Goal: Task Accomplishment & Management: Manage account settings

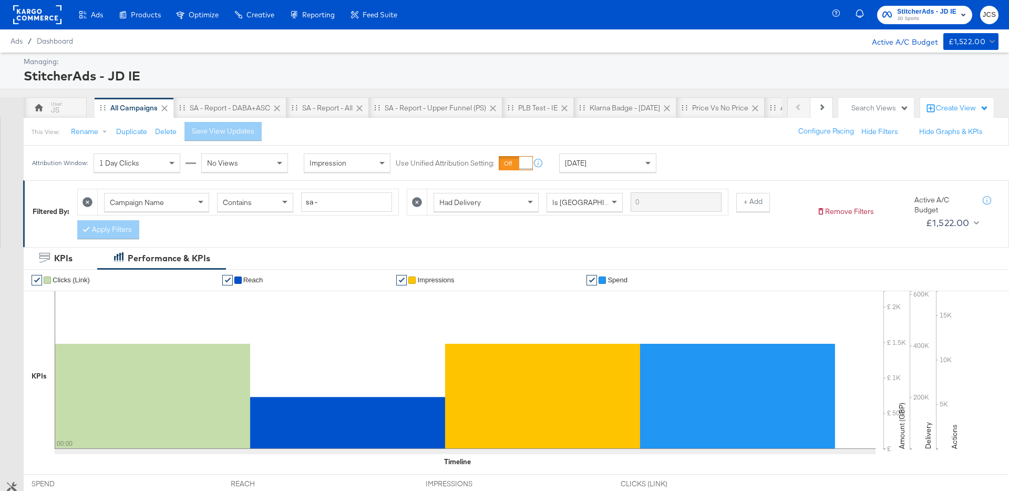
click at [50, 19] on rect at bounding box center [37, 14] width 48 height 19
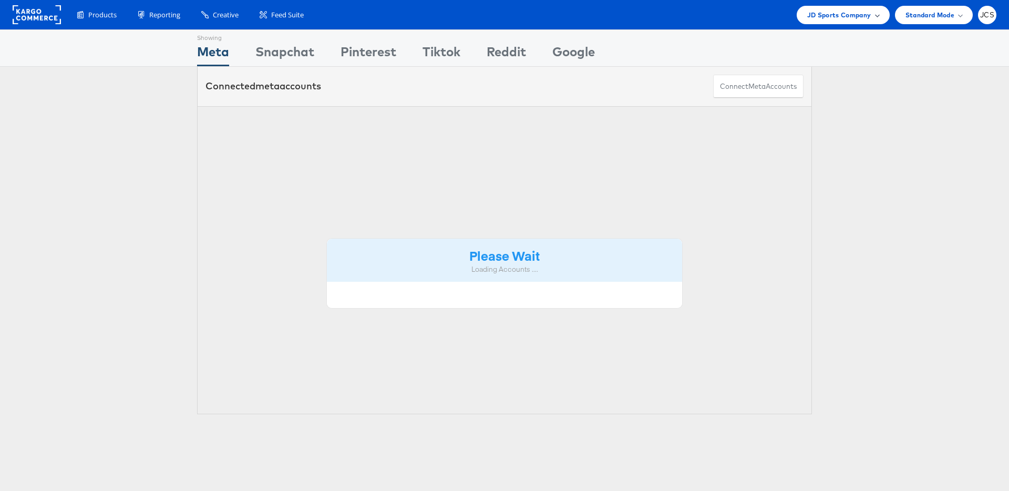
click at [838, 14] on span "JD Sports Company" at bounding box center [839, 14] width 64 height 11
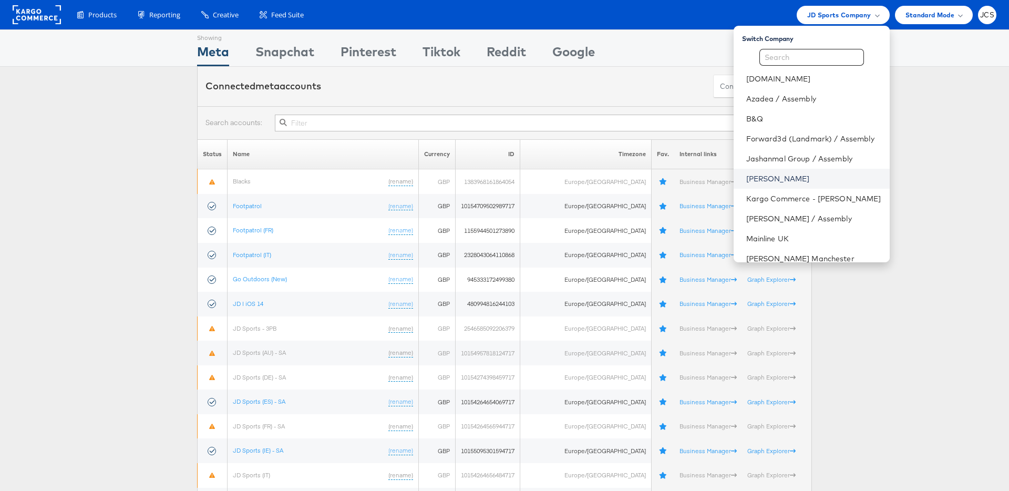
click at [746, 179] on link "John Lewis" at bounding box center [813, 178] width 135 height 11
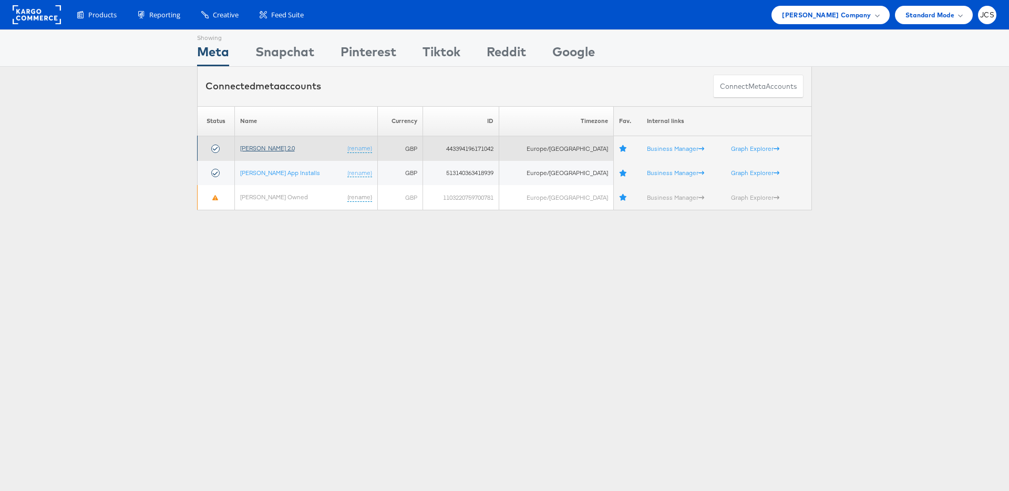
click at [274, 148] on link "John Lewis 2.0" at bounding box center [267, 148] width 55 height 8
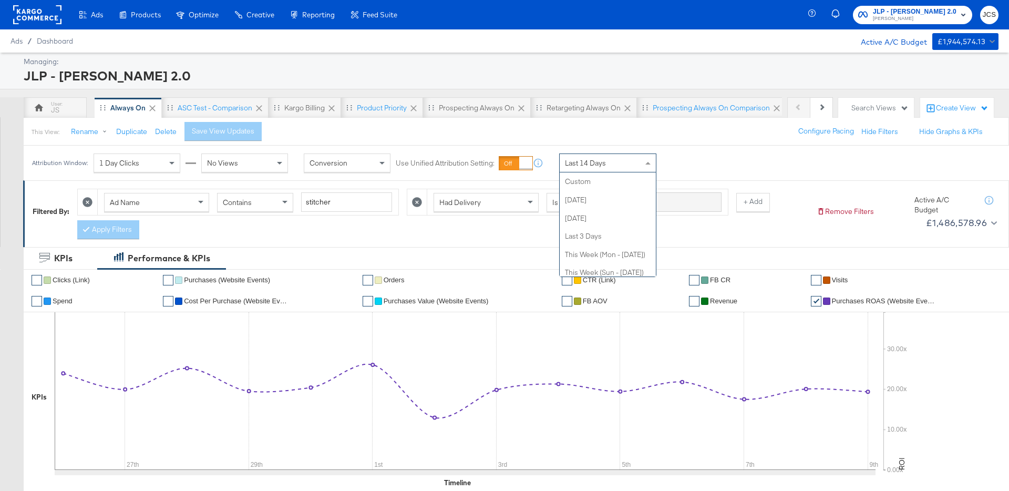
click at [619, 168] on div "Last 14 Days" at bounding box center [608, 163] width 96 height 18
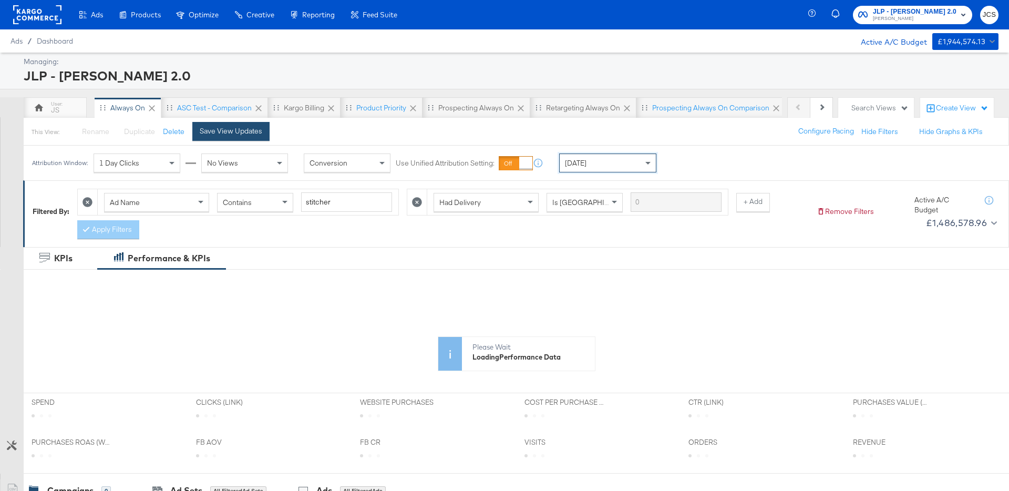
click at [209, 129] on div "Save View Updates" at bounding box center [231, 131] width 63 height 10
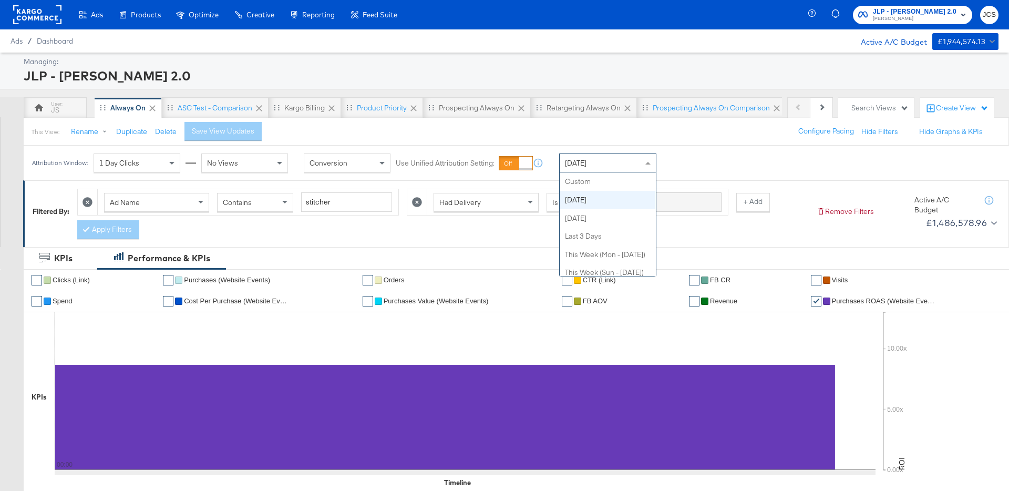
click at [603, 162] on div "Today" at bounding box center [608, 163] width 96 height 18
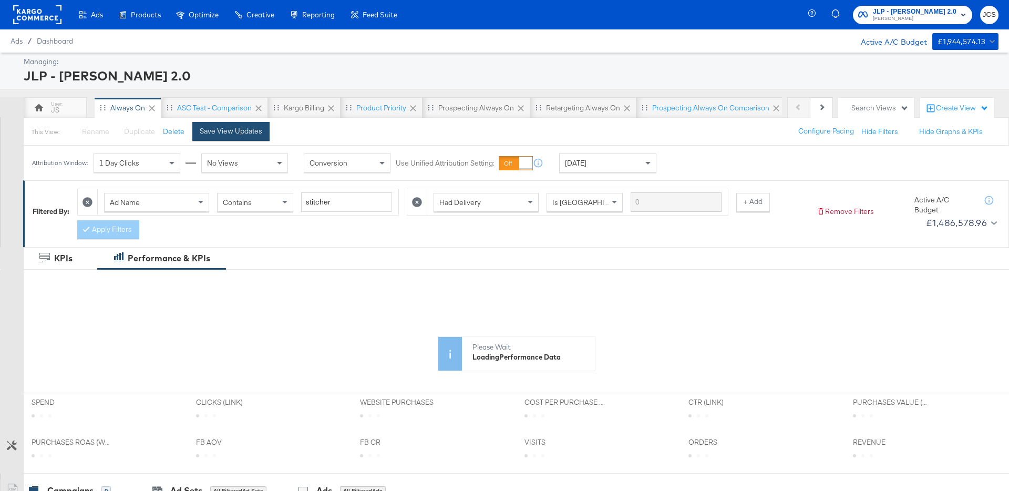
click at [220, 132] on div "Save View Updates" at bounding box center [231, 131] width 63 height 10
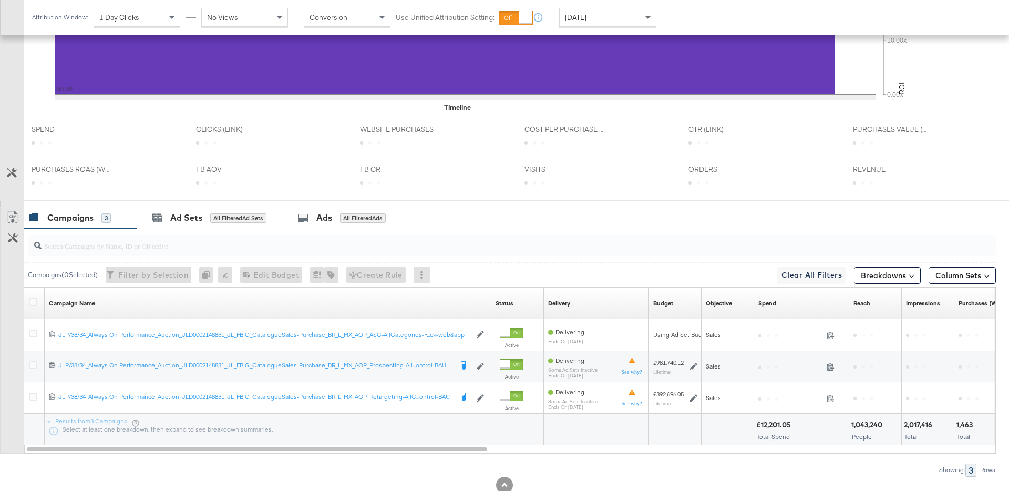
scroll to position [407, 0]
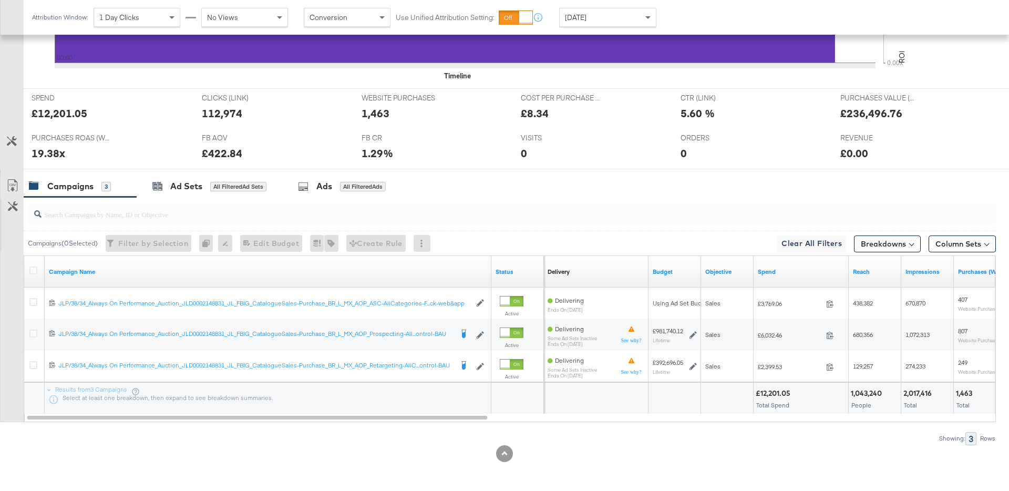
click at [719, 200] on div at bounding box center [510, 214] width 972 height 34
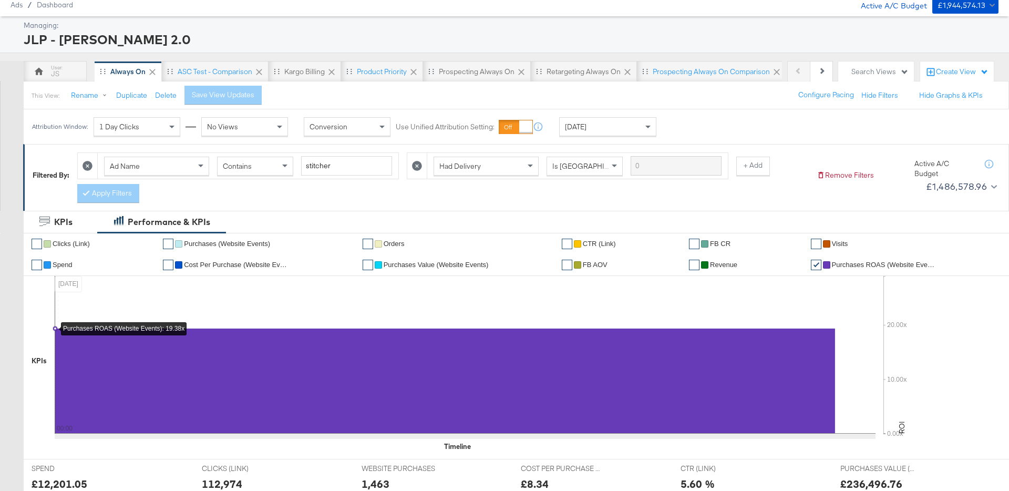
scroll to position [0, 0]
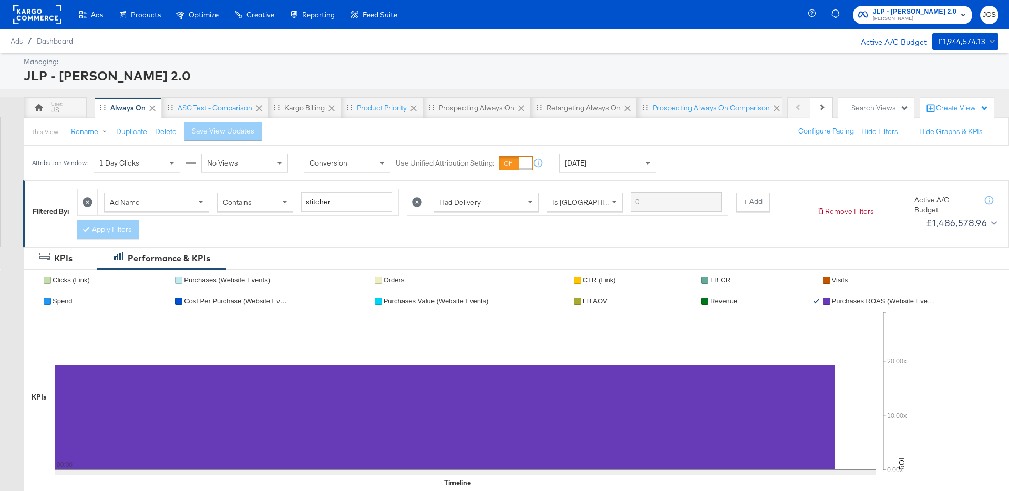
click at [605, 161] on div "Yesterday" at bounding box center [608, 163] width 96 height 18
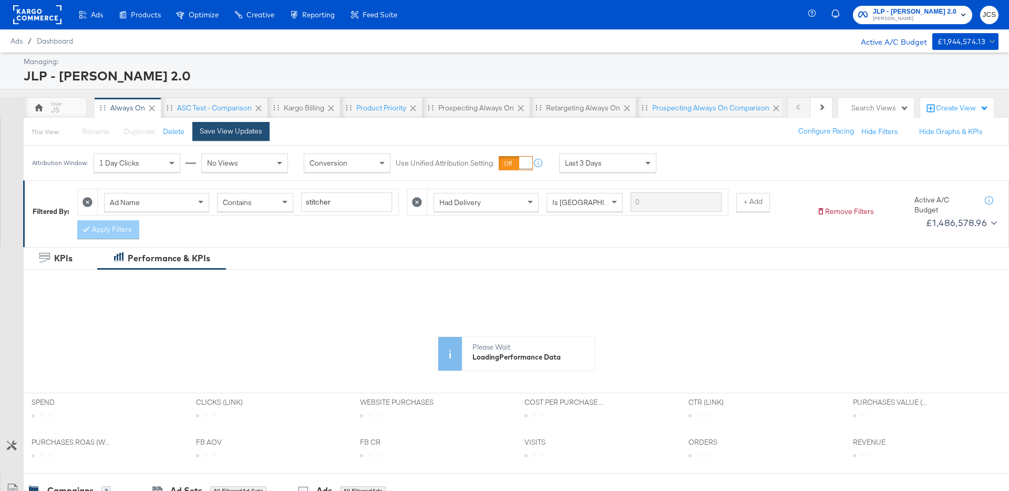
click at [252, 128] on div "Save View Updates" at bounding box center [231, 131] width 63 height 10
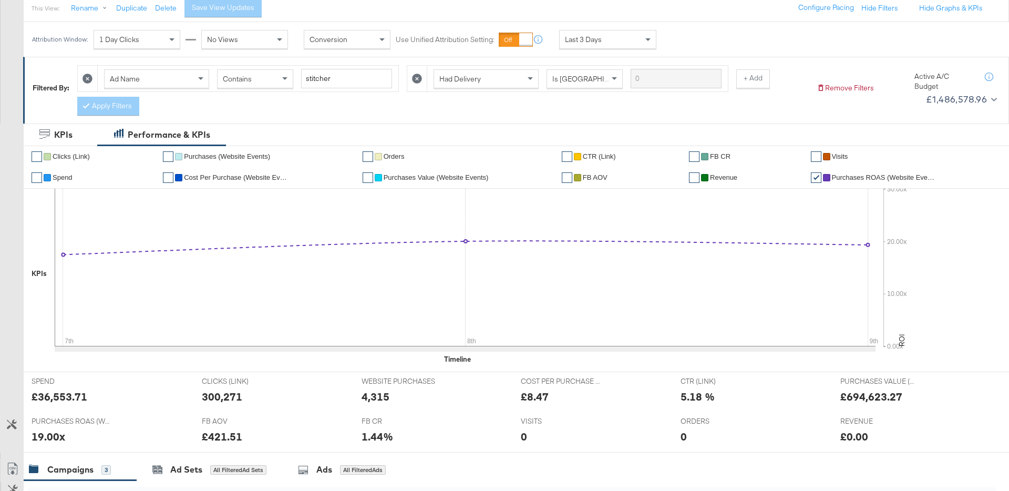
scroll to position [407, 0]
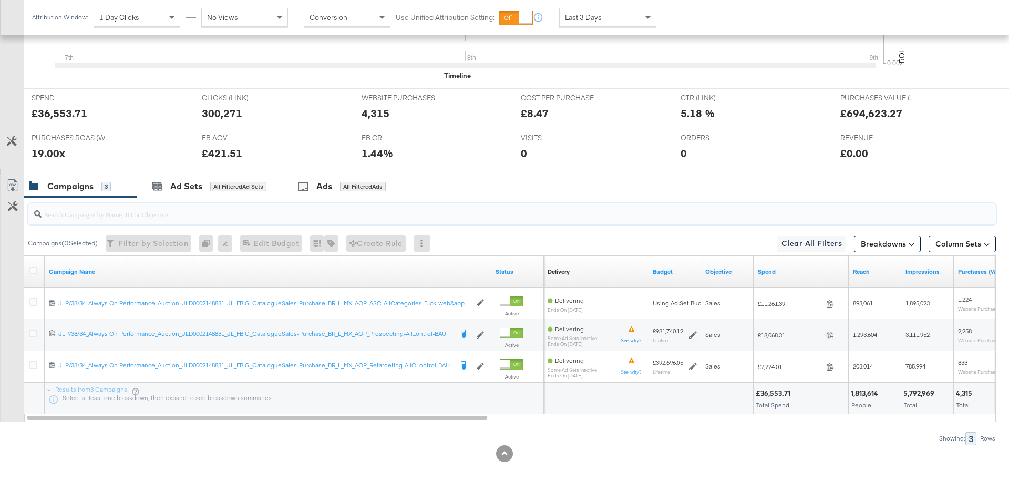
click at [459, 219] on input "search" at bounding box center [474, 210] width 865 height 20
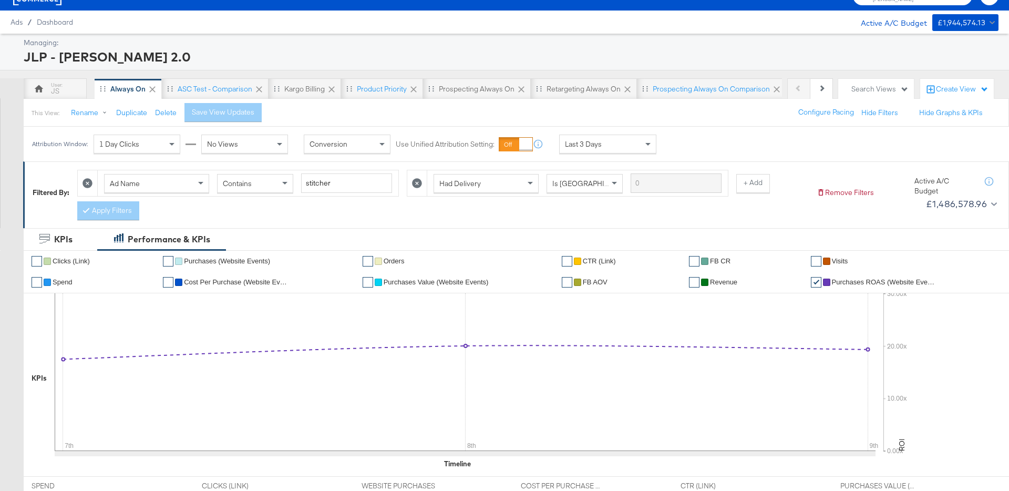
scroll to position [0, 0]
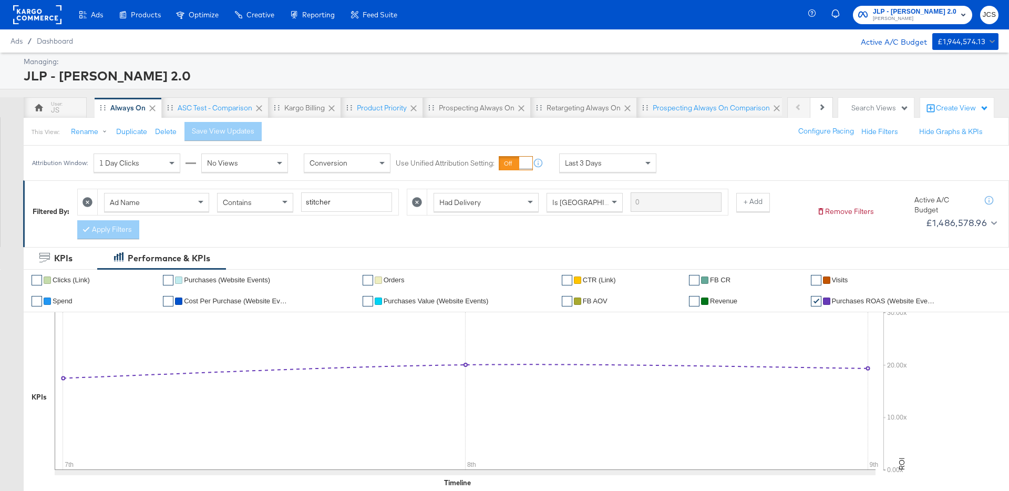
click at [578, 161] on span "Last 3 Days" at bounding box center [583, 162] width 37 height 9
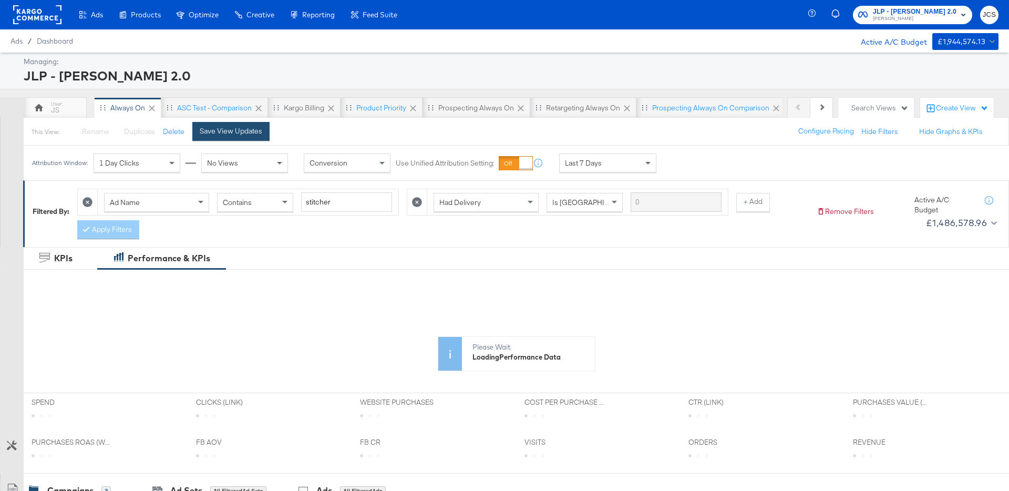
click at [218, 134] on div "Save View Updates" at bounding box center [231, 131] width 63 height 10
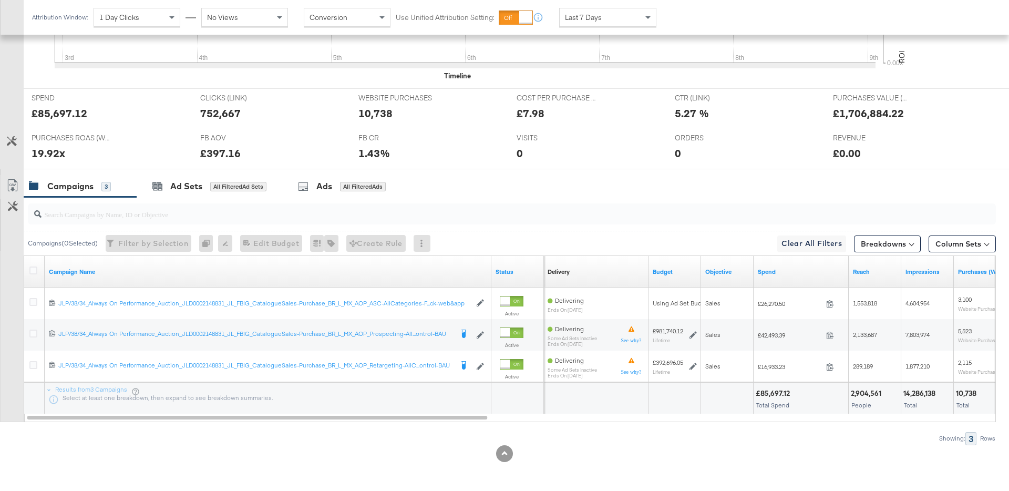
scroll to position [0, 0]
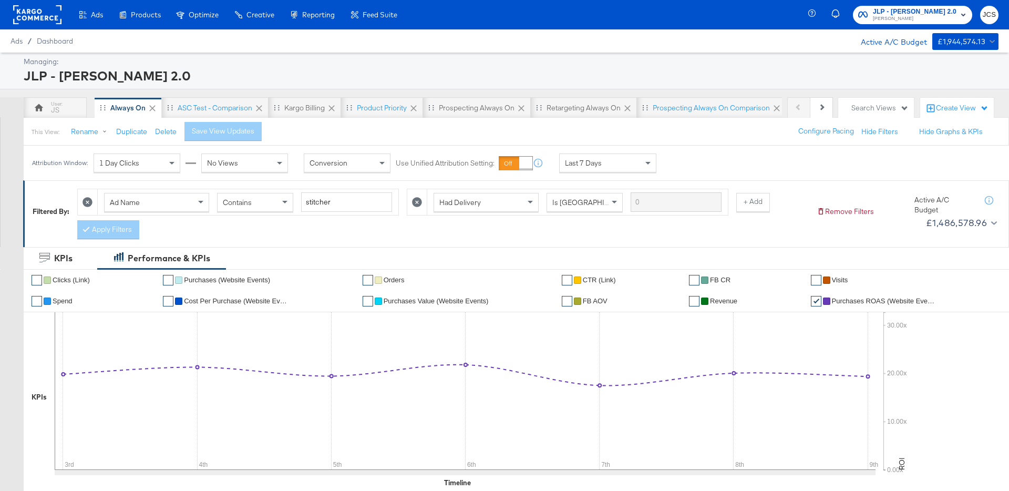
click at [44, 9] on rect at bounding box center [37, 14] width 48 height 19
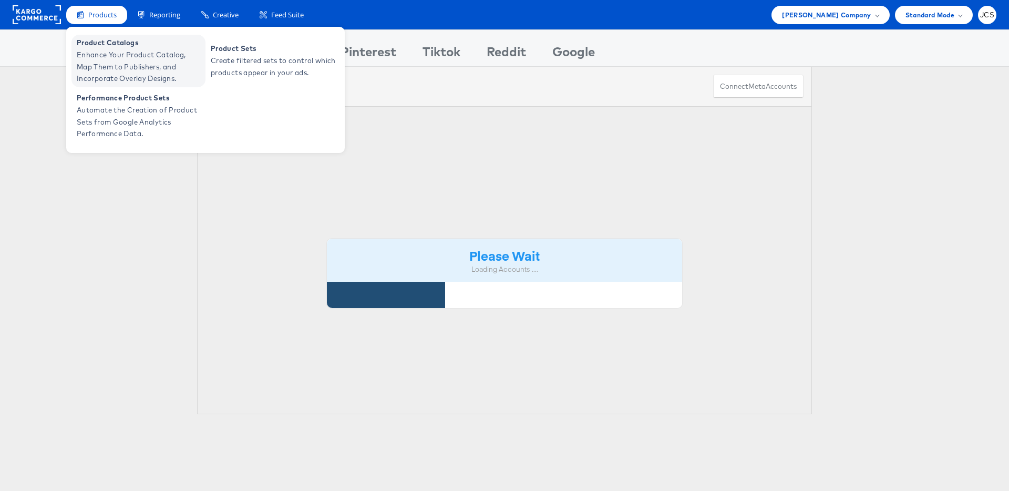
click at [103, 77] on span "Enhance Your Product Catalog, Map Them to Publishers, and Incorporate Overlay D…" at bounding box center [140, 67] width 126 height 36
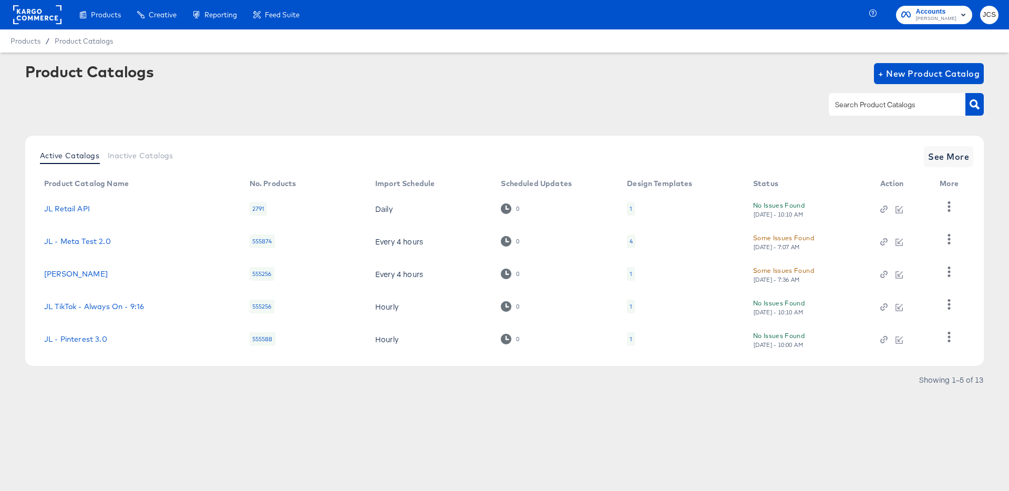
click at [864, 106] on input "text" at bounding box center [889, 105] width 112 height 12
click at [938, 161] on span "See More" at bounding box center [948, 156] width 41 height 15
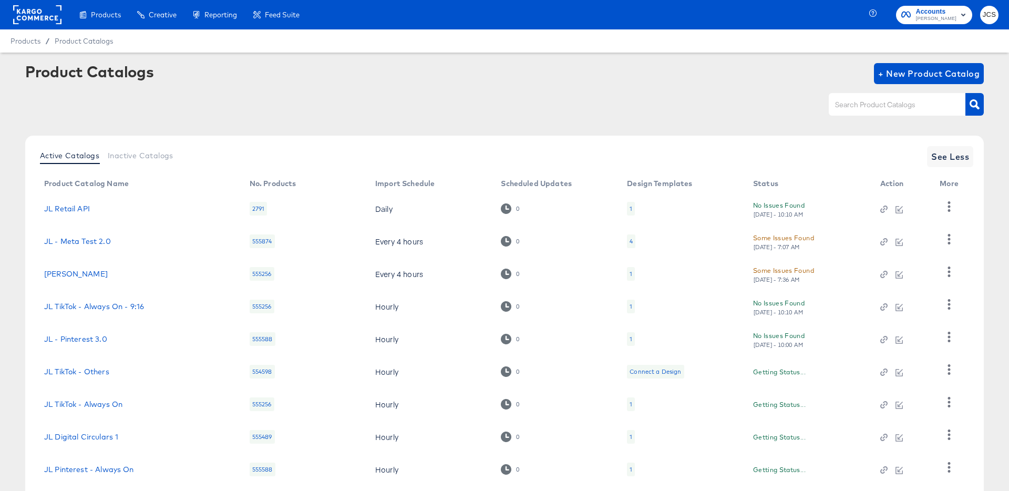
scroll to position [97, 0]
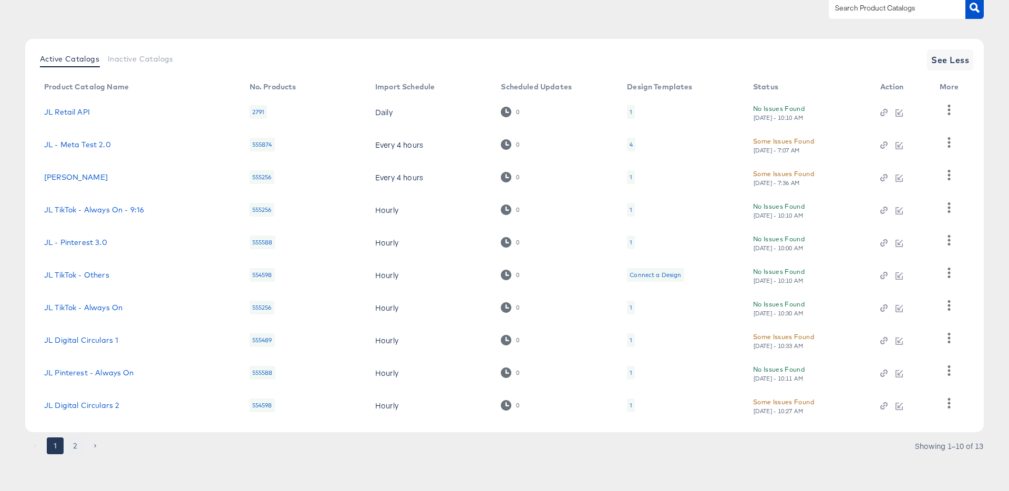
click at [75, 444] on button "2" at bounding box center [75, 445] width 17 height 17
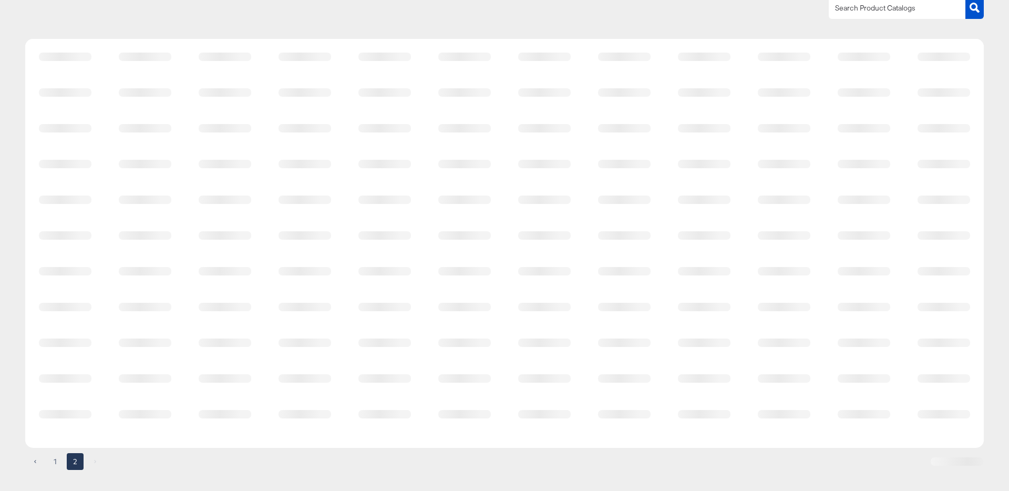
scroll to position [0, 0]
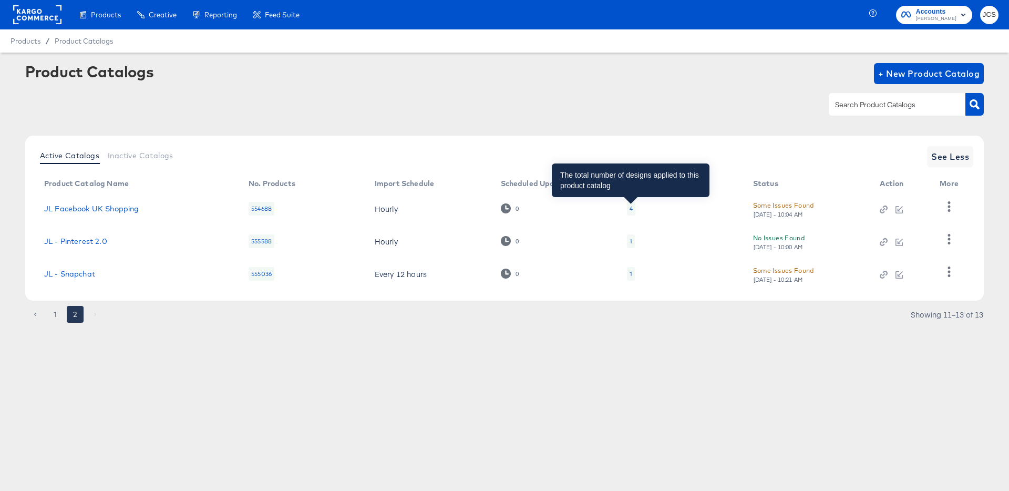
click at [629, 209] on div "4" at bounding box center [630, 208] width 3 height 8
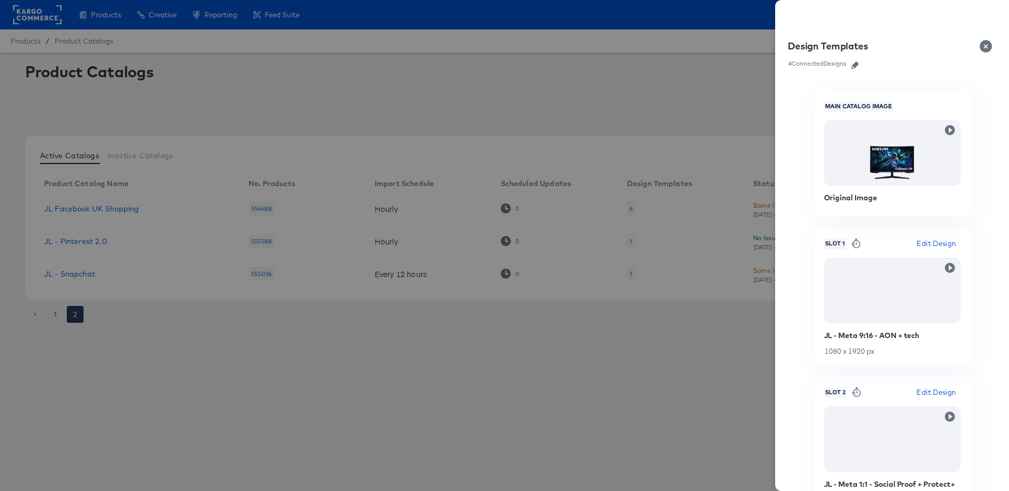
click at [987, 46] on button "Close" at bounding box center [987, 46] width 29 height 29
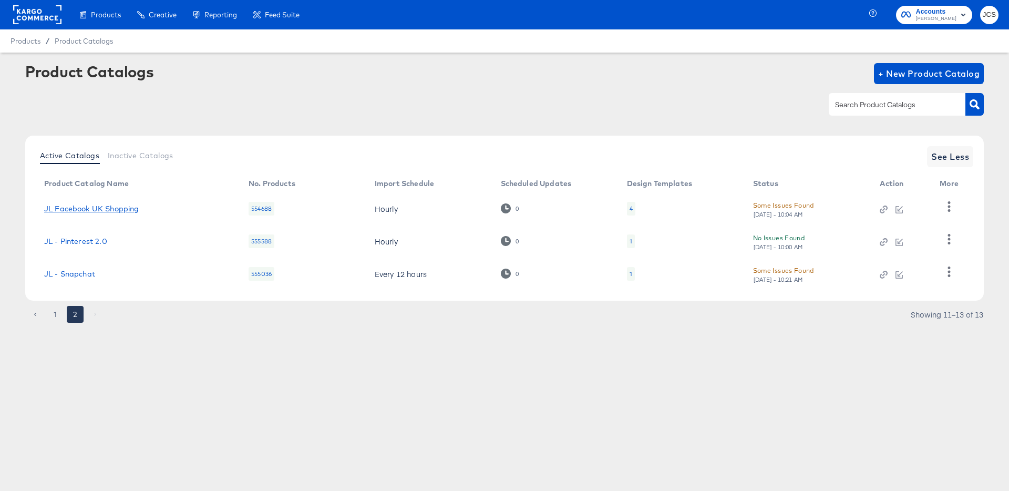
click at [116, 209] on link "JL Facebook UK Shopping" at bounding box center [91, 208] width 95 height 8
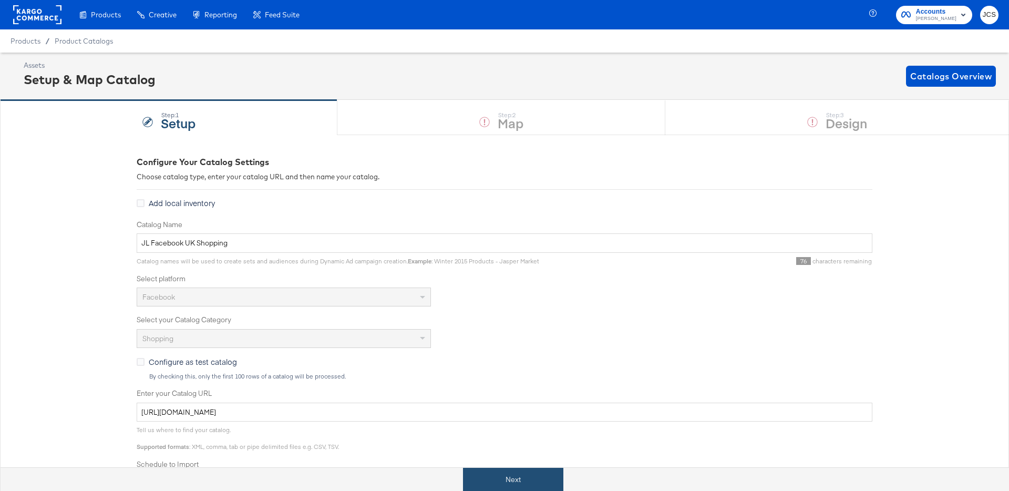
click at [497, 474] on button "Next" at bounding box center [513, 480] width 100 height 24
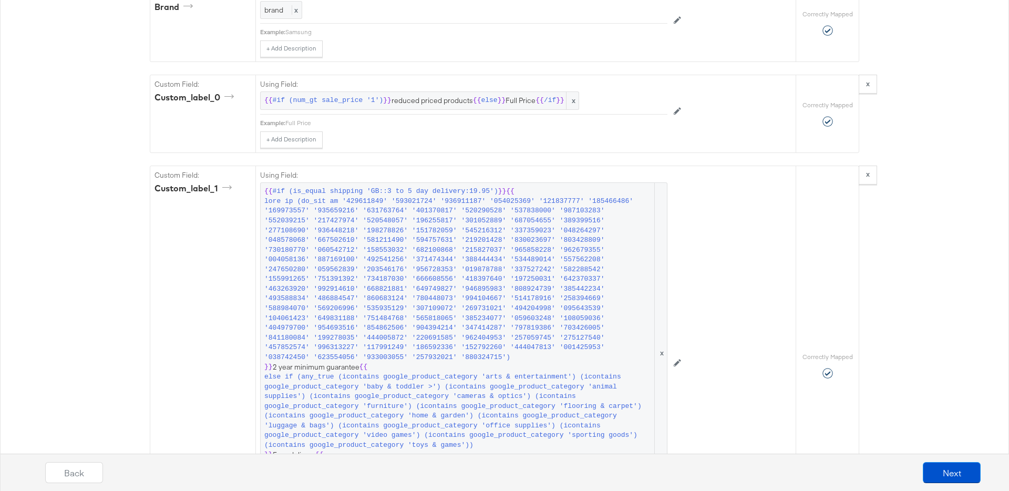
scroll to position [1472, 0]
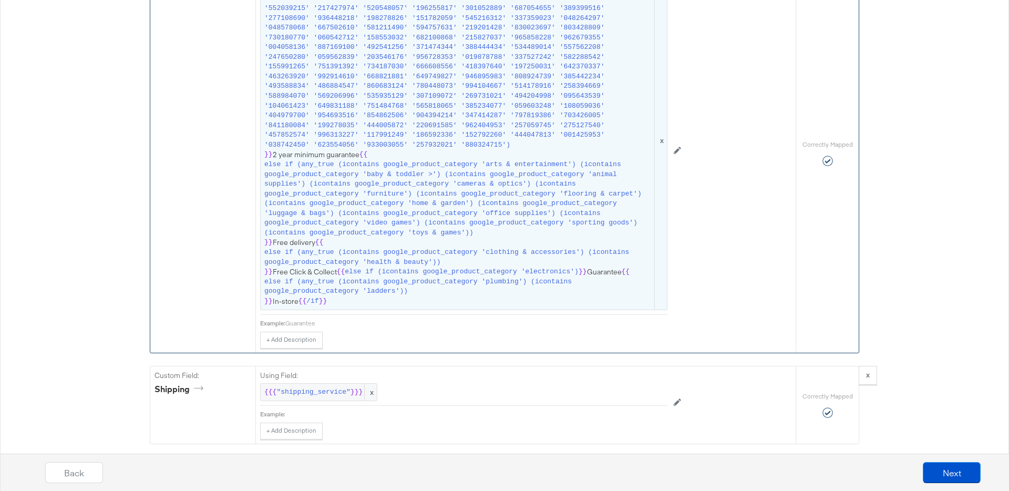
click at [426, 267] on span "else if (any_true (icontains google_product_category 'clothing & accessories') …" at bounding box center [458, 256] width 388 height 19
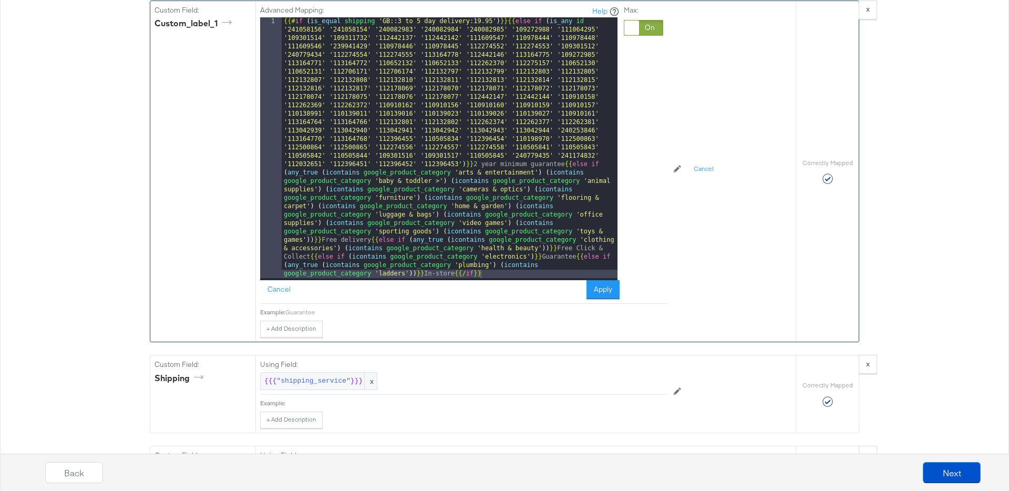
scroll to position [1423, 0]
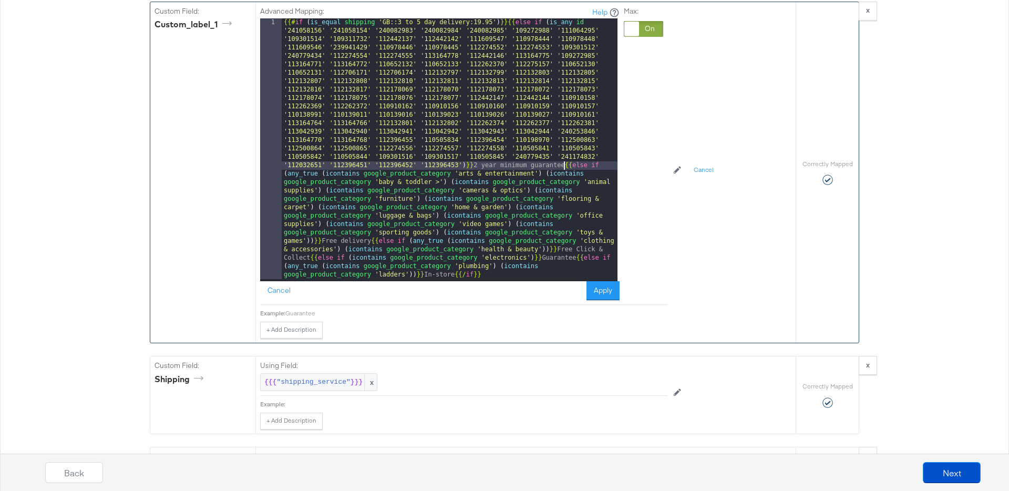
click at [563, 226] on div "{{# if ( is_equal shipping 'GB::3 to 5 day delivery:19.95' ) }}{{ else if ( is_…" at bounding box center [450, 410] width 336 height 784
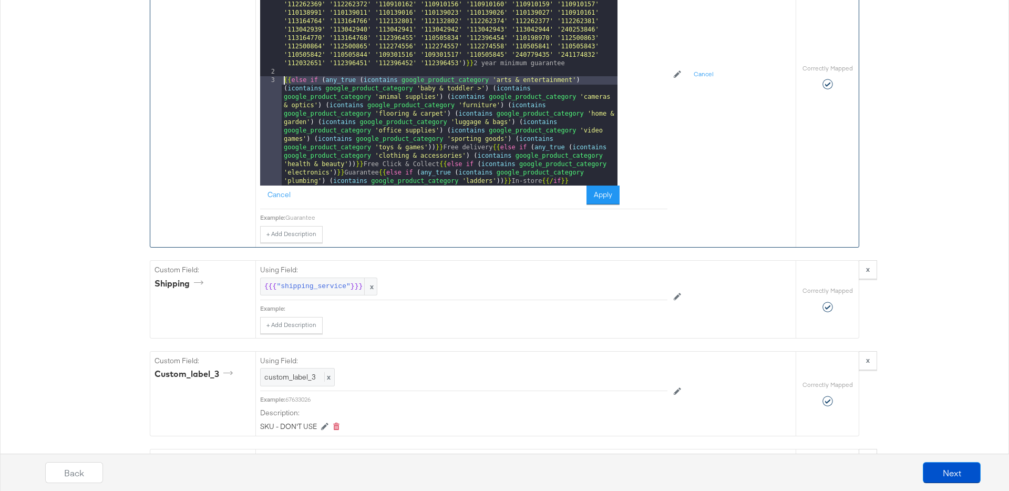
scroll to position [1519, 0]
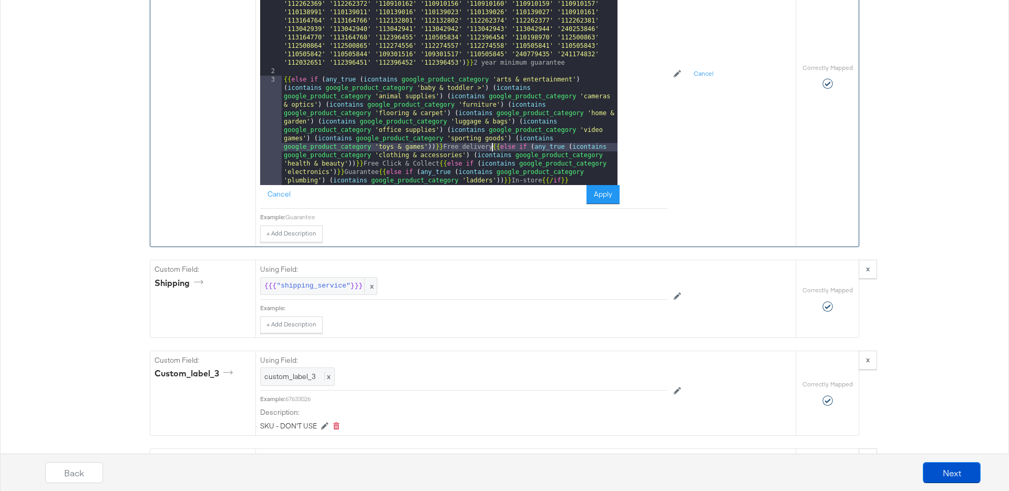
click at [491, 206] on div "{{# if ( is_equal shipping 'GB::3 to 5 day delivery:19.95' ) }}{{ else if ( is_…" at bounding box center [450, 177] width 336 height 523
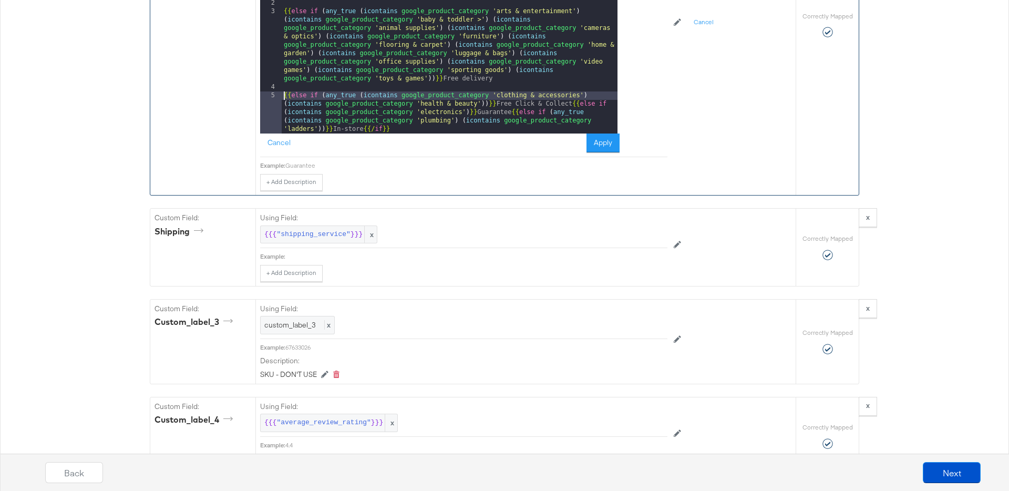
scroll to position [1576, 0]
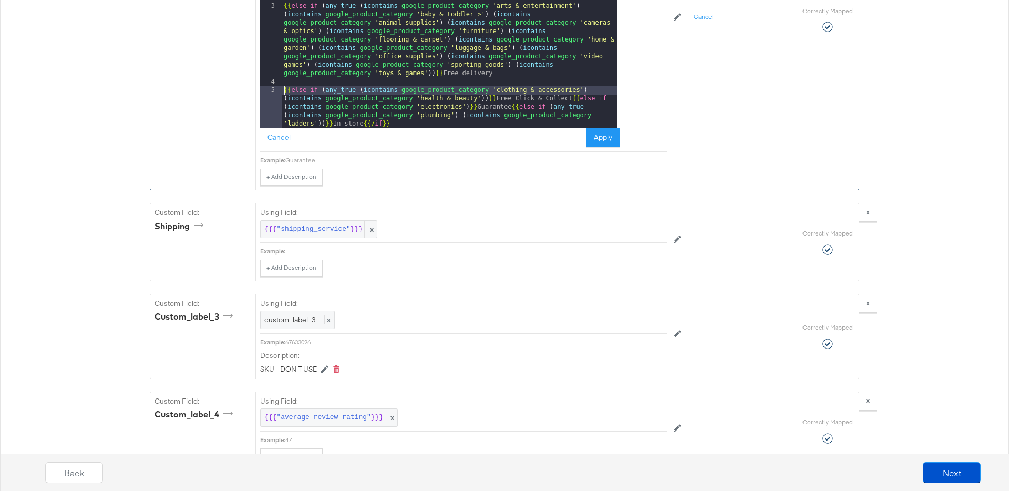
click at [571, 159] on div "{{# if ( is_equal shipping 'GB::3 to 5 day delivery:19.95' ) }}{{ else if ( is_…" at bounding box center [450, 70] width 336 height 456
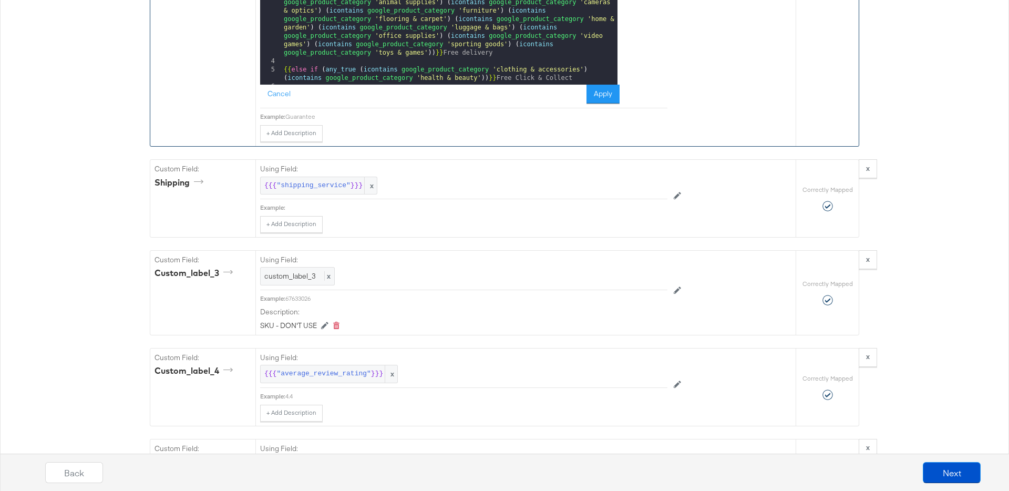
scroll to position [0, 0]
click at [408, 208] on div "Required Fields Mapping Options Correctly Mapped Needs Mapping Required Map: * …" at bounding box center [504, 291] width 709 height 3425
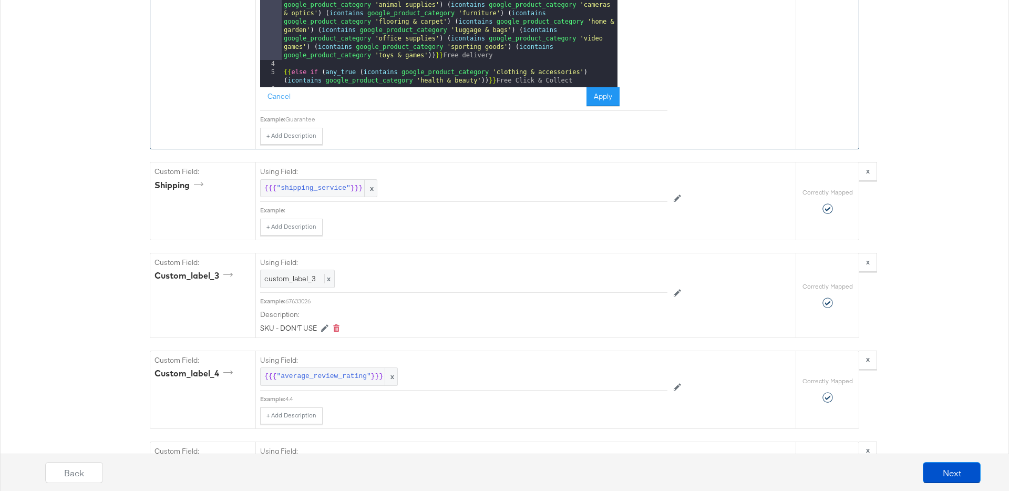
drag, startPoint x: 359, startPoint y: 48, endPoint x: 578, endPoint y: 47, distance: 219.1
click at [578, 47] on div "{{# if ( is_equal shipping 'GB::3 to 5 day delivery:19.95' ) }}{{ else if ( is_…" at bounding box center [450, 44] width 336 height 439
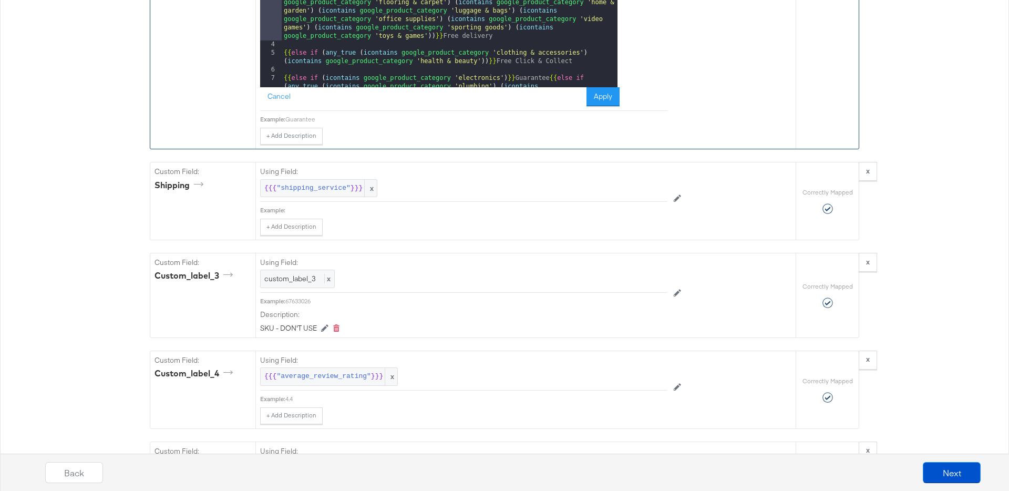
scroll to position [20, 0]
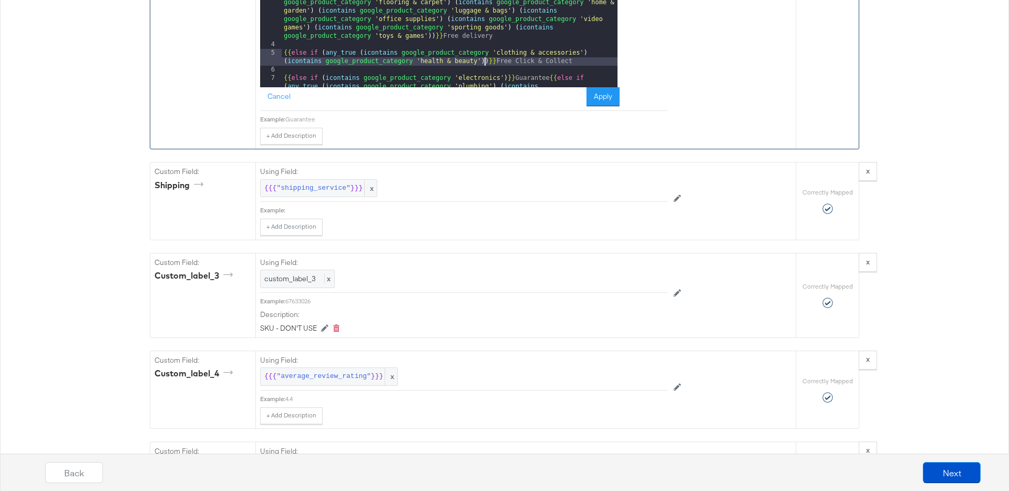
click at [484, 119] on div "{{# if ( is_equal shipping 'GB::3 to 5 day delivery:19.95' ) }}{{ else if ( is_…" at bounding box center [450, 24] width 336 height 439
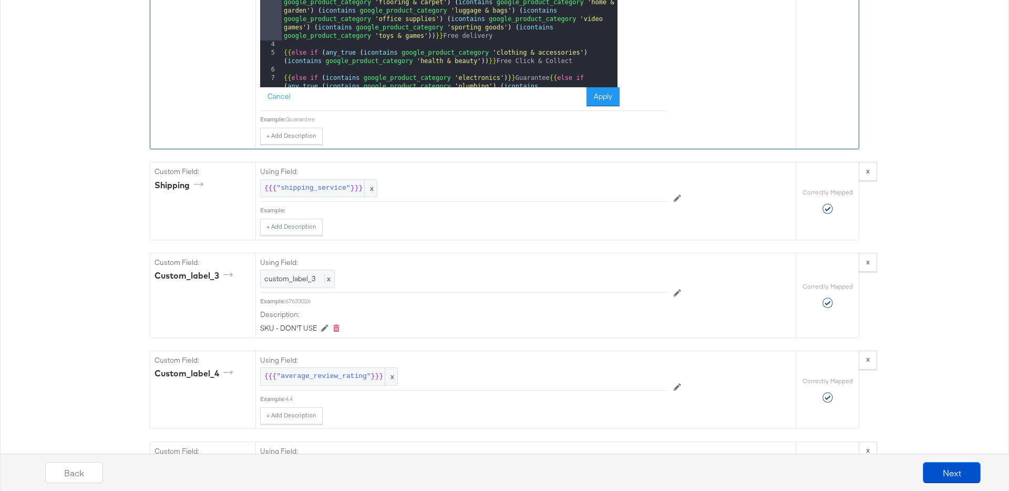
drag, startPoint x: 358, startPoint y: 26, endPoint x: 584, endPoint y: 27, distance: 225.4
click at [584, 27] on div "{{# if ( is_equal shipping 'GB::3 to 5 day delivery:19.95' ) }}{{ else if ( is_…" at bounding box center [450, 24] width 336 height 439
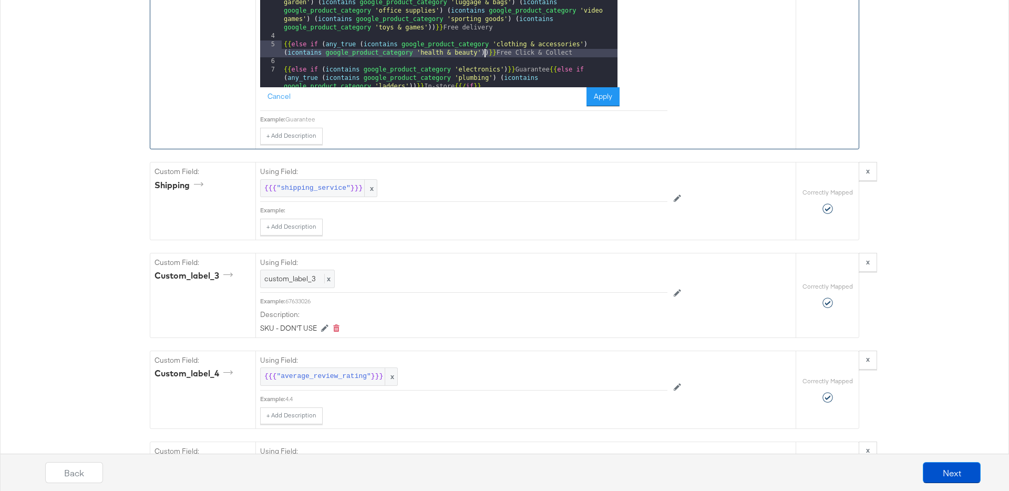
click at [484, 110] on div "{{# if ( is_equal shipping 'GB::3 to 5 day delivery:19.95' ) }}{{ else if ( is_…" at bounding box center [450, 24] width 336 height 439
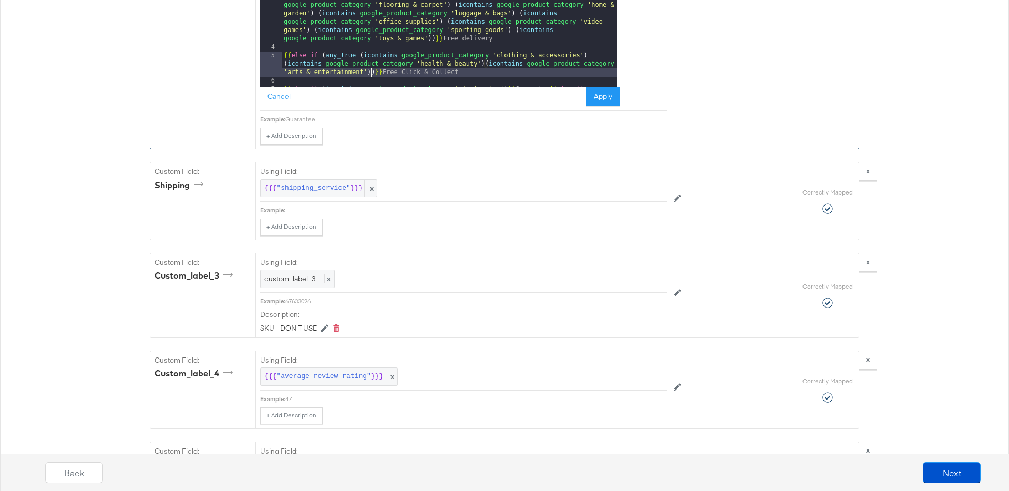
scroll to position [0, 0]
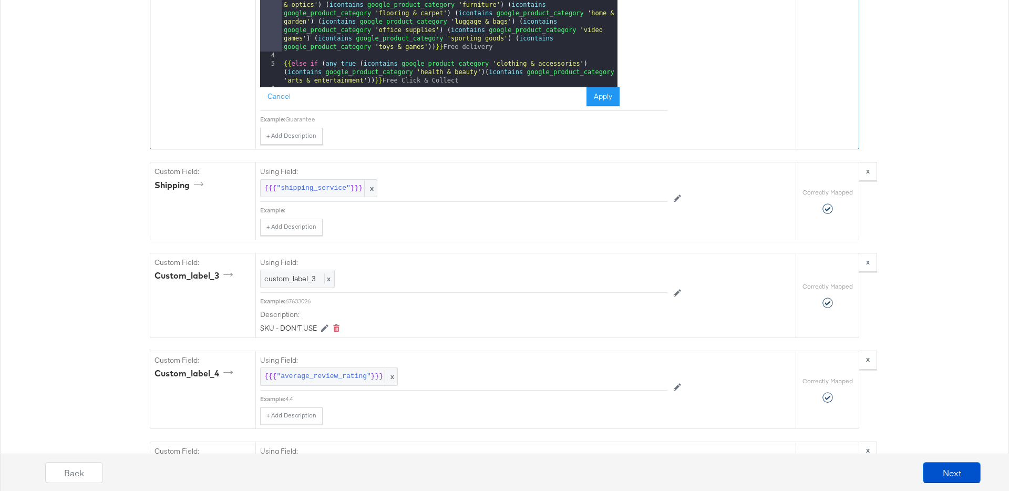
drag, startPoint x: 363, startPoint y: 48, endPoint x: 567, endPoint y: 47, distance: 203.8
click at [567, 47] on div "{{# if ( is_equal shipping 'GB::3 to 5 day delivery:19.95' ) }}{{ else if ( is_…" at bounding box center [450, 44] width 336 height 439
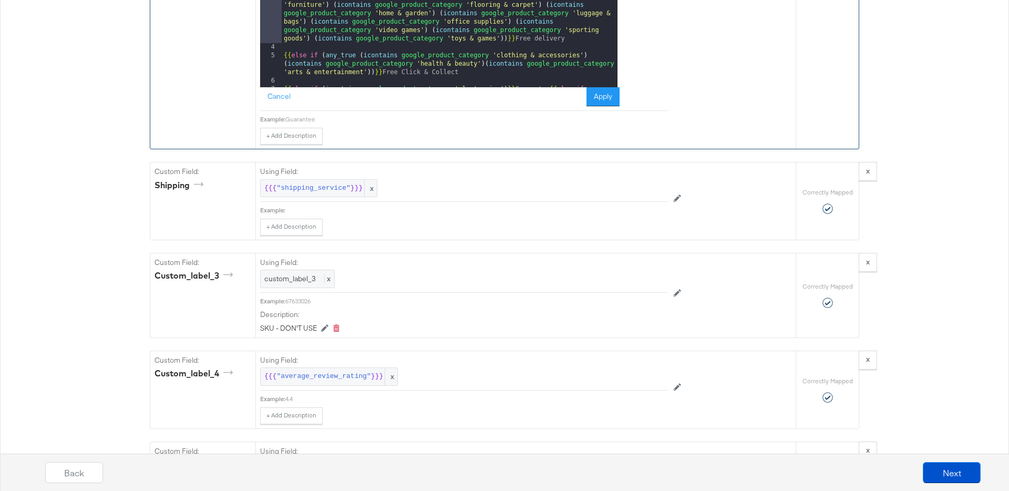
click at [371, 131] on div "{{# if ( is_equal shipping 'GB::3 to 5 day delivery:19.95' ) }}{{ else if ( is_…" at bounding box center [450, 44] width 336 height 439
drag, startPoint x: 367, startPoint y: 47, endPoint x: 567, endPoint y: 47, distance: 200.2
click at [568, 47] on div "{{# if ( is_equal shipping 'GB::3 to 5 day delivery:19.95' ) }}{{ else if ( is_…" at bounding box center [450, 44] width 336 height 439
drag, startPoint x: 371, startPoint y: 47, endPoint x: 583, endPoint y: 46, distance: 211.2
click at [584, 46] on div "{{# if ( is_equal shipping 'GB::3 to 5 day delivery:19.95' ) }}{{ else if ( is_…" at bounding box center [450, 44] width 336 height 439
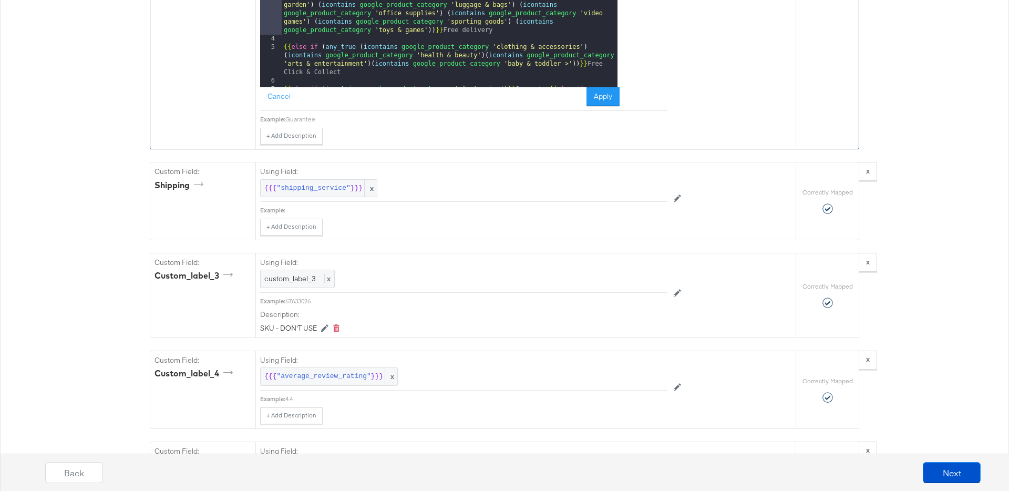
click at [576, 122] on div "{{# if ( is_equal shipping 'GB::3 to 5 day delivery:19.95' ) }}{{ else if ( is_…" at bounding box center [450, 44] width 336 height 439
drag, startPoint x: 374, startPoint y: 47, endPoint x: 313, endPoint y: 64, distance: 63.4
click at [313, 64] on div "{{# if ( is_equal shipping 'GB::3 to 5 day delivery:19.95' ) }}{{ else if ( is_…" at bounding box center [450, 44] width 336 height 439
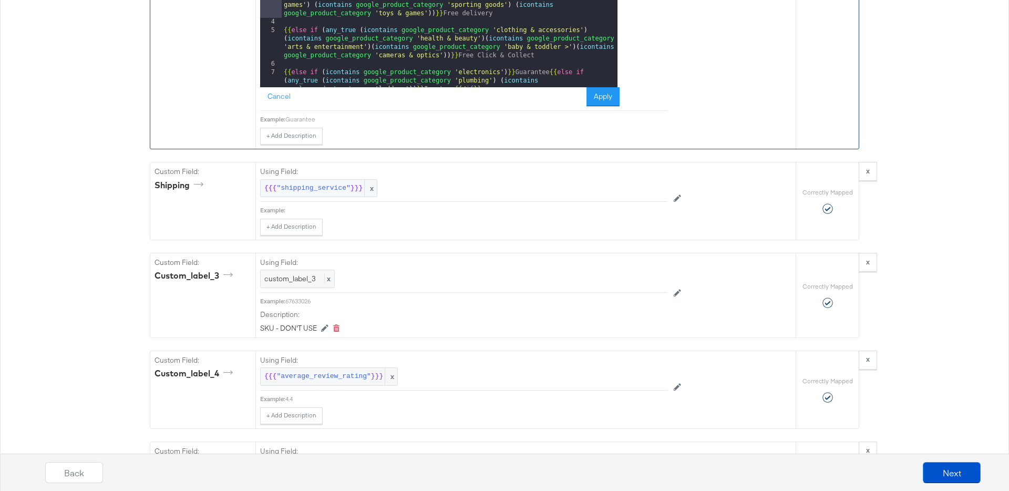
drag, startPoint x: 363, startPoint y: 48, endPoint x: 555, endPoint y: 46, distance: 191.8
click at [555, 46] on div "{{# if ( is_equal shipping 'GB::3 to 5 day delivery:19.95' ) }}{{ else if ( is_…" at bounding box center [450, 44] width 336 height 439
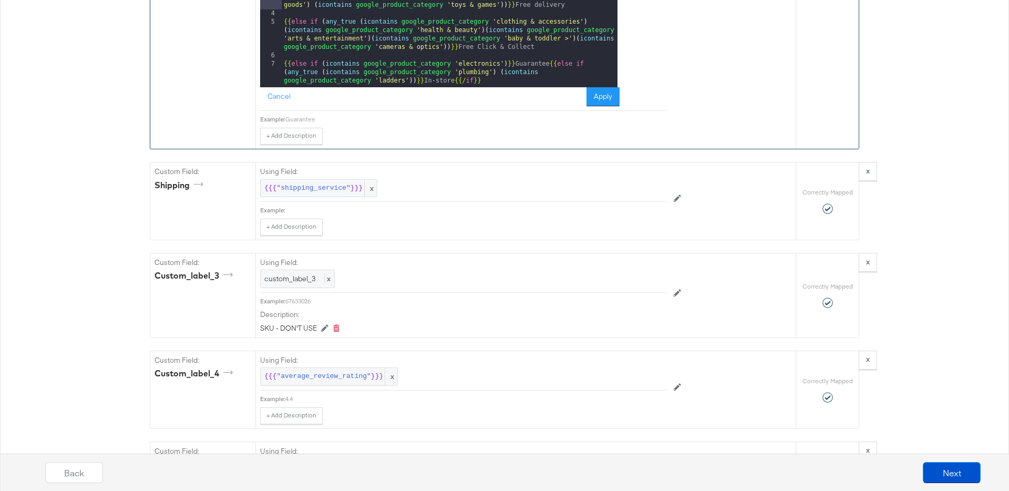
click at [447, 109] on div "{{# if ( is_equal shipping 'GB::3 to 5 day delivery:19.95' ) }}{{ else if ( is_…" at bounding box center [450, 44] width 336 height 439
drag, startPoint x: 364, startPoint y: 47, endPoint x: 563, endPoint y: 47, distance: 199.1
click at [563, 47] on div "{{# if ( is_equal shipping 'GB::3 to 5 day delivery:19.95' ) }}{{ else if ( is_…" at bounding box center [450, 44] width 336 height 439
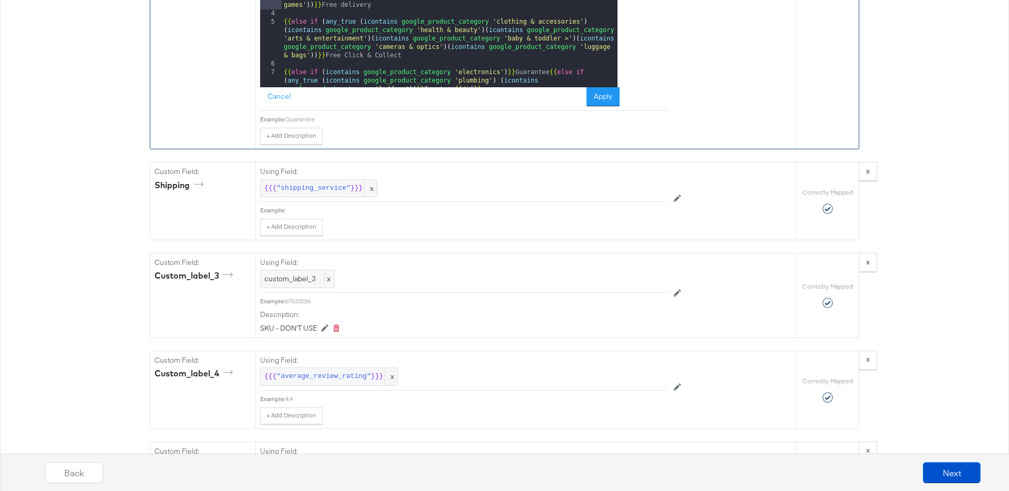
drag, startPoint x: 367, startPoint y: 48, endPoint x: 557, endPoint y: 55, distance: 190.3
click at [552, 47] on div "{{# if ( is_equal shipping 'GB::3 to 5 day delivery:19.95' ) }}{{ else if ( is_…" at bounding box center [450, 44] width 336 height 439
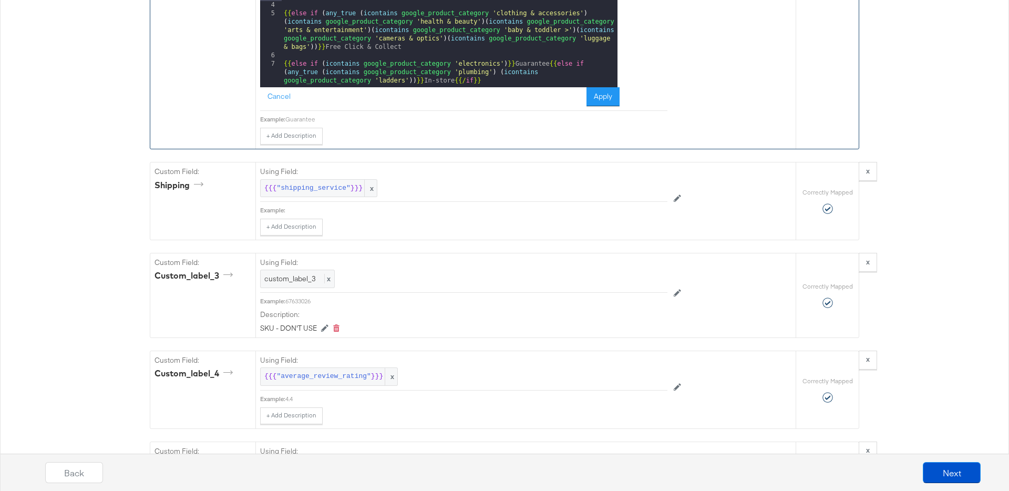
click at [314, 106] on div "{{# if ( is_equal shipping 'GB::3 to 5 day delivery:19.95' ) }}{{ else if ( is_…" at bounding box center [450, 44] width 336 height 439
drag, startPoint x: 572, startPoint y: 47, endPoint x: 432, endPoint y: 56, distance: 140.0
click at [432, 56] on div "{{# if ( is_equal shipping 'GB::3 to 5 day delivery:19.95' ) }}{{ else if ( is_…" at bounding box center [450, 44] width 336 height 439
click at [500, 106] on div "{{# if ( is_equal shipping 'GB::3 to 5 day delivery:19.95' ) }}{{ else if ( is_…" at bounding box center [450, 44] width 336 height 439
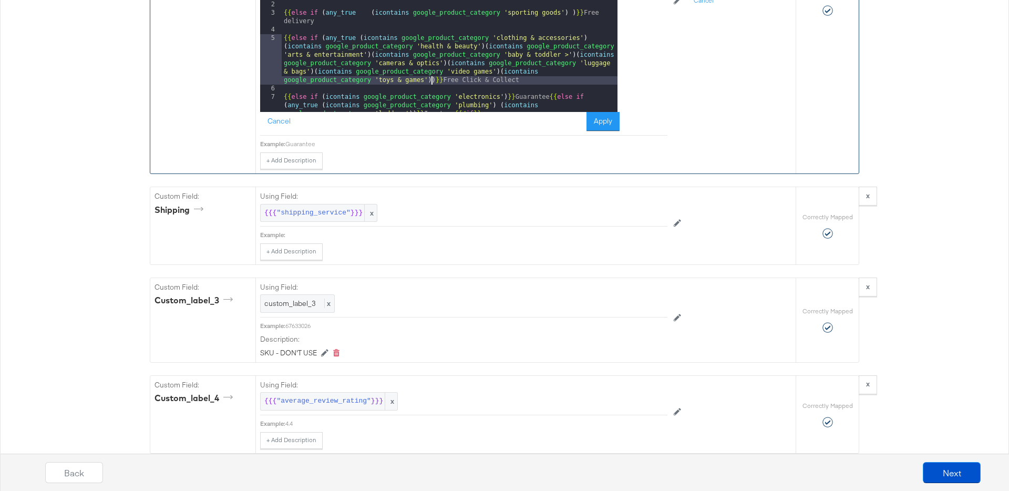
scroll to position [1588, 0]
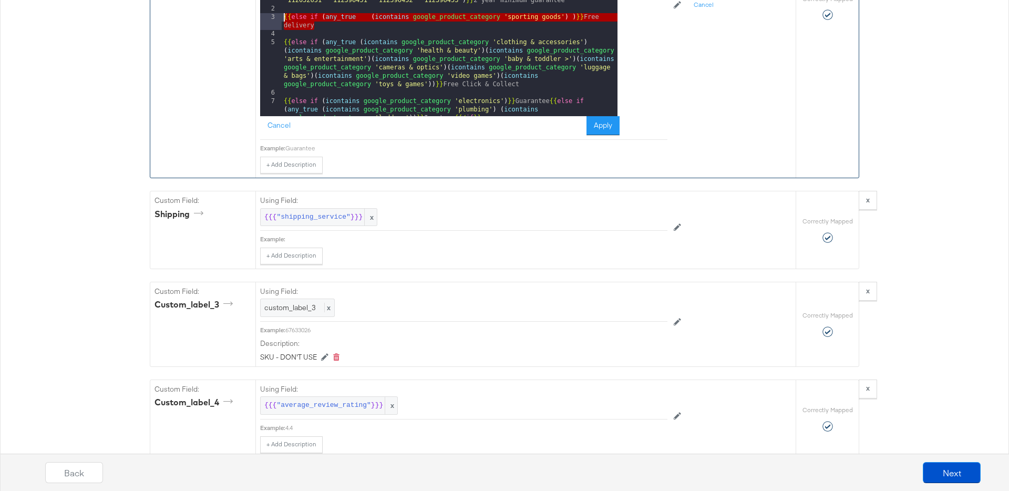
drag, startPoint x: 328, startPoint y: 87, endPoint x: 278, endPoint y: 77, distance: 51.0
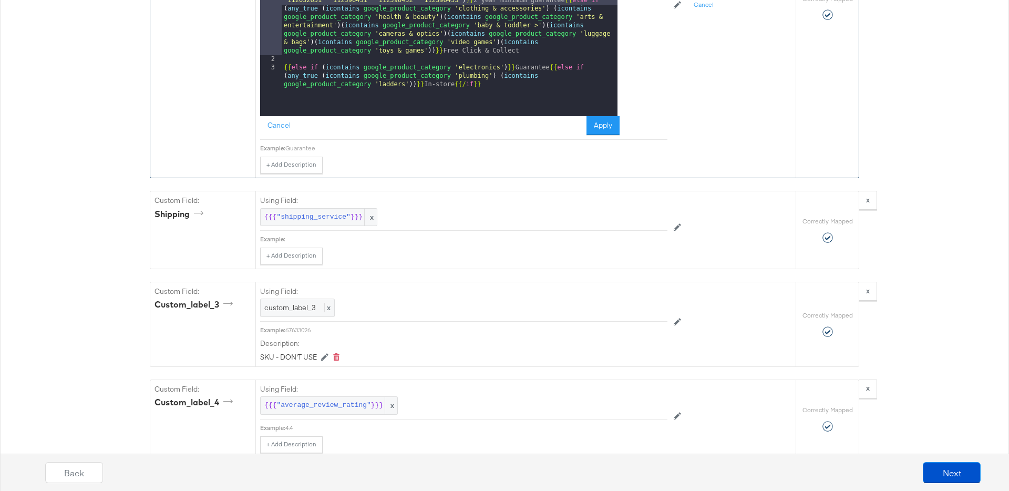
click at [284, 126] on div "{{# if ( is_equal shipping 'GB::3 to 5 day delivery:19.95' ) }}{{ else if ( is_…" at bounding box center [450, 98] width 336 height 490
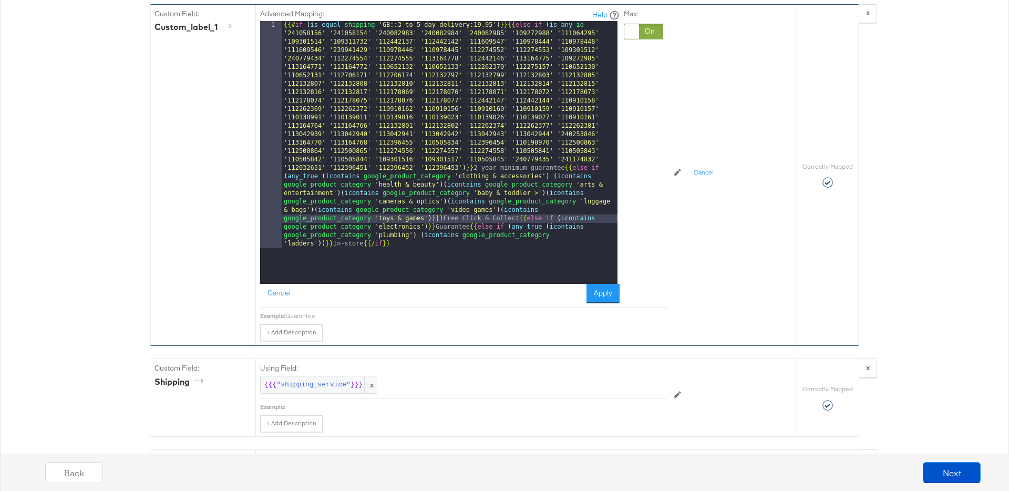
scroll to position [1421, 0]
click at [604, 302] on button "Apply" at bounding box center [602, 292] width 33 height 19
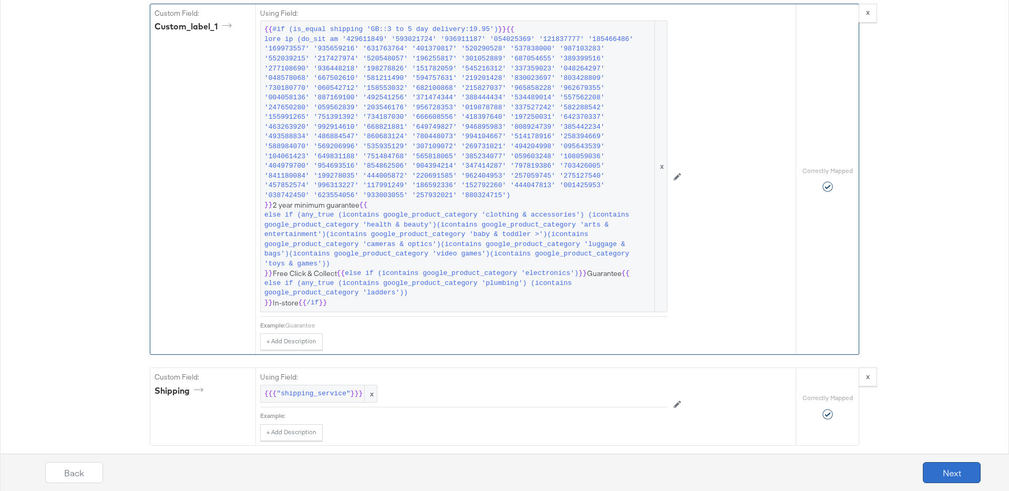
click at [934, 472] on button "Next" at bounding box center [952, 472] width 58 height 21
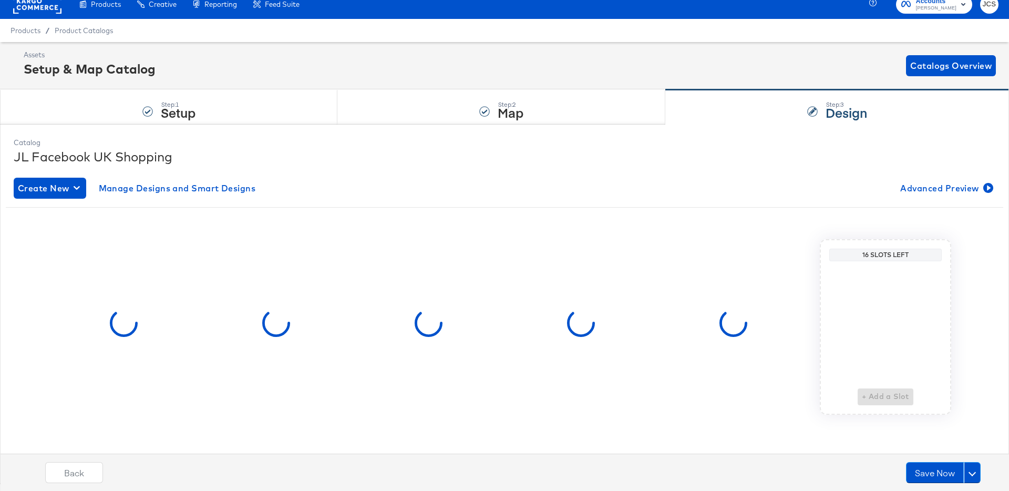
scroll to position [0, 0]
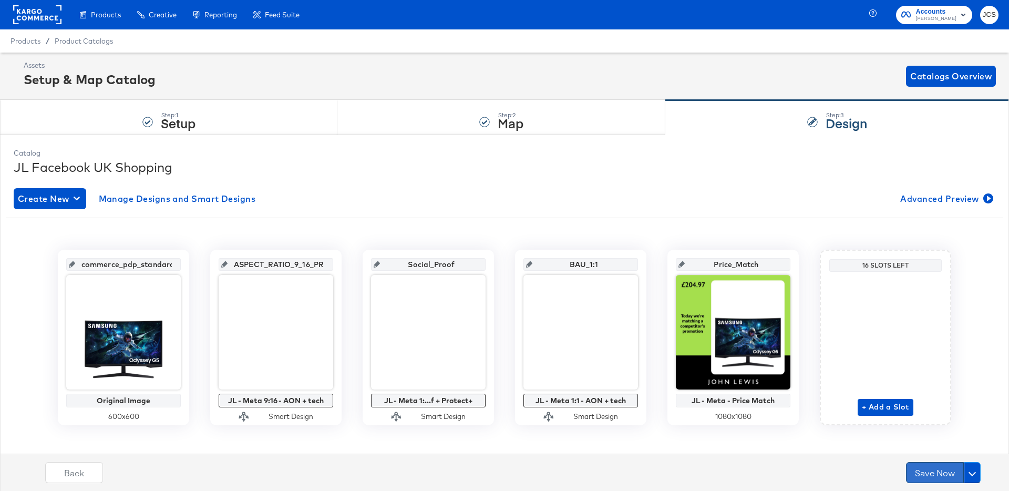
click at [927, 471] on button "Save Now" at bounding box center [935, 472] width 58 height 21
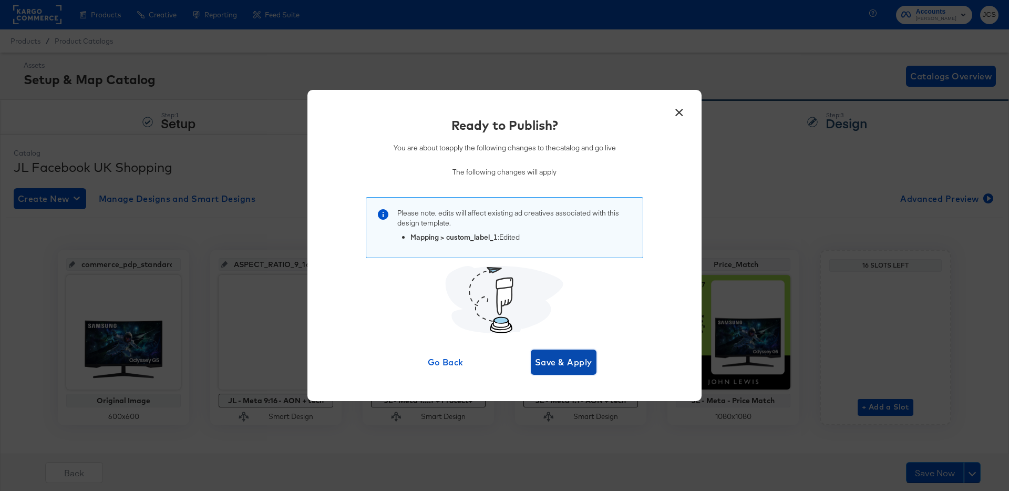
click at [569, 364] on span "Save & Apply" at bounding box center [563, 362] width 57 height 15
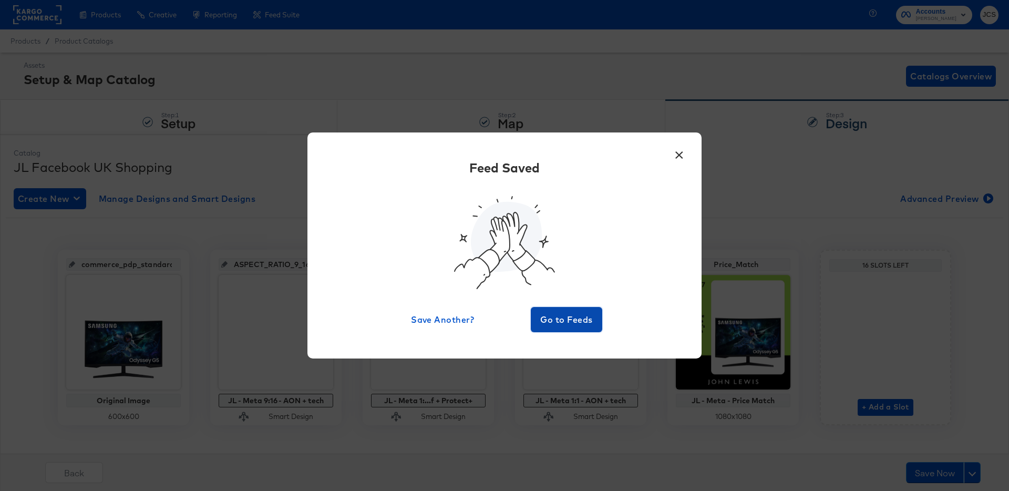
click at [565, 315] on span "Go to Feeds" at bounding box center [566, 319] width 63 height 15
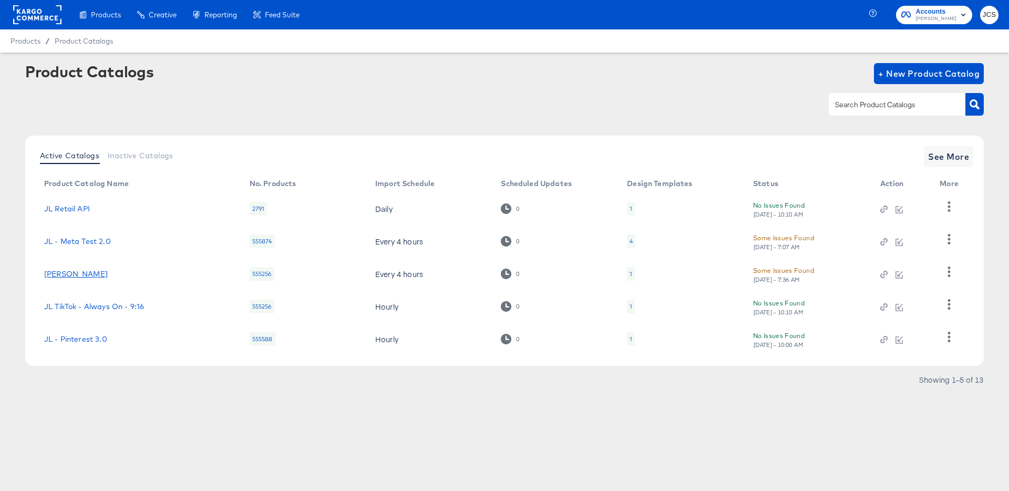
click at [96, 274] on link "John_Lewis_Reddit" at bounding box center [76, 274] width 64 height 8
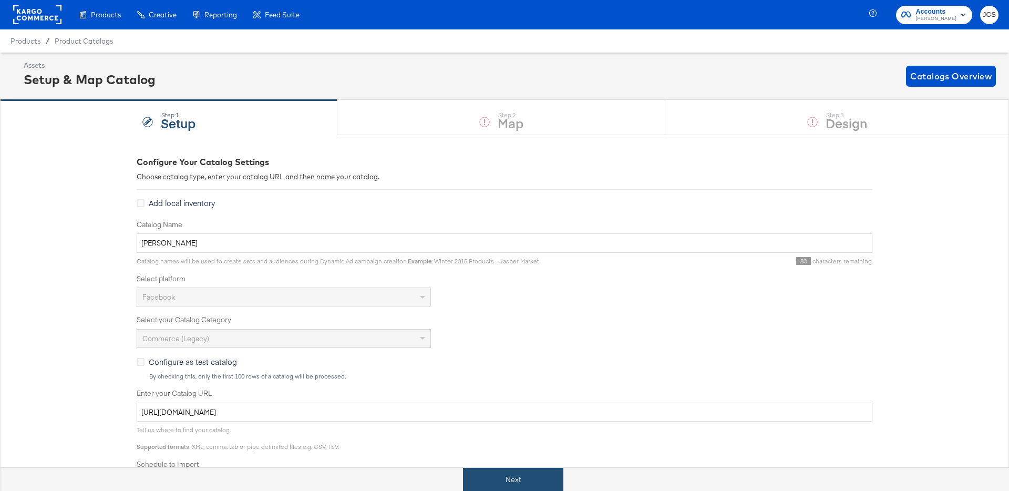
click at [500, 480] on button "Next" at bounding box center [513, 480] width 100 height 24
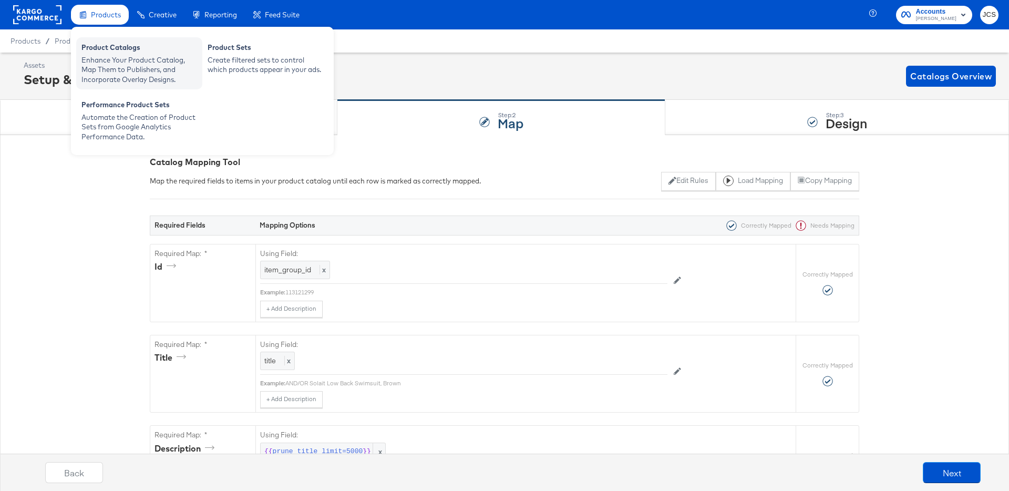
click at [109, 61] on div "Enhance Your Product Catalog, Map Them to Publishers, and Incorporate Overlay D…" at bounding box center [139, 69] width 116 height 29
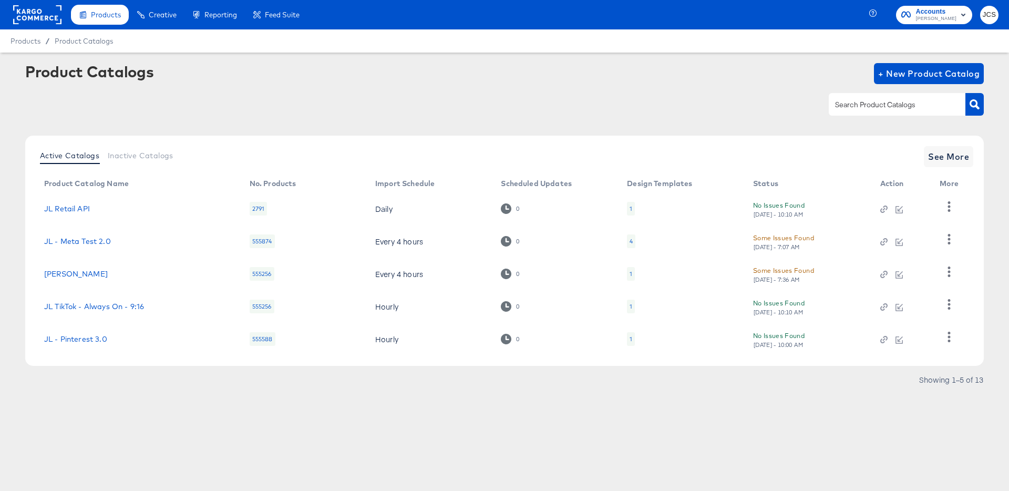
click at [233, 159] on div "Active Catalogs Inactive Catalogs See More" at bounding box center [504, 156] width 937 height 21
click at [100, 306] on link "JL TikTok - Always On - 9:16" at bounding box center [94, 306] width 100 height 8
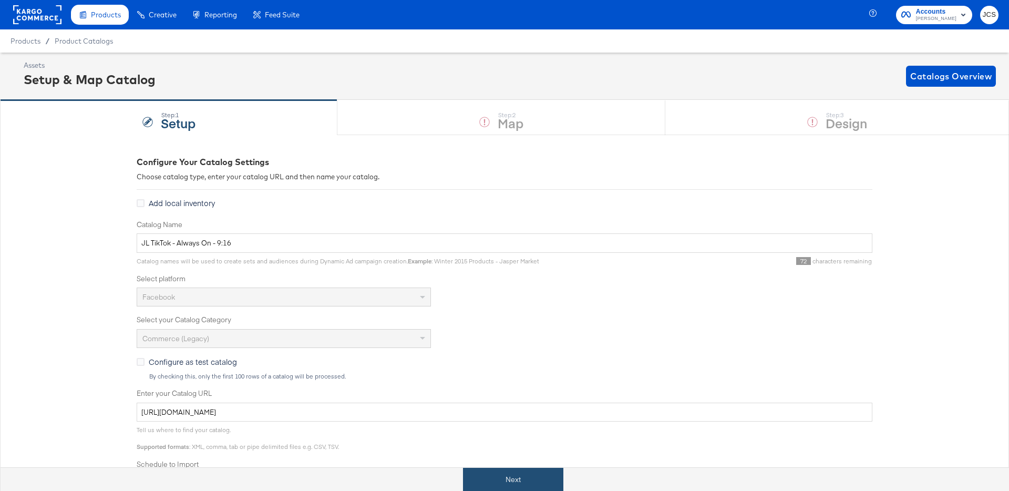
click at [499, 479] on button "Next" at bounding box center [513, 480] width 100 height 24
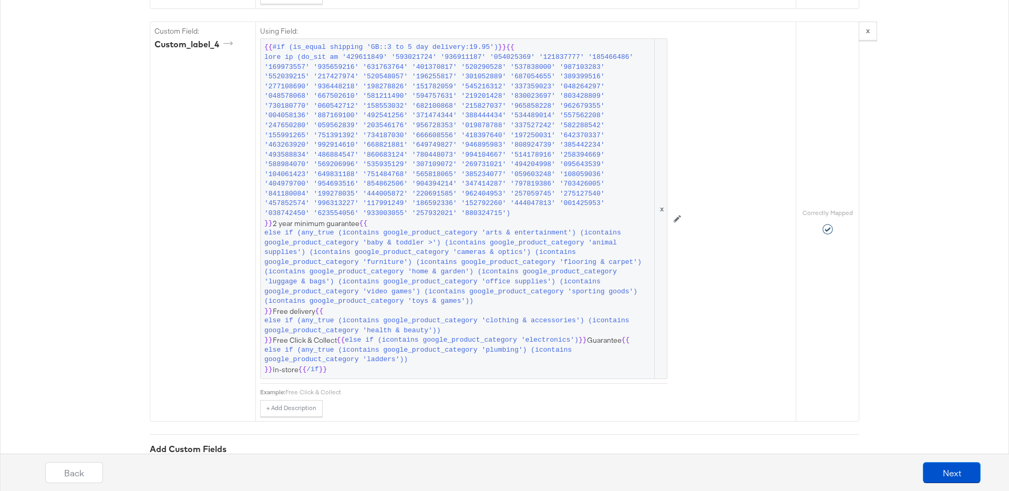
scroll to position [1550, 0]
click at [460, 334] on span "else if (icontains google_product_category 'electronics')" at bounding box center [462, 339] width 234 height 10
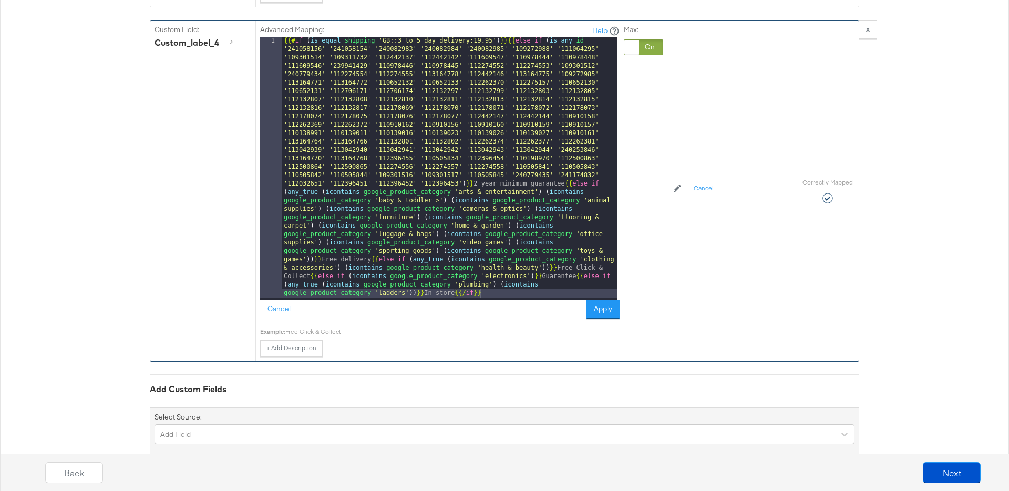
click at [576, 213] on div "{{# if ( is_equal shipping 'GB::3 to 5 day delivery:19.95' ) }}{{ else if ( is_…" at bounding box center [450, 429] width 336 height 784
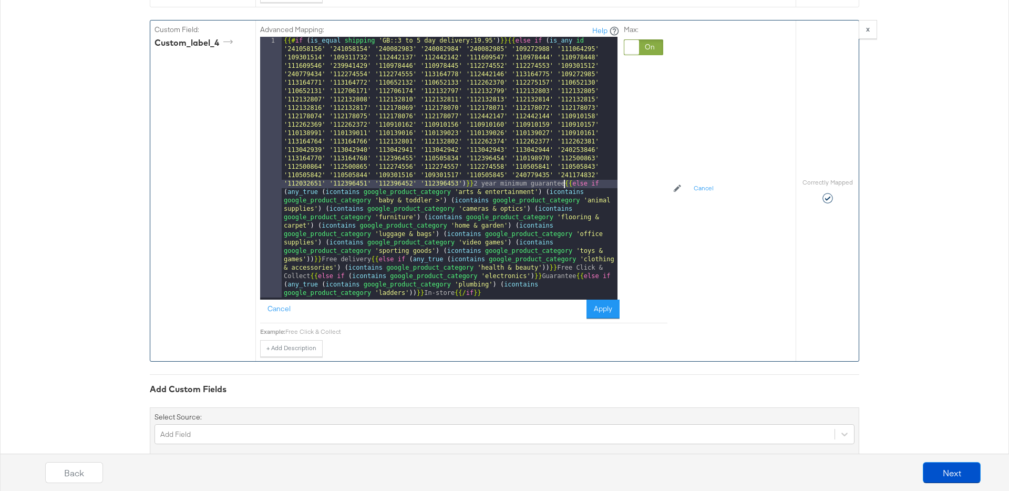
click at [564, 177] on div "{{# if ( is_equal shipping 'GB::3 to 5 day delivery:19.95' ) }}{{ else if ( is_…" at bounding box center [450, 429] width 336 height 784
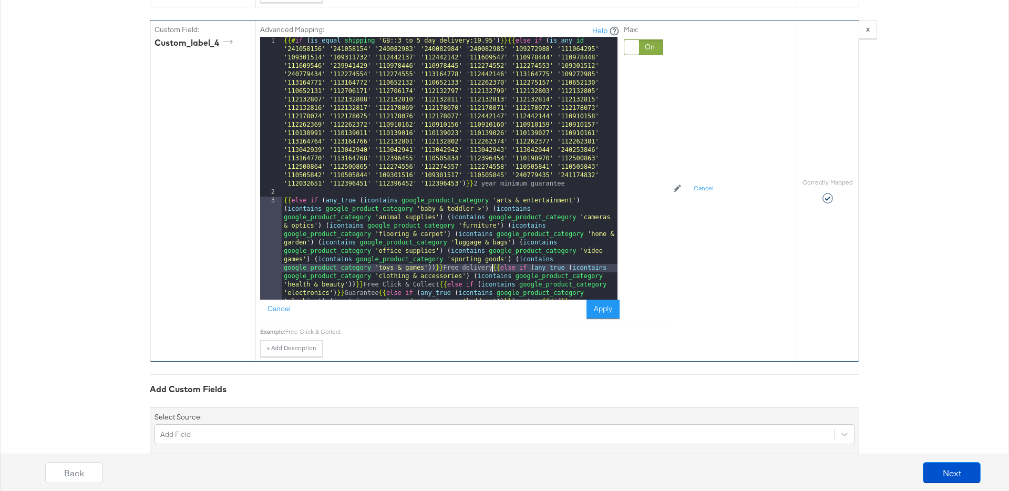
click at [492, 259] on div "{{# if ( is_equal shipping 'GB::3 to 5 day delivery:19.95' ) }}{{ else if ( is_…" at bounding box center [450, 298] width 336 height 523
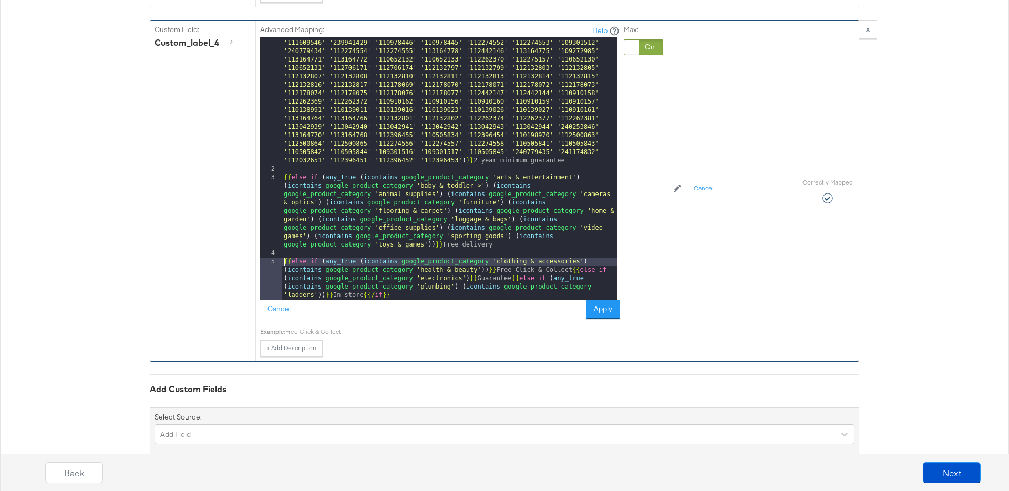
scroll to position [1568, 0]
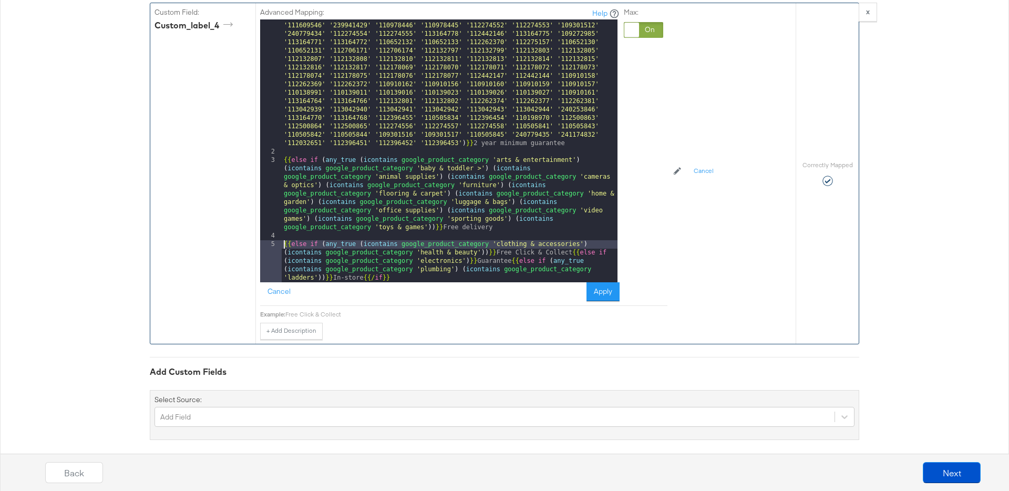
click at [569, 243] on div "{{# if ( is_equal shipping 'GB::3 to 5 day delivery:19.95' ) }}{{ else if ( is_…" at bounding box center [450, 224] width 336 height 456
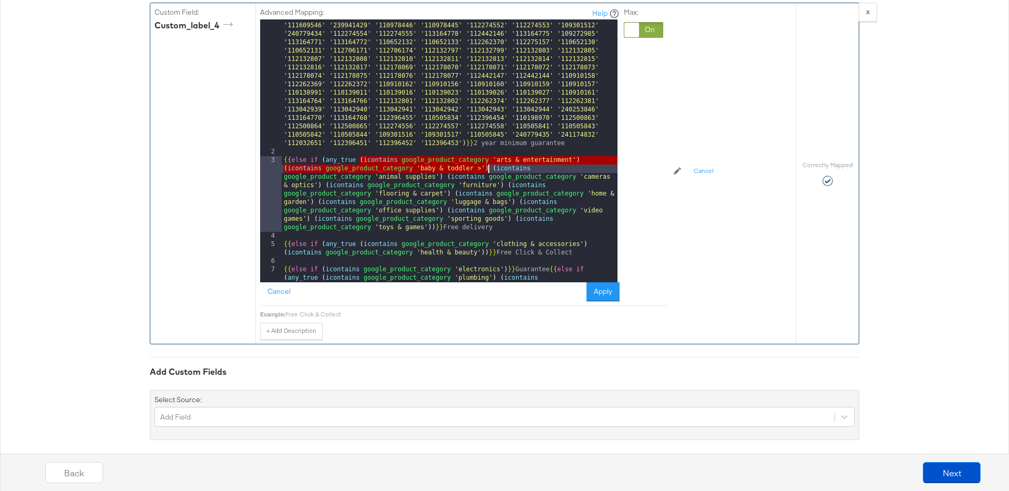
drag, startPoint x: 359, startPoint y: 151, endPoint x: 486, endPoint y: 161, distance: 127.5
click at [487, 161] on div "{{# if ( is_equal shipping 'GB::3 to 5 day delivery:19.95' ) }}{{ else if ( is_…" at bounding box center [450, 215] width 336 height 439
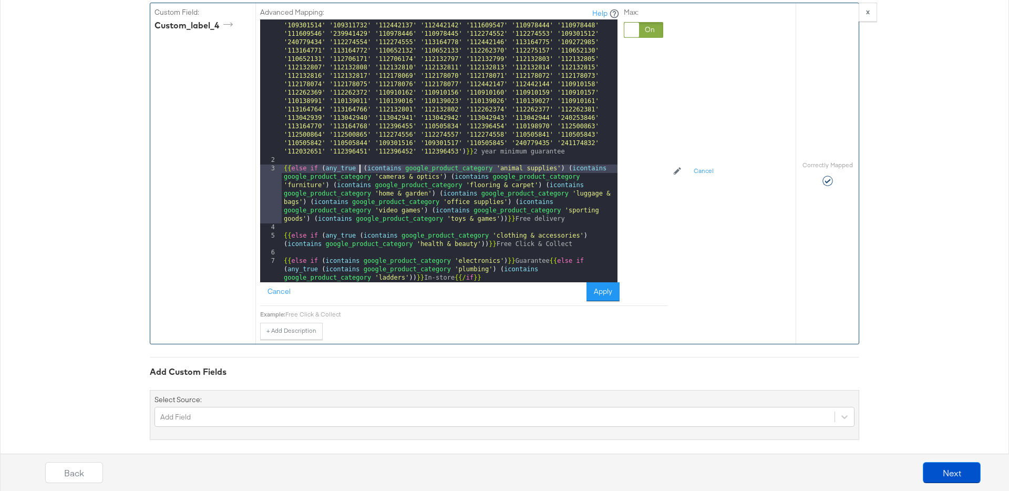
scroll to position [15, 0]
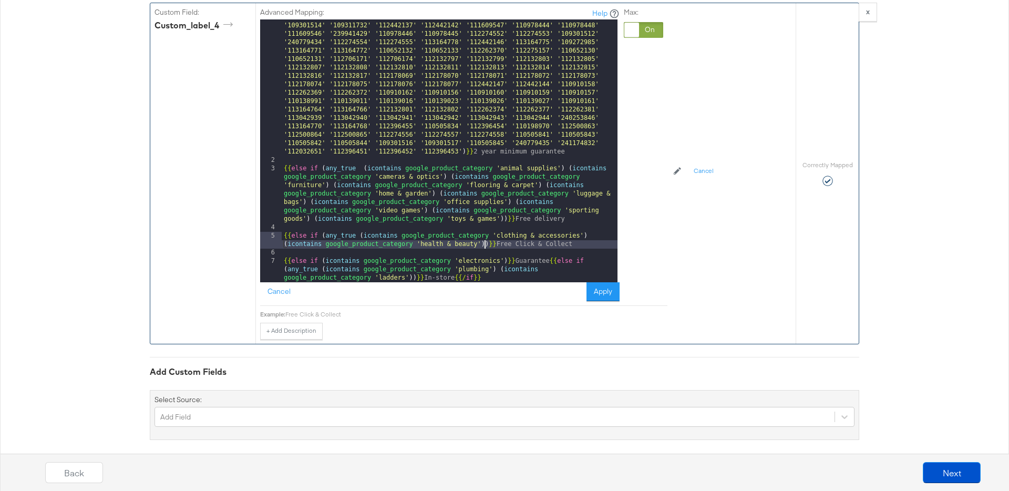
click at [485, 235] on div "{{# if ( is_equal shipping 'GB::3 to 5 day delivery:19.95' ) }}{{ else if ( is_…" at bounding box center [450, 224] width 336 height 439
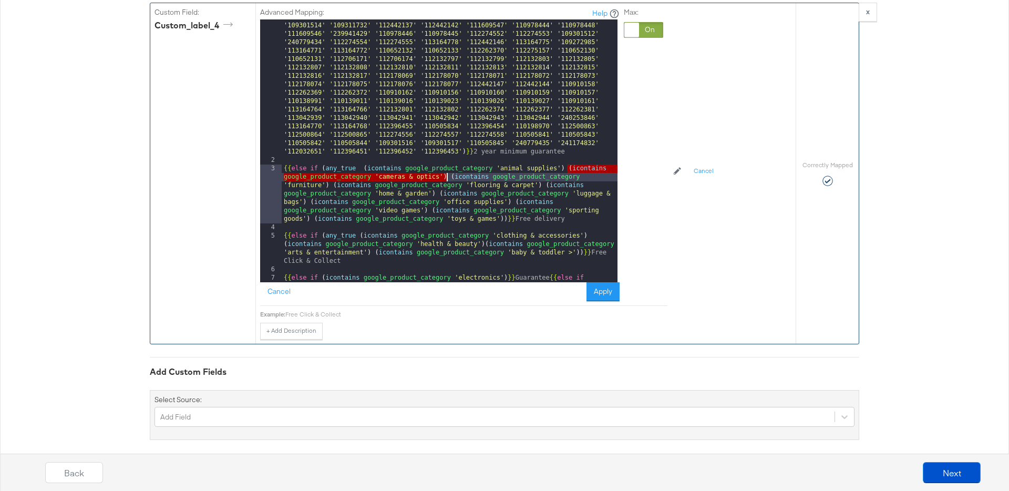
drag, startPoint x: 567, startPoint y: 159, endPoint x: 447, endPoint y: 167, distance: 121.1
click at [447, 167] on div "{{# if ( is_equal shipping 'GB::3 to 5 day delivery:19.95' ) }}{{ else if ( is_…" at bounding box center [450, 224] width 336 height 439
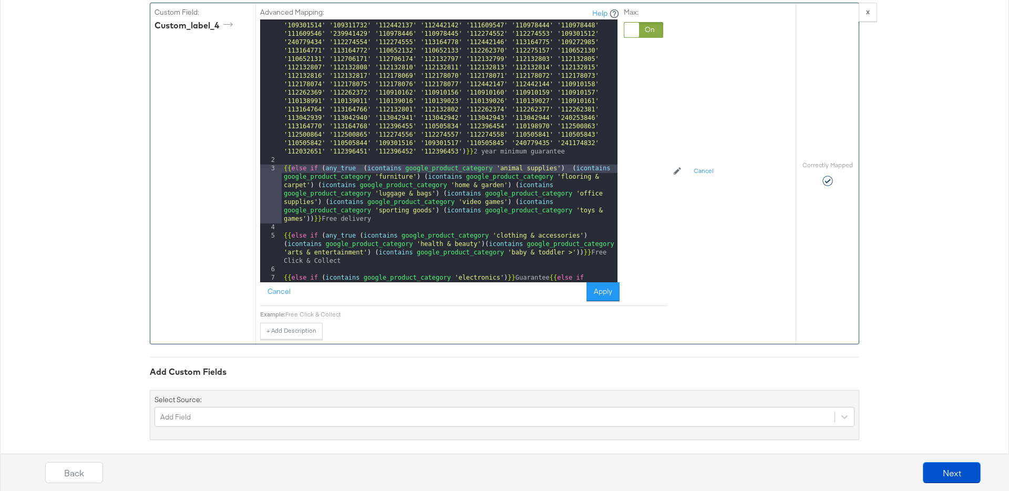
click at [579, 243] on div "{{# if ( is_equal shipping 'GB::3 to 5 day delivery:19.95' ) }}{{ else if ( is_…" at bounding box center [450, 224] width 336 height 439
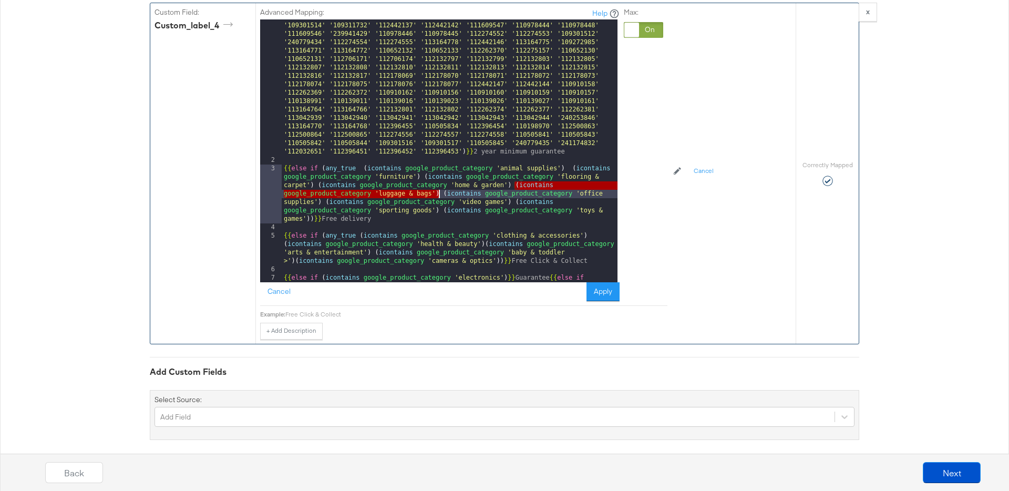
drag, startPoint x: 514, startPoint y: 177, endPoint x: 440, endPoint y: 183, distance: 74.8
click at [440, 183] on div "{{# if ( is_equal shipping 'GB::3 to 5 day delivery:19.95' ) }}{{ else if ( is_…" at bounding box center [450, 224] width 336 height 439
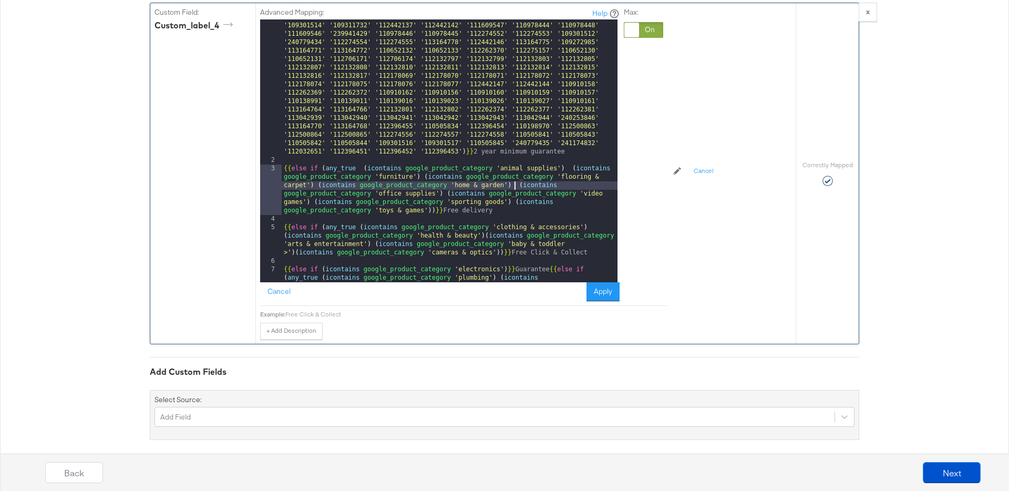
click at [500, 243] on div "{{# if ( is_equal shipping 'GB::3 to 5 day delivery:19.95' ) }}{{ else if ( is_…" at bounding box center [450, 224] width 336 height 439
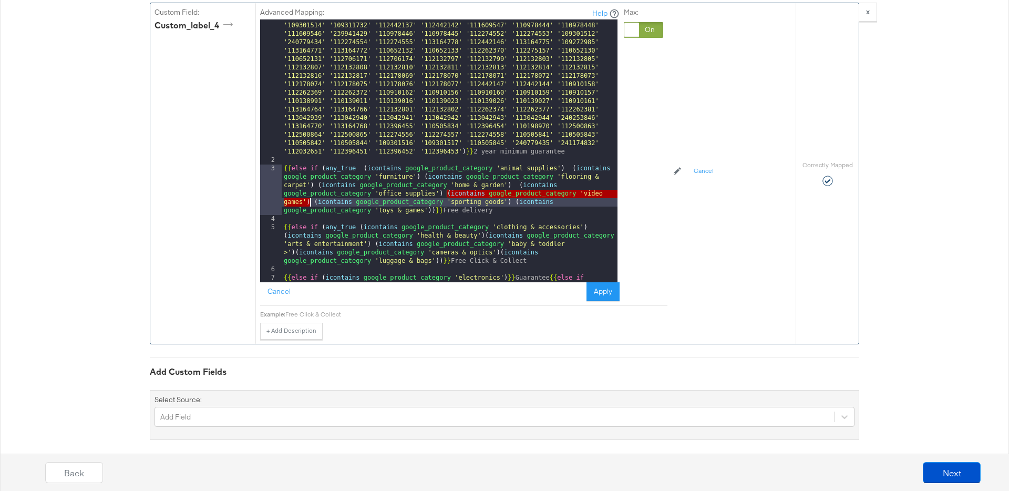
drag, startPoint x: 447, startPoint y: 184, endPoint x: 310, endPoint y: 190, distance: 136.7
click at [310, 190] on div "{{# if ( is_equal shipping 'GB::3 to 5 day delivery:19.95' ) }}{{ else if ( is_…" at bounding box center [450, 224] width 336 height 439
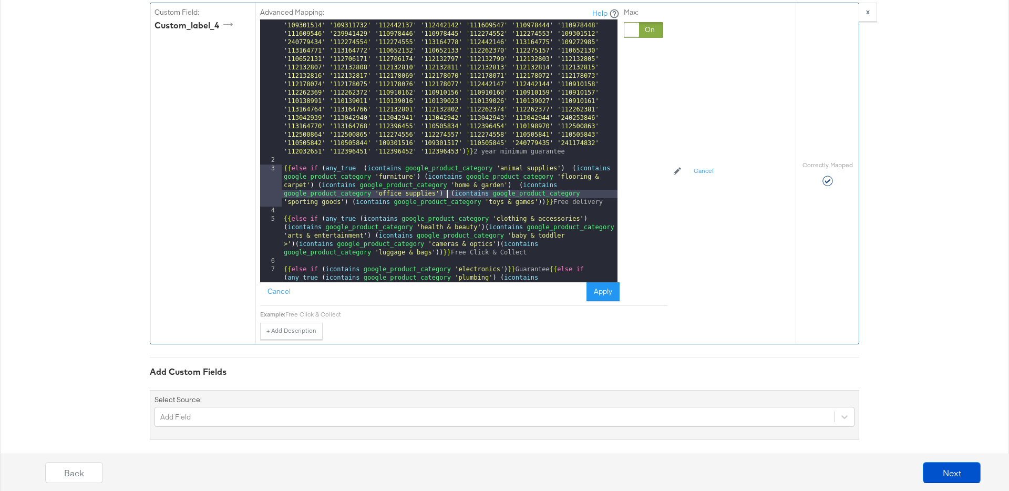
click at [438, 246] on div "{{# if ( is_equal shipping 'GB::3 to 5 day delivery:19.95' ) }}{{ else if ( is_…" at bounding box center [450, 224] width 336 height 439
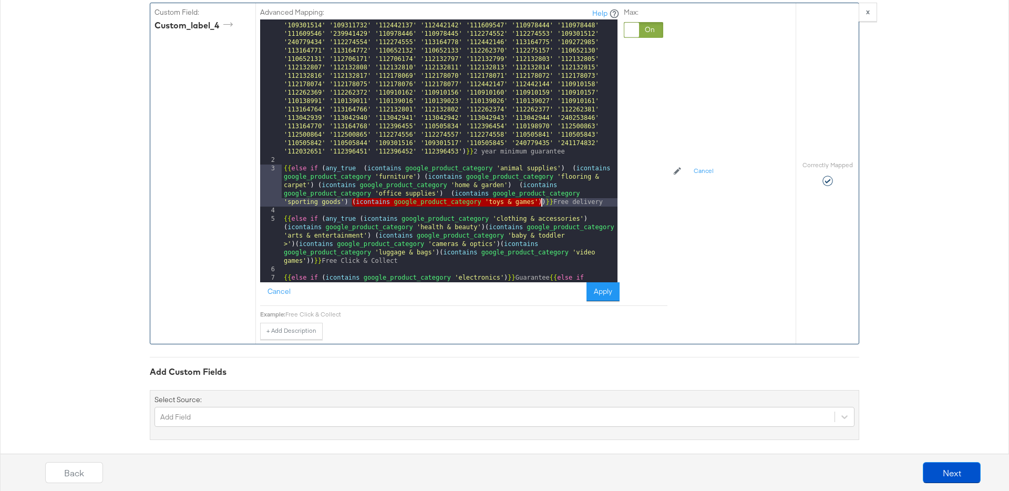
drag, startPoint x: 351, startPoint y: 192, endPoint x: 540, endPoint y: 192, distance: 189.1
click at [540, 192] on div "{{# if ( is_equal shipping 'GB::3 to 5 day delivery:19.95' ) }}{{ else if ( is_…" at bounding box center [450, 224] width 336 height 439
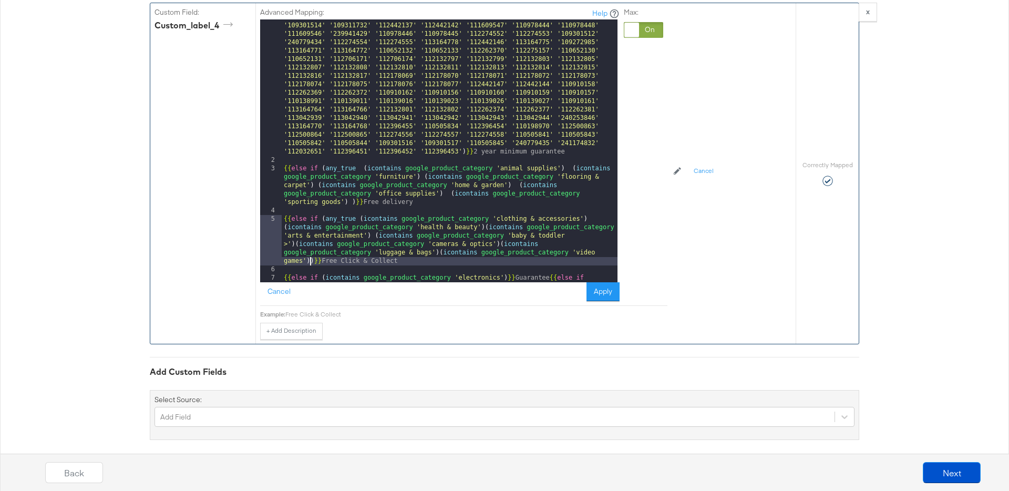
click at [310, 250] on div "{{# if ( is_equal shipping 'GB::3 to 5 day delivery:19.95' ) }}{{ else if ( is_…" at bounding box center [450, 224] width 336 height 439
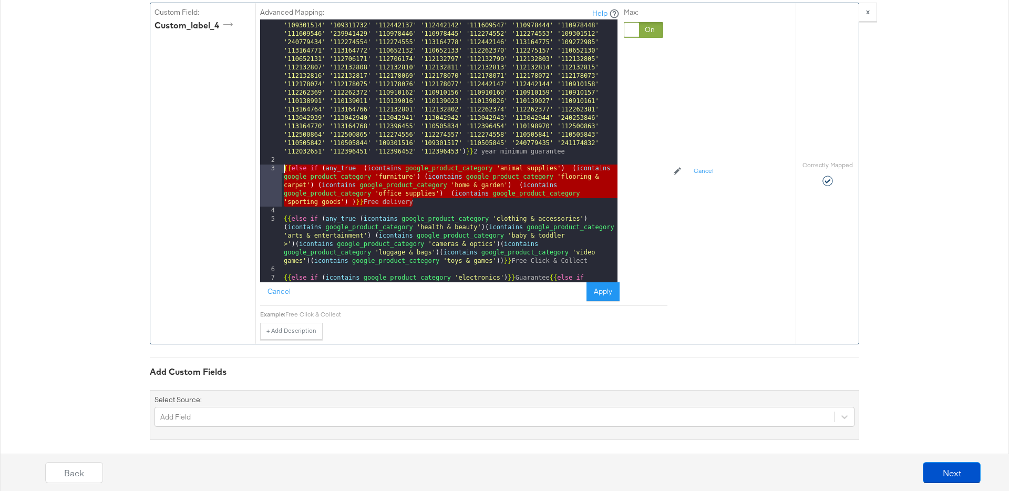
drag, startPoint x: 428, startPoint y: 194, endPoint x: 276, endPoint y: 161, distance: 154.8
click at [276, 161] on div "1 2 3 4 5 6 7 {{# if ( is_equal shipping 'GB::3 to 5 day delivery:19.95' ) }}{{…" at bounding box center [438, 150] width 357 height 263
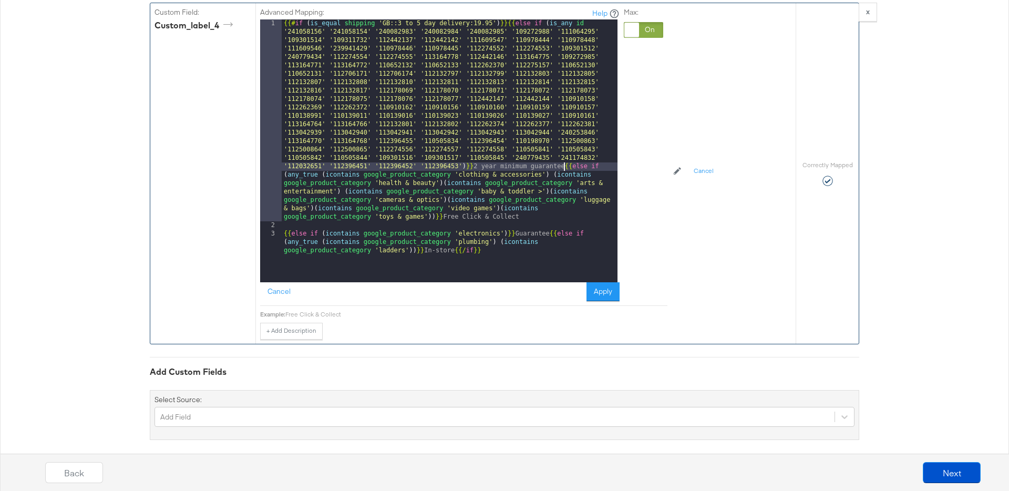
click at [284, 223] on div "{{# if ( is_equal shipping 'GB::3 to 5 day delivery:19.95' ) }}{{ else if ( is_…" at bounding box center [450, 264] width 336 height 490
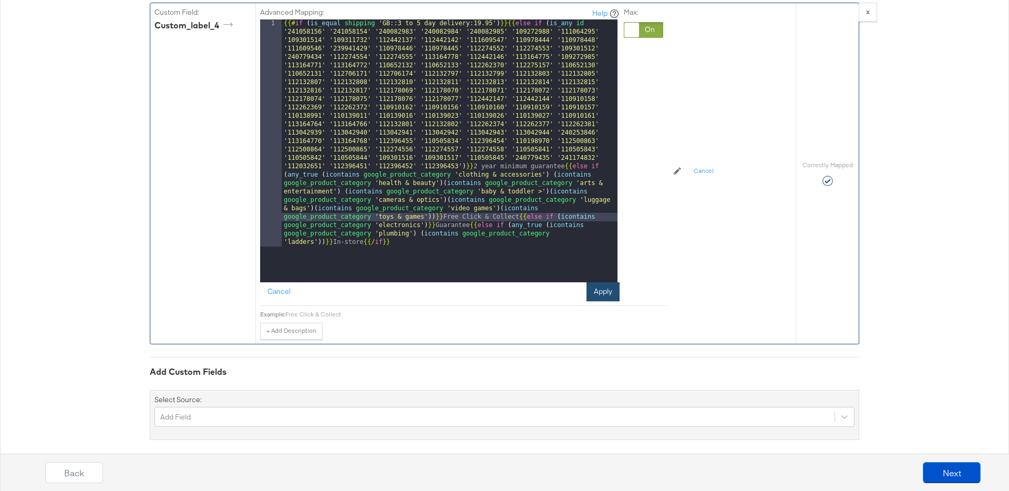
click at [603, 282] on button "Apply" at bounding box center [602, 291] width 33 height 19
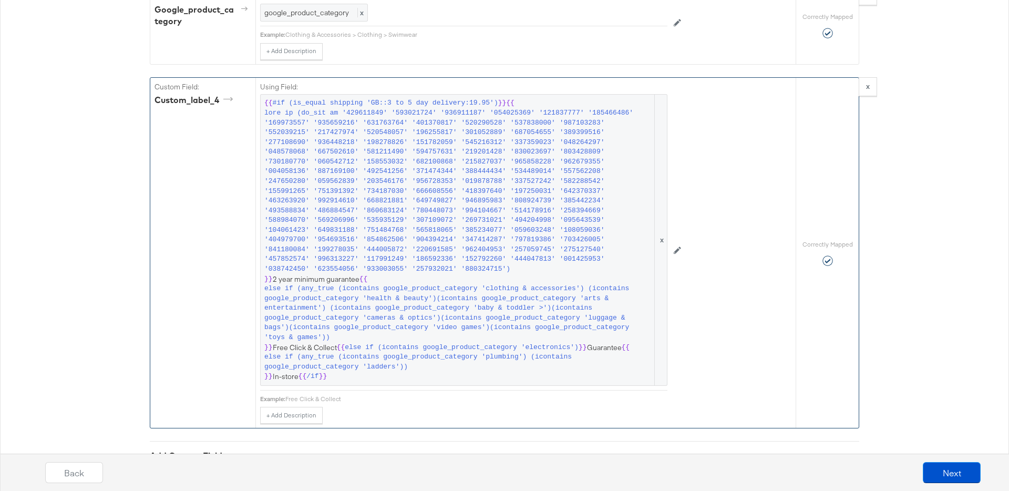
scroll to position [1577, 0]
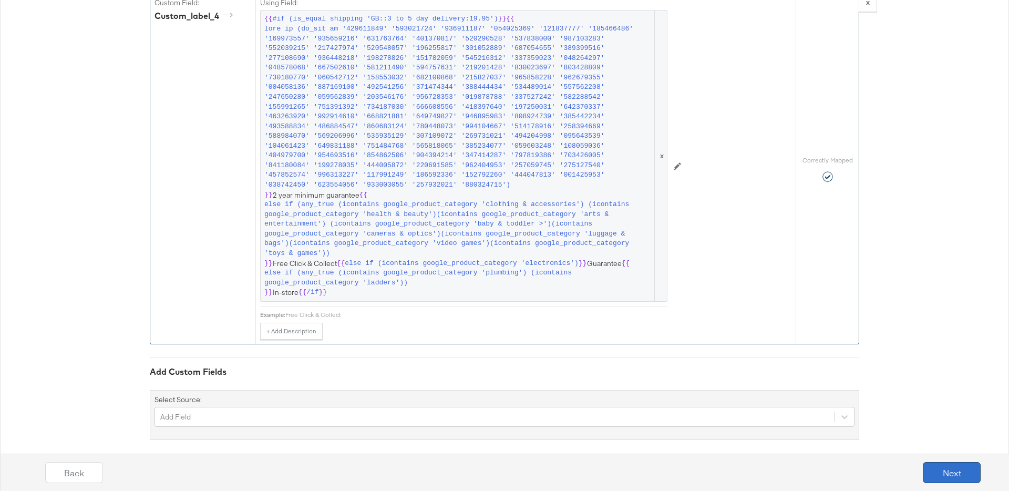
click at [946, 471] on button "Next" at bounding box center [952, 472] width 58 height 21
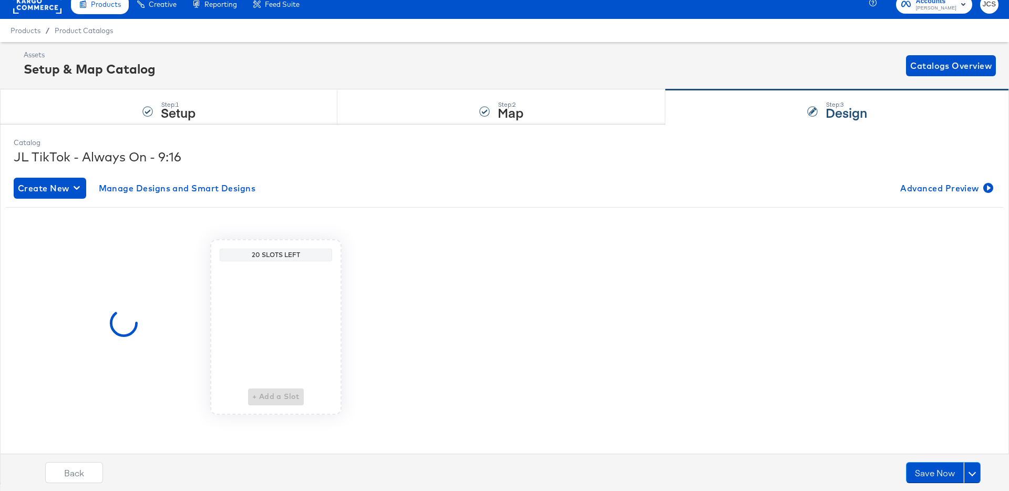
scroll to position [0, 0]
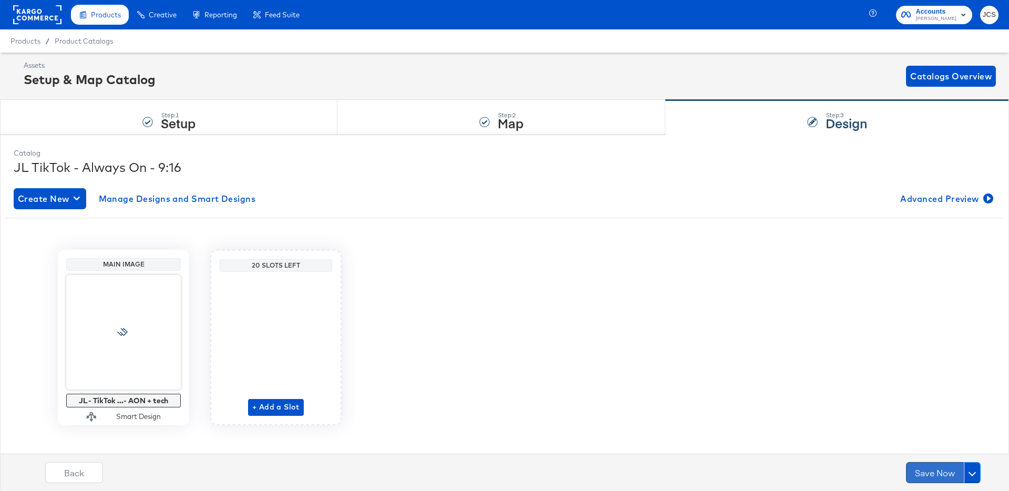
click at [939, 473] on button "Save Now" at bounding box center [935, 472] width 58 height 21
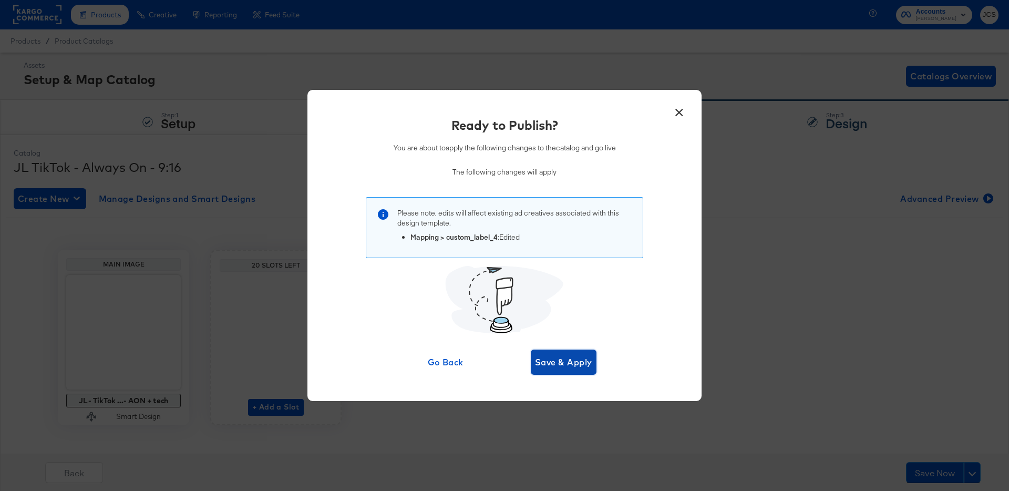
click at [564, 365] on span "Save & Apply" at bounding box center [563, 362] width 57 height 15
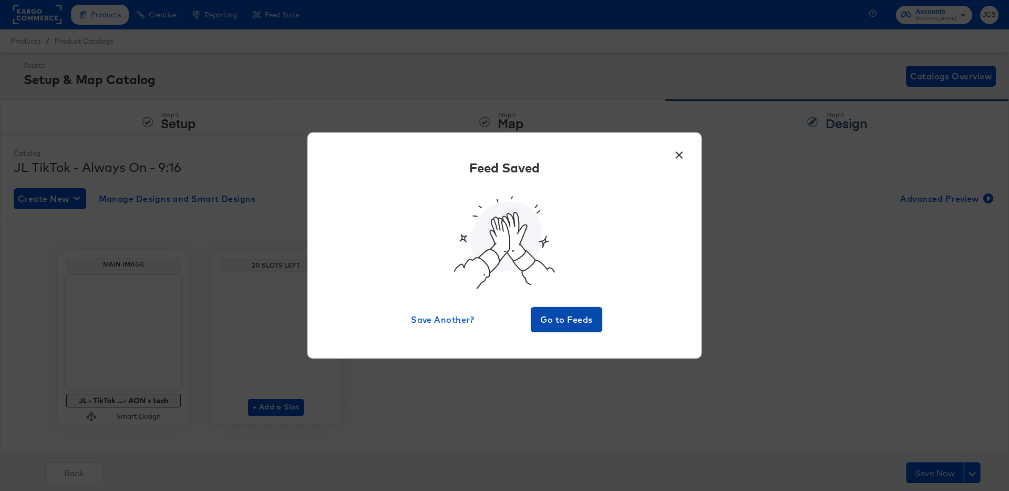
click at [553, 320] on span "Go to Feeds" at bounding box center [566, 319] width 63 height 15
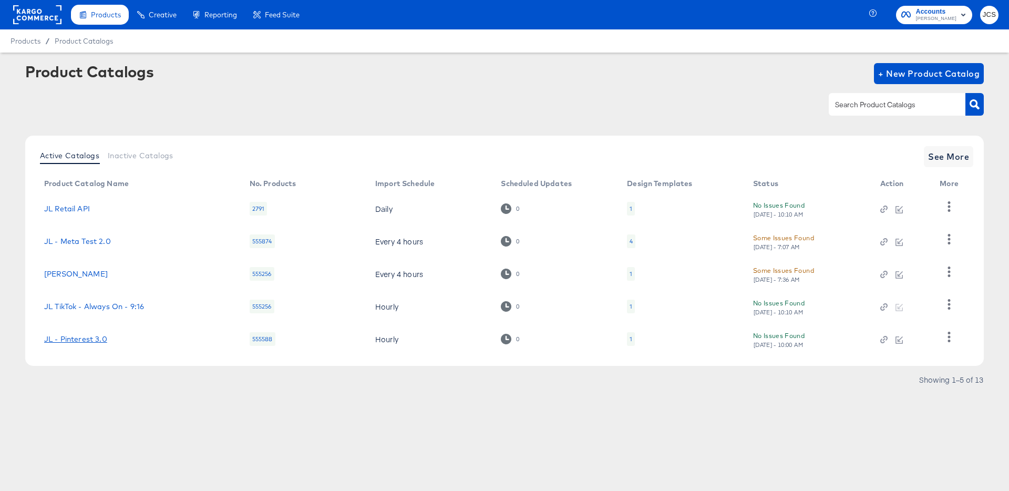
click at [95, 338] on link "JL - Pinterest 3.0" at bounding box center [75, 339] width 63 height 8
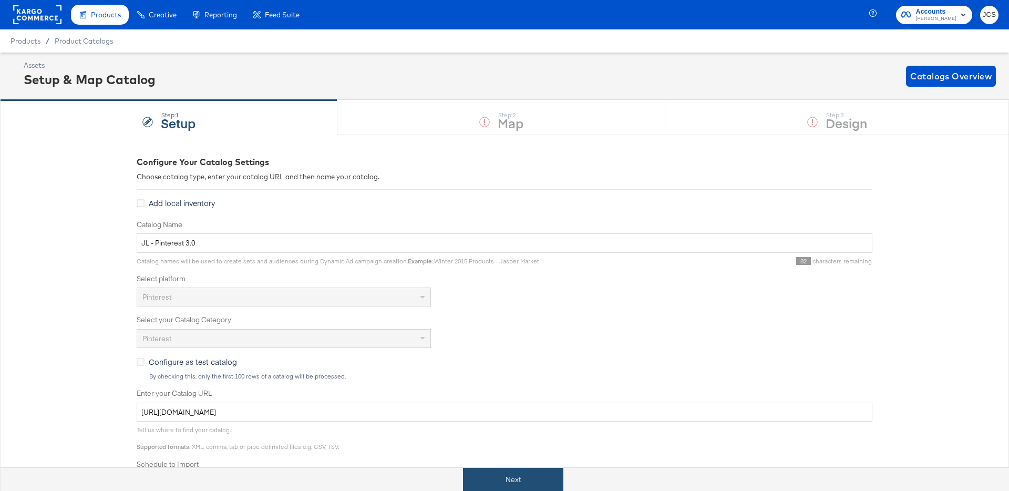
click at [505, 482] on button "Next" at bounding box center [513, 480] width 100 height 24
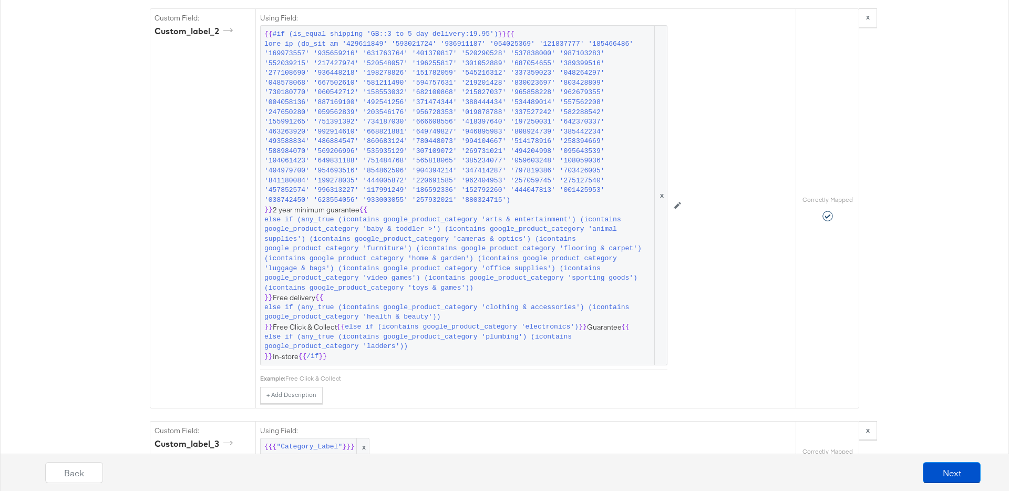
scroll to position [1504, 0]
click at [485, 325] on span "else if (icontains google_product_category 'electronics')" at bounding box center [462, 327] width 234 height 10
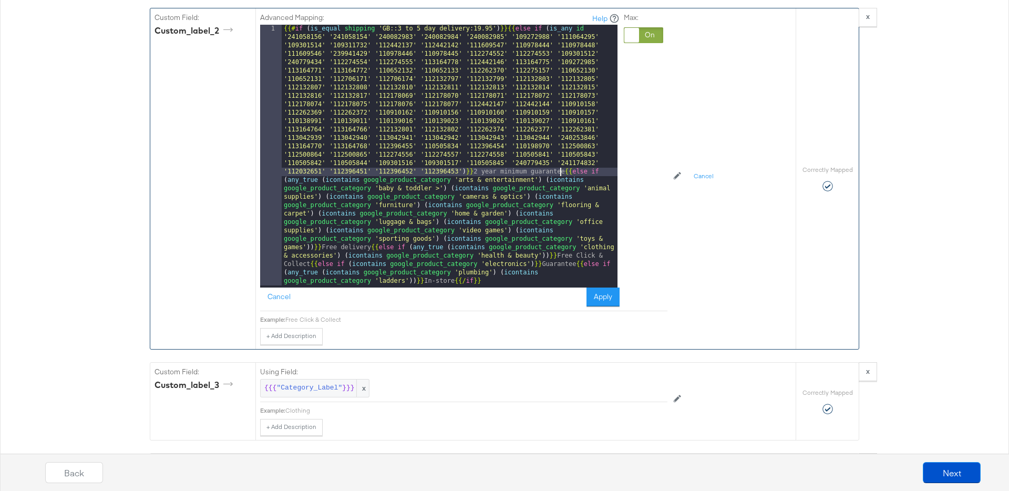
click at [562, 172] on div "{{# if ( is_equal shipping 'GB::3 to 5 day delivery:19.95' ) }}{{ else if ( is_…" at bounding box center [450, 417] width 336 height 784
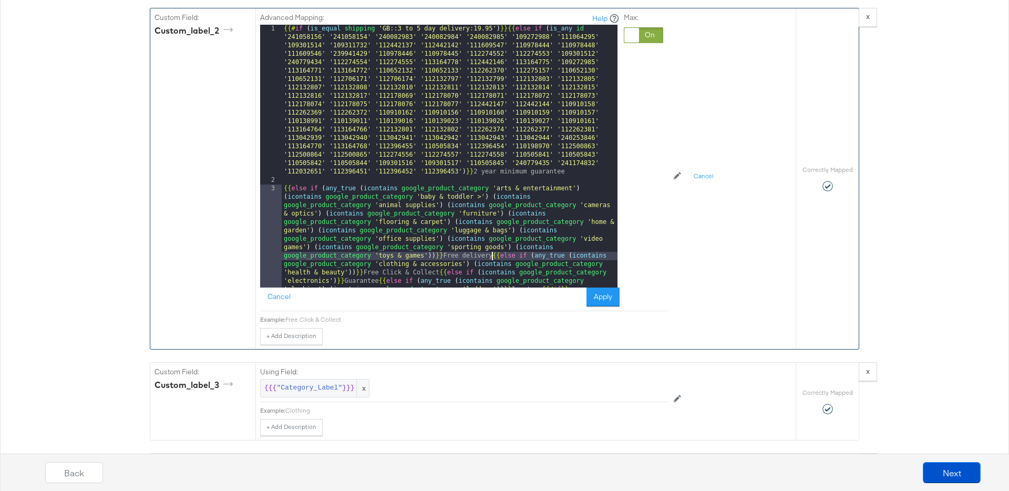
click at [491, 254] on div "{{# if ( is_equal shipping 'GB::3 to 5 day delivery:19.95' ) }}{{ else if ( is_…" at bounding box center [450, 286] width 336 height 523
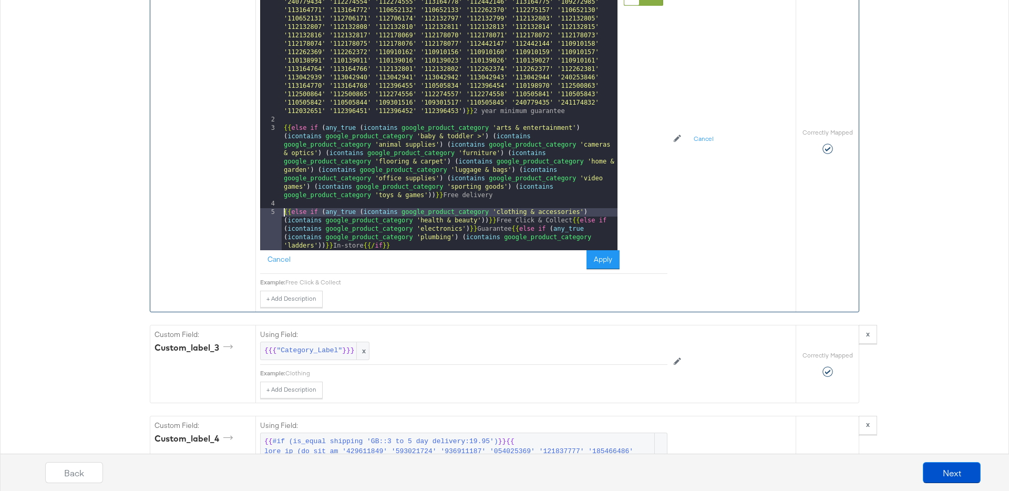
scroll to position [1557, 0]
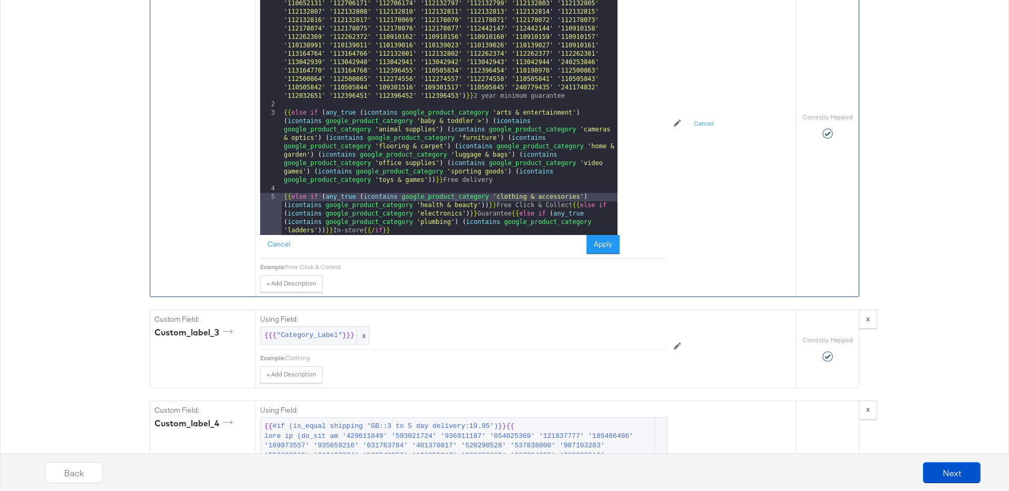
click at [571, 204] on div "{{# if ( is_equal shipping 'GB::3 to 5 day delivery:19.95' ) }}{{ else if ( is_…" at bounding box center [450, 177] width 336 height 456
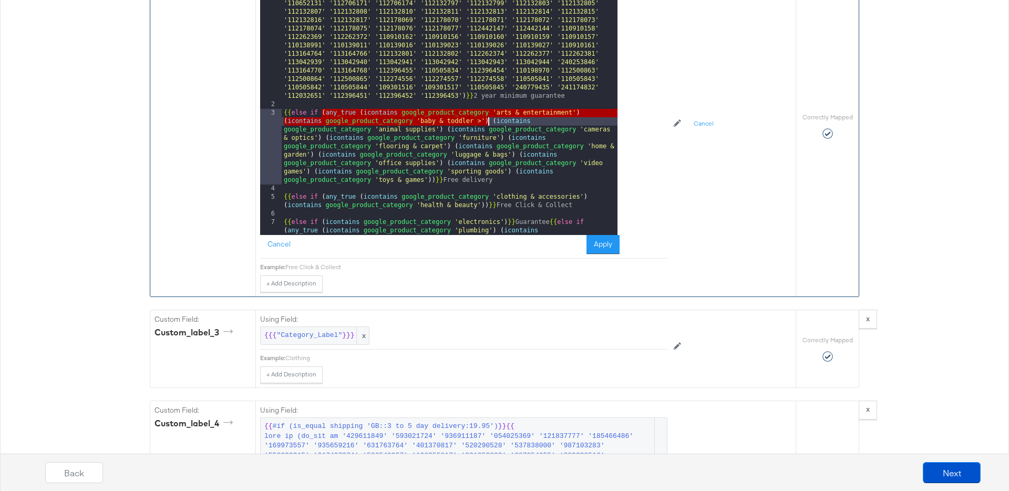
drag, startPoint x: 322, startPoint y: 115, endPoint x: 490, endPoint y: 121, distance: 168.2
click at [490, 121] on div "{{# if ( is_equal shipping 'GB::3 to 5 day delivery:19.95' ) }}{{ else if ( is_…" at bounding box center [450, 168] width 336 height 439
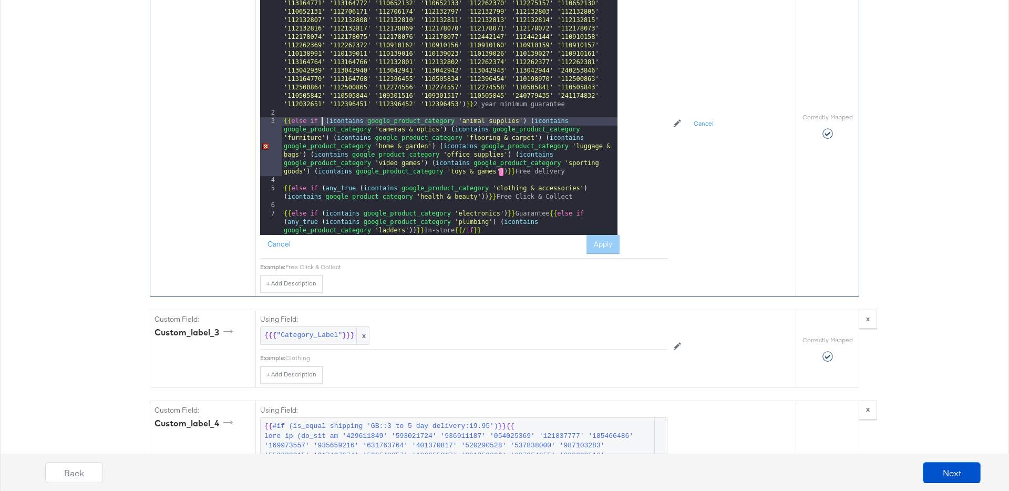
scroll to position [15, 0]
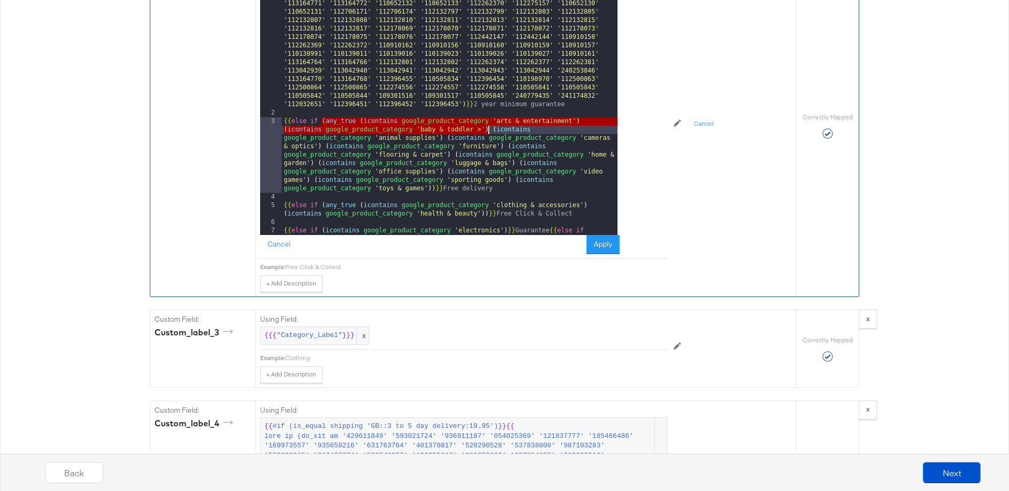
click at [358, 121] on div "{{# if ( is_equal shipping 'GB::3 to 5 day delivery:19.95' ) }}{{ else if ( is_…" at bounding box center [450, 176] width 336 height 439
drag, startPoint x: 359, startPoint y: 121, endPoint x: 490, endPoint y: 130, distance: 131.1
click at [490, 130] on div "{{# if ( is_equal shipping 'GB::3 to 5 day delivery:19.95' ) }}{{ else if ( is_…" at bounding box center [450, 176] width 336 height 439
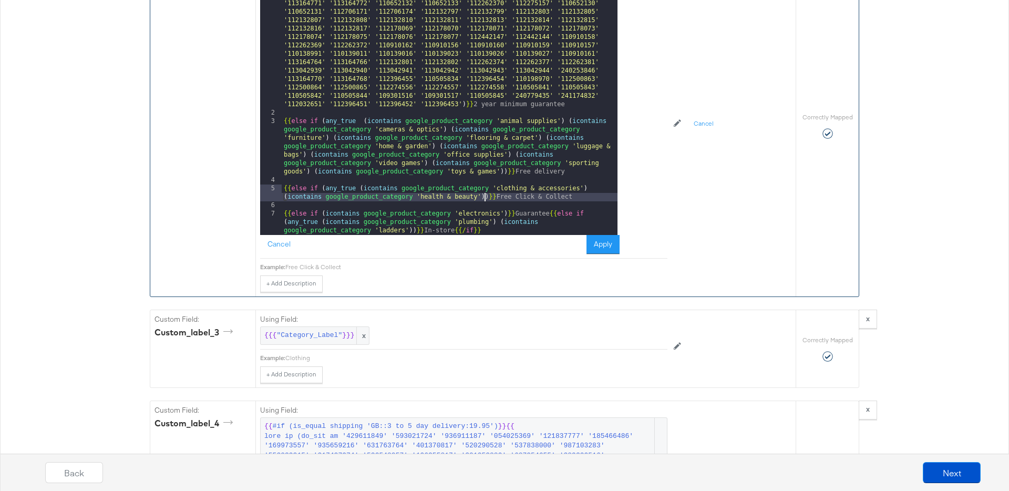
click at [484, 199] on div "{{# if ( is_equal shipping 'GB::3 to 5 day delivery:19.95' ) }}{{ else if ( is_…" at bounding box center [450, 176] width 336 height 439
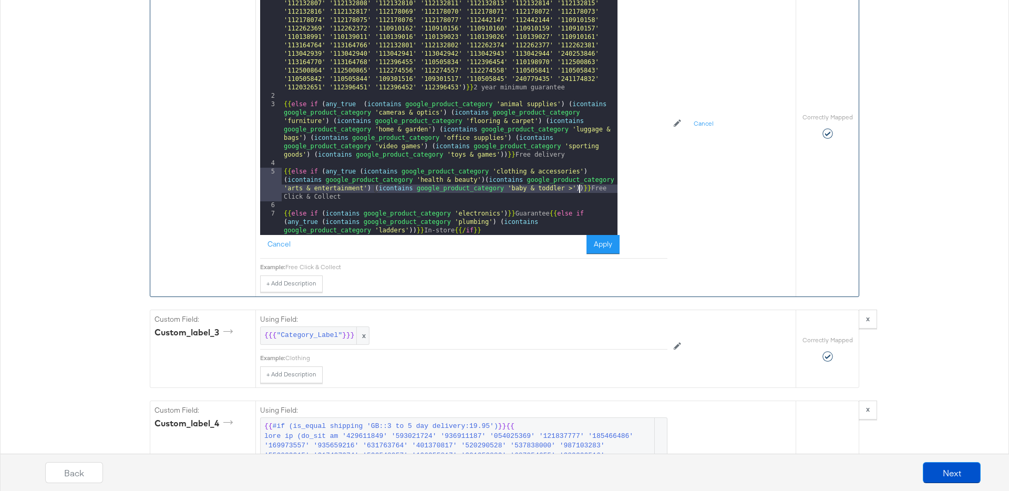
scroll to position [1559, 0]
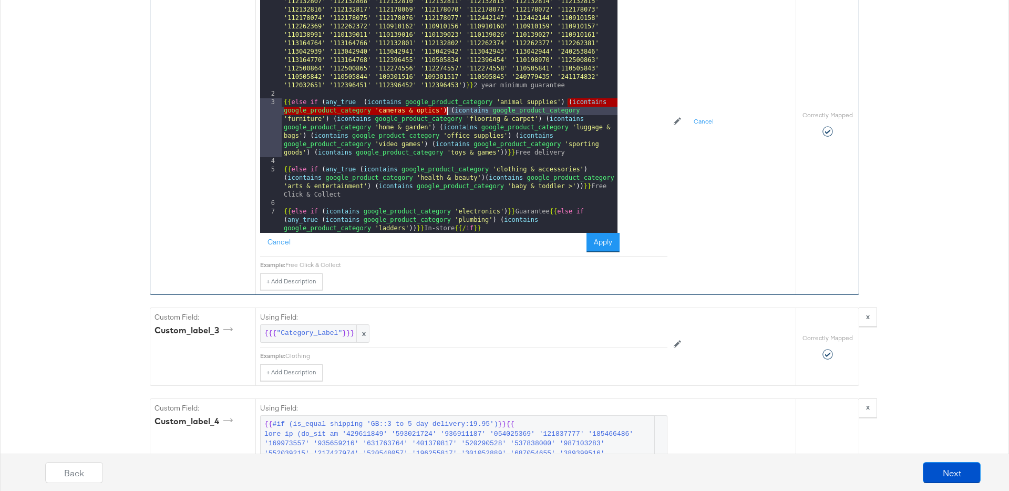
drag, startPoint x: 567, startPoint y: 102, endPoint x: 445, endPoint y: 110, distance: 122.1
click at [445, 110] on div "{{# if ( is_equal shipping 'GB::3 to 5 day delivery:19.95' ) }}{{ else if ( is_…" at bounding box center [450, 158] width 336 height 439
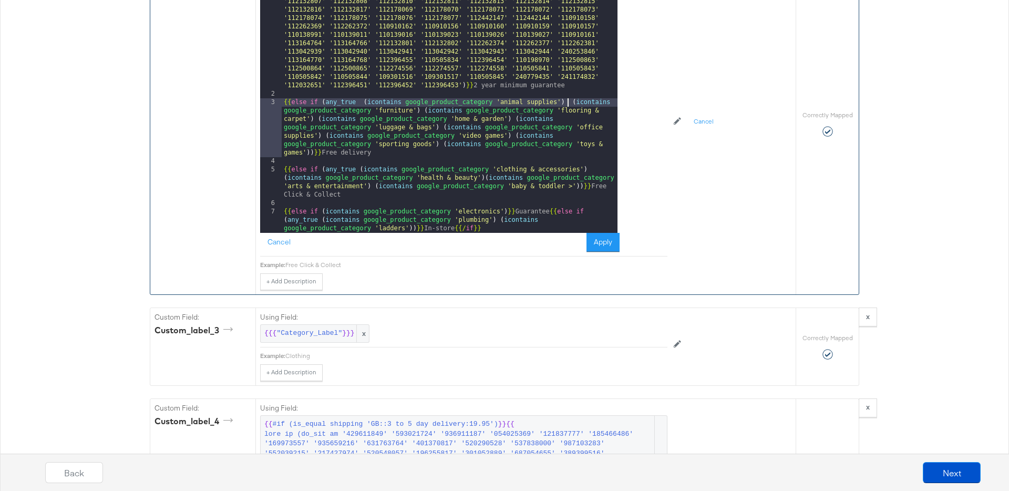
click at [581, 188] on div "{{# if ( is_equal shipping 'GB::3 to 5 day delivery:19.95' ) }}{{ else if ( is_…" at bounding box center [450, 158] width 336 height 439
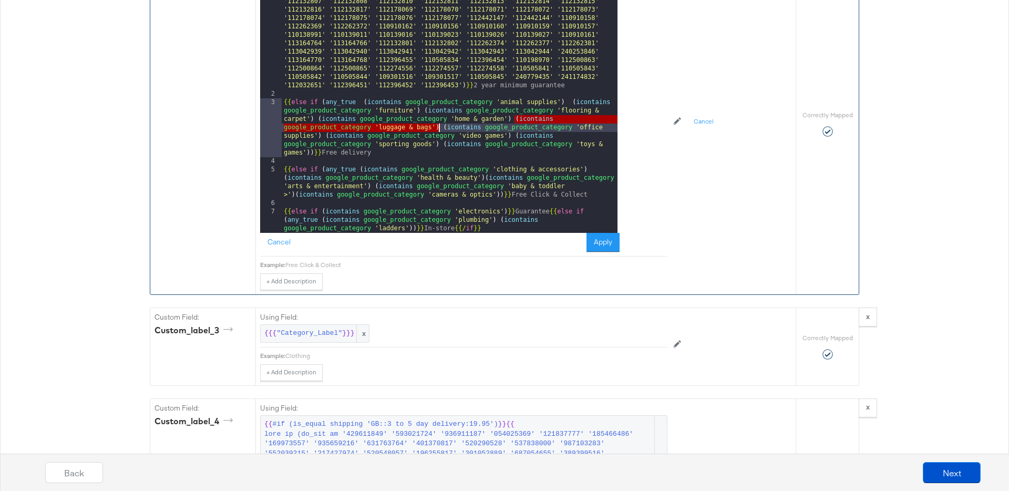
drag, startPoint x: 514, startPoint y: 120, endPoint x: 437, endPoint y: 127, distance: 77.0
click at [437, 127] on div "{{# if ( is_equal shipping 'GB::3 to 5 day delivery:19.95' ) }}{{ else if ( is_…" at bounding box center [450, 158] width 336 height 439
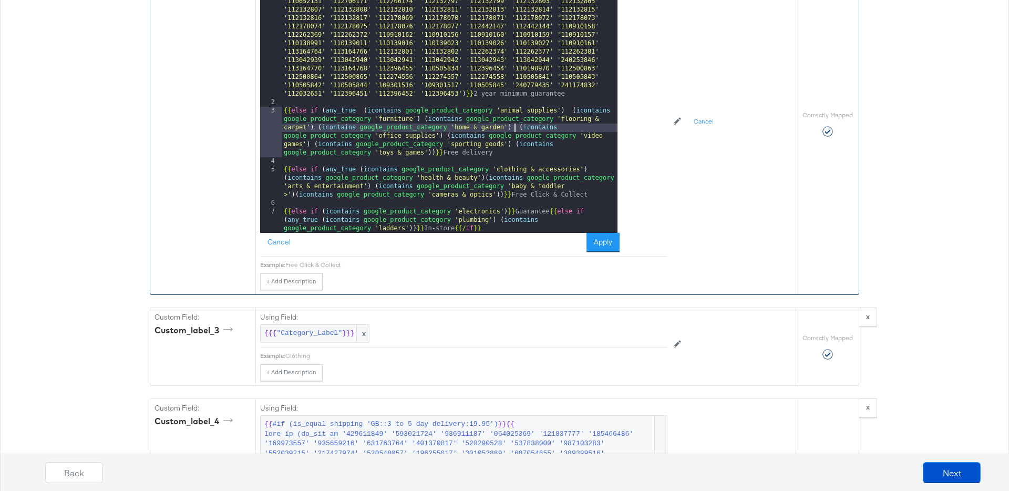
click at [500, 196] on div "{{# if ( is_equal shipping 'GB::3 to 5 day delivery:19.95' ) }}{{ else if ( is_…" at bounding box center [450, 166] width 336 height 439
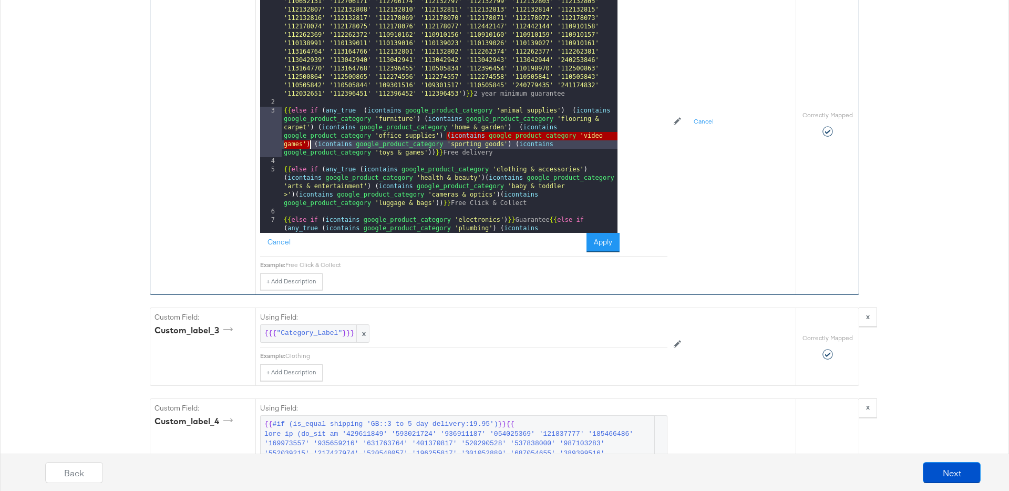
drag, startPoint x: 446, startPoint y: 136, endPoint x: 309, endPoint y: 144, distance: 136.8
click at [309, 144] on div "{{# if ( is_equal shipping 'GB::3 to 5 day delivery:19.95' ) }}{{ else if ( is_…" at bounding box center [450, 166] width 336 height 439
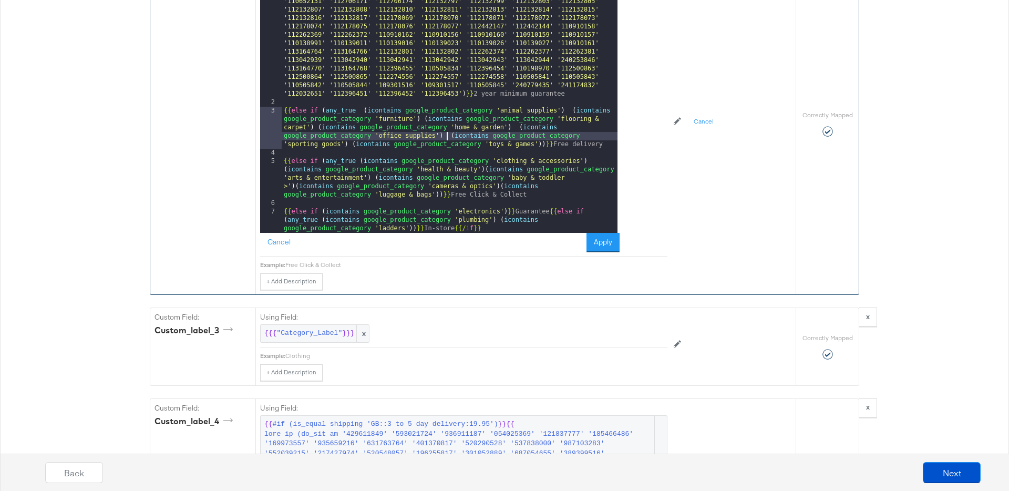
click at [438, 196] on div "{{# if ( is_equal shipping 'GB::3 to 5 day delivery:19.95' ) }}{{ else if ( is_…" at bounding box center [450, 166] width 336 height 439
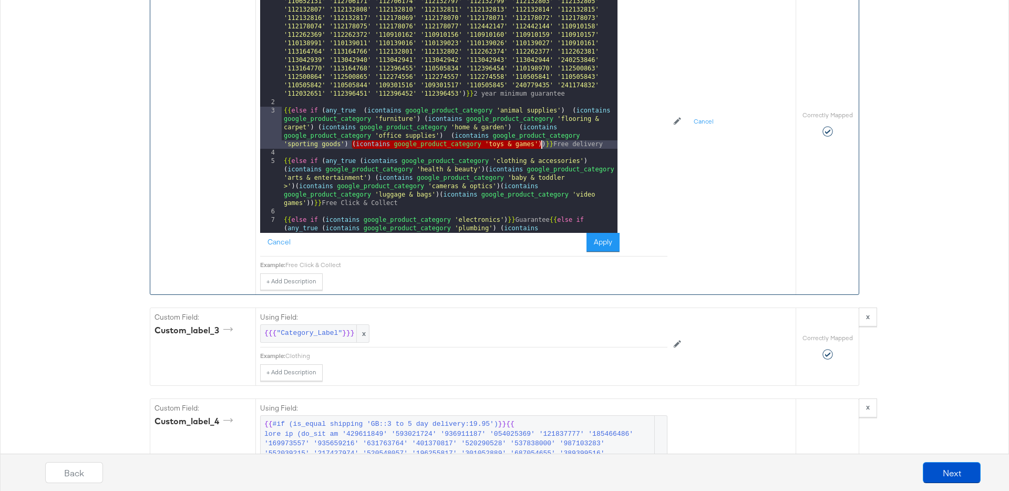
drag, startPoint x: 353, startPoint y: 144, endPoint x: 540, endPoint y: 147, distance: 186.5
click at [540, 147] on div "{{# if ( is_equal shipping 'GB::3 to 5 day delivery:19.95' ) }}{{ else if ( is_…" at bounding box center [450, 166] width 336 height 439
click at [309, 203] on div "{{# if ( is_equal shipping 'GB::3 to 5 day delivery:19.95' ) }}{{ else if ( is_…" at bounding box center [450, 166] width 336 height 439
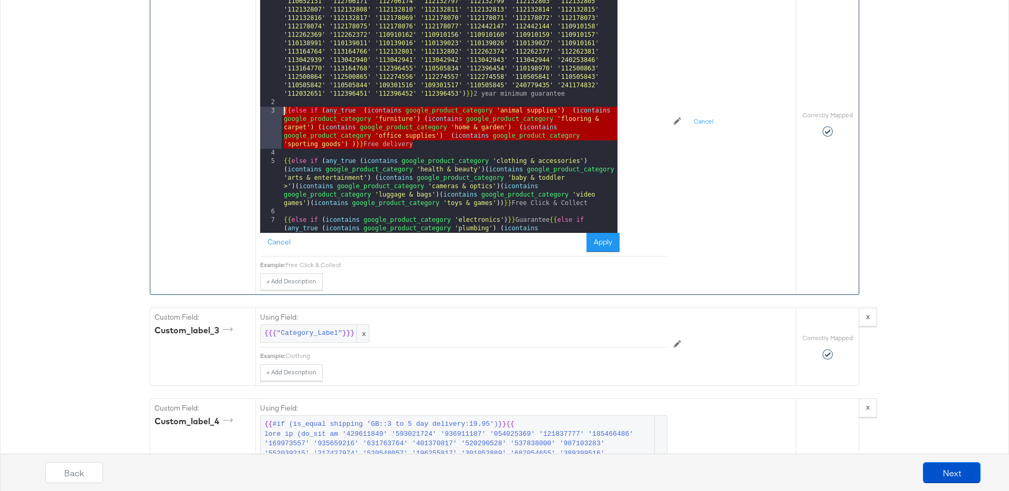
drag, startPoint x: 420, startPoint y: 144, endPoint x: 280, endPoint y: 111, distance: 143.5
click at [280, 111] on div "1 2 3 4 5 6 7 {{# if ( is_equal shipping 'GB::3 to 5 day delivery:19.95' ) }}{{…" at bounding box center [438, 101] width 357 height 263
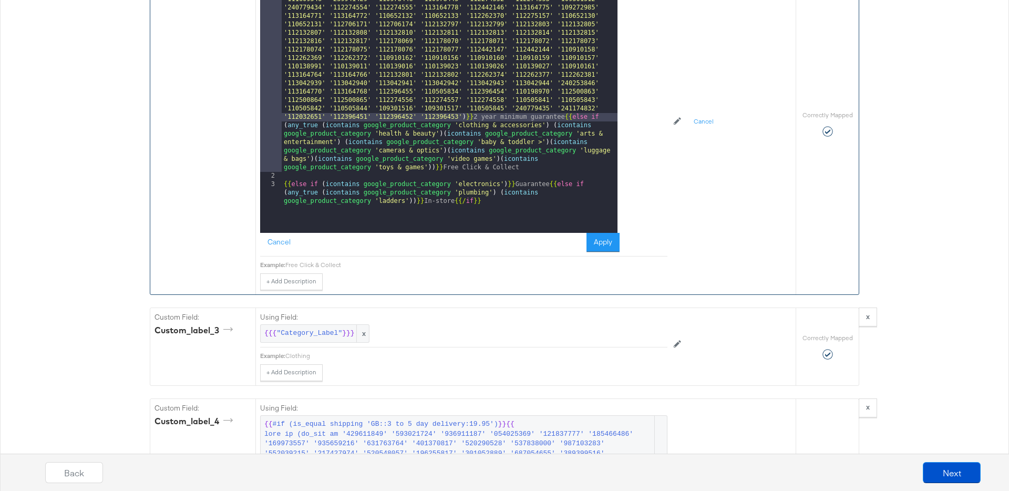
click at [284, 187] on div "{{# if ( is_equal shipping 'GB::3 to 5 day delivery:19.95' ) }}{{ else if ( is_…" at bounding box center [450, 215] width 336 height 490
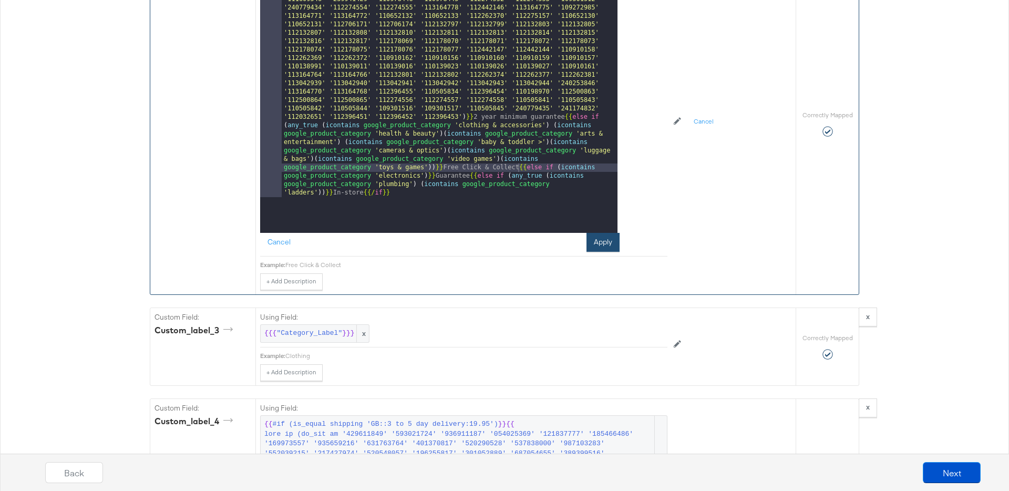
click at [606, 244] on button "Apply" at bounding box center [602, 242] width 33 height 19
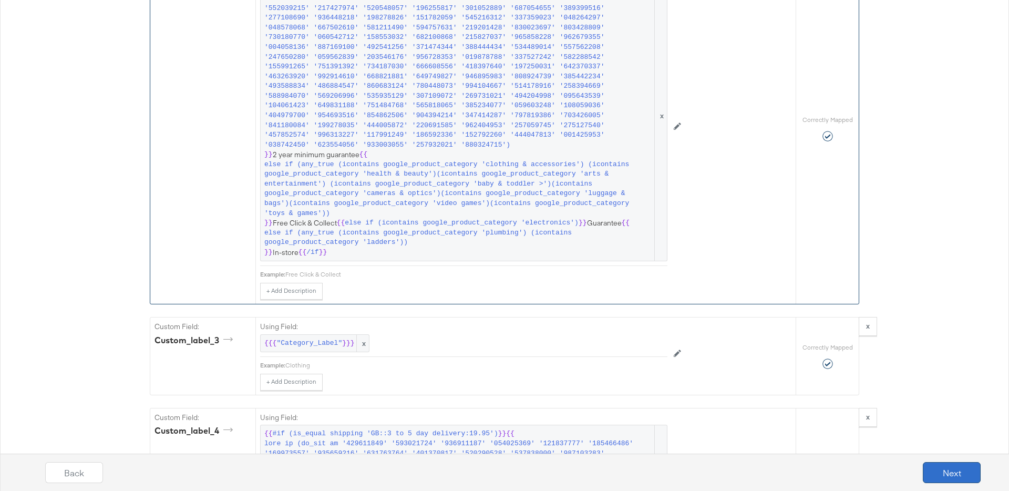
click at [960, 473] on button "Next" at bounding box center [952, 472] width 58 height 21
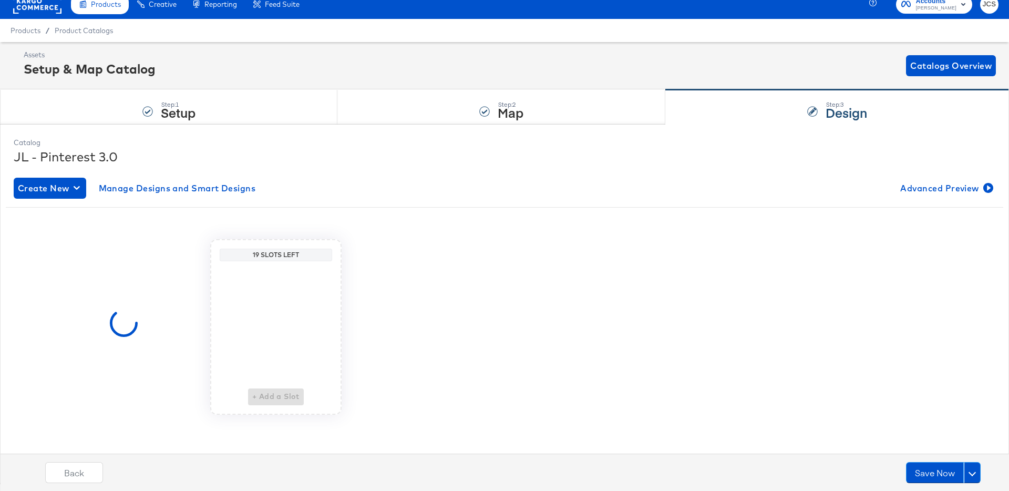
scroll to position [0, 0]
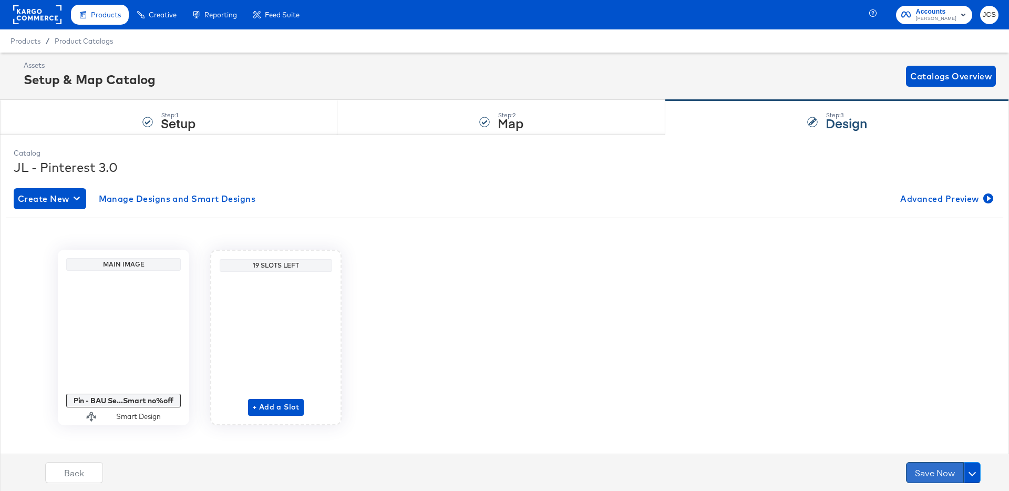
click at [932, 471] on button "Save Now" at bounding box center [935, 472] width 58 height 21
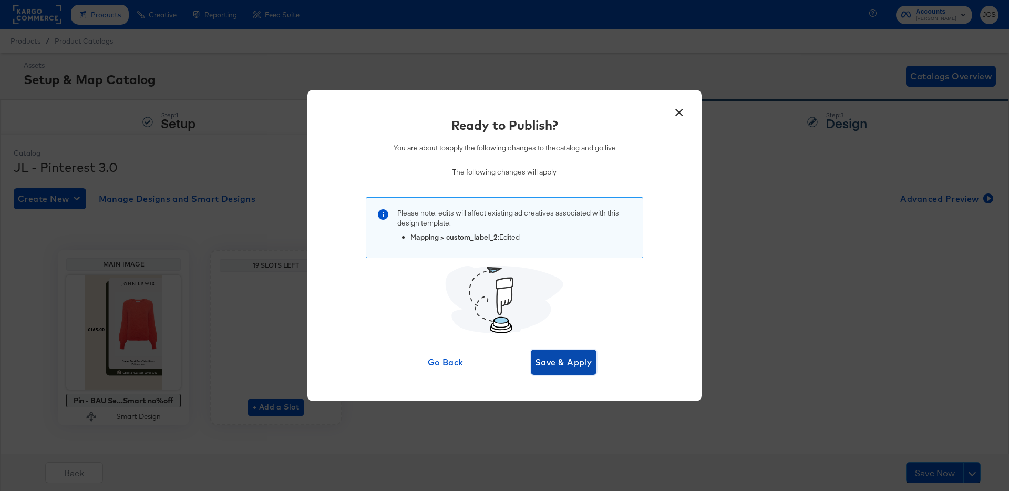
click at [573, 361] on span "Save & Apply" at bounding box center [563, 362] width 57 height 15
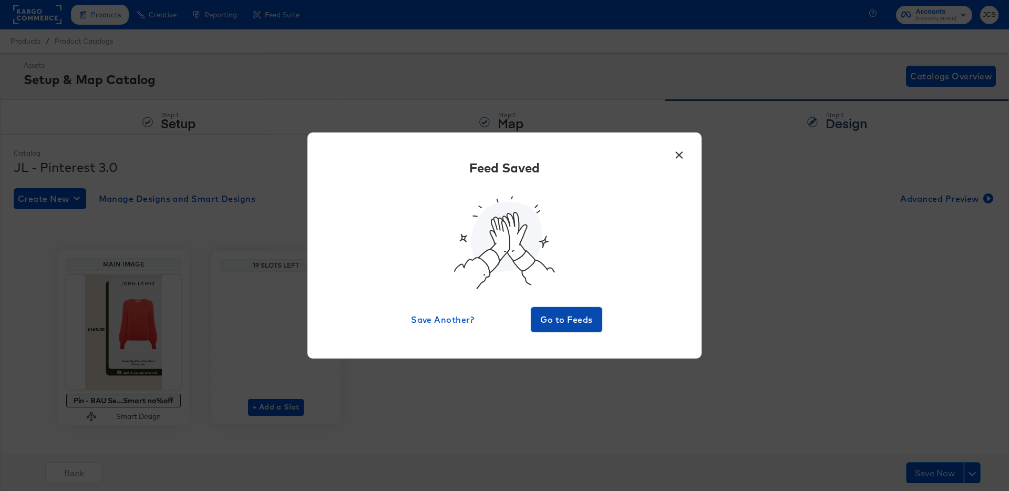
click at [556, 321] on span "Go to Feeds" at bounding box center [566, 319] width 63 height 15
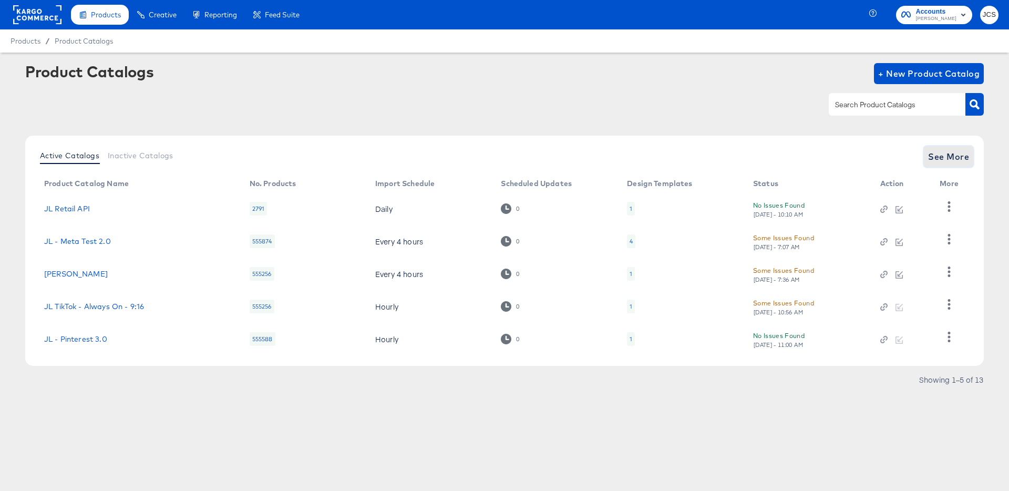
click at [948, 158] on span "See More" at bounding box center [948, 156] width 41 height 15
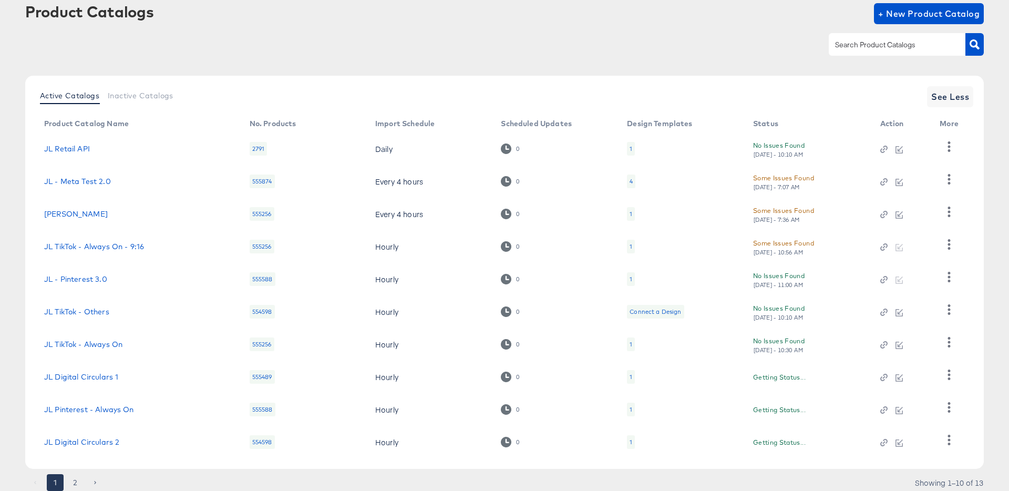
scroll to position [97, 0]
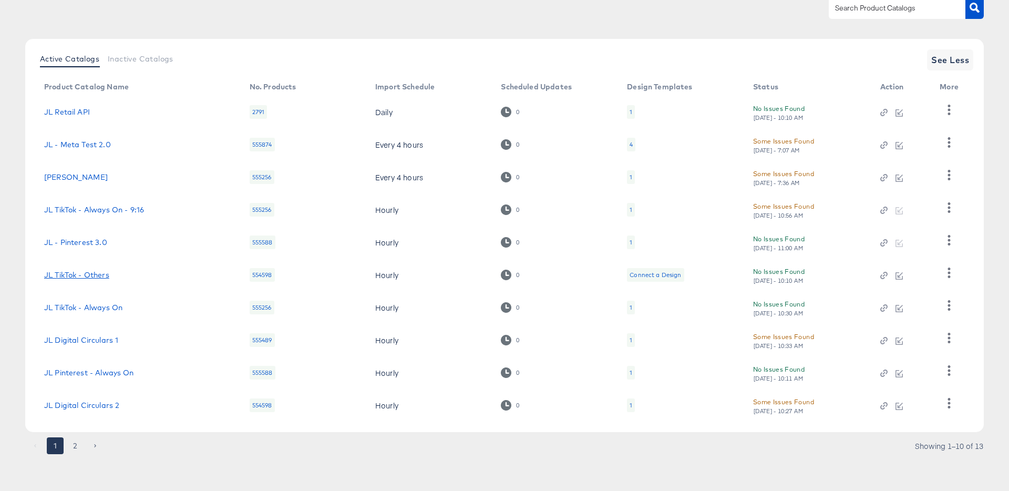
click at [95, 274] on link "JL TikTok - Others" at bounding box center [76, 275] width 65 height 8
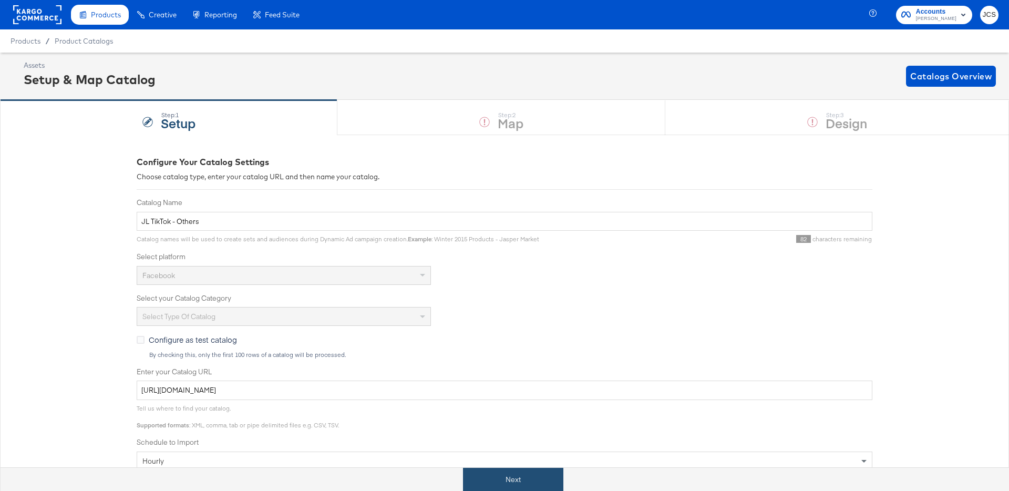
click at [501, 473] on button "Next" at bounding box center [513, 480] width 100 height 24
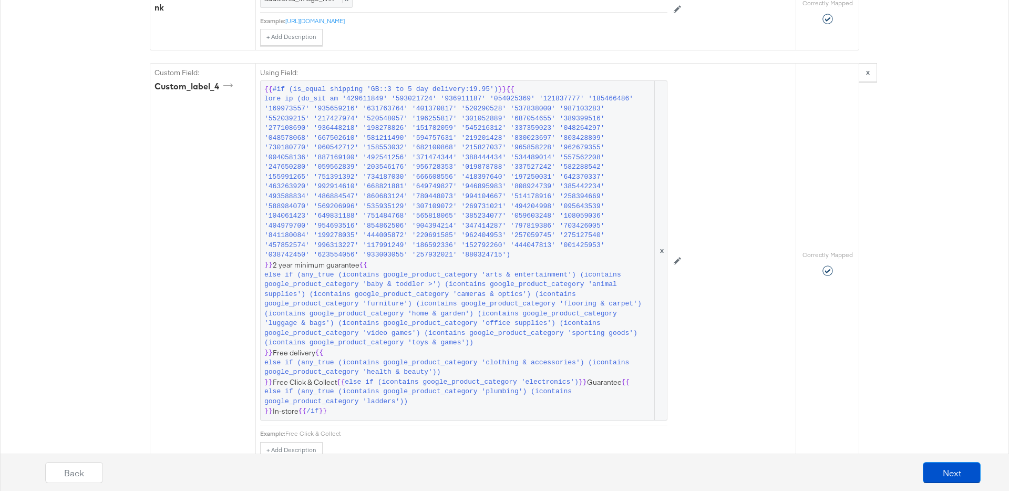
scroll to position [1234, 0]
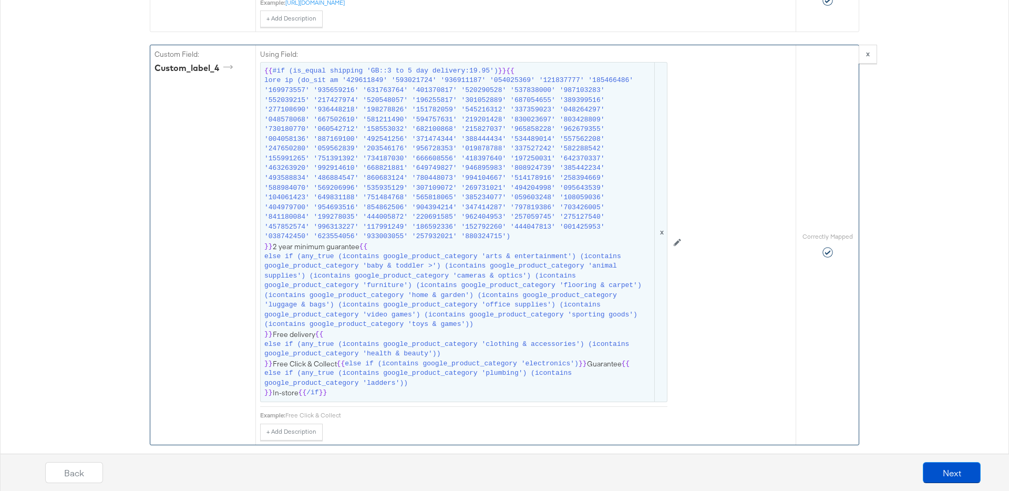
click at [477, 344] on span "else if (any_true (icontains google_product_category 'clothing & accessories') …" at bounding box center [458, 348] width 388 height 19
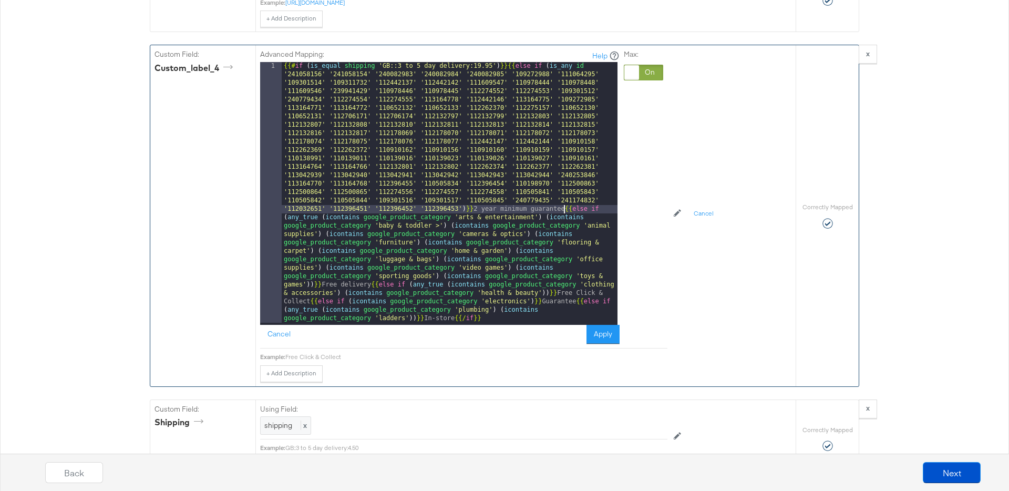
click at [564, 212] on div "{{# if ( is_equal shipping 'GB::3 to 5 day delivery:19.95' ) }}{{ else if ( is_…" at bounding box center [450, 454] width 336 height 784
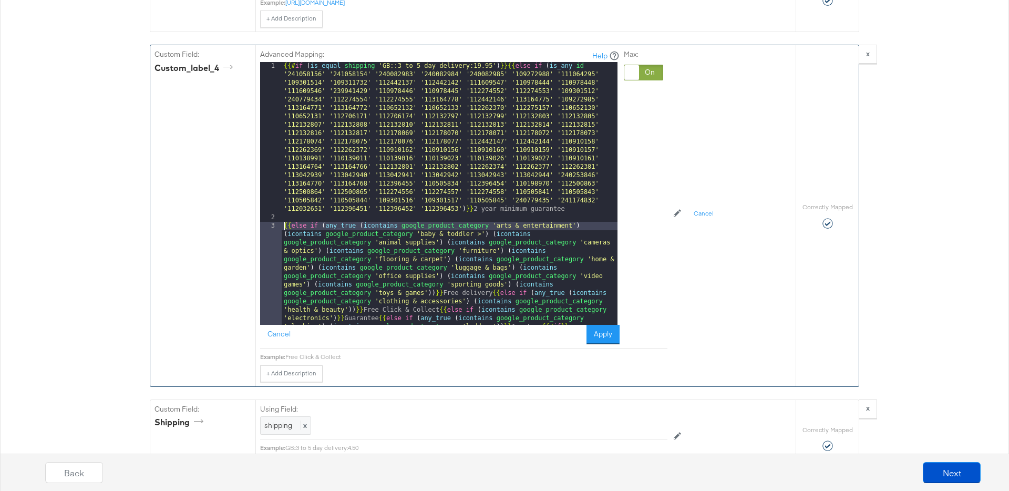
click at [492, 293] on div "{{# if ( is_equal shipping 'GB::3 to 5 day delivery:19.95' ) }}{{ else if ( is_…" at bounding box center [450, 323] width 336 height 523
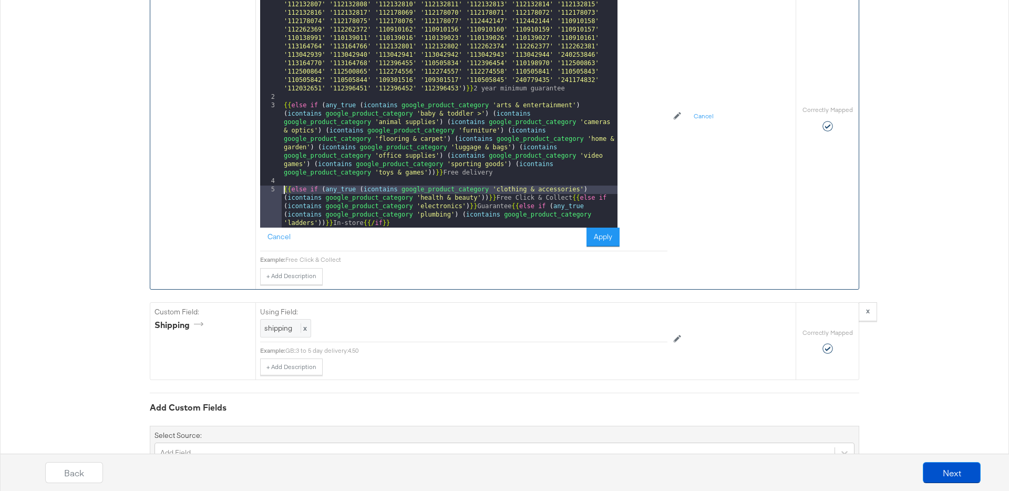
scroll to position [1333, 0]
click at [570, 196] on div "{{# if ( is_equal shipping 'GB::3 to 5 day delivery:19.95' ) }}{{ else if ( is_…" at bounding box center [450, 168] width 336 height 456
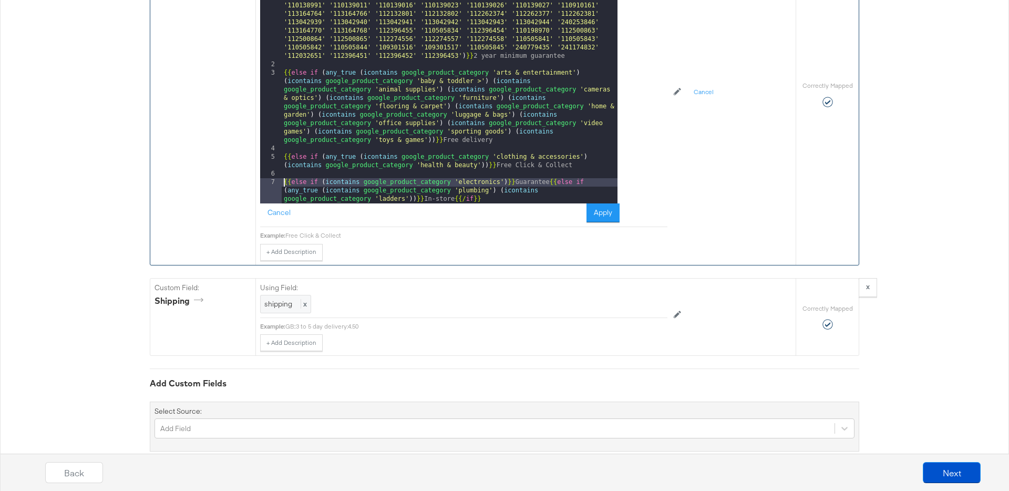
scroll to position [1363, 0]
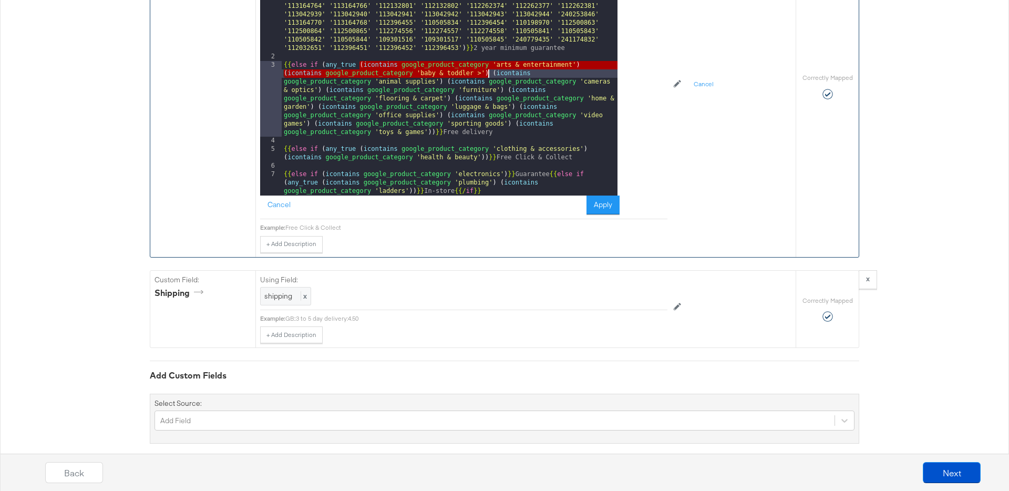
drag, startPoint x: 359, startPoint y: 64, endPoint x: 488, endPoint y: 70, distance: 128.3
click at [488, 70] on div "{{# if ( is_equal shipping 'GB::3 to 5 day delivery:19.95' ) }}{{ else if ( is_…" at bounding box center [450, 120] width 336 height 439
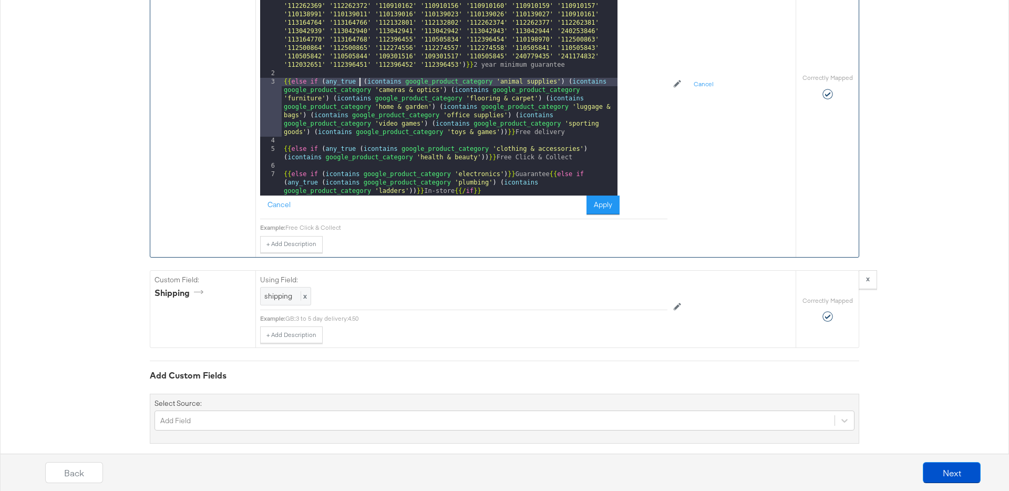
scroll to position [15, 0]
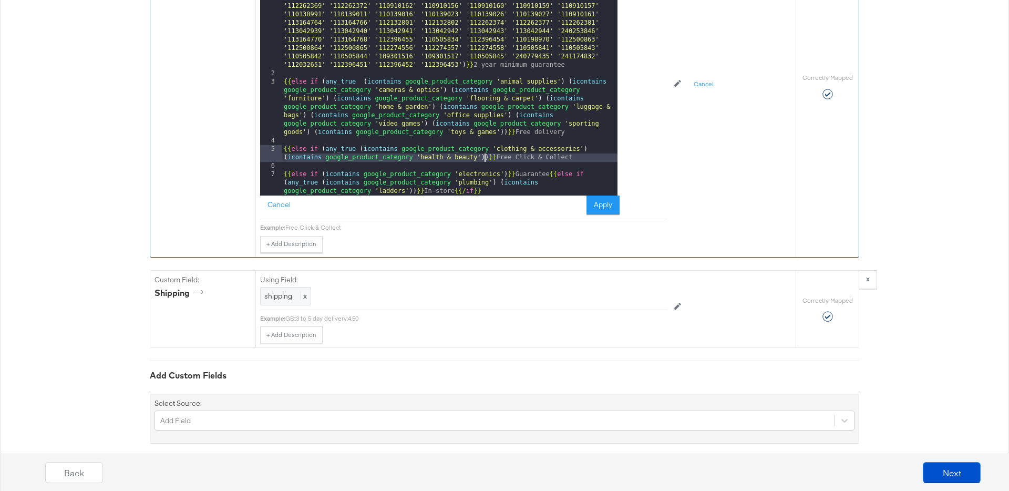
drag, startPoint x: 483, startPoint y: 158, endPoint x: 515, endPoint y: 168, distance: 33.6
click at [483, 158] on div "{{# if ( is_equal shipping 'GB::3 to 5 day delivery:19.95' ) }}{{ else if ( is_…" at bounding box center [450, 137] width 336 height 439
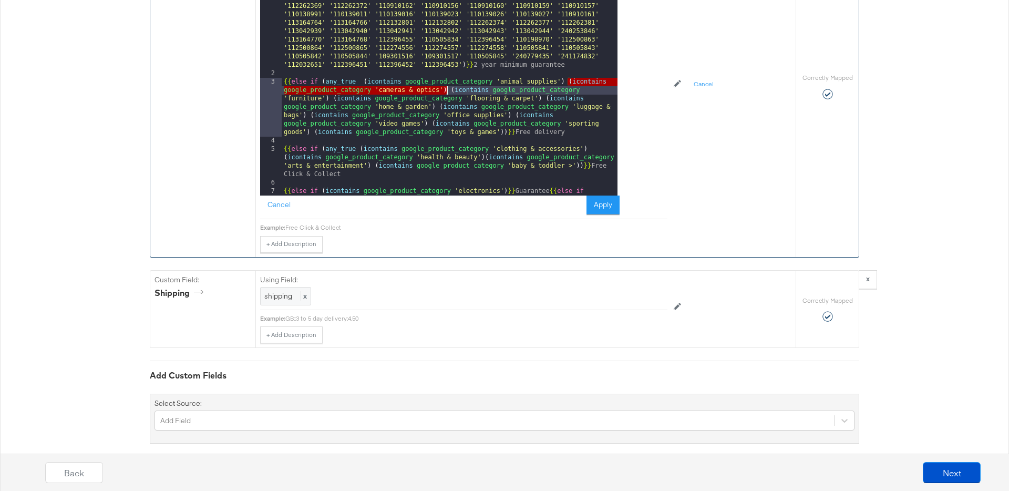
drag, startPoint x: 566, startPoint y: 81, endPoint x: 446, endPoint y: 89, distance: 120.6
click at [446, 89] on div "{{# if ( is_equal shipping 'GB::3 to 5 day delivery:19.95' ) }}{{ else if ( is_…" at bounding box center [450, 137] width 336 height 439
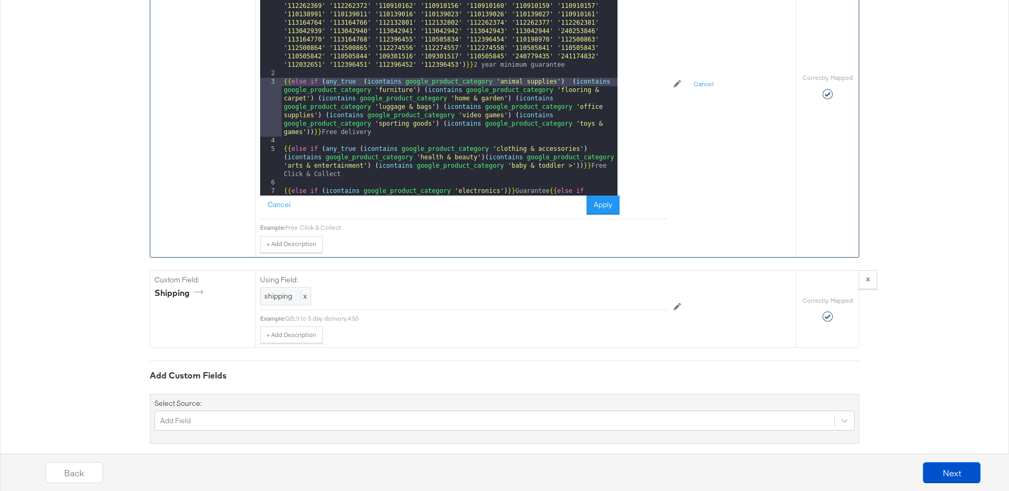
click at [578, 166] on div "{{# if ( is_equal shipping 'GB::3 to 5 day delivery:19.95' ) }}{{ else if ( is_…" at bounding box center [450, 137] width 336 height 439
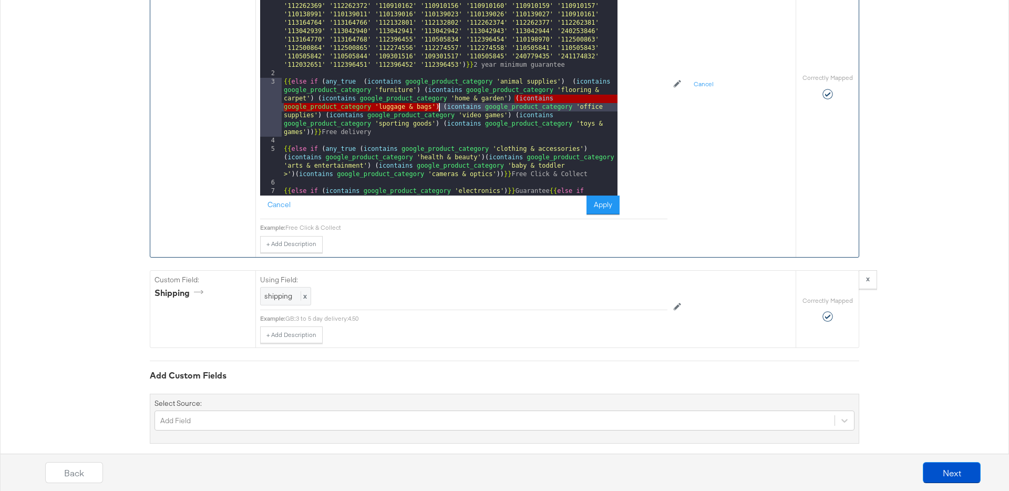
drag, startPoint x: 514, startPoint y: 99, endPoint x: 439, endPoint y: 105, distance: 75.8
click at [439, 105] on div "{{# if ( is_equal shipping 'GB::3 to 5 day delivery:19.95' ) }}{{ else if ( is_…" at bounding box center [450, 137] width 336 height 439
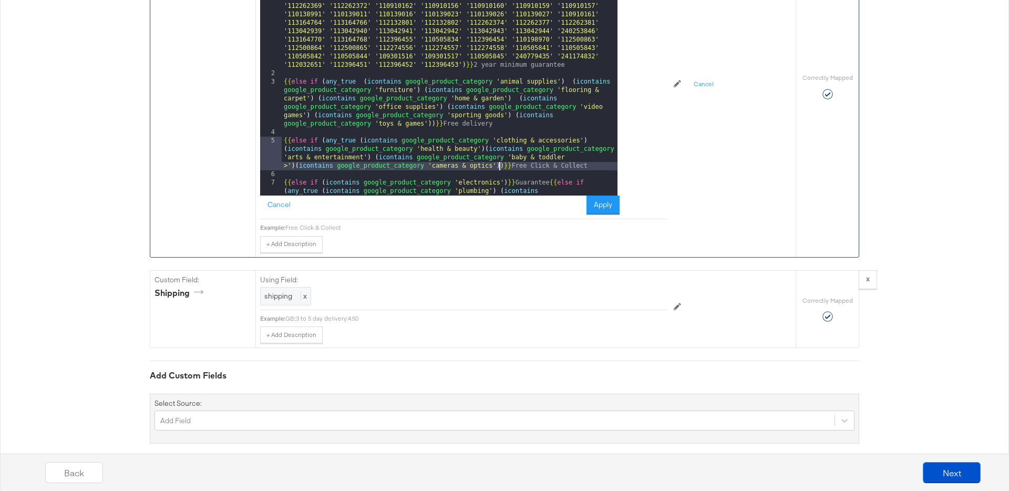
click at [500, 165] on div "{{# if ( is_equal shipping 'GB::3 to 5 day delivery:19.95' ) }}{{ else if ( is_…" at bounding box center [450, 137] width 336 height 439
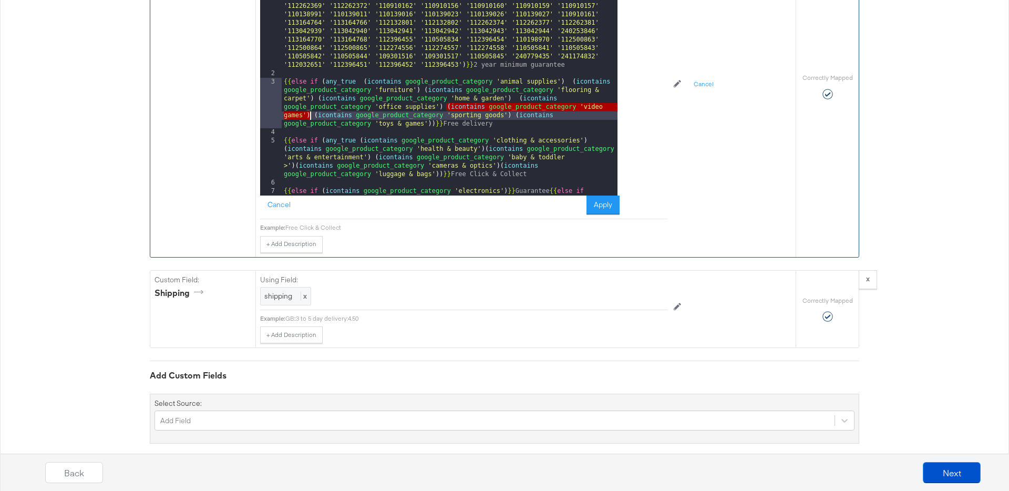
drag, startPoint x: 447, startPoint y: 108, endPoint x: 309, endPoint y: 113, distance: 137.2
click at [309, 113] on div "{{# if ( is_equal shipping 'GB::3 to 5 day delivery:19.95' ) }}{{ else if ( is_…" at bounding box center [450, 137] width 336 height 439
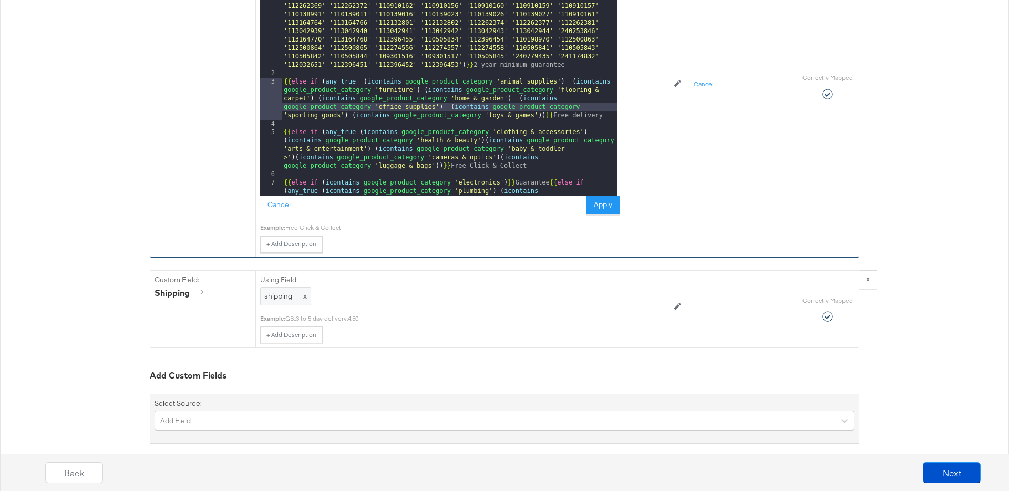
click at [439, 167] on div "{{# if ( is_equal shipping 'GB::3 to 5 day delivery:19.95' ) }}{{ else if ( is_…" at bounding box center [450, 137] width 336 height 439
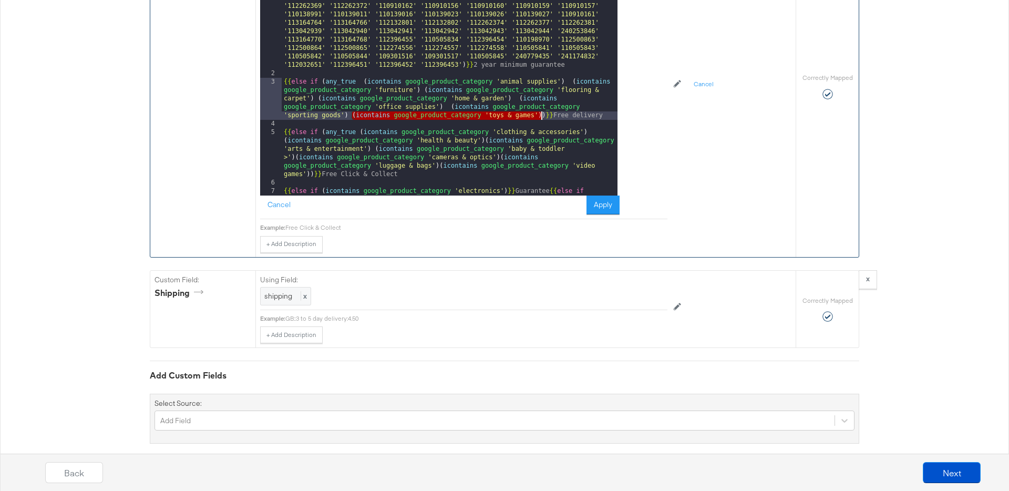
drag, startPoint x: 352, startPoint y: 117, endPoint x: 542, endPoint y: 118, distance: 190.2
click at [542, 118] on div "{{# if ( is_equal shipping 'GB::3 to 5 day delivery:19.95' ) }}{{ else if ( is_…" at bounding box center [450, 137] width 336 height 439
click at [310, 172] on div "{{# if ( is_equal shipping 'GB::3 to 5 day delivery:19.95' ) }}{{ else if ( is_…" at bounding box center [450, 137] width 336 height 439
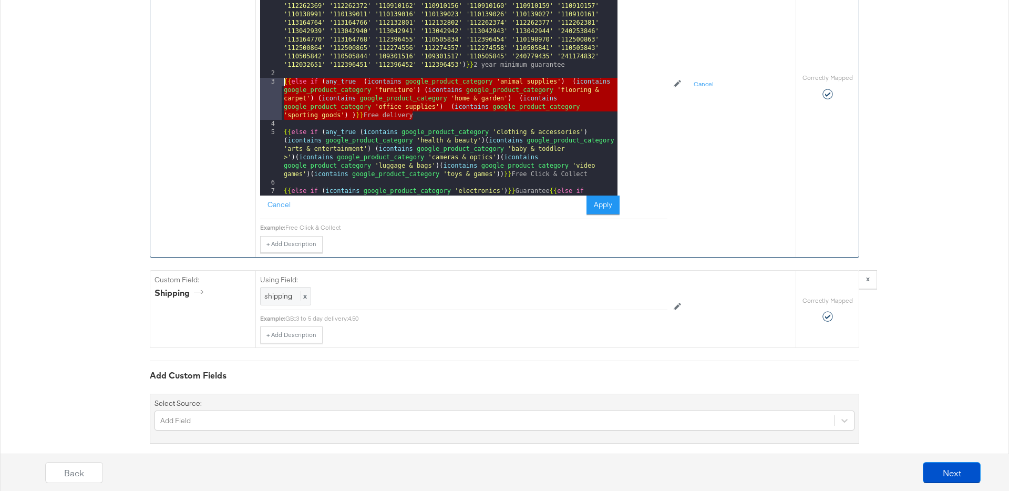
drag, startPoint x: 417, startPoint y: 113, endPoint x: 276, endPoint y: 84, distance: 143.9
click at [276, 84] on div "1 2 3 4 5 6 7 {{# if ( is_equal shipping 'GB::3 to 5 day delivery:19.95' ) }}{{…" at bounding box center [438, 64] width 357 height 263
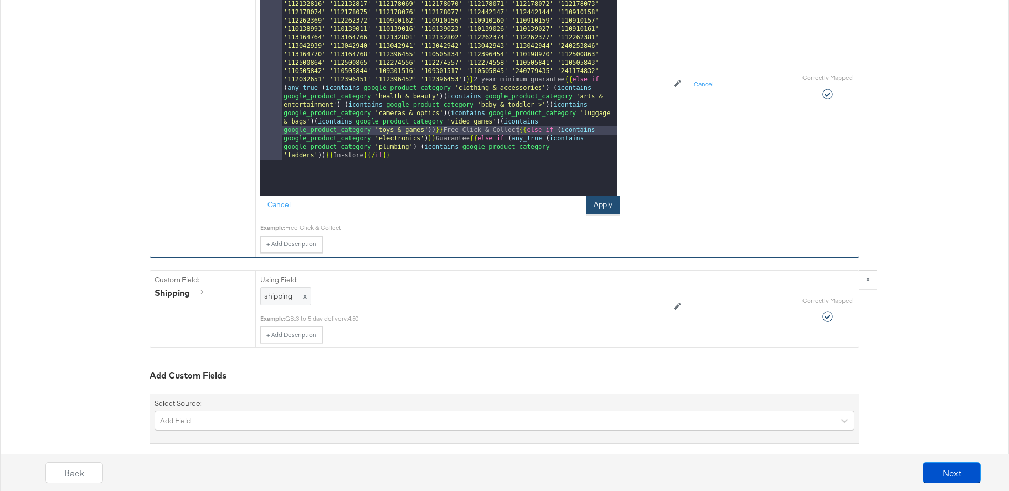
click at [616, 205] on button "Apply" at bounding box center [602, 204] width 33 height 19
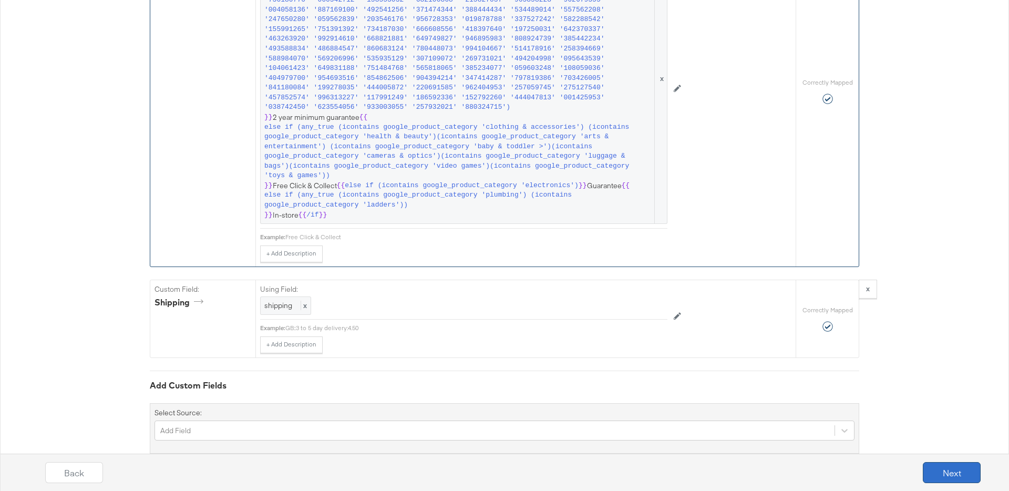
click at [923, 465] on button "Next" at bounding box center [952, 472] width 58 height 21
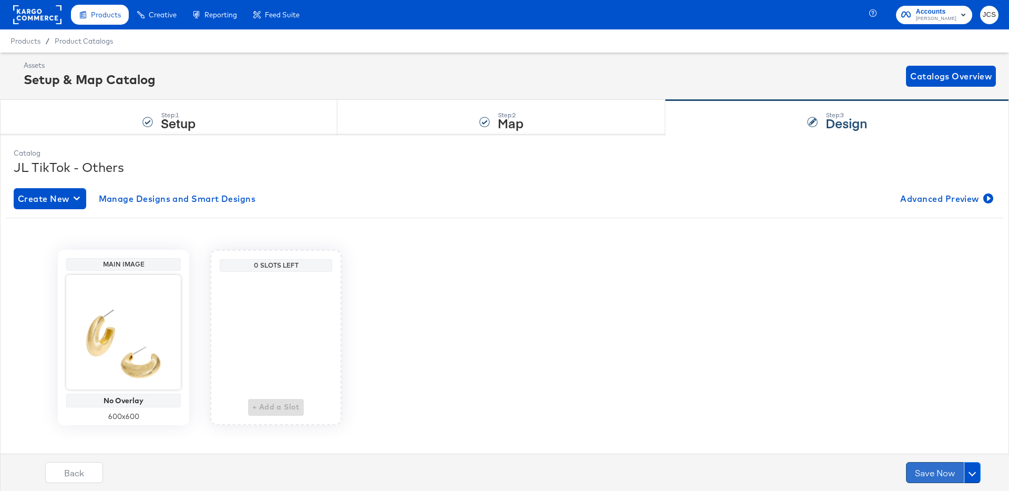
click at [933, 469] on button "Save Now" at bounding box center [935, 472] width 58 height 21
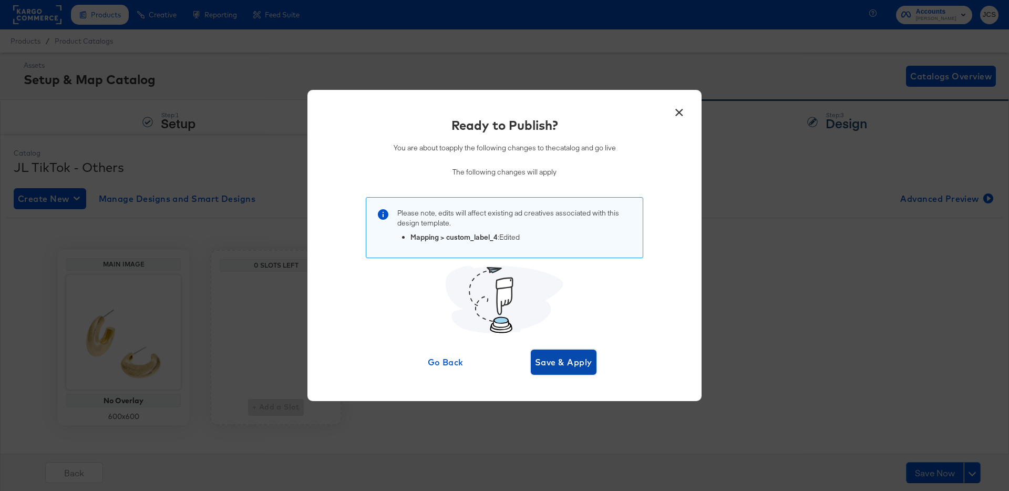
click at [547, 349] on button "Save & Apply" at bounding box center [564, 361] width 66 height 25
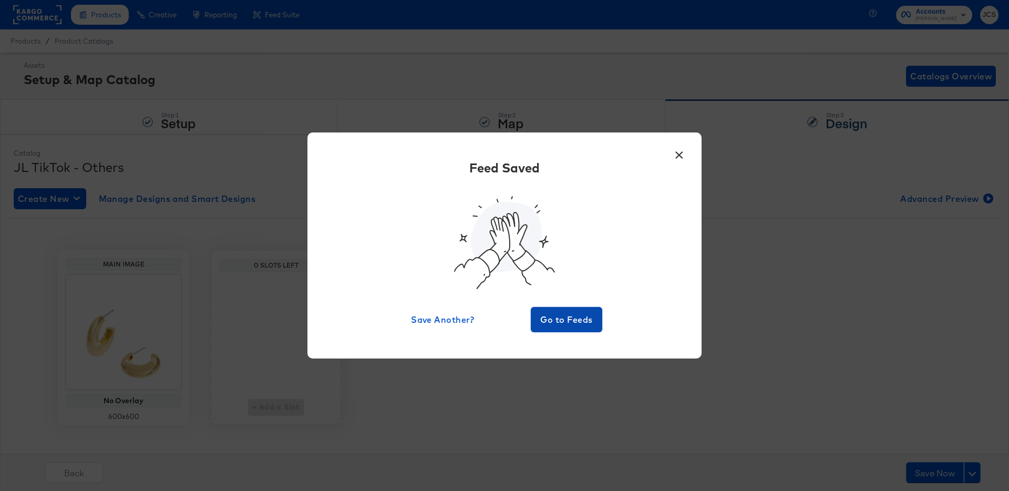
click at [556, 317] on span "Go to Feeds" at bounding box center [566, 319] width 63 height 15
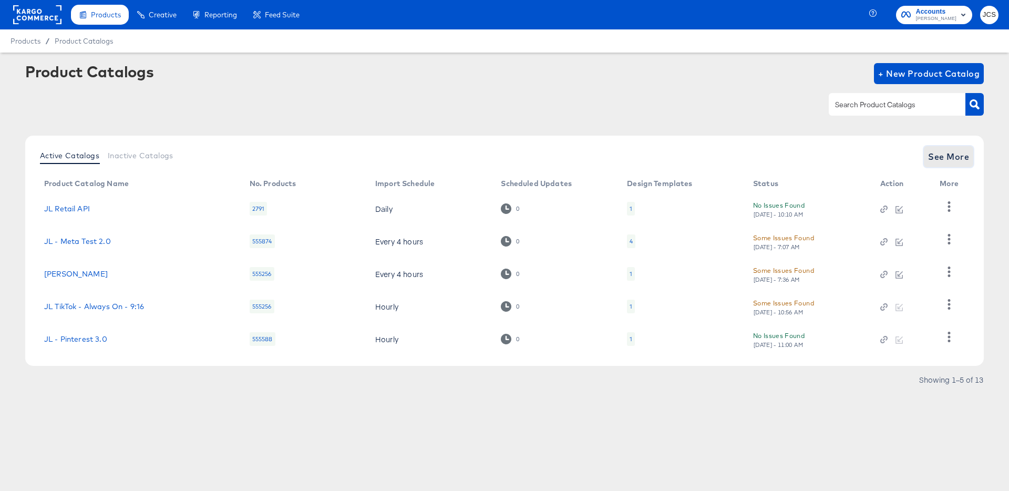
click at [950, 155] on span "See More" at bounding box center [948, 156] width 41 height 15
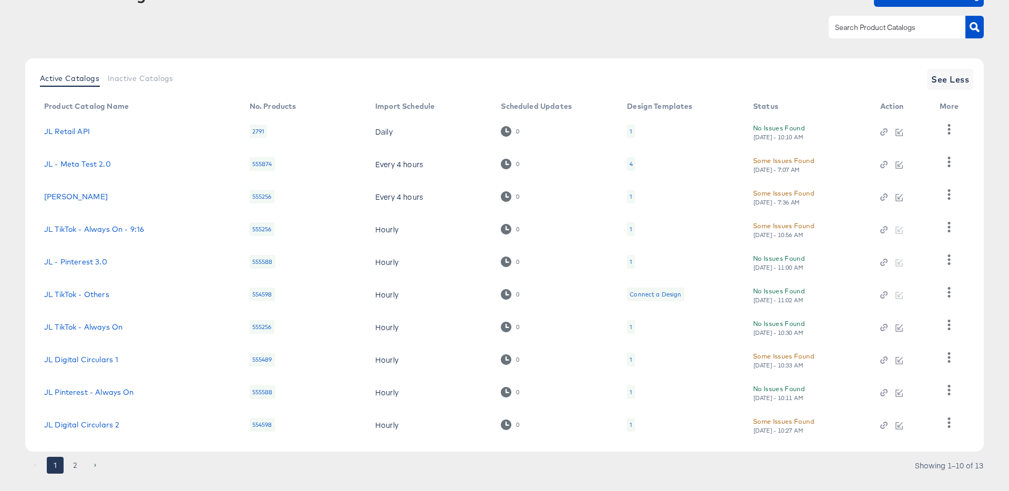
scroll to position [97, 0]
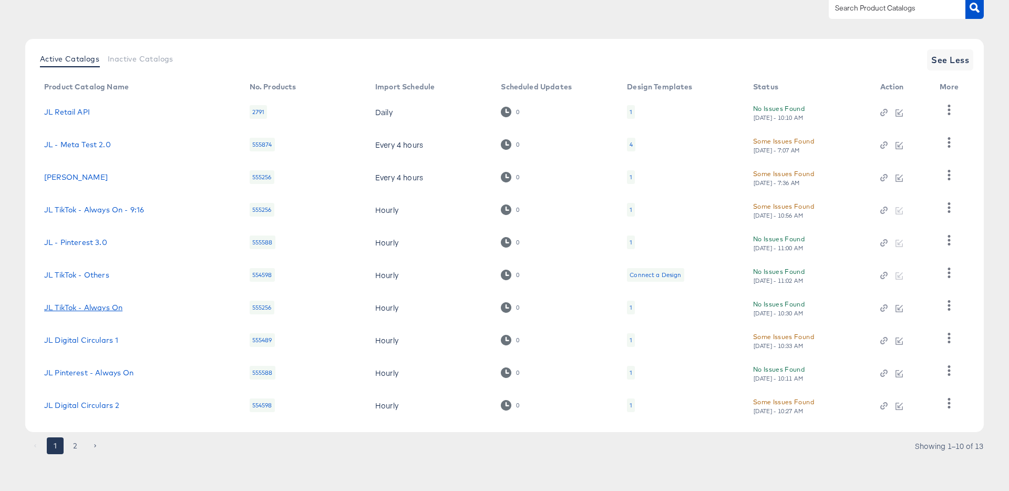
click at [97, 305] on link "JL TikTok - Always On" at bounding box center [83, 307] width 78 height 8
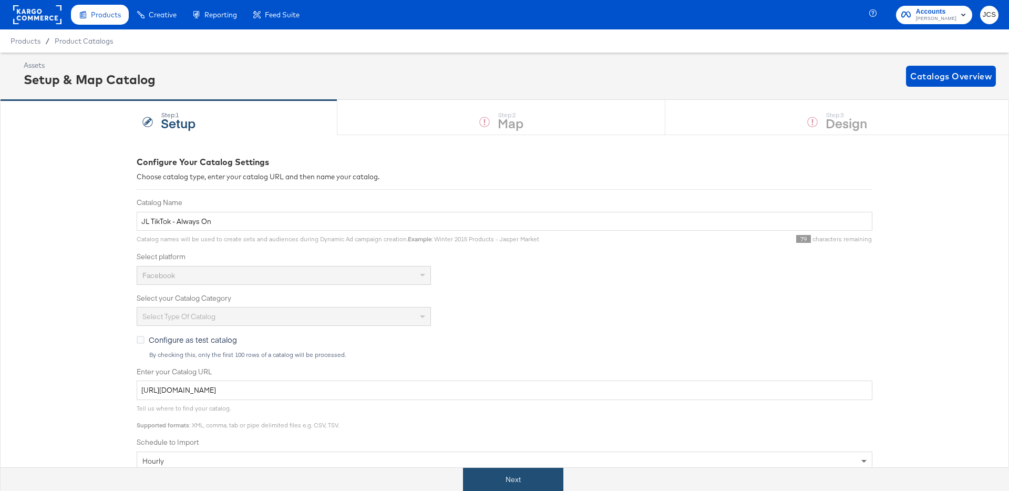
click at [505, 485] on button "Next" at bounding box center [513, 480] width 100 height 24
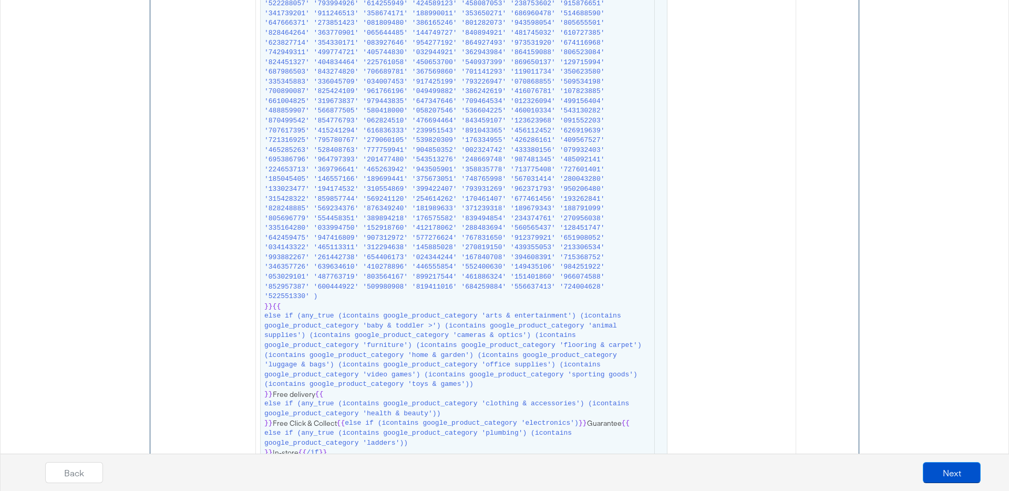
scroll to position [10653, 0]
click at [464, 359] on span "else if (any_true (icontains google_product_category 'arts & entertainment') (i…" at bounding box center [458, 350] width 388 height 78
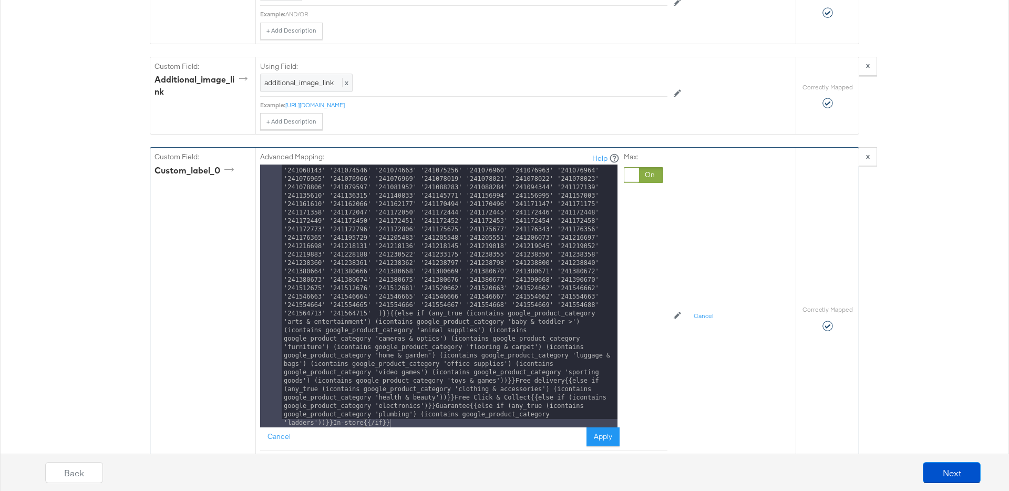
scroll to position [1152, 0]
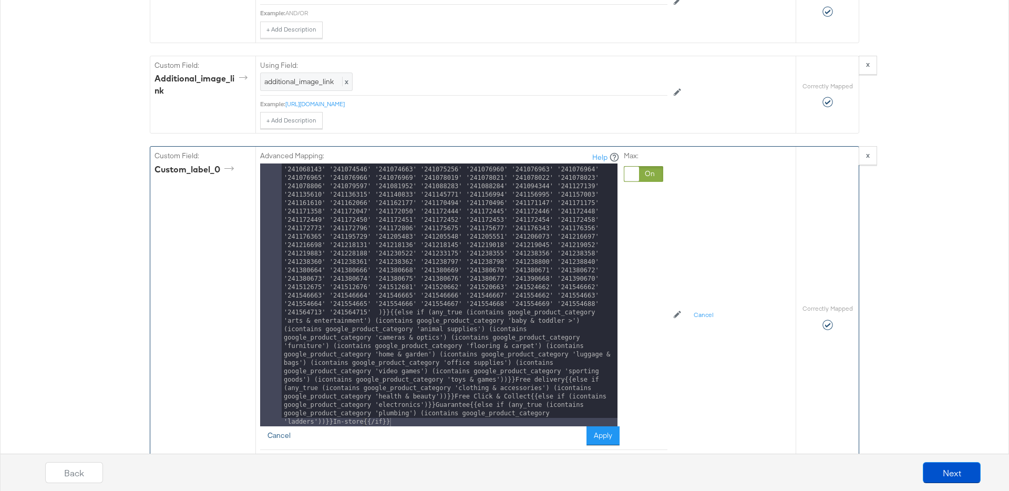
click at [275, 426] on button "Cancel" at bounding box center [279, 435] width 38 height 19
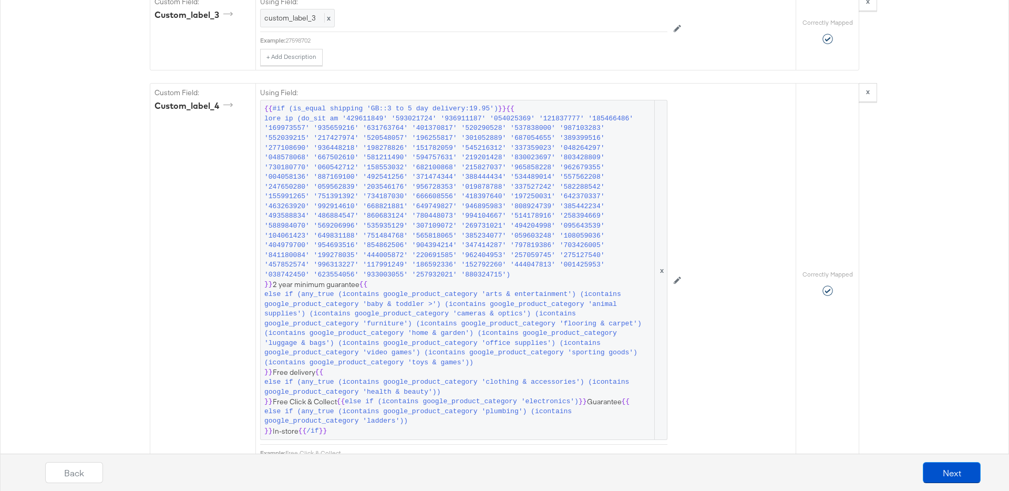
scroll to position [11466, 0]
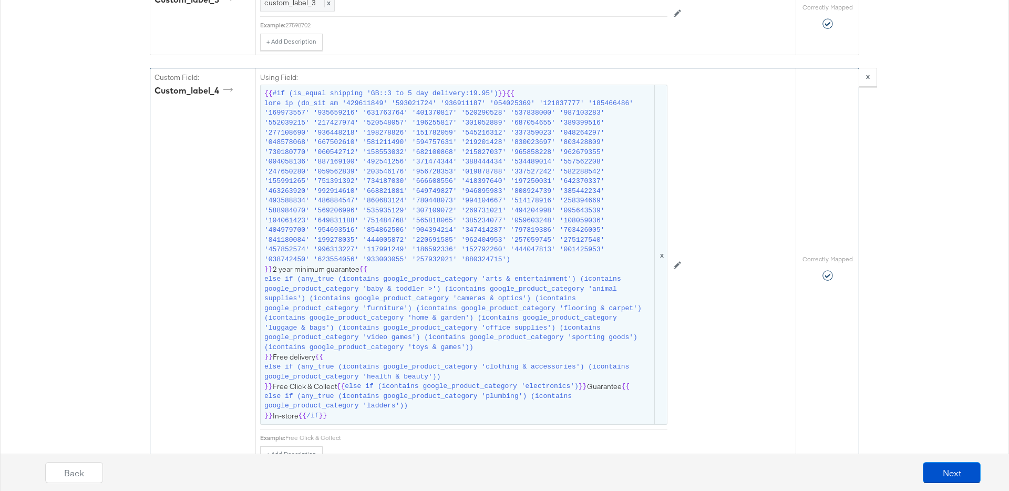
click at [405, 288] on span "else if (any_true (icontains google_product_category 'arts & entertainment') (i…" at bounding box center [458, 313] width 388 height 78
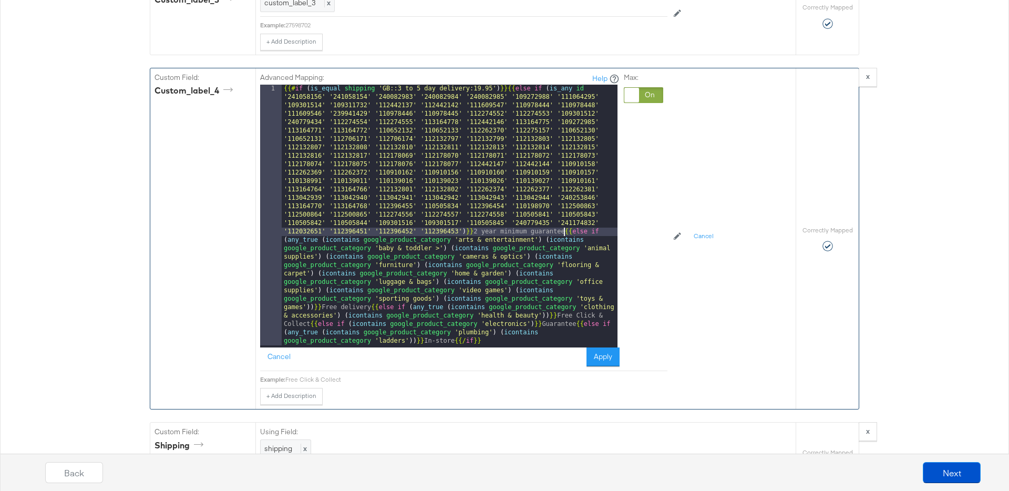
click at [565, 225] on div "{{# if ( is_equal shipping 'GB::3 to 5 day delivery:19.95' ) }}{{ else if ( is_…" at bounding box center [450, 477] width 336 height 784
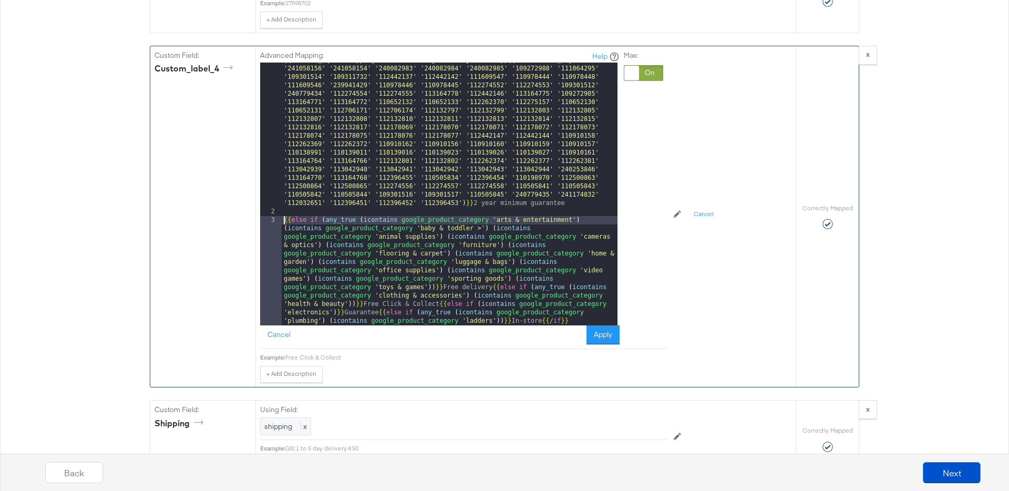
scroll to position [11499, 0]
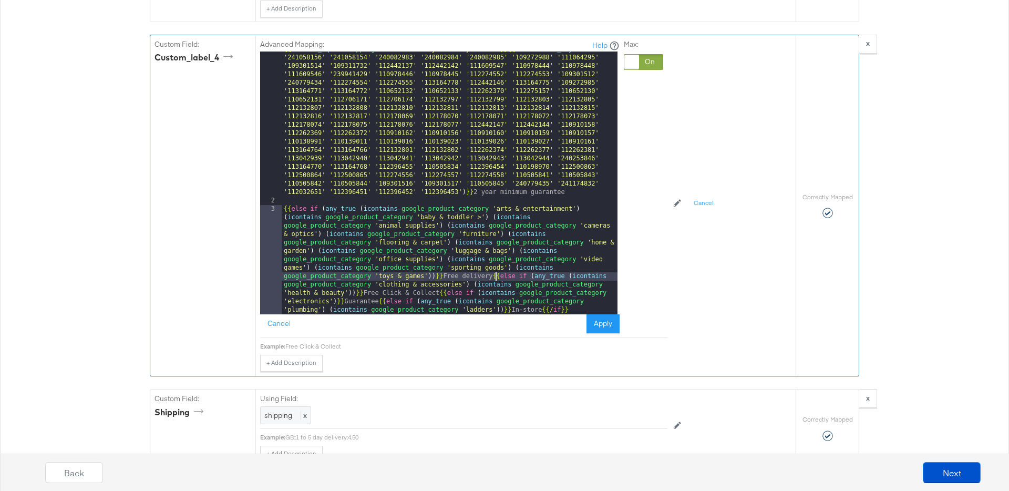
drag, startPoint x: 494, startPoint y: 267, endPoint x: 508, endPoint y: 270, distance: 13.8
click at [494, 267] on div "{{# if ( is_equal shipping 'GB::3 to 5 day delivery:19.95' ) }}{{ else if ( is_…" at bounding box center [450, 306] width 336 height 523
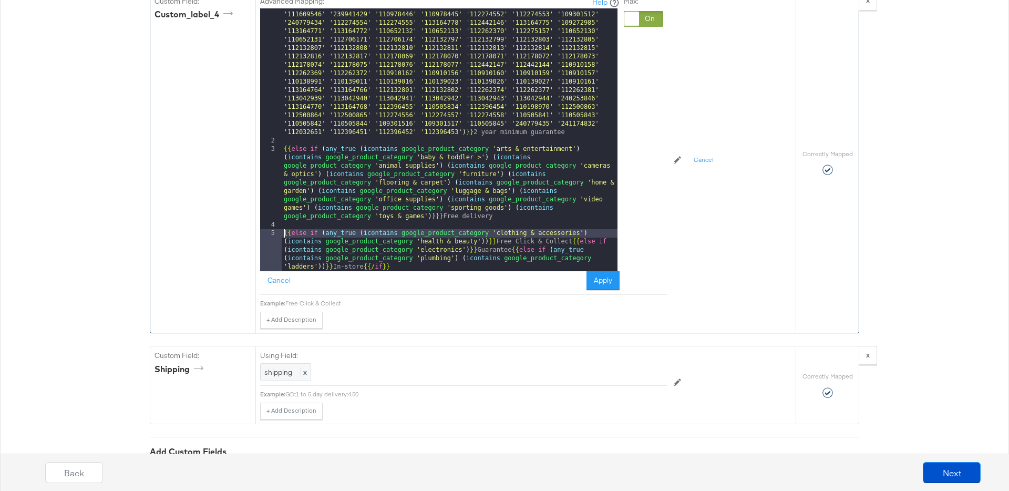
scroll to position [11544, 0]
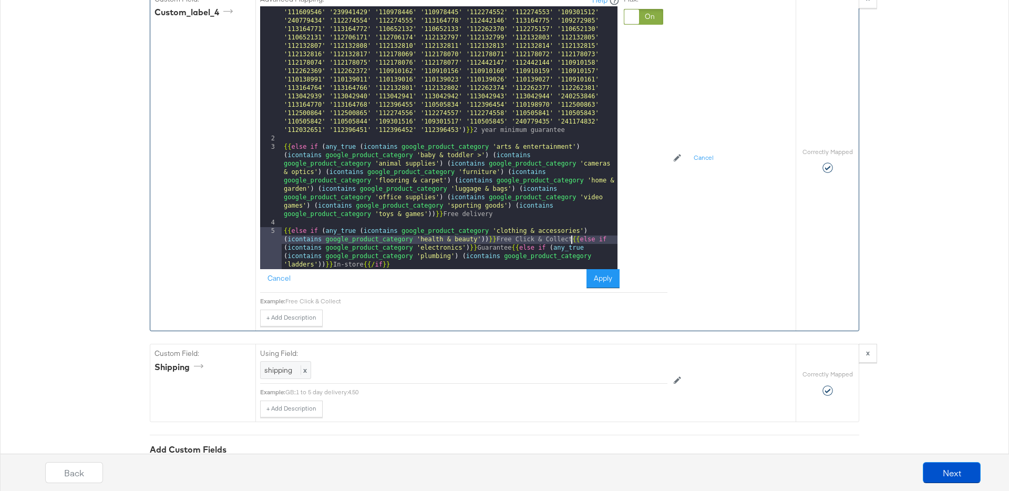
click at [572, 228] on div "{{# if ( is_equal shipping 'GB::3 to 5 day delivery:19.95' ) }}{{ else if ( is_…" at bounding box center [450, 211] width 336 height 456
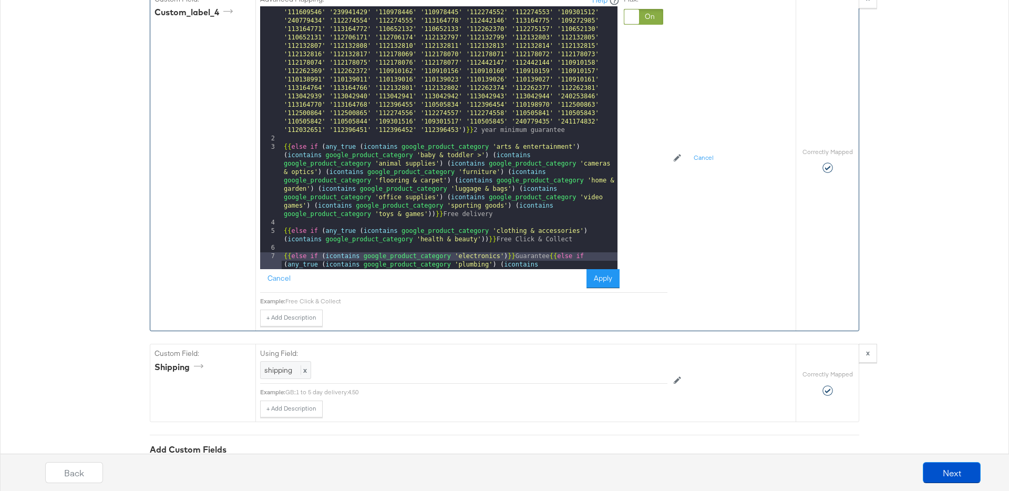
scroll to position [31, 0]
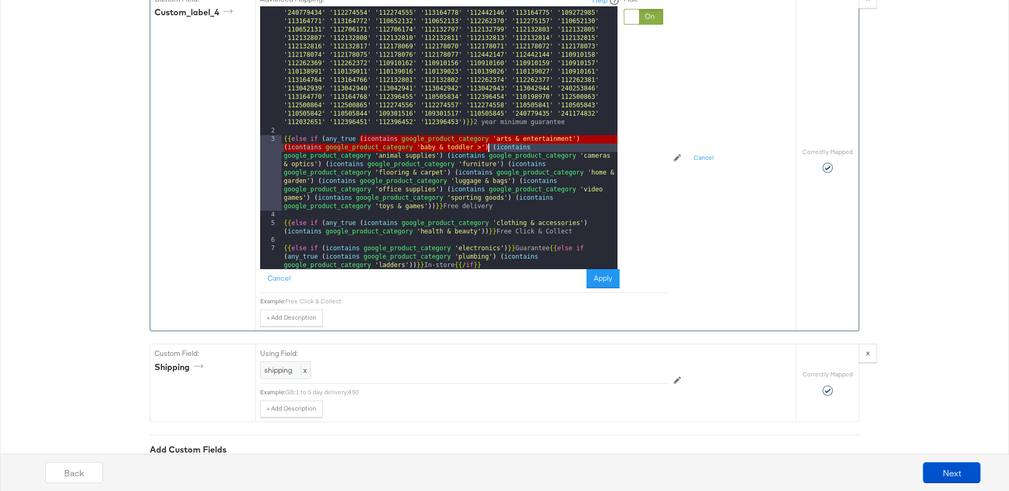
drag, startPoint x: 358, startPoint y: 130, endPoint x: 488, endPoint y: 138, distance: 130.0
click at [488, 137] on div "{{# if ( is_equal shipping 'GB::3 to 5 day delivery:19.95' ) }}{{ else if ( is_…" at bounding box center [450, 194] width 336 height 439
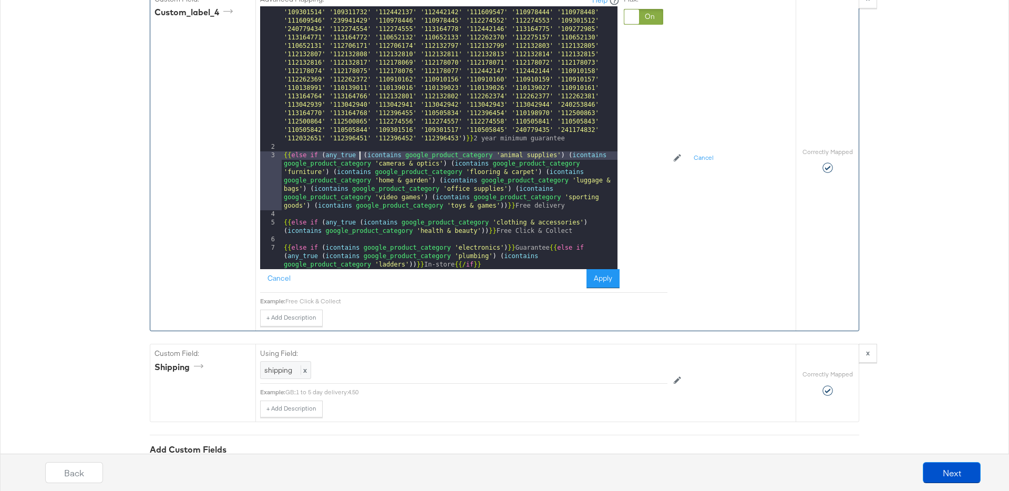
scroll to position [15, 0]
click at [485, 222] on div "{{# if ( is_equal shipping 'GB::3 to 5 day delivery:19.95' ) }}{{ else if ( is_…" at bounding box center [450, 211] width 336 height 439
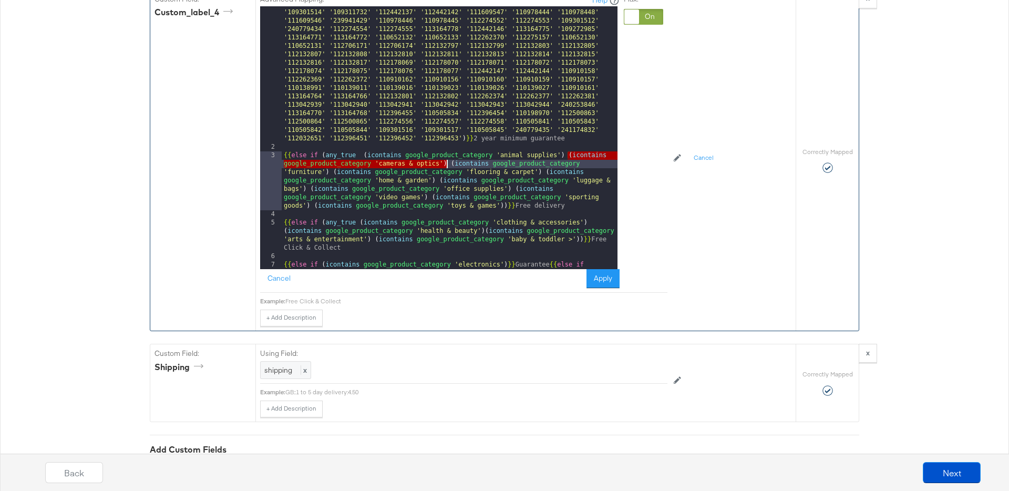
drag, startPoint x: 566, startPoint y: 147, endPoint x: 446, endPoint y: 156, distance: 120.7
click at [446, 156] on div "{{# if ( is_equal shipping 'GB::3 to 5 day delivery:19.95' ) }}{{ else if ( is_…" at bounding box center [450, 211] width 336 height 439
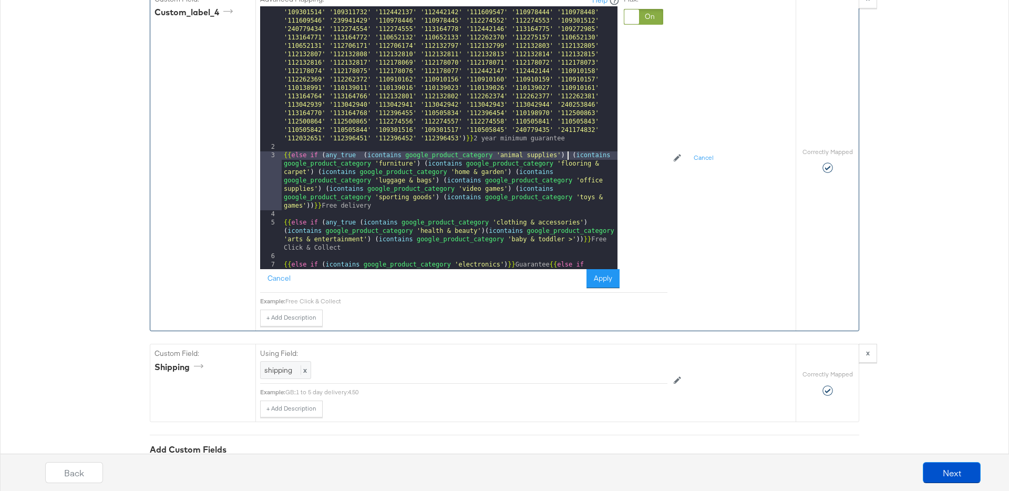
click at [578, 227] on div "{{# if ( is_equal shipping 'GB::3 to 5 day delivery:19.95' ) }}{{ else if ( is_…" at bounding box center [450, 211] width 336 height 439
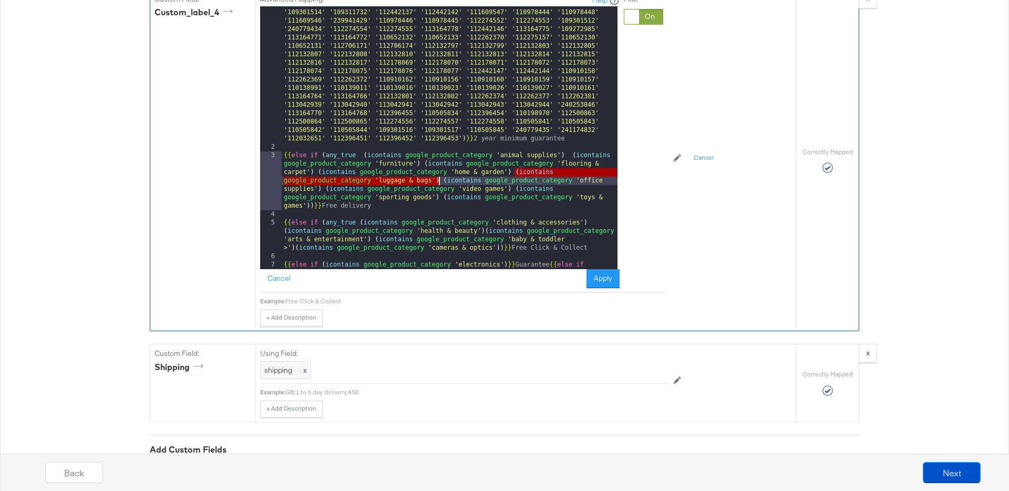
drag, startPoint x: 514, startPoint y: 163, endPoint x: 438, endPoint y: 172, distance: 77.2
click at [438, 172] on div "{{# if ( is_equal shipping 'GB::3 to 5 day delivery:19.95' ) }}{{ else if ( is_…" at bounding box center [450, 211] width 336 height 439
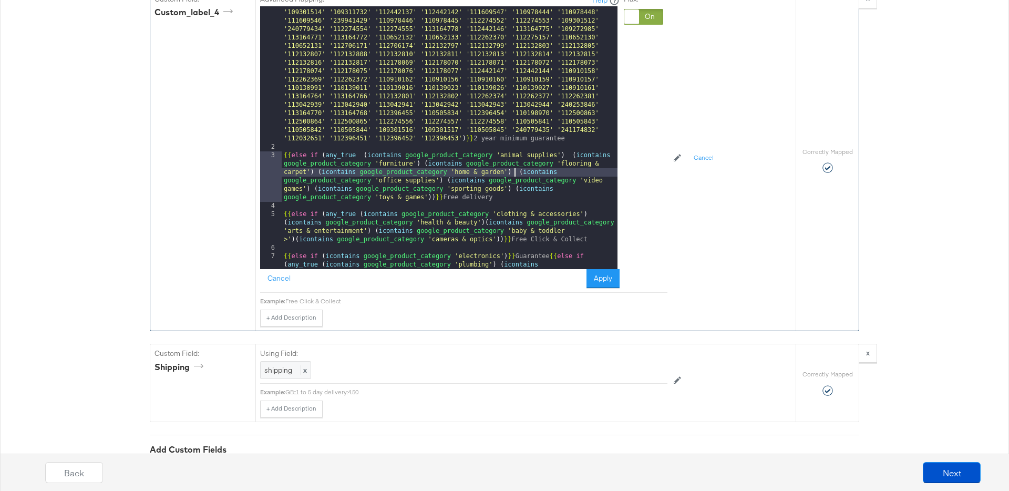
click at [499, 232] on div "{{# if ( is_equal shipping 'GB::3 to 5 day delivery:19.95' ) }}{{ else if ( is_…" at bounding box center [450, 211] width 336 height 439
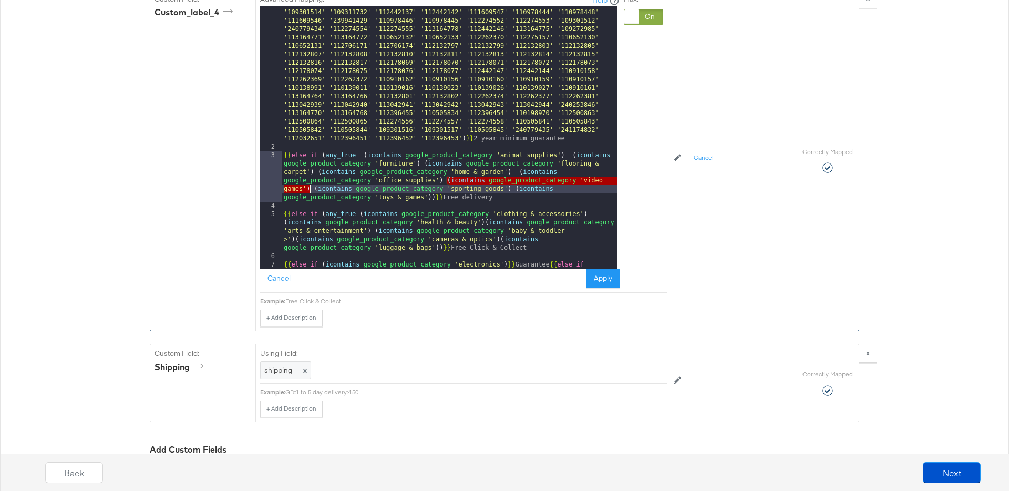
drag, startPoint x: 446, startPoint y: 172, endPoint x: 312, endPoint y: 180, distance: 134.7
click at [312, 180] on div "{{# if ( is_equal shipping 'GB::3 to 5 day delivery:19.95' ) }}{{ else if ( is_…" at bounding box center [450, 211] width 336 height 439
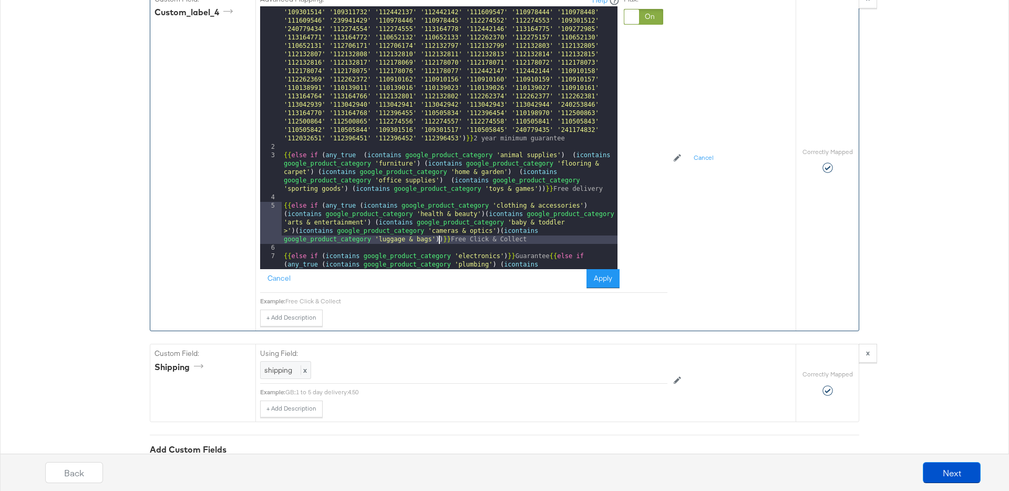
click at [438, 231] on div "{{# if ( is_equal shipping 'GB::3 to 5 day delivery:19.95' ) }}{{ else if ( is_…" at bounding box center [450, 211] width 336 height 439
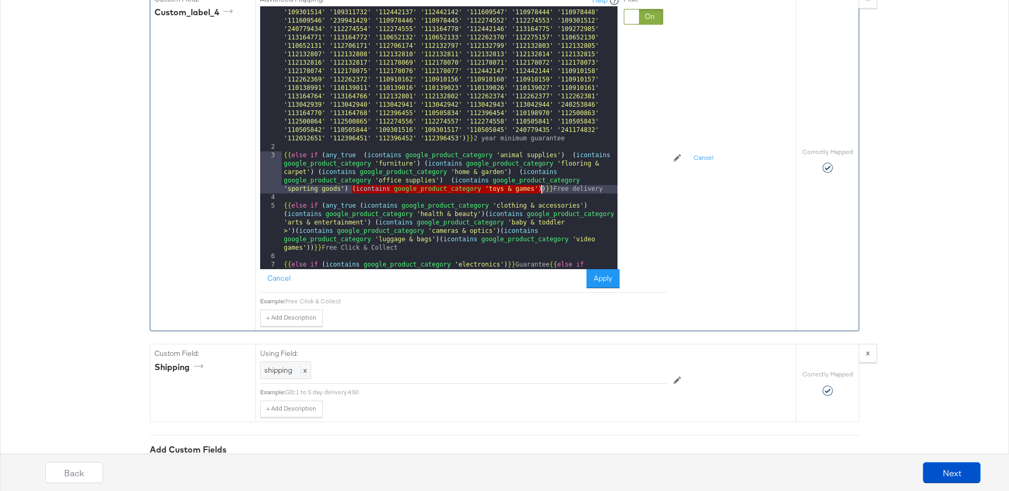
drag, startPoint x: 352, startPoint y: 180, endPoint x: 548, endPoint y: 188, distance: 196.6
click at [543, 181] on div "{{# if ( is_equal shipping 'GB::3 to 5 day delivery:19.95' ) }}{{ else if ( is_…" at bounding box center [450, 211] width 336 height 439
click at [310, 237] on div "{{# if ( is_equal shipping 'GB::3 to 5 day delivery:19.95' ) }}{{ else if ( is_…" at bounding box center [450, 211] width 336 height 439
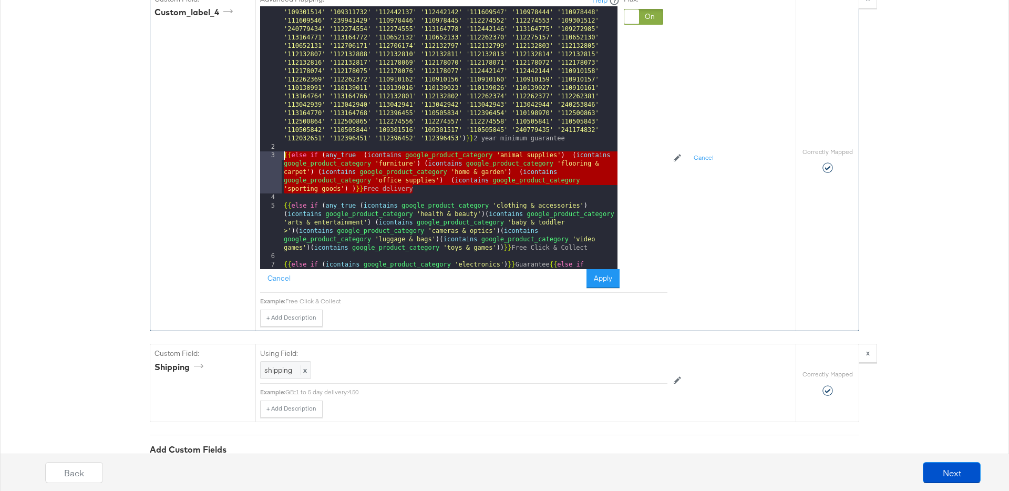
drag, startPoint x: 406, startPoint y: 180, endPoint x: 277, endPoint y: 150, distance: 132.3
click at [277, 150] on div "1 2 3 4 5 6 7 {{# if ( is_equal shipping 'GB::3 to 5 day delivery:19.95' ) }}{{…" at bounding box center [438, 137] width 357 height 263
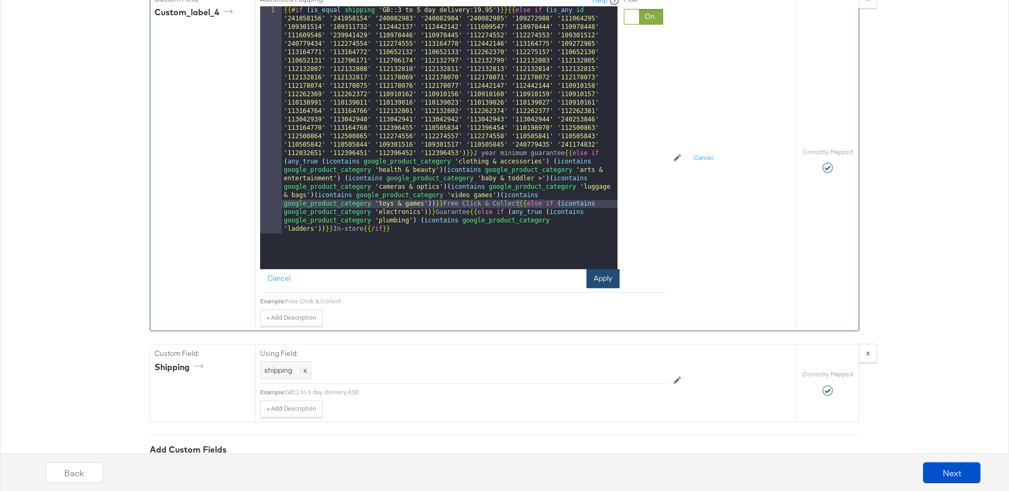
click at [605, 272] on button "Apply" at bounding box center [602, 278] width 33 height 19
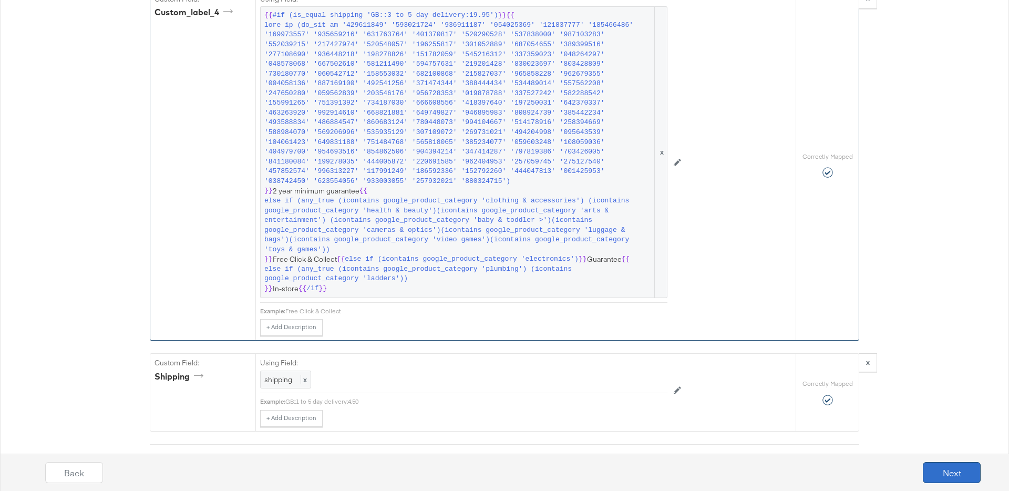
click at [941, 473] on button "Next" at bounding box center [952, 472] width 58 height 21
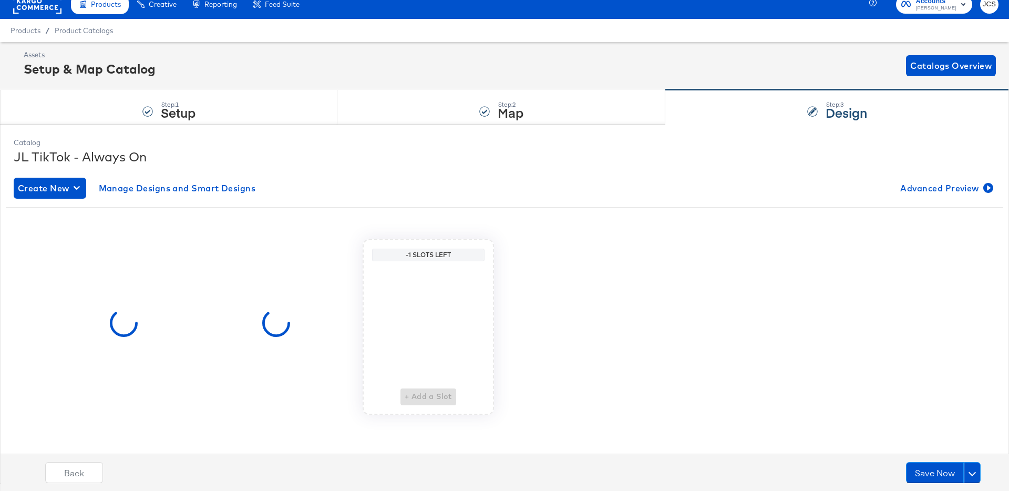
scroll to position [0, 0]
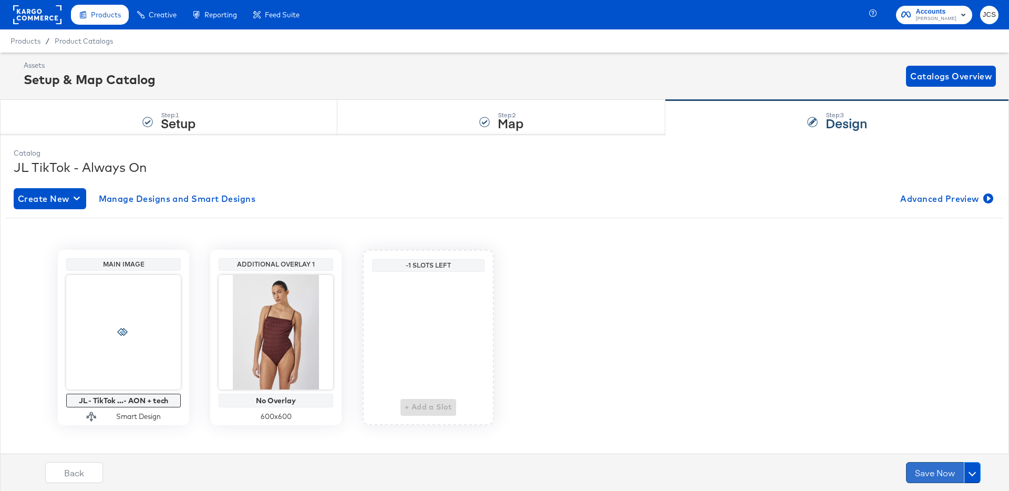
click at [930, 472] on button "Save Now" at bounding box center [935, 472] width 58 height 21
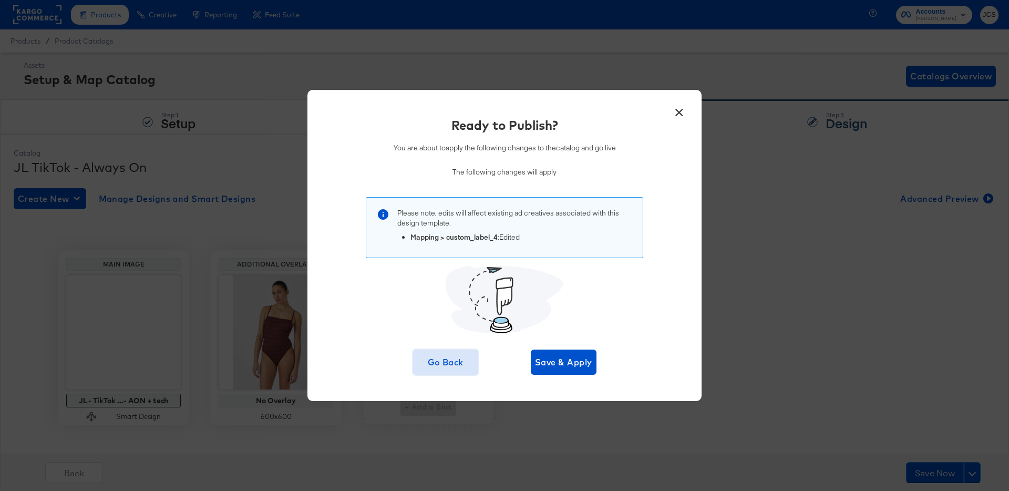
click at [447, 360] on span "Go Back" at bounding box center [445, 362] width 57 height 15
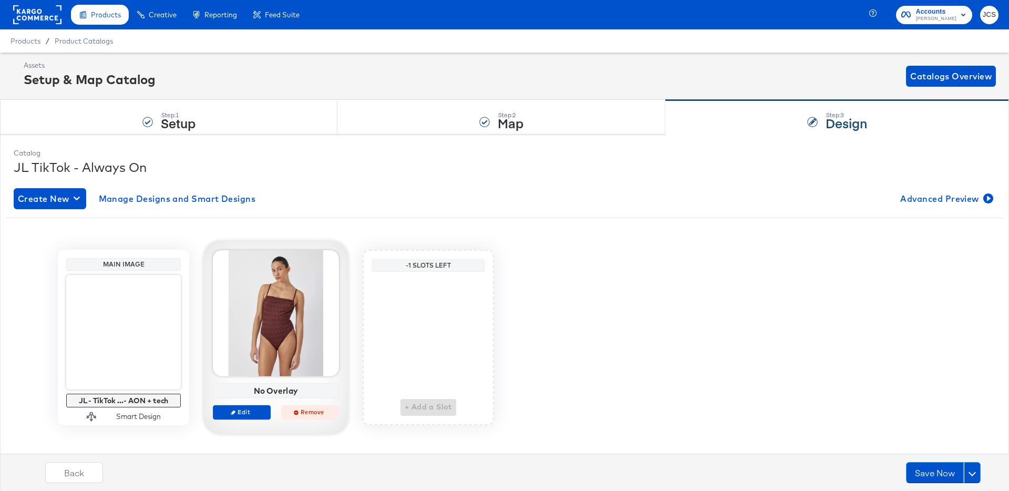
click at [314, 415] on span "Remove" at bounding box center [310, 412] width 48 height 8
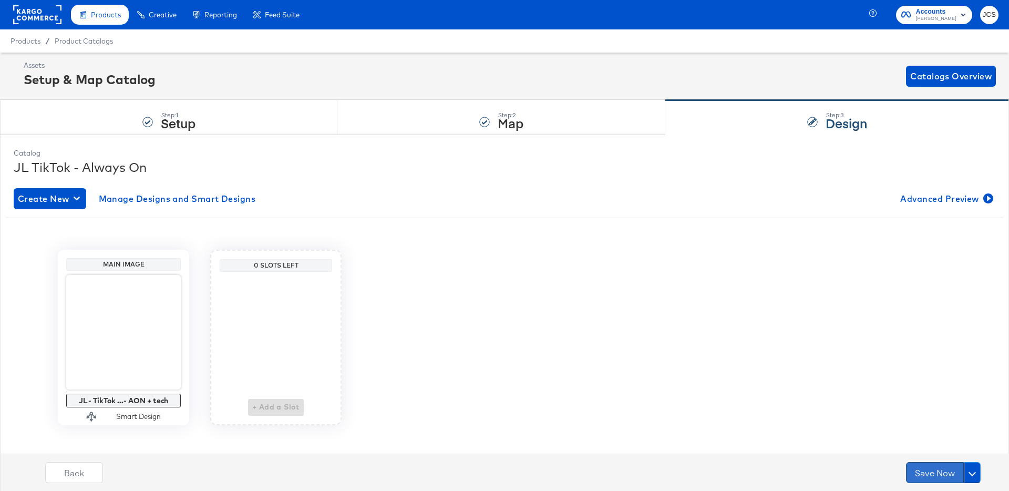
click at [949, 475] on button "Save Now" at bounding box center [935, 472] width 58 height 21
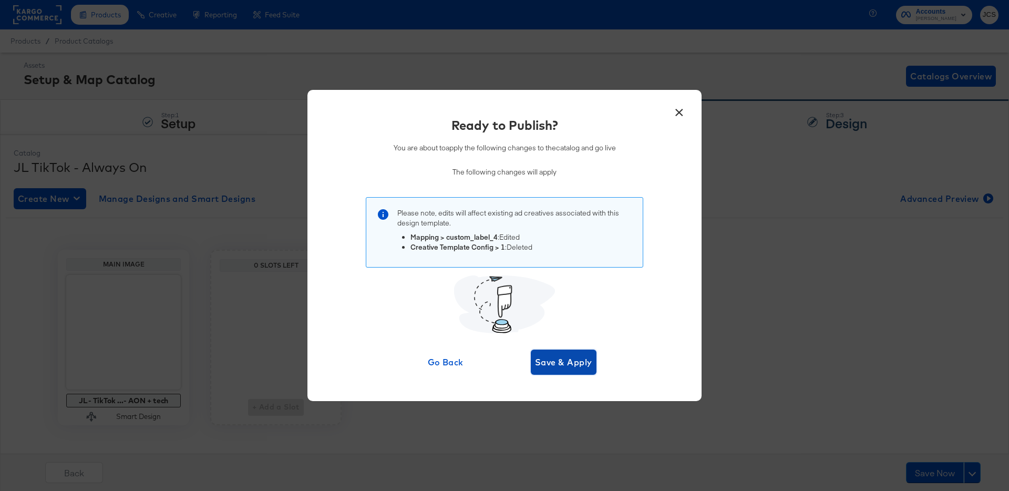
click at [563, 358] on span "Save & Apply" at bounding box center [563, 362] width 57 height 15
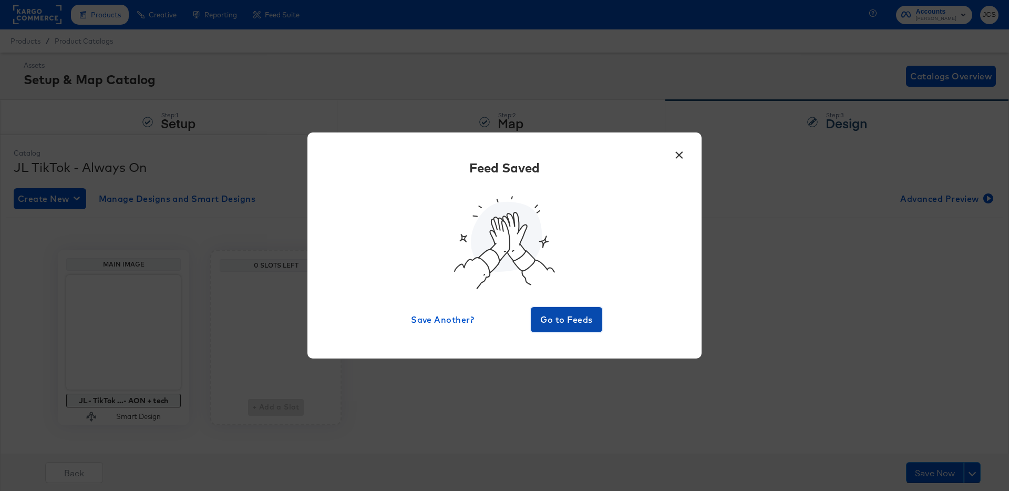
click at [569, 323] on span "Go to Feeds" at bounding box center [566, 319] width 63 height 15
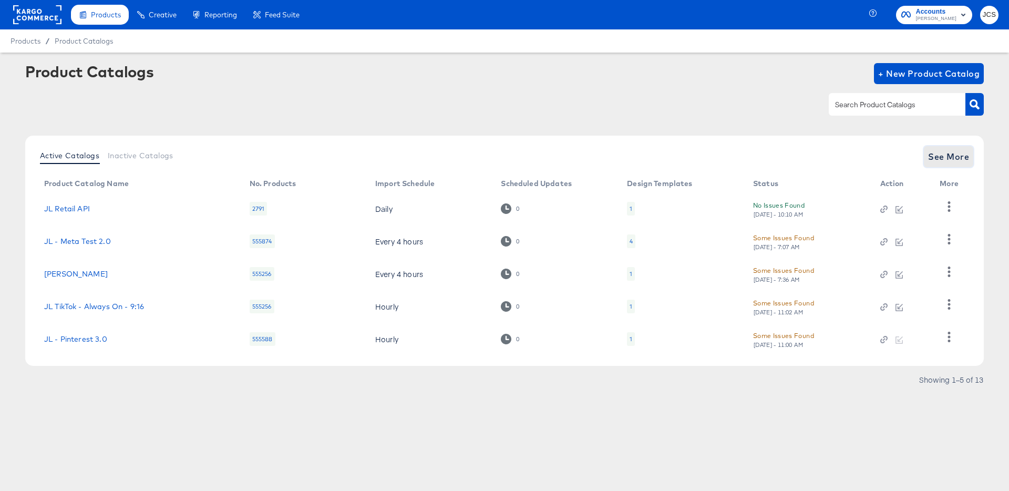
click at [938, 158] on span "See More" at bounding box center [948, 156] width 41 height 15
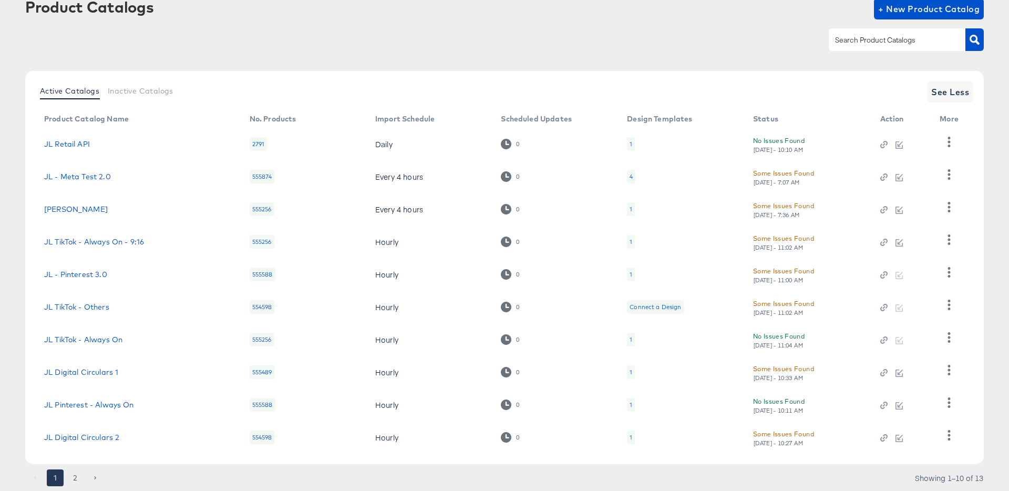
scroll to position [97, 0]
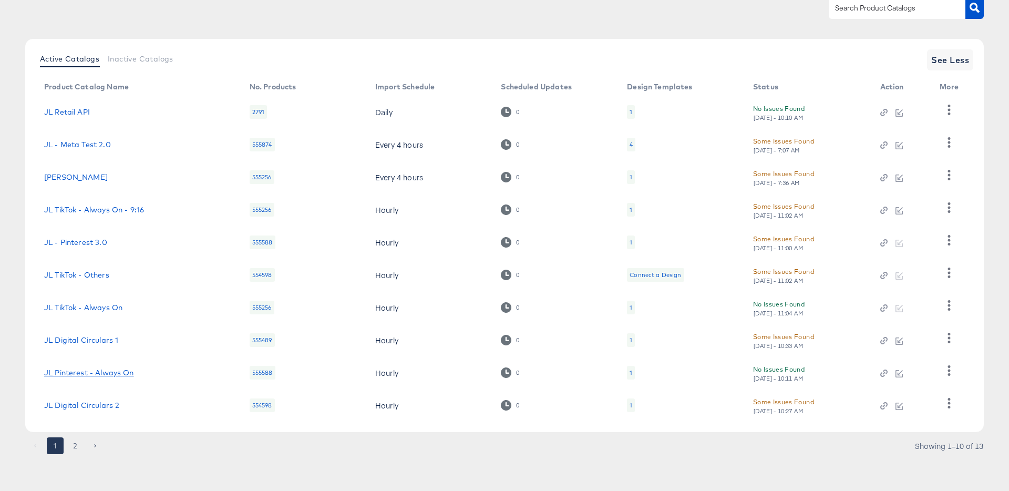
click at [105, 372] on link "JL Pinterest - Always On" at bounding box center [89, 372] width 90 height 8
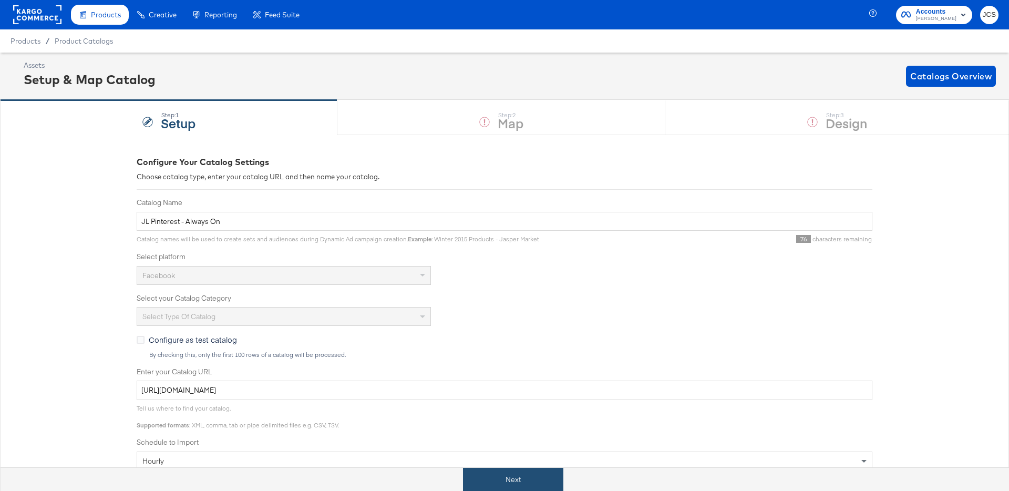
click at [527, 471] on button "Next" at bounding box center [513, 480] width 100 height 24
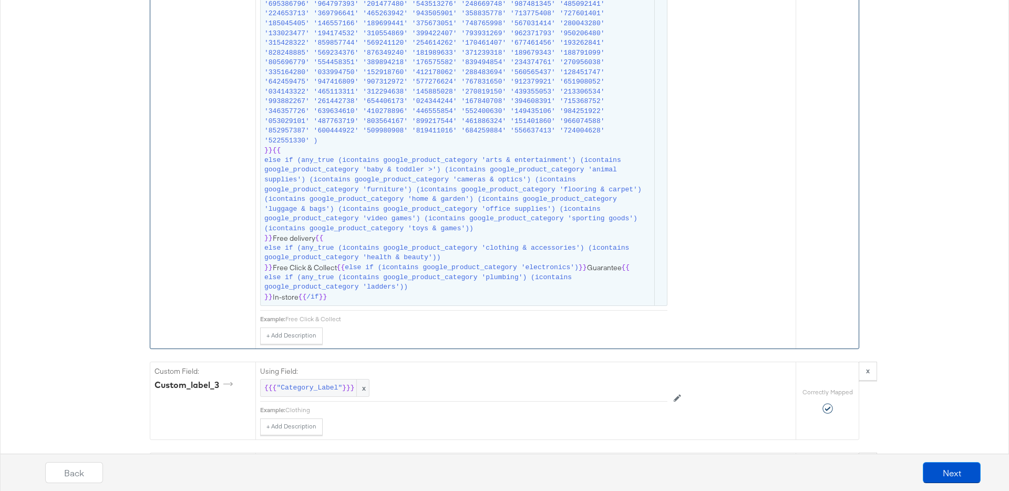
scroll to position [20518, 0]
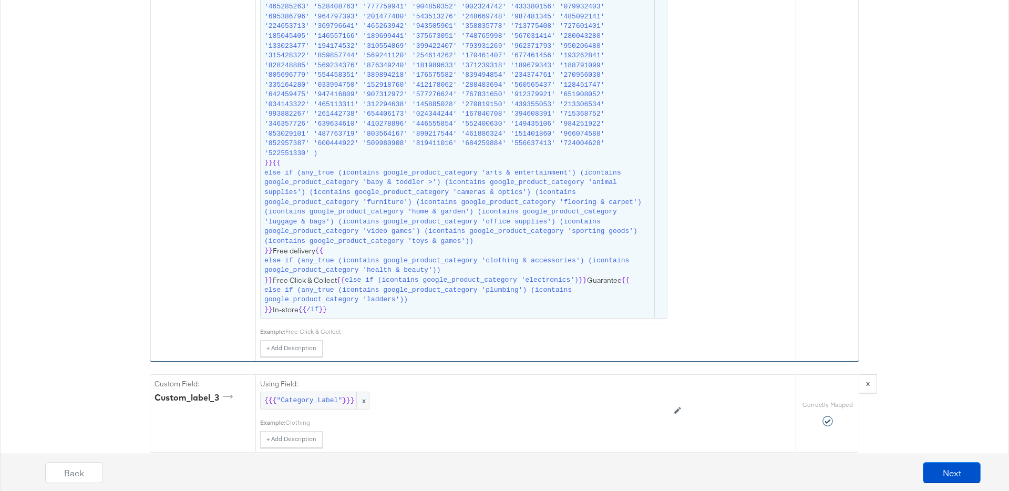
click at [396, 264] on span "else if (any_true (icontains google_product_category 'clothing & accessories') …" at bounding box center [458, 265] width 388 height 19
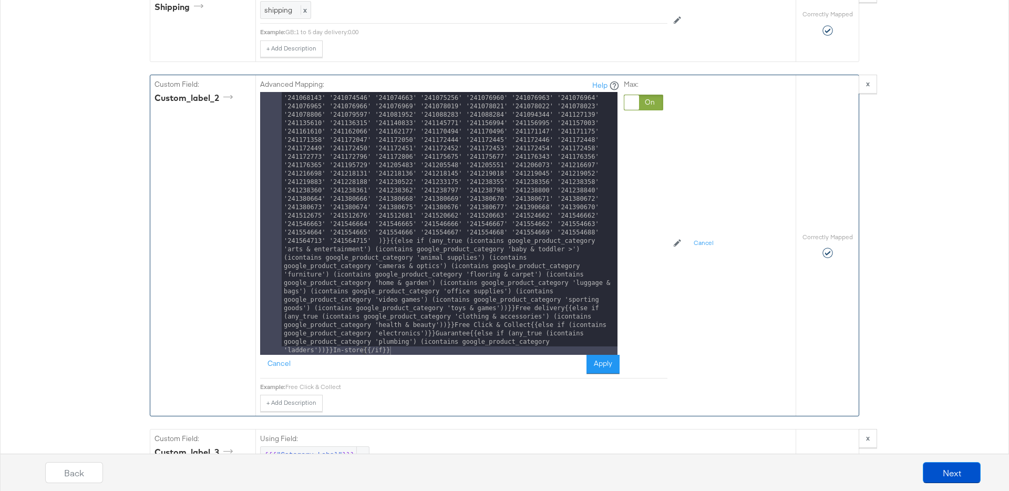
scroll to position [8143, 0]
click at [282, 361] on button "Cancel" at bounding box center [279, 364] width 38 height 19
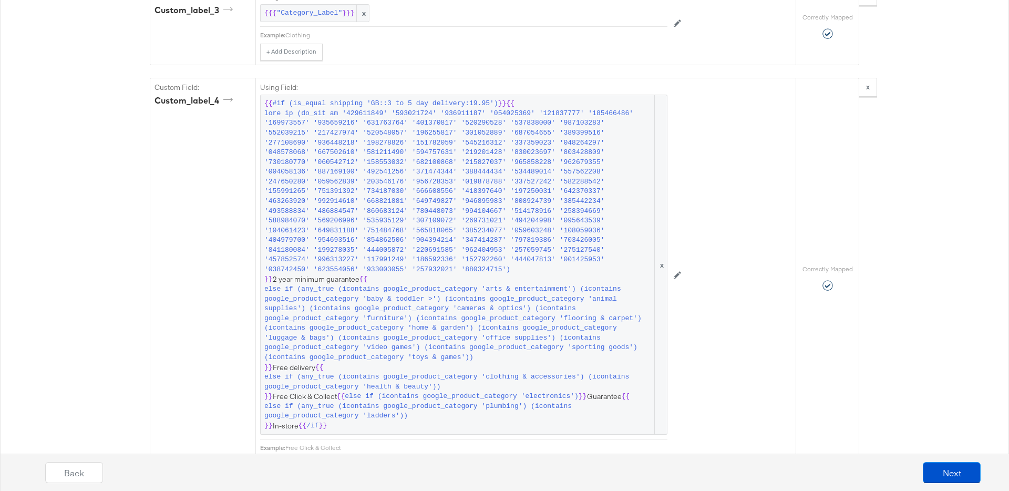
scroll to position [21048, 0]
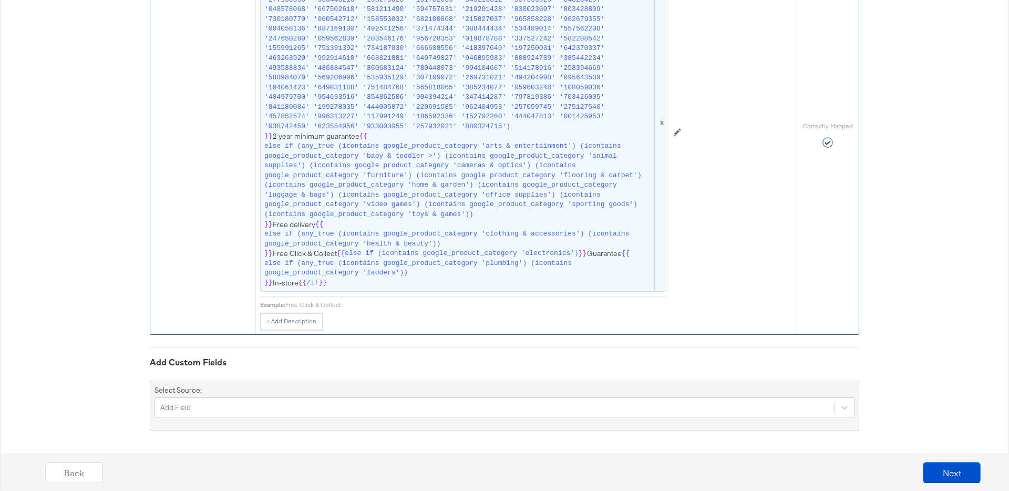
click at [368, 250] on span "else if (icontains google_product_category 'electronics')" at bounding box center [462, 253] width 234 height 10
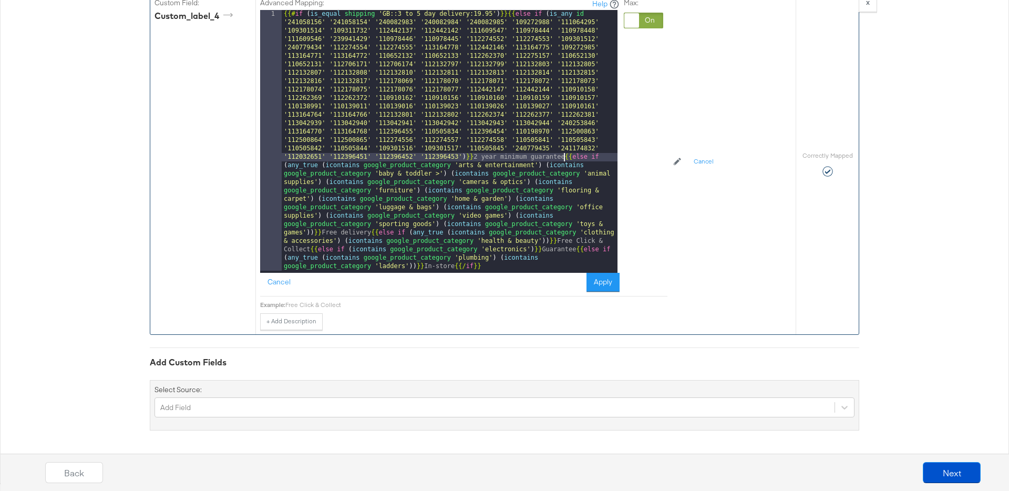
click at [564, 160] on div "{{# if ( is_equal shipping 'GB::3 to 5 day delivery:19.95' ) }}{{ else if ( is_…" at bounding box center [450, 402] width 336 height 784
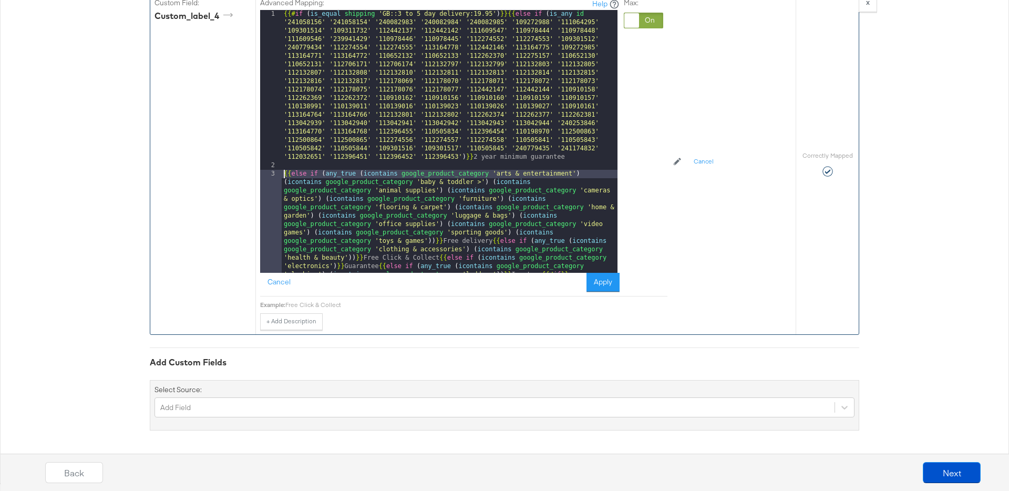
click at [491, 241] on div "{{# if ( is_equal shipping 'GB::3 to 5 day delivery:19.95' ) }}{{ else if ( is_…" at bounding box center [450, 271] width 336 height 523
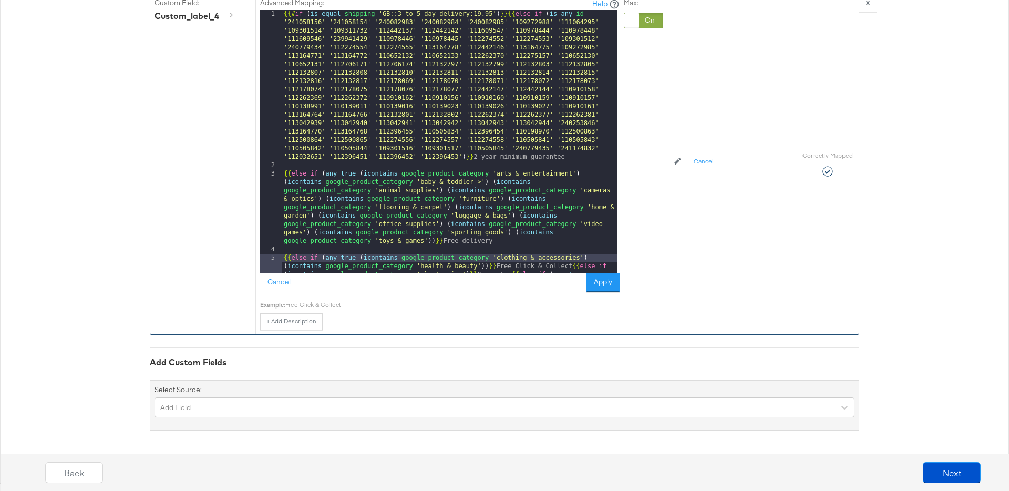
scroll to position [23, 0]
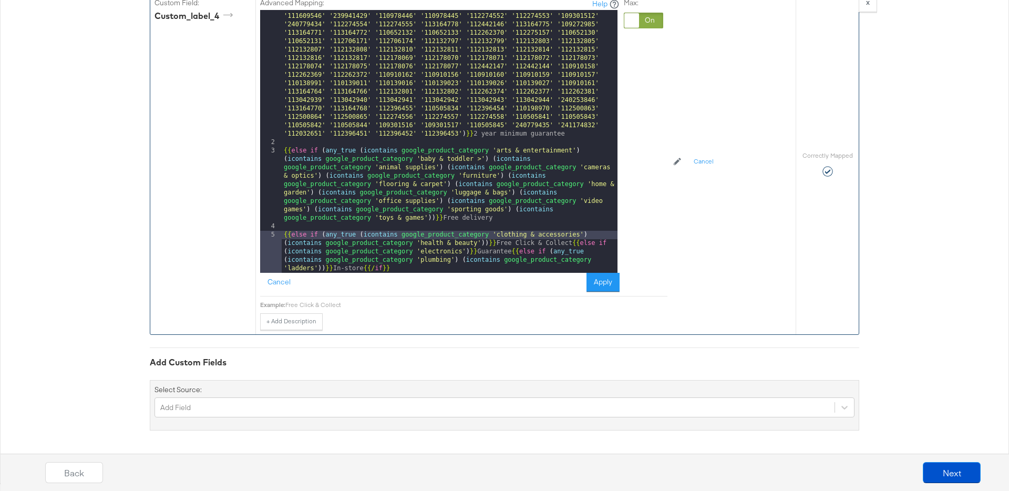
click at [569, 243] on div "{{# if ( is_equal shipping 'GB::3 to 5 day delivery:19.95' ) }}{{ else if ( is_…" at bounding box center [450, 215] width 336 height 456
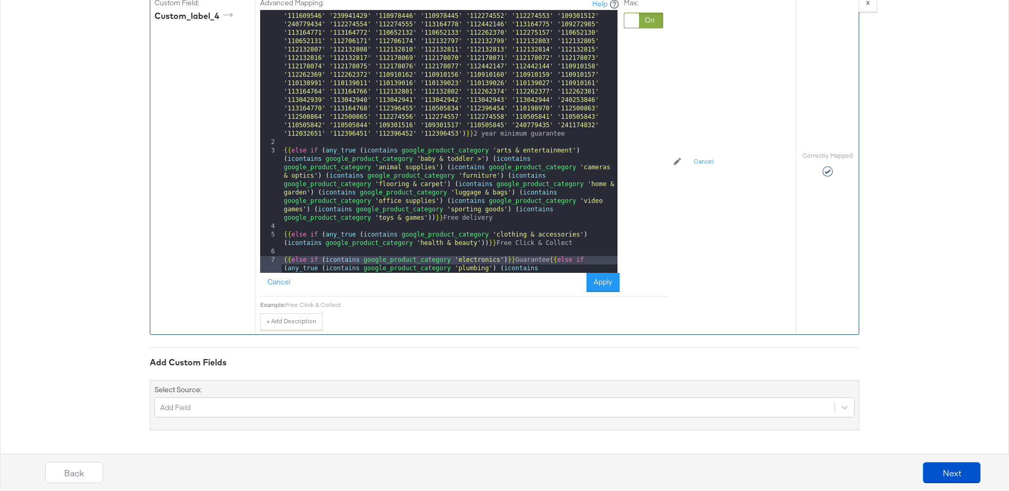
scroll to position [32, 0]
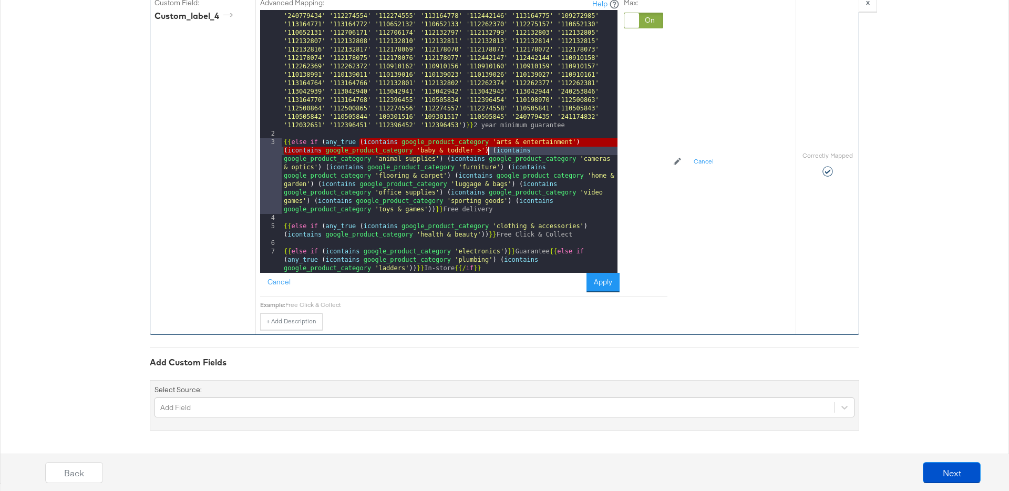
drag, startPoint x: 359, startPoint y: 142, endPoint x: 487, endPoint y: 150, distance: 128.4
click at [487, 150] on div "{{# if ( is_equal shipping 'GB::3 to 5 day delivery:19.95' ) }}{{ else if ( is_…" at bounding box center [450, 197] width 336 height 439
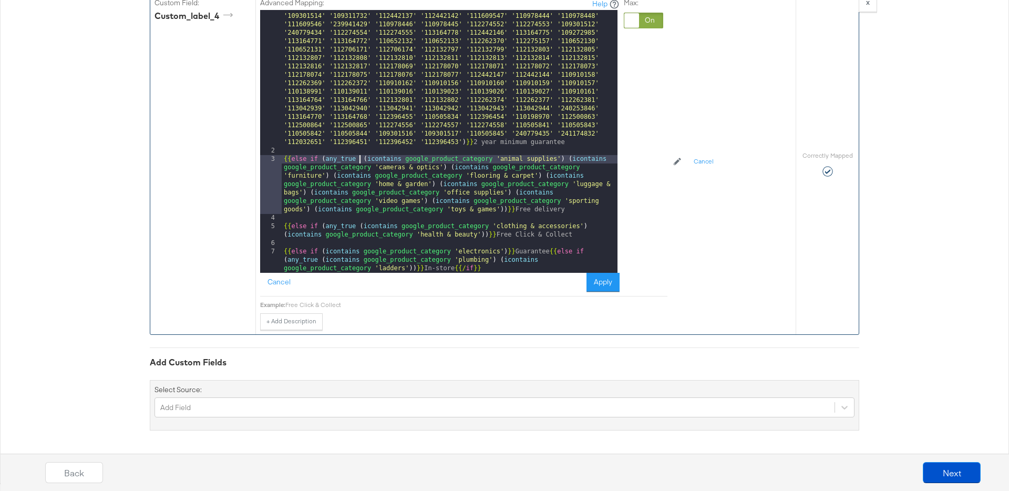
scroll to position [15, 0]
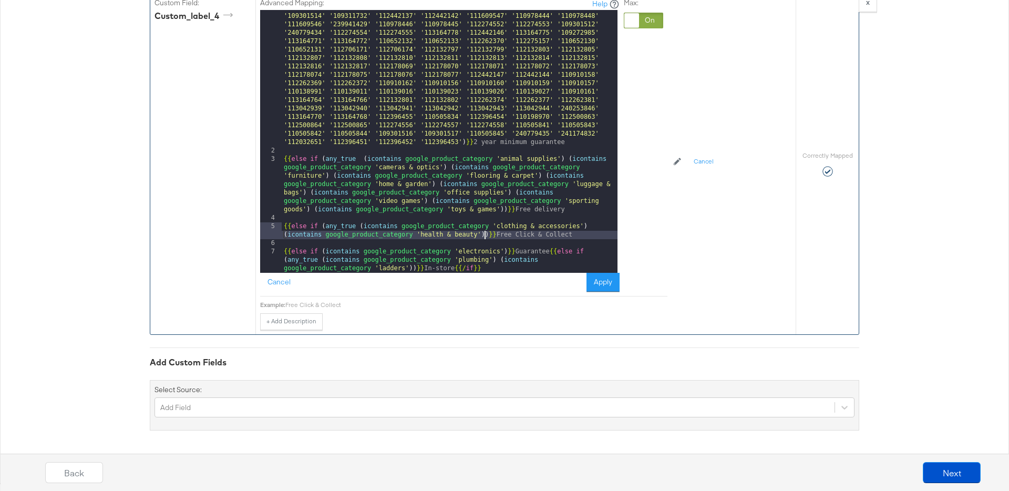
click at [484, 235] on div "{{# if ( is_equal shipping 'GB::3 to 5 day delivery:19.95' ) }}{{ else if ( is_…" at bounding box center [450, 214] width 336 height 439
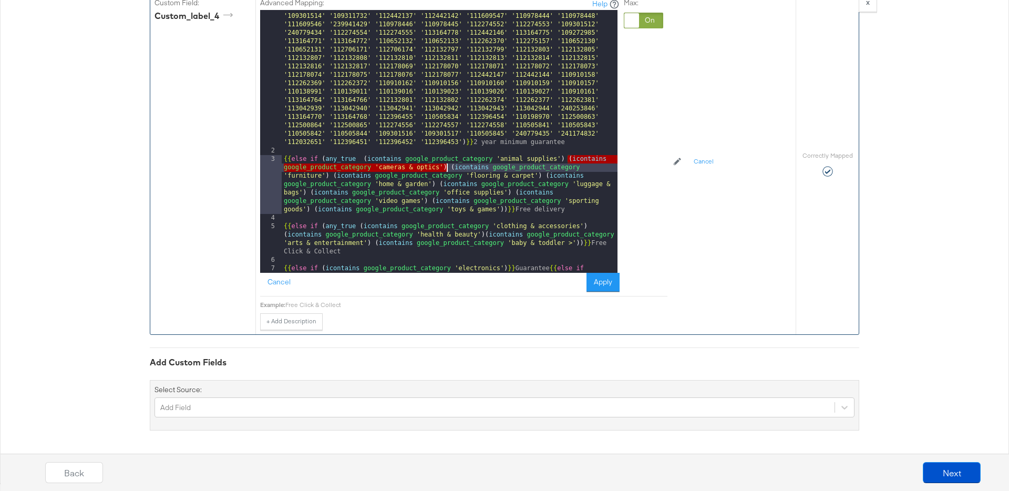
drag, startPoint x: 567, startPoint y: 159, endPoint x: 446, endPoint y: 169, distance: 121.8
click at [446, 169] on div "{{# if ( is_equal shipping 'GB::3 to 5 day delivery:19.95' ) }}{{ else if ( is_…" at bounding box center [450, 214] width 336 height 439
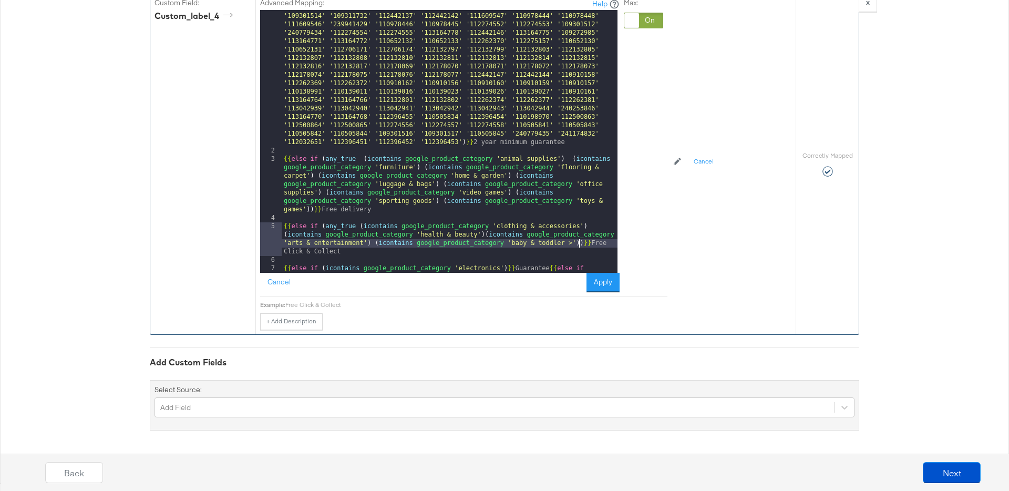
click at [577, 242] on div "{{# if ( is_equal shipping 'GB::3 to 5 day delivery:19.95' ) }}{{ else if ( is_…" at bounding box center [450, 214] width 336 height 439
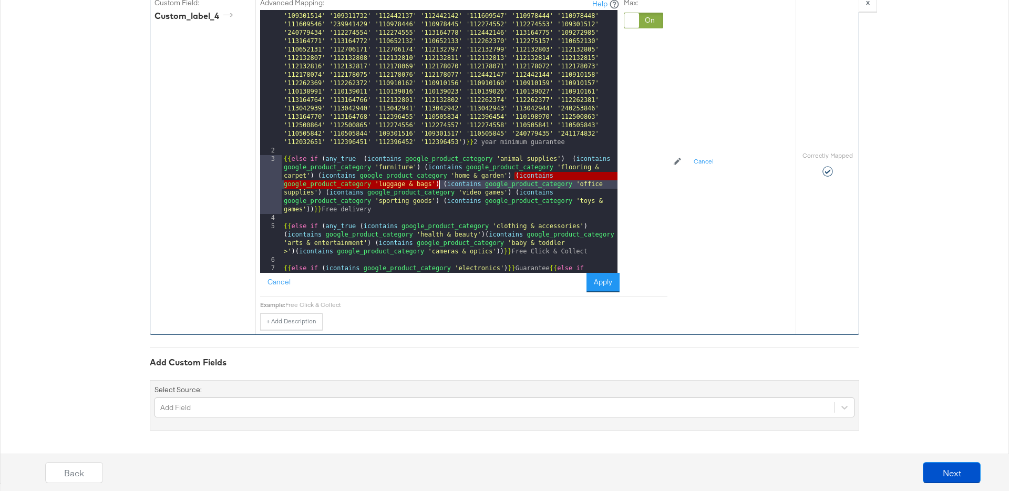
drag, startPoint x: 513, startPoint y: 175, endPoint x: 438, endPoint y: 182, distance: 75.5
click at [438, 182] on div "{{# if ( is_equal shipping 'GB::3 to 5 day delivery:19.95' ) }}{{ else if ( is_…" at bounding box center [450, 214] width 336 height 439
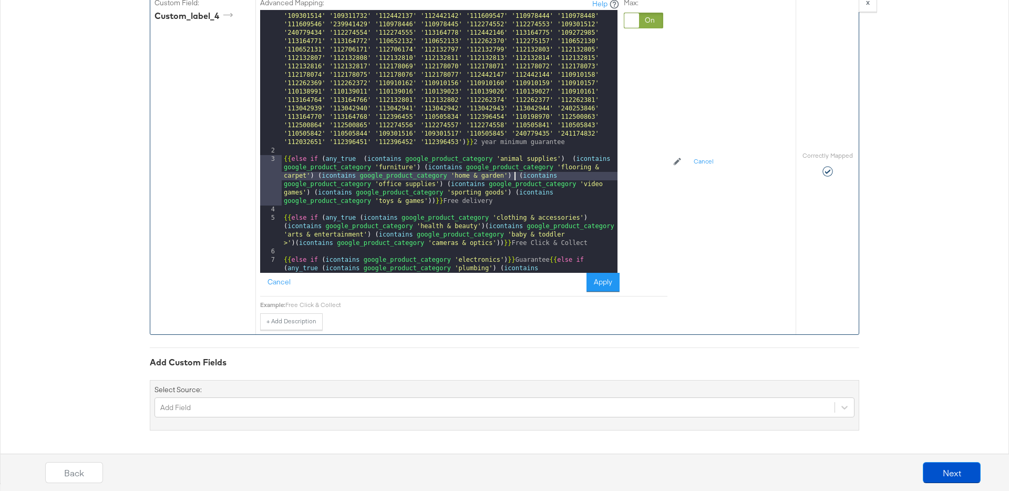
click at [499, 243] on div "{{# if ( is_equal shipping 'GB::3 to 5 day delivery:19.95' ) }}{{ else if ( is_…" at bounding box center [450, 214] width 336 height 439
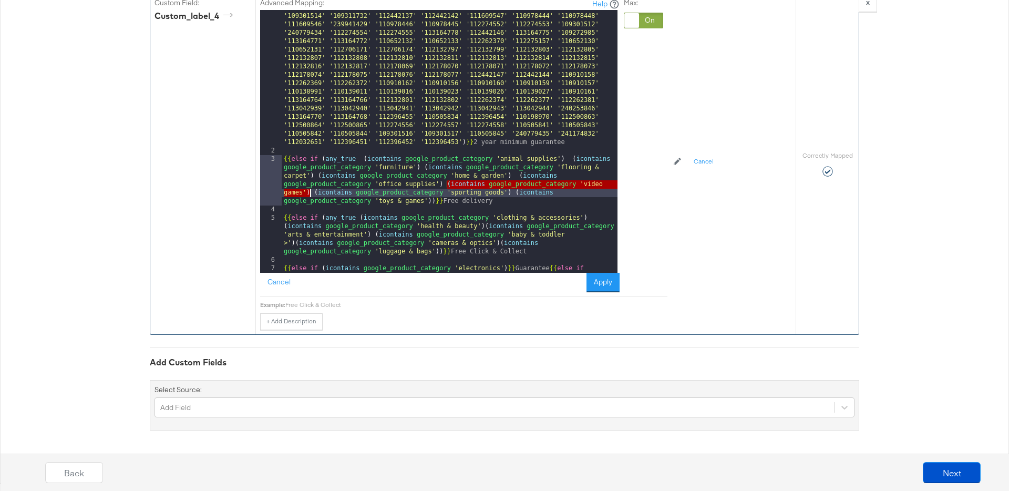
drag, startPoint x: 446, startPoint y: 185, endPoint x: 310, endPoint y: 193, distance: 136.3
click at [310, 193] on div "{{# if ( is_equal shipping 'GB::3 to 5 day delivery:19.95' ) }}{{ else if ( is_…" at bounding box center [450, 214] width 336 height 439
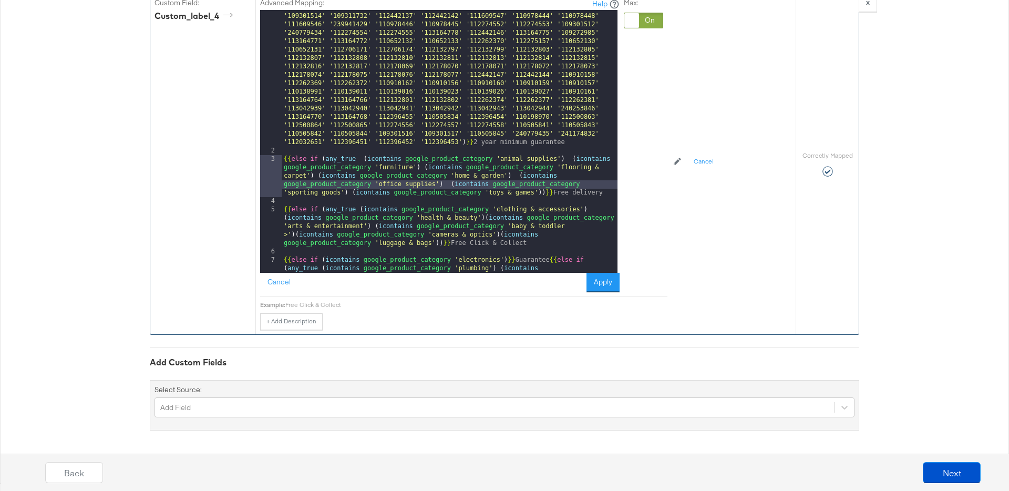
click at [439, 243] on div "{{# if ( is_equal shipping 'GB::3 to 5 day delivery:19.95' ) }}{{ else if ( is_…" at bounding box center [450, 214] width 336 height 439
click at [450, 185] on div "{{# if ( is_equal shipping 'GB::3 to 5 day delivery:19.95' ) }}{{ else if ( is_…" at bounding box center [450, 214] width 336 height 439
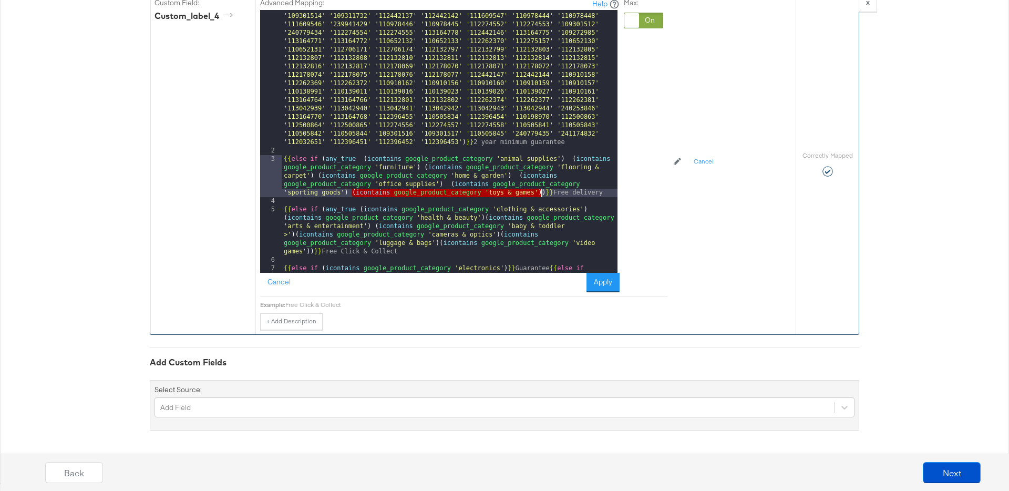
drag, startPoint x: 351, startPoint y: 192, endPoint x: 558, endPoint y: 203, distance: 207.3
click at [540, 194] on div "{{# if ( is_equal shipping 'GB::3 to 5 day delivery:19.95' ) }}{{ else if ( is_…" at bounding box center [450, 214] width 336 height 439
click at [310, 250] on div "{{# if ( is_equal shipping 'GB::3 to 5 day delivery:19.95' ) }}{{ else if ( is_…" at bounding box center [450, 214] width 336 height 439
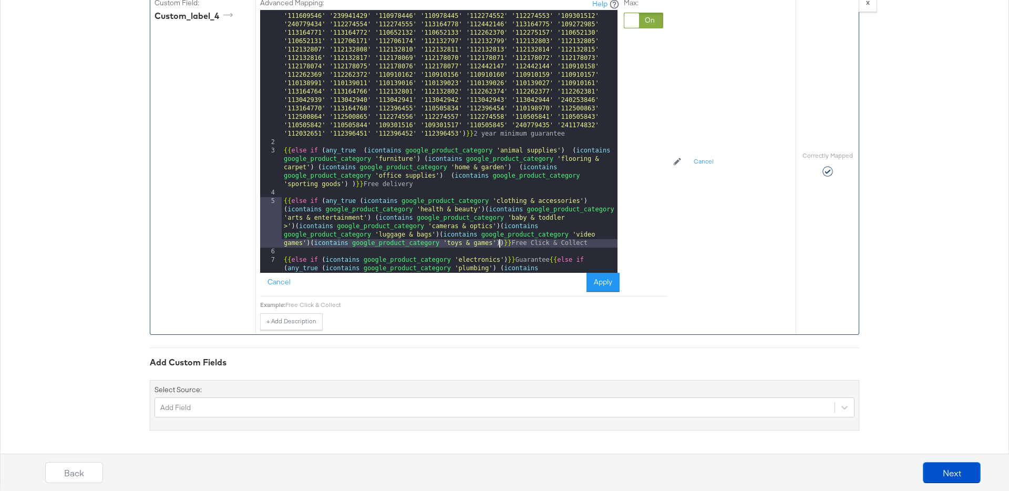
scroll to position [32, 0]
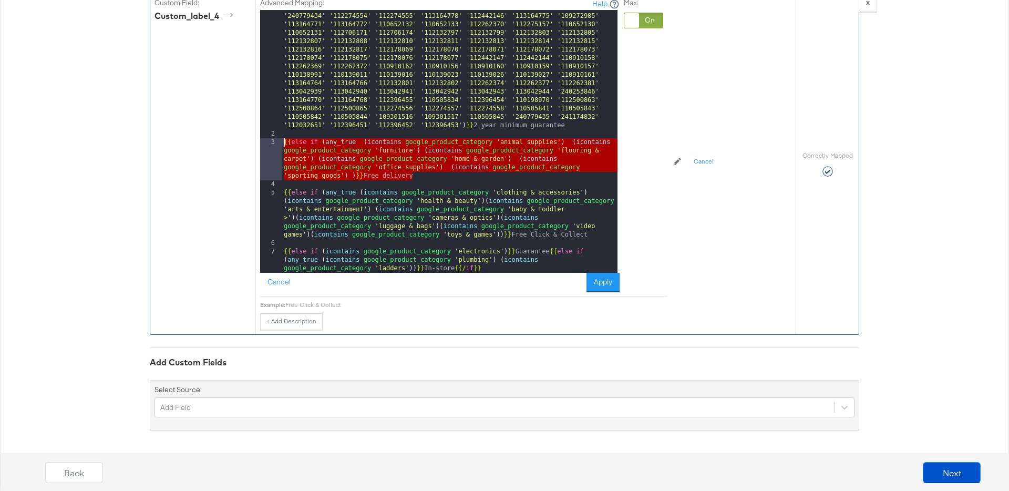
drag, startPoint x: 420, startPoint y: 177, endPoint x: 277, endPoint y: 143, distance: 146.8
click at [277, 143] on div "1 2 3 4 5 6 7 {{# if ( is_equal shipping 'GB::3 to 5 day delivery:19.95' ) }}{{…" at bounding box center [438, 141] width 357 height 263
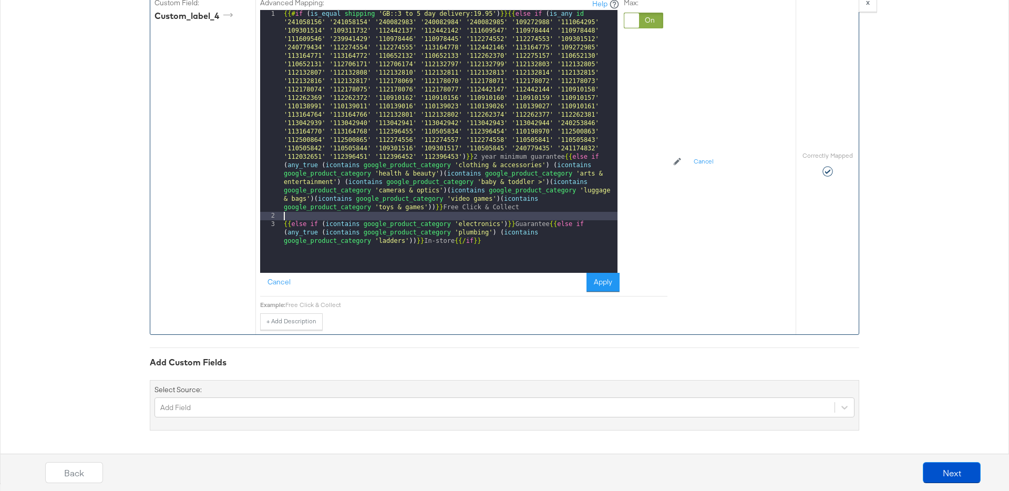
click at [376, 214] on div "{{# if ( is_equal shipping 'GB::3 to 5 day delivery:19.95' ) }}{{ else if ( is_…" at bounding box center [450, 255] width 336 height 490
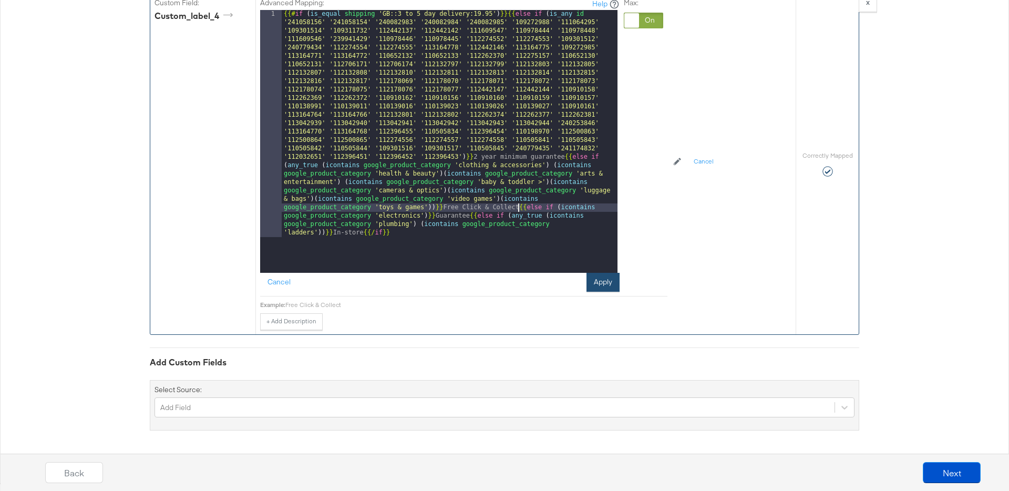
click at [607, 284] on button "Apply" at bounding box center [602, 282] width 33 height 19
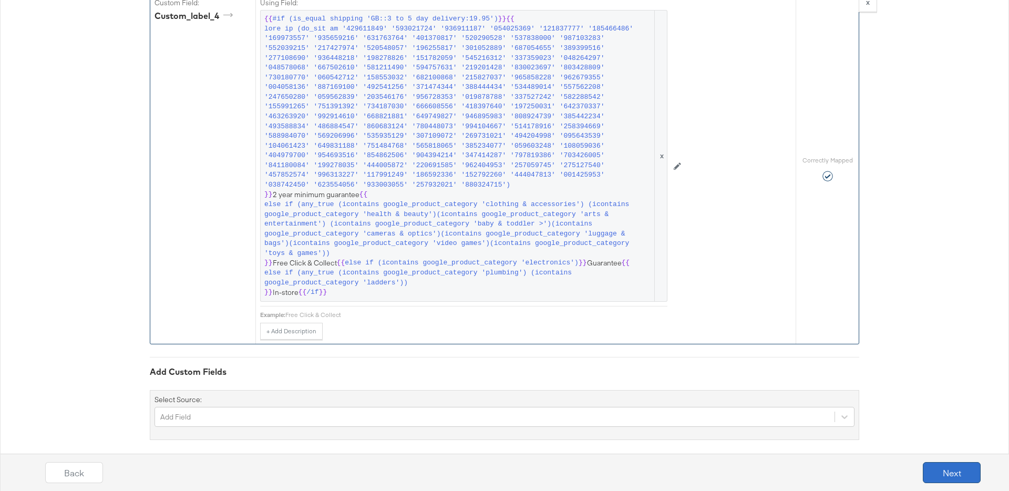
click at [952, 478] on button "Next" at bounding box center [952, 472] width 58 height 21
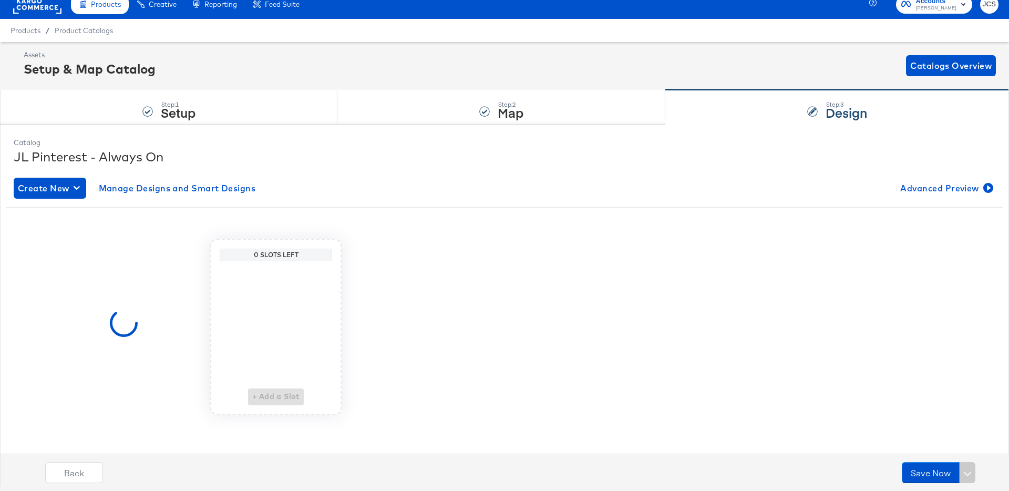
scroll to position [0, 0]
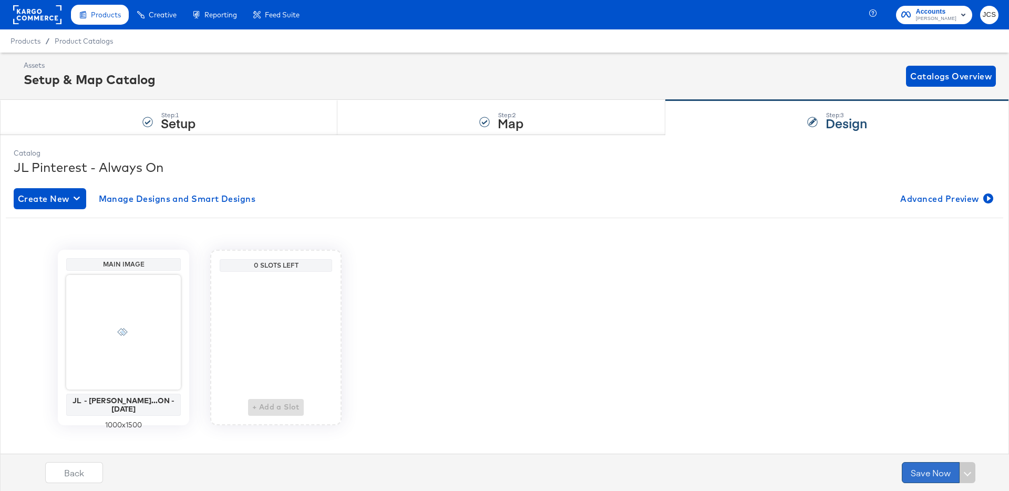
click at [928, 474] on button "Save Now" at bounding box center [931, 472] width 58 height 21
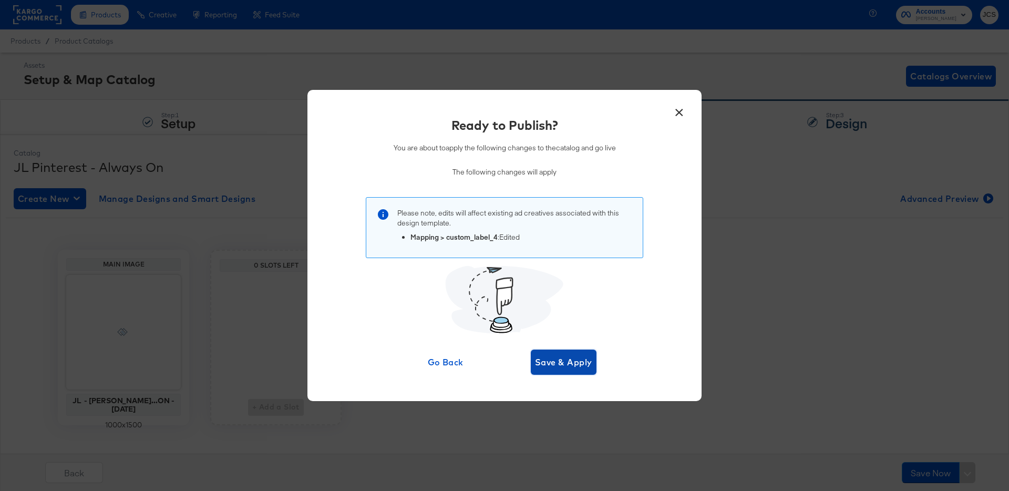
click at [556, 361] on span "Save & Apply" at bounding box center [563, 362] width 57 height 15
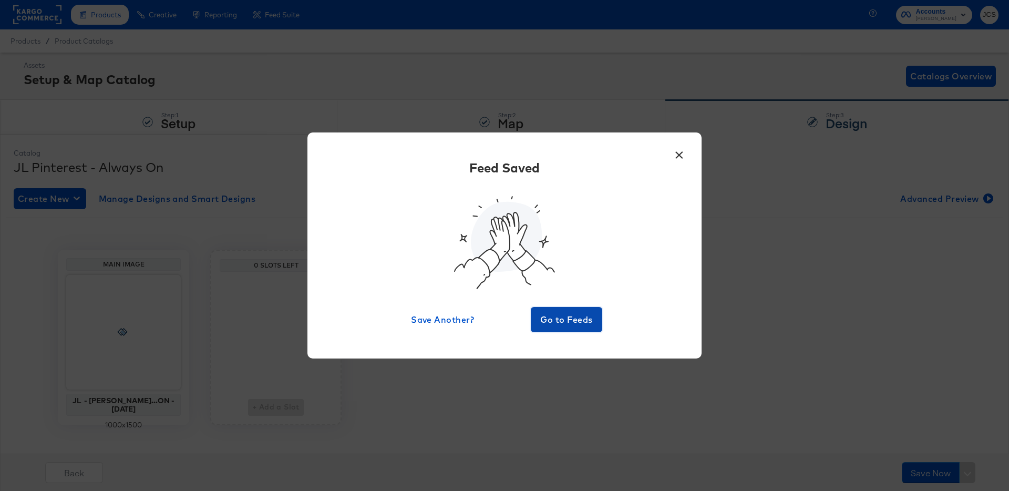
click at [567, 322] on span "Go to Feeds" at bounding box center [566, 319] width 63 height 15
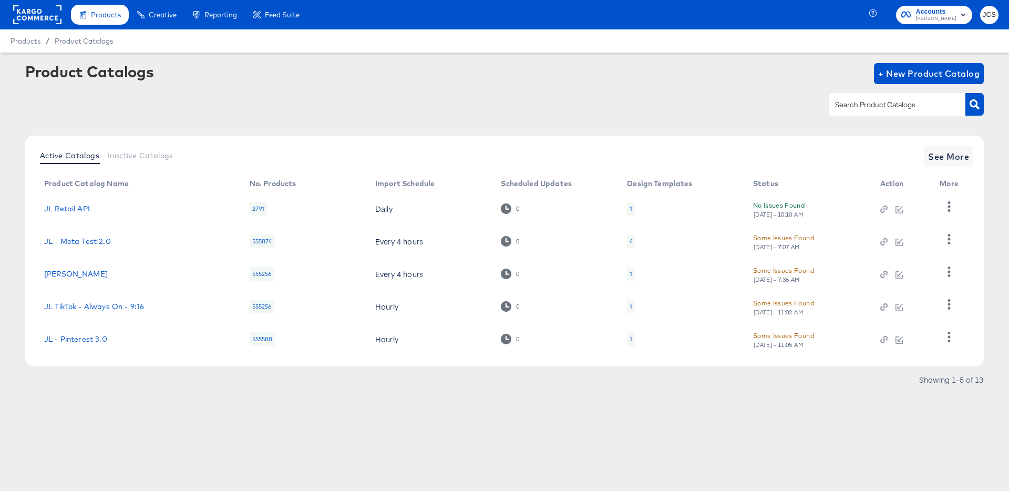
click at [978, 154] on div "Active Catalogs Inactive Catalogs See More Product Catalog Name No. Products Im…" at bounding box center [504, 251] width 958 height 230
click at [958, 155] on span "See More" at bounding box center [948, 156] width 41 height 15
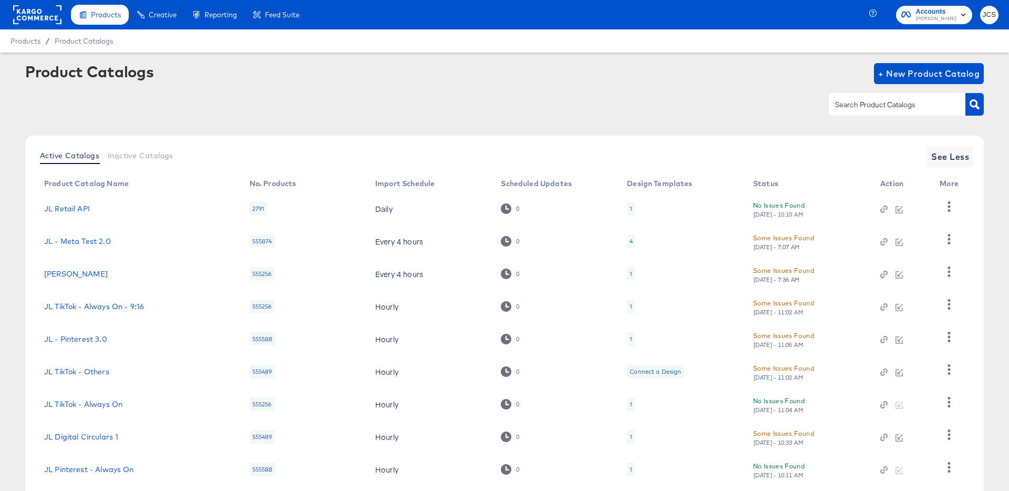
scroll to position [97, 0]
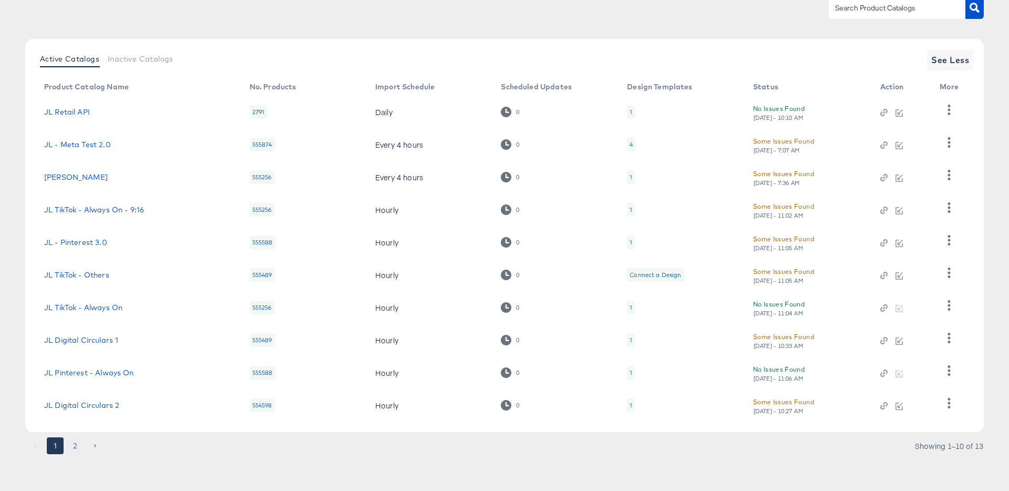
click at [79, 442] on button "2" at bounding box center [75, 445] width 17 height 17
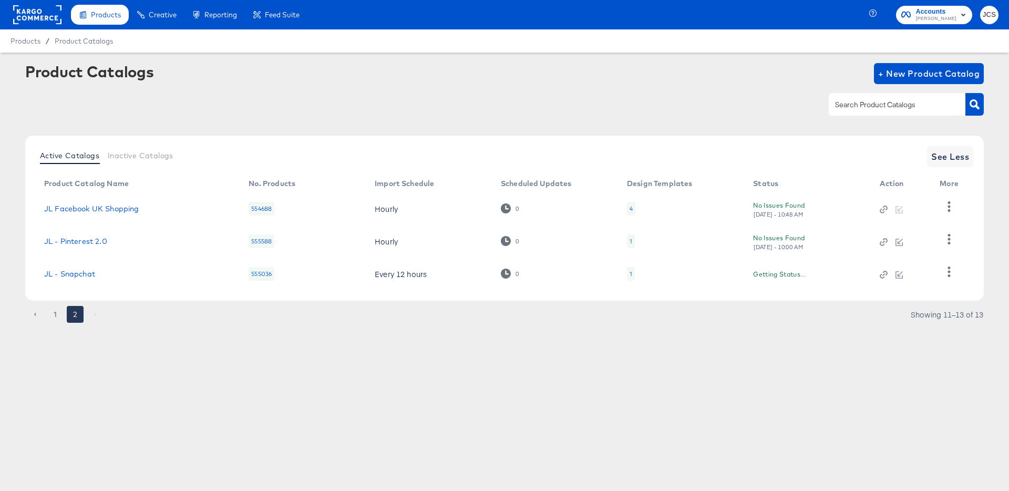
scroll to position [0, 0]
click at [96, 214] on td "JL Facebook UK Shopping" at bounding box center [138, 208] width 204 height 33
click at [102, 209] on link "JL Facebook UK Shopping" at bounding box center [91, 208] width 95 height 8
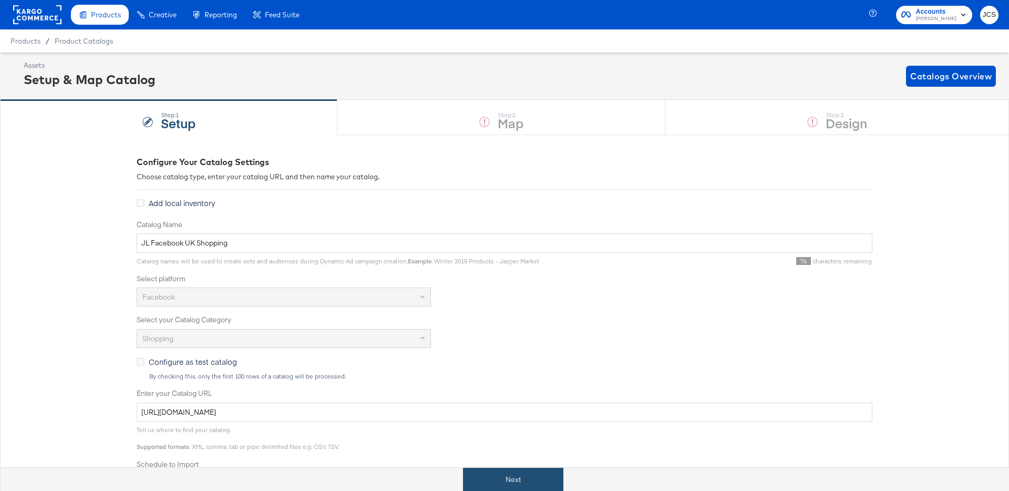
click at [524, 480] on button "Next" at bounding box center [513, 480] width 100 height 24
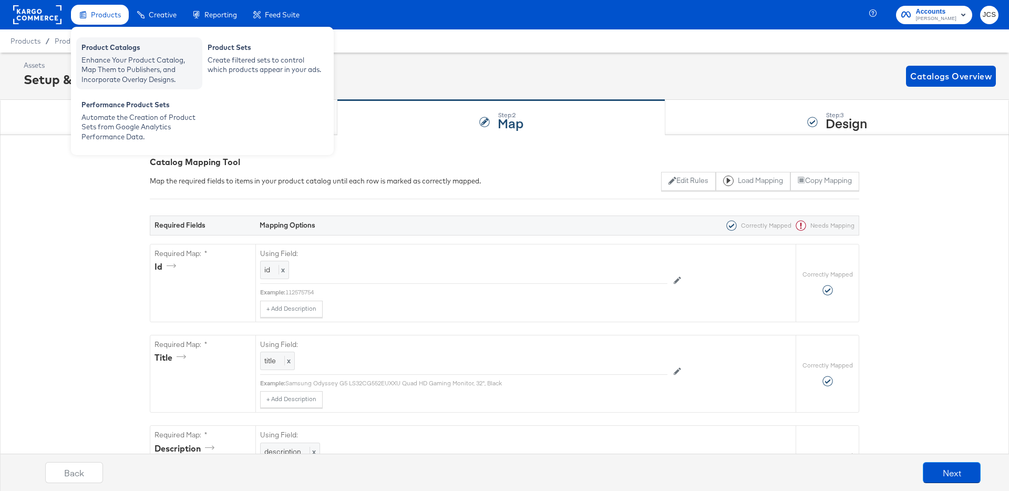
click at [108, 56] on div "Enhance Your Product Catalog, Map Them to Publishers, and Incorporate Overlay D…" at bounding box center [139, 69] width 116 height 29
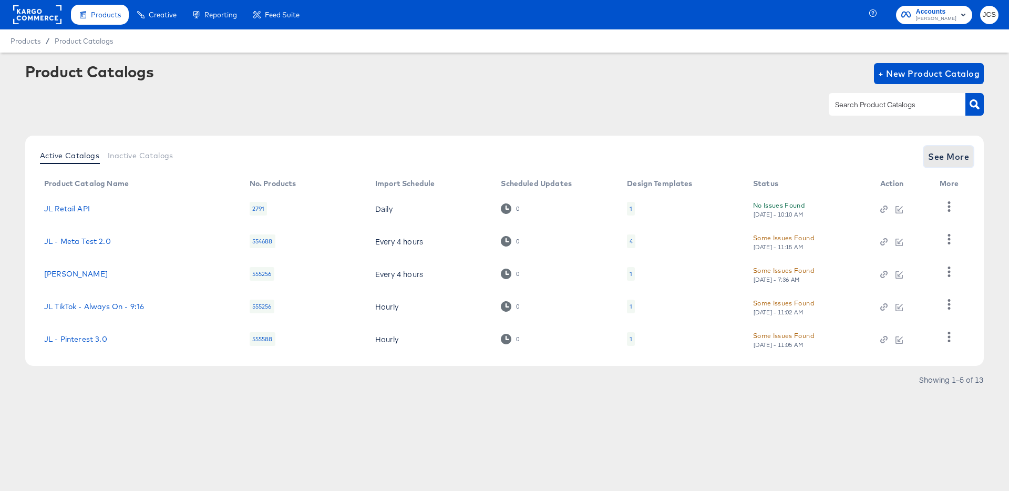
click at [946, 154] on span "See More" at bounding box center [948, 156] width 41 height 15
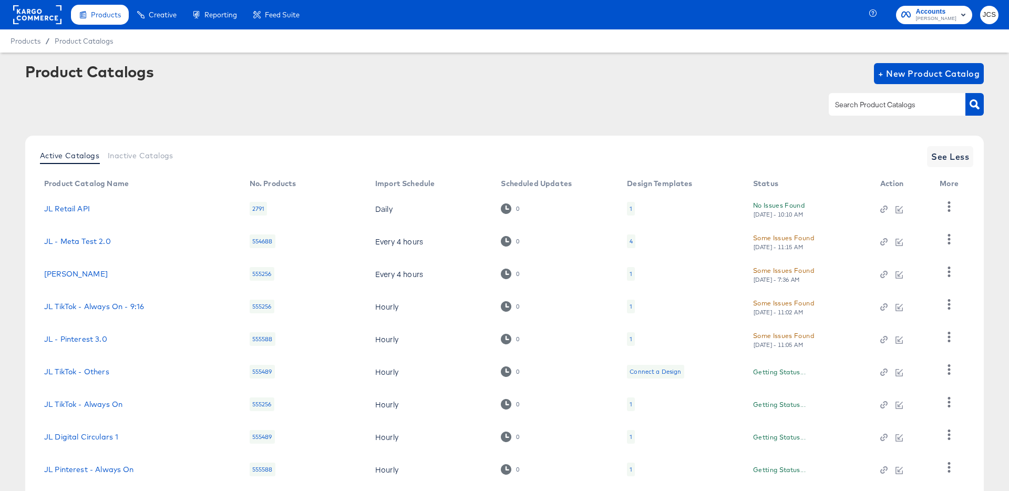
scroll to position [97, 0]
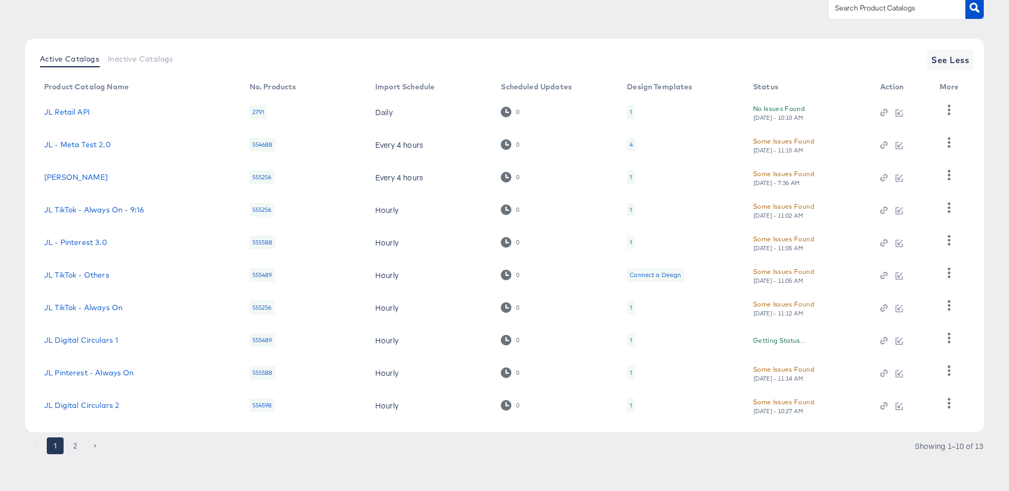
click at [79, 445] on button "2" at bounding box center [75, 445] width 17 height 17
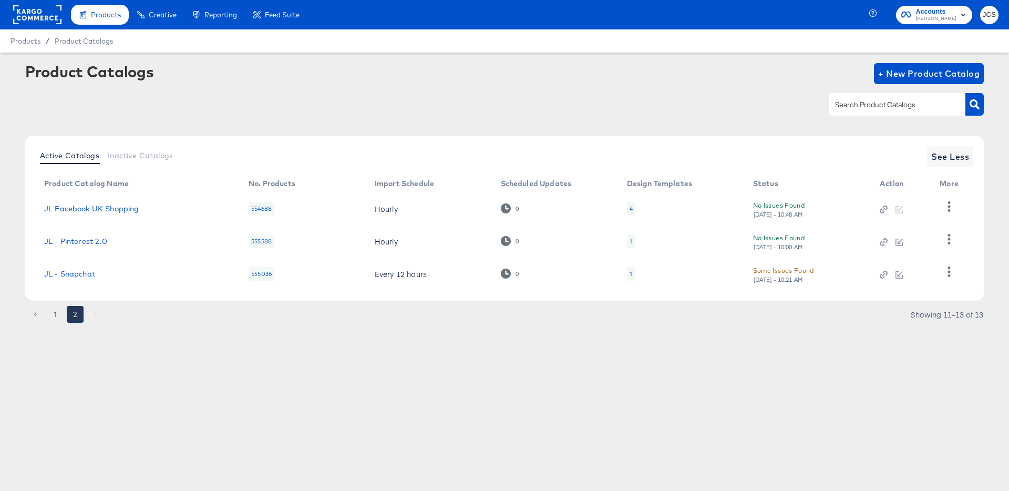
scroll to position [0, 0]
click at [82, 239] on link "JL - Pinterest 2.0" at bounding box center [75, 241] width 63 height 8
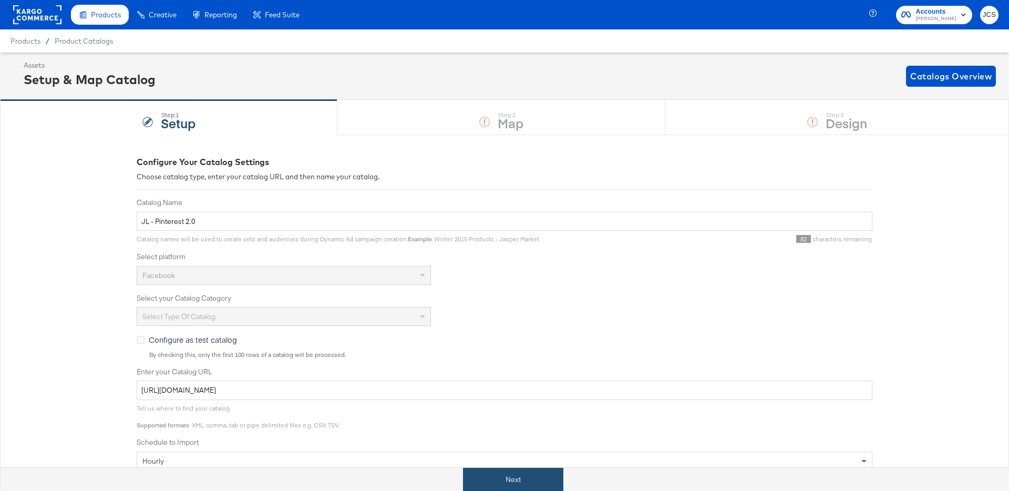
click at [487, 487] on button "Next" at bounding box center [513, 480] width 100 height 24
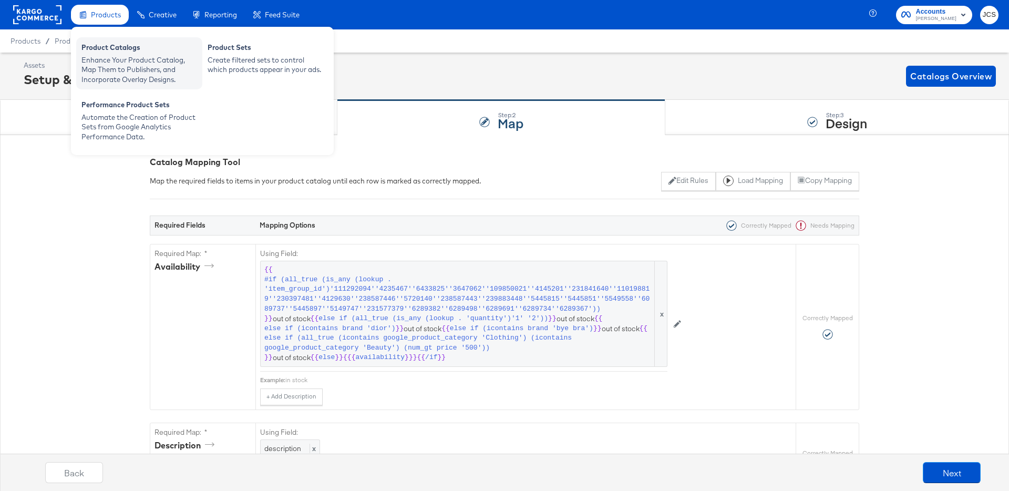
click at [110, 51] on div "Product Catalogs" at bounding box center [139, 49] width 116 height 13
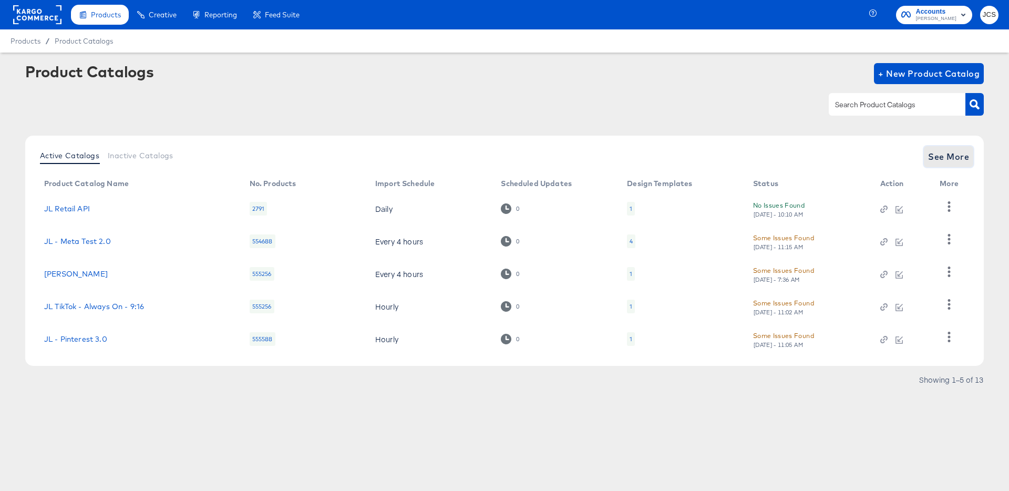
click at [946, 156] on span "See More" at bounding box center [948, 156] width 41 height 15
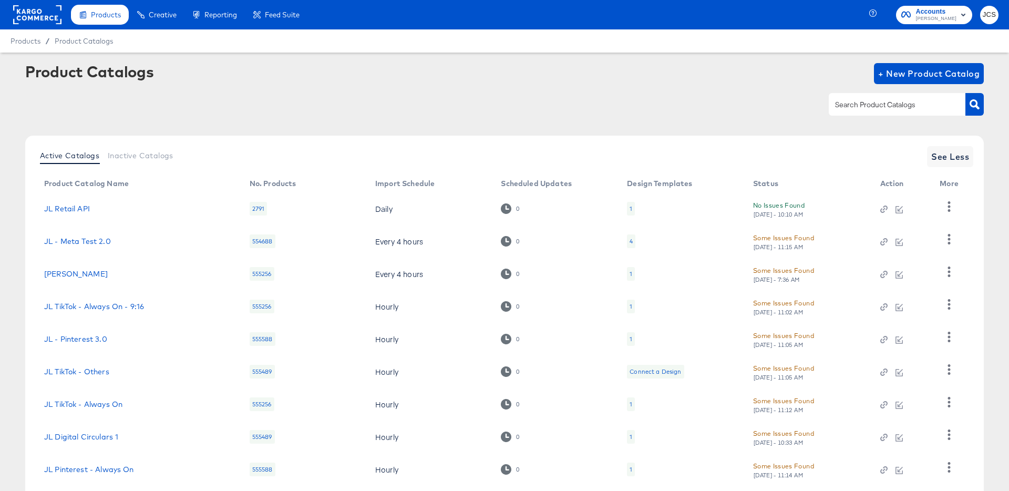
scroll to position [97, 0]
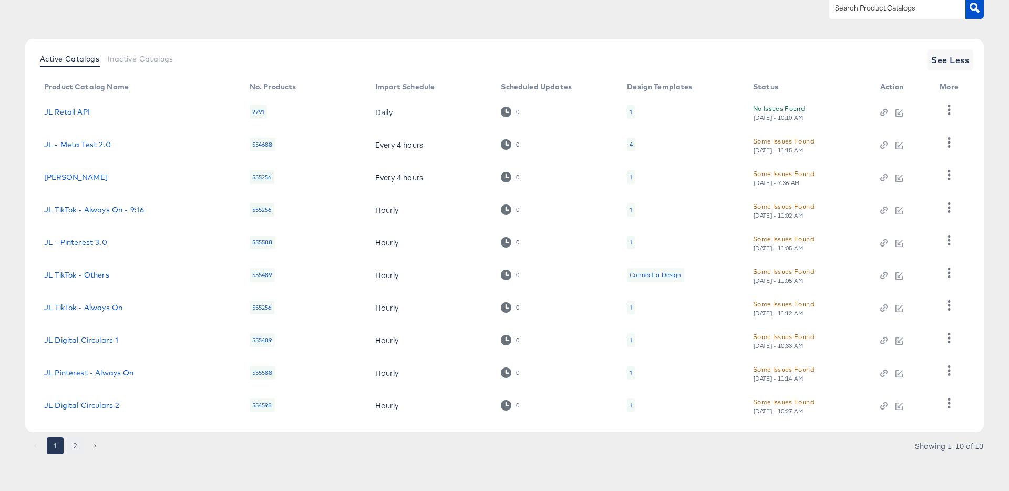
click at [74, 444] on button "2" at bounding box center [75, 445] width 17 height 17
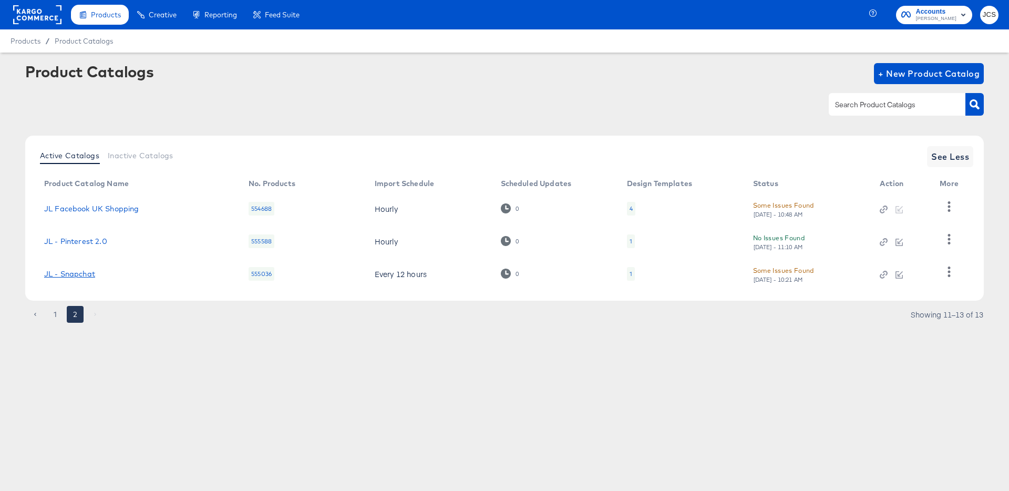
scroll to position [0, 0]
click at [84, 271] on link "JL - Snapchat" at bounding box center [69, 274] width 51 height 8
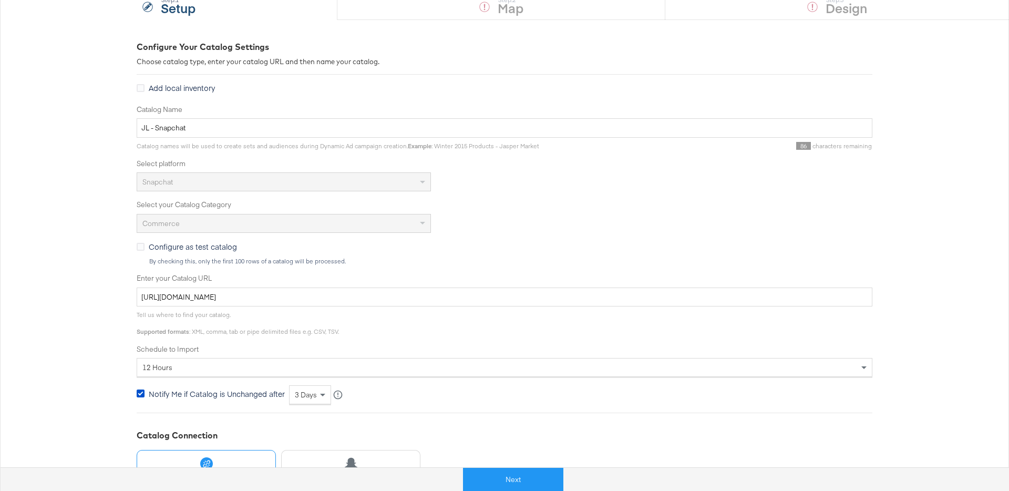
scroll to position [174, 0]
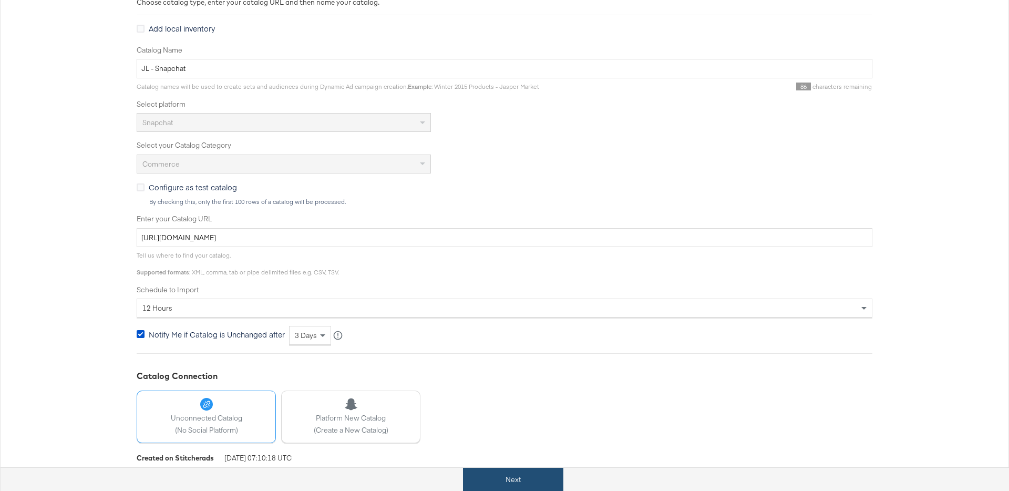
click at [475, 473] on button "Next" at bounding box center [513, 480] width 100 height 24
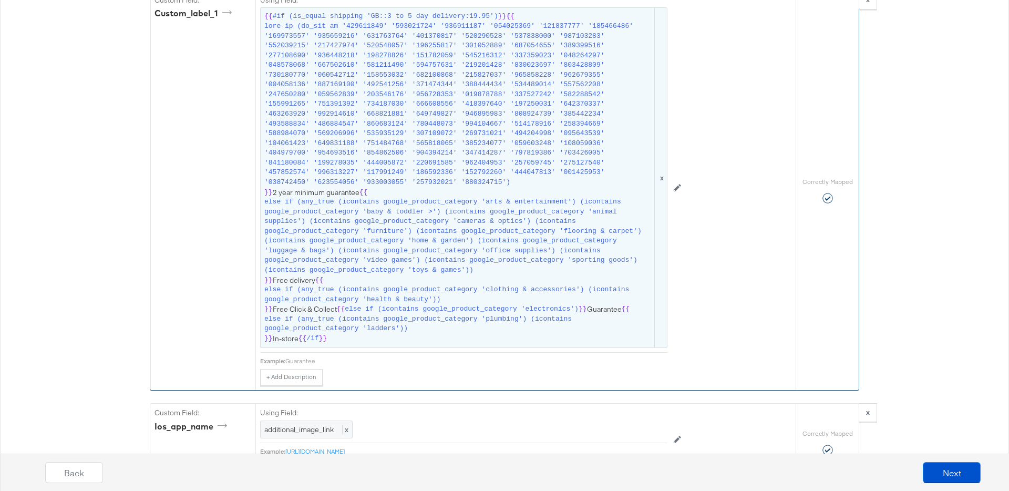
scroll to position [1298, 0]
click at [352, 295] on span "else if (any_true (icontains google_product_category 'clothing & accessories') …" at bounding box center [458, 293] width 388 height 19
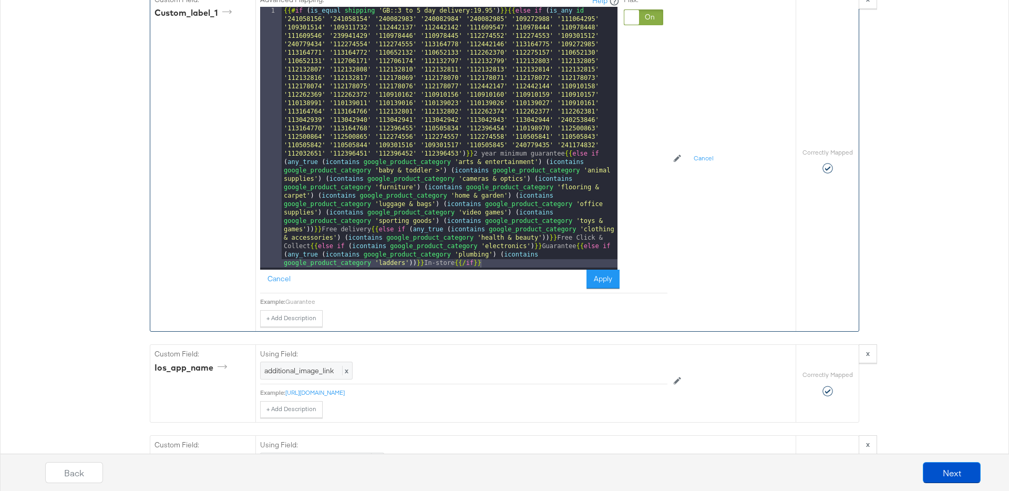
click at [563, 156] on div "{{# if ( is_equal shipping 'GB::3 to 5 day delivery:19.95' ) }}{{ else if ( is_…" at bounding box center [450, 399] width 336 height 784
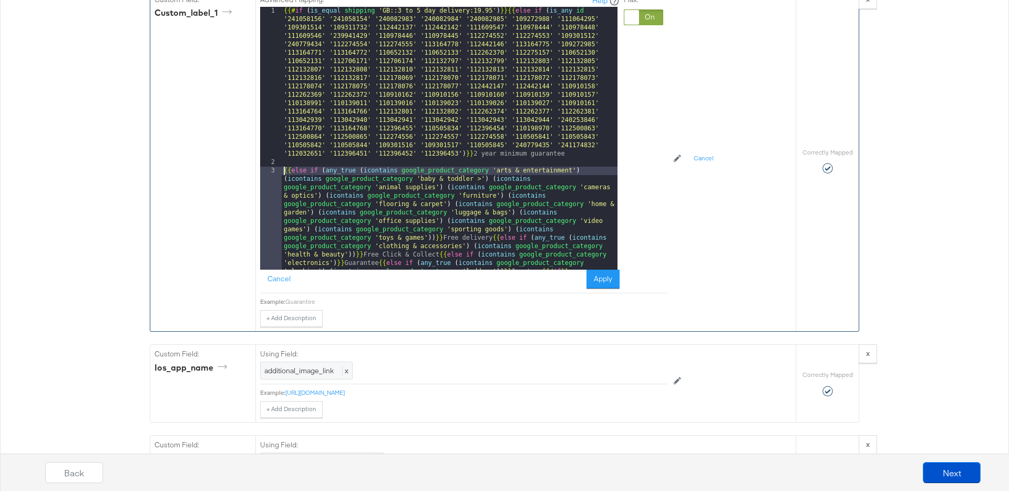
click at [493, 239] on div "{{# if ( is_equal shipping 'GB::3 to 5 day delivery:19.95' ) }}{{ else if ( is_…" at bounding box center [450, 268] width 336 height 523
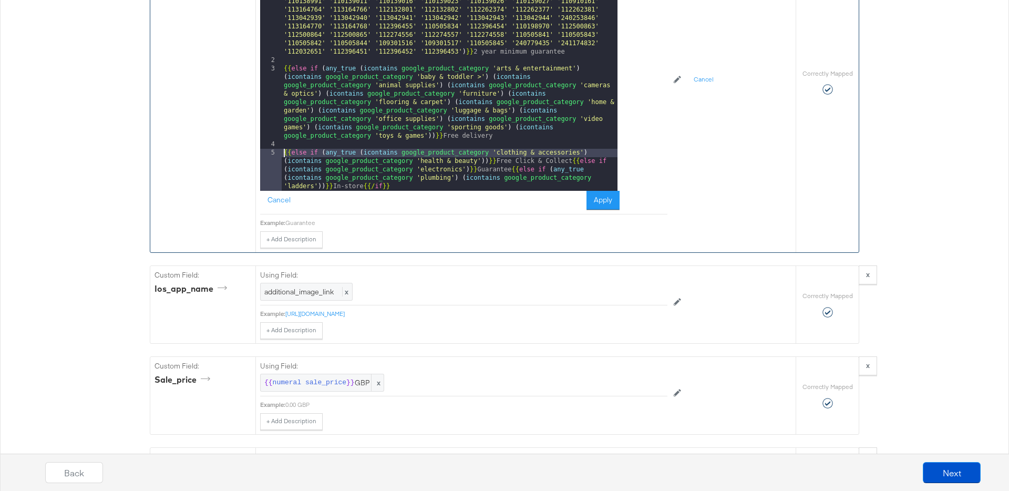
scroll to position [1385, 0]
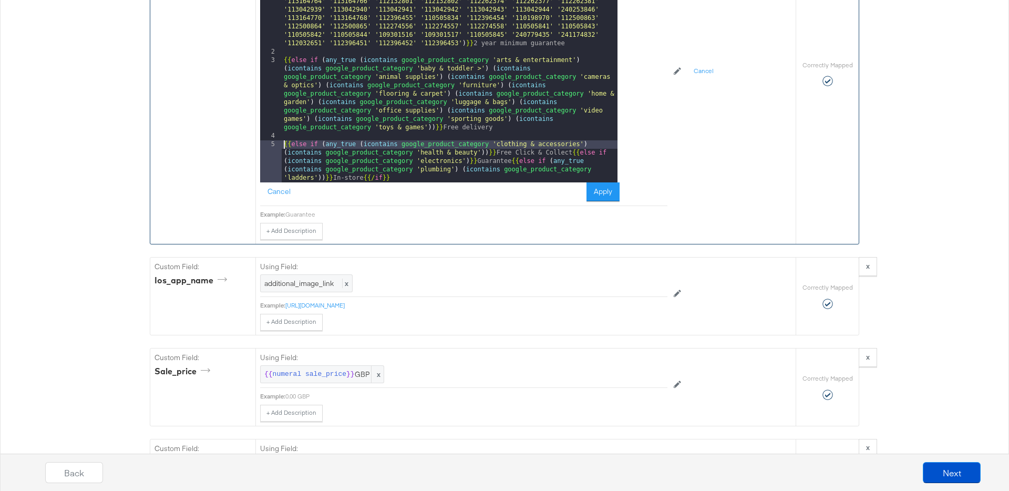
click at [572, 155] on div "{{# if ( is_equal shipping 'GB::3 to 5 day delivery:19.95' ) }}{{ else if ( is_…" at bounding box center [450, 125] width 336 height 456
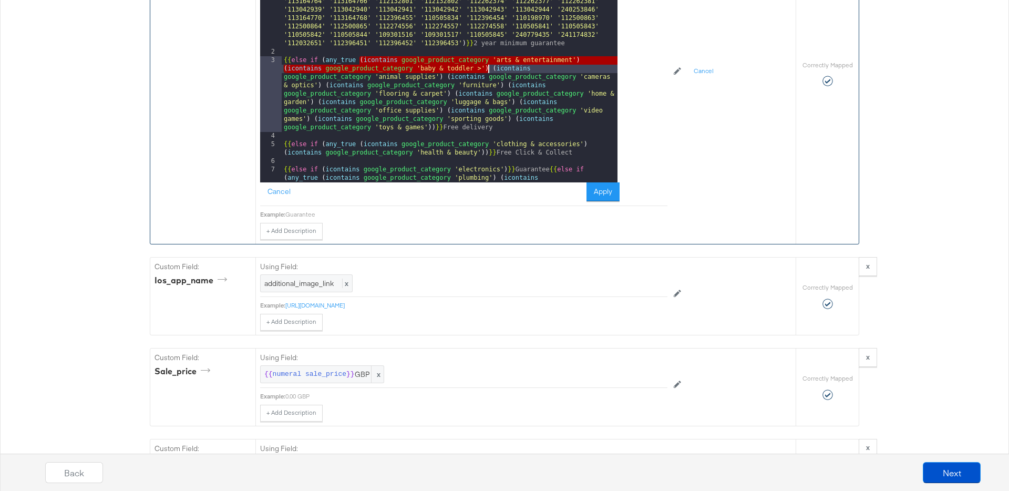
drag, startPoint x: 359, startPoint y: 61, endPoint x: 489, endPoint y: 69, distance: 129.5
click at [489, 69] on div "{{# if ( is_equal shipping 'GB::3 to 5 day delivery:19.95' ) }}{{ else if ( is_…" at bounding box center [450, 116] width 336 height 439
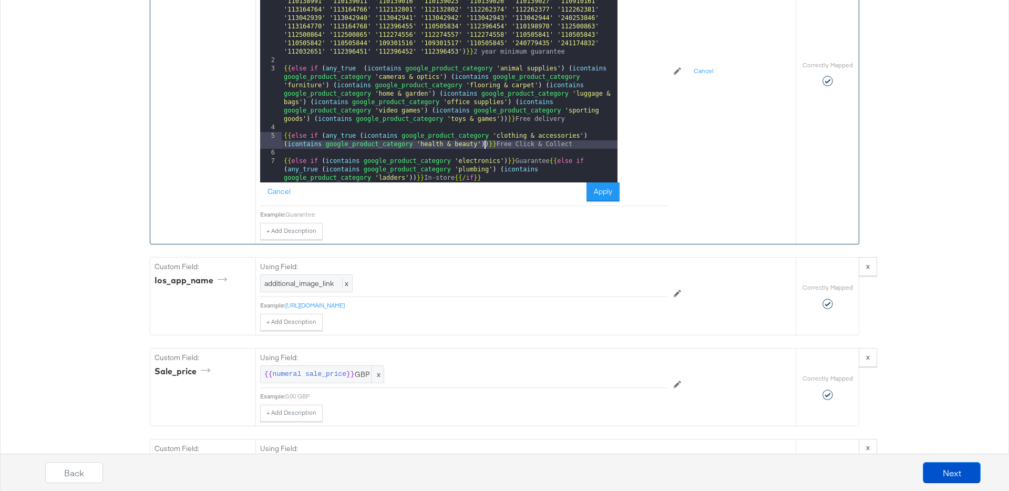
click at [483, 145] on div "{{# if ( is_equal shipping 'GB::3 to 5 day delivery:19.95' ) }}{{ else if ( is_…" at bounding box center [450, 124] width 336 height 439
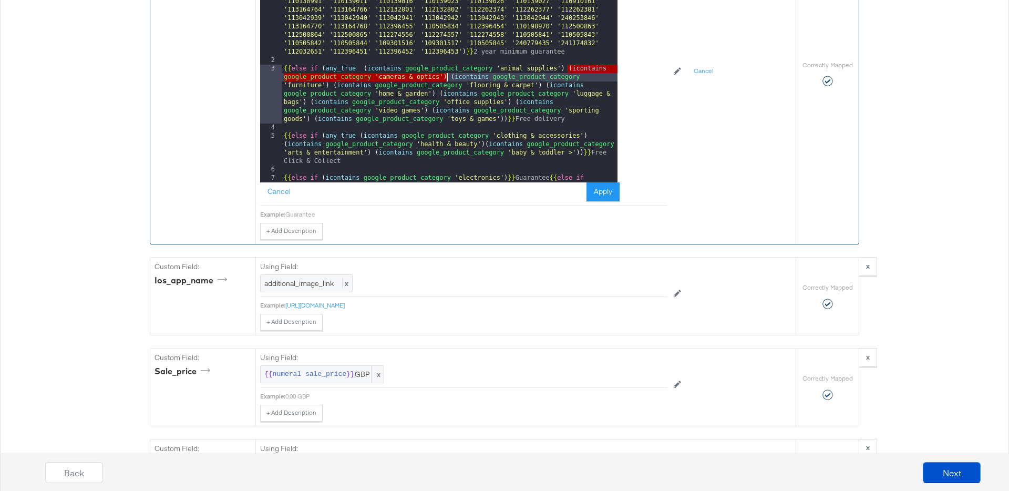
drag, startPoint x: 568, startPoint y: 69, endPoint x: 447, endPoint y: 77, distance: 121.1
click at [447, 77] on div "{{# if ( is_equal shipping 'GB::3 to 5 day delivery:19.95' ) }}{{ else if ( is_…" at bounding box center [450, 124] width 336 height 439
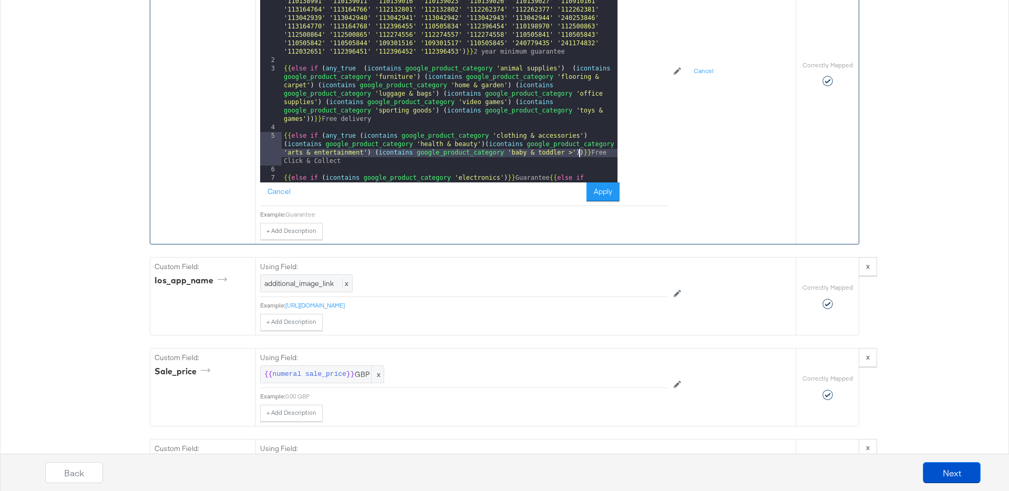
click at [578, 152] on div "{{# if ( is_equal shipping 'GB::3 to 5 day delivery:19.95' ) }}{{ else if ( is_…" at bounding box center [450, 124] width 336 height 439
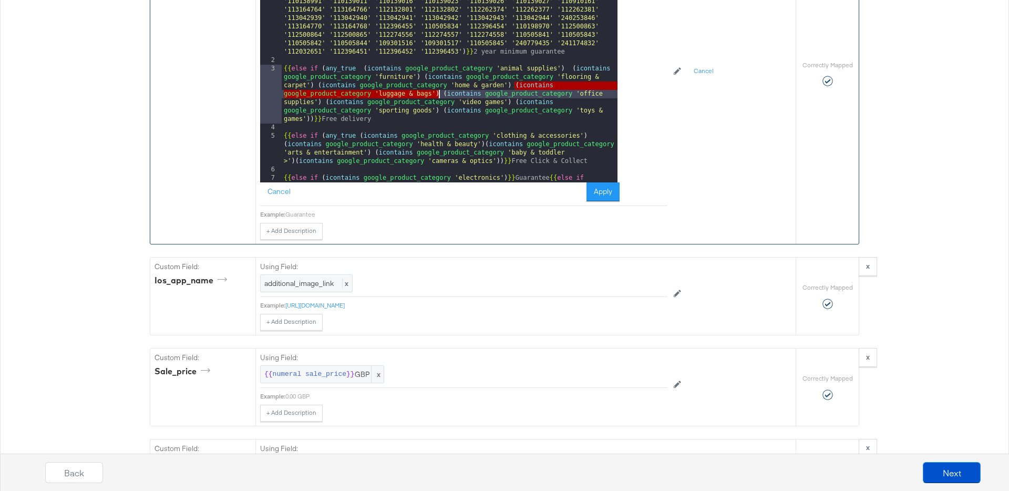
drag, startPoint x: 515, startPoint y: 86, endPoint x: 438, endPoint y: 94, distance: 77.6
click at [438, 94] on div "{{# if ( is_equal shipping 'GB::3 to 5 day delivery:19.95' ) }}{{ else if ( is_…" at bounding box center [450, 124] width 336 height 439
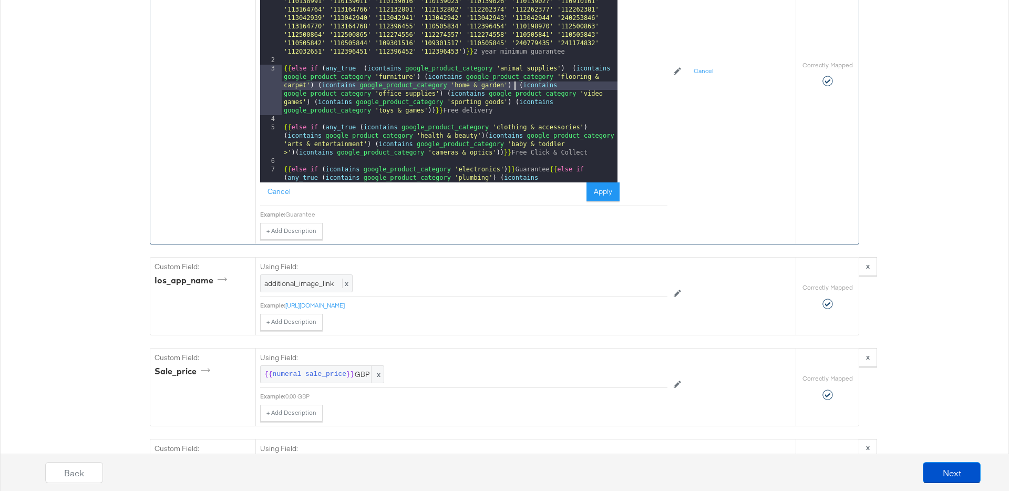
click at [499, 152] on div "{{# if ( is_equal shipping 'GB::3 to 5 day delivery:19.95' ) }}{{ else if ( is_…" at bounding box center [450, 124] width 336 height 439
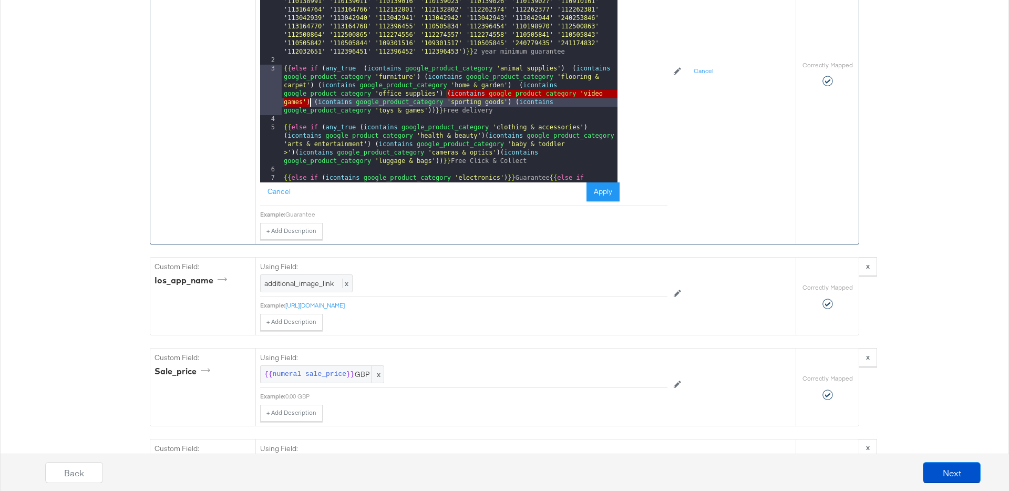
drag, startPoint x: 446, startPoint y: 92, endPoint x: 310, endPoint y: 103, distance: 136.0
click at [310, 103] on div "{{# if ( is_equal shipping 'GB::3 to 5 day delivery:19.95' ) }}{{ else if ( is_…" at bounding box center [450, 124] width 336 height 439
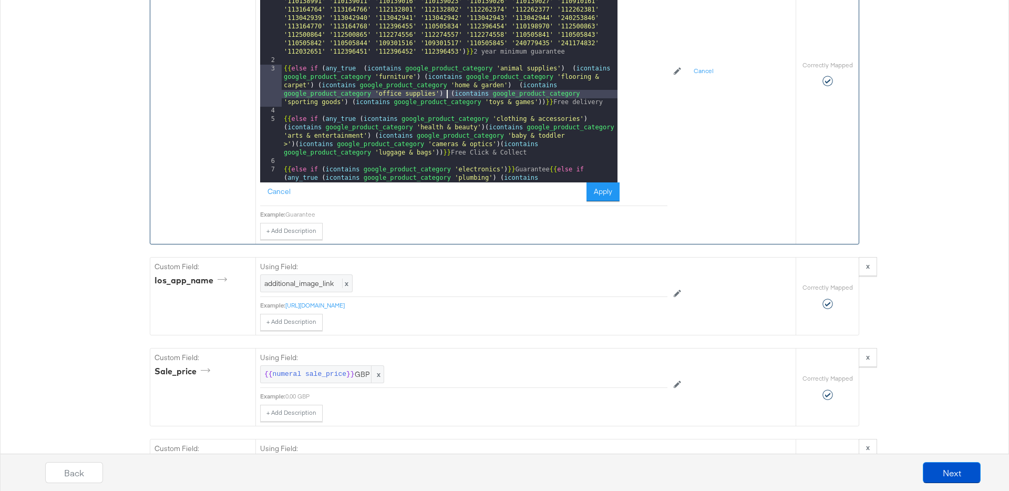
click at [438, 151] on div "{{# if ( is_equal shipping 'GB::3 to 5 day delivery:19.95' ) }}{{ else if ( is_…" at bounding box center [450, 124] width 336 height 439
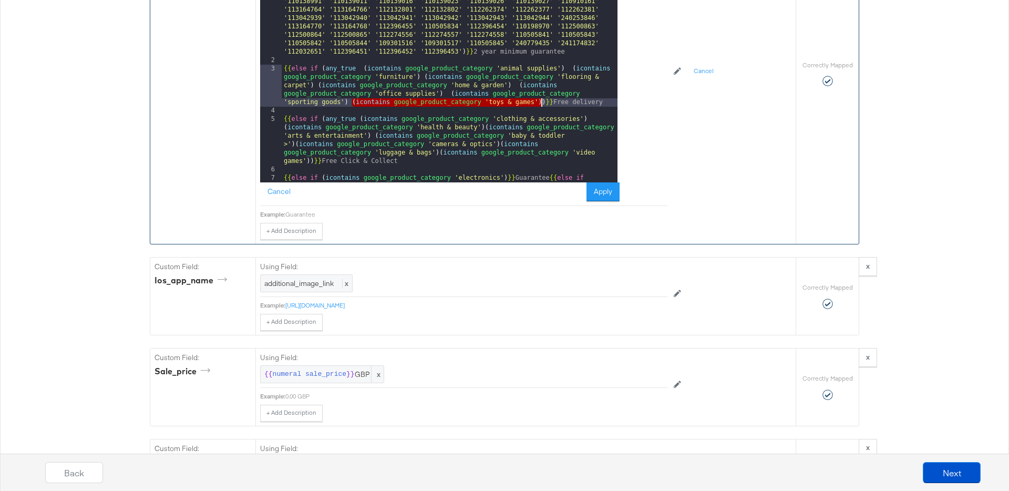
drag, startPoint x: 351, startPoint y: 101, endPoint x: 541, endPoint y: 103, distance: 190.2
click at [541, 103] on div "{{# if ( is_equal shipping 'GB::3 to 5 day delivery:19.95' ) }}{{ else if ( is_…" at bounding box center [450, 124] width 336 height 439
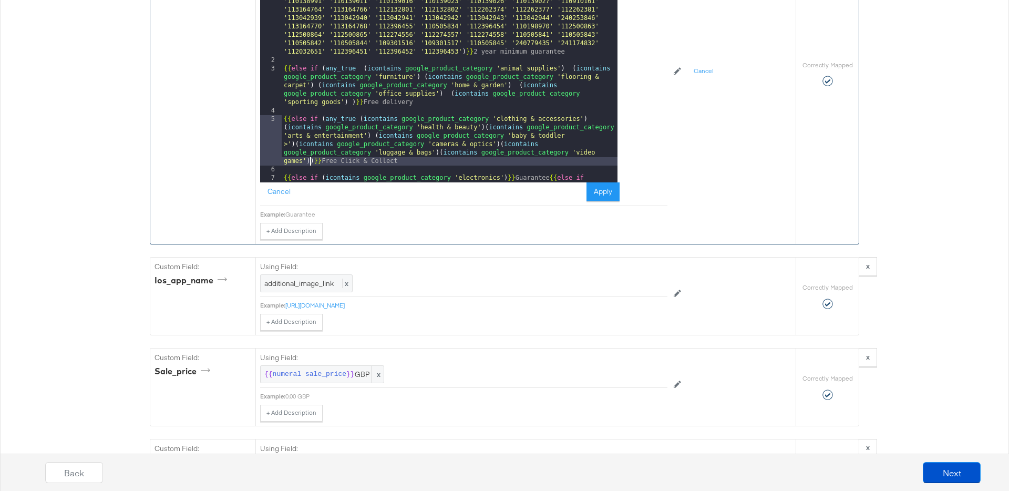
click at [310, 160] on div "{{# if ( is_equal shipping 'GB::3 to 5 day delivery:19.95' ) }}{{ else if ( is_…" at bounding box center [450, 124] width 336 height 439
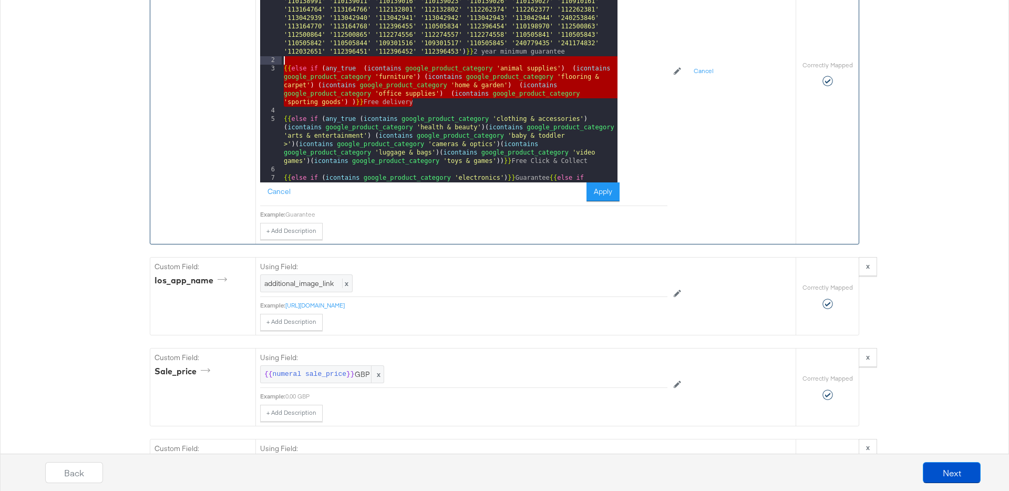
drag, startPoint x: 424, startPoint y: 100, endPoint x: 274, endPoint y: 60, distance: 156.0
click at [274, 60] on div "1 2 3 4 5 6 7 {{# if ( is_equal shipping 'GB::3 to 5 day delivery:19.95' ) }}{{…" at bounding box center [438, 51] width 357 height 263
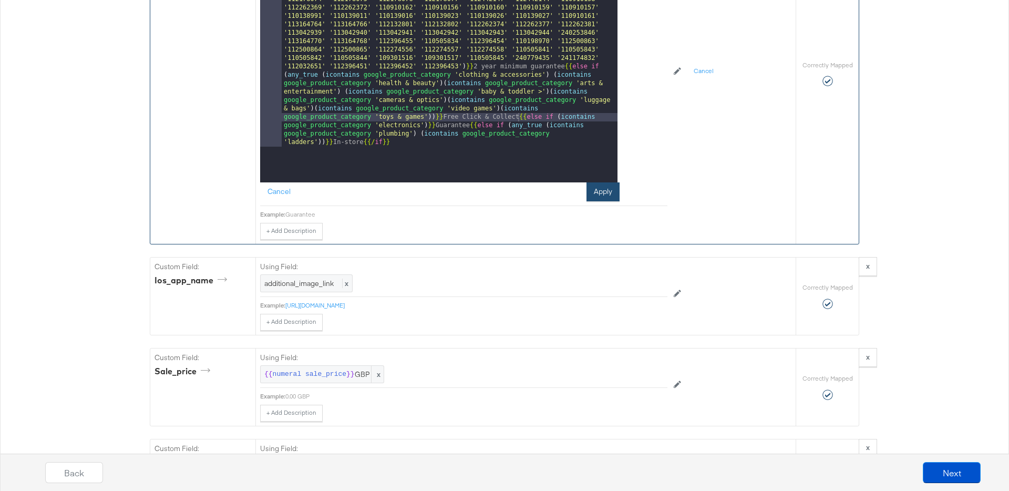
click at [599, 194] on button "Apply" at bounding box center [602, 191] width 33 height 19
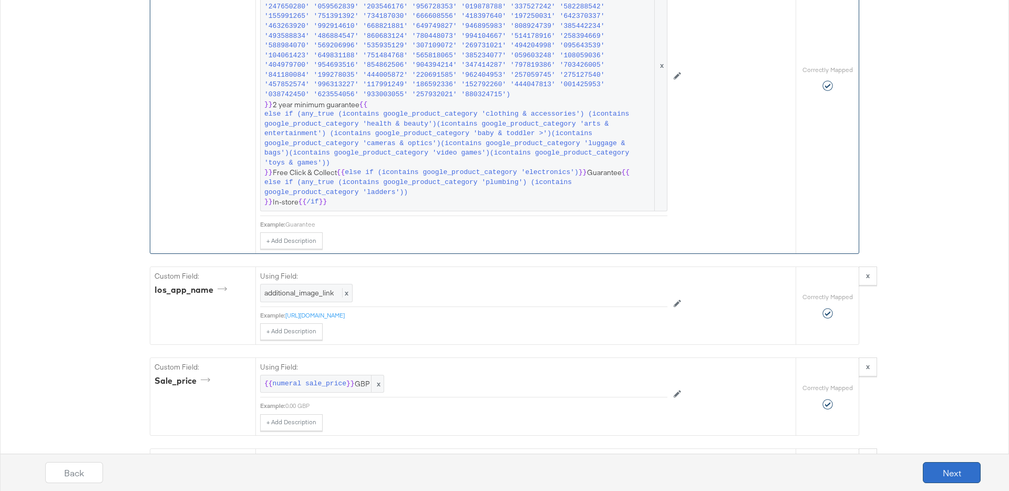
click at [947, 479] on button "Next" at bounding box center [952, 472] width 58 height 21
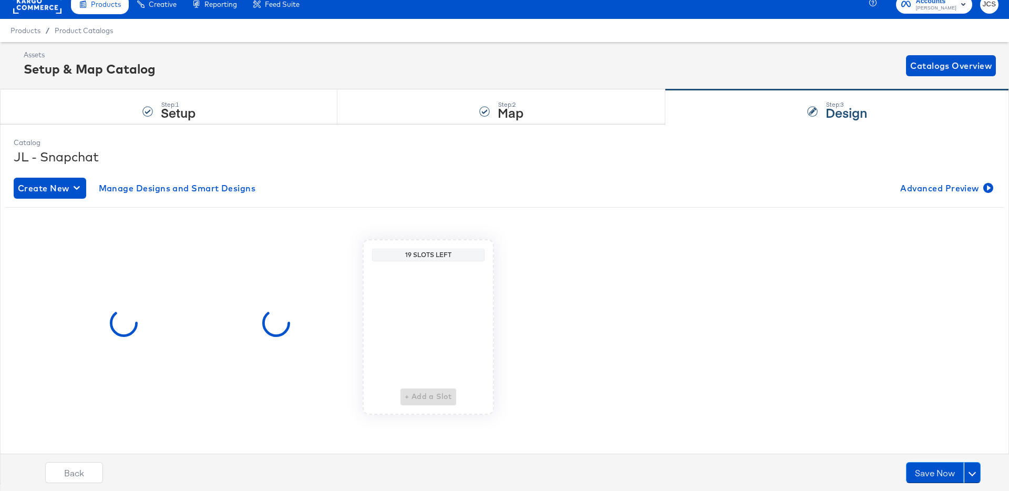
scroll to position [0, 0]
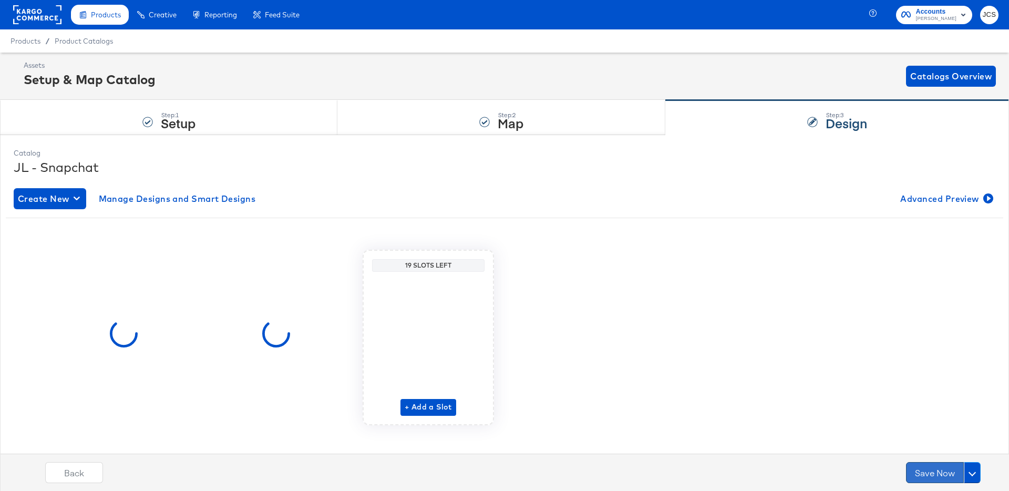
click at [927, 473] on button "Save Now" at bounding box center [935, 472] width 58 height 21
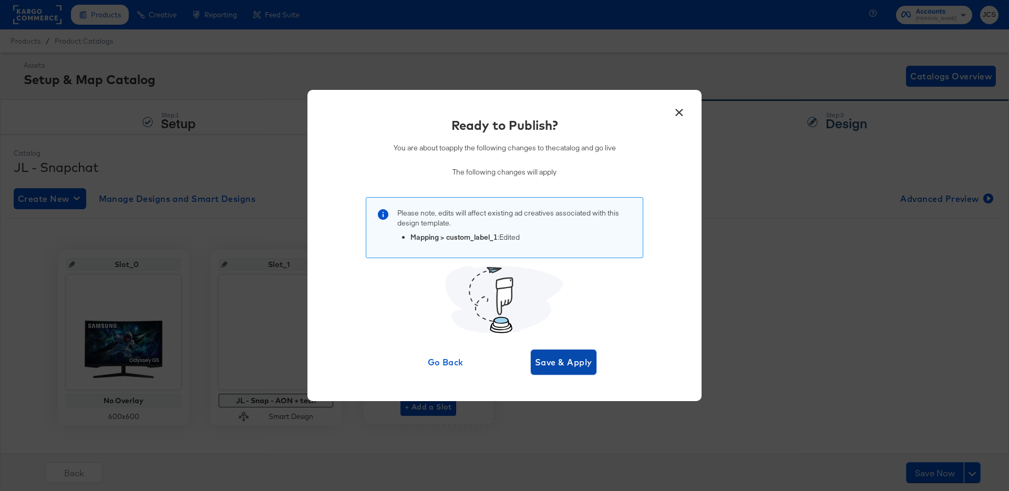
click at [553, 363] on span "Save & Apply" at bounding box center [563, 362] width 57 height 15
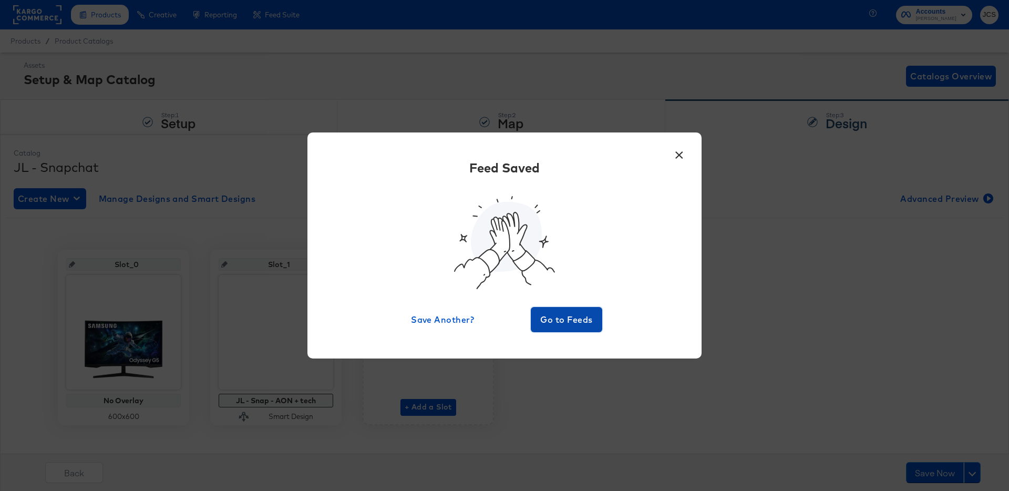
click at [586, 318] on span "Go to Feeds" at bounding box center [566, 319] width 63 height 15
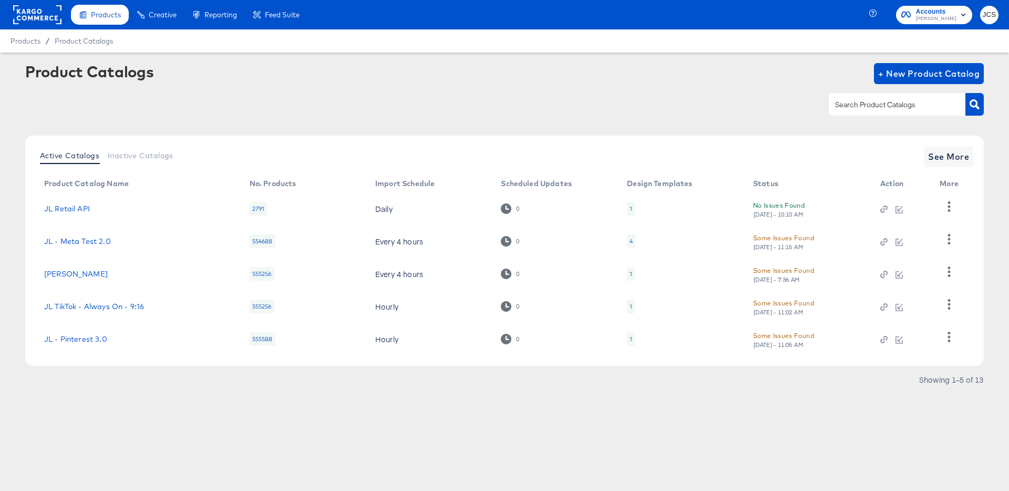
click at [246, 402] on article "Product Catalogs + New Product Catalog Active Catalogs Inactive Catalogs See Mo…" at bounding box center [504, 239] width 1009 height 372
click at [962, 157] on span "See More" at bounding box center [948, 156] width 41 height 15
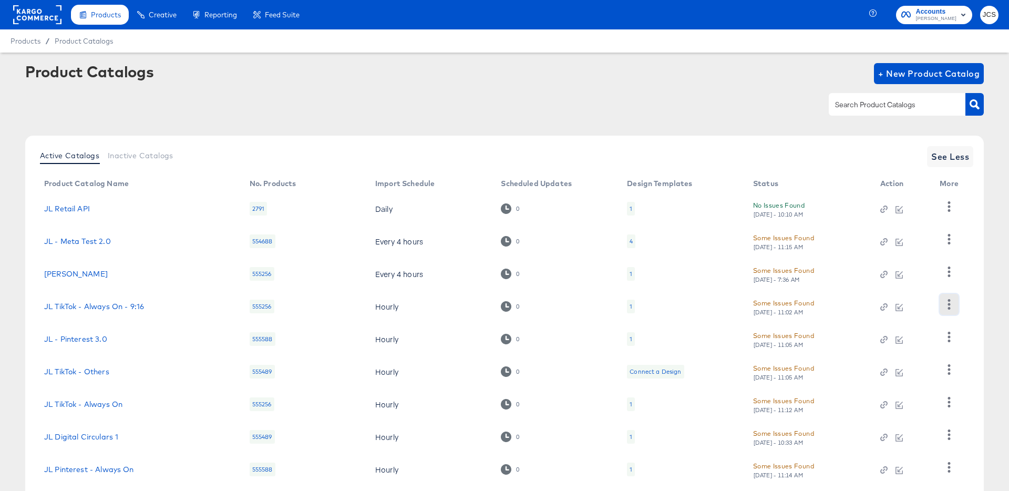
click at [950, 307] on icon "button" at bounding box center [949, 304] width 10 height 10
click at [894, 344] on div "HUD Checks (Internal)" at bounding box center [905, 342] width 105 height 17
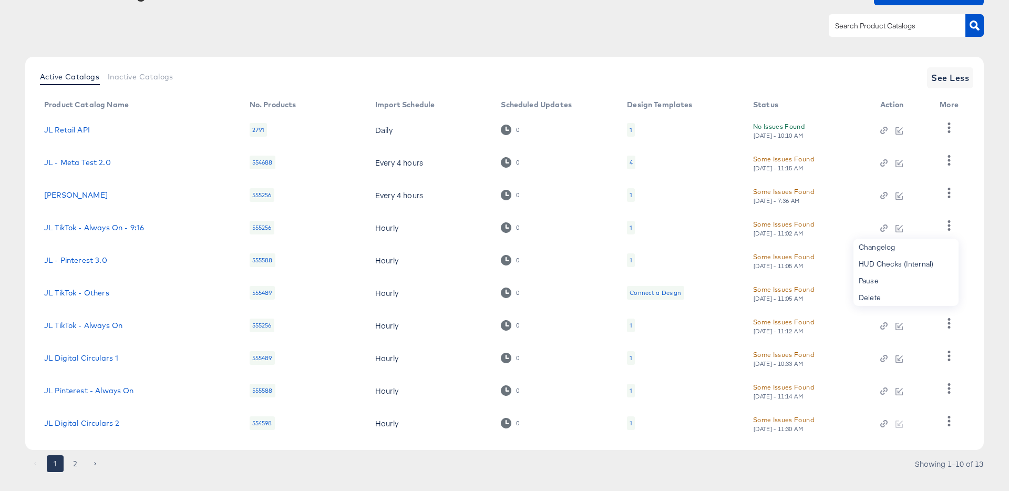
scroll to position [97, 0]
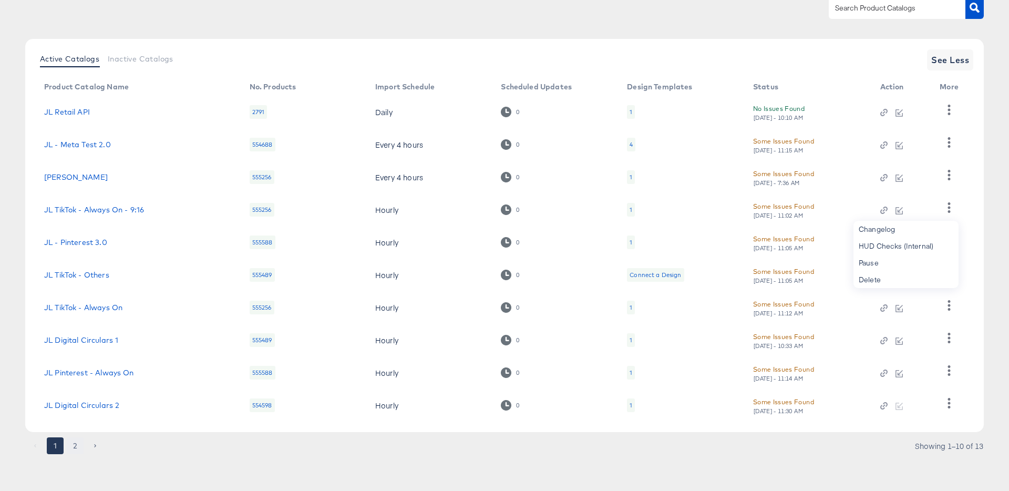
click at [77, 449] on button "2" at bounding box center [75, 445] width 17 height 17
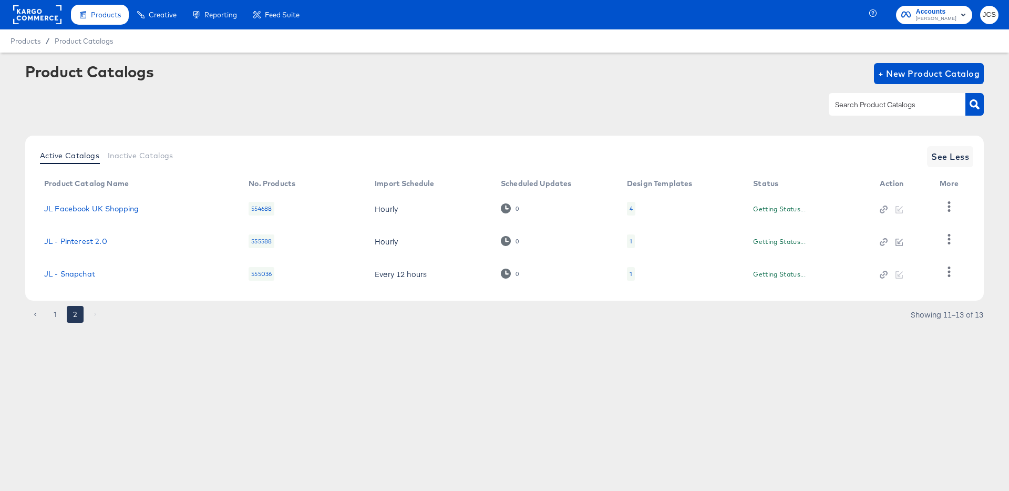
scroll to position [0, 0]
click at [88, 240] on link "JL - Pinterest 2.0" at bounding box center [75, 241] width 63 height 8
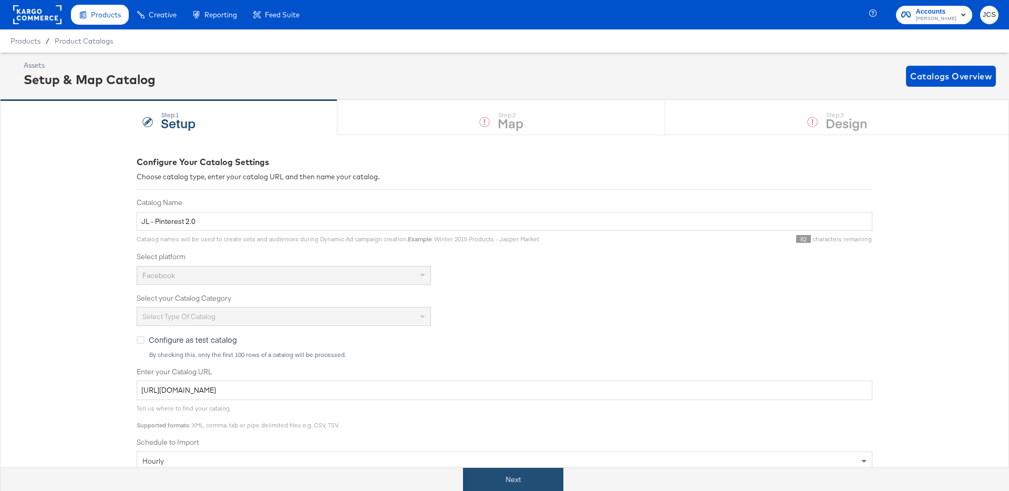
click at [521, 484] on button "Next" at bounding box center [513, 480] width 100 height 24
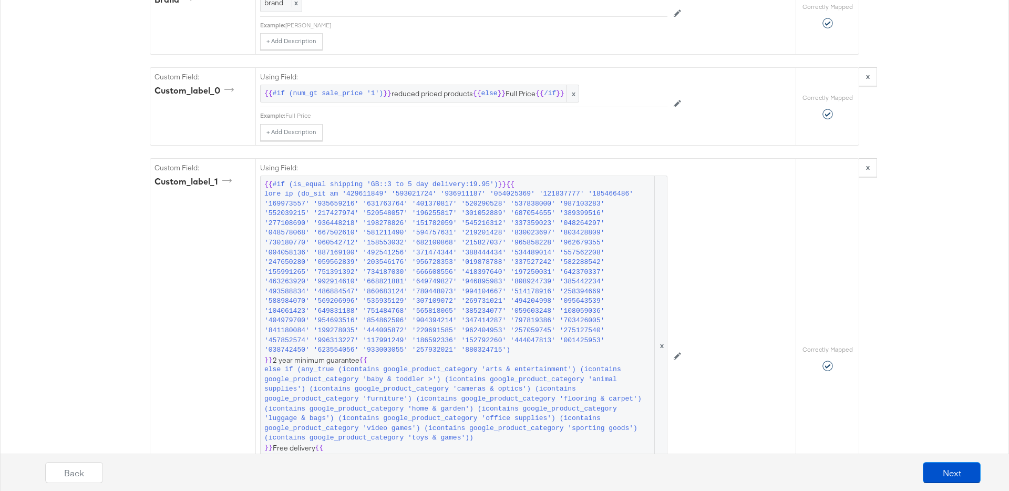
scroll to position [1211, 0]
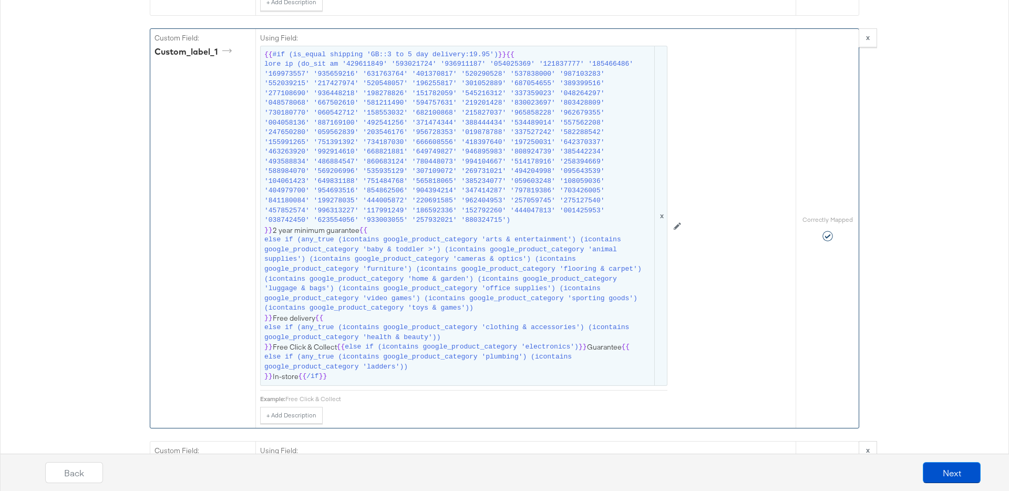
click at [553, 249] on span "else if (any_true (icontains google_product_category 'arts & entertainment') (i…" at bounding box center [458, 274] width 388 height 78
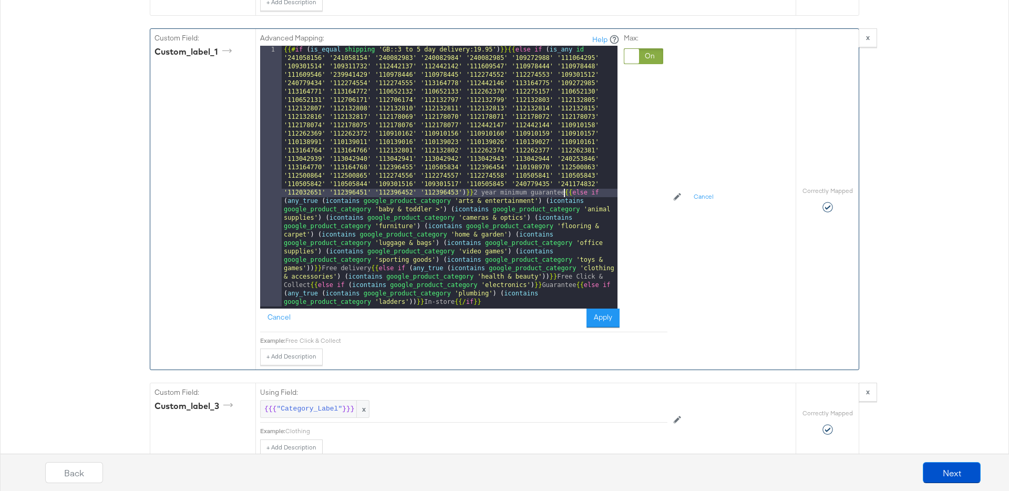
click at [563, 193] on div "{{# if ( is_equal shipping 'GB::3 to 5 day delivery:19.95' ) }}{{ else if ( is_…" at bounding box center [450, 438] width 336 height 784
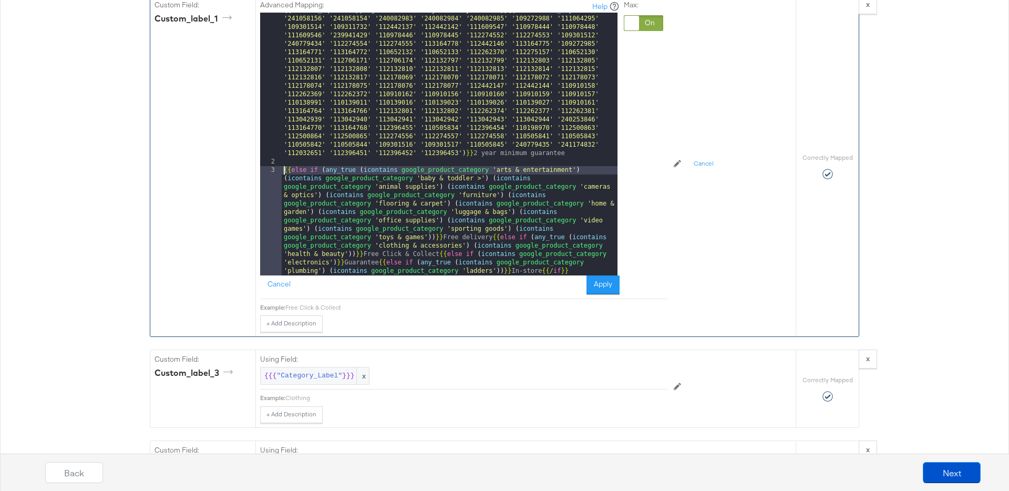
scroll to position [1246, 0]
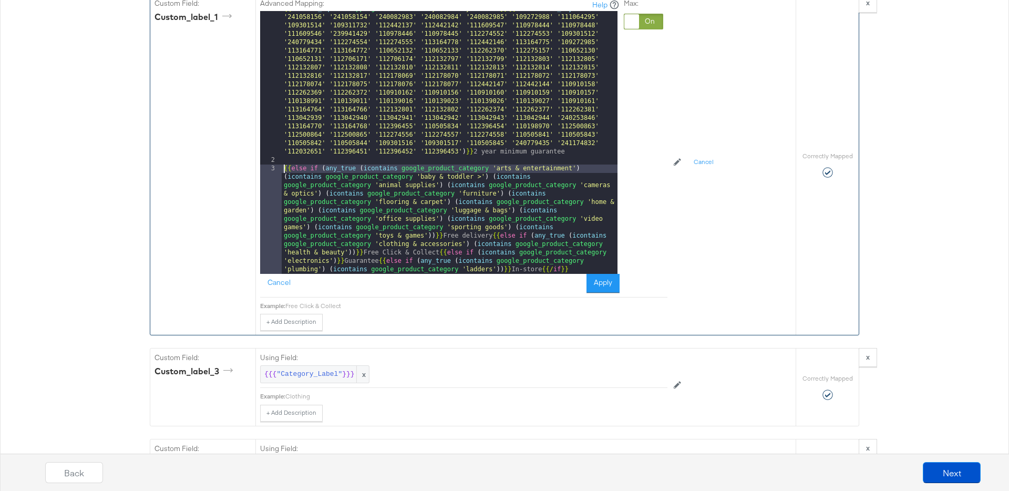
click at [491, 236] on div "{{# if ( is_equal shipping 'GB::3 to 5 day delivery:19.95' ) }}{{ else if ( is_…" at bounding box center [450, 266] width 336 height 523
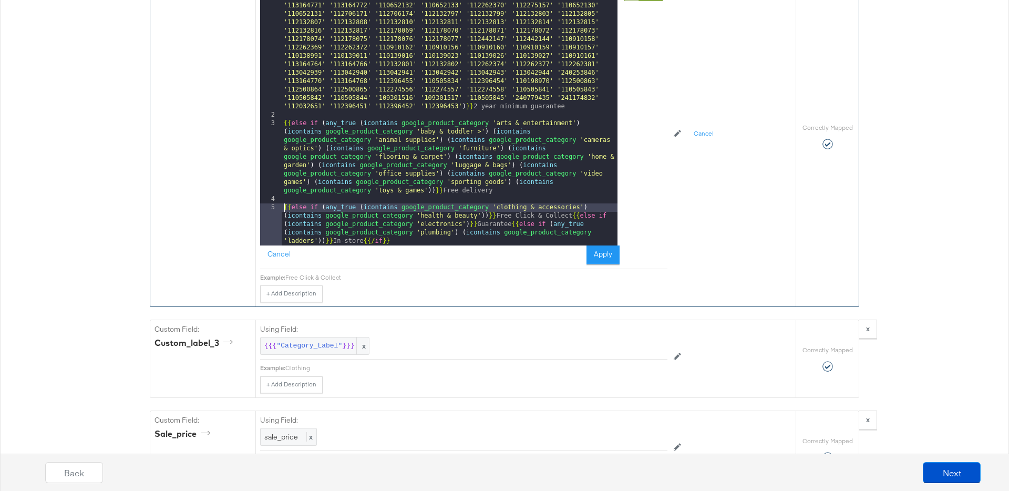
scroll to position [1292, 0]
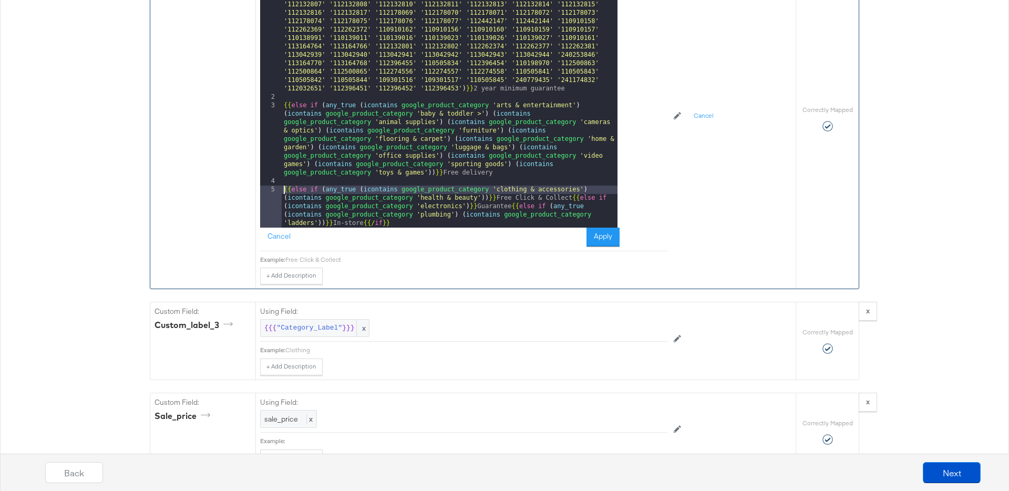
click at [569, 198] on div "{{# if ( is_equal shipping 'GB::3 to 5 day delivery:19.95' ) }}{{ else if ( is_…" at bounding box center [450, 170] width 336 height 456
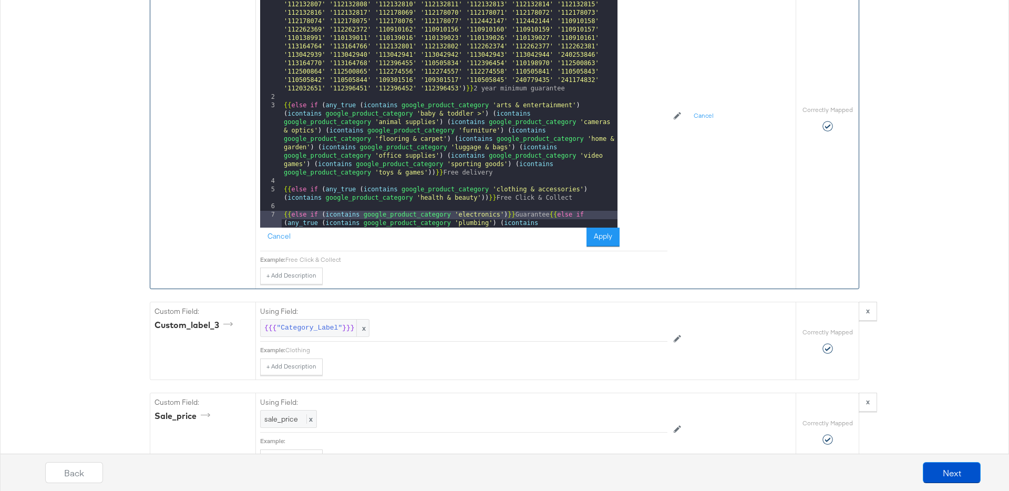
scroll to position [0, 0]
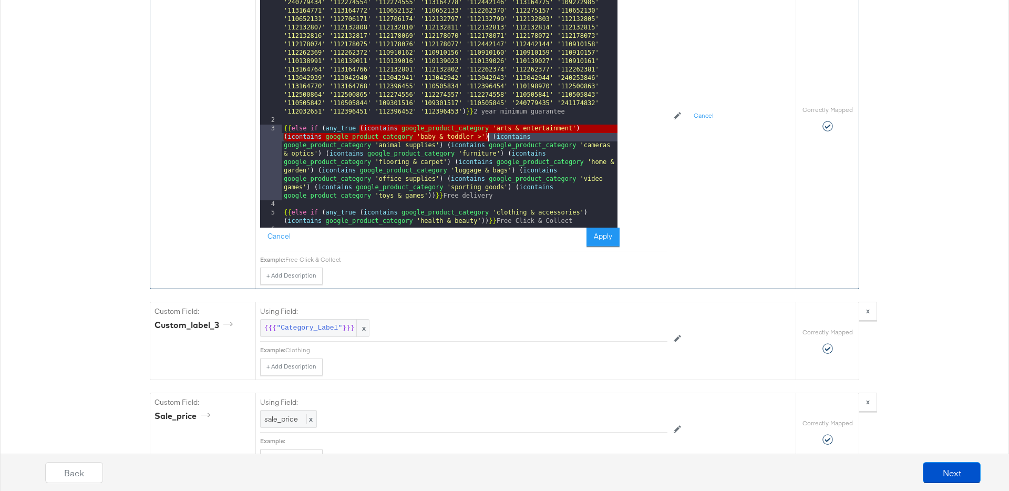
drag, startPoint x: 359, startPoint y: 129, endPoint x: 488, endPoint y: 138, distance: 128.5
click at [488, 138] on div "{{# if ( is_equal shipping 'GB::3 to 5 day delivery:19.95' ) }}{{ else if ( is_…" at bounding box center [450, 184] width 336 height 439
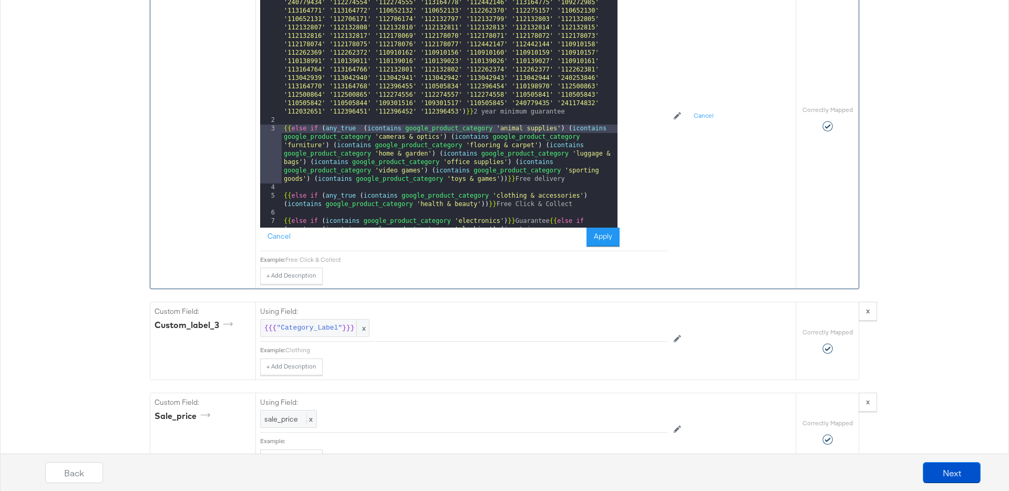
click at [484, 204] on div "{{# if ( is_equal shipping 'GB::3 to 5 day delivery:19.95' ) }}{{ else if ( is_…" at bounding box center [450, 184] width 336 height 439
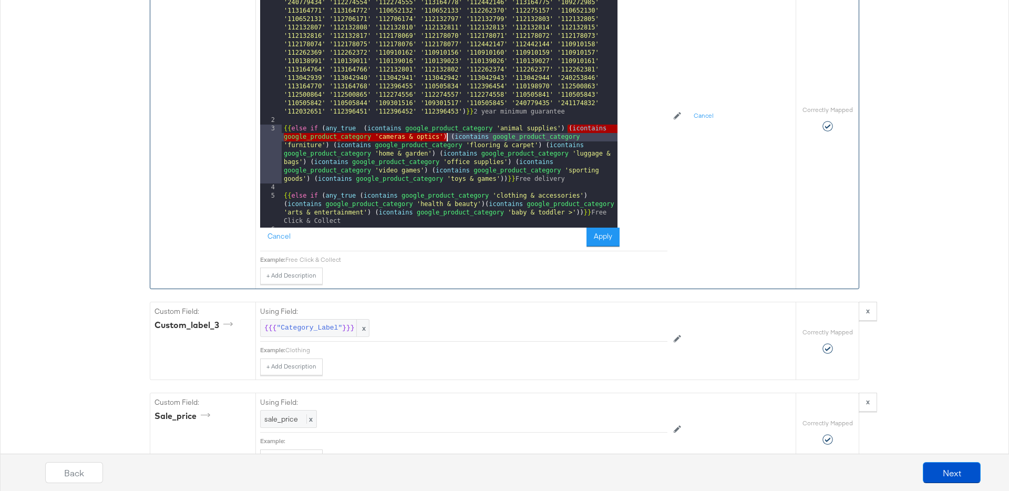
drag, startPoint x: 568, startPoint y: 129, endPoint x: 447, endPoint y: 134, distance: 121.5
click at [447, 134] on div "{{# if ( is_equal shipping 'GB::3 to 5 day delivery:19.95' ) }}{{ else if ( is_…" at bounding box center [450, 184] width 336 height 439
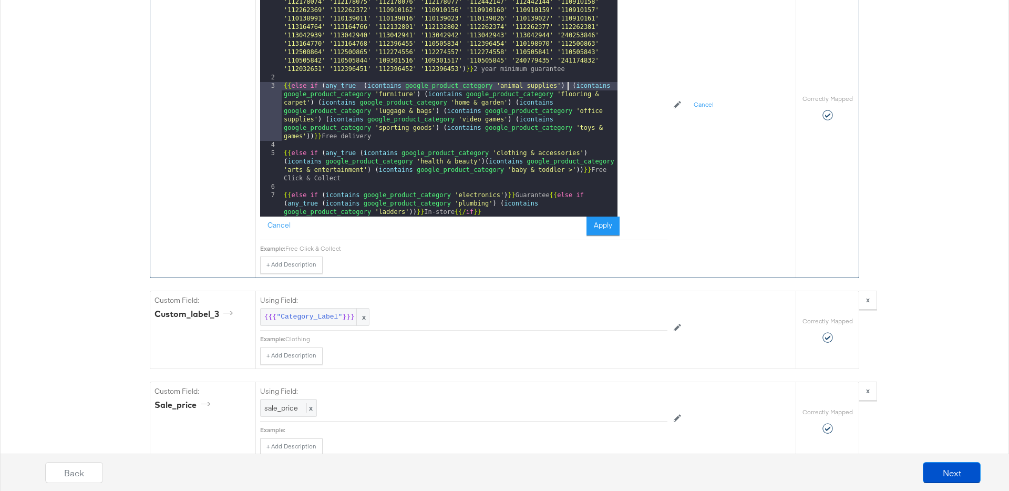
scroll to position [1309, 0]
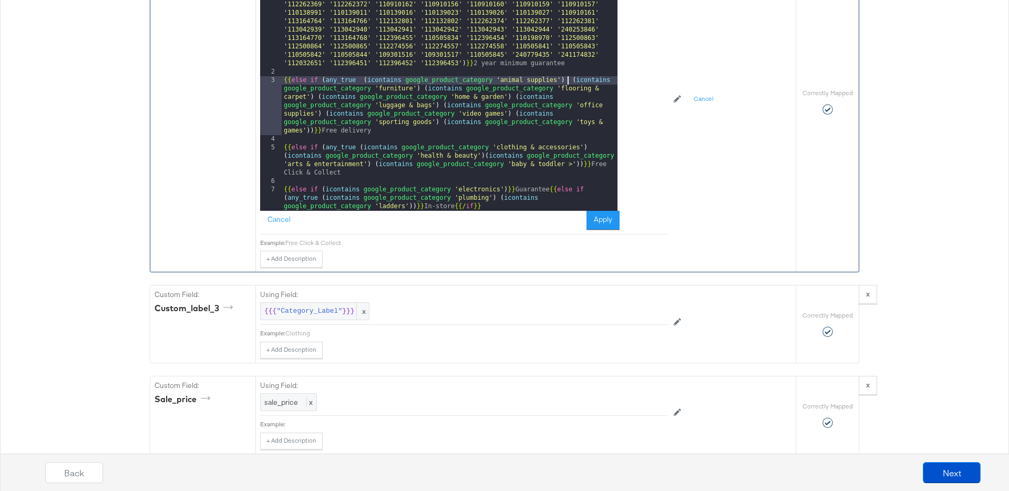
click at [580, 165] on div "{{# if ( is_equal shipping 'GB::3 to 5 day delivery:19.95' ) }}{{ else if ( is_…" at bounding box center [450, 135] width 336 height 439
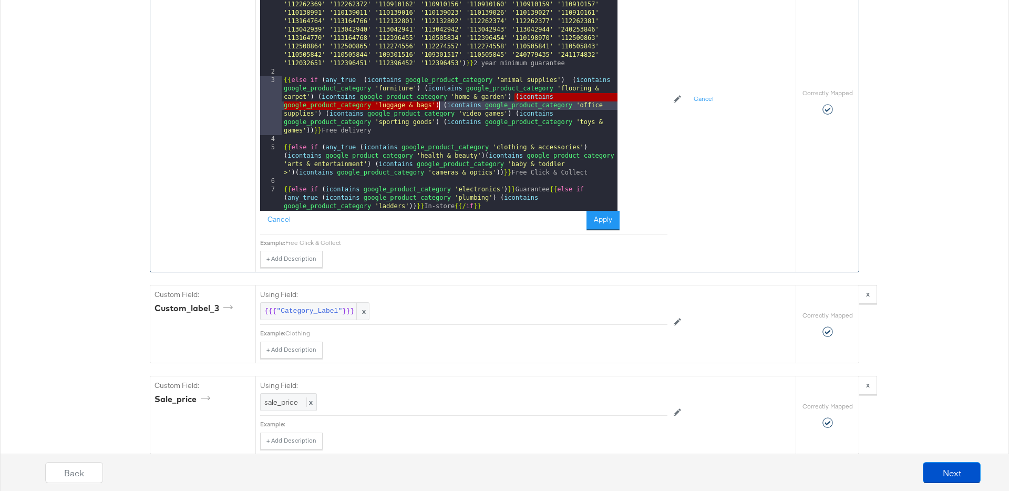
drag, startPoint x: 514, startPoint y: 98, endPoint x: 439, endPoint y: 105, distance: 75.9
click at [439, 105] on div "{{# if ( is_equal shipping 'GB::3 to 5 day delivery:19.95' ) }}{{ else if ( is_…" at bounding box center [450, 135] width 336 height 439
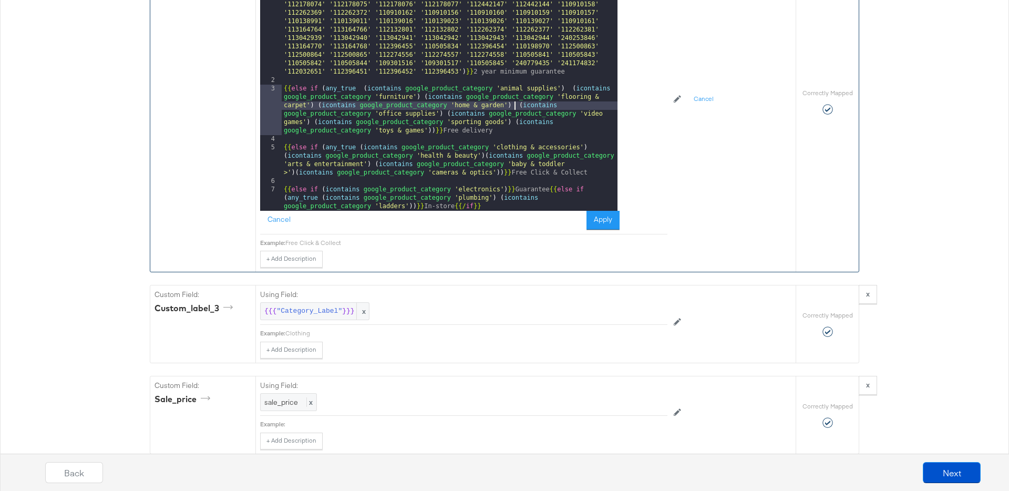
scroll to position [23, 0]
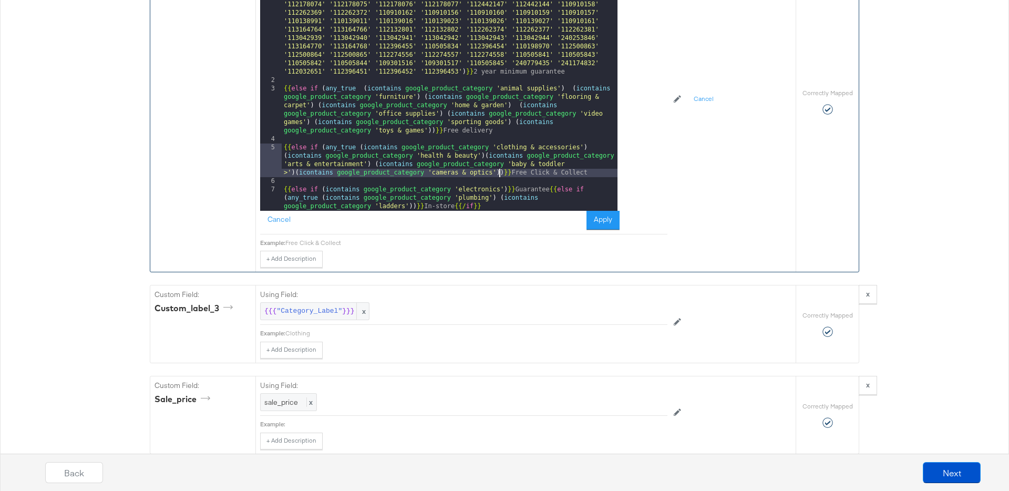
click at [500, 173] on div "{{# if ( is_equal shipping 'GB::3 to 5 day delivery:19.95' ) }}{{ else if ( is_…" at bounding box center [450, 144] width 336 height 439
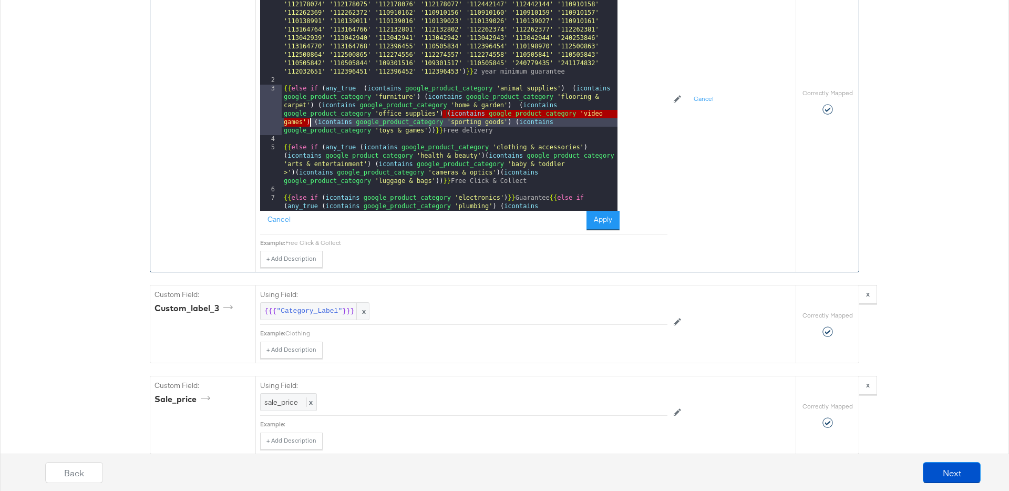
drag, startPoint x: 444, startPoint y: 113, endPoint x: 309, endPoint y: 119, distance: 135.1
click at [309, 119] on div "{{# if ( is_equal shipping 'GB::3 to 5 day delivery:19.95' ) }}{{ else if ( is_…" at bounding box center [450, 144] width 336 height 439
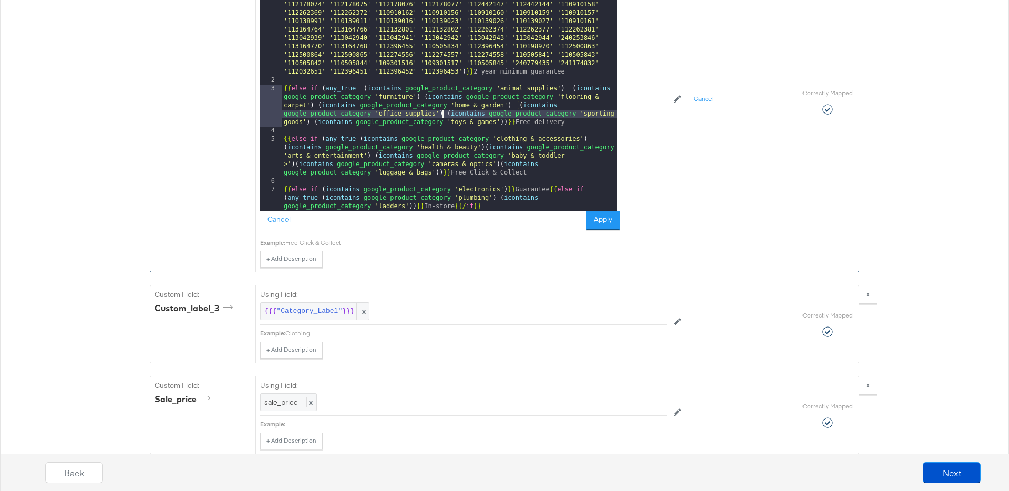
click at [438, 174] on div "{{# if ( is_equal shipping 'GB::3 to 5 day delivery:19.95' ) }}{{ else if ( is_…" at bounding box center [450, 144] width 336 height 439
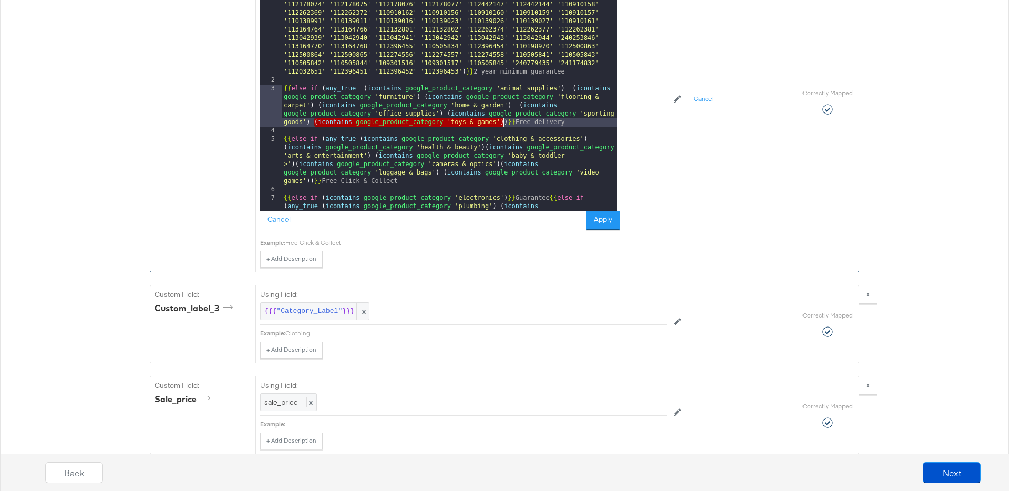
drag, startPoint x: 313, startPoint y: 123, endPoint x: 510, endPoint y: 129, distance: 197.1
click at [503, 123] on div "{{# if ( is_equal shipping 'GB::3 to 5 day delivery:19.95' ) }}{{ else if ( is_…" at bounding box center [450, 144] width 336 height 439
click at [309, 182] on div "{{# if ( is_equal shipping 'GB::3 to 5 day delivery:19.95' ) }}{{ else if ( is_…" at bounding box center [450, 144] width 336 height 439
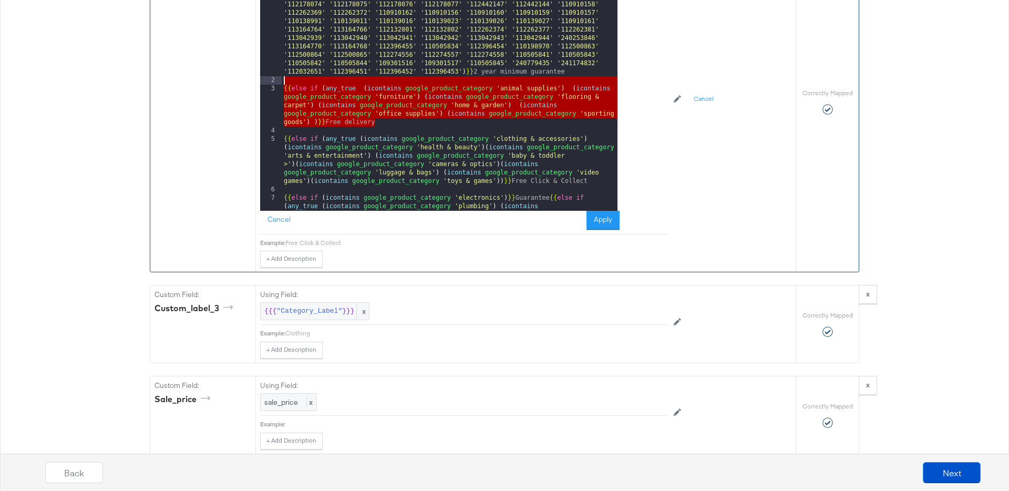
drag, startPoint x: 357, startPoint y: 121, endPoint x: 278, endPoint y: 82, distance: 87.6
click at [278, 82] on div "1 2 3 4 5 6 7 {{# if ( is_equal shipping 'GB::3 to 5 day delivery:19.95' ) }}{{…" at bounding box center [438, 79] width 357 height 263
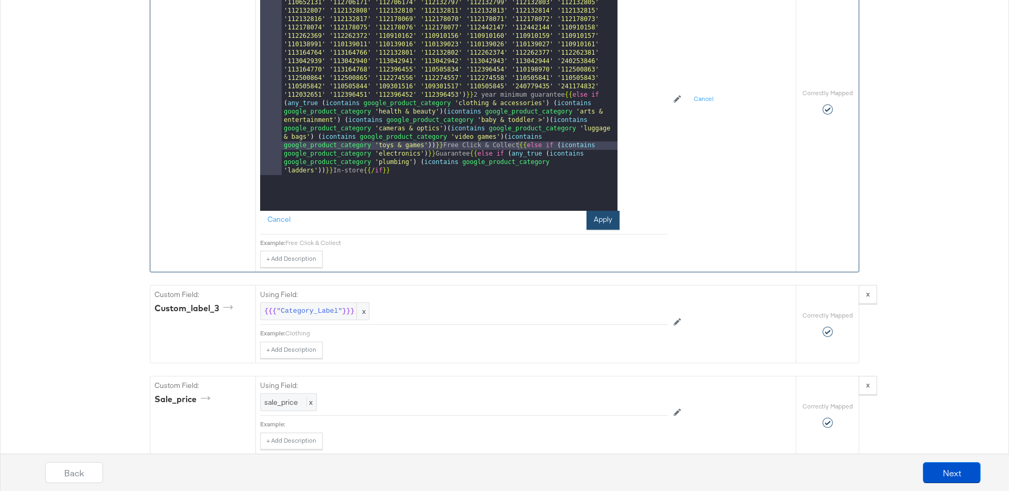
click at [595, 223] on button "Apply" at bounding box center [602, 220] width 33 height 19
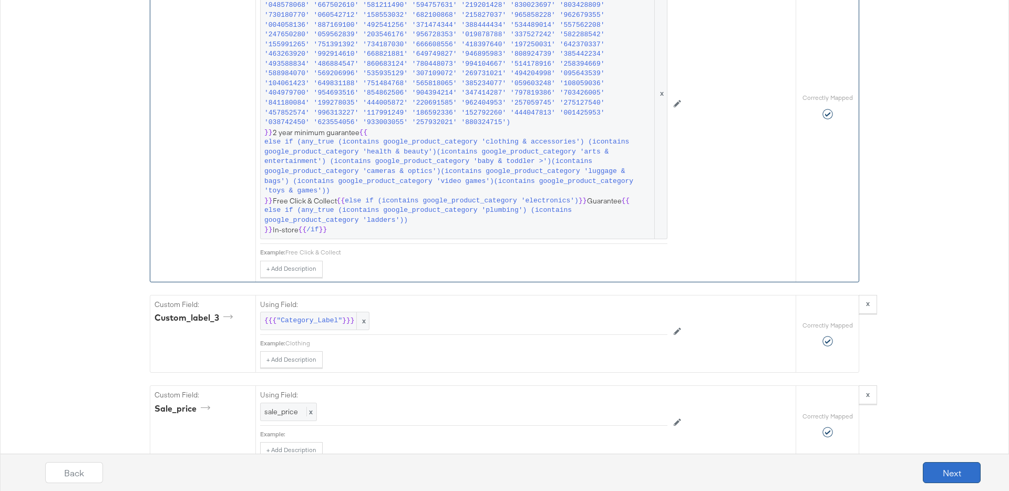
click at [947, 469] on button "Next" at bounding box center [952, 472] width 58 height 21
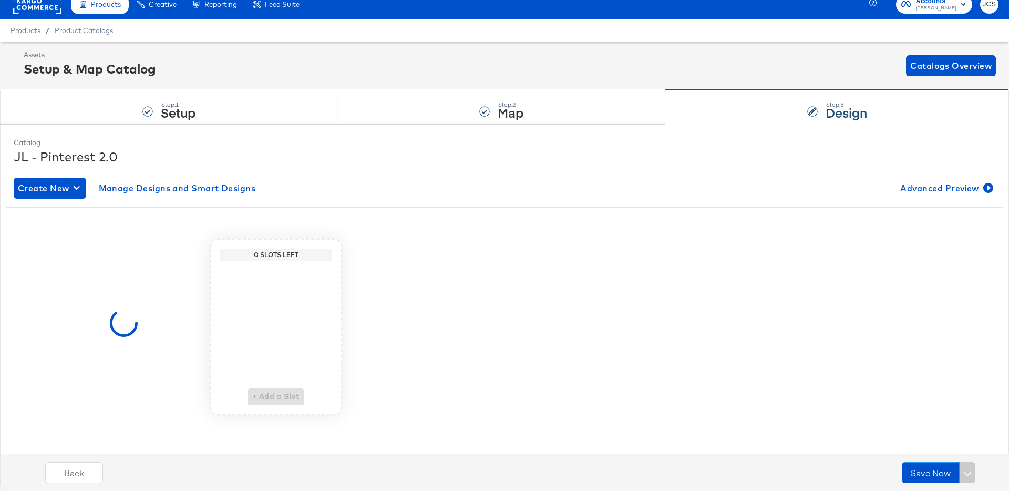
scroll to position [0, 0]
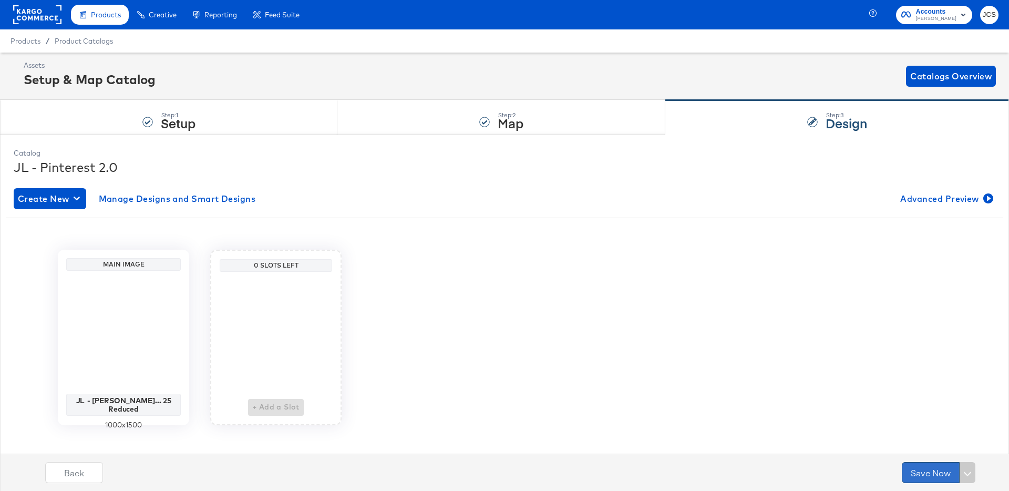
click at [926, 471] on button "Save Now" at bounding box center [931, 472] width 58 height 21
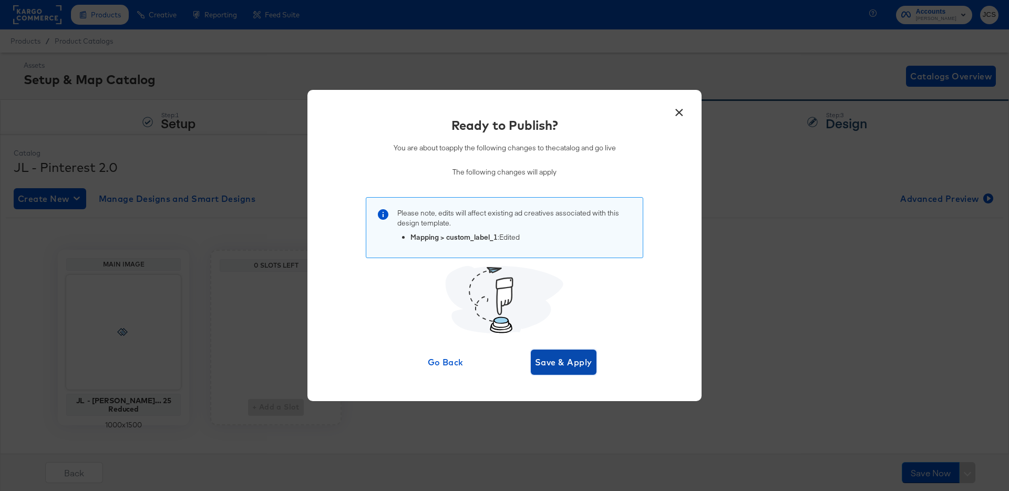
click at [570, 359] on span "Save & Apply" at bounding box center [563, 362] width 57 height 15
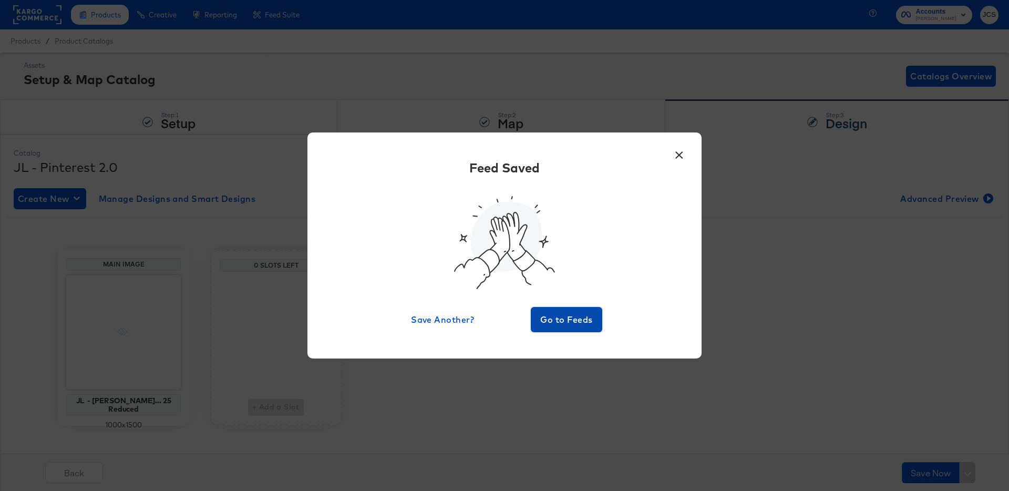
click at [584, 323] on span "Go to Feeds" at bounding box center [566, 319] width 63 height 15
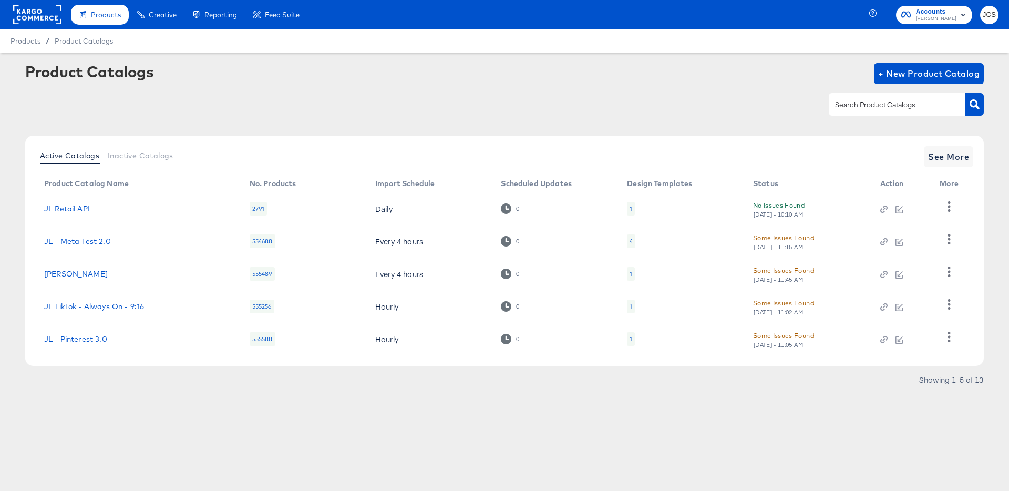
click at [51, 25] on div at bounding box center [37, 14] width 48 height 29
click at [50, 20] on rect at bounding box center [37, 14] width 48 height 19
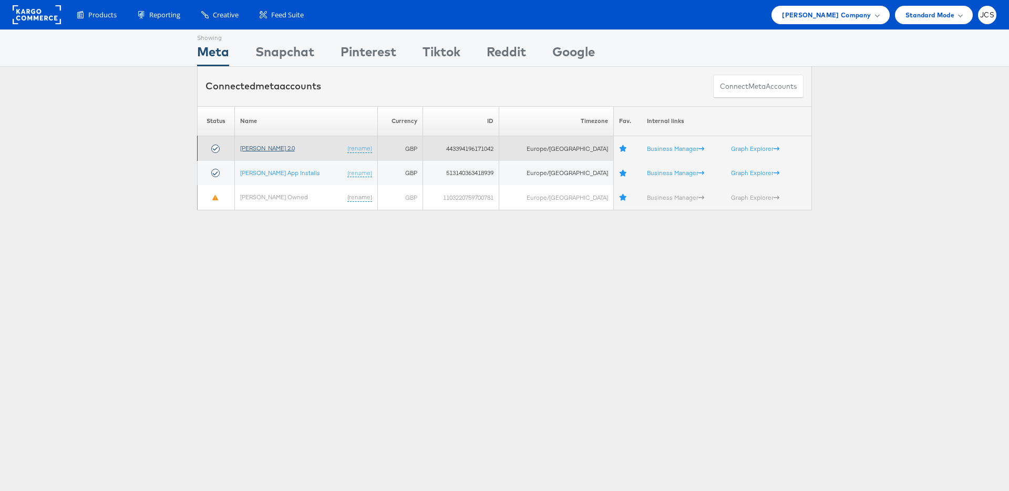
click at [266, 149] on link "[PERSON_NAME] 2.0" at bounding box center [267, 148] width 55 height 8
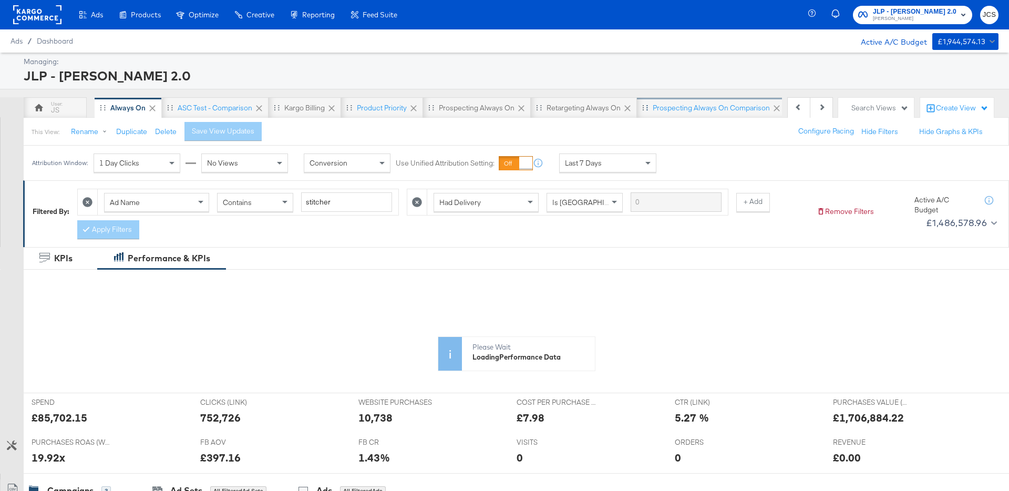
scroll to position [0, 99]
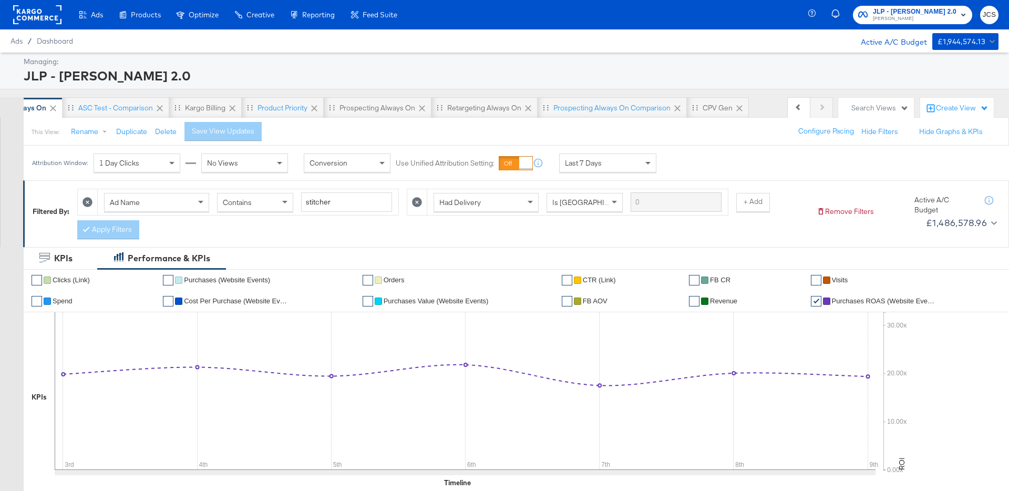
click at [852, 111] on div "Search Views" at bounding box center [879, 108] width 57 height 10
click at [829, 144] on div "Product View" at bounding box center [817, 141] width 44 height 7
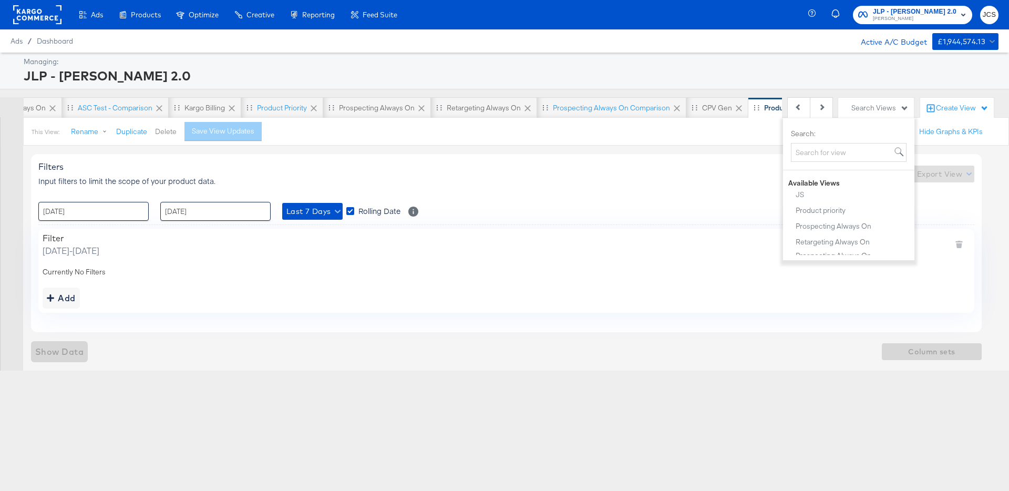
click at [161, 132] on button "Delete" at bounding box center [166, 132] width 22 height 10
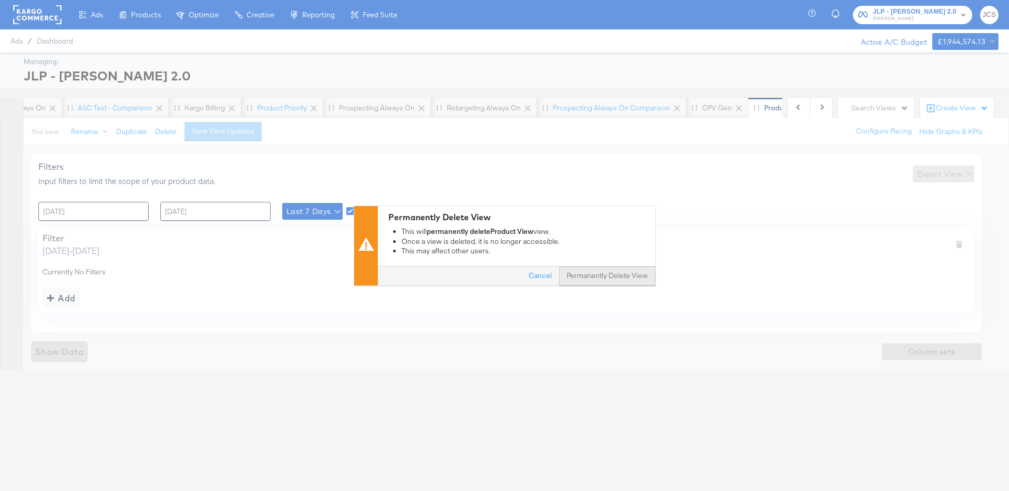
click at [587, 278] on button "Permanently Delete View" at bounding box center [607, 275] width 96 height 19
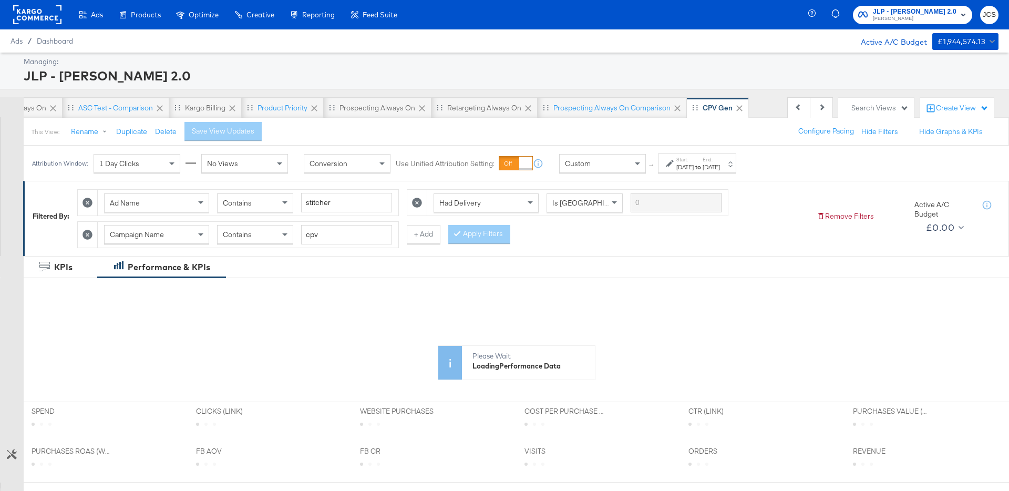
scroll to position [0, 60]
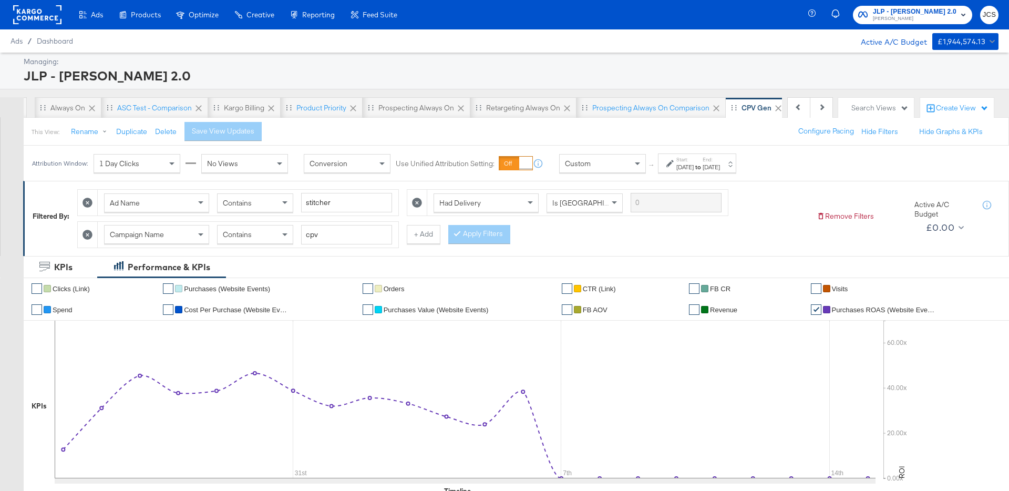
click at [657, 78] on div "JLP - John Lewis 2.0" at bounding box center [510, 76] width 972 height 18
click at [28, 21] on rect at bounding box center [37, 14] width 48 height 19
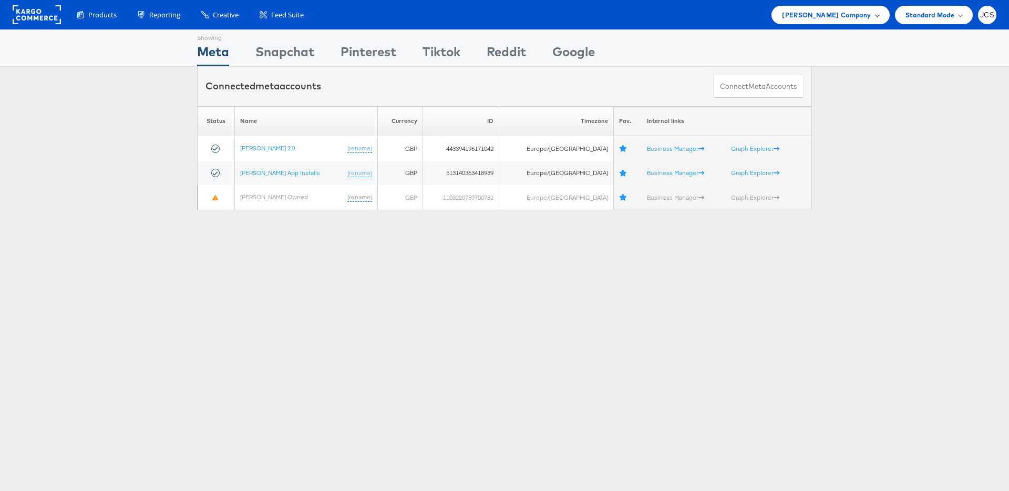
click at [850, 17] on span "[PERSON_NAME] Company" at bounding box center [826, 14] width 89 height 11
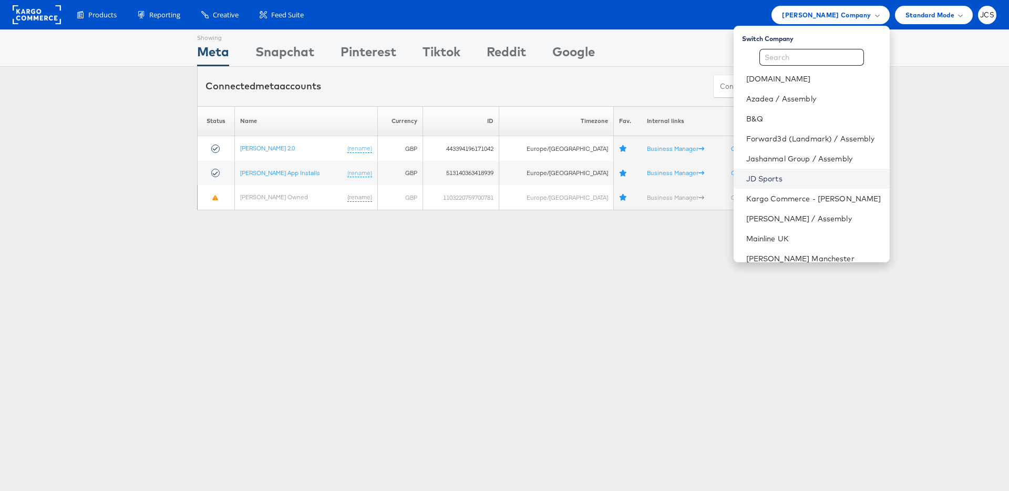
click at [746, 179] on link "JD Sports" at bounding box center [813, 178] width 135 height 11
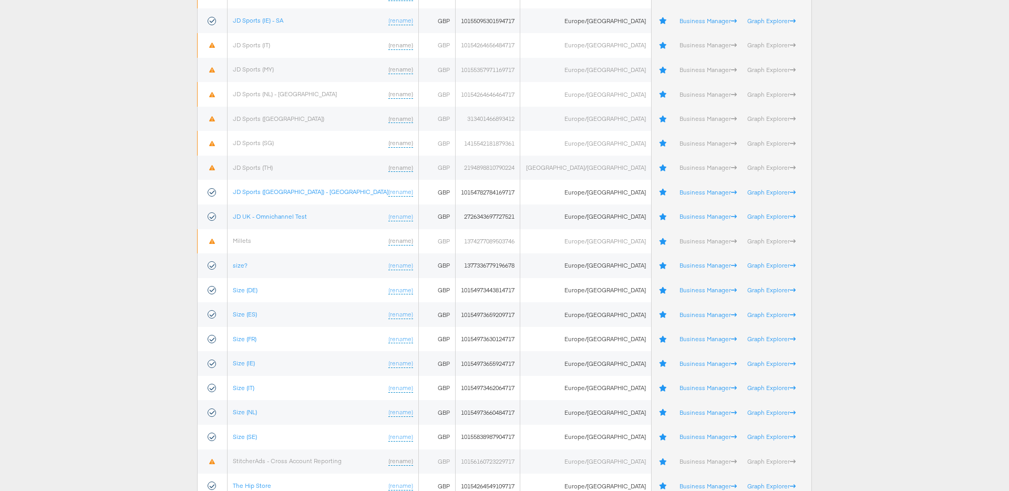
scroll to position [430, 0]
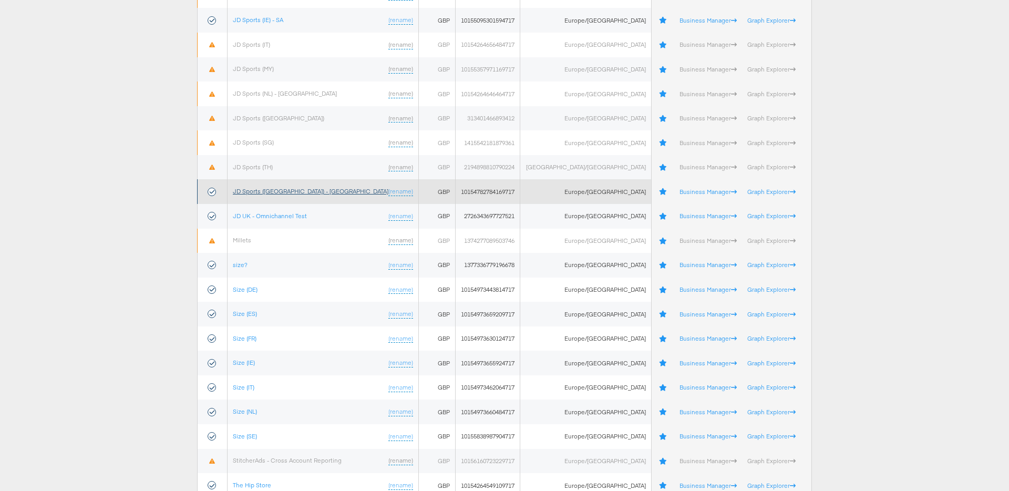
click at [273, 188] on link "JD Sports ([GEOGRAPHIC_DATA]) - [GEOGRAPHIC_DATA]" at bounding box center [311, 191] width 156 height 8
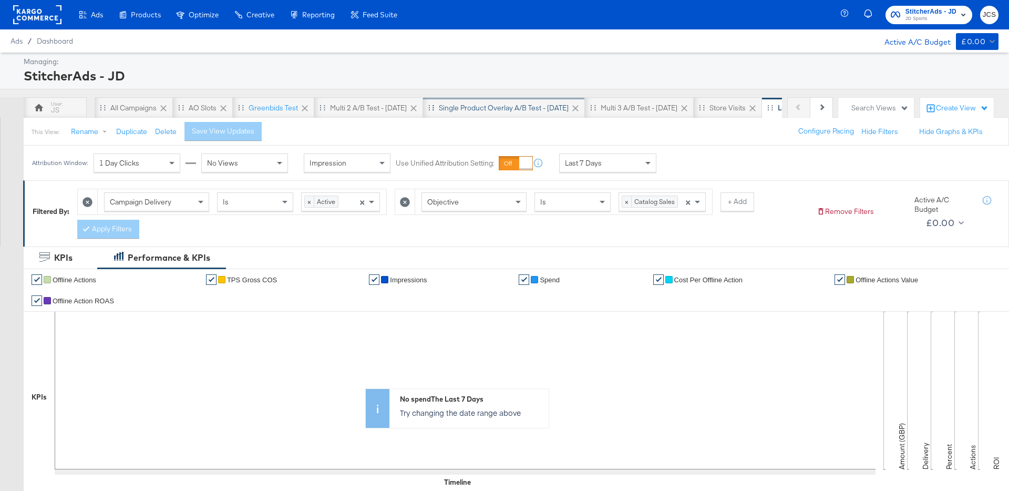
scroll to position [0, 90]
drag, startPoint x: 867, startPoint y: 101, endPoint x: 868, endPoint y: 121, distance: 20.5
click at [867, 101] on div "Search Views" at bounding box center [876, 108] width 76 height 20
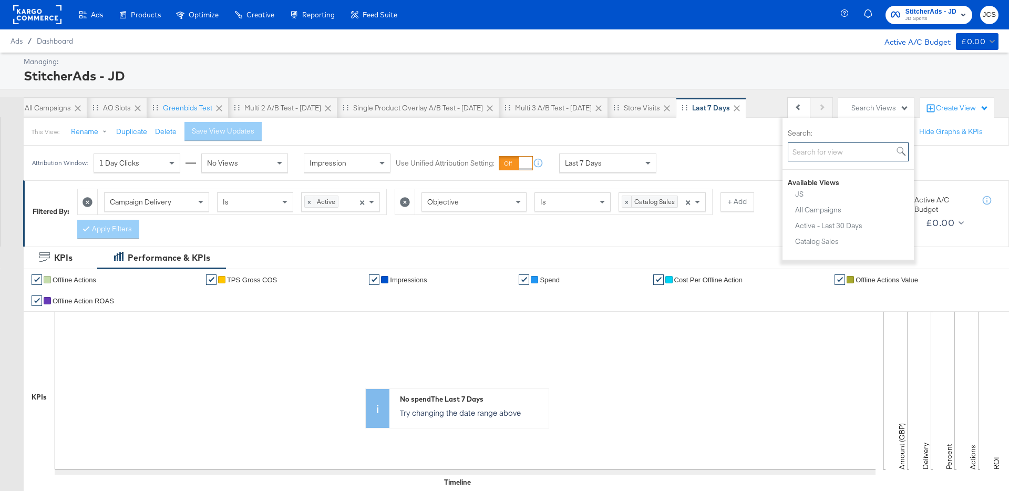
click at [850, 147] on input "Search:" at bounding box center [848, 151] width 121 height 19
type input "klarna"
click at [822, 195] on div "Klarna Test" at bounding box center [812, 193] width 35 height 7
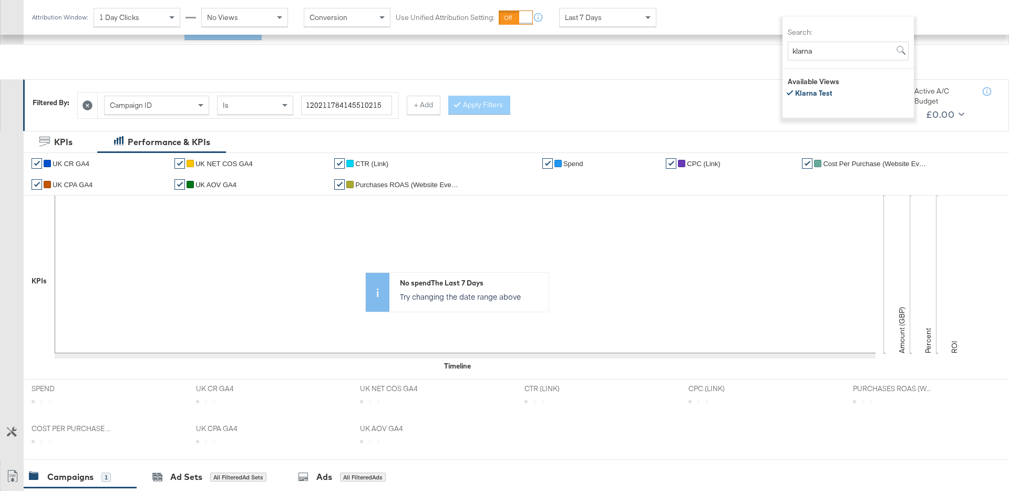
scroll to position [328, 0]
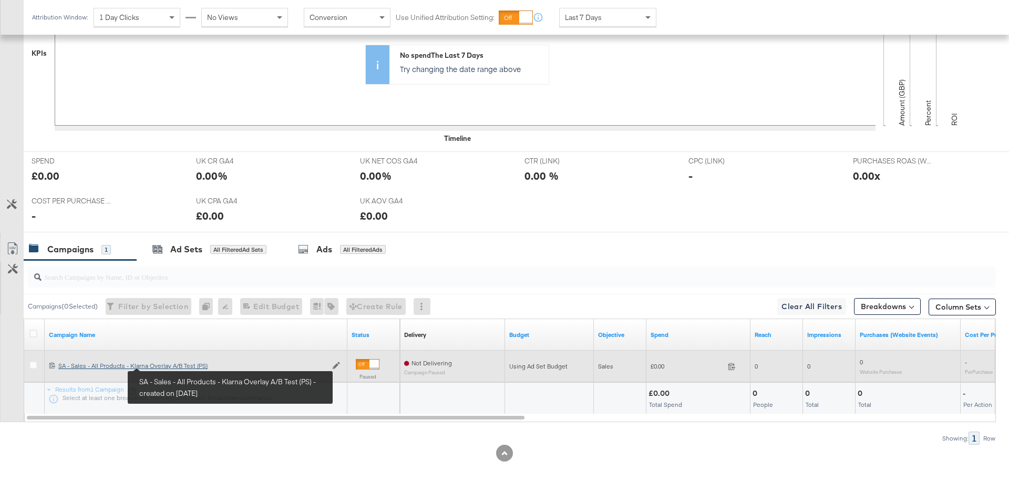
click at [167, 366] on div "SA - Sales - All Products - Klarna Overlay A/B Test (PS) SA - Sales - All Produ…" at bounding box center [192, 365] width 268 height 8
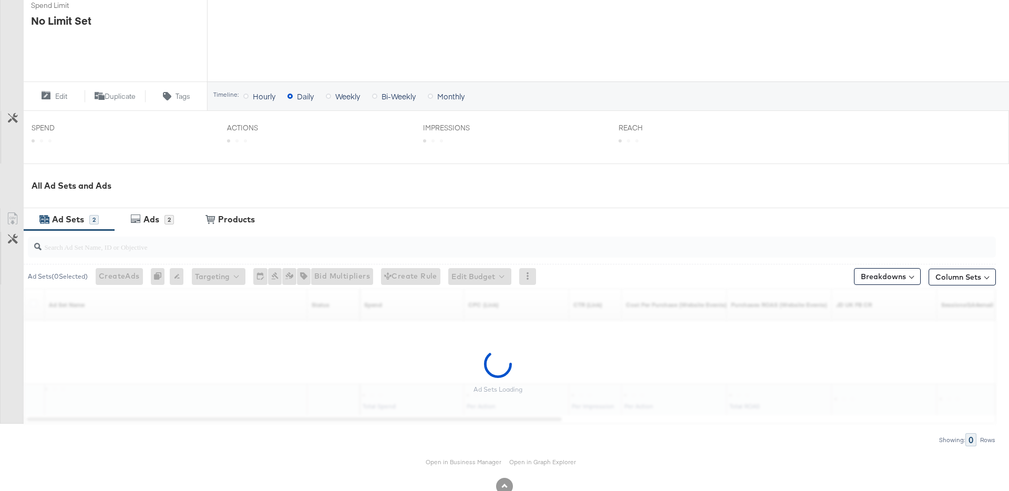
scroll to position [343, 0]
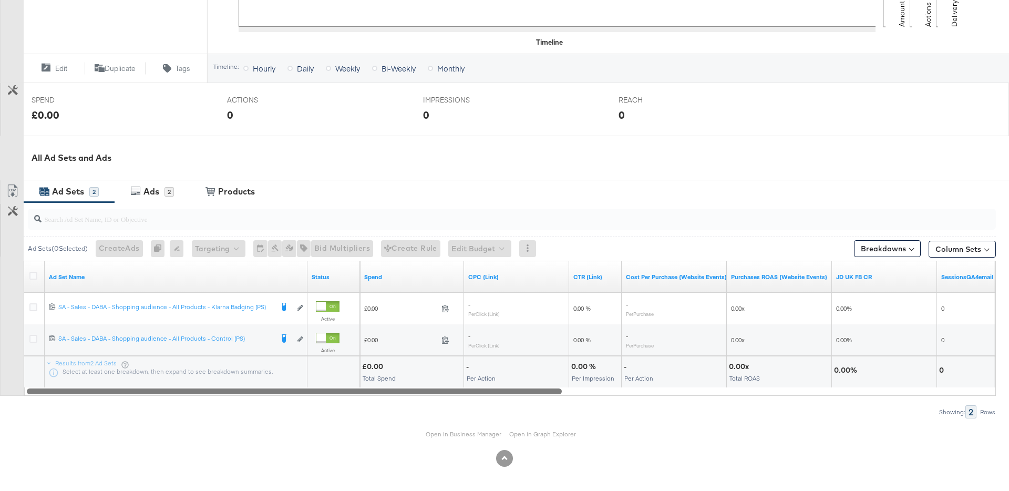
drag, startPoint x: 550, startPoint y: 393, endPoint x: 155, endPoint y: 361, distance: 395.8
click at [37, 367] on div "Ad Set Name Status Spend CPC (Link) CTR (Link) Cost Per Purchase (Website Event…" at bounding box center [510, 328] width 972 height 135
click at [947, 252] on button "Column Sets" at bounding box center [961, 249] width 67 height 17
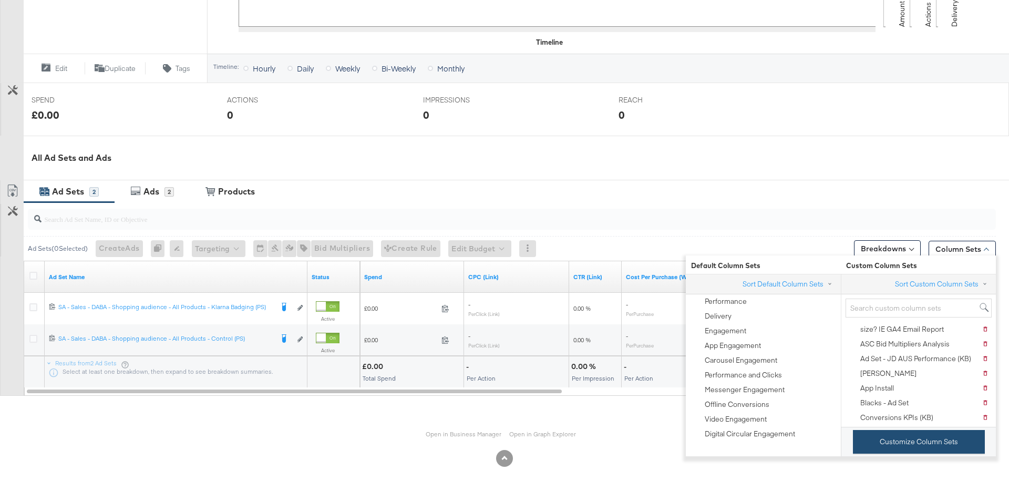
click at [879, 438] on button "Customize Column Sets" at bounding box center [919, 442] width 132 height 24
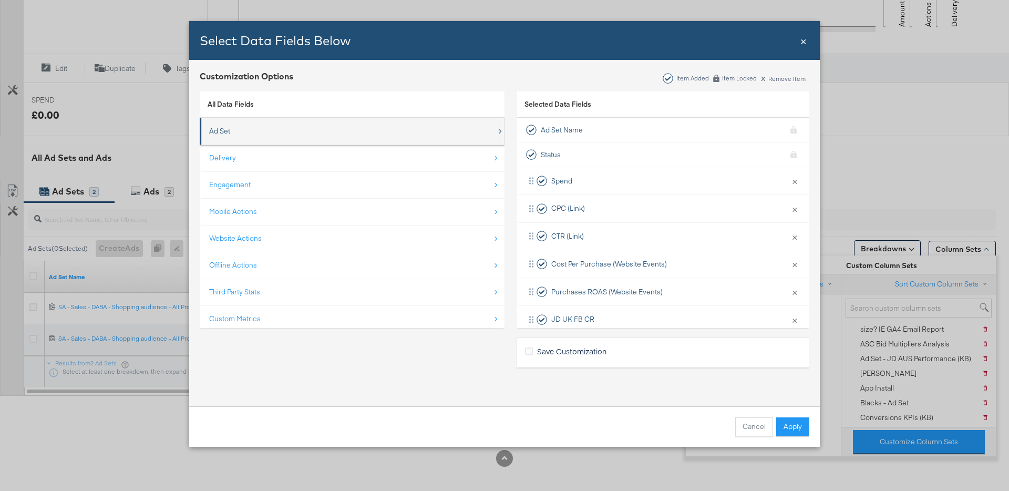
click at [327, 130] on div "Ad Set" at bounding box center [352, 131] width 287 height 22
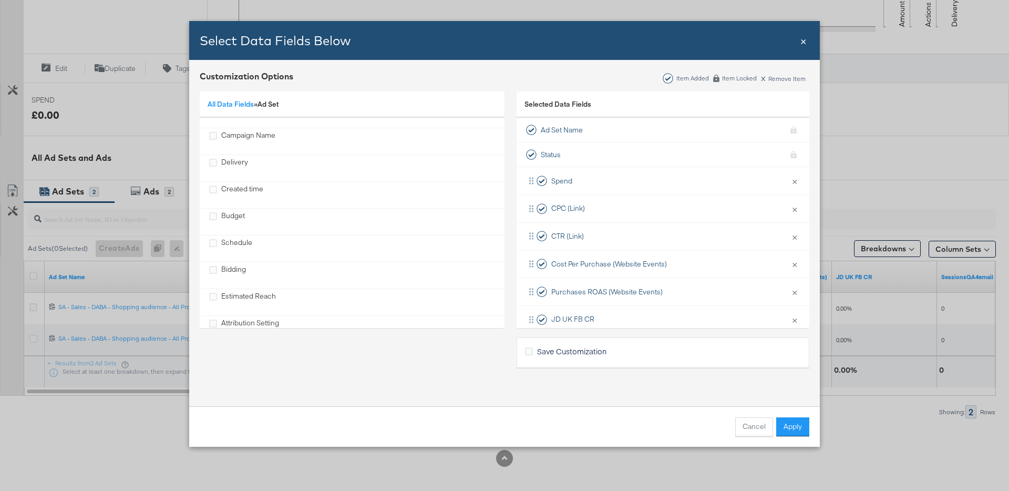
scroll to position [104, 0]
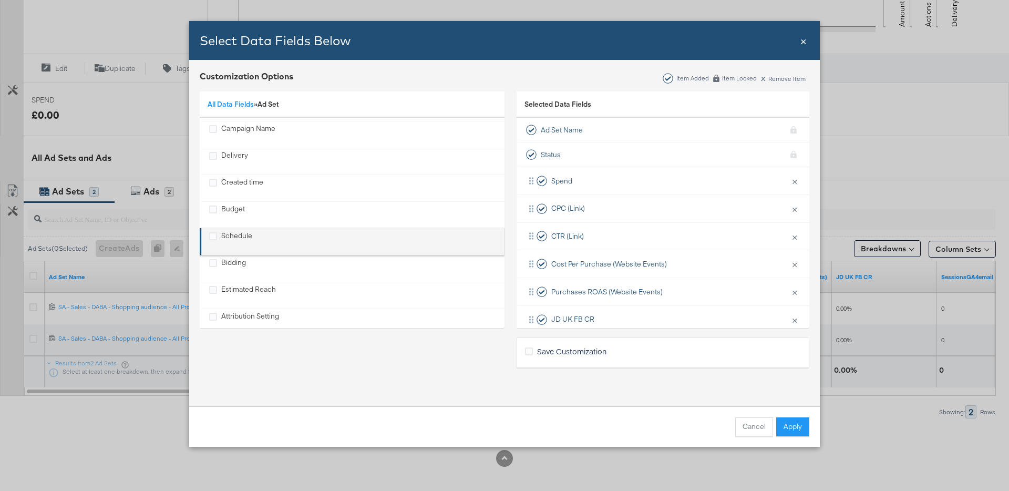
click at [234, 232] on div "Schedule" at bounding box center [236, 242] width 31 height 22
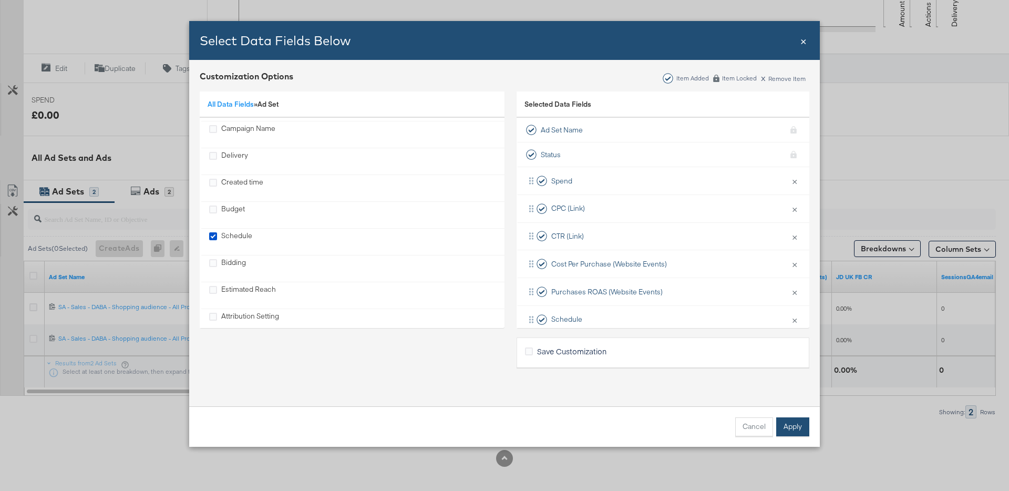
click at [789, 424] on button "Apply" at bounding box center [792, 426] width 33 height 19
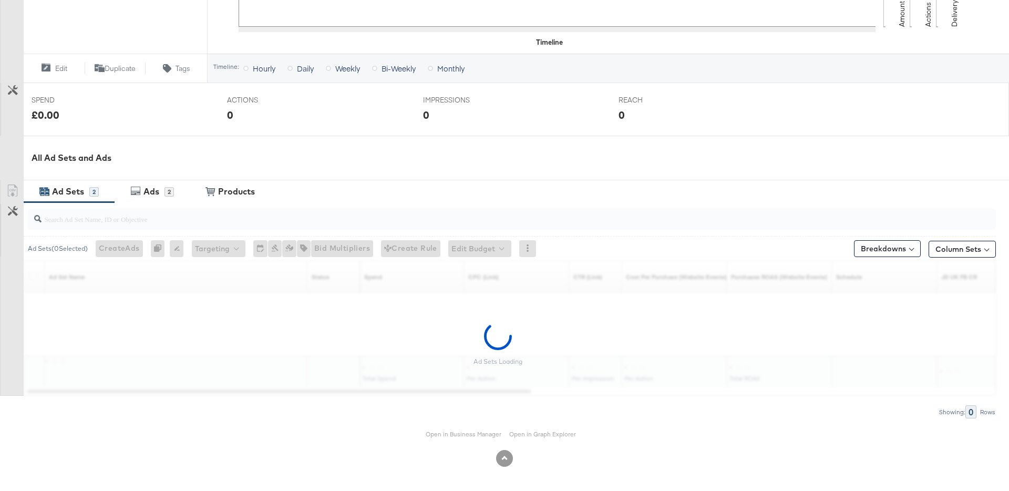
scroll to position [0, 0]
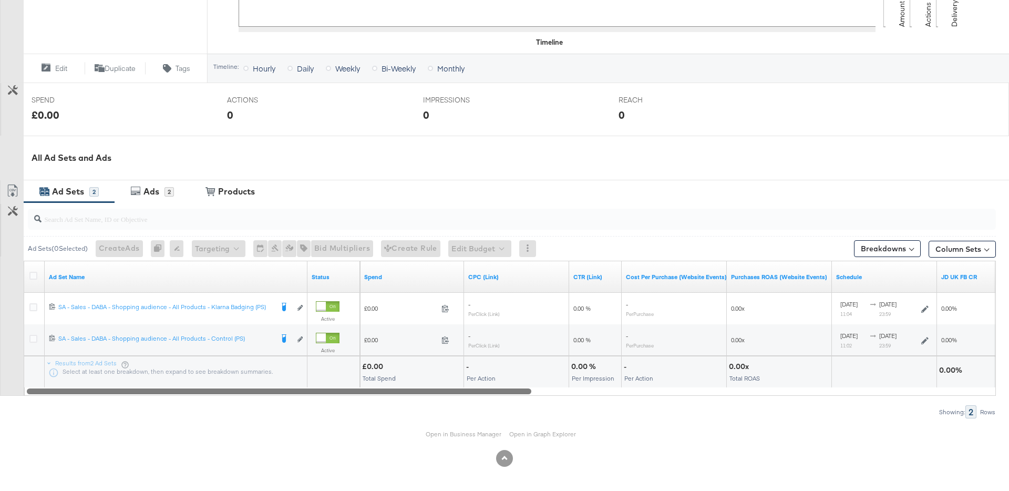
drag, startPoint x: 352, startPoint y: 393, endPoint x: 260, endPoint y: 394, distance: 92.5
click at [260, 394] on div at bounding box center [279, 390] width 504 height 9
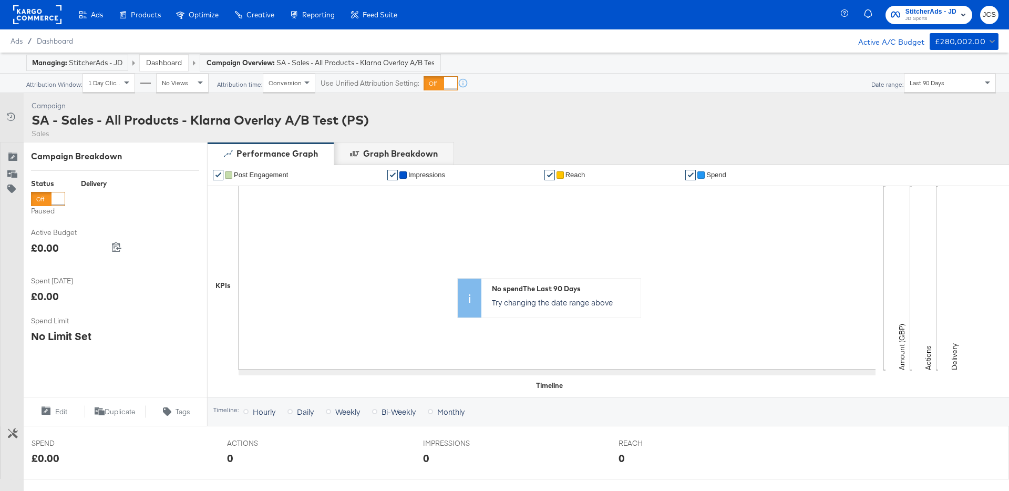
click at [170, 63] on link "Dashboard" at bounding box center [164, 62] width 36 height 9
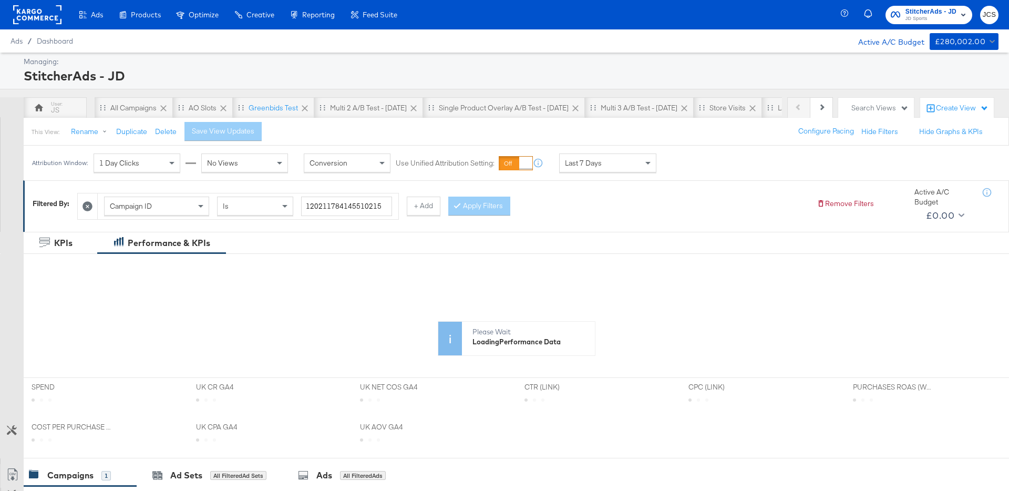
click at [626, 164] on div "Last 7 Days" at bounding box center [608, 163] width 96 height 18
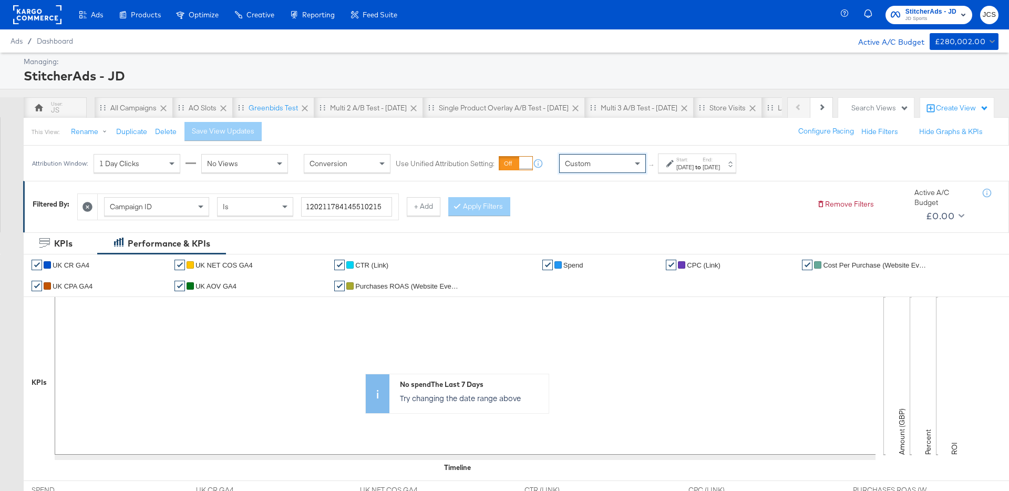
click at [720, 159] on label "End:" at bounding box center [710, 159] width 17 height 7
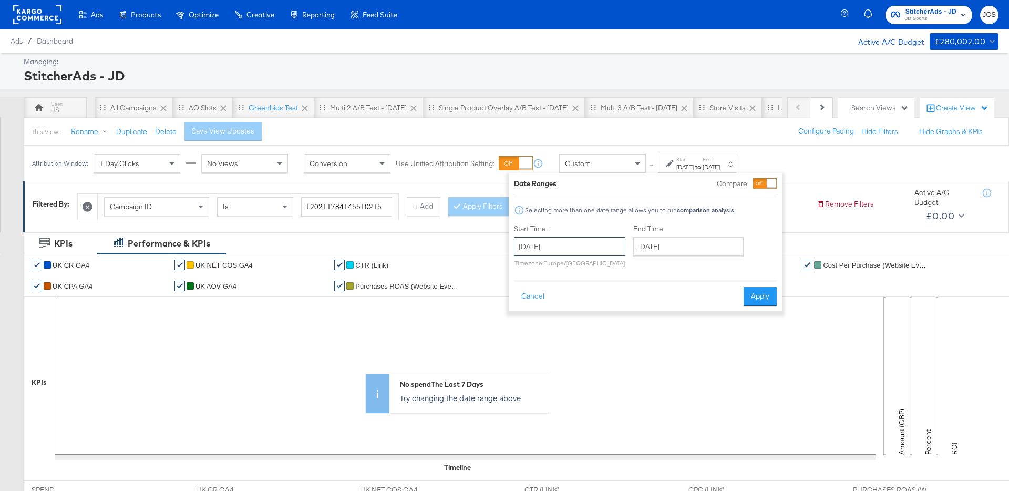
click at [563, 251] on input "October 10th 2025" at bounding box center [569, 246] width 111 height 19
click at [521, 272] on span "‹" at bounding box center [525, 268] width 16 height 16
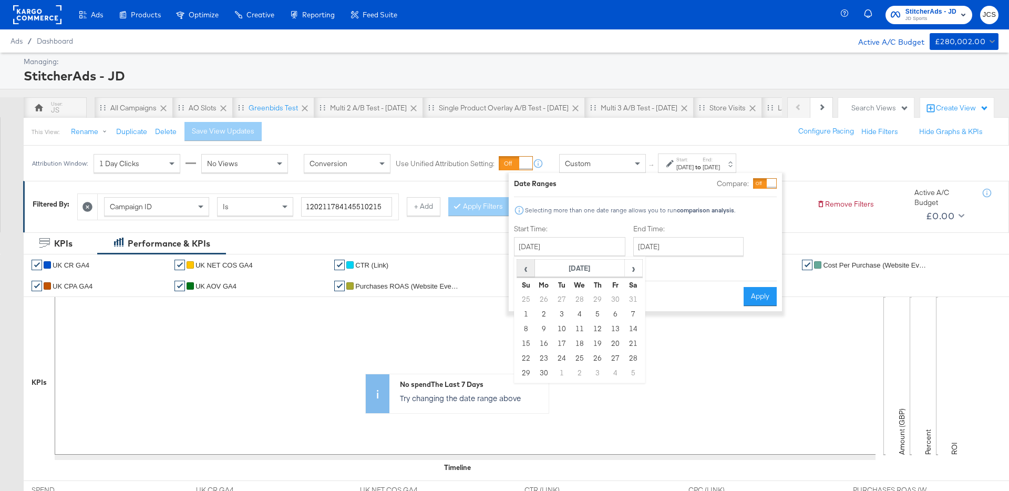
click at [521, 272] on span "‹" at bounding box center [525, 268] width 16 height 16
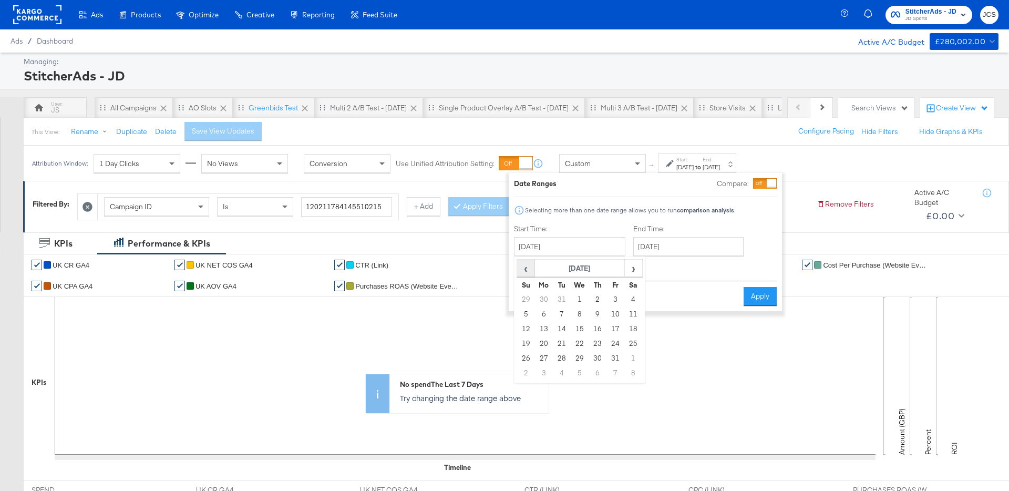
click at [521, 272] on span "‹" at bounding box center [525, 268] width 16 height 16
click at [634, 271] on span "›" at bounding box center [633, 268] width 16 height 16
click at [577, 299] on td "1" at bounding box center [580, 299] width 18 height 15
type input "January 1st 2025"
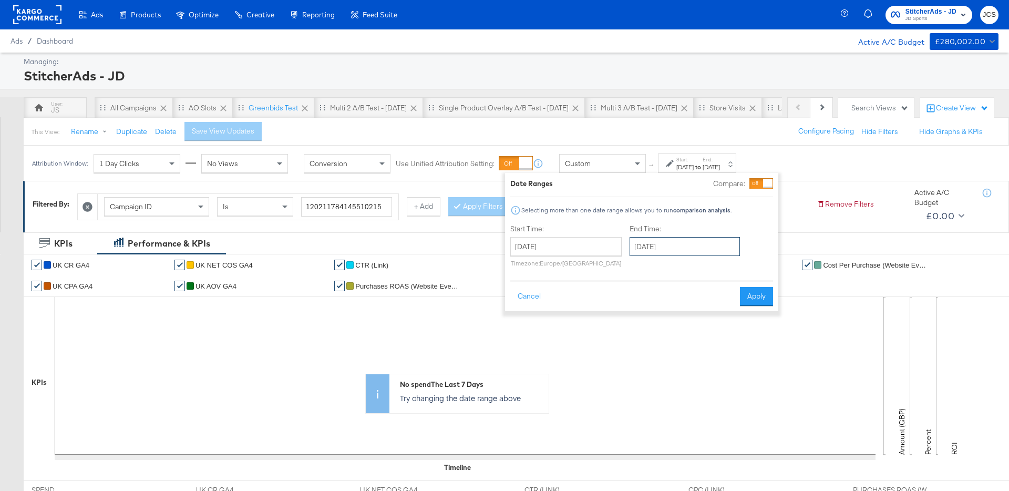
click at [673, 250] on input "October 10th 2025" at bounding box center [684, 246] width 110 height 19
click at [633, 267] on span "‹" at bounding box center [641, 268] width 16 height 16
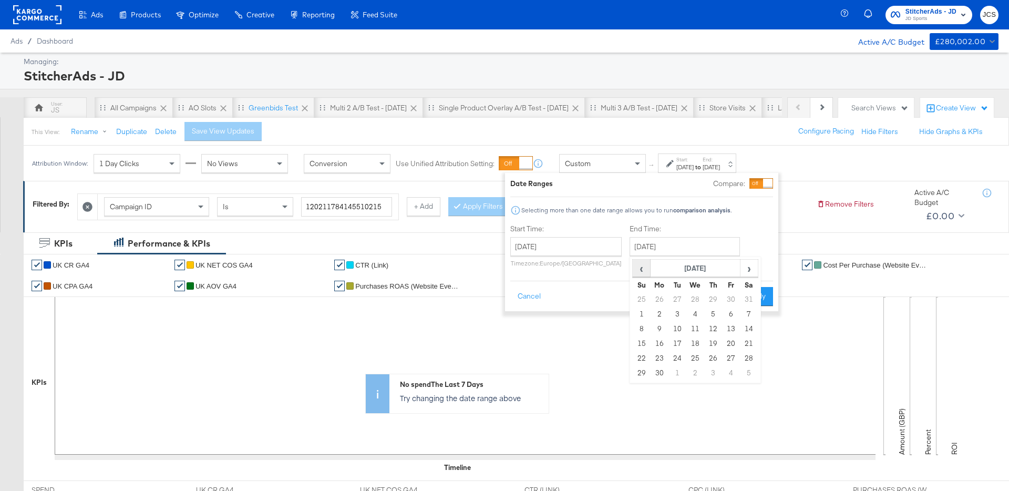
click at [633, 267] on span "‹" at bounding box center [641, 268] width 16 height 16
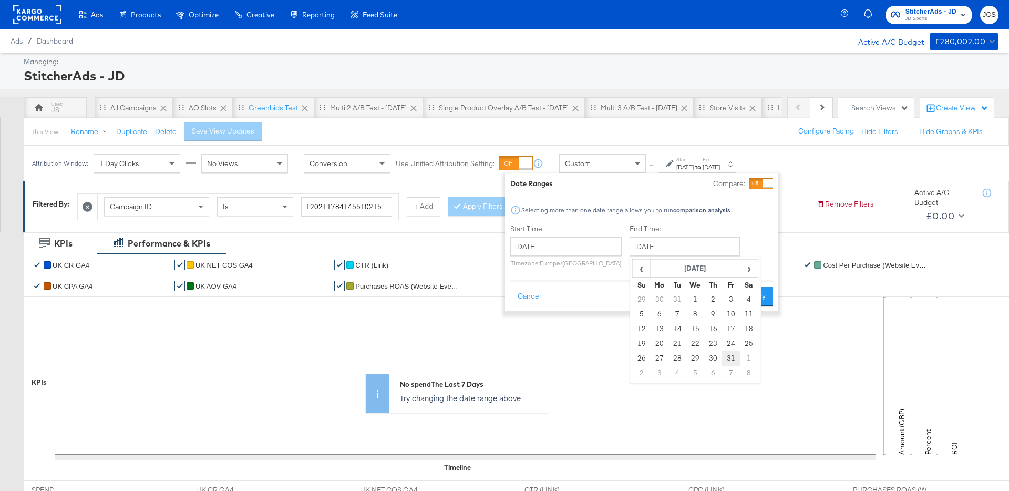
click at [727, 359] on td "31" at bounding box center [731, 358] width 18 height 15
type input "January 31st 2025"
click at [763, 299] on button "Apply" at bounding box center [755, 296] width 33 height 19
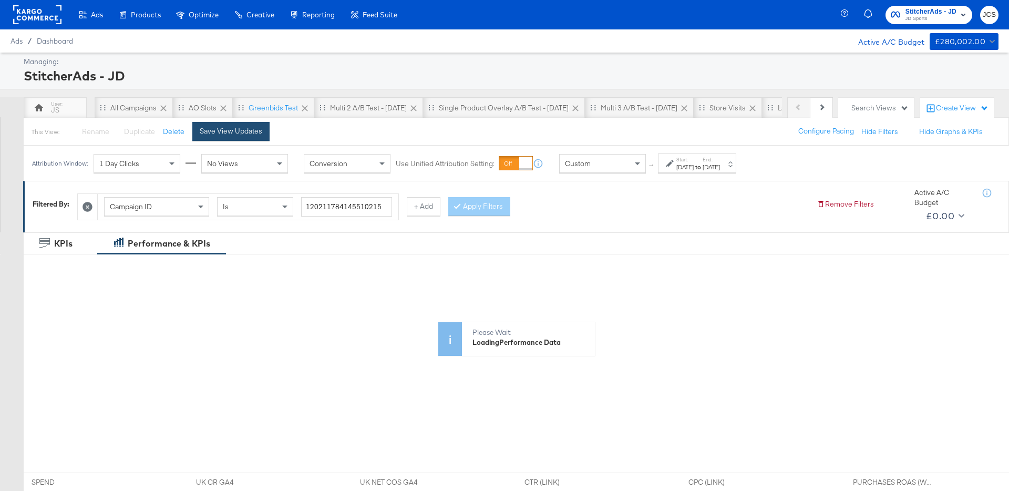
click at [236, 131] on div "Save View Updates" at bounding box center [231, 131] width 63 height 10
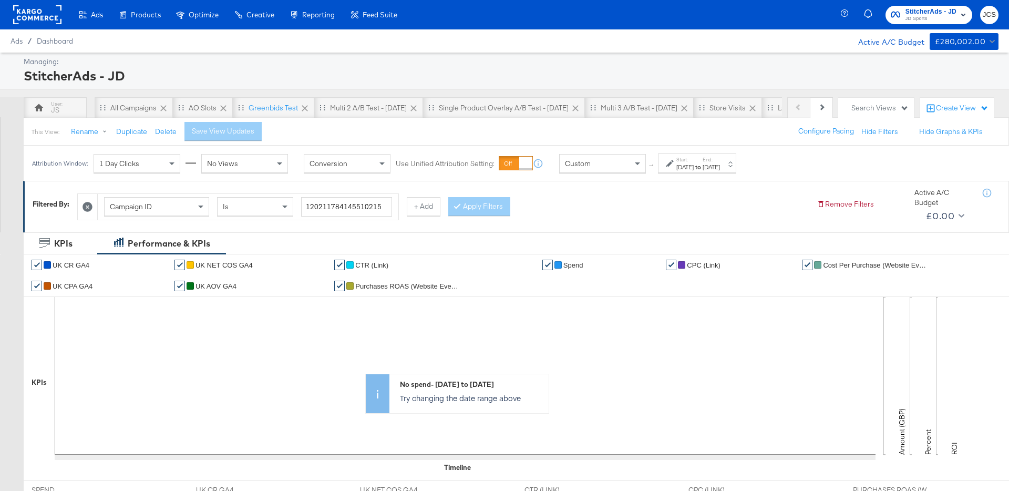
click at [86, 204] on icon at bounding box center [87, 207] width 10 height 10
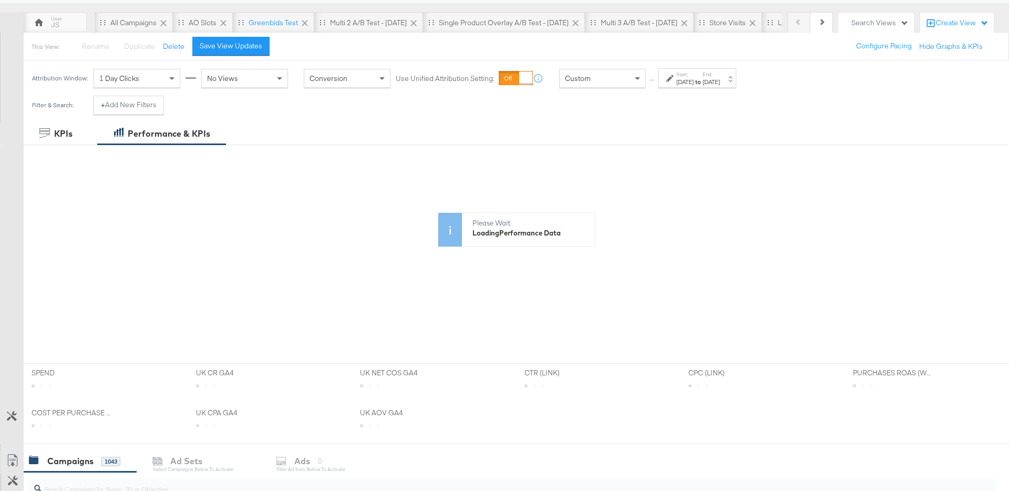
scroll to position [18, 0]
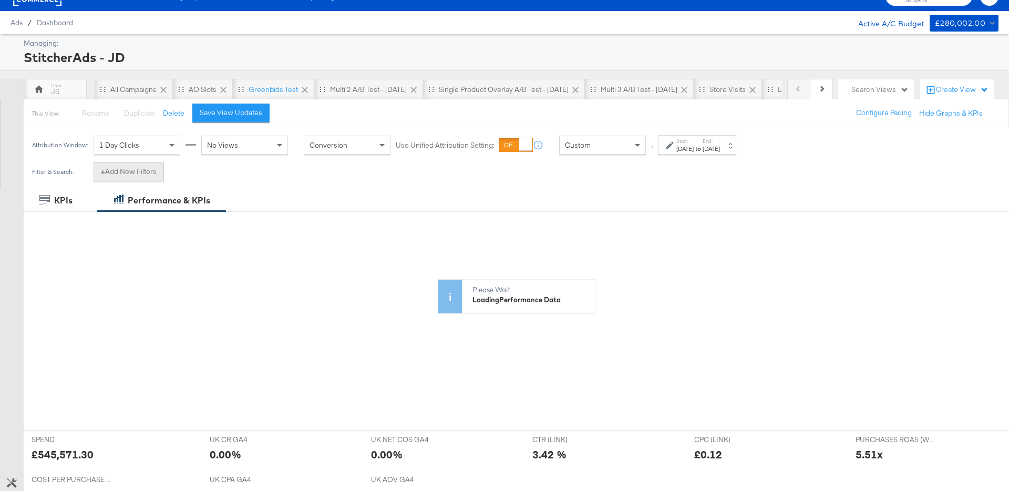
click at [149, 180] on button "+ Add New Filters" at bounding box center [129, 171] width 70 height 19
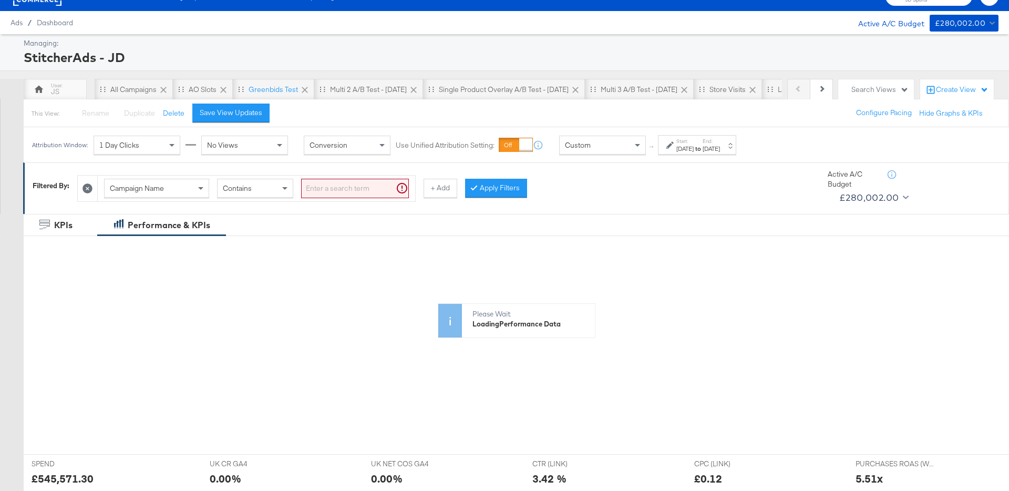
click at [185, 193] on div "Campaign Name" at bounding box center [157, 188] width 104 height 18
type input "had"
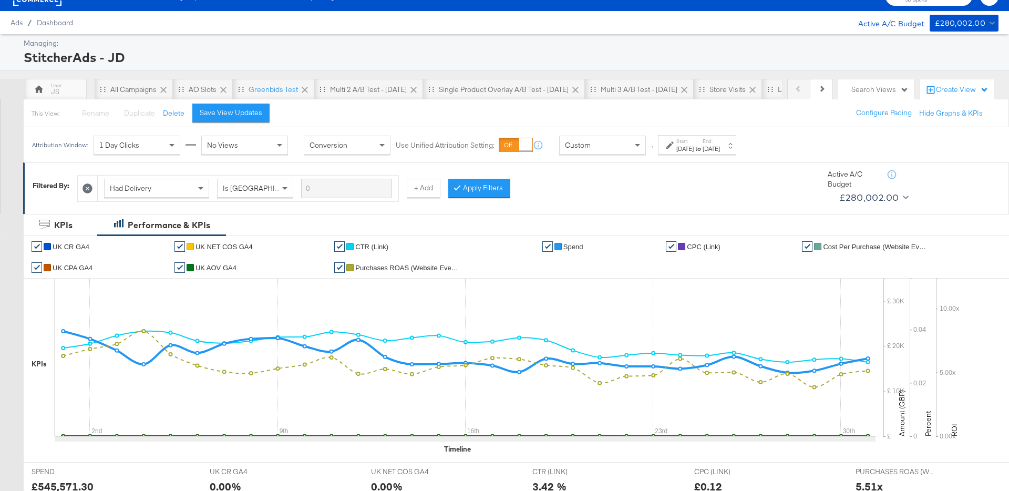
click at [510, 190] on div "Had Delivery Is Greater Than + Add Apply Filters" at bounding box center [442, 186] width 731 height 32
click at [469, 187] on button "Apply Filters" at bounding box center [479, 188] width 62 height 19
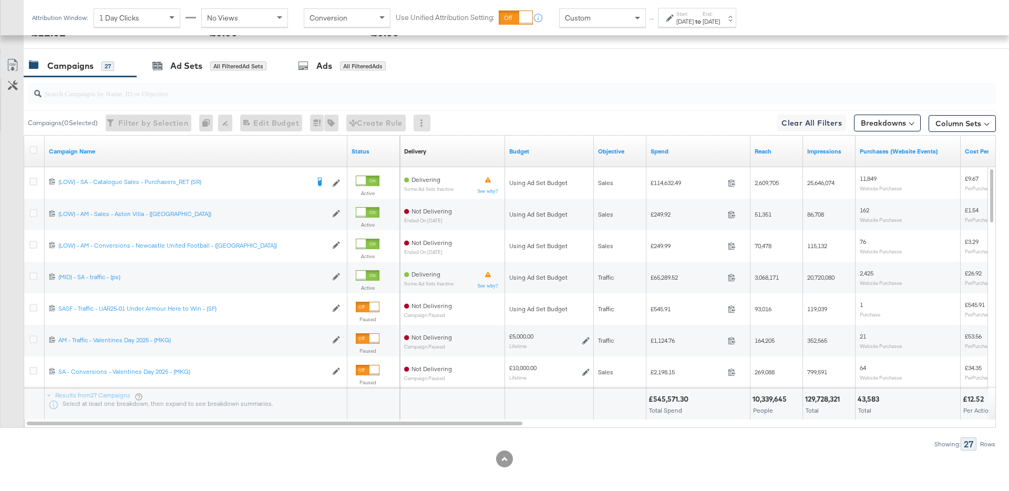
scroll to position [518, 0]
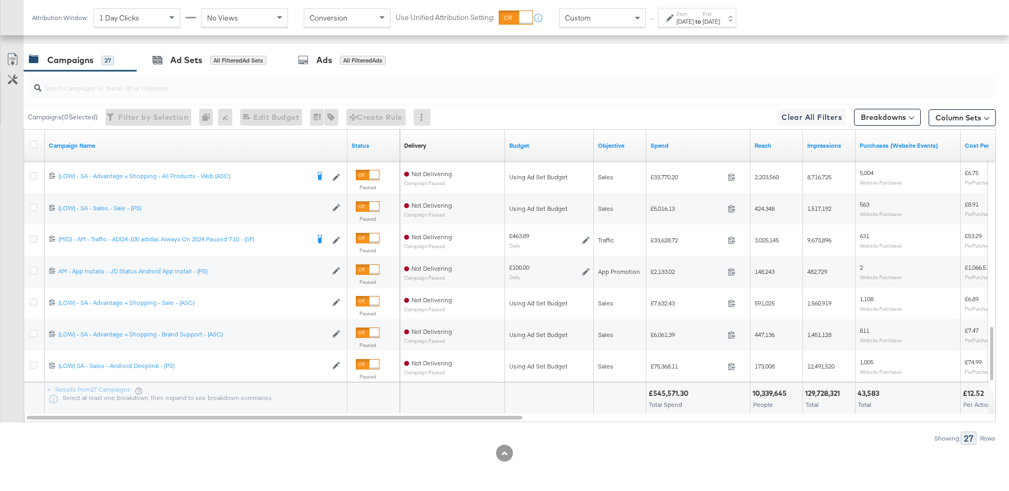
click at [133, 94] on div at bounding box center [512, 87] width 968 height 21
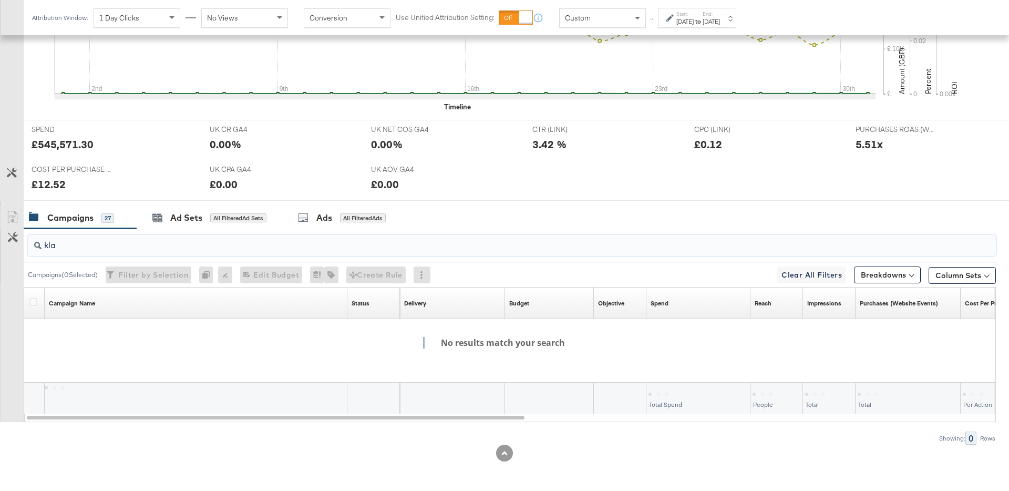
scroll to position [360, 0]
type input "k"
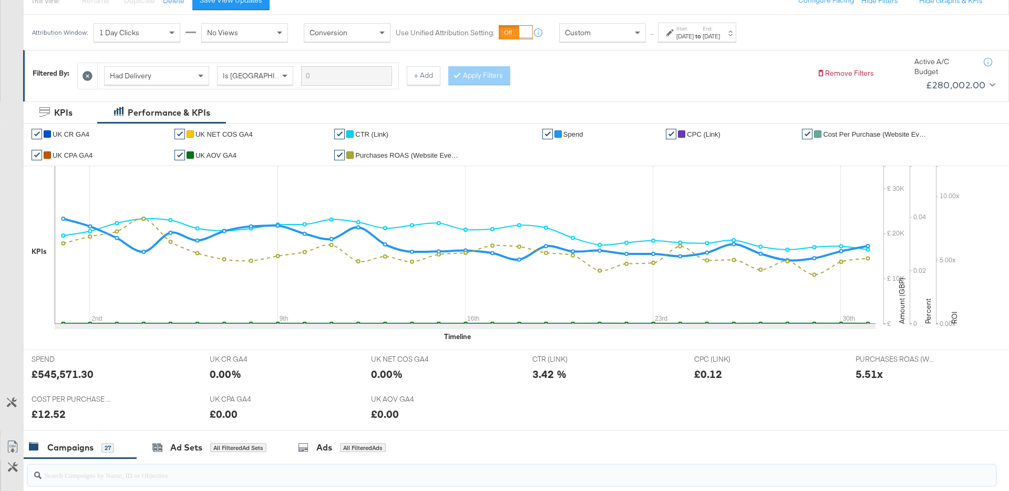
scroll to position [112, 0]
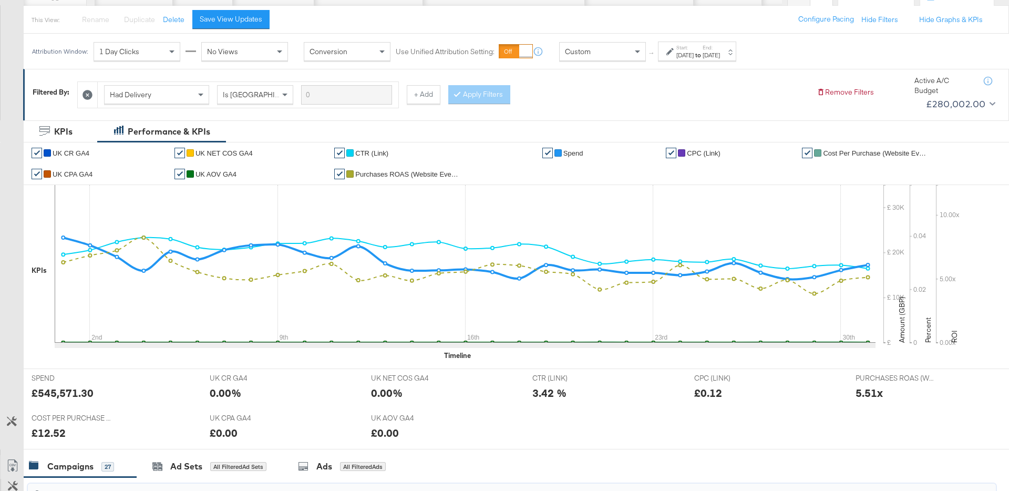
click at [693, 53] on div "Jan 1st 2025" at bounding box center [684, 55] width 17 height 8
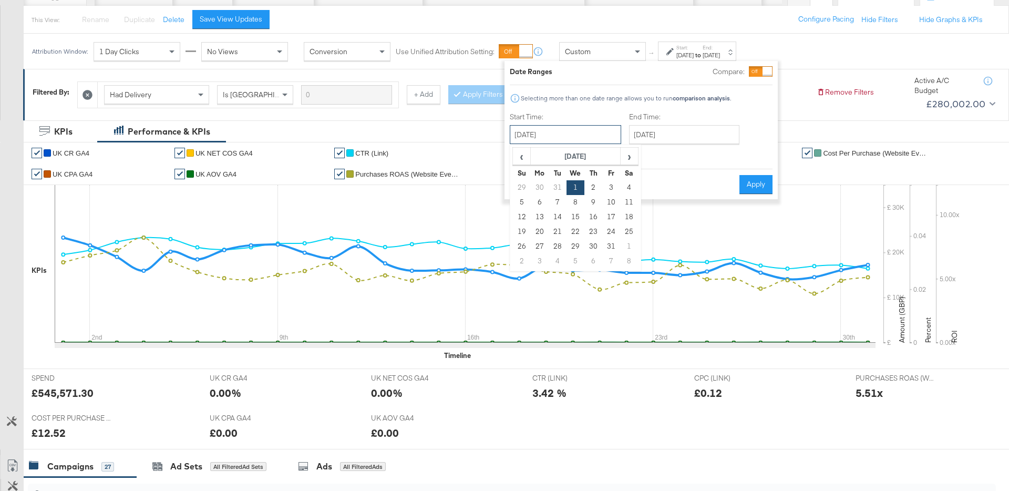
click at [595, 132] on input "January 1st 2025" at bounding box center [565, 134] width 111 height 19
click at [523, 159] on span "‹" at bounding box center [521, 156] width 16 height 16
click at [522, 199] on td "1" at bounding box center [522, 202] width 18 height 15
type input "December 1st 2024"
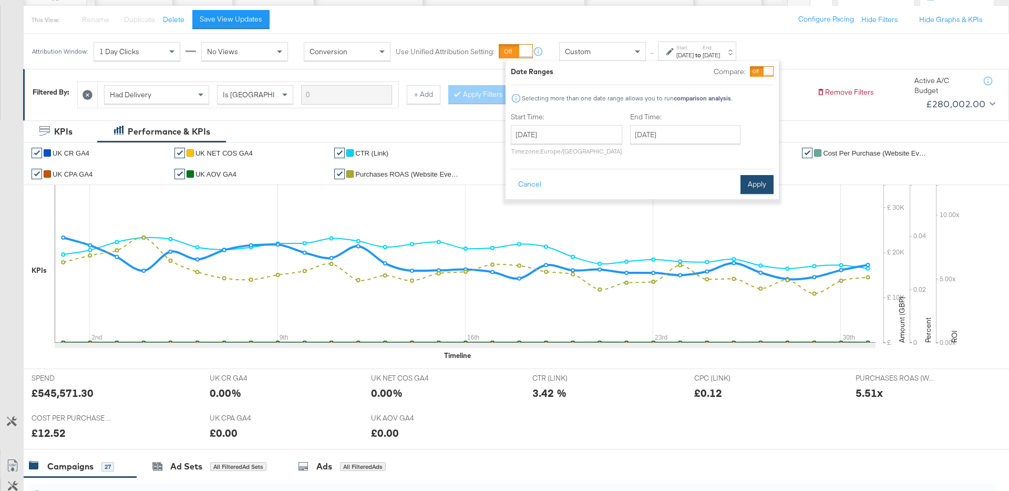
click at [752, 180] on button "Apply" at bounding box center [756, 184] width 33 height 19
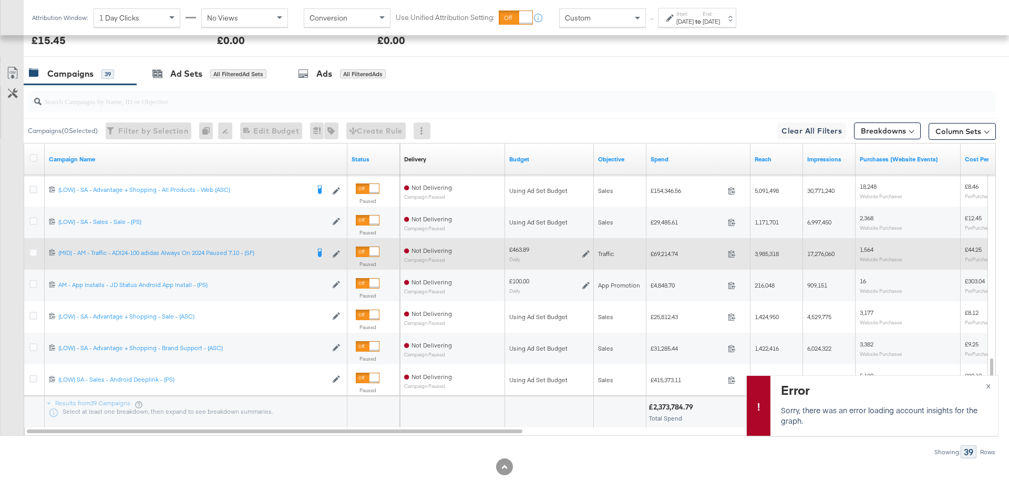
scroll to position [416, 0]
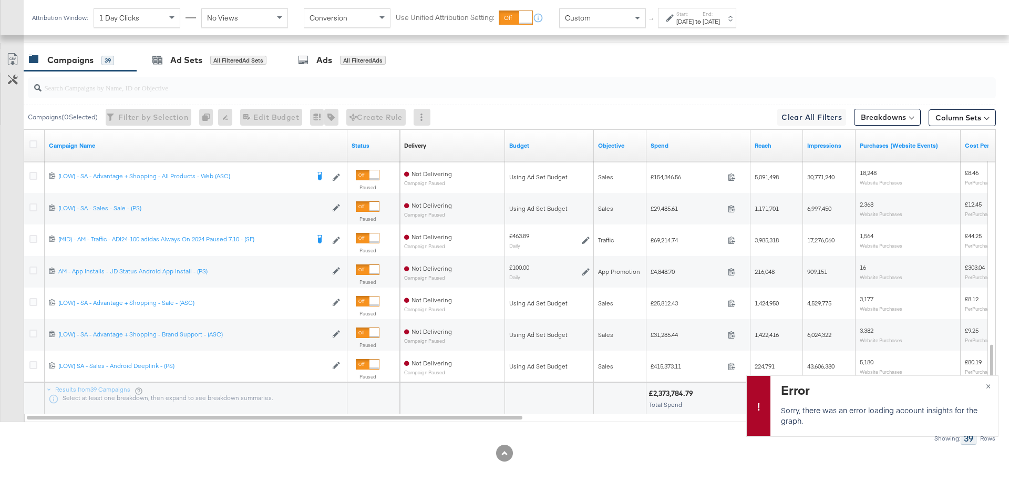
click at [202, 96] on div at bounding box center [512, 87] width 968 height 21
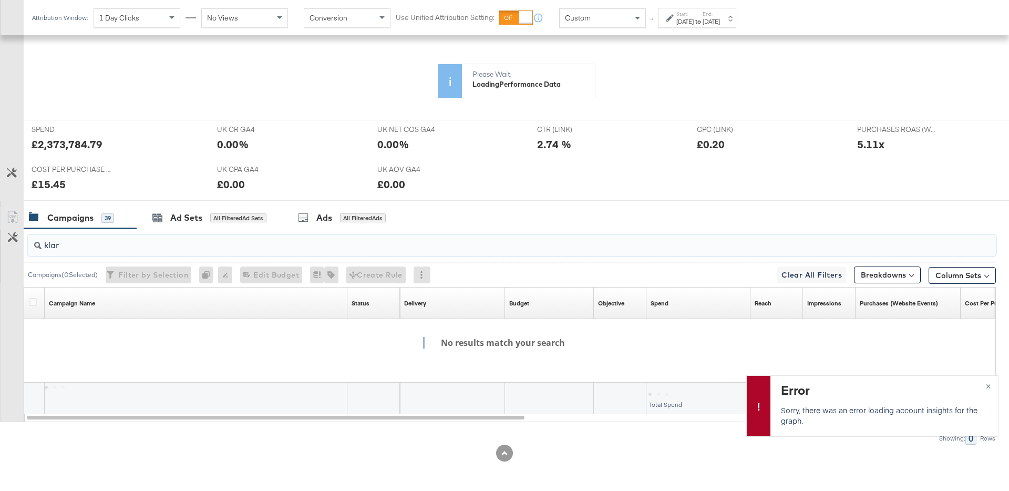
scroll to position [258, 0]
type input "k"
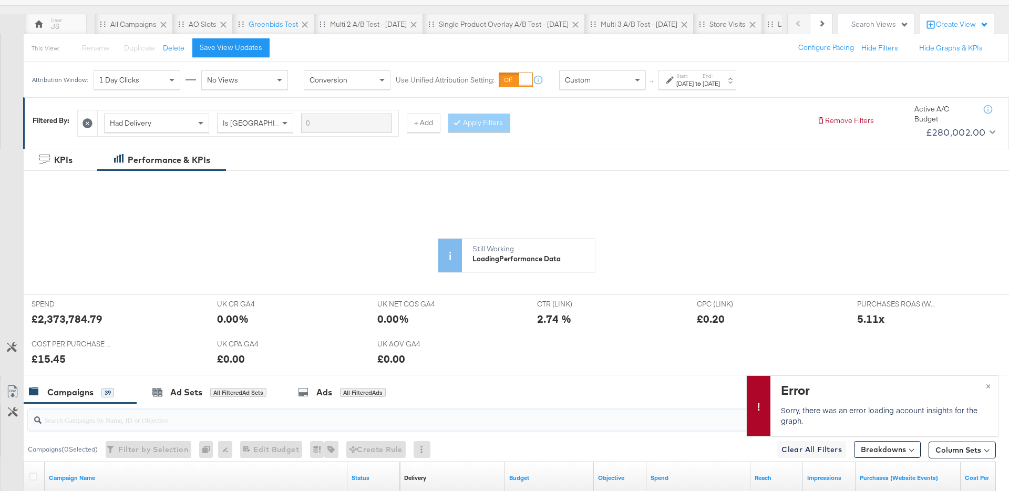
scroll to position [0, 0]
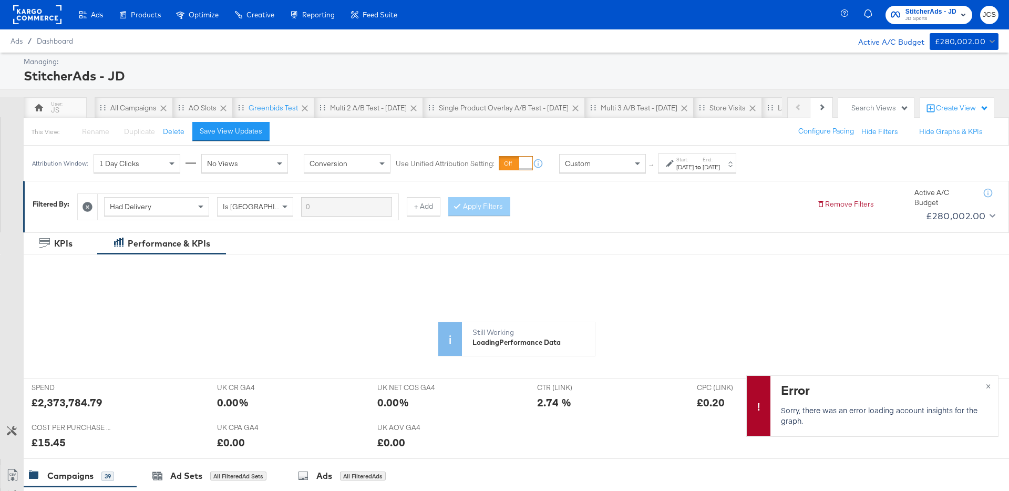
click at [89, 207] on icon at bounding box center [87, 207] width 10 height 10
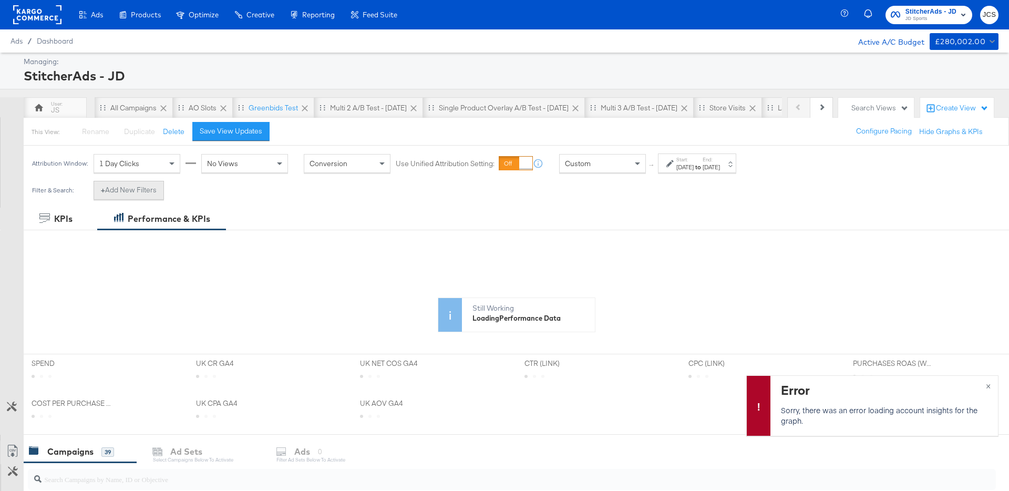
click at [131, 197] on button "+ Add New Filters" at bounding box center [129, 190] width 70 height 19
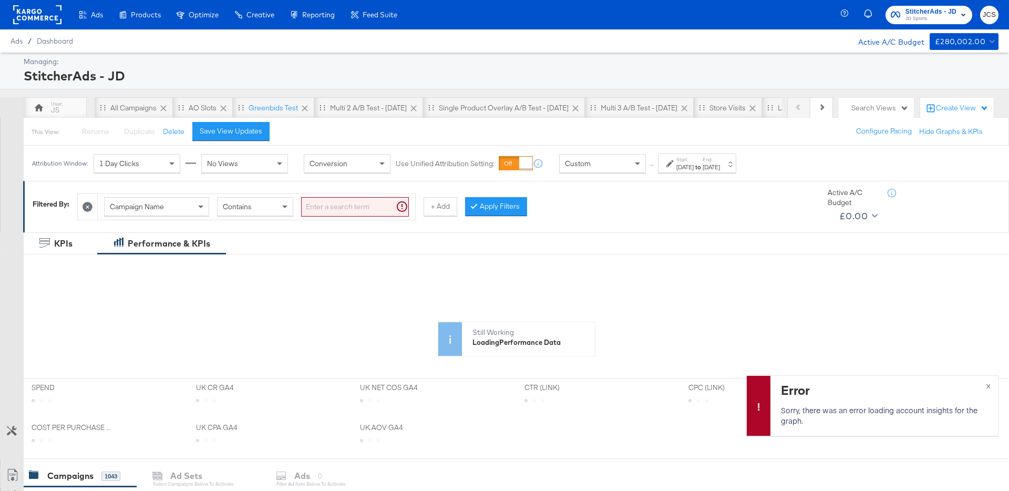
click at [150, 206] on span "Campaign Name" at bounding box center [137, 206] width 54 height 9
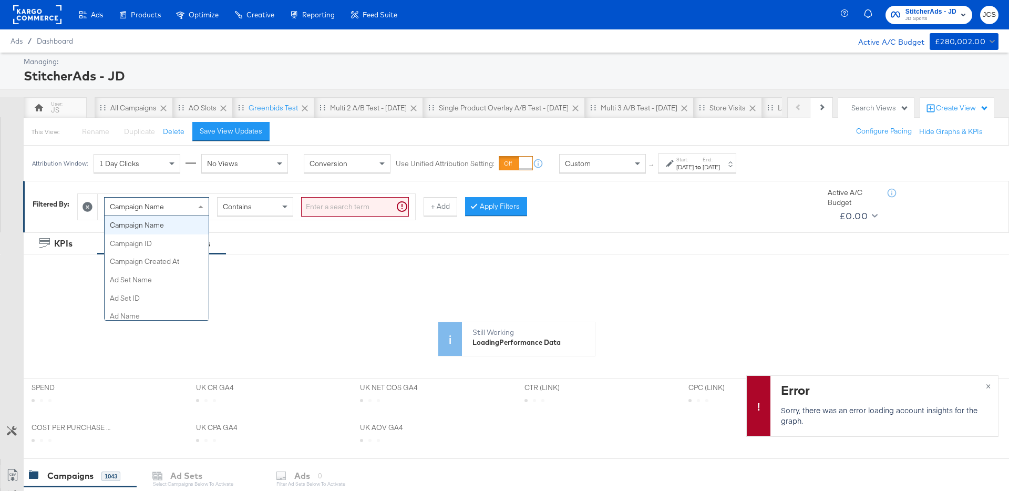
click at [325, 207] on input "search" at bounding box center [355, 206] width 108 height 19
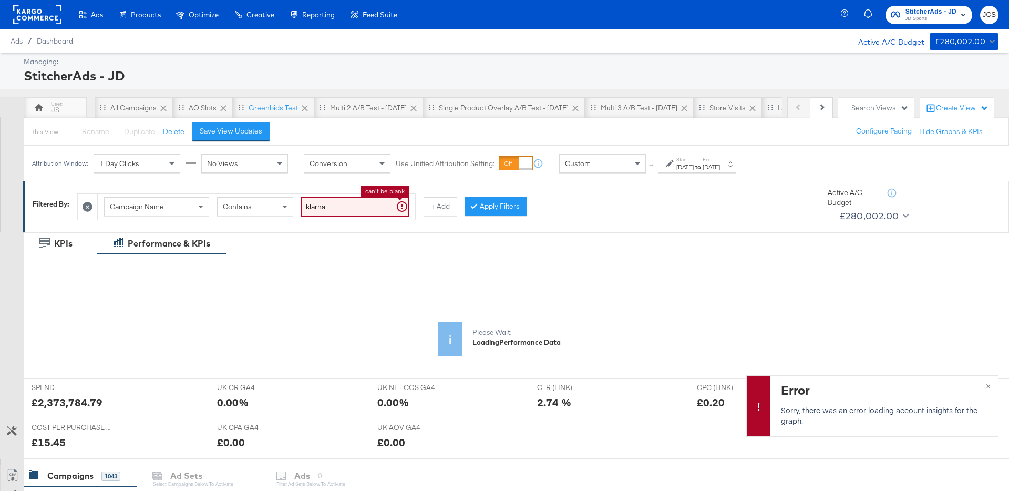
type input "klarna"
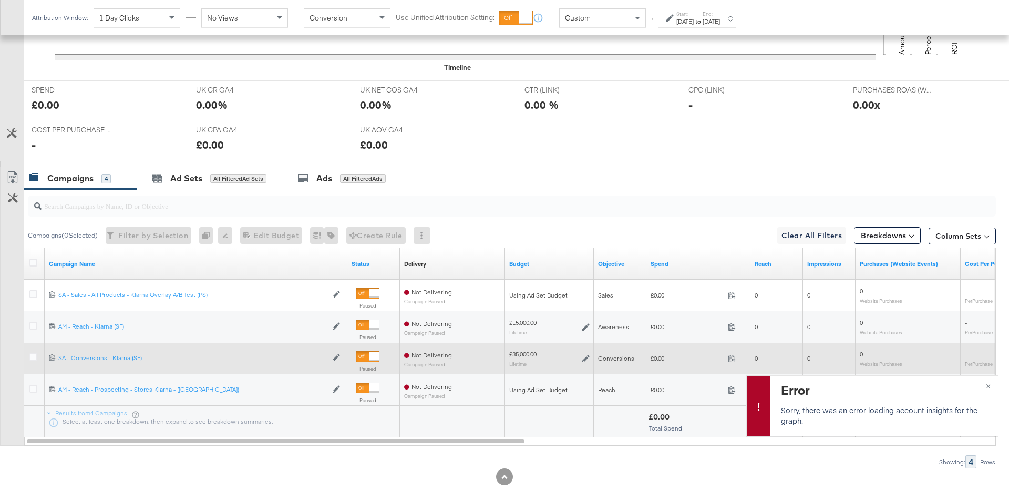
scroll to position [399, 0]
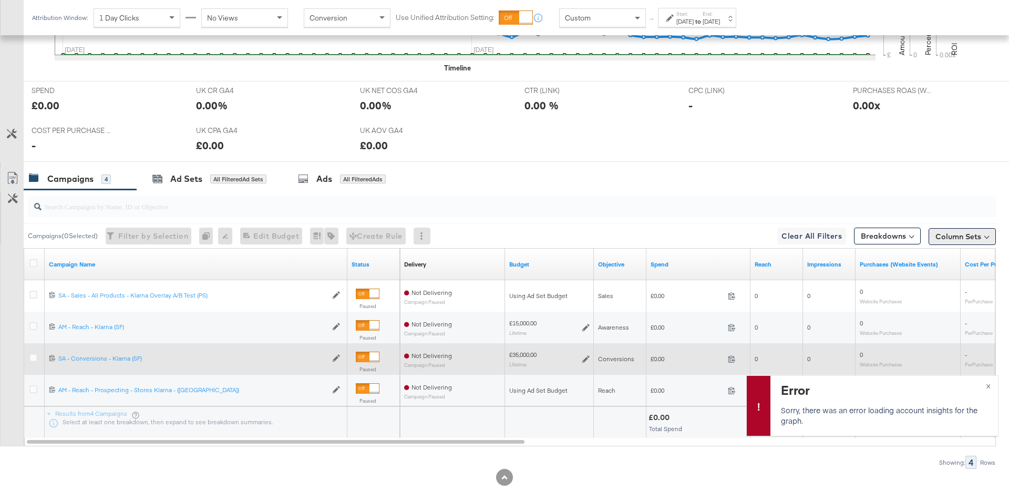
click at [956, 234] on button "Column Sets" at bounding box center [961, 236] width 67 height 17
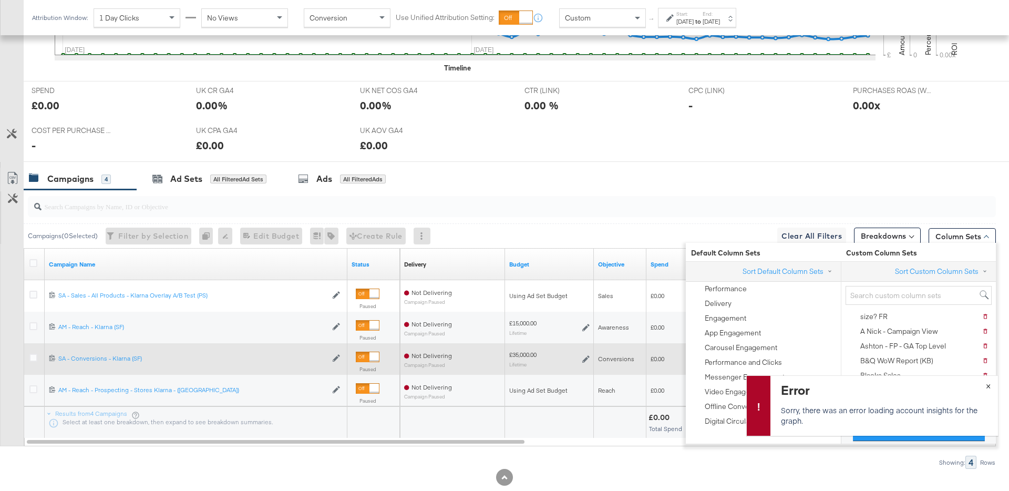
click at [988, 386] on span "×" at bounding box center [988, 385] width 5 height 12
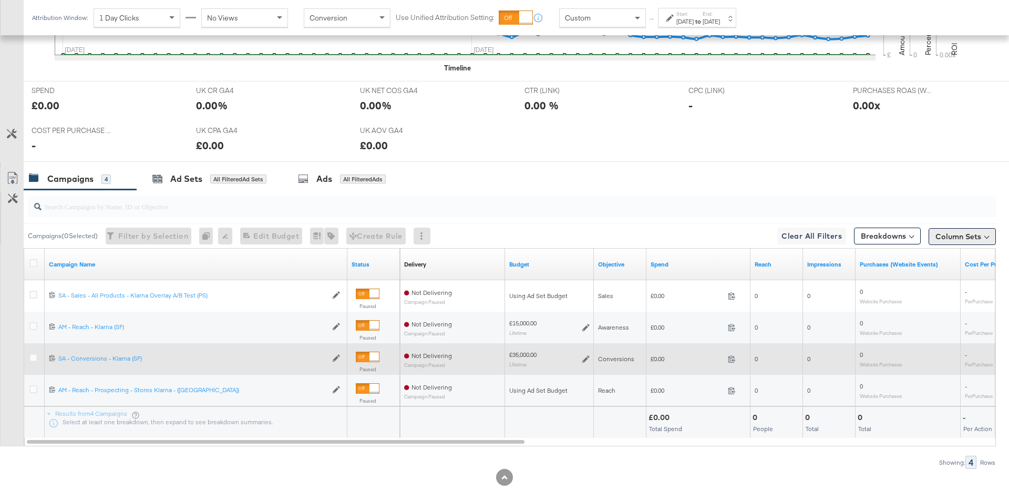
click at [944, 237] on button "Column Sets" at bounding box center [961, 236] width 67 height 17
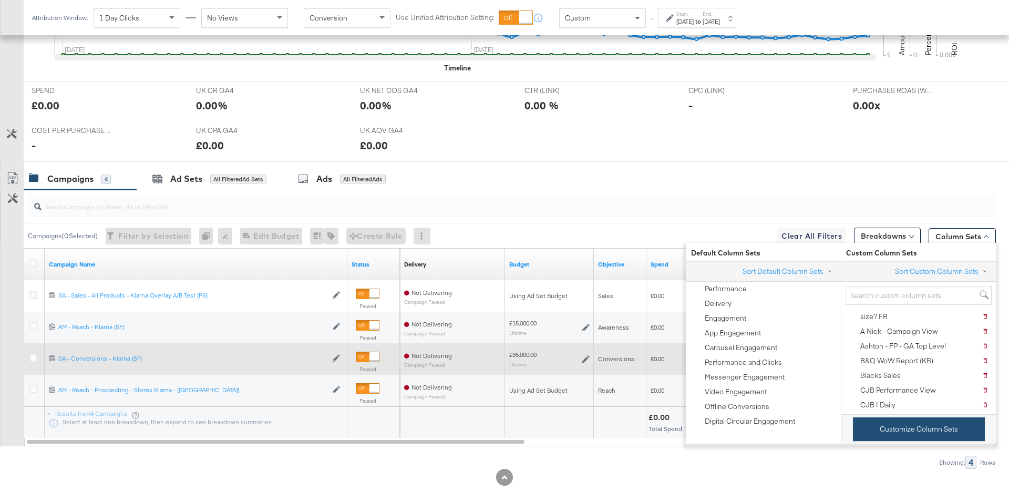
click at [885, 433] on button "Customize Column Sets" at bounding box center [919, 429] width 132 height 24
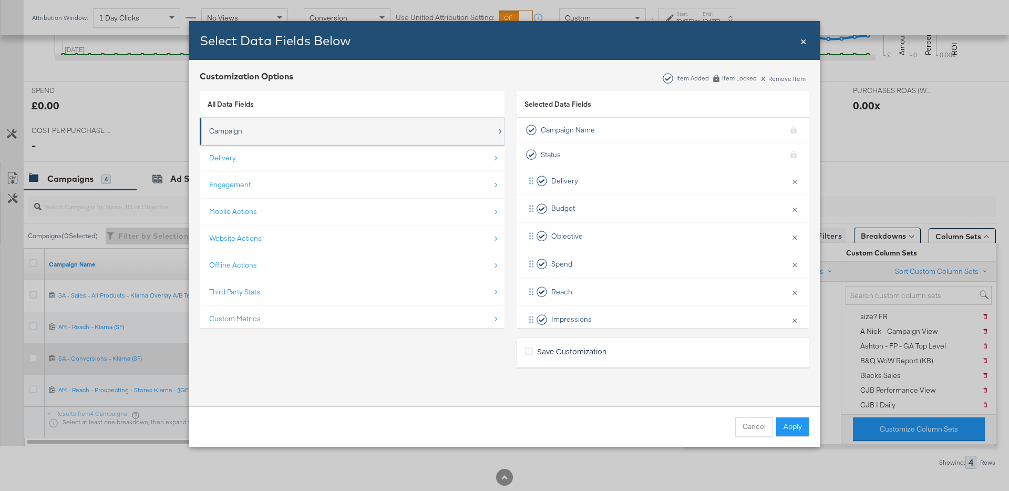
click at [216, 138] on div "Campaign" at bounding box center [352, 131] width 287 height 22
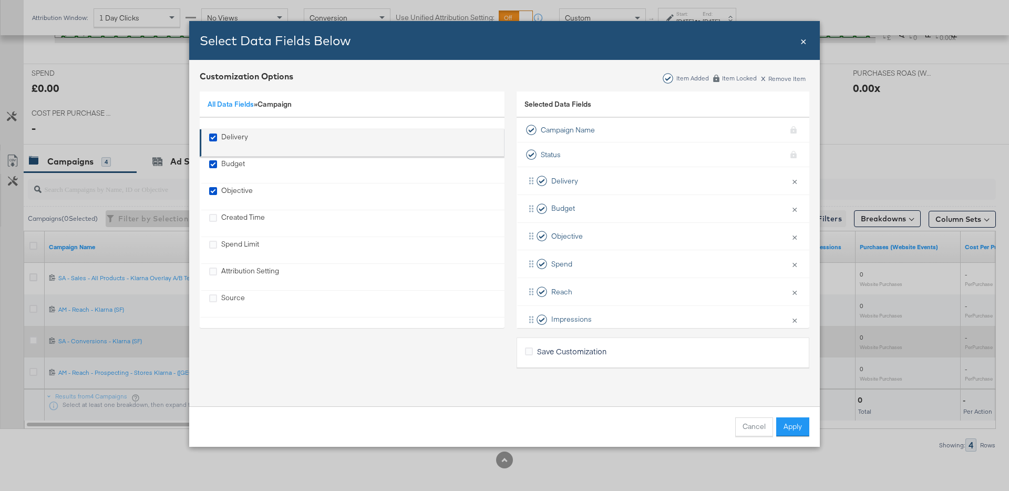
scroll to position [423, 0]
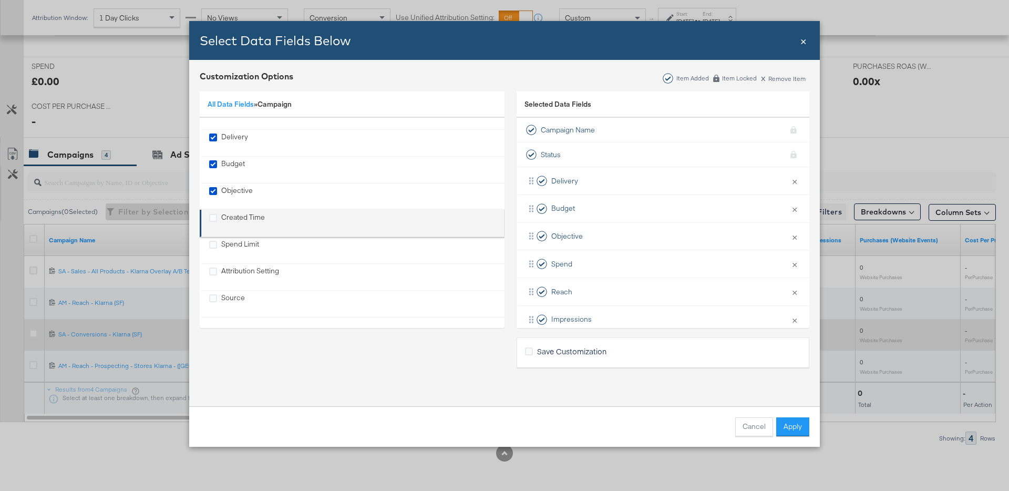
click at [251, 213] on div "Created Time" at bounding box center [243, 223] width 44 height 22
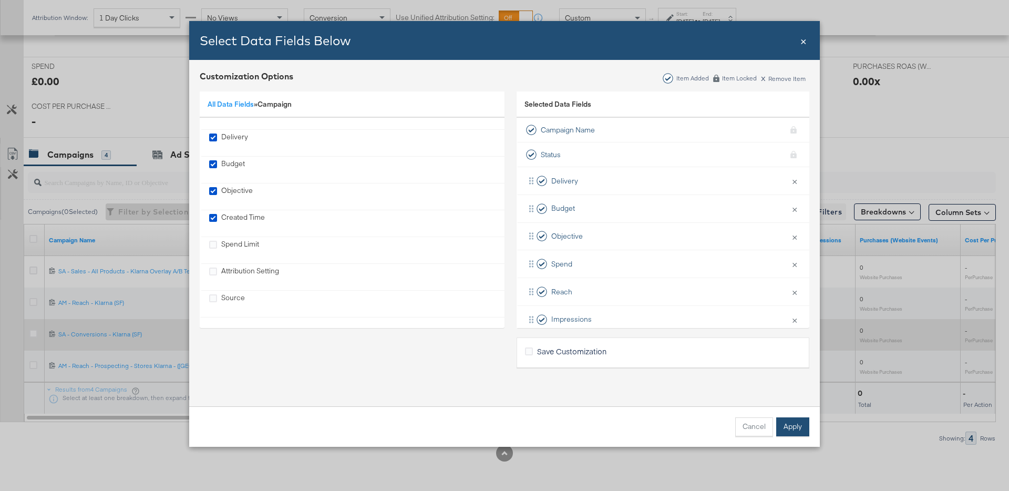
click at [796, 427] on button "Apply" at bounding box center [792, 426] width 33 height 19
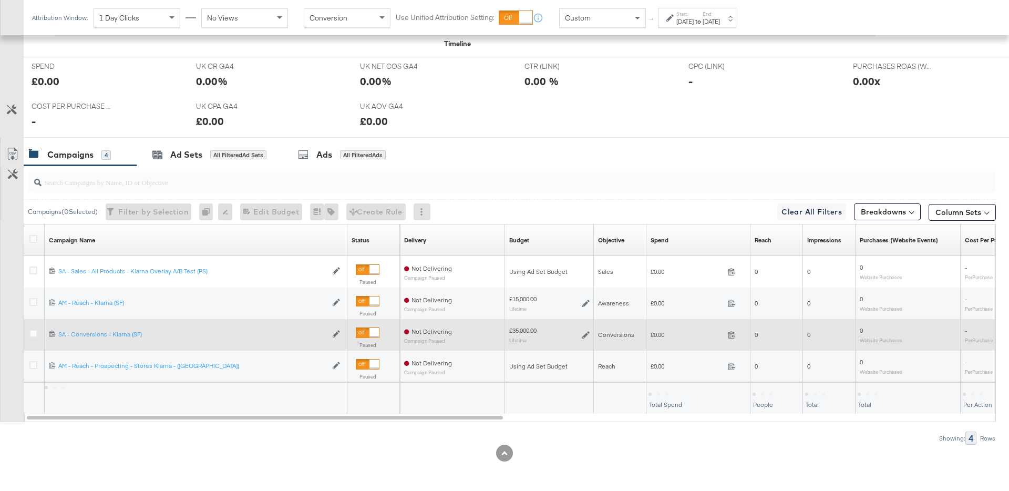
scroll to position [15, 0]
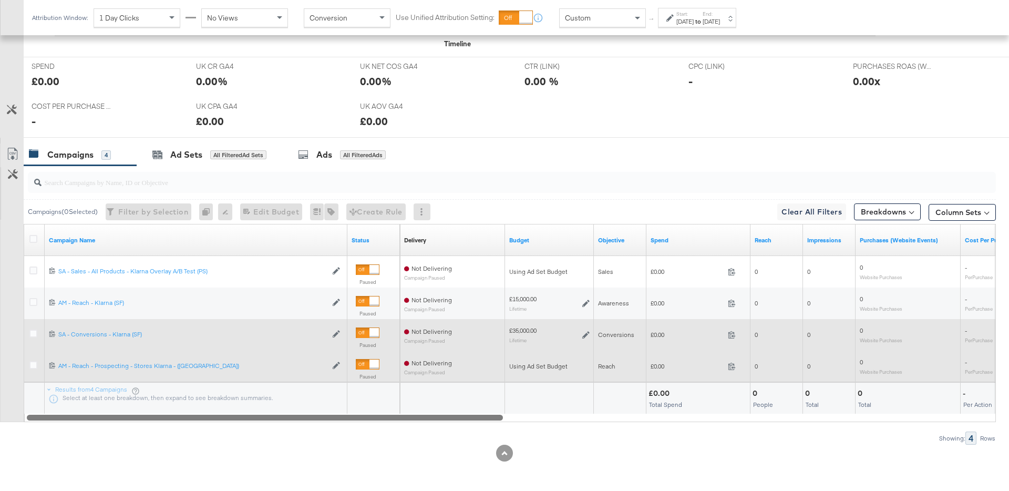
drag, startPoint x: 470, startPoint y: 417, endPoint x: 412, endPoint y: 371, distance: 74.4
click at [437, 409] on div "Campaign Name Status Delivery Sorting Unavailable Budget Objective Spend Reach …" at bounding box center [510, 323] width 972 height 198
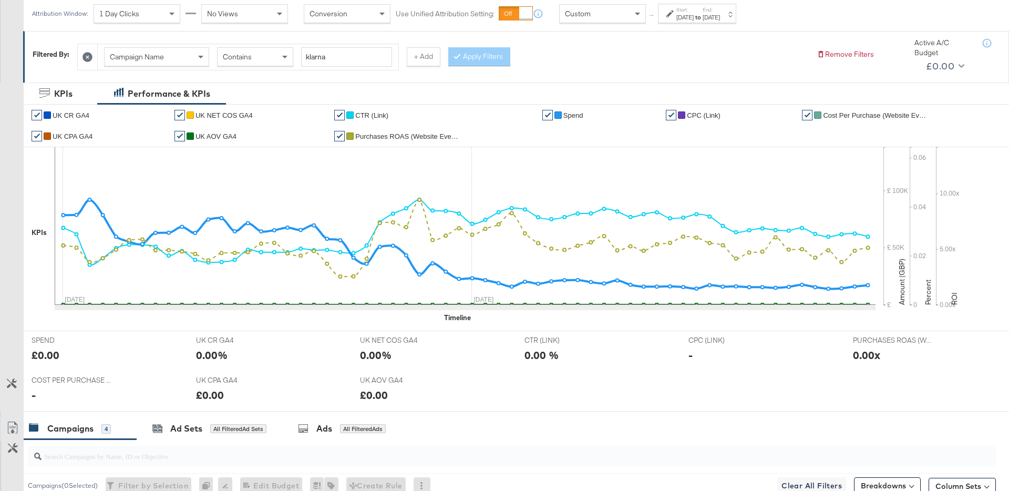
scroll to position [31, 0]
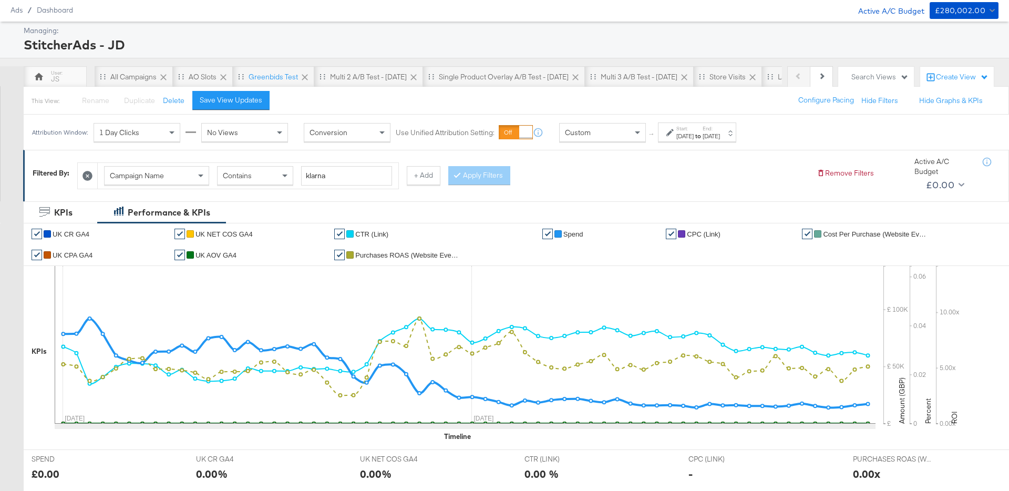
drag, startPoint x: 138, startPoint y: 161, endPoint x: 141, endPoint y: 167, distance: 6.6
click at [140, 164] on div "Campaign Name Contains klarna + Add Apply Filters" at bounding box center [442, 173] width 731 height 32
click at [141, 167] on div "Campaign Name" at bounding box center [157, 176] width 104 height 18
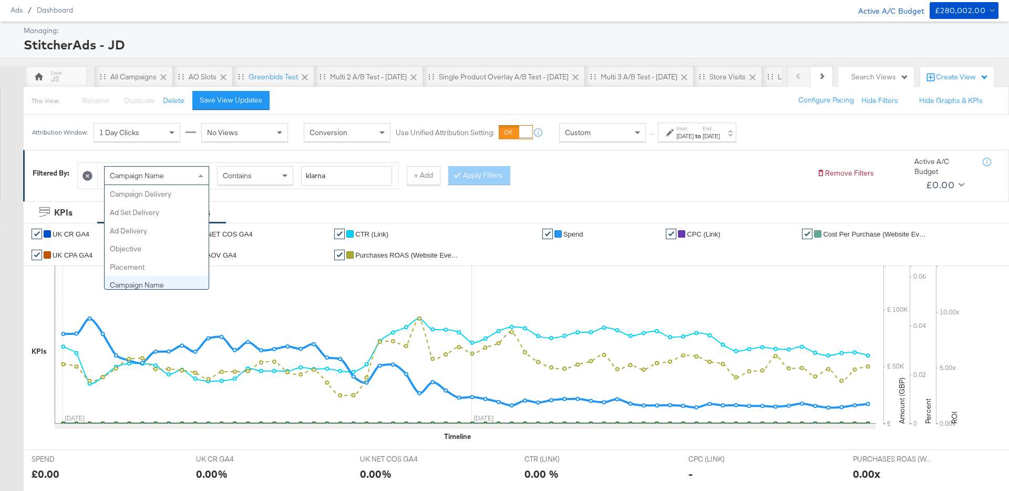
scroll to position [91, 0]
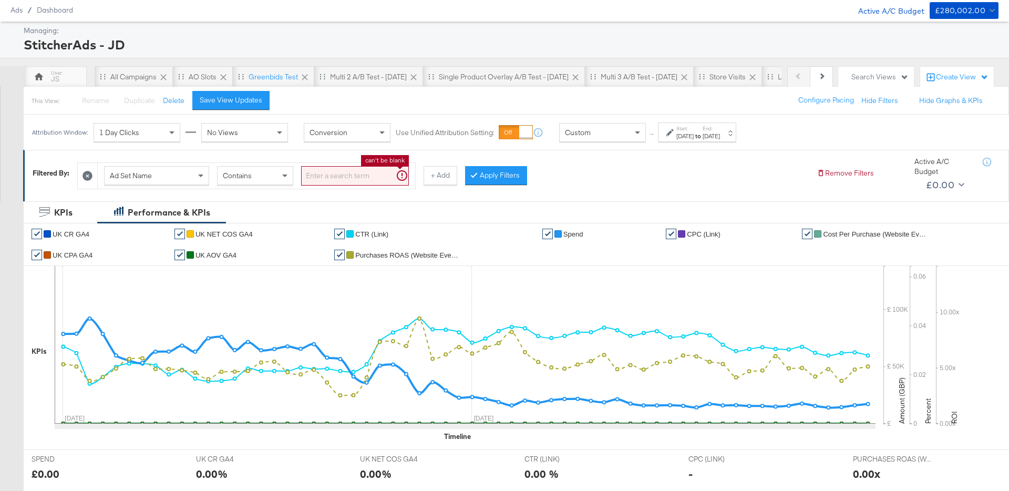
click at [319, 181] on input "search" at bounding box center [355, 175] width 108 height 19
type input "klarna"
click at [503, 178] on button "Apply Filters" at bounding box center [479, 175] width 62 height 19
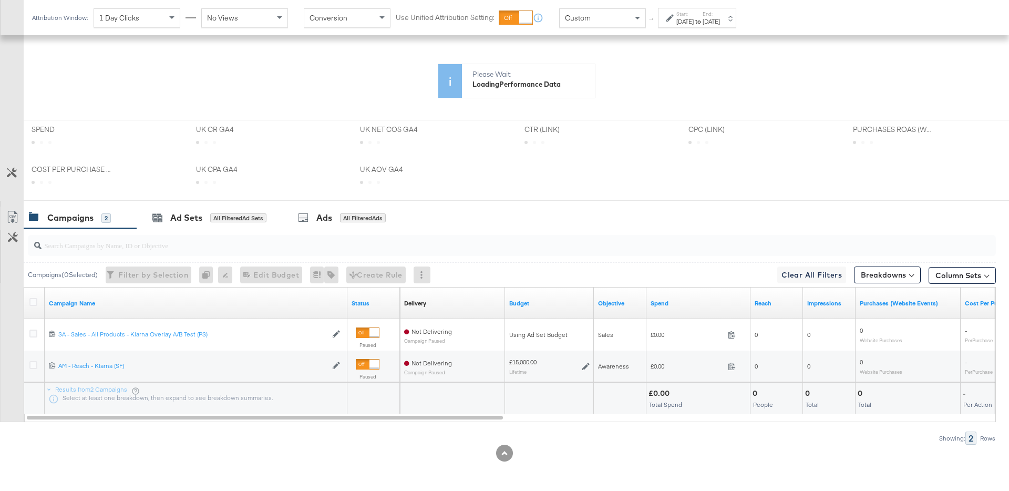
scroll to position [360, 0]
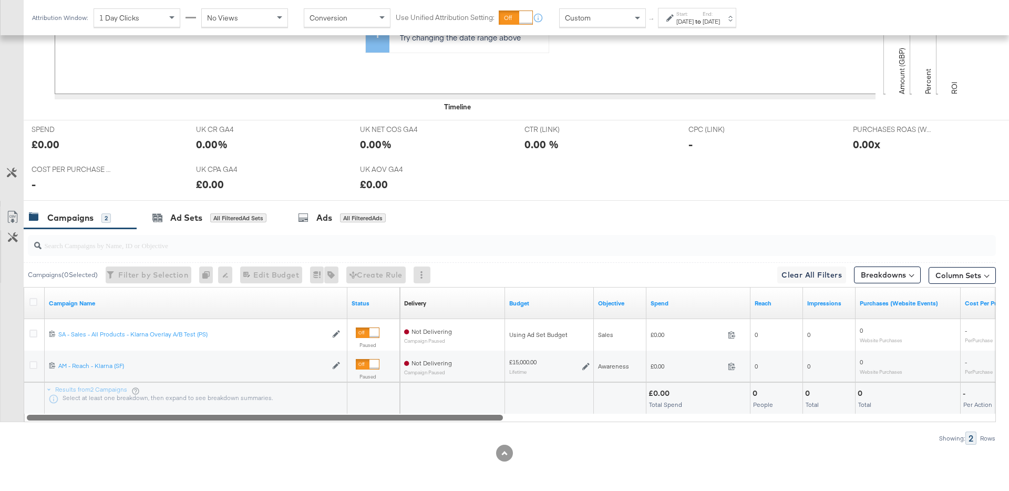
drag, startPoint x: 392, startPoint y: 417, endPoint x: 296, endPoint y: 390, distance: 100.3
click at [298, 390] on div "Campaign Name Status Delivery Sorting Unavailable Budget Objective Spend Reach …" at bounding box center [510, 354] width 972 height 135
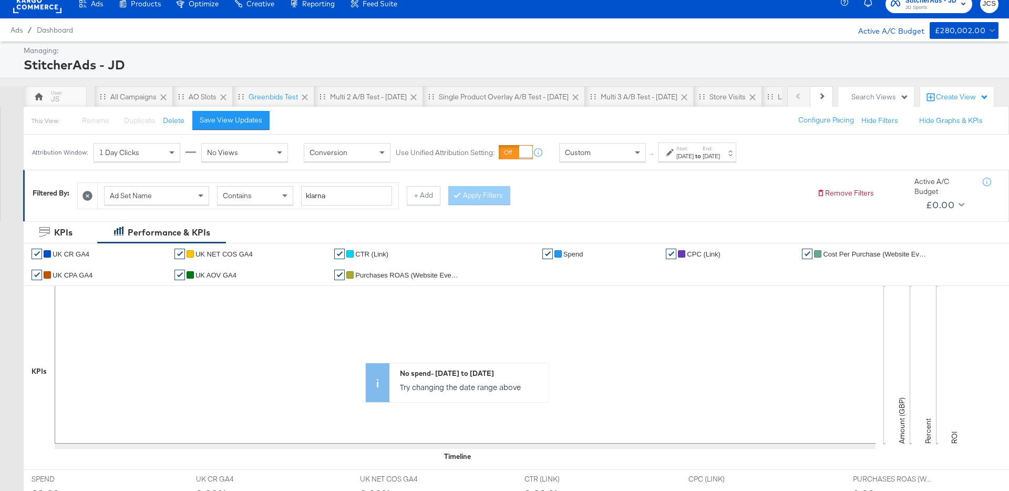
scroll to position [0, 0]
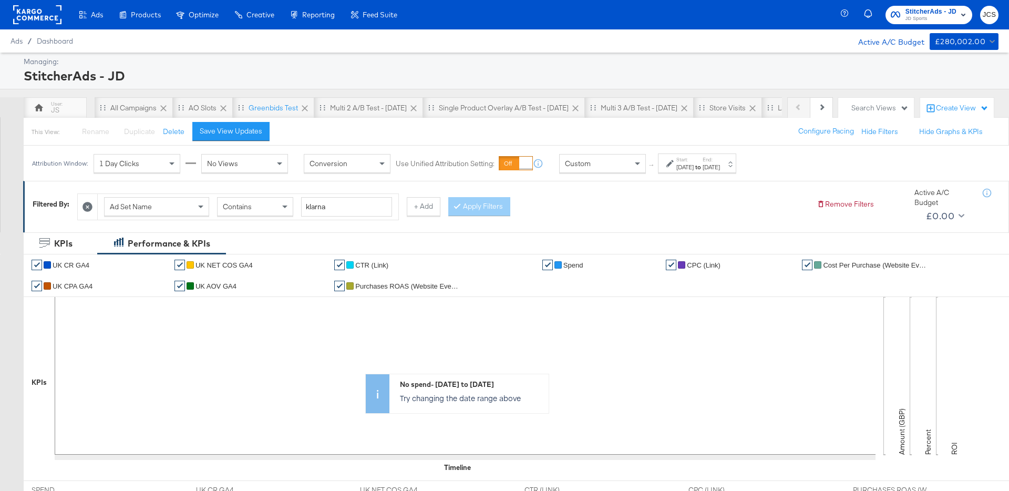
click at [182, 199] on div "Ad Set Name" at bounding box center [157, 207] width 104 height 18
click at [324, 206] on input "search" at bounding box center [355, 206] width 108 height 19
type input "klarna"
click at [457, 206] on div at bounding box center [458, 206] width 7 height 10
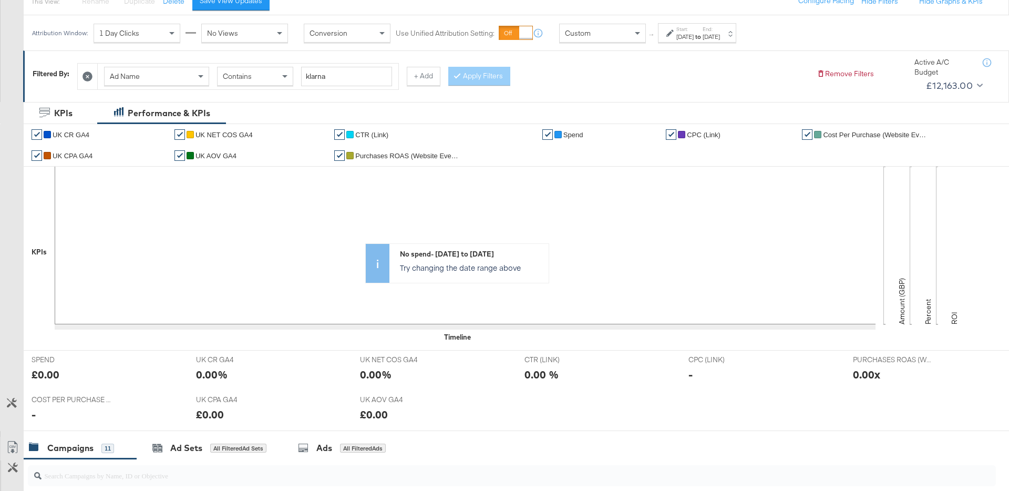
scroll to position [0, 0]
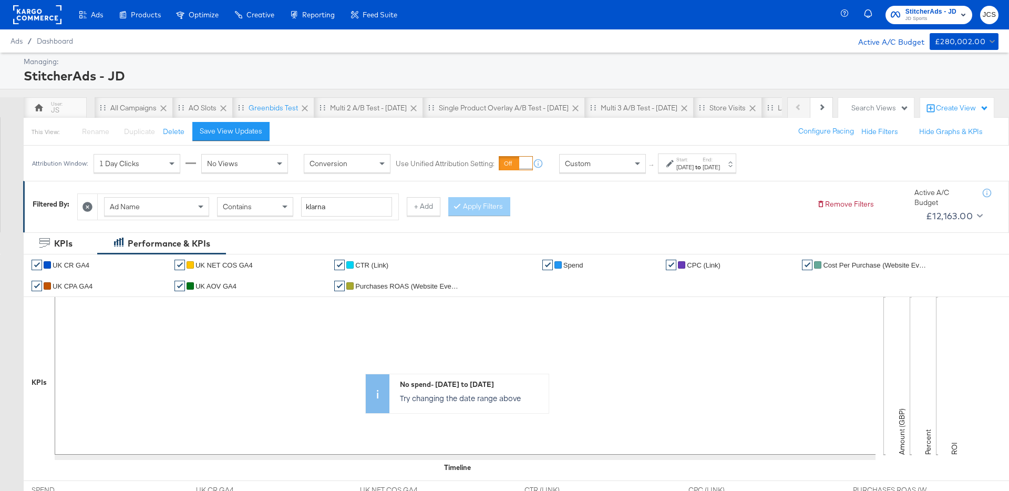
click at [48, 11] on rect at bounding box center [37, 14] width 48 height 19
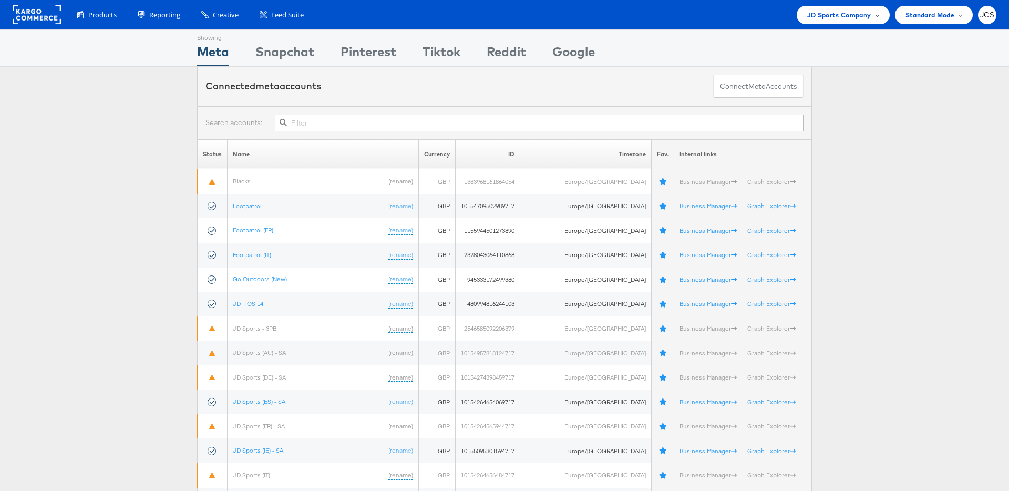
click at [834, 18] on span "JD Sports Company" at bounding box center [839, 14] width 64 height 11
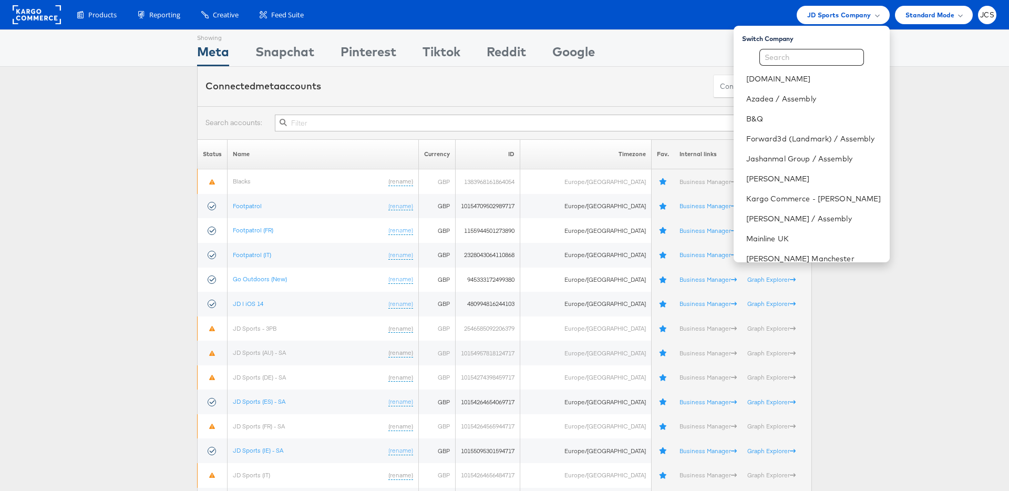
click at [588, 97] on div "Connected meta accounts Connect meta Accounts" at bounding box center [504, 86] width 615 height 39
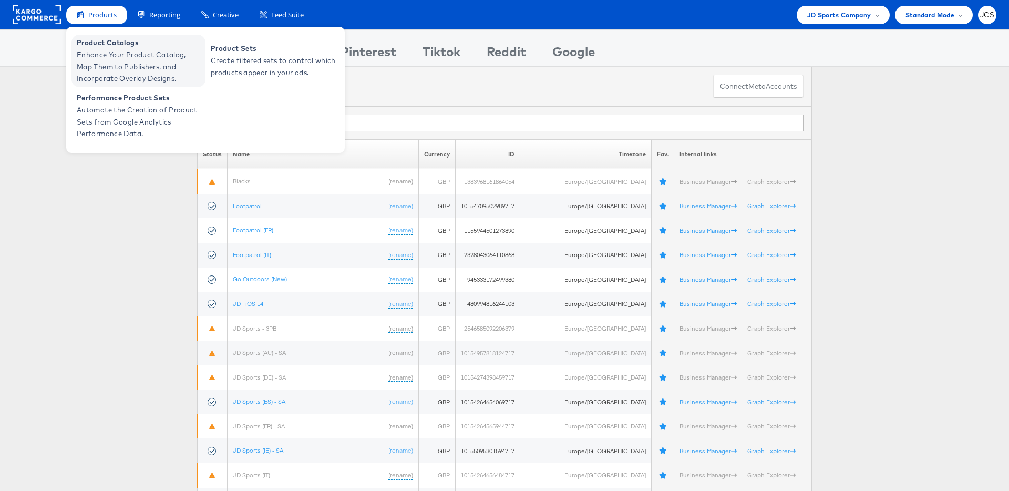
click at [99, 54] on span "Enhance Your Product Catalog, Map Them to Publishers, and Incorporate Overlay D…" at bounding box center [140, 67] width 126 height 36
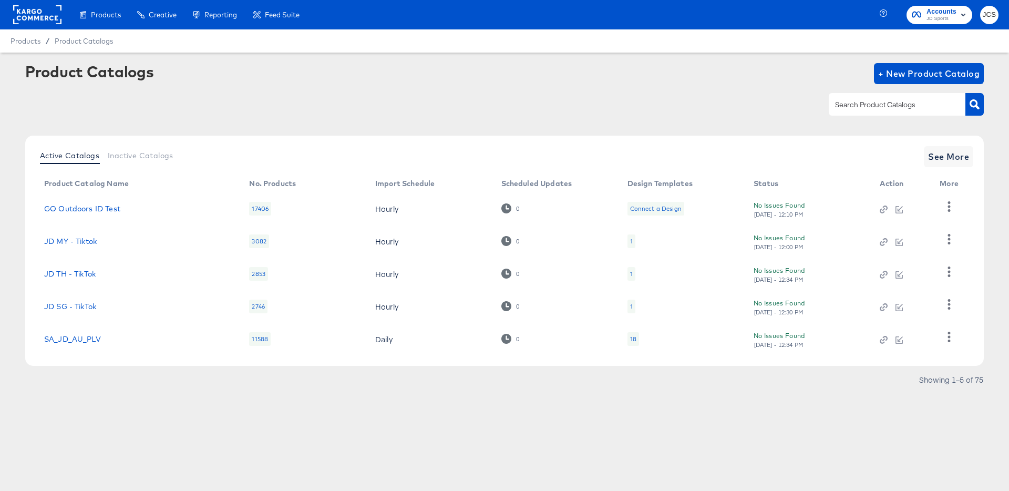
click at [856, 105] on input "text" at bounding box center [889, 105] width 112 height 12
type input "main"
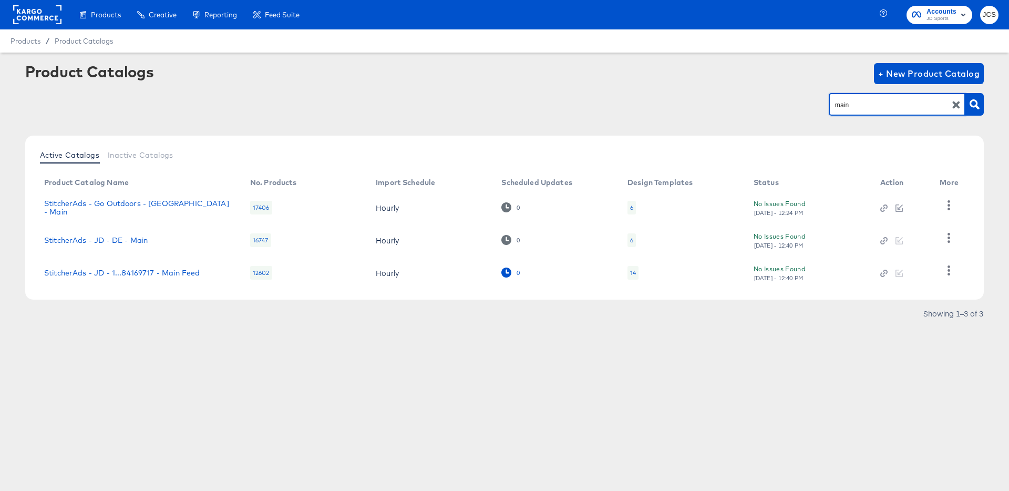
click at [510, 270] on icon at bounding box center [506, 272] width 10 height 10
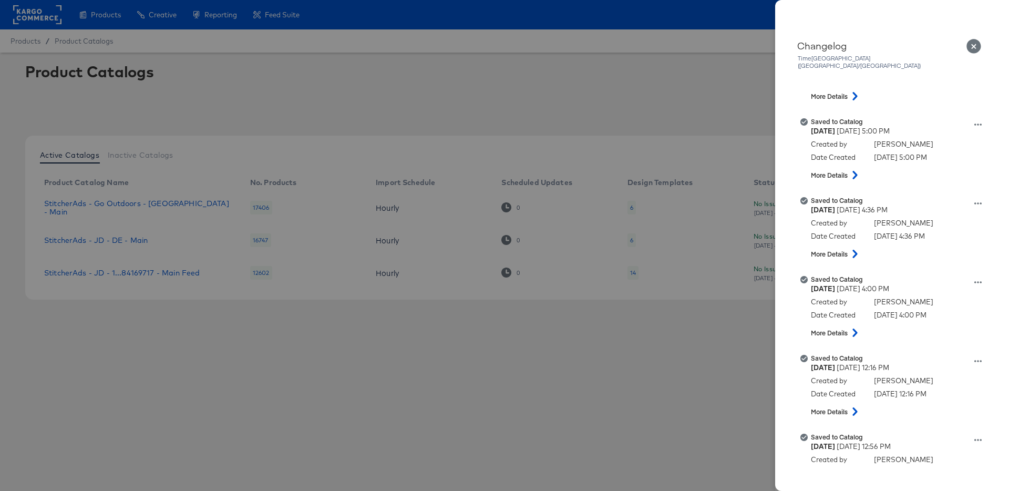
scroll to position [9673, 0]
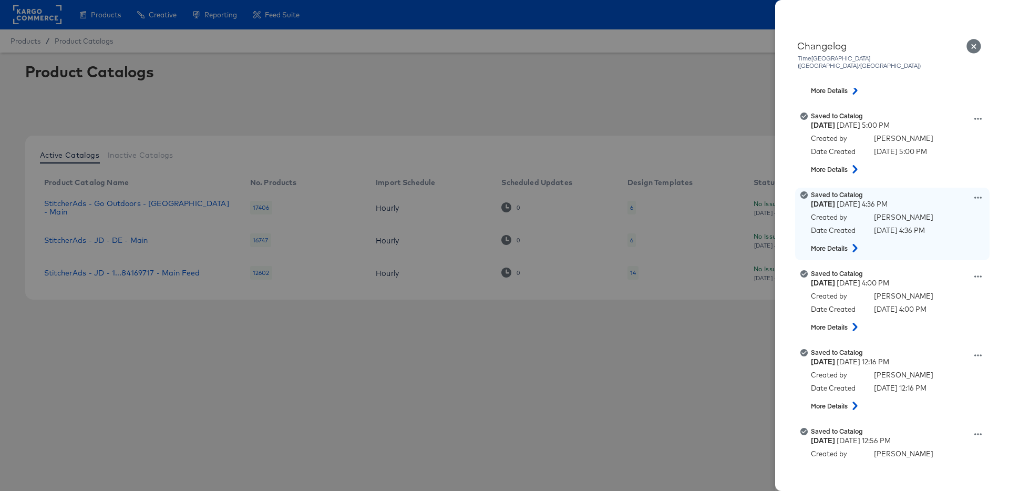
click at [855, 244] on icon at bounding box center [854, 248] width 13 height 8
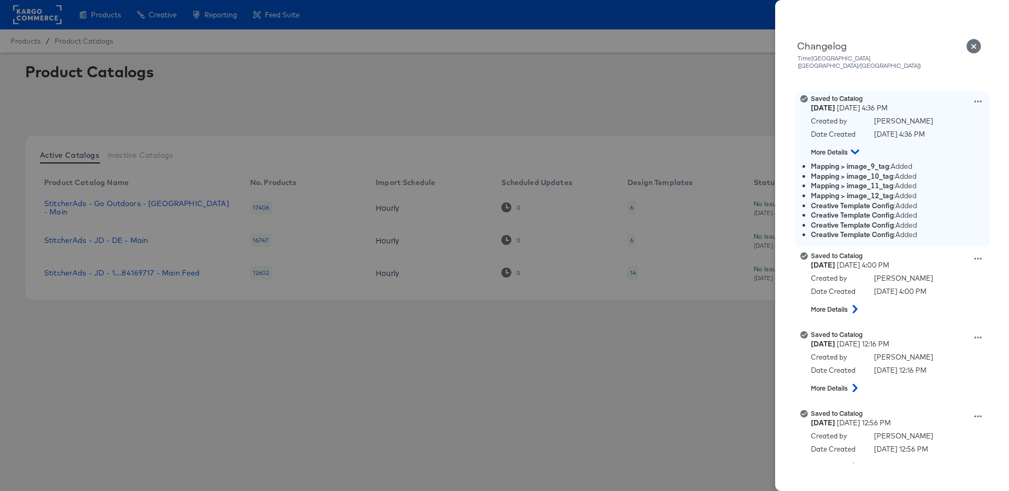
scroll to position [9769, 0]
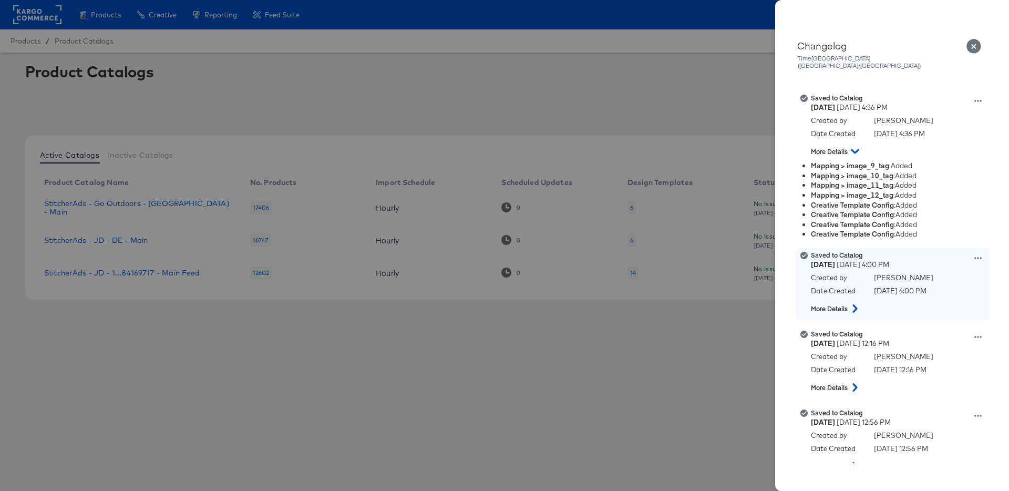
click at [854, 304] on icon at bounding box center [854, 308] width 13 height 8
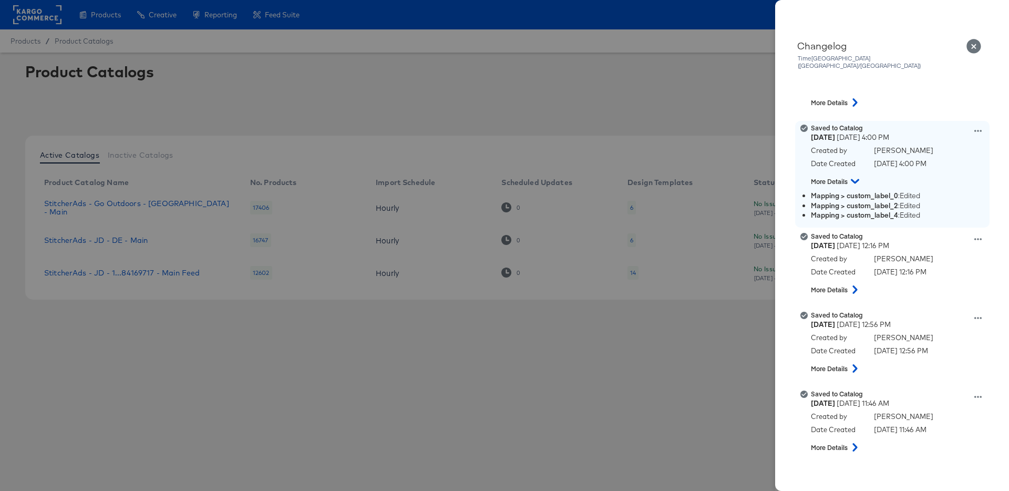
scroll to position [9857, 0]
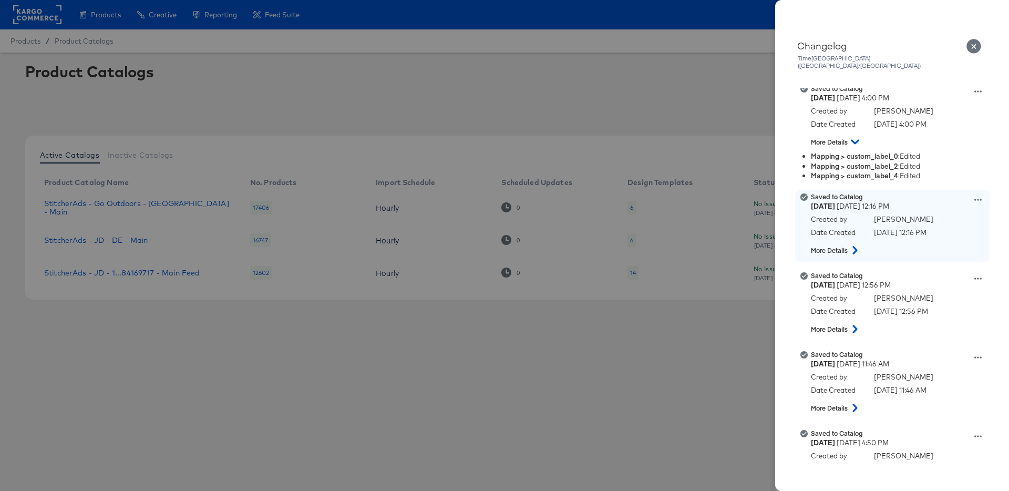
click at [857, 246] on icon at bounding box center [854, 250] width 13 height 8
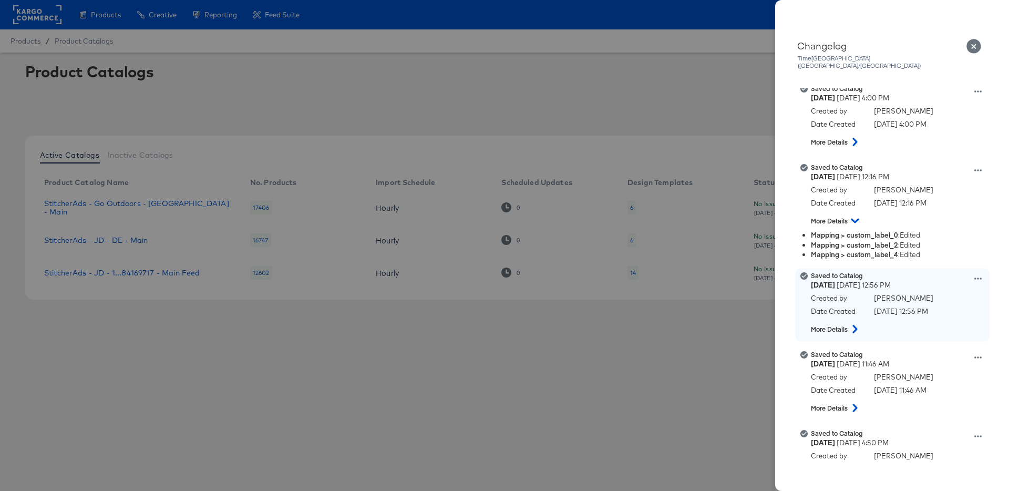
click at [857, 325] on icon at bounding box center [854, 329] width 13 height 8
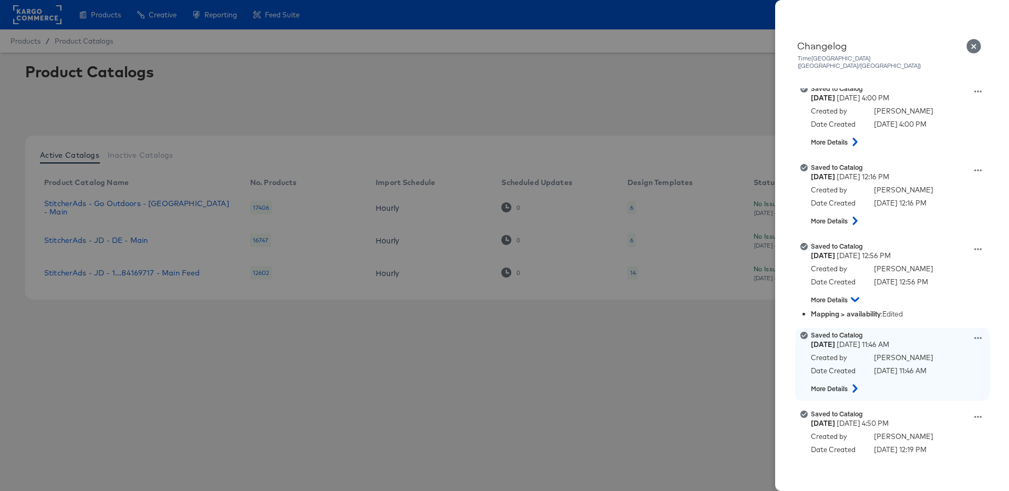
click at [857, 384] on icon at bounding box center [854, 388] width 13 height 8
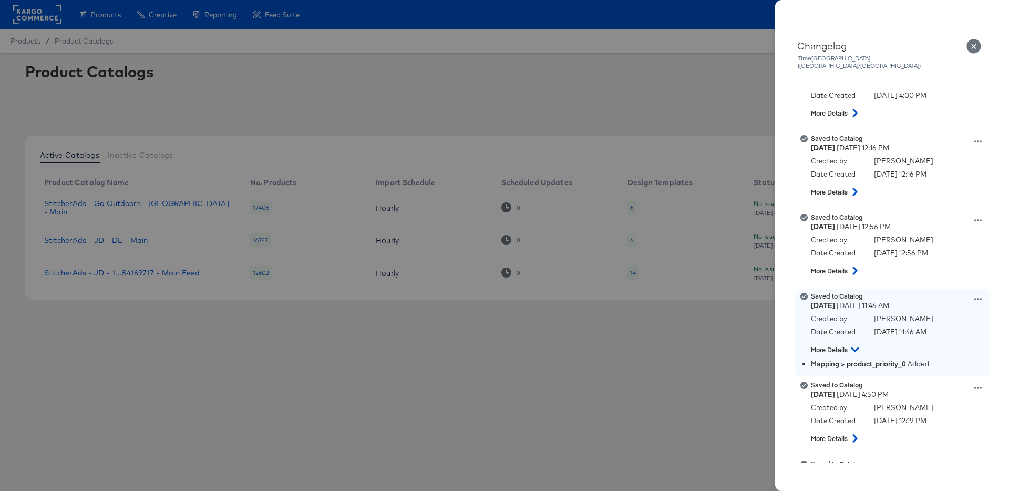
scroll to position [9896, 0]
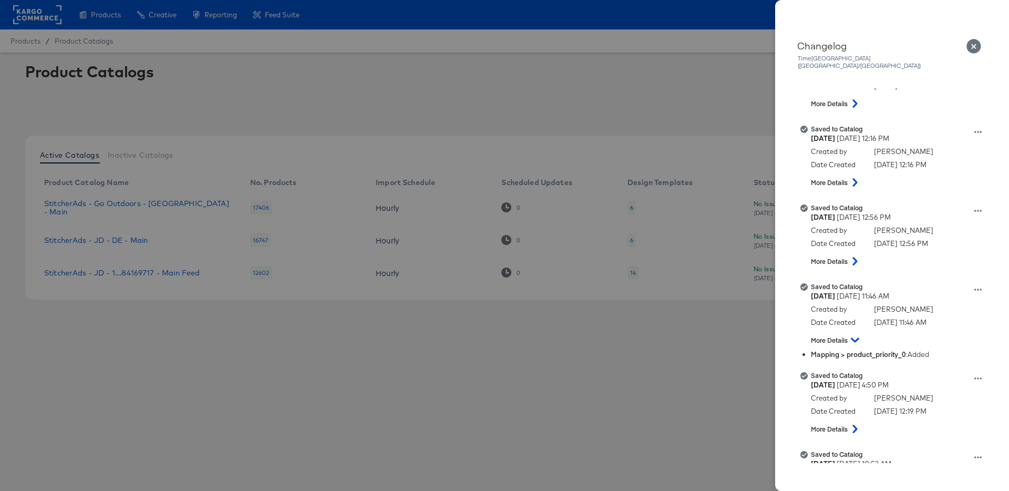
click at [975, 46] on icon "Close" at bounding box center [973, 46] width 15 height 15
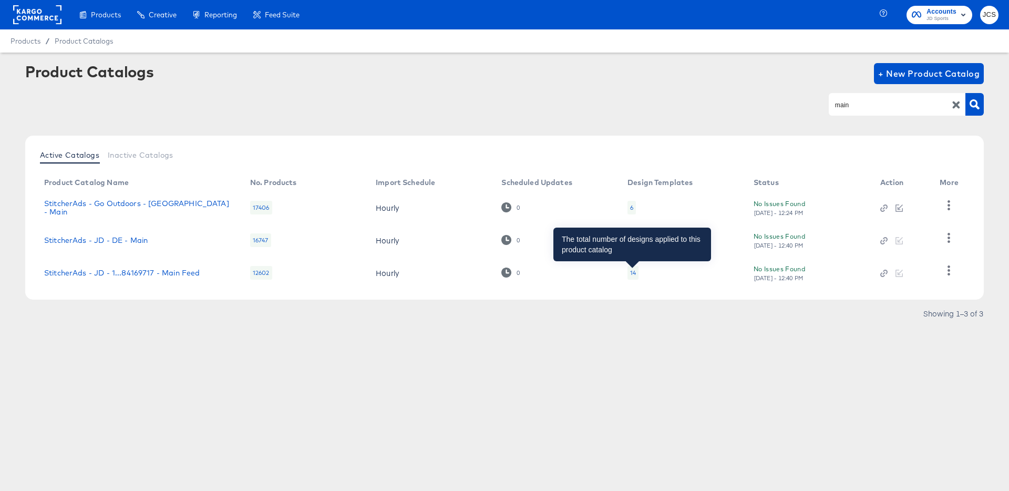
click at [633, 273] on div "14" at bounding box center [633, 272] width 6 height 8
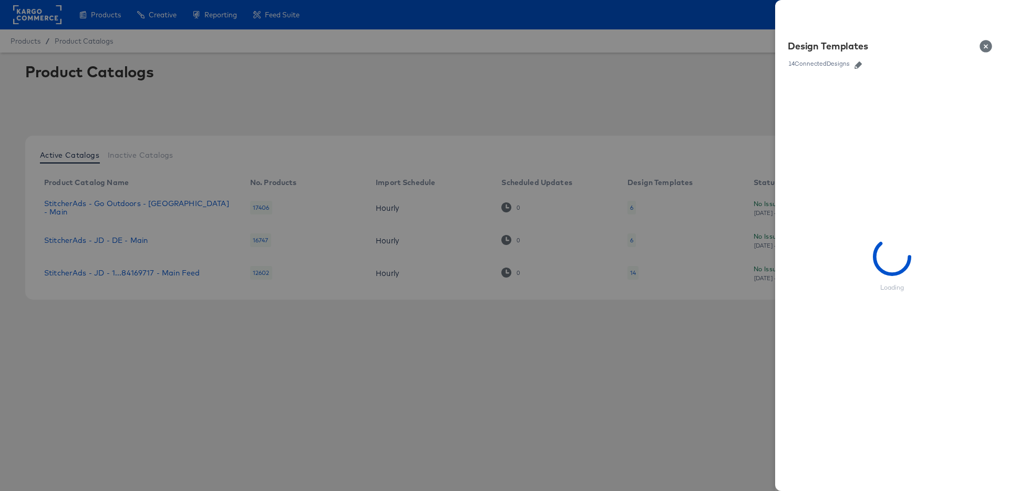
click at [862, 64] on icon "button" at bounding box center [857, 64] width 7 height 7
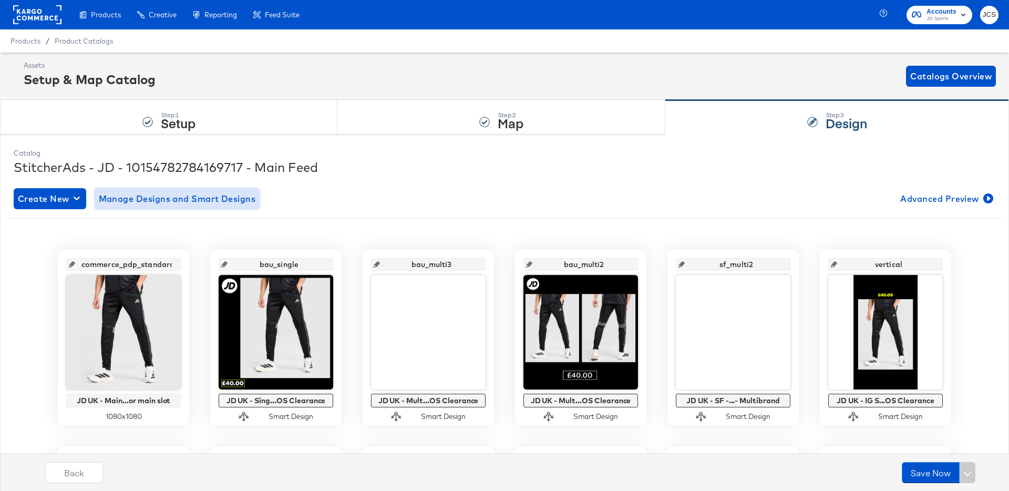
click at [224, 192] on span "Manage Designs and Smart Designs" at bounding box center [177, 198] width 157 height 15
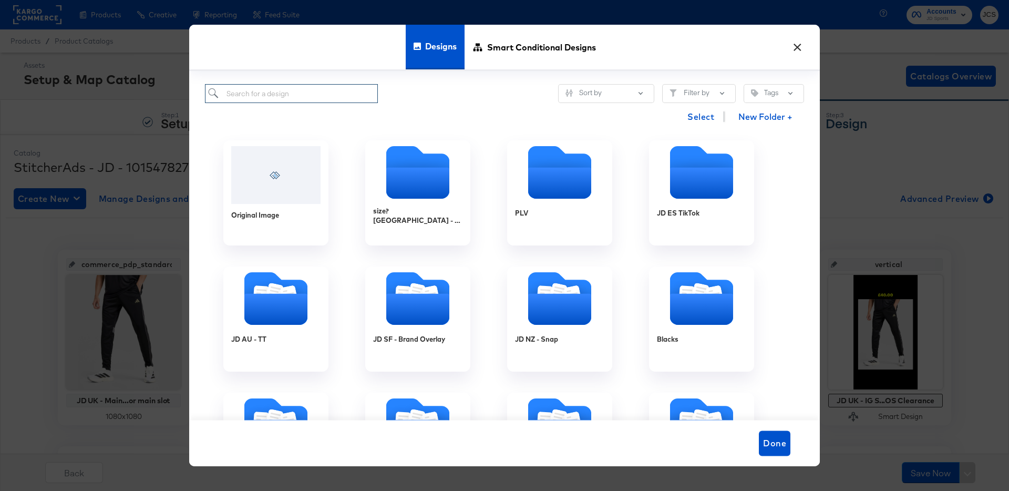
click at [332, 98] on input "search" at bounding box center [291, 93] width 173 height 19
type input "klarna"
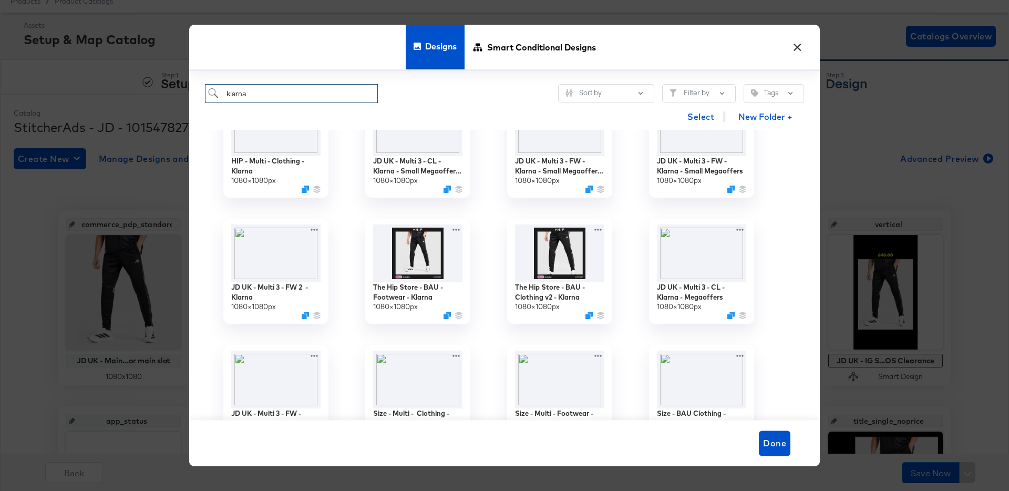
scroll to position [2252, 0]
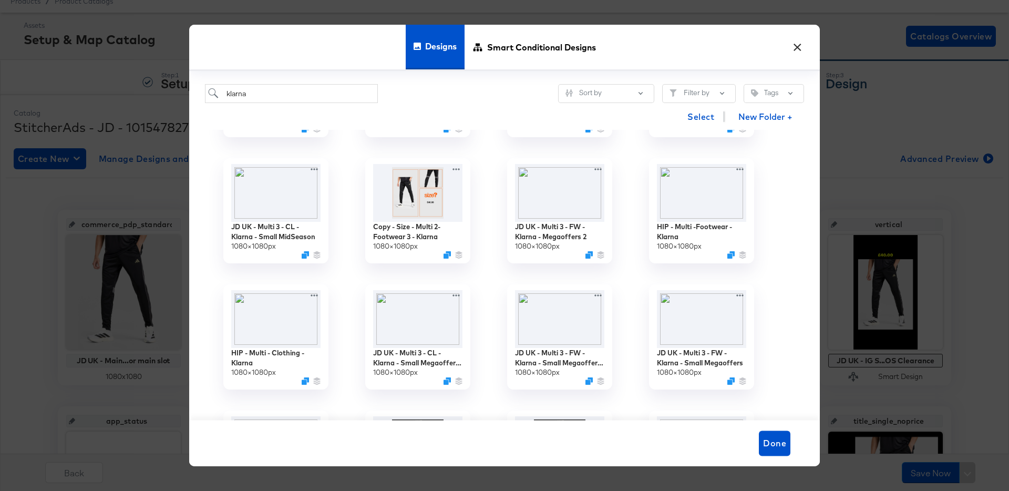
click at [799, 47] on button "×" at bounding box center [797, 44] width 19 height 19
click at [799, 47] on div "Assets Setup & Map Catalog Catalogs Overview" at bounding box center [510, 35] width 972 height 31
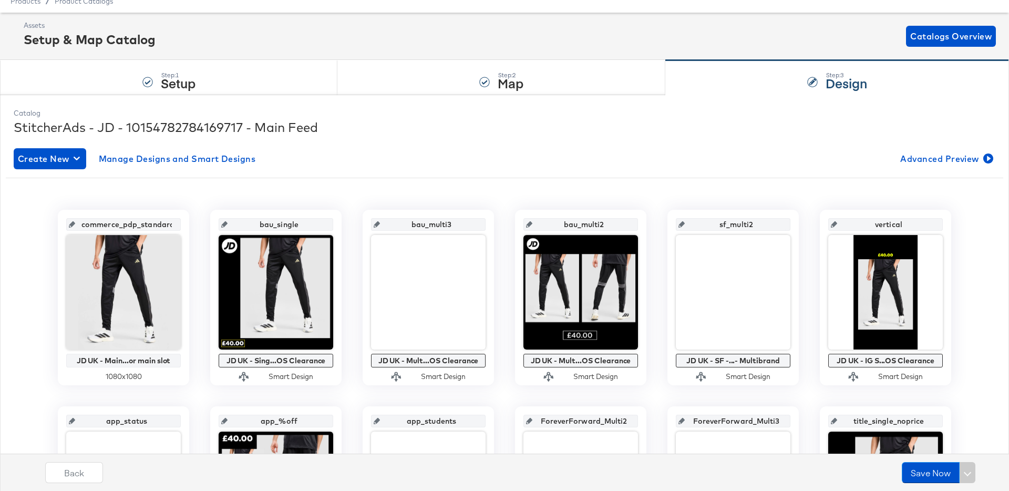
scroll to position [0, 0]
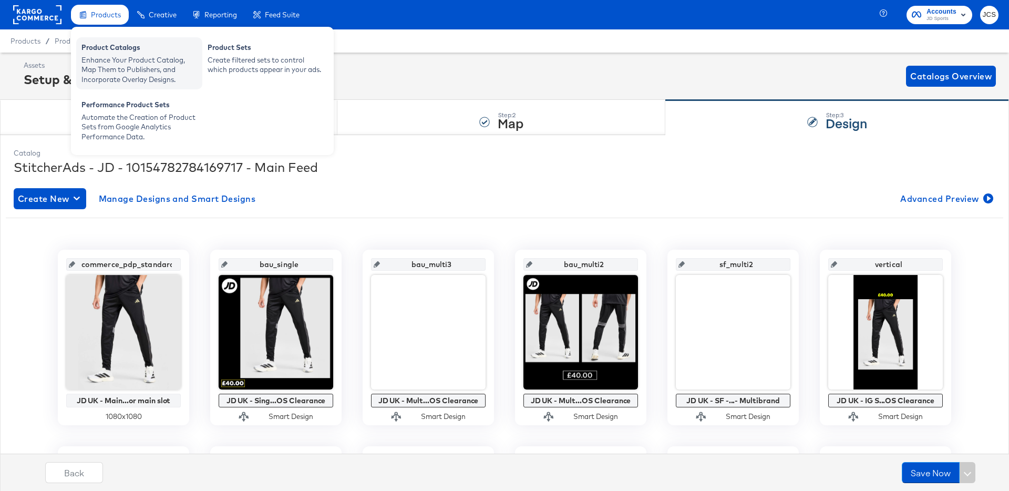
click at [105, 61] on div "Enhance Your Product Catalog, Map Them to Publishers, and Incorporate Overlay D…" at bounding box center [139, 69] width 116 height 29
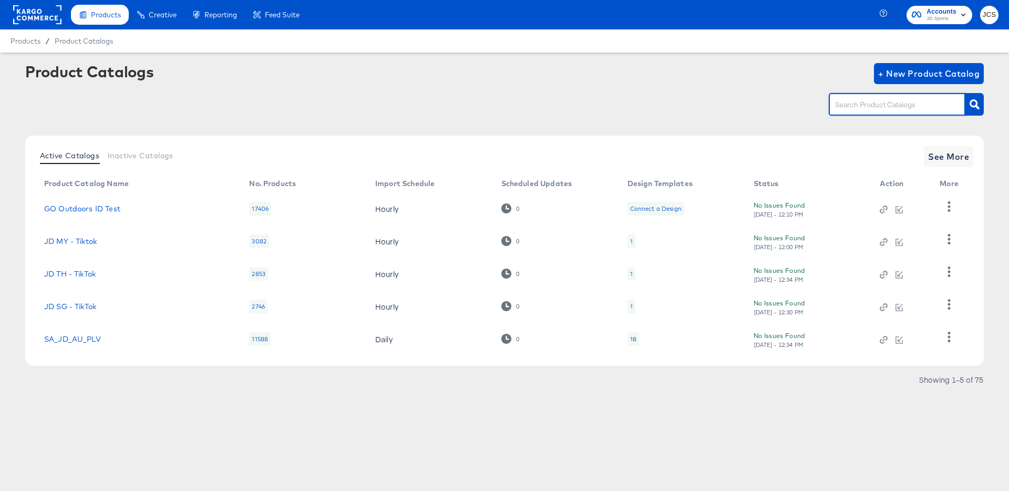
click at [883, 110] on input "text" at bounding box center [889, 105] width 112 height 12
type input "main"
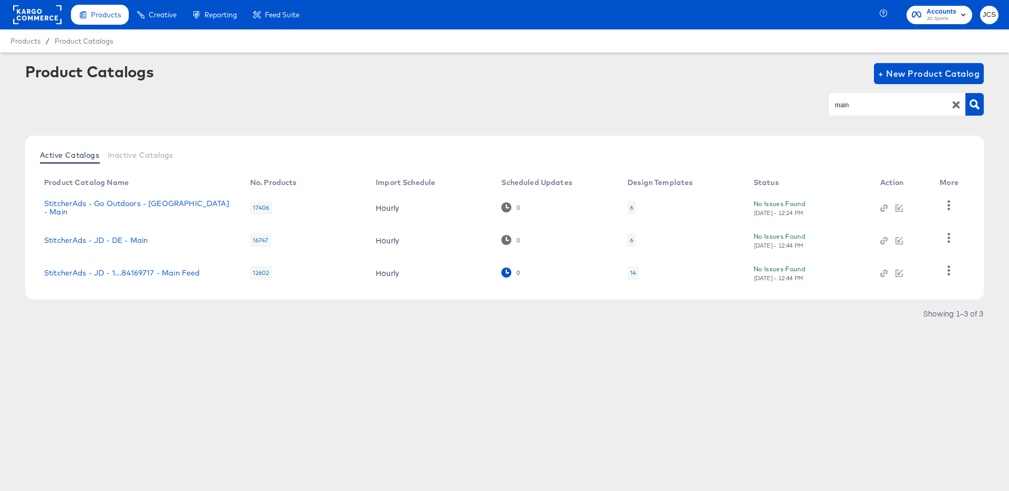
click at [510, 273] on icon at bounding box center [506, 272] width 10 height 10
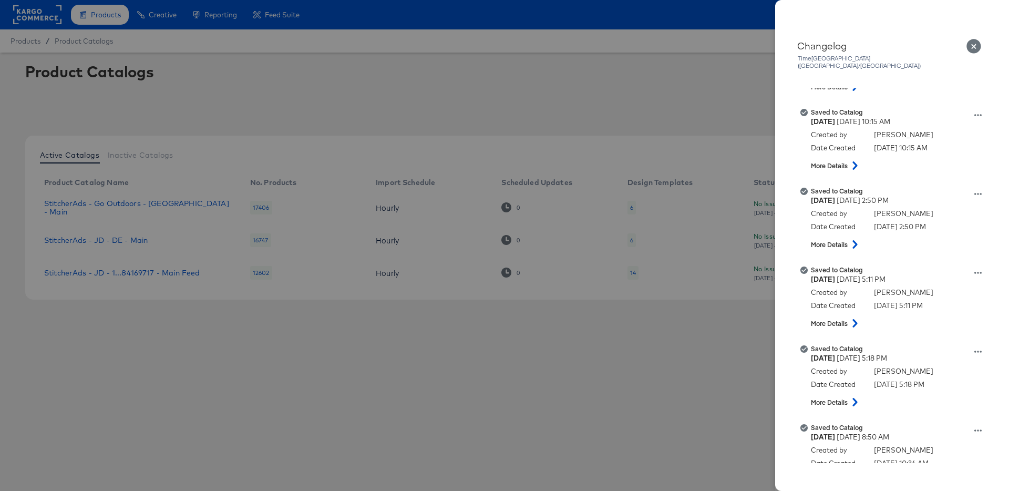
scroll to position [21970, 0]
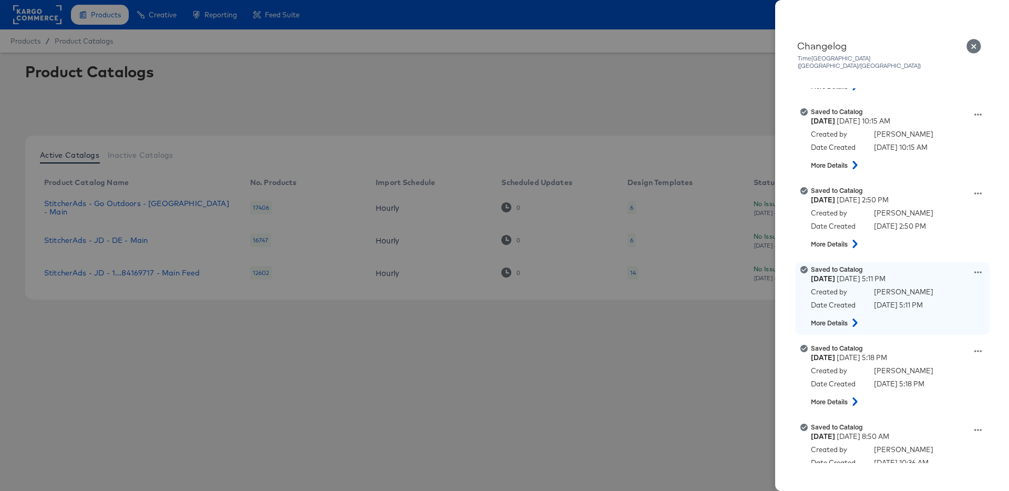
click at [856, 318] on icon at bounding box center [854, 322] width 5 height 8
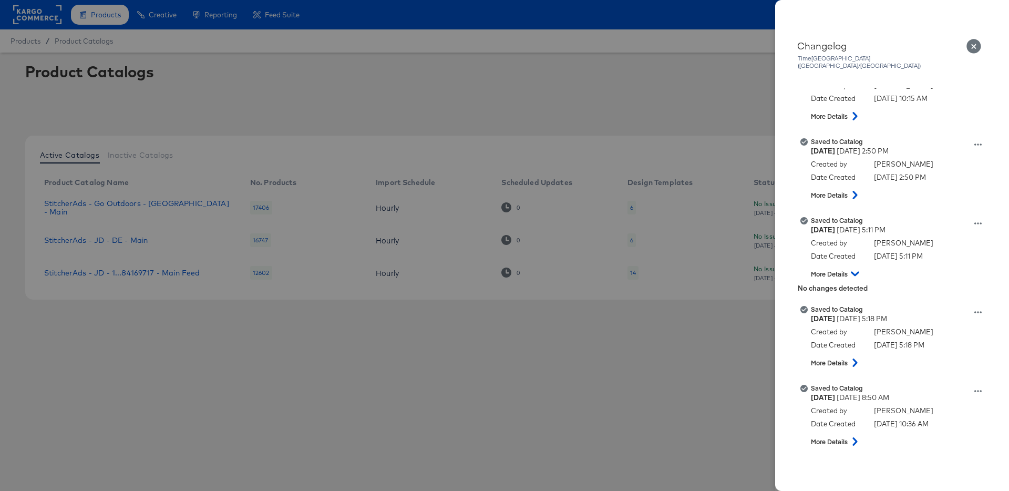
scroll to position [22021, 0]
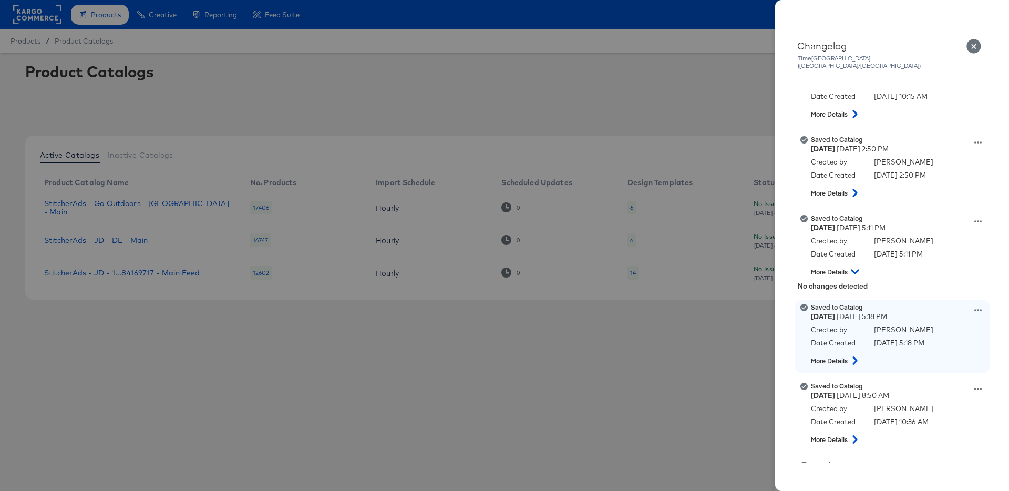
click at [854, 356] on icon at bounding box center [854, 360] width 13 height 8
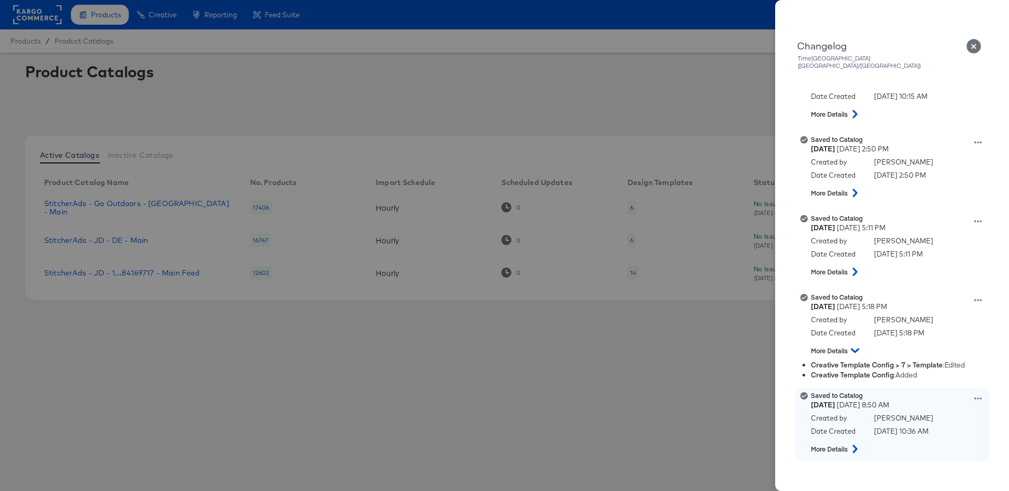
click at [857, 444] on icon at bounding box center [854, 448] width 13 height 8
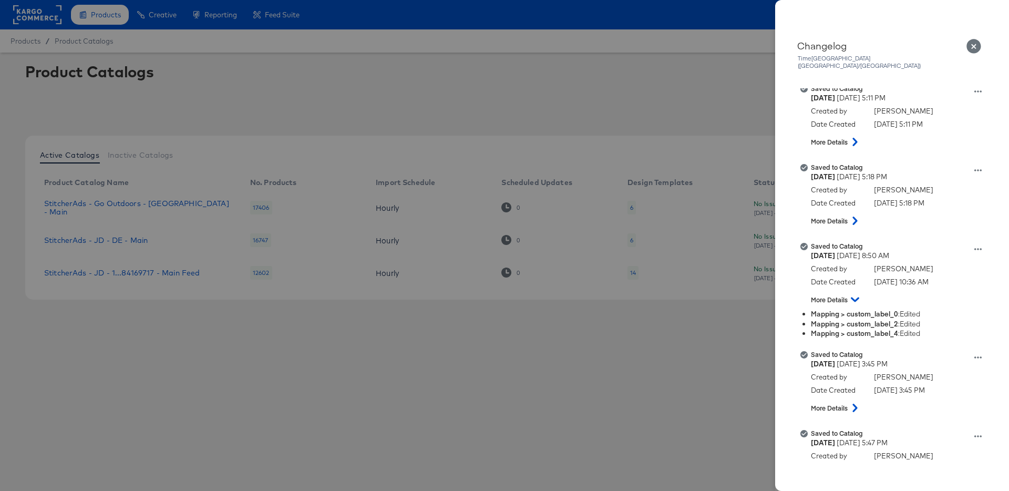
scroll to position [22174, 0]
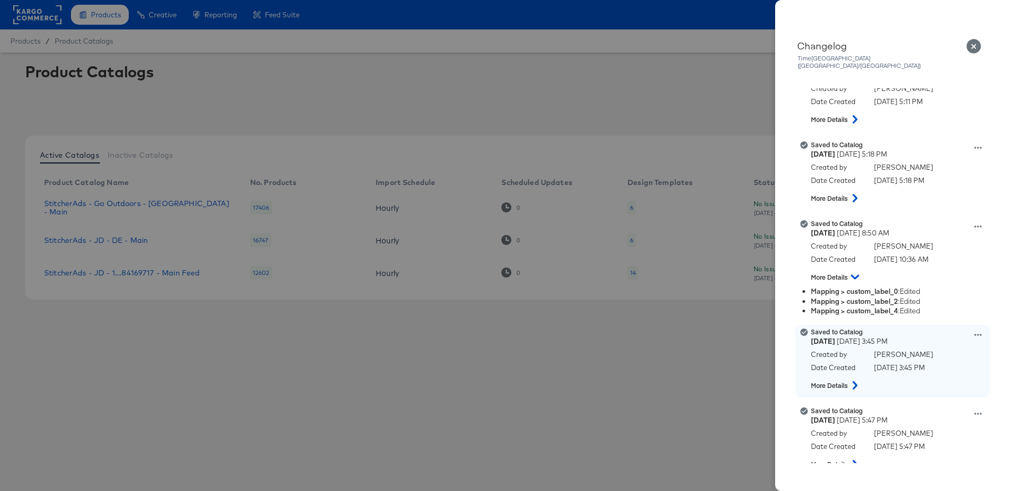
click at [856, 381] on icon at bounding box center [854, 385] width 13 height 8
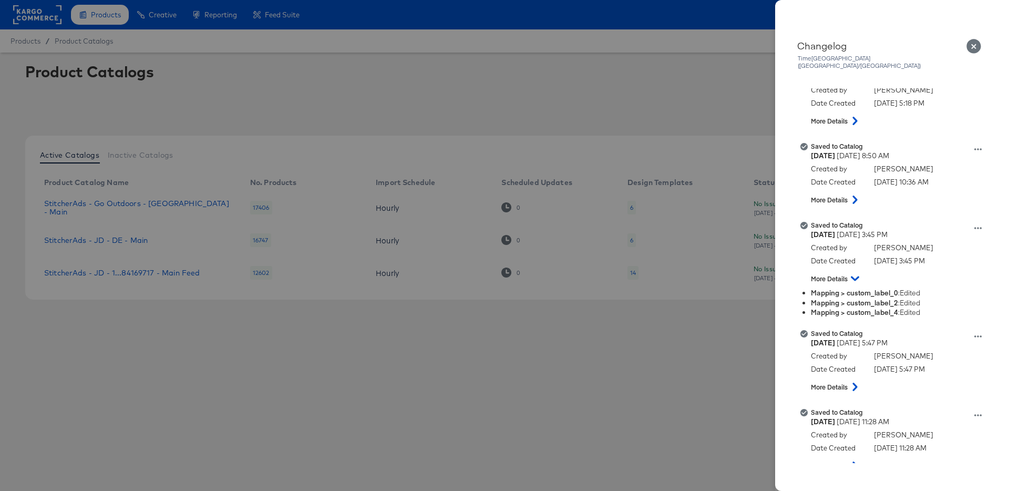
scroll to position [22252, 0]
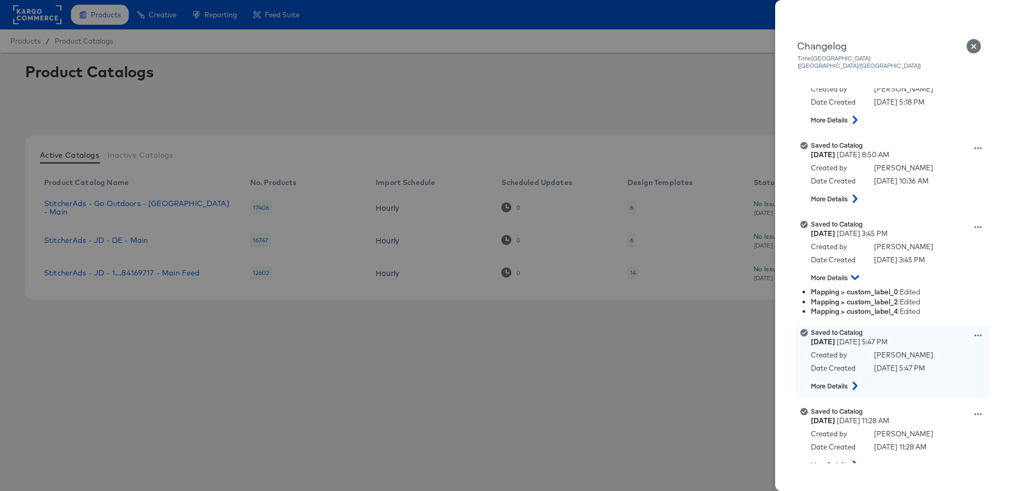
click at [853, 381] on icon at bounding box center [854, 385] width 13 height 8
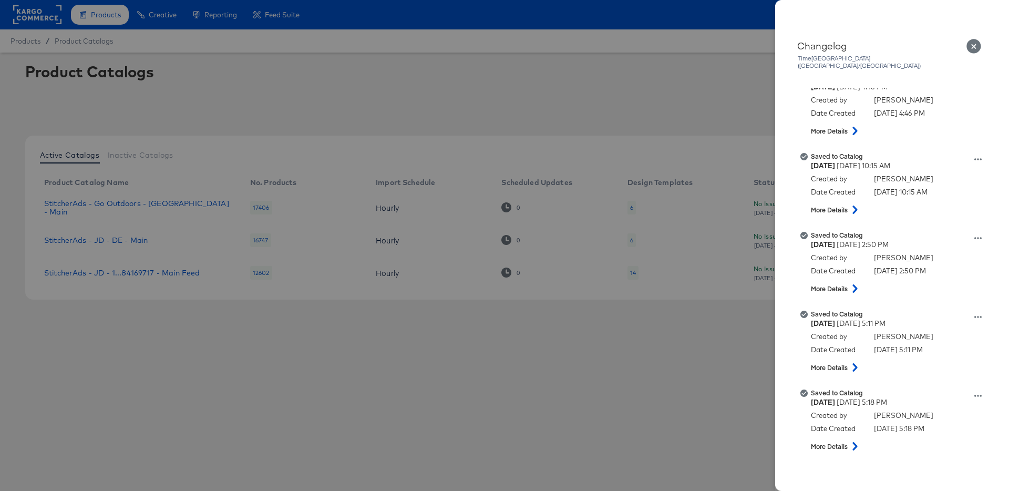
scroll to position [21915, 0]
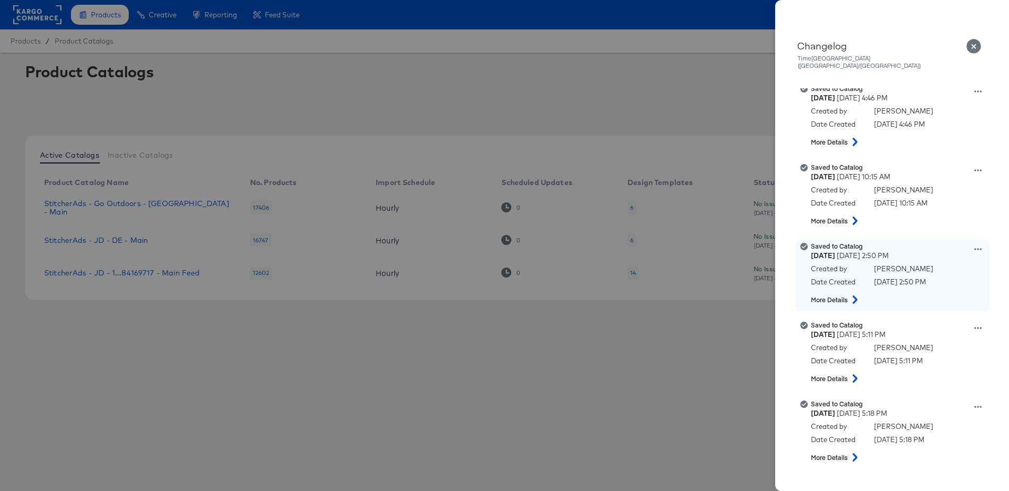
click at [856, 295] on icon at bounding box center [854, 299] width 13 height 8
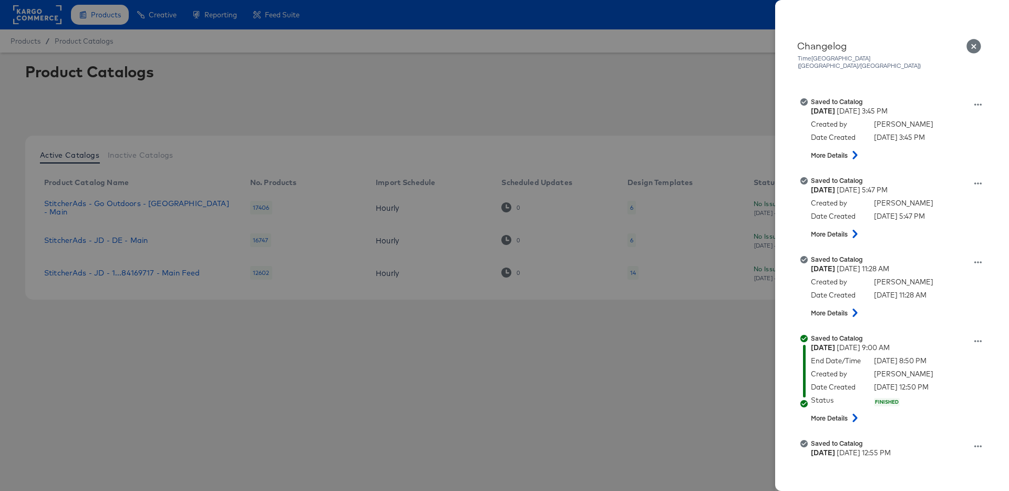
scroll to position [22393, 0]
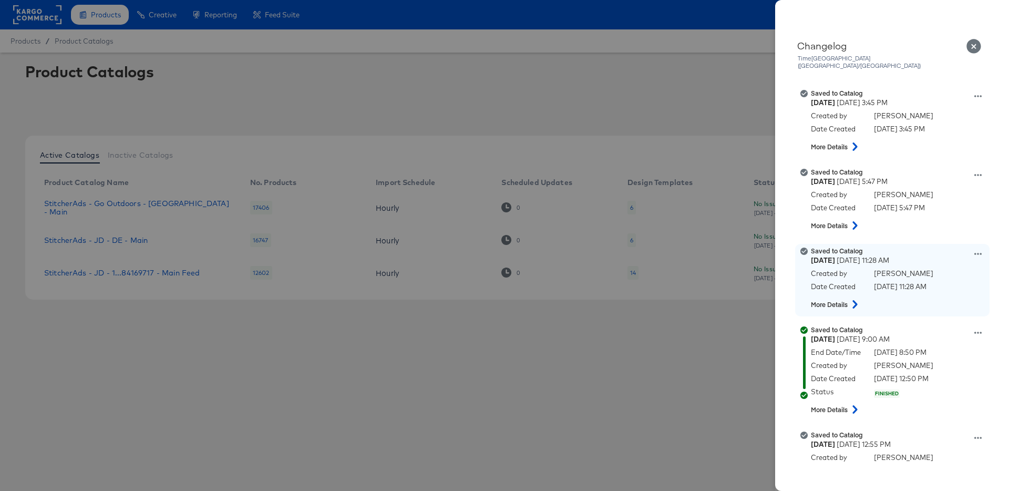
click at [853, 295] on button at bounding box center [855, 304] width 14 height 19
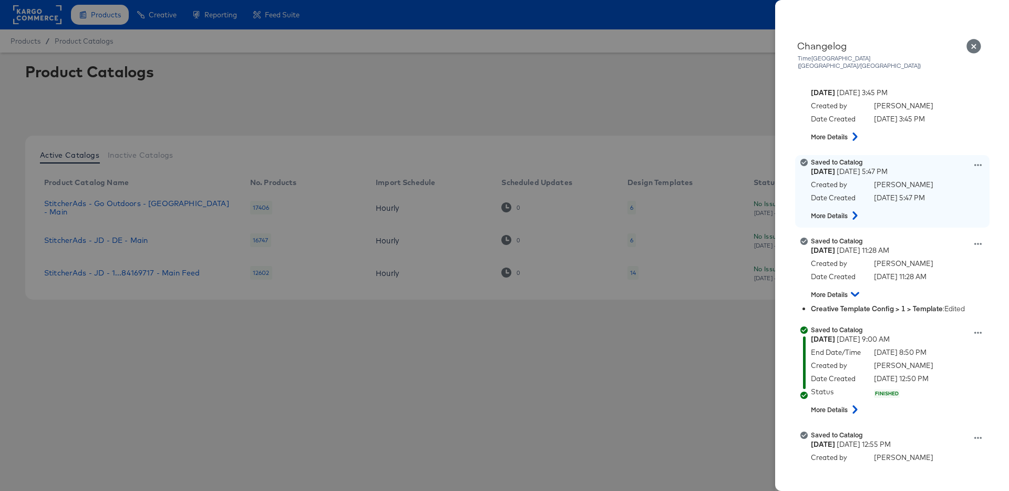
click at [859, 211] on icon at bounding box center [854, 215] width 13 height 8
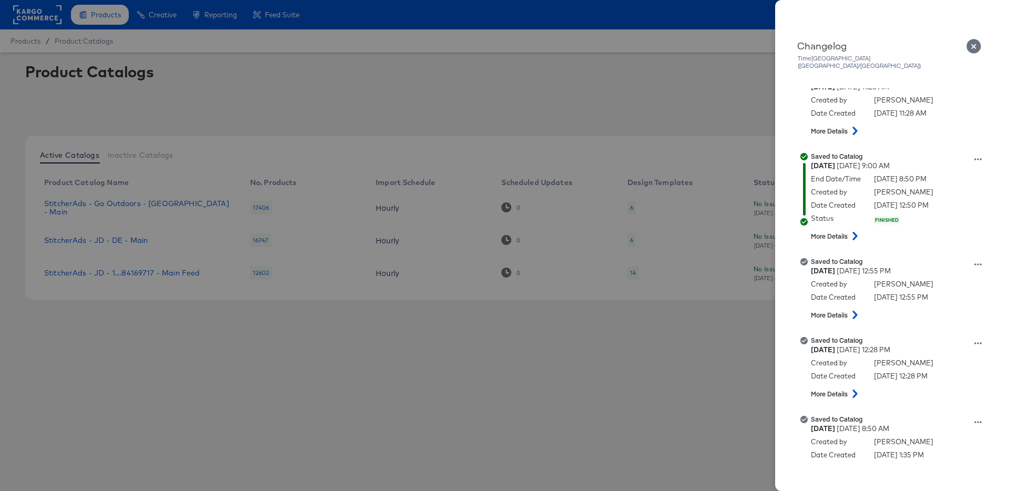
scroll to position [22576, 0]
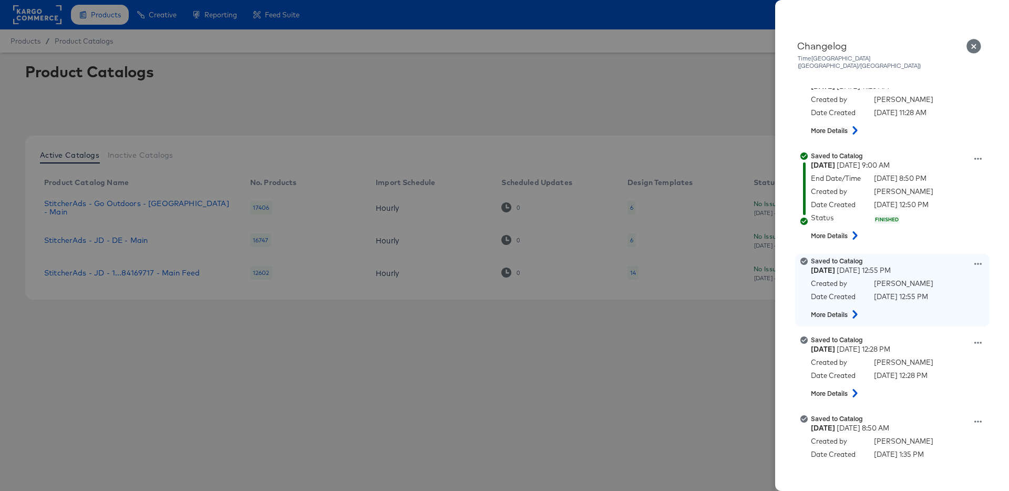
click at [856, 310] on icon at bounding box center [854, 314] width 13 height 8
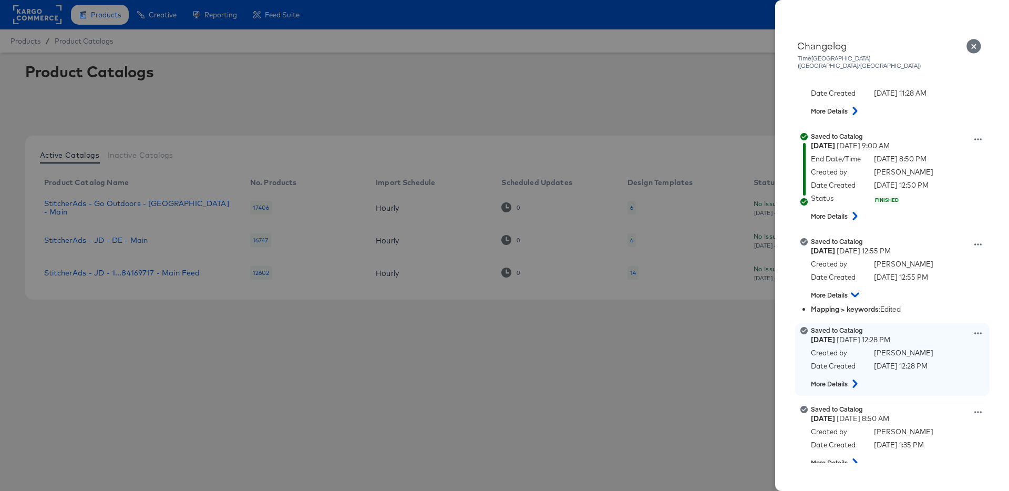
click at [856, 379] on icon at bounding box center [854, 383] width 5 height 8
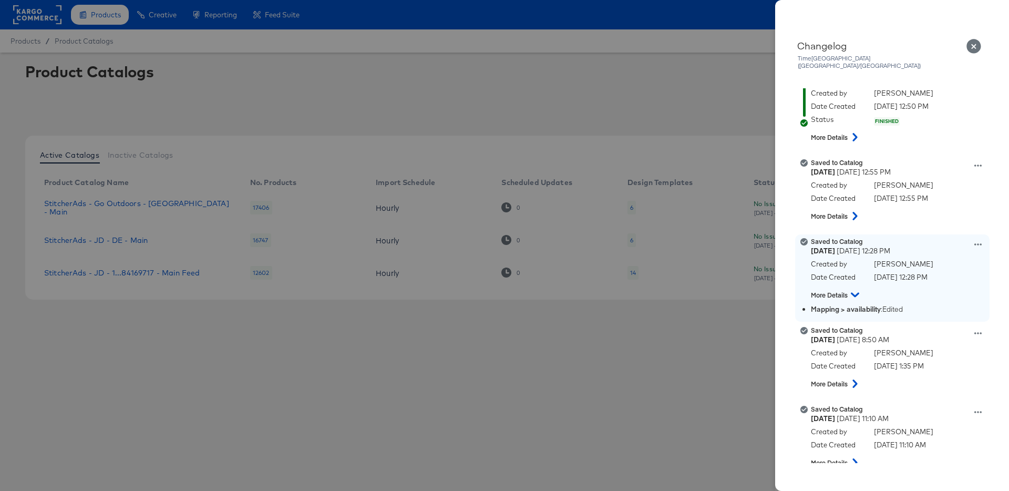
scroll to position [22670, 0]
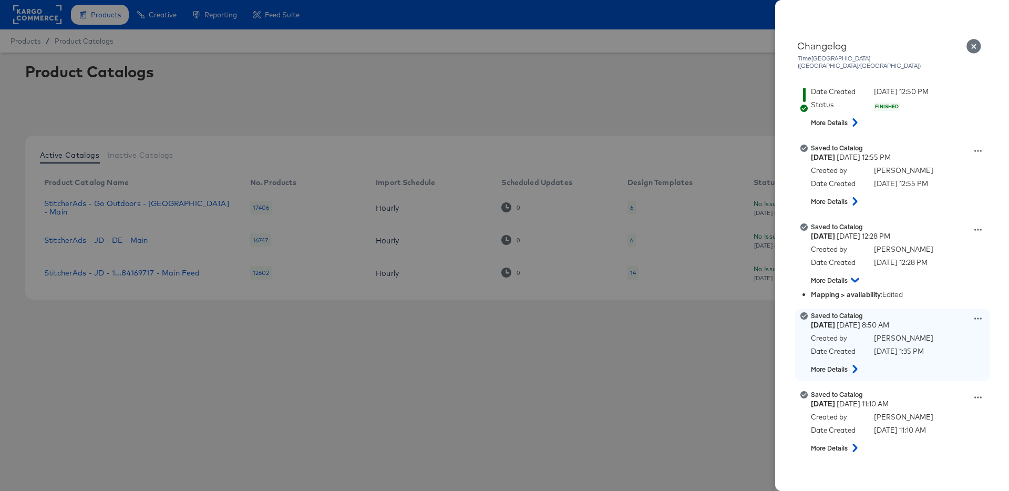
click at [857, 365] on icon at bounding box center [854, 369] width 13 height 8
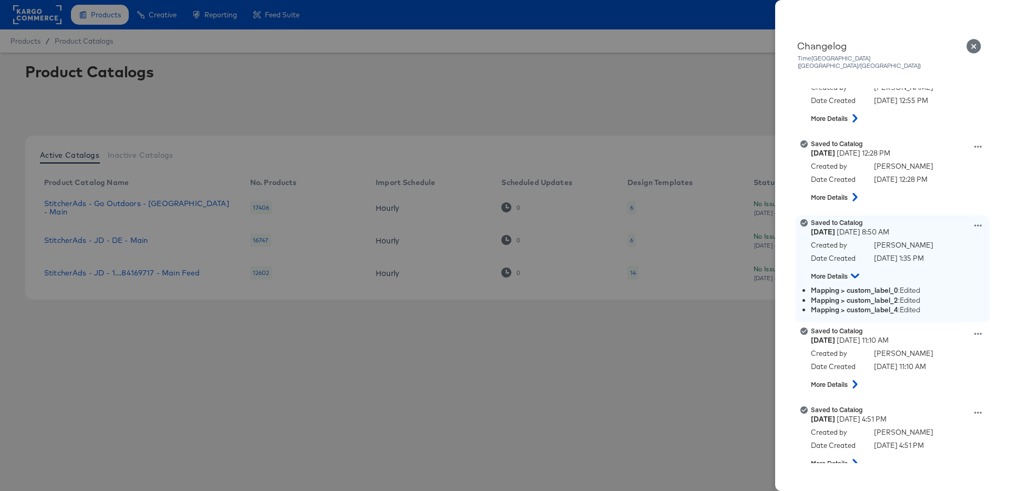
scroll to position [22753, 0]
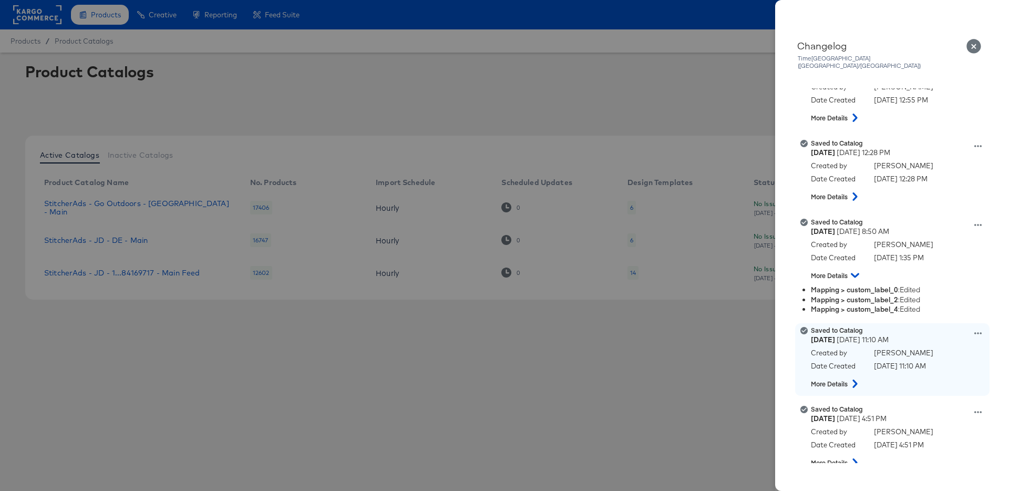
click at [856, 365] on div "Date Created" at bounding box center [837, 367] width 53 height 13
click at [853, 379] on icon at bounding box center [854, 383] width 13 height 8
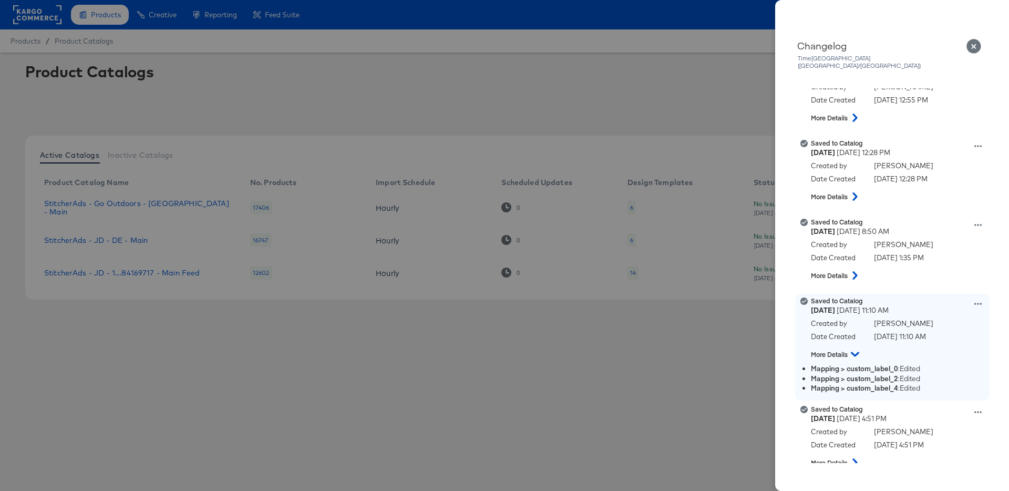
scroll to position [22845, 0]
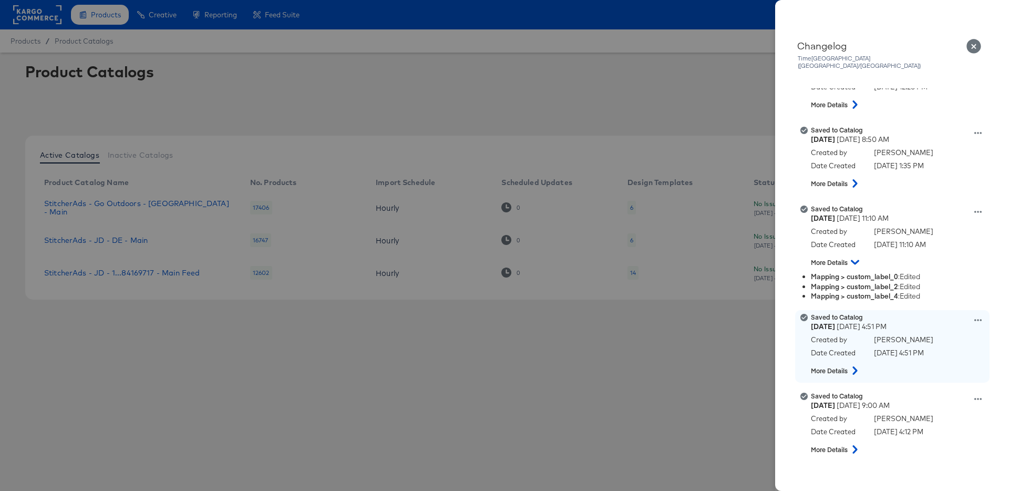
click at [852, 366] on icon at bounding box center [854, 370] width 13 height 8
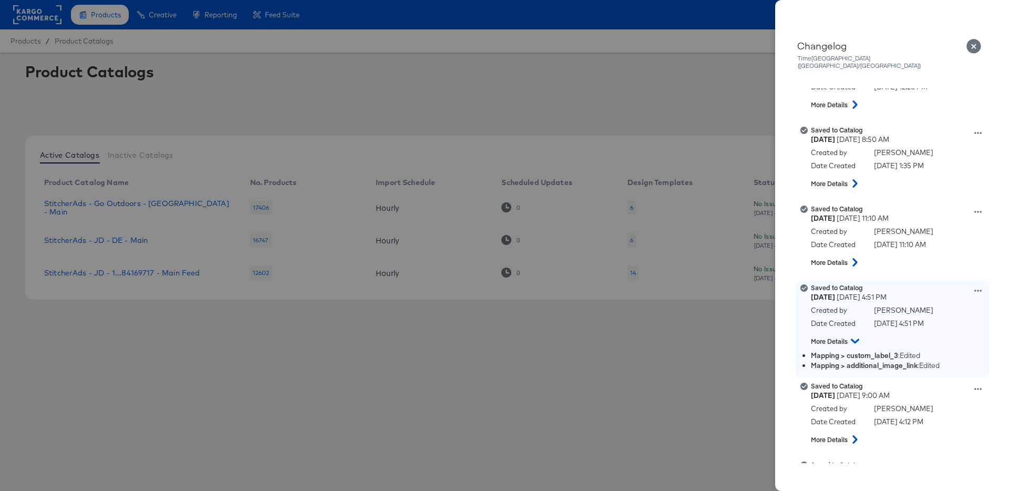
scroll to position [22869, 0]
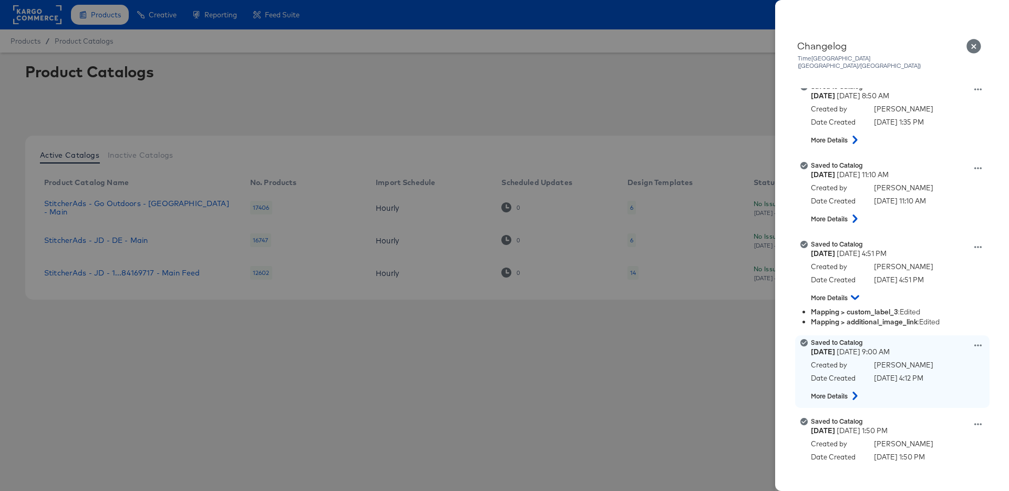
click at [853, 384] on div "Saved to Catalog Tuesday April 23rd 2024 12:28 PM Created by Sara Alonso Date C…" at bounding box center [900, 275] width 210 height 375
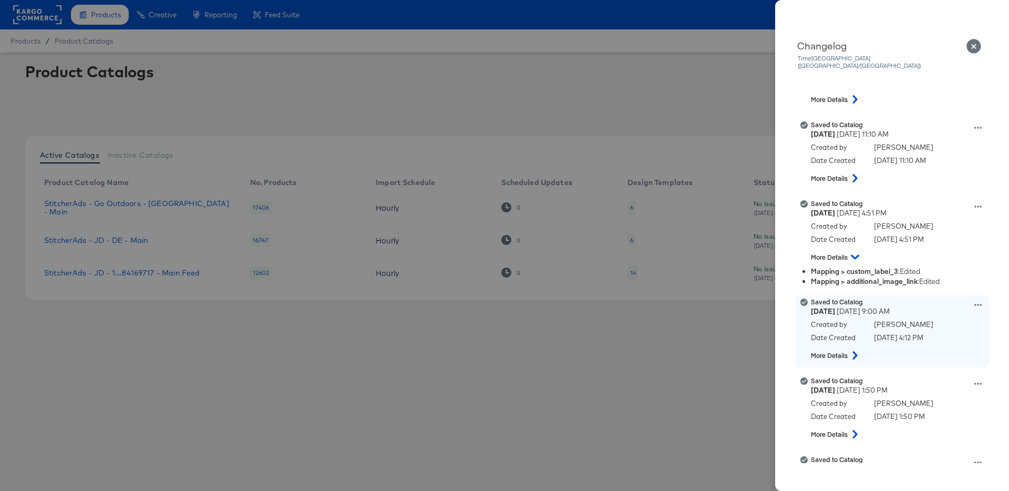
click at [856, 350] on div "Saved to Catalog Thursday April 25th 2024 12:55 PM Created by Sara Alonso Date …" at bounding box center [900, 275] width 210 height 375
click at [856, 349] on icon at bounding box center [854, 353] width 13 height 8
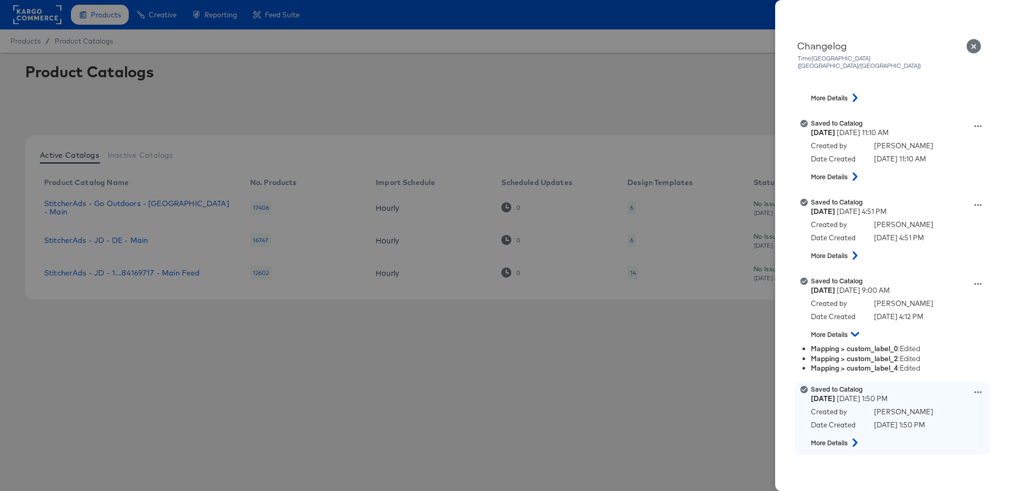
click at [856, 433] on button at bounding box center [855, 442] width 14 height 19
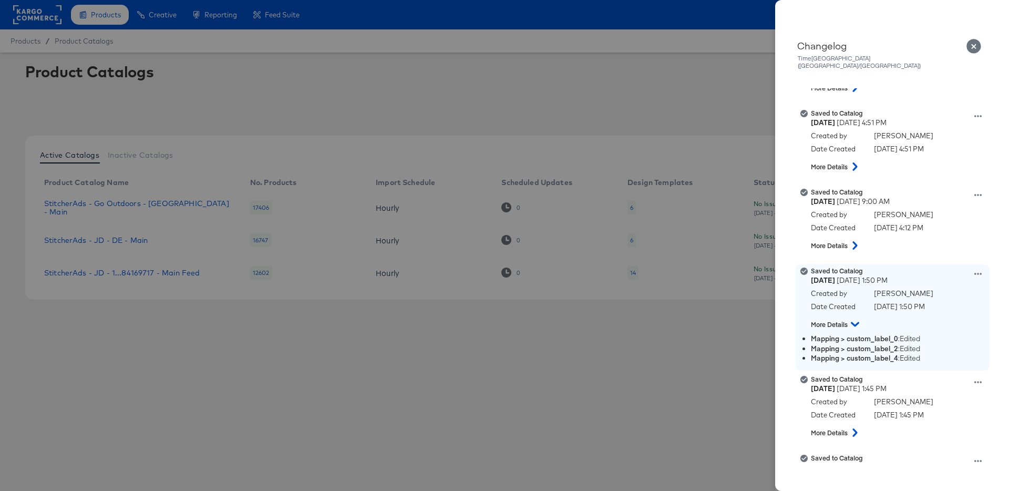
scroll to position [23030, 0]
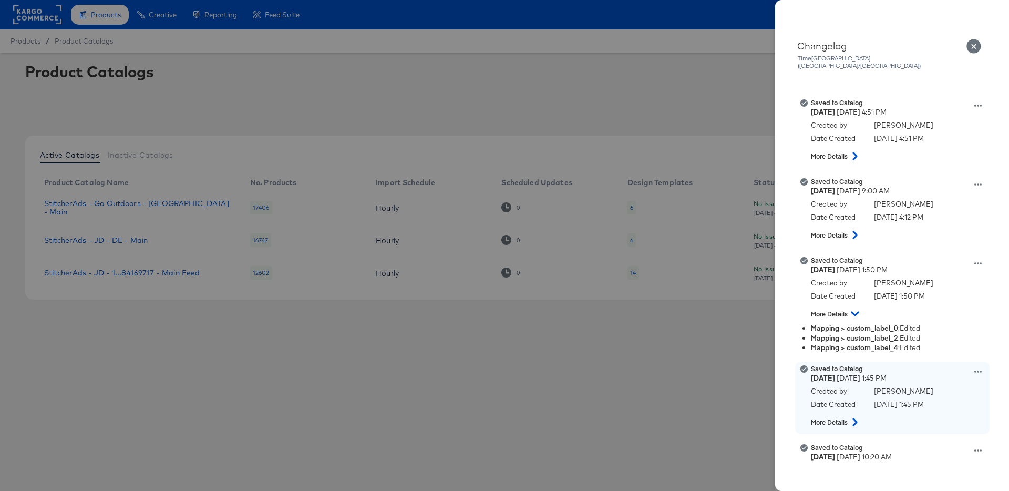
click at [858, 418] on icon at bounding box center [854, 422] width 13 height 8
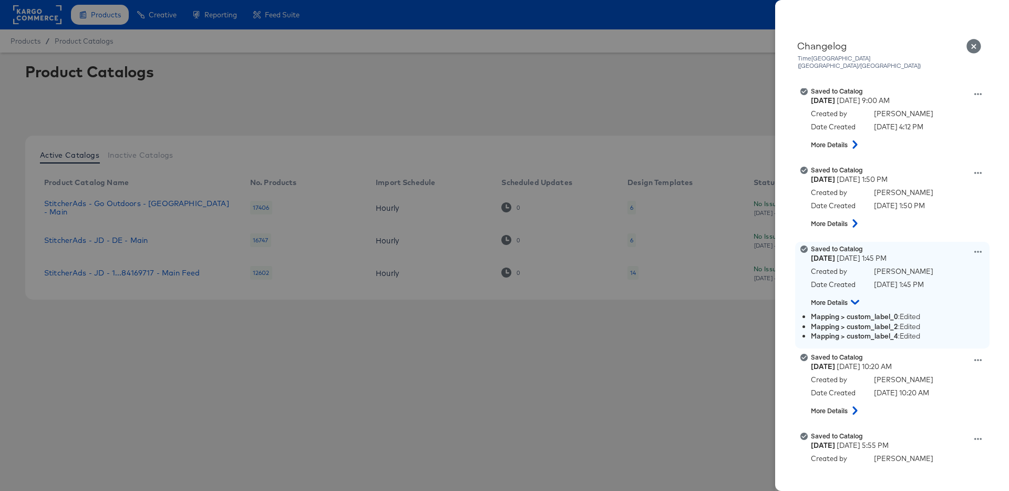
scroll to position [23123, 0]
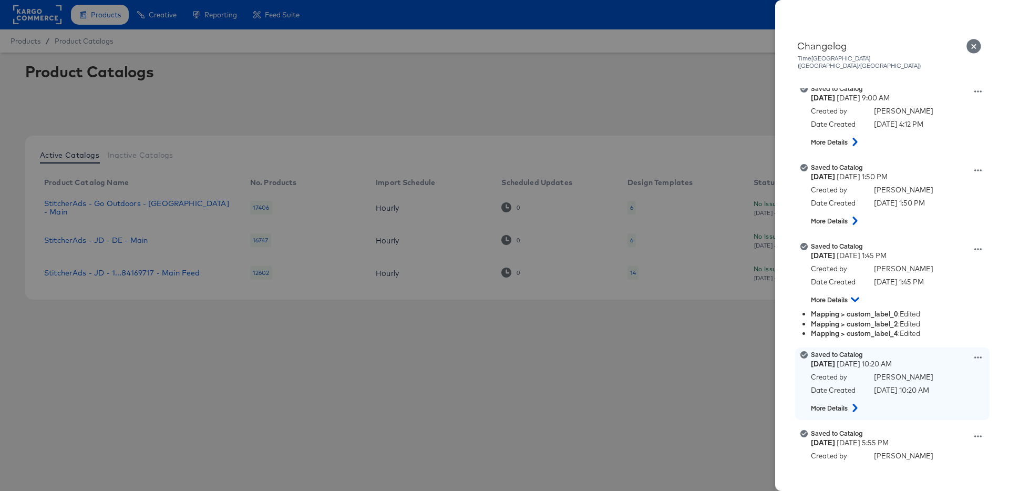
click at [852, 403] on icon at bounding box center [854, 407] width 13 height 8
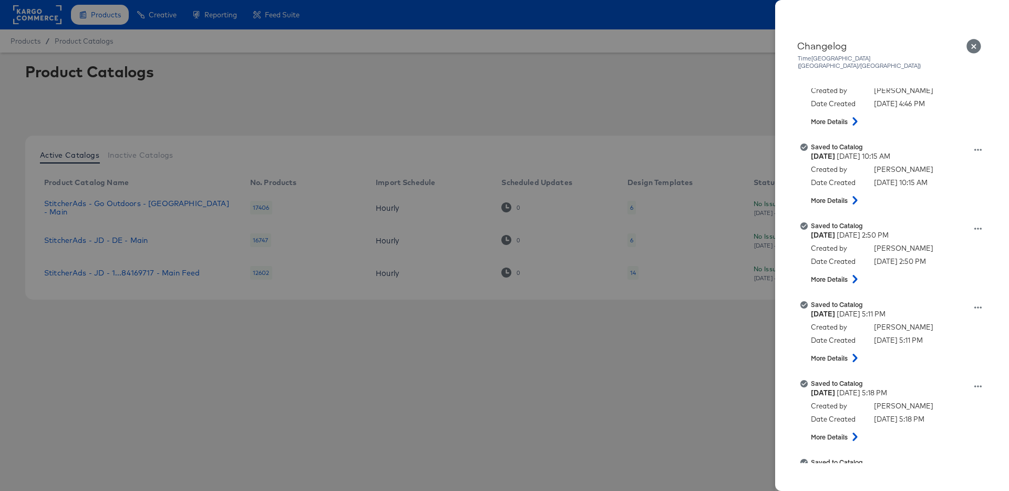
scroll to position [21960, 0]
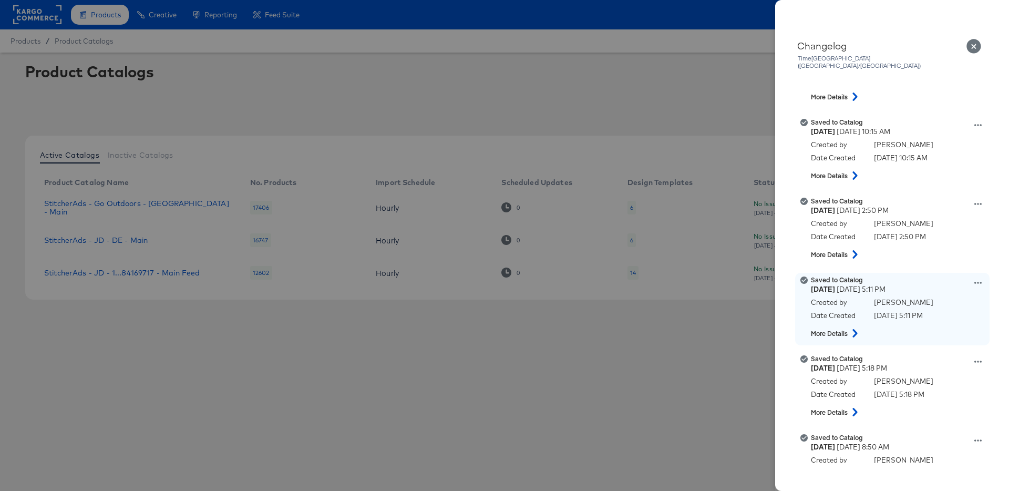
click at [857, 330] on button at bounding box center [855, 333] width 14 height 19
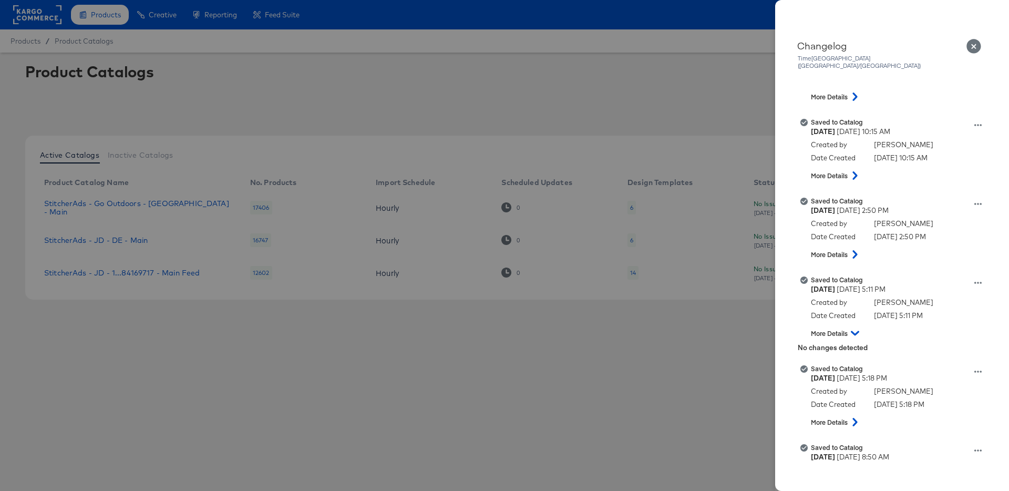
scroll to position [21998, 0]
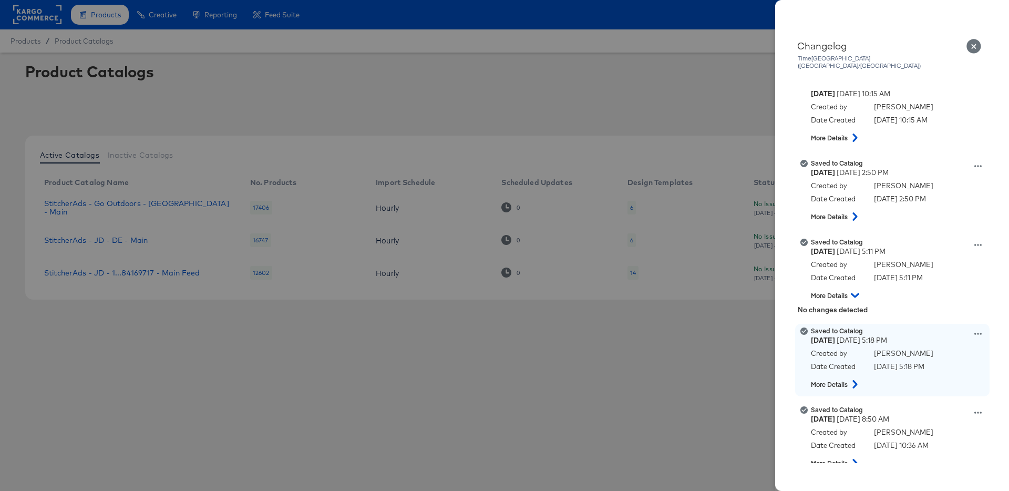
click at [856, 380] on icon at bounding box center [854, 384] width 13 height 8
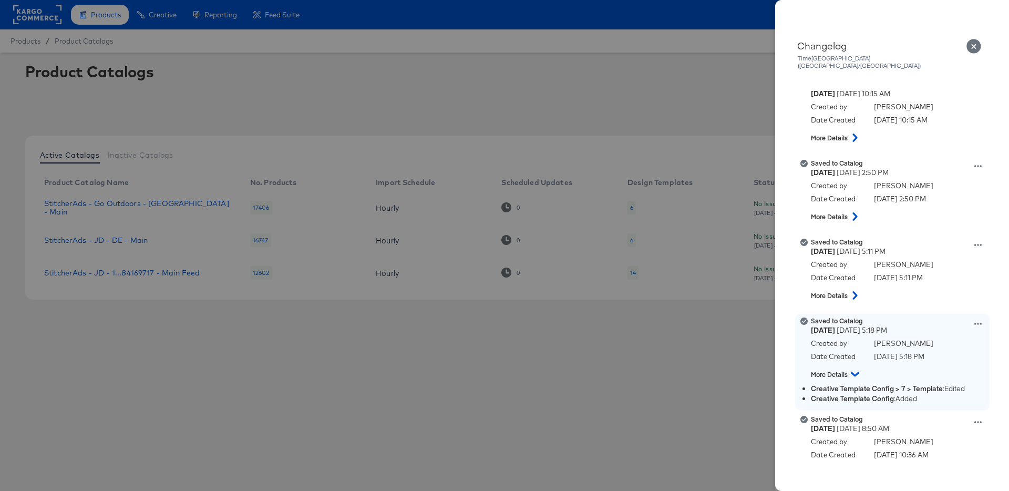
click at [975, 323] on icon at bounding box center [977, 324] width 7 height 2
click at [931, 305] on button "View this version" at bounding box center [928, 312] width 105 height 15
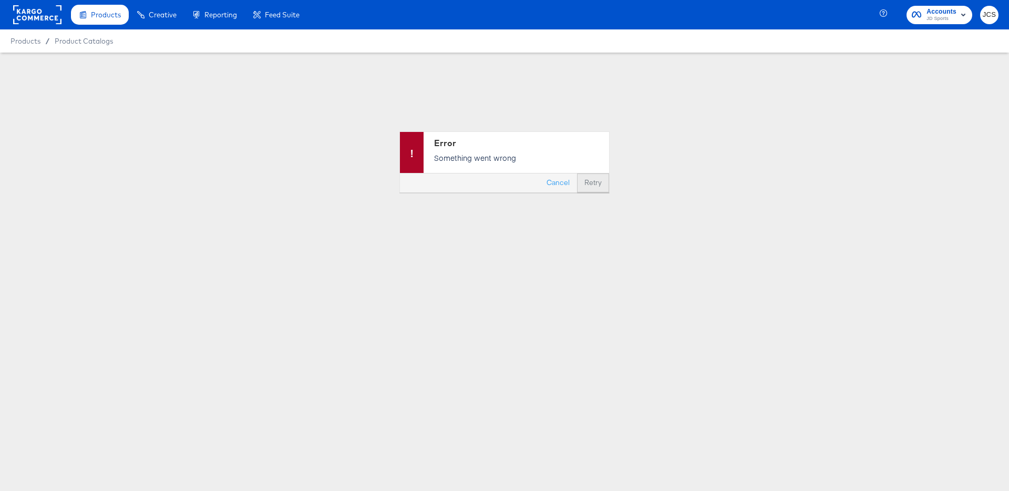
click at [592, 187] on button "Retry" at bounding box center [593, 182] width 32 height 19
click at [564, 183] on button "Cancel" at bounding box center [558, 182] width 38 height 19
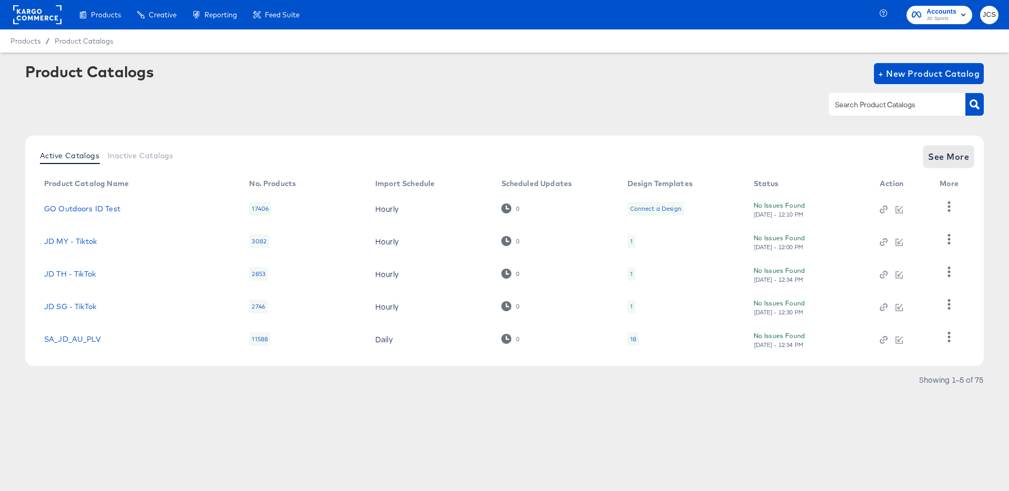
click at [961, 158] on span "See More" at bounding box center [948, 156] width 41 height 15
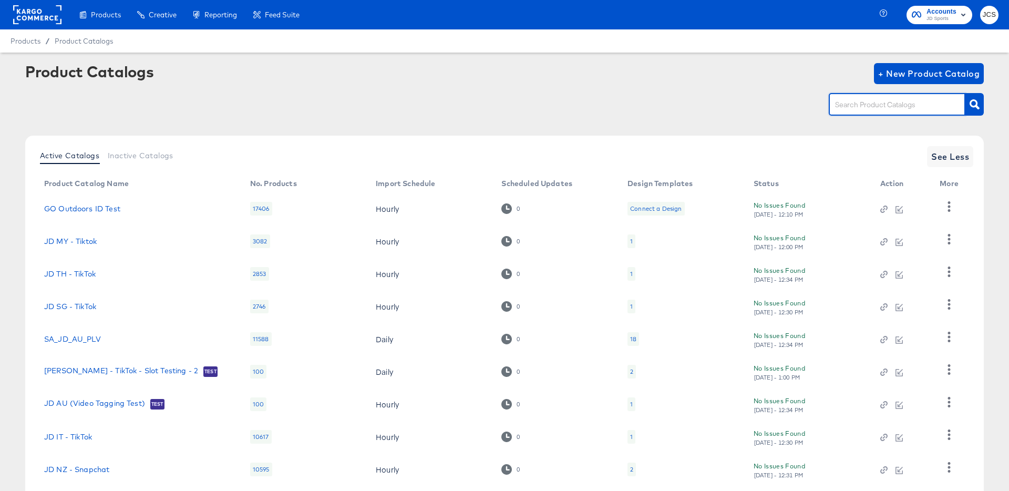
click at [874, 103] on input "text" at bounding box center [889, 105] width 112 height 12
type input "main"
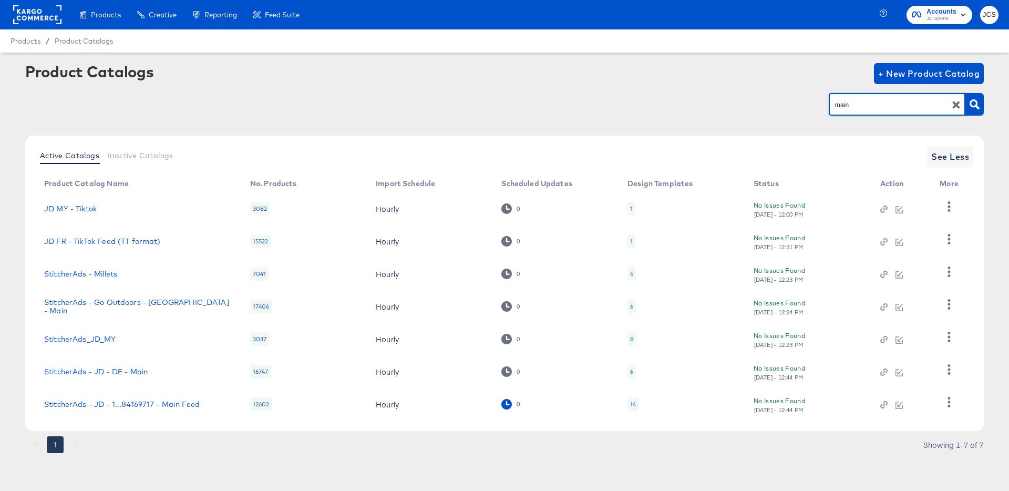
click at [509, 406] on icon at bounding box center [506, 404] width 10 height 10
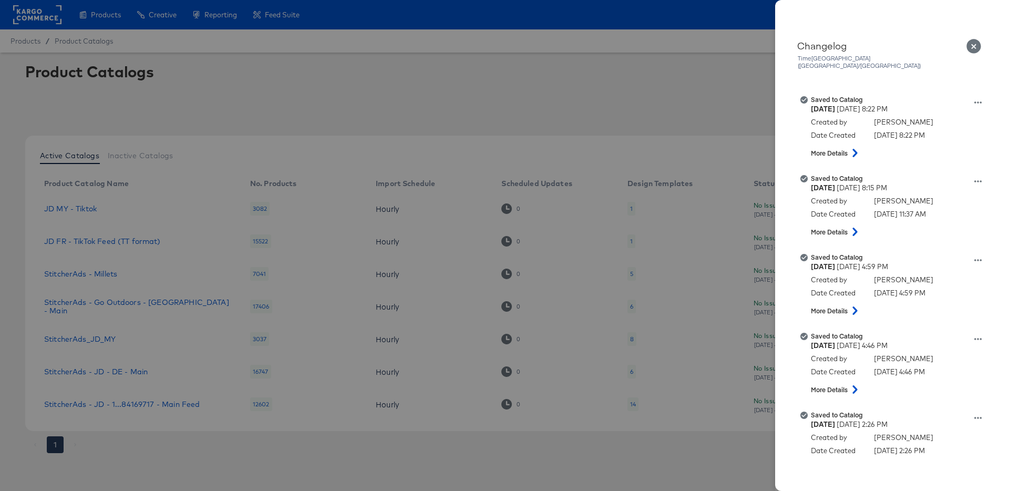
scroll to position [21366, 0]
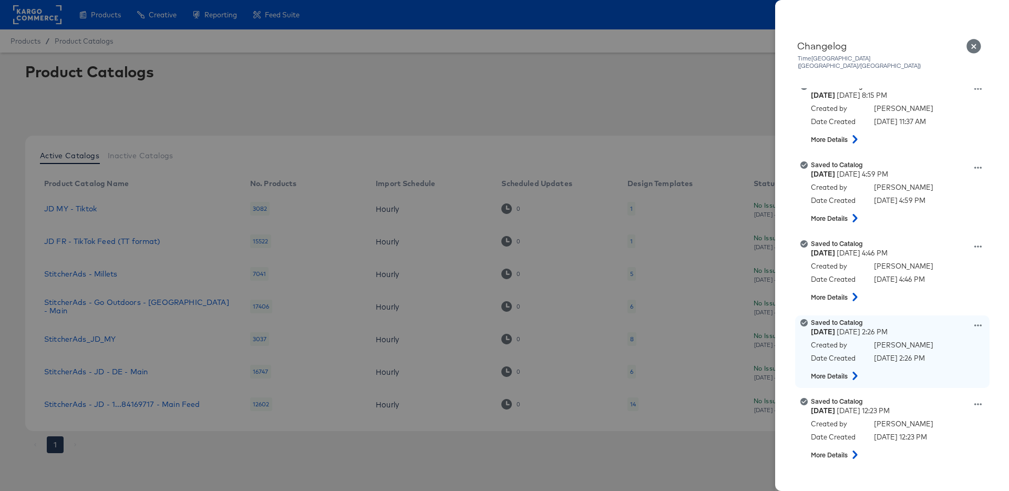
click at [855, 371] on icon at bounding box center [854, 375] width 5 height 8
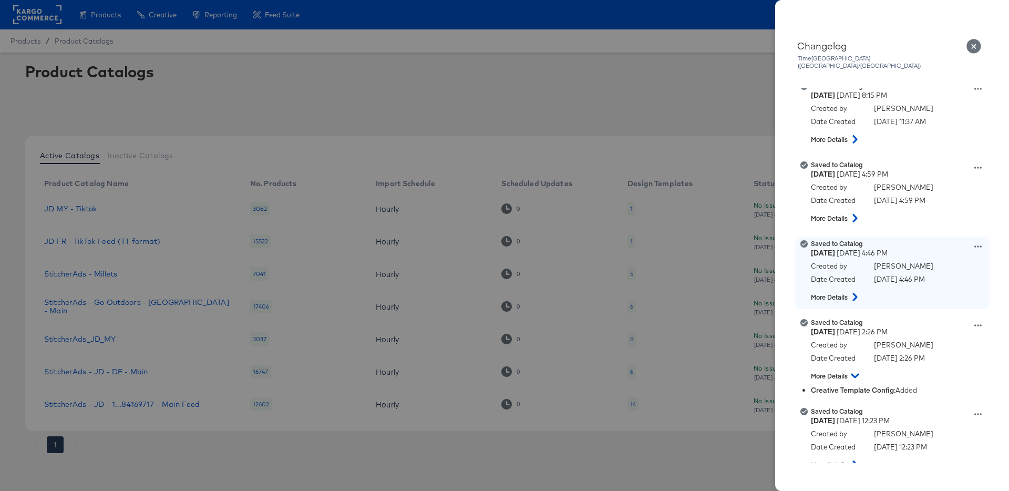
click at [857, 287] on button at bounding box center [855, 296] width 14 height 19
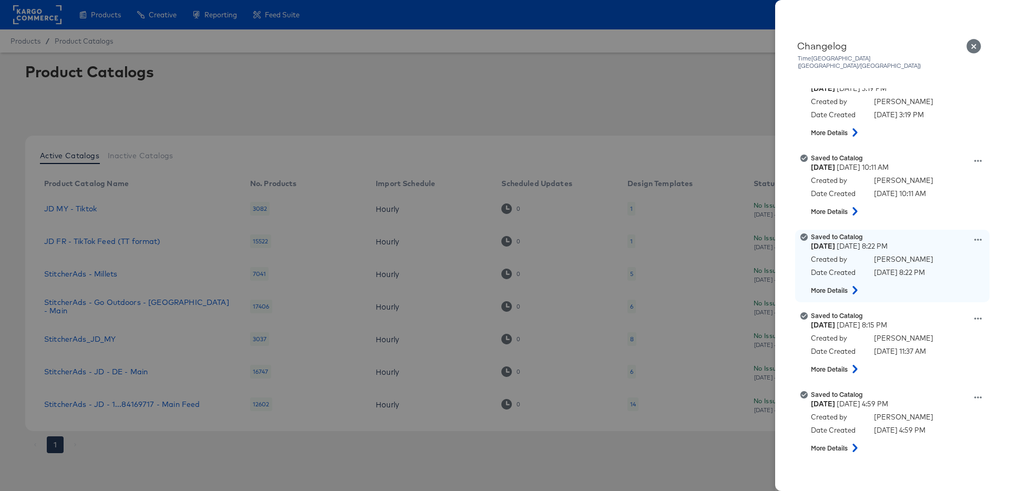
scroll to position [21137, 0]
click at [857, 285] on icon at bounding box center [854, 289] width 5 height 8
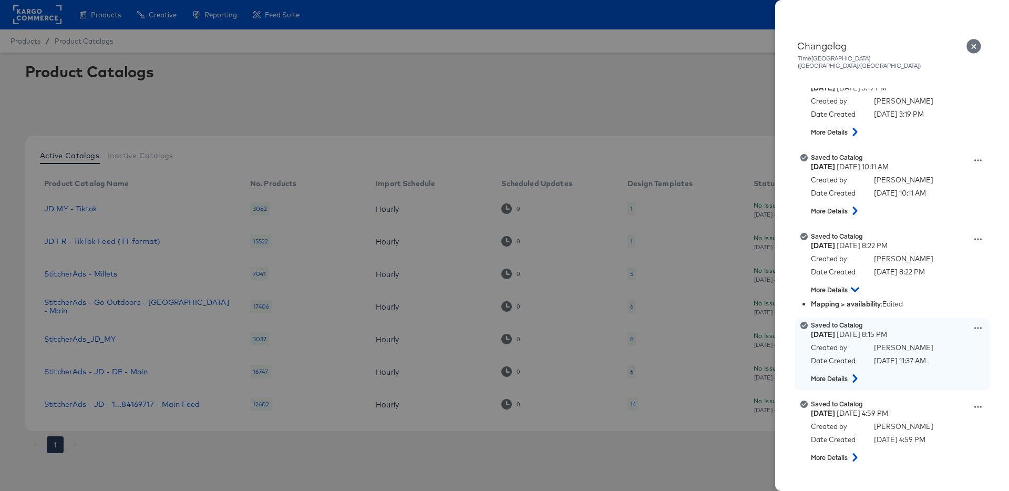
click at [855, 374] on icon at bounding box center [854, 378] width 5 height 8
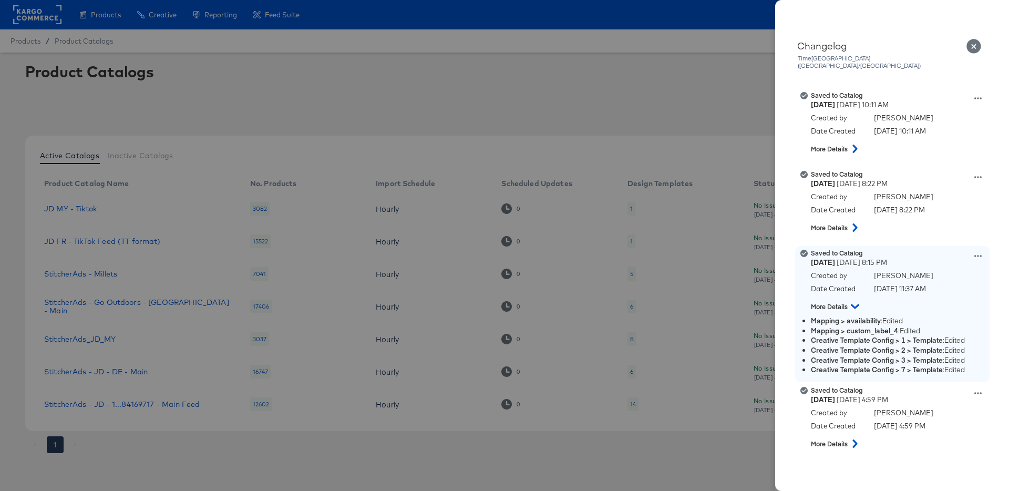
scroll to position [21199, 0]
click at [982, 248] on div "Saved to Catalog Tuesday June 11th 2024 8:15 PM Created by Sara Alonso Date Cre…" at bounding box center [905, 281] width 189 height 67
click at [976, 252] on icon at bounding box center [977, 255] width 7 height 7
click at [934, 236] on button "View this version" at bounding box center [928, 243] width 105 height 15
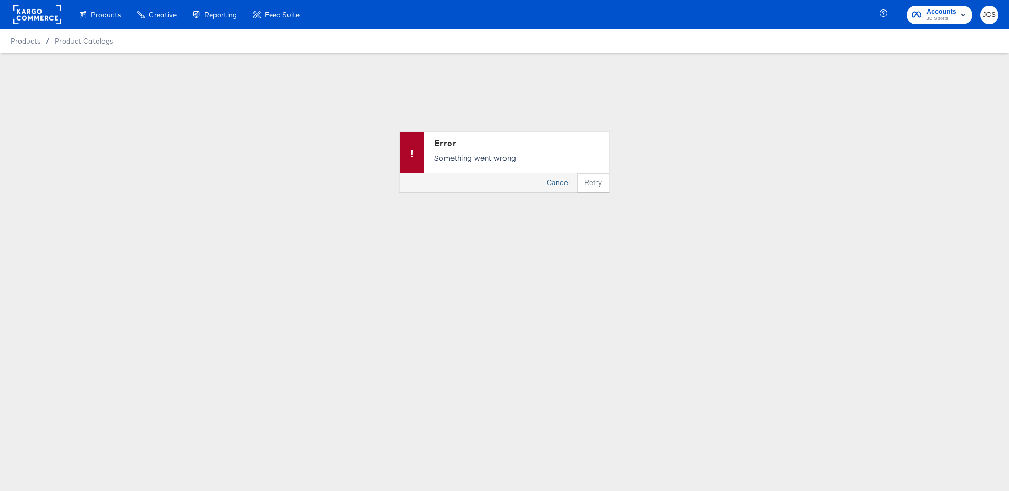
click at [565, 184] on button "Cancel" at bounding box center [558, 182] width 38 height 19
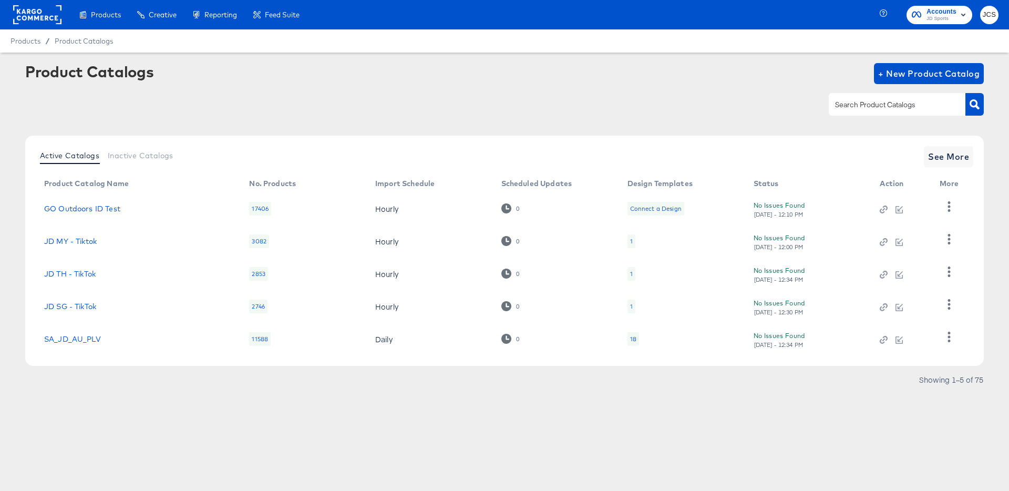
click at [638, 111] on div at bounding box center [504, 104] width 958 height 24
click at [43, 14] on rect at bounding box center [37, 14] width 48 height 19
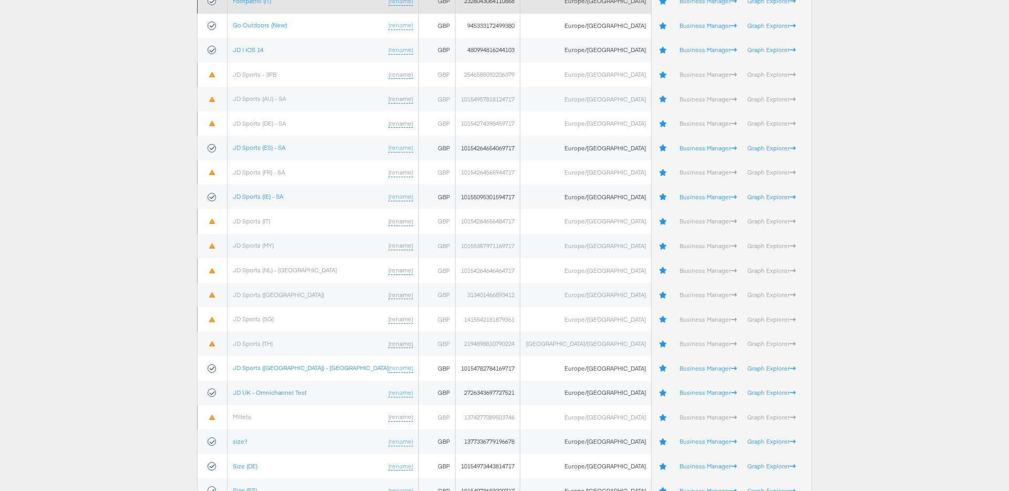
scroll to position [308, 0]
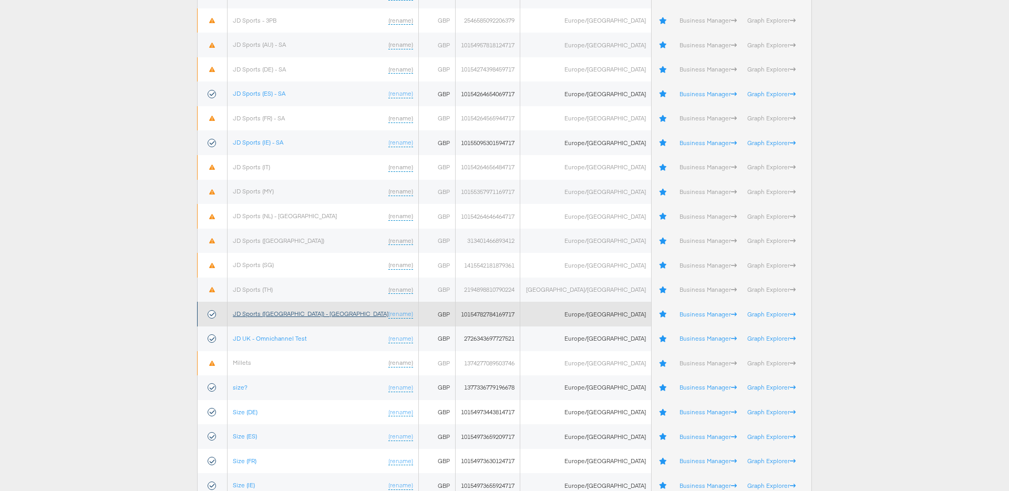
click at [276, 314] on link "JD Sports ([GEOGRAPHIC_DATA]) - [GEOGRAPHIC_DATA]" at bounding box center [311, 313] width 156 height 8
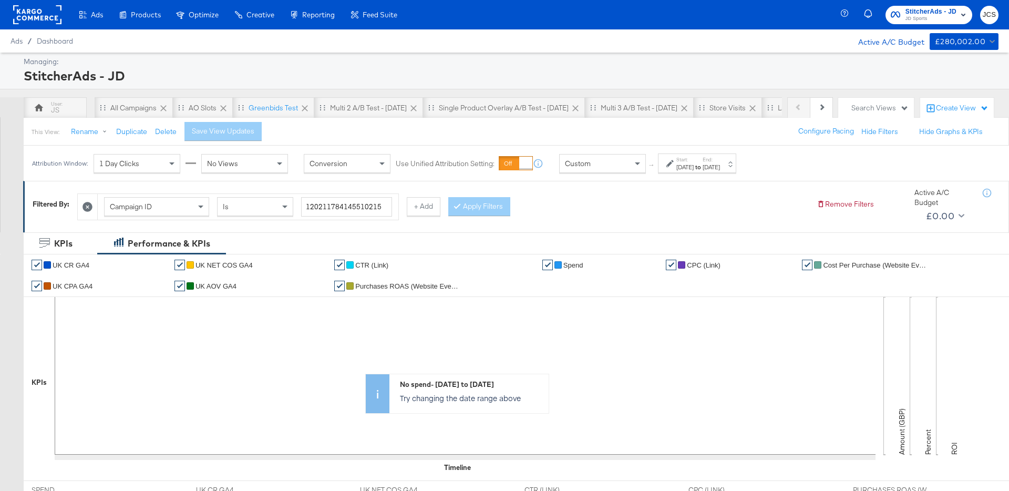
click at [613, 163] on div "Custom" at bounding box center [603, 163] width 86 height 18
click at [677, 164] on div "[DATE]" at bounding box center [684, 167] width 17 height 8
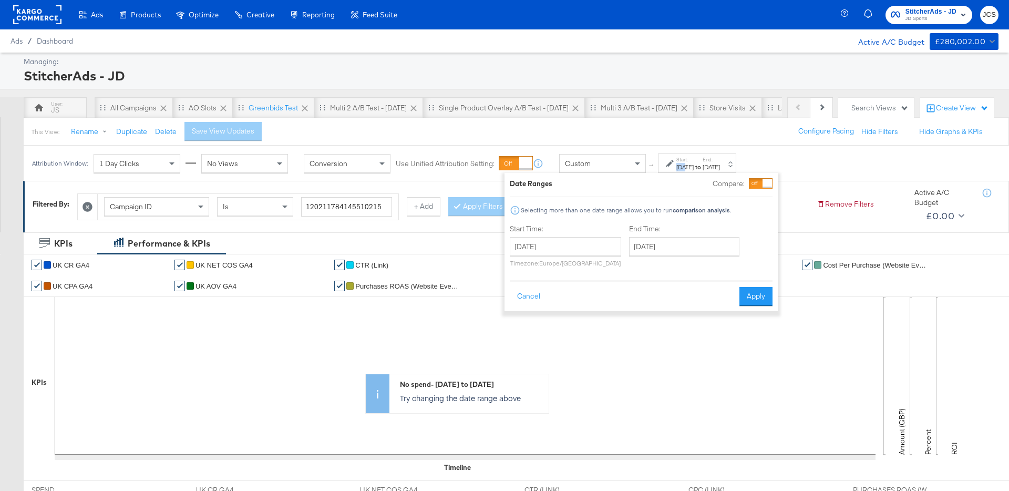
click at [677, 164] on div "[DATE]" at bounding box center [684, 167] width 17 height 8
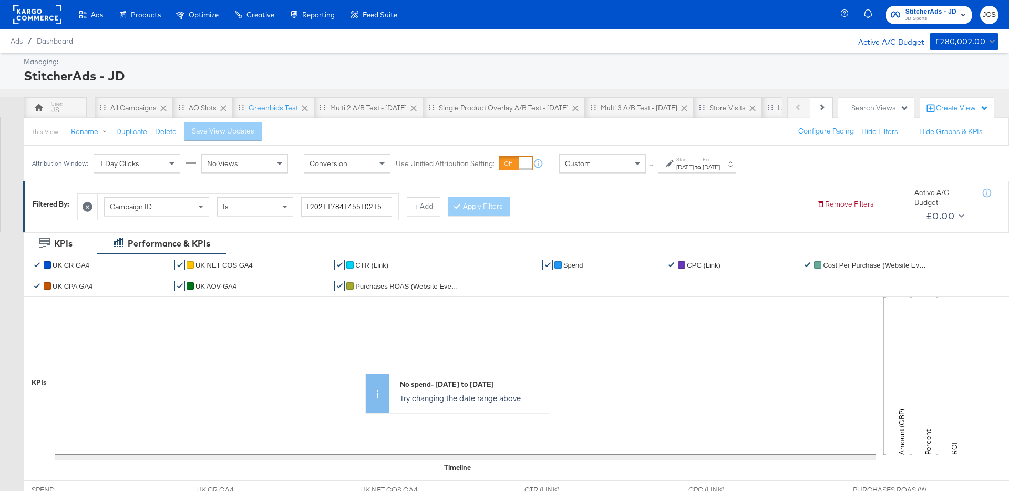
click at [702, 165] on strong "to" at bounding box center [697, 167] width 9 height 8
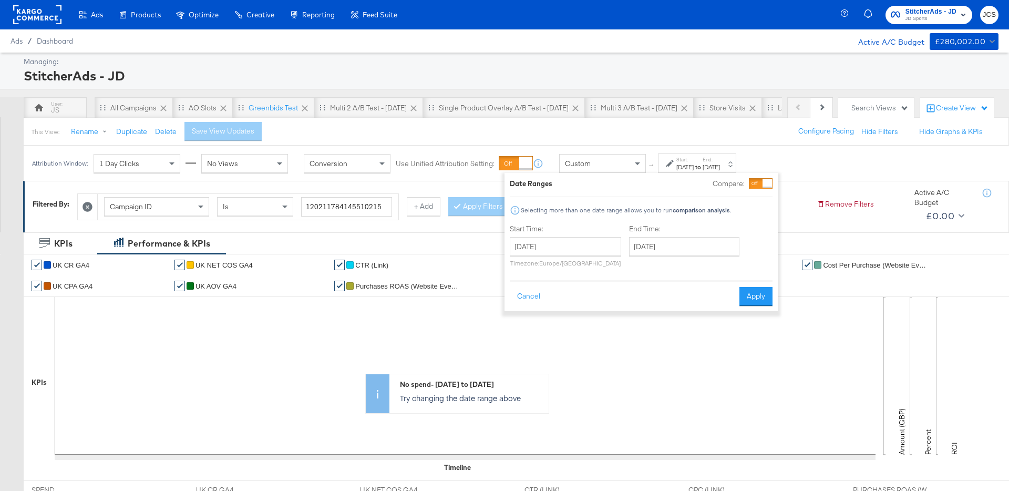
click at [757, 184] on div at bounding box center [761, 183] width 24 height 11
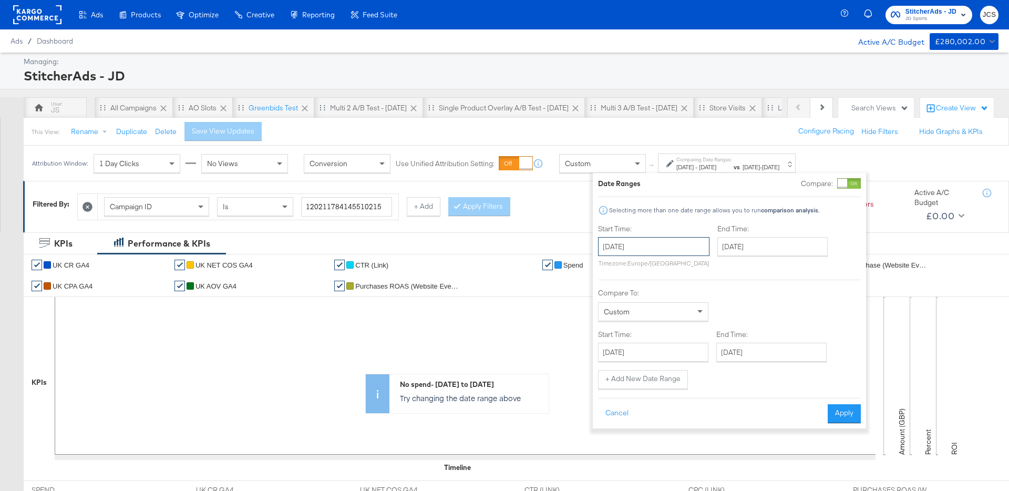
click at [639, 252] on input "January 1st 2025" at bounding box center [653, 246] width 111 height 19
click at [611, 269] on span "‹" at bounding box center [610, 268] width 16 height 16
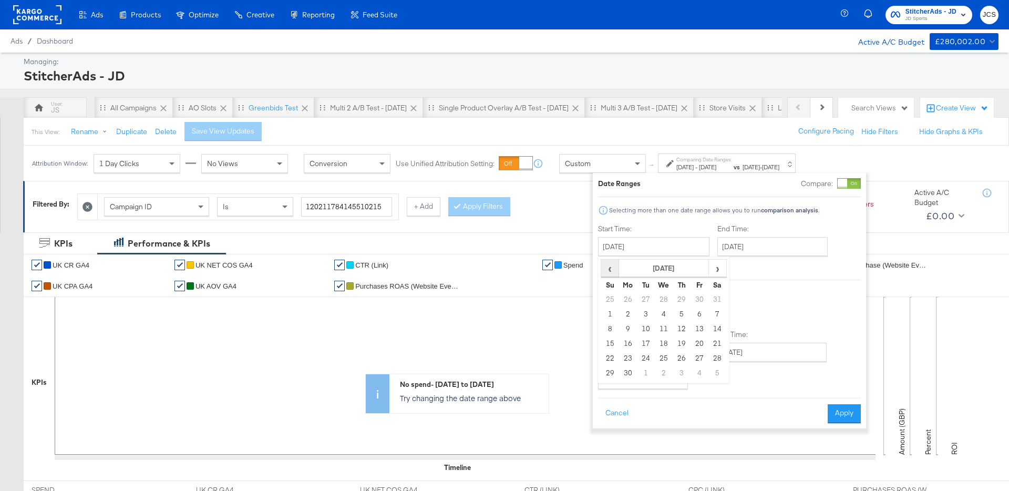
click at [611, 269] on span "‹" at bounding box center [610, 268] width 16 height 16
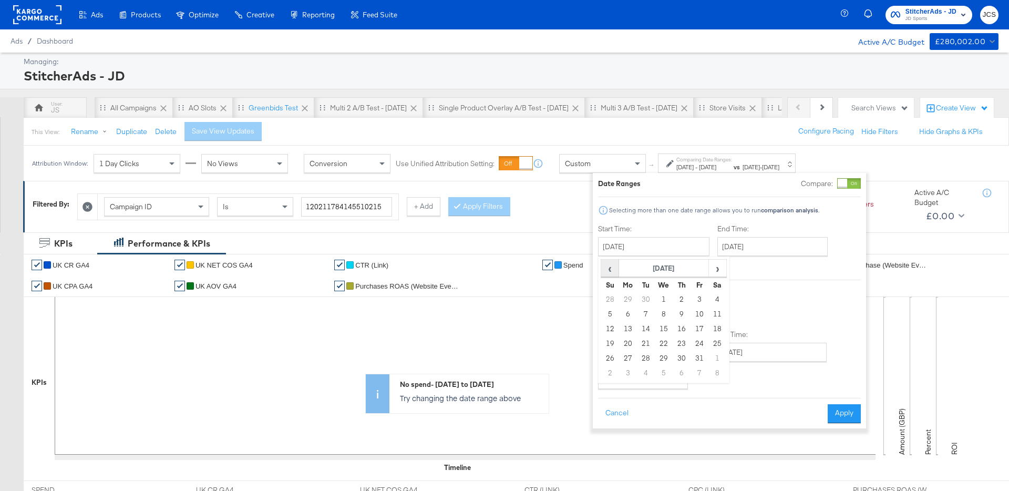
click at [611, 269] on span "‹" at bounding box center [610, 268] width 16 height 16
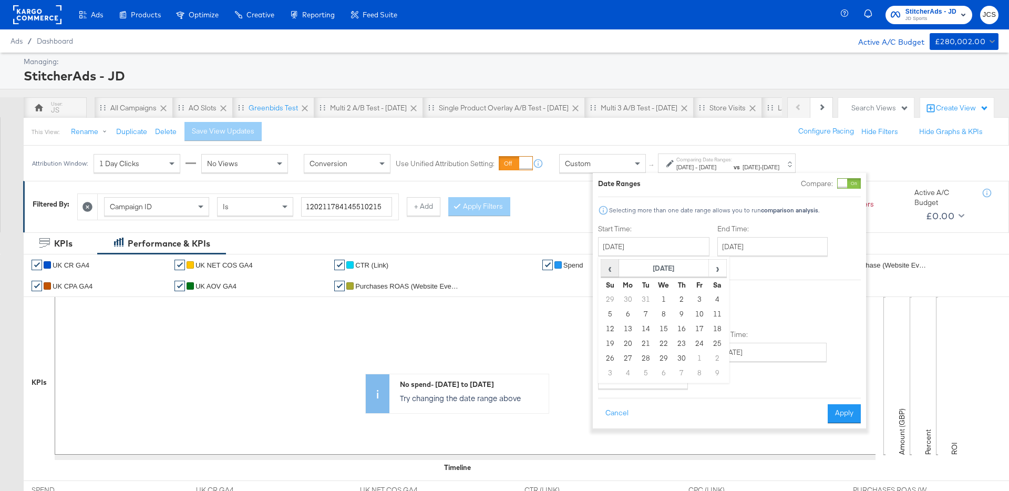
click at [611, 269] on span "‹" at bounding box center [610, 268] width 16 height 16
click at [716, 299] on td "1" at bounding box center [717, 299] width 18 height 15
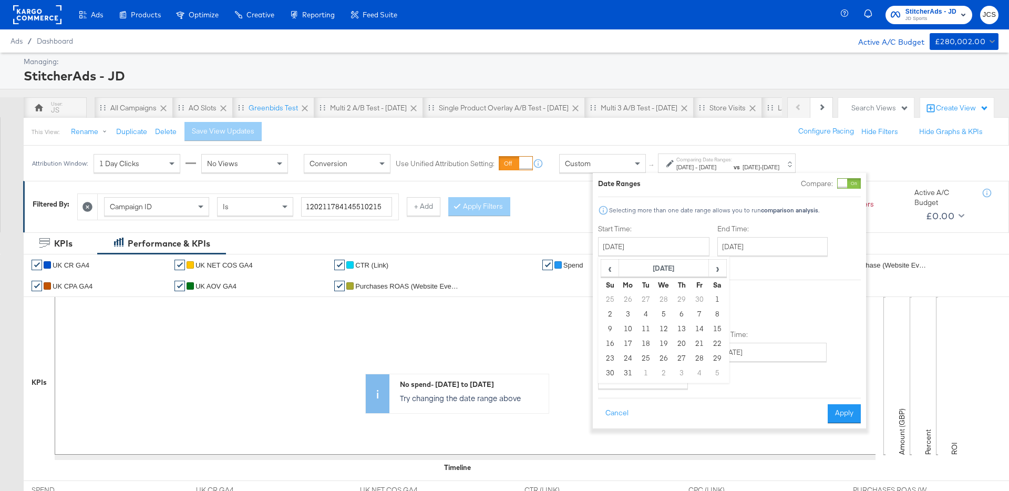
type input "July 1st 2023"
click at [747, 250] on input "January 31st 2025" at bounding box center [771, 246] width 110 height 19
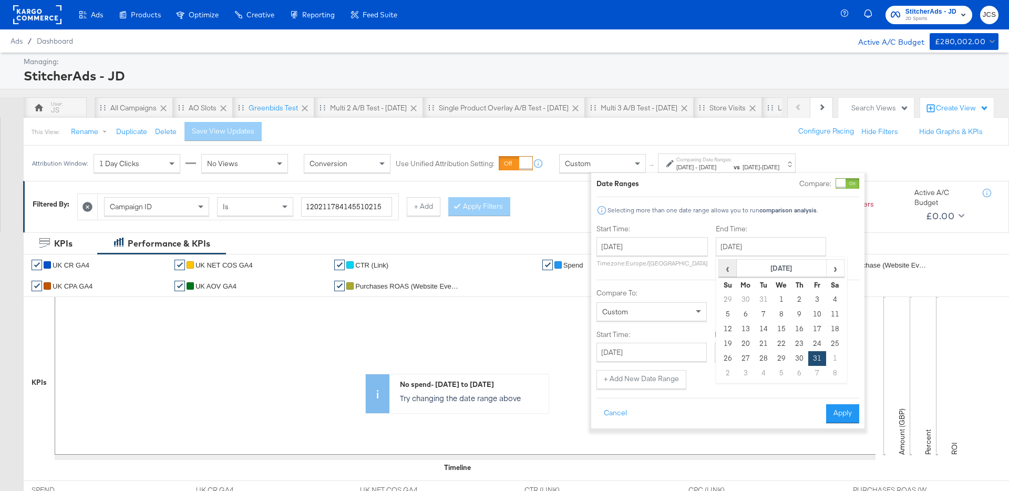
click at [725, 268] on span "‹" at bounding box center [727, 268] width 16 height 16
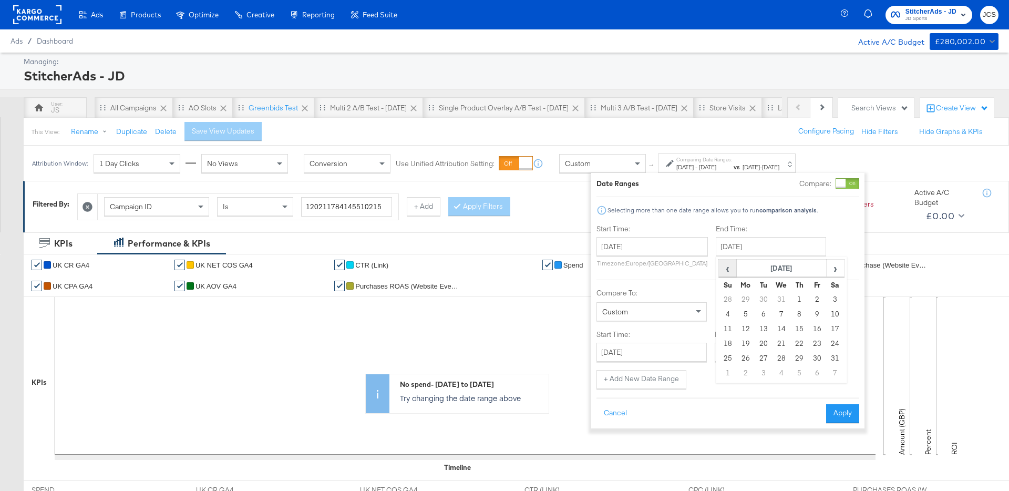
click at [725, 268] on span "‹" at bounding box center [727, 268] width 16 height 16
click at [727, 370] on td "30" at bounding box center [728, 373] width 18 height 15
type input "June 30th 2024"
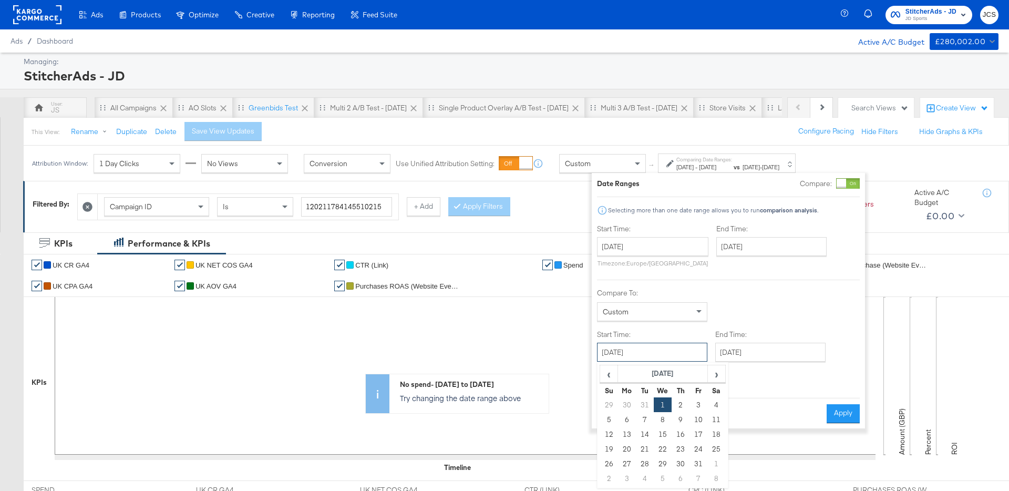
click at [667, 352] on input "January 1st 2025" at bounding box center [652, 352] width 110 height 19
click at [609, 377] on span "‹" at bounding box center [608, 374] width 16 height 16
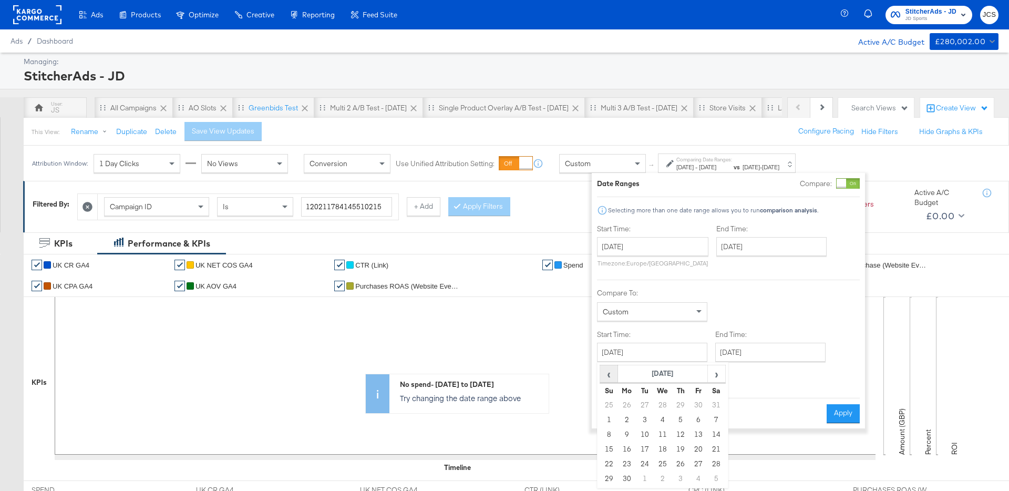
click at [609, 377] on span "‹" at bounding box center [608, 374] width 16 height 16
click at [721, 375] on span "›" at bounding box center [716, 374] width 16 height 16
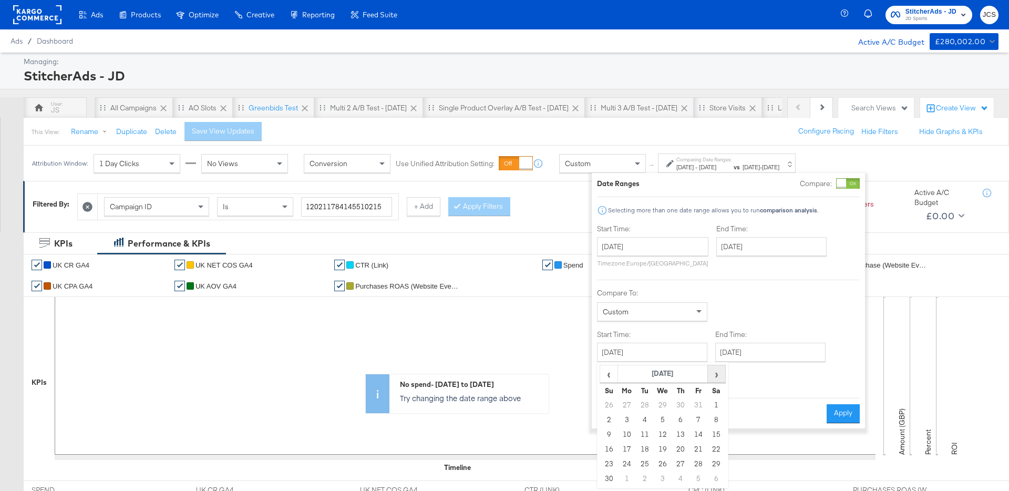
click at [721, 375] on span "›" at bounding box center [716, 374] width 16 height 16
click at [628, 402] on td "1" at bounding box center [627, 404] width 18 height 15
type input "July 1st 2024"
click at [769, 351] on input "January 31st 2025" at bounding box center [768, 352] width 110 height 19
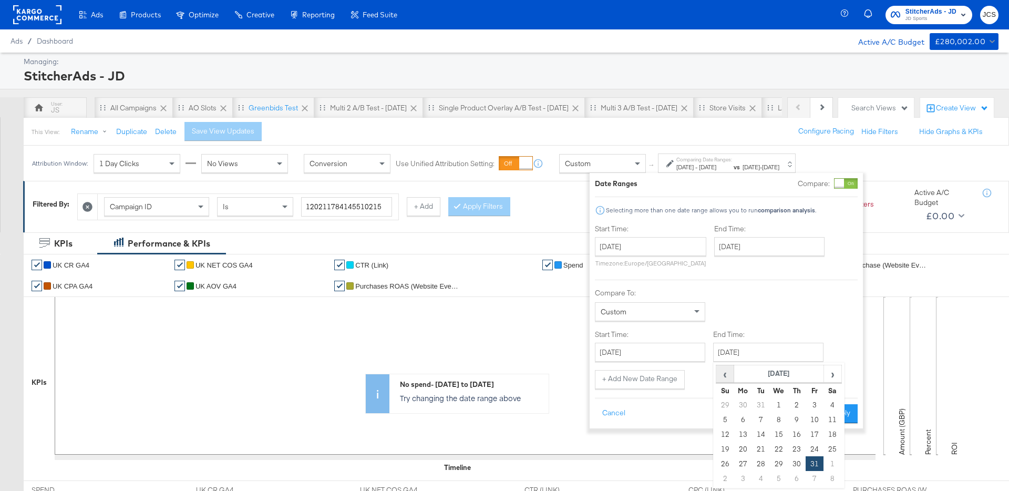
click at [724, 373] on span "‹" at bounding box center [725, 374] width 16 height 16
click at [834, 374] on span "›" at bounding box center [832, 374] width 16 height 16
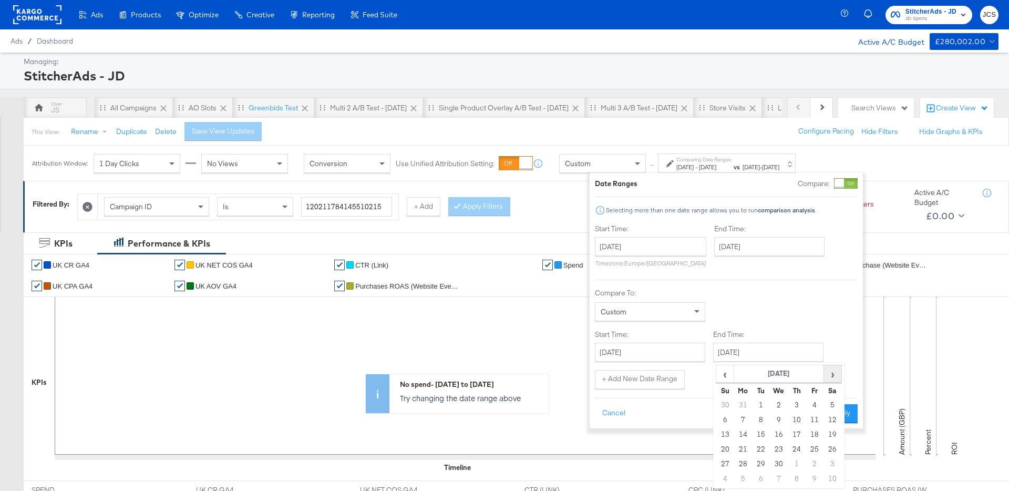
click at [834, 374] on span "›" at bounding box center [832, 374] width 16 height 16
click at [744, 402] on td "30" at bounding box center [743, 404] width 18 height 15
type input "June 30th 2025"
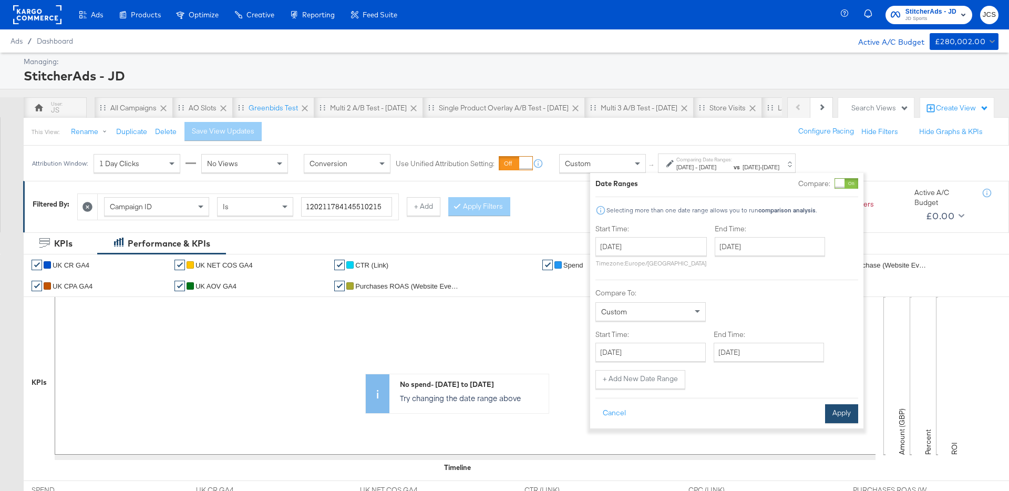
click at [842, 409] on button "Apply" at bounding box center [841, 413] width 33 height 19
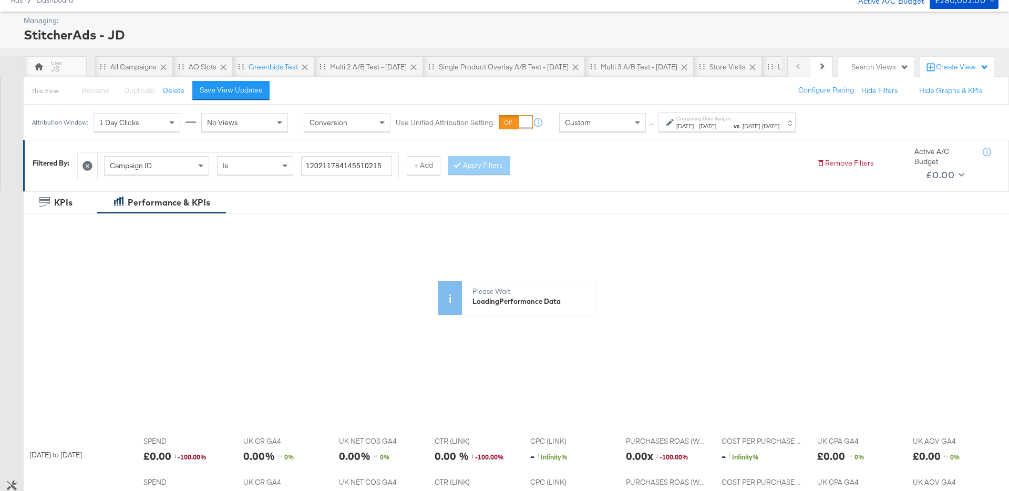
scroll to position [26, 0]
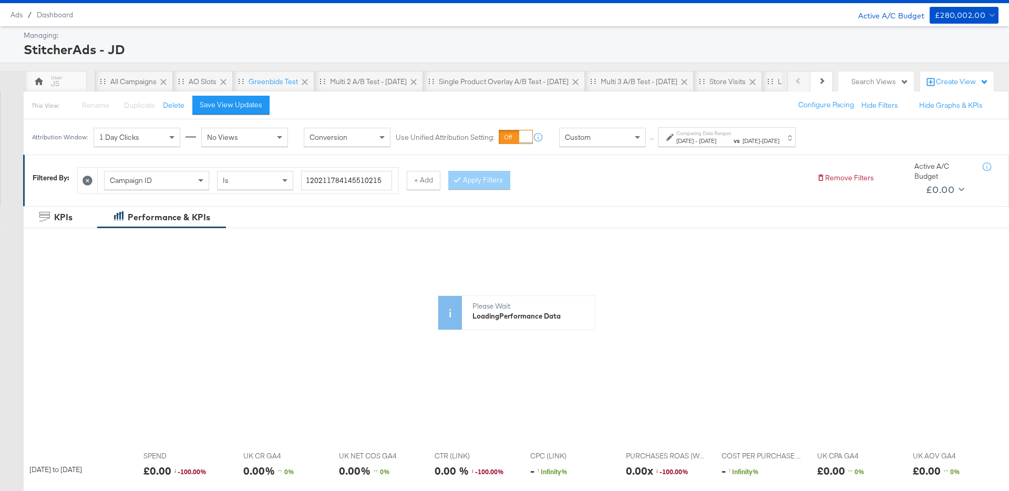
click at [91, 179] on icon at bounding box center [87, 180] width 10 height 10
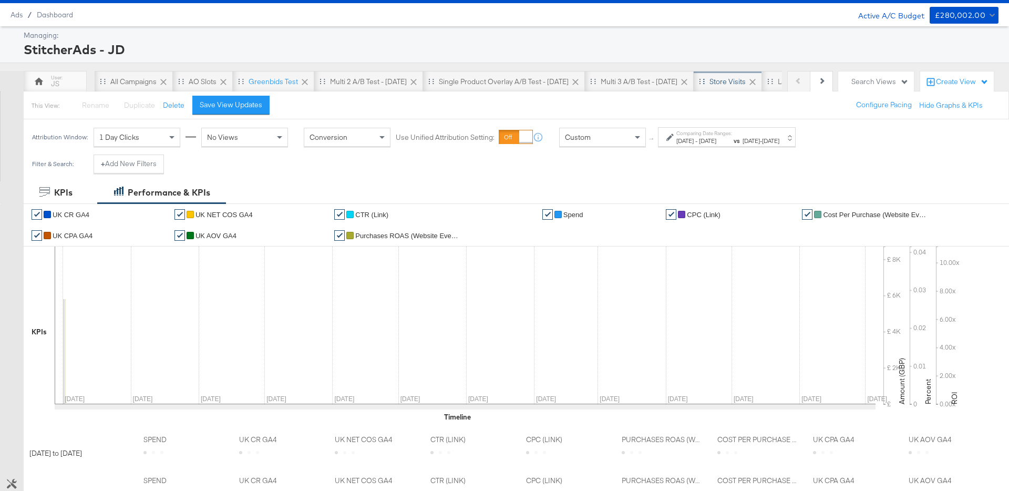
scroll to position [0, 158]
click at [737, 81] on icon at bounding box center [736, 82] width 6 height 6
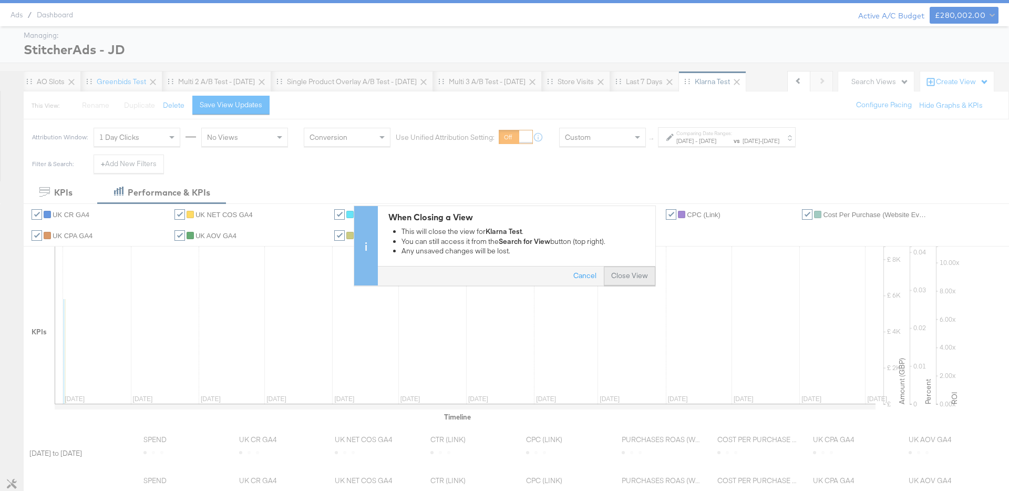
click at [630, 272] on button "Close View" at bounding box center [629, 275] width 51 height 19
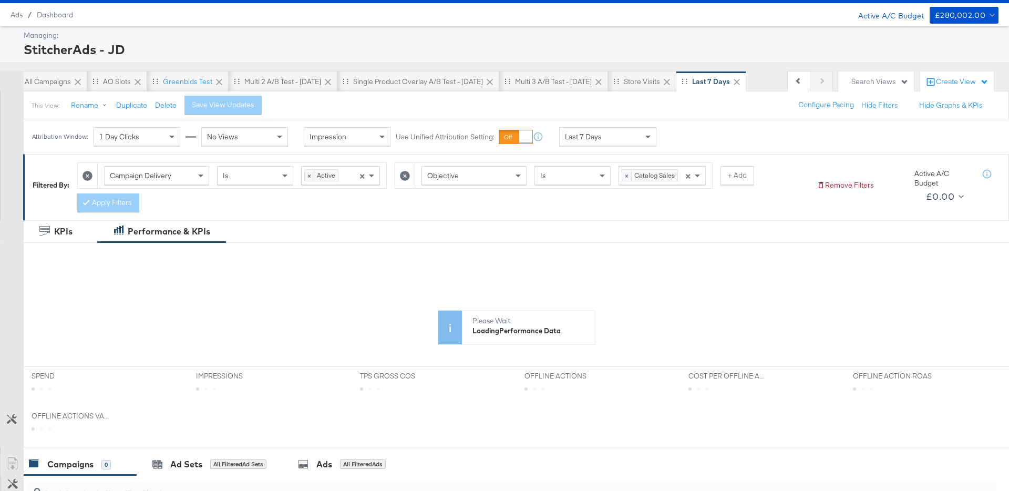
scroll to position [0, 90]
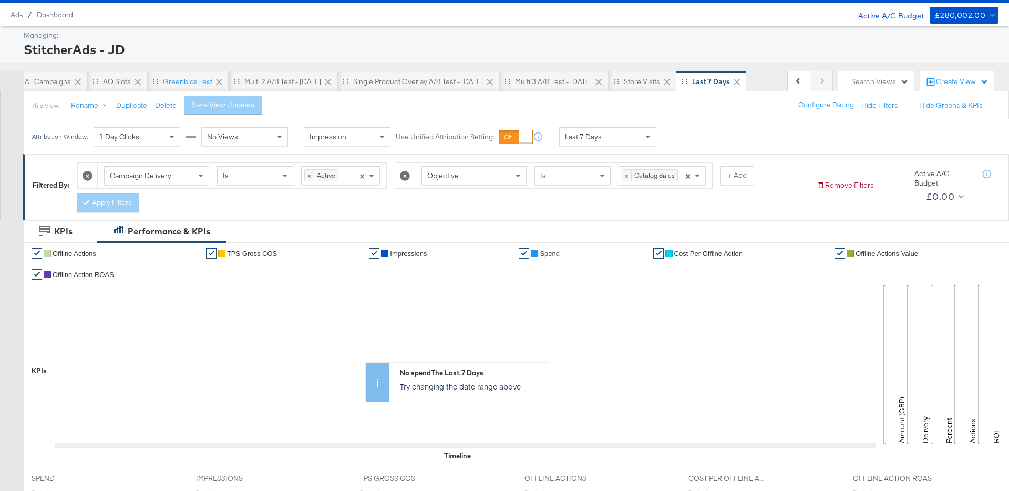
click at [958, 81] on div "Create View" at bounding box center [962, 82] width 53 height 11
click at [914, 108] on span "New View" at bounding box center [908, 108] width 33 height 10
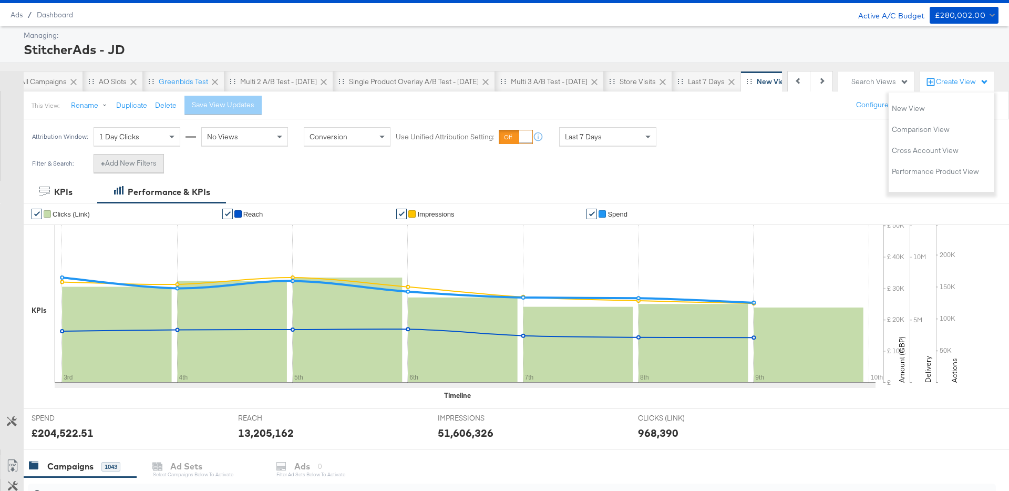
click at [142, 163] on button "+ Add New Filters" at bounding box center [129, 163] width 70 height 19
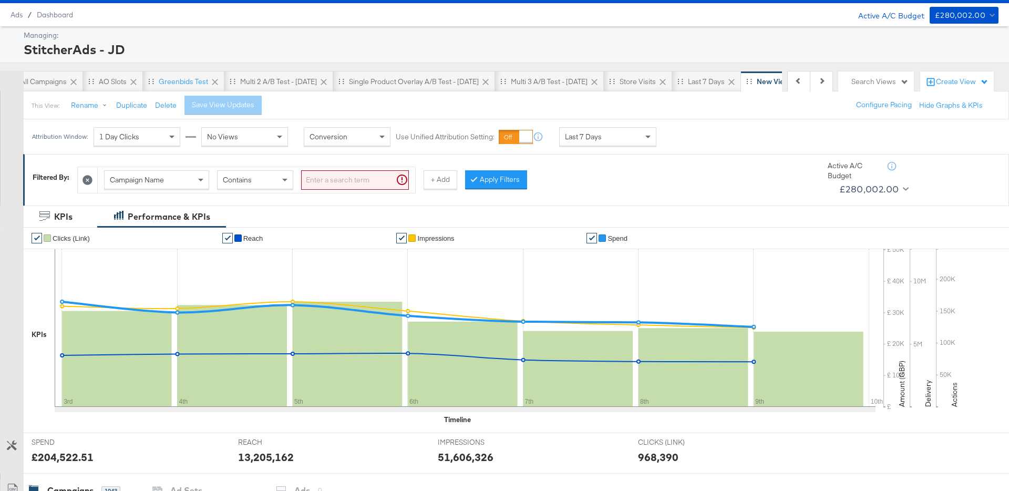
click at [323, 173] on input "search" at bounding box center [355, 179] width 108 height 19
type input "sa -"
click at [478, 184] on button "Apply Filters" at bounding box center [479, 179] width 62 height 19
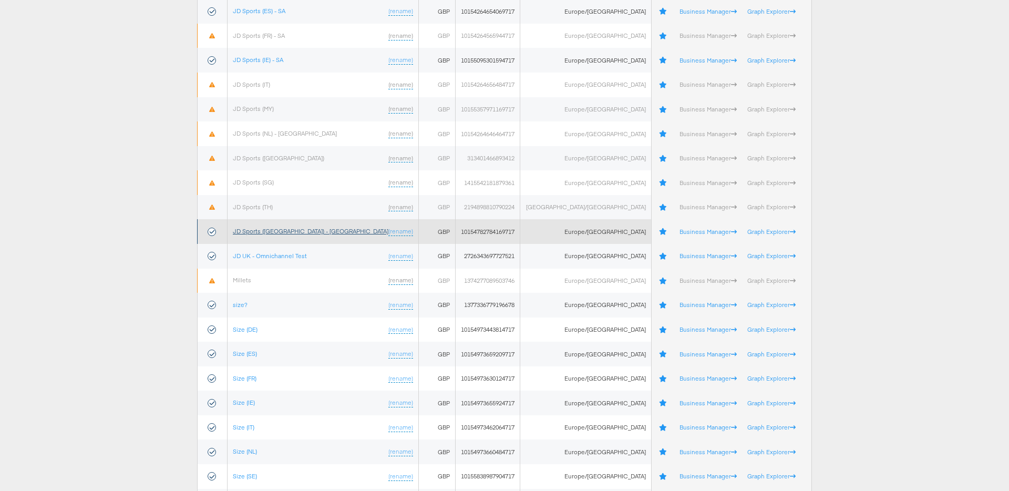
scroll to position [391, 0]
click at [284, 229] on link "JD Sports ([GEOGRAPHIC_DATA]) - [GEOGRAPHIC_DATA]" at bounding box center [311, 230] width 156 height 8
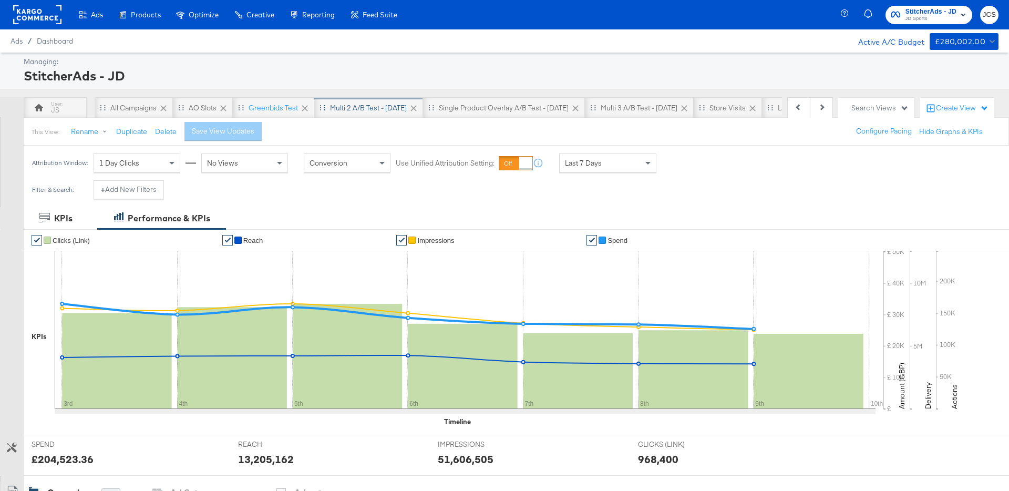
scroll to position [0, 154]
click at [563, 164] on div "Last 7 Days" at bounding box center [608, 163] width 96 height 18
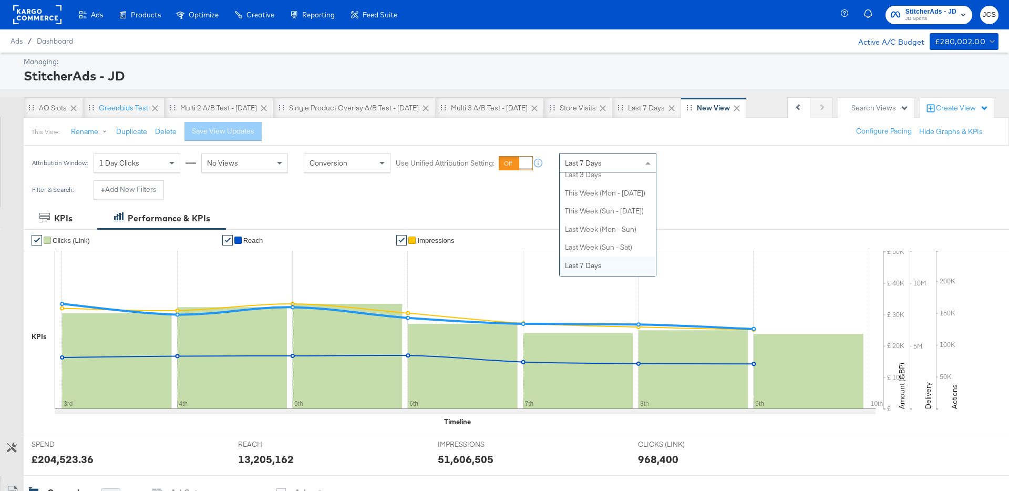
scroll to position [0, 0]
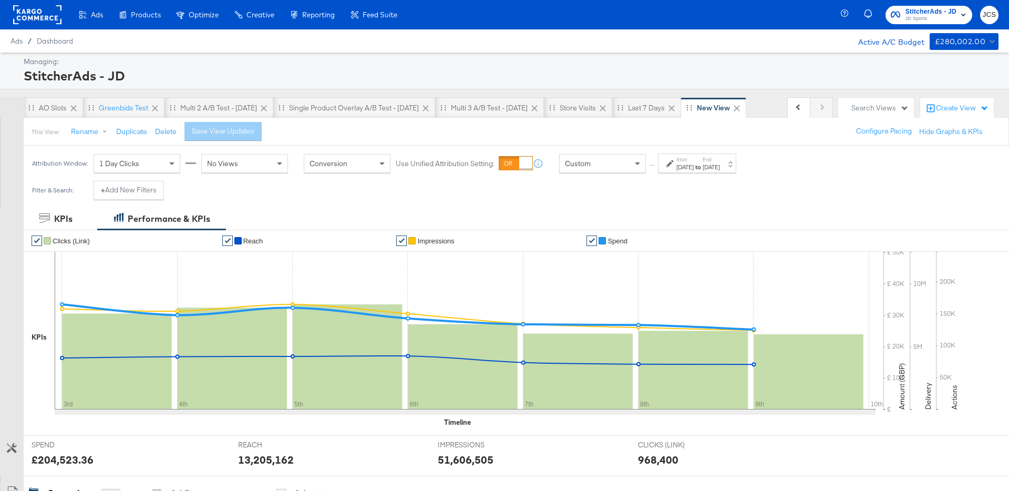
click at [693, 167] on div "[DATE]" at bounding box center [684, 167] width 17 height 8
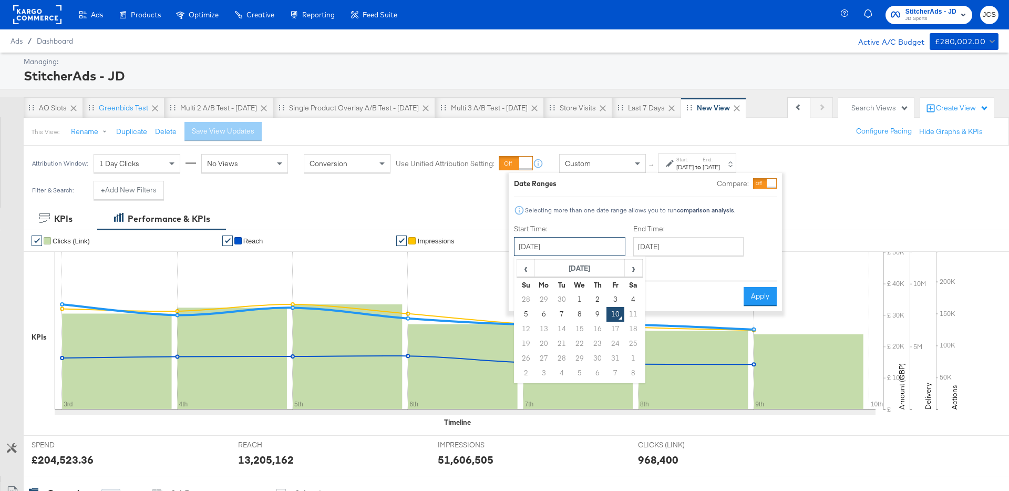
click at [584, 248] on input "[DATE]" at bounding box center [569, 246] width 111 height 19
click at [527, 269] on span "‹" at bounding box center [525, 268] width 16 height 16
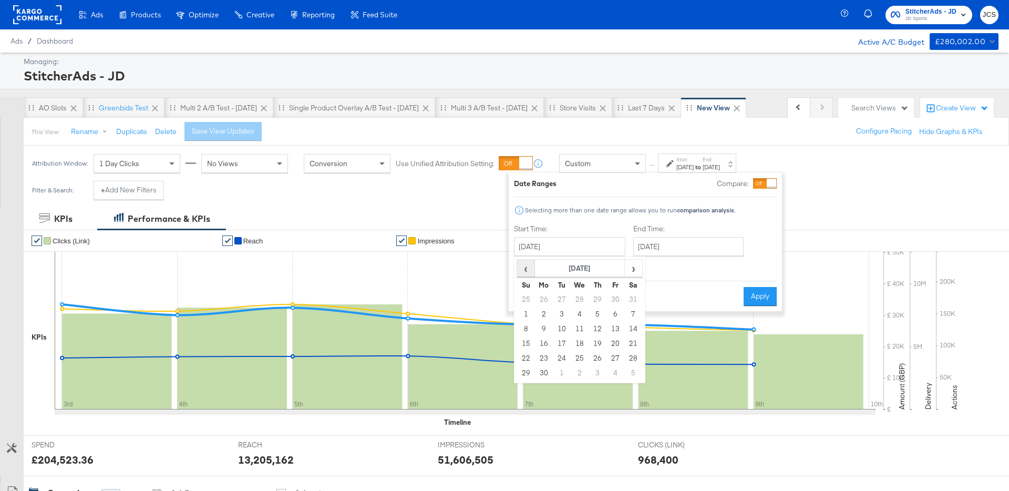
click at [527, 269] on span "‹" at bounding box center [525, 268] width 16 height 16
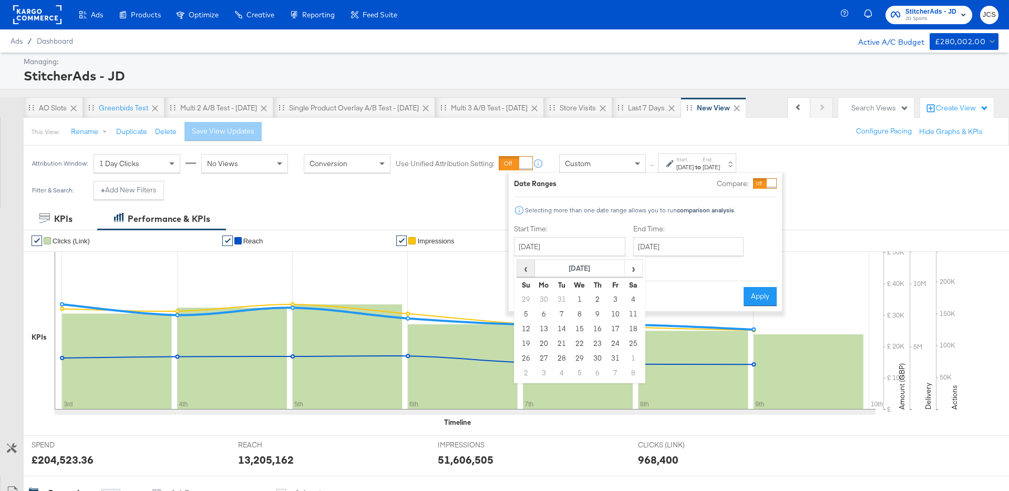
click at [527, 269] on span "‹" at bounding box center [525, 268] width 16 height 16
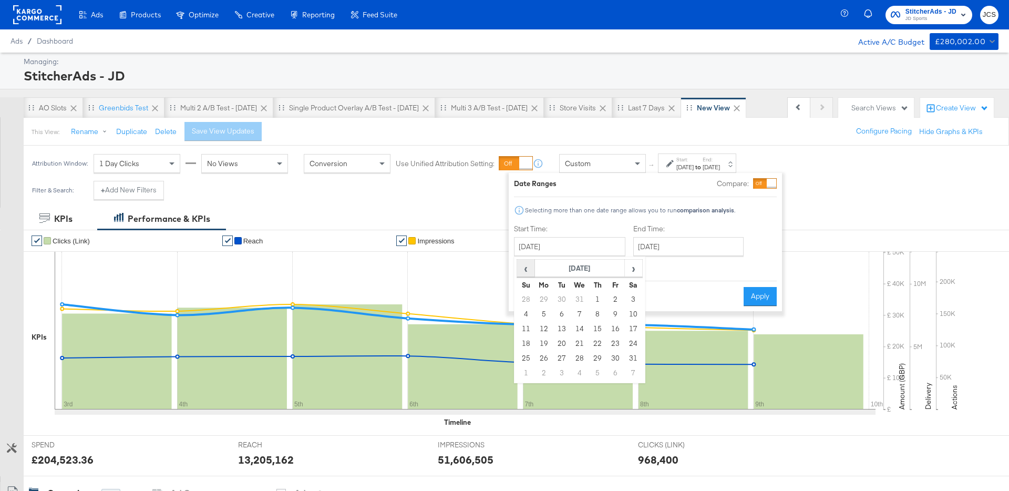
click at [527, 269] on span "‹" at bounding box center [525, 268] width 16 height 16
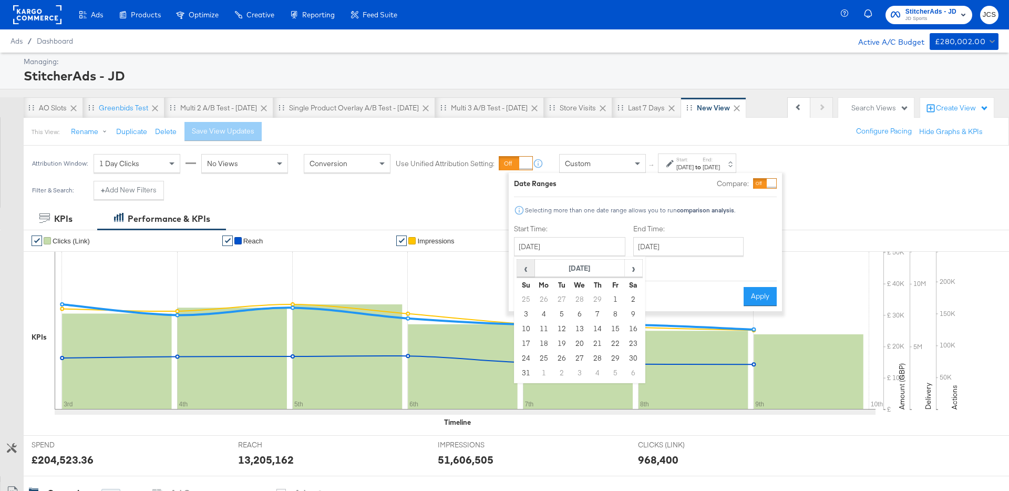
click at [527, 269] on span "‹" at bounding box center [525, 268] width 16 height 16
click at [524, 266] on span "‹" at bounding box center [525, 268] width 16 height 16
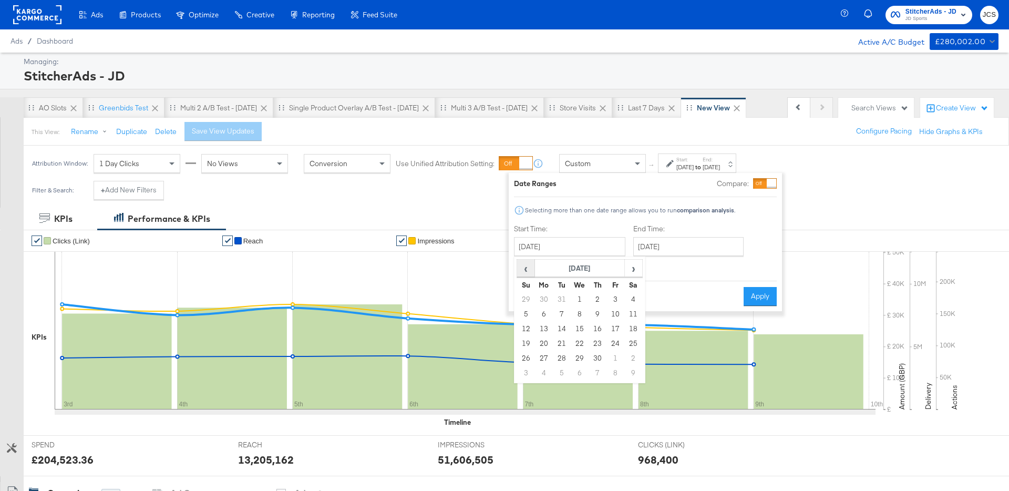
click at [524, 266] on span "‹" at bounding box center [525, 268] width 16 height 16
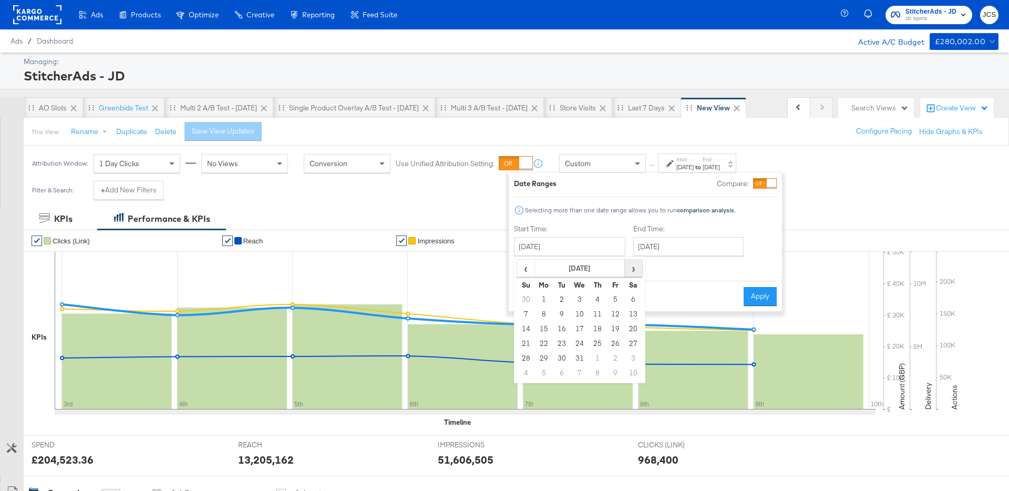
click at [635, 270] on span "›" at bounding box center [633, 268] width 16 height 16
click at [633, 297] on td "1" at bounding box center [633, 299] width 18 height 15
type input "[DATE]"
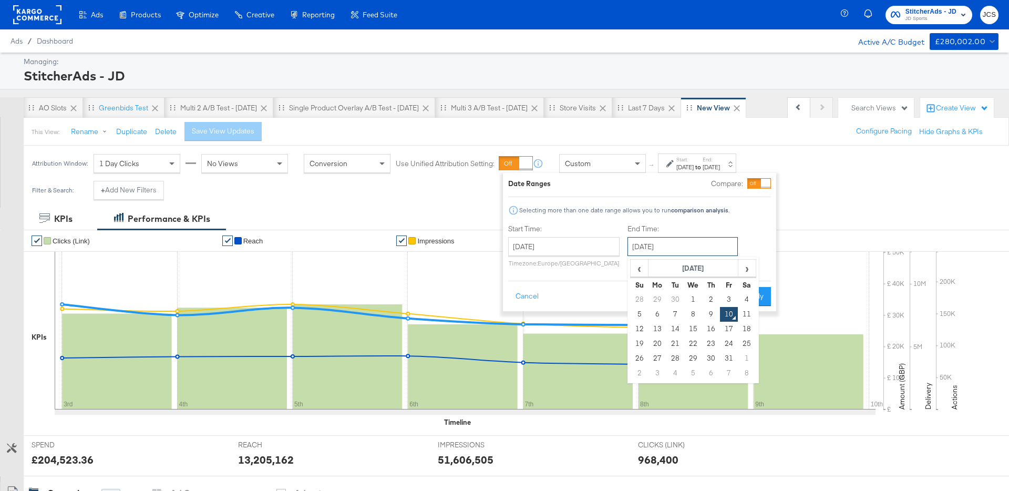
click at [671, 245] on input "[DATE]" at bounding box center [682, 246] width 110 height 19
click at [642, 269] on span "‹" at bounding box center [639, 268] width 16 height 16
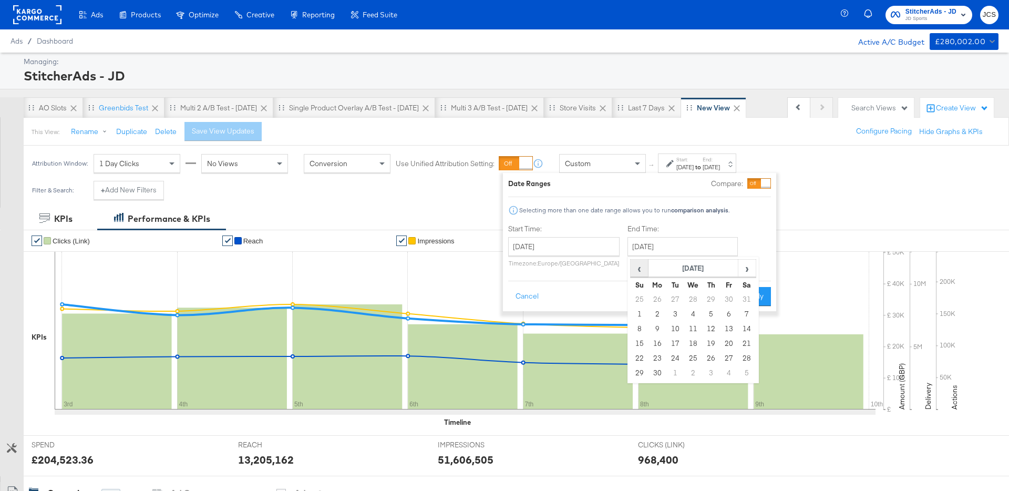
click at [642, 269] on span "‹" at bounding box center [639, 268] width 16 height 16
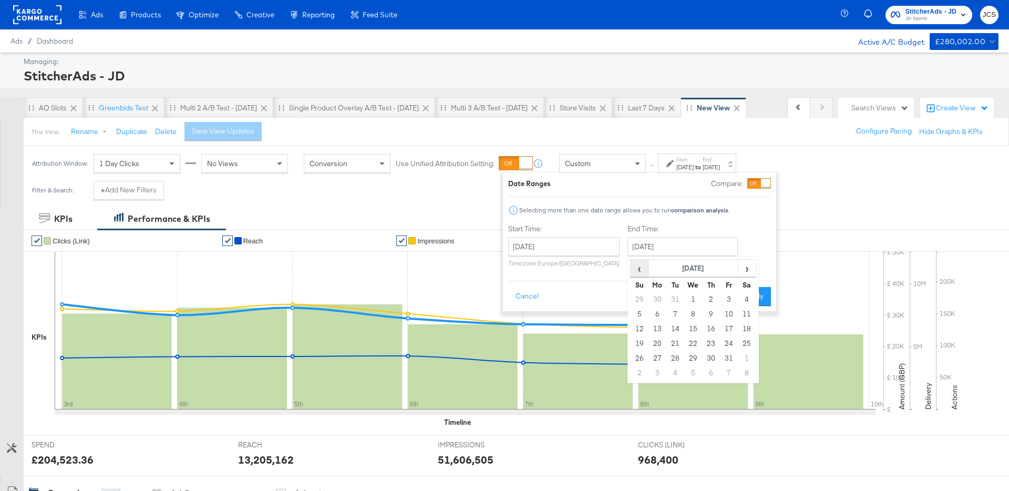
click at [642, 269] on span "‹" at bounding box center [639, 268] width 16 height 16
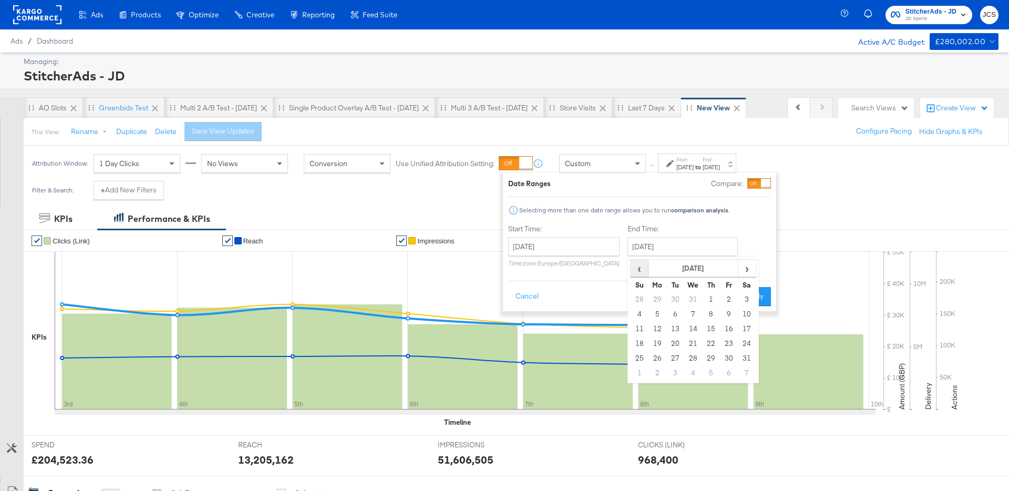
click at [642, 269] on span "‹" at bounding box center [639, 268] width 16 height 16
click at [639, 298] on td "30" at bounding box center [639, 299] width 18 height 15
type input "[DATE]"
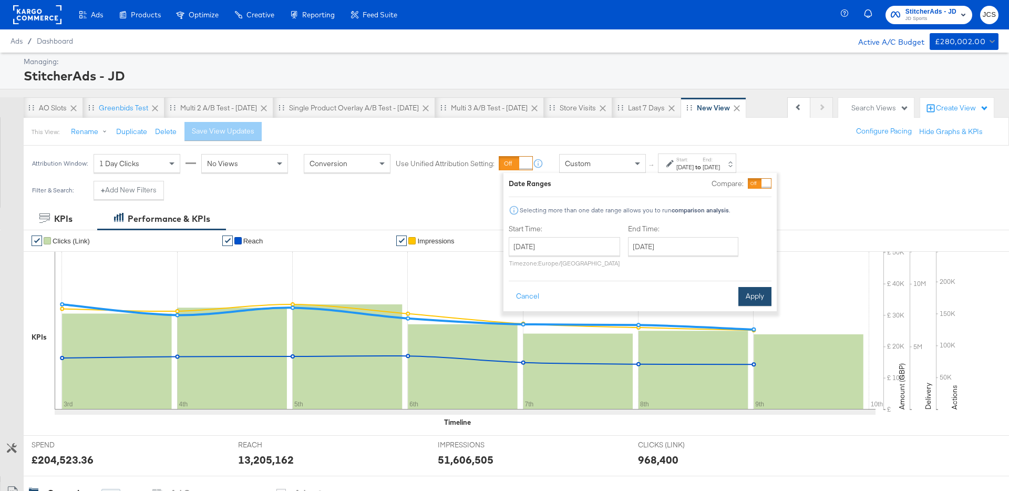
click at [753, 296] on button "Apply" at bounding box center [754, 296] width 33 height 19
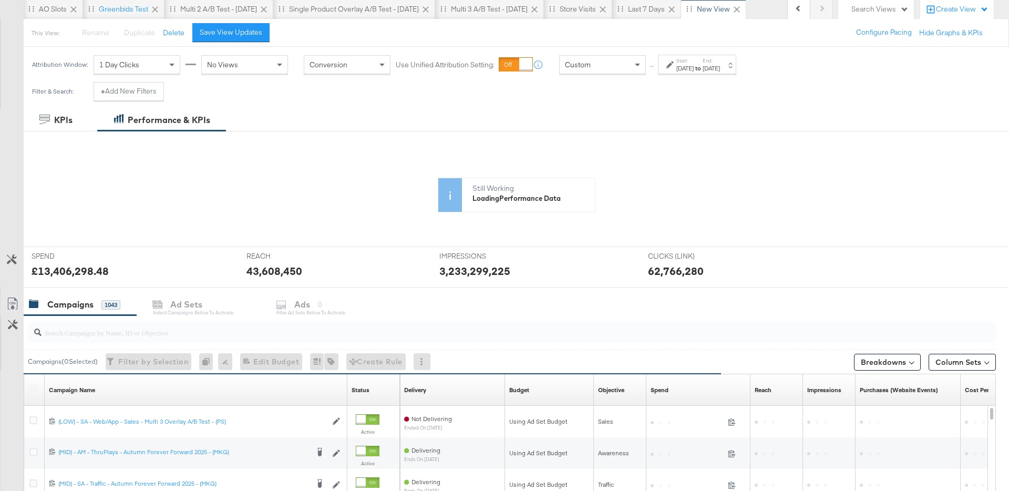
scroll to position [130, 0]
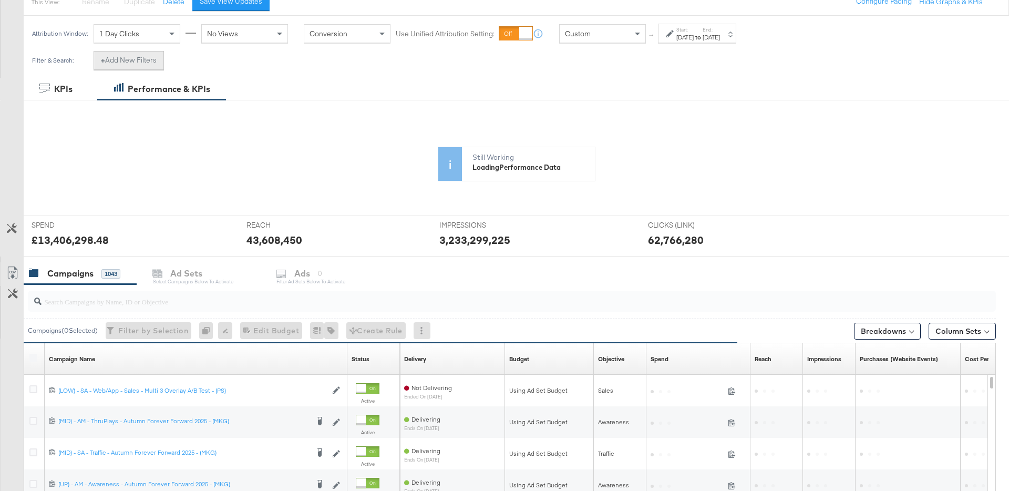
click at [140, 63] on button "+ Add New Filters" at bounding box center [129, 60] width 70 height 19
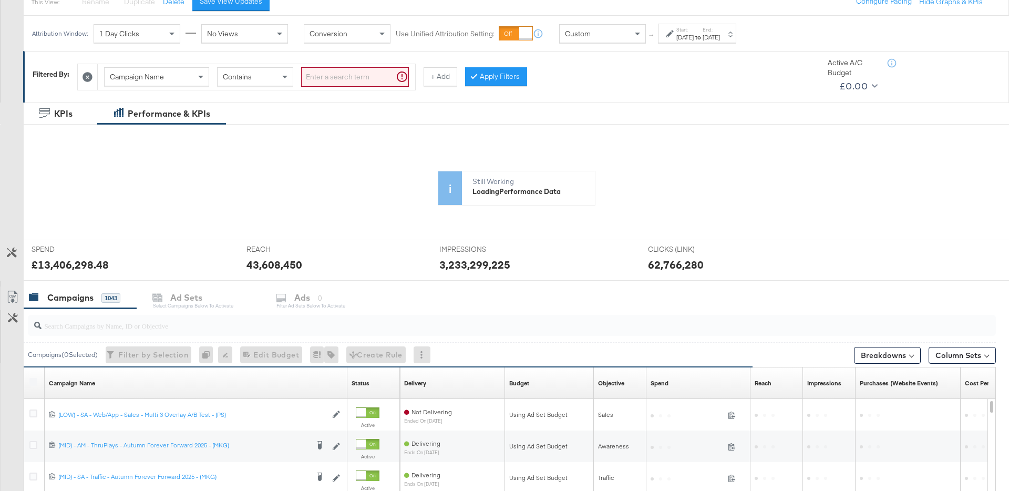
click at [139, 79] on span "Campaign Name" at bounding box center [137, 76] width 54 height 9
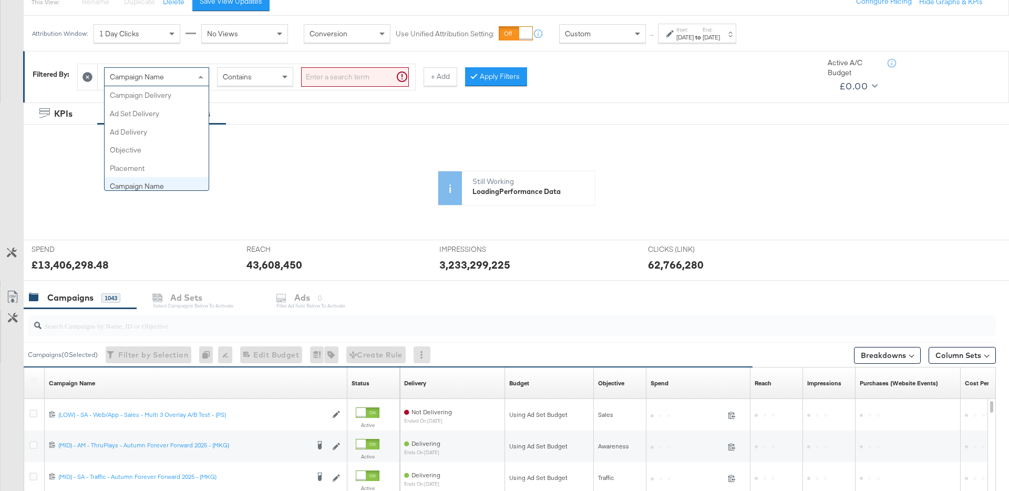
scroll to position [91, 0]
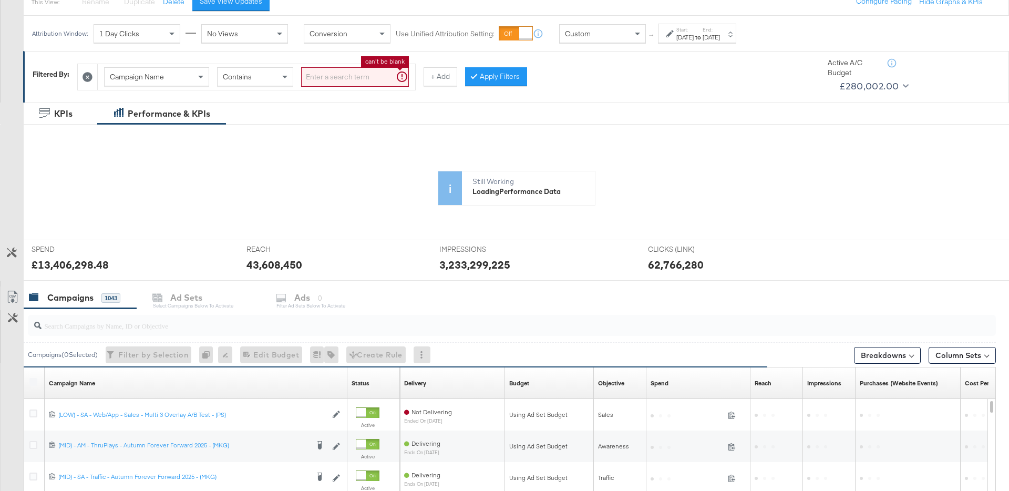
click at [337, 79] on input "search" at bounding box center [355, 76] width 108 height 19
type input "sa -"
click at [431, 77] on button "+ Add" at bounding box center [424, 76] width 34 height 19
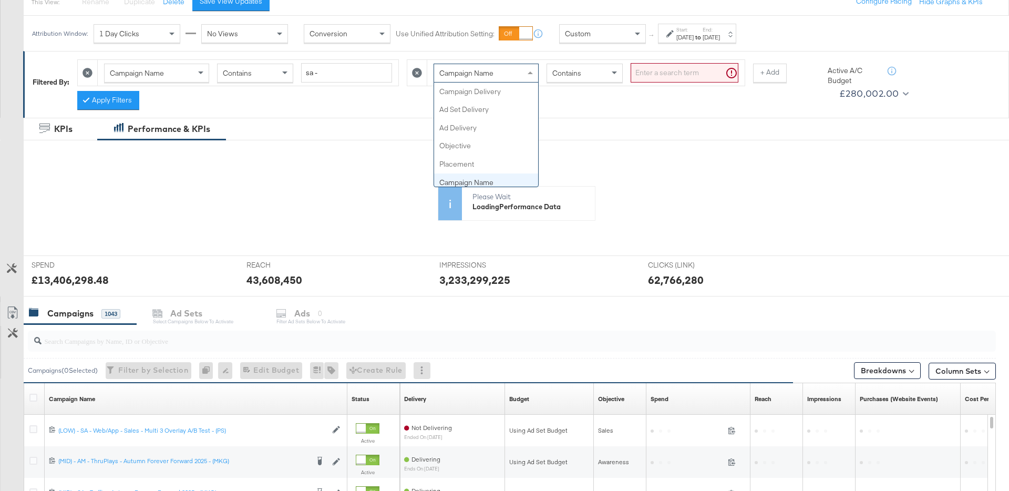
click at [472, 80] on div "Campaign Name" at bounding box center [486, 73] width 104 height 18
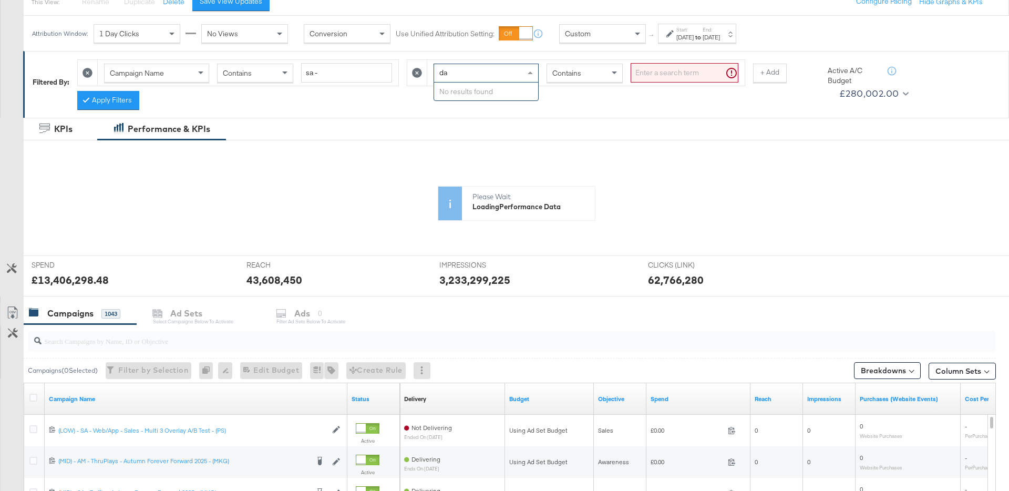
type input "d"
type input "had"
click at [106, 94] on button "Apply Filters" at bounding box center [108, 100] width 62 height 19
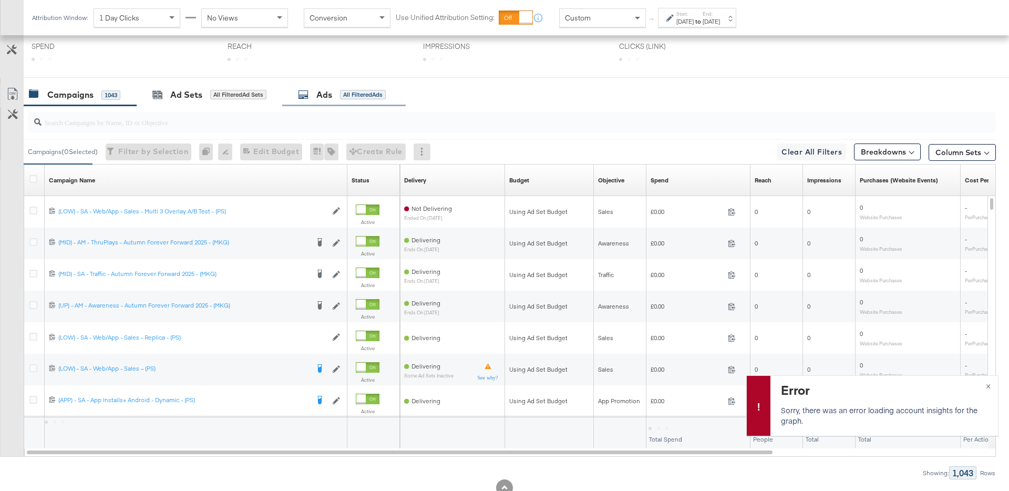
scroll to position [349, 0]
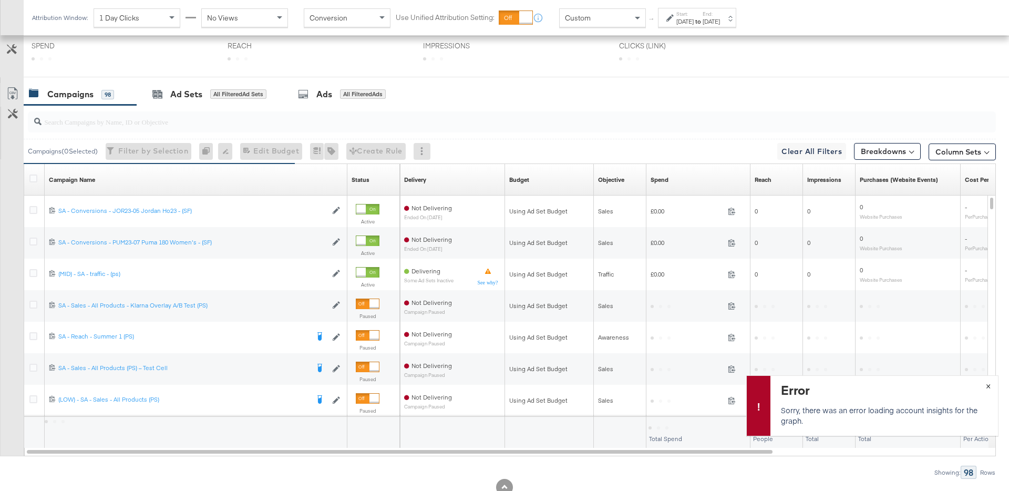
click at [990, 386] on span "×" at bounding box center [988, 385] width 5 height 12
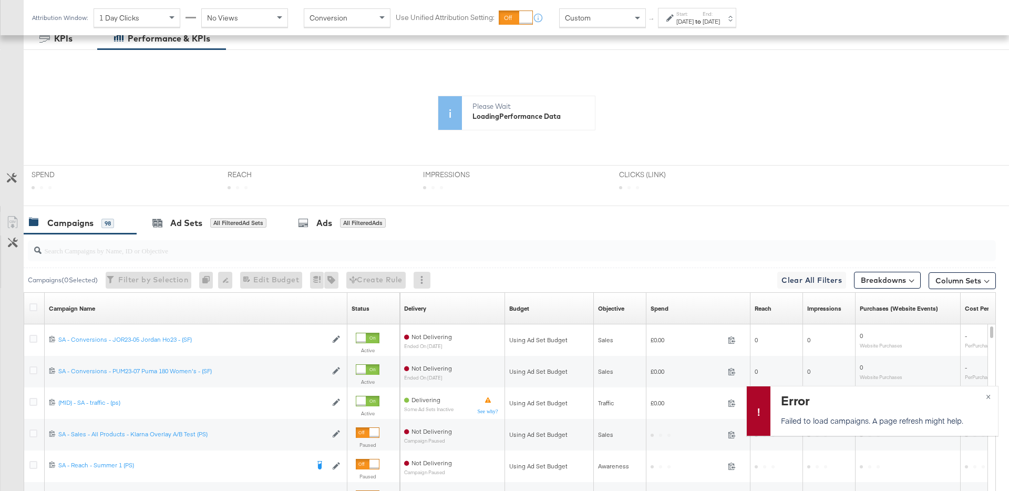
scroll to position [0, 0]
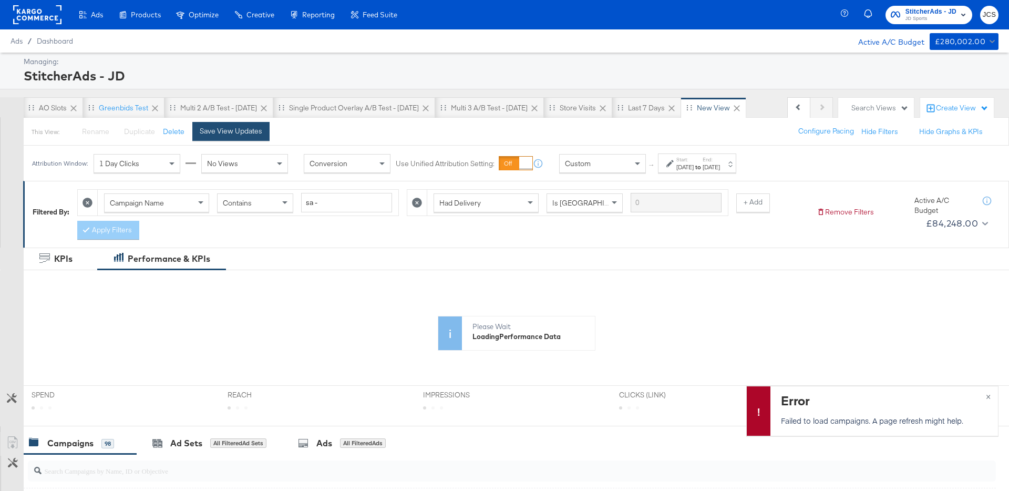
click at [230, 134] on div "Save View Updates" at bounding box center [231, 131] width 63 height 10
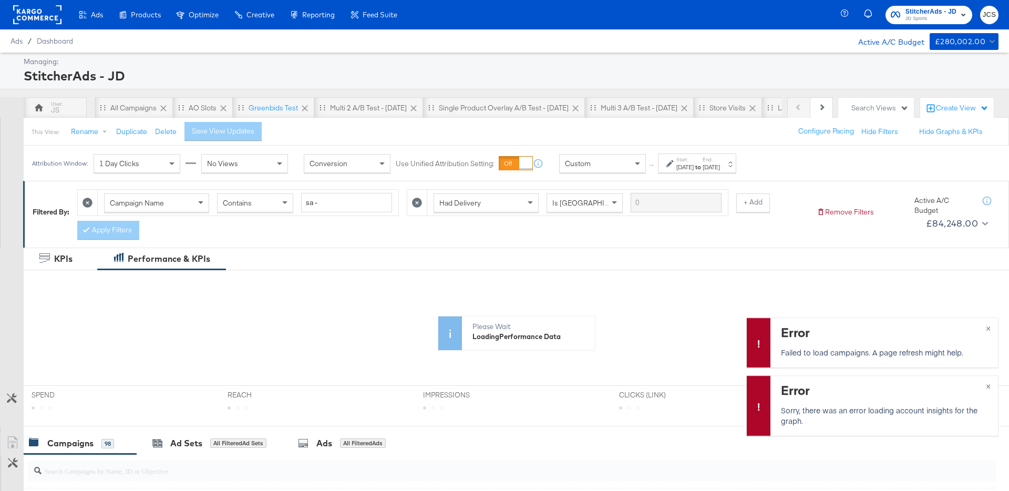
click at [882, 107] on div "Search Views" at bounding box center [879, 108] width 57 height 10
click at [736, 132] on div "This View: Rename Duplicate Delete Save View Updates Configure Pacing Hide Filt…" at bounding box center [516, 131] width 986 height 28
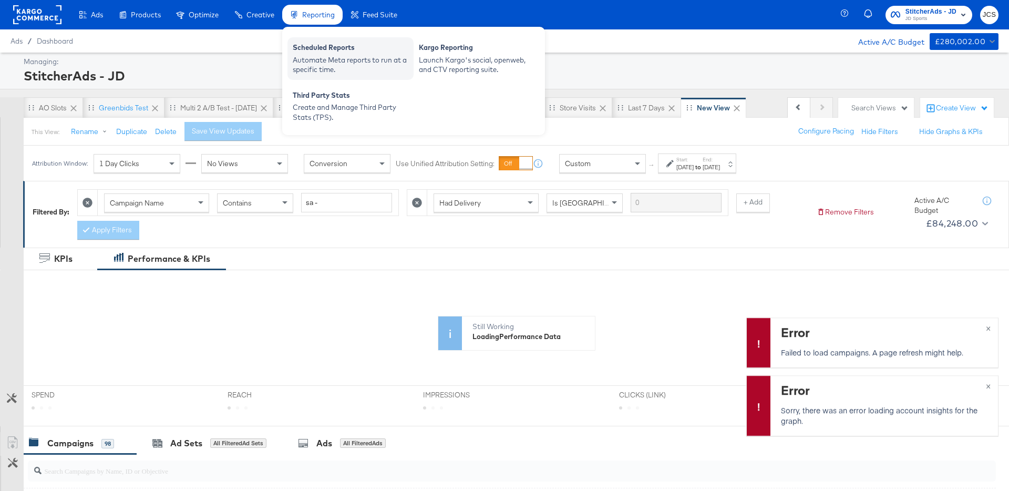
click at [342, 59] on div "Automate Meta reports to run at a specific time." at bounding box center [351, 64] width 116 height 19
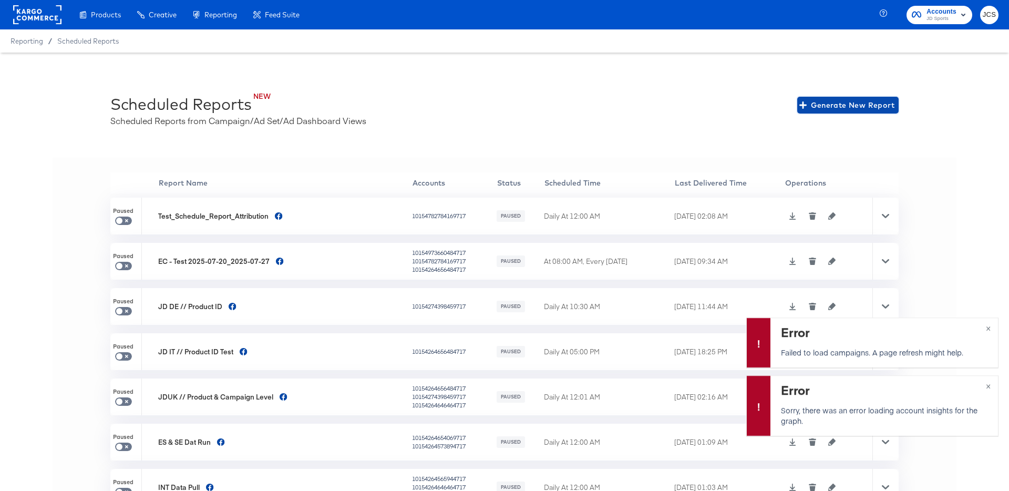
click at [852, 104] on span "Generate New Report" at bounding box center [847, 105] width 93 height 13
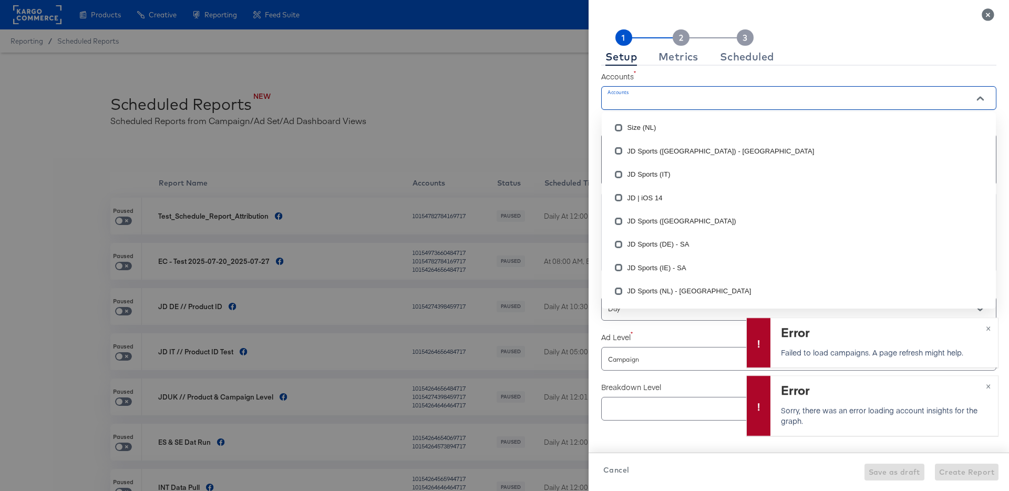
click at [751, 97] on input "Accounts" at bounding box center [784, 103] width 356 height 12
click at [671, 149] on li "JD Sports ([GEOGRAPHIC_DATA]) - [GEOGRAPHIC_DATA]" at bounding box center [799, 150] width 394 height 23
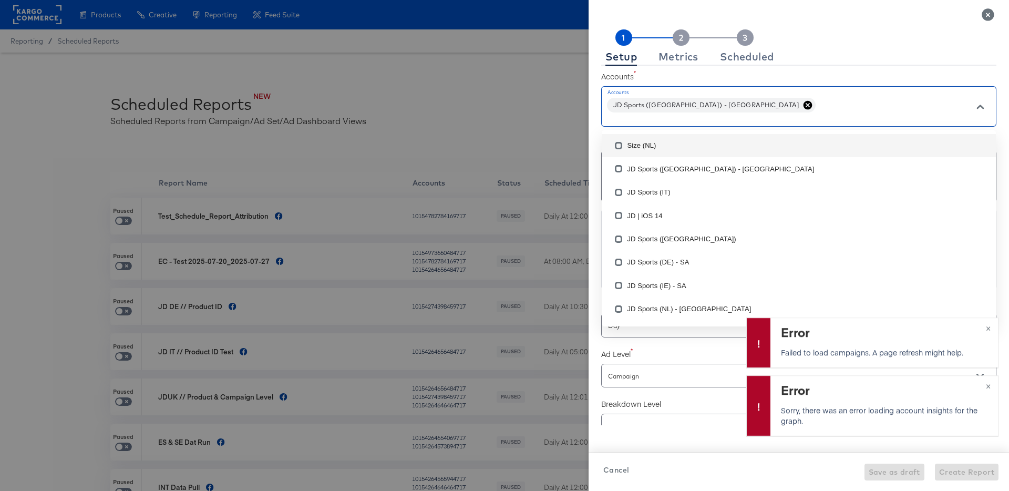
scroll to position [2, 0]
click at [852, 43] on div "Setup Metrics Scheduled" at bounding box center [798, 47] width 395 height 36
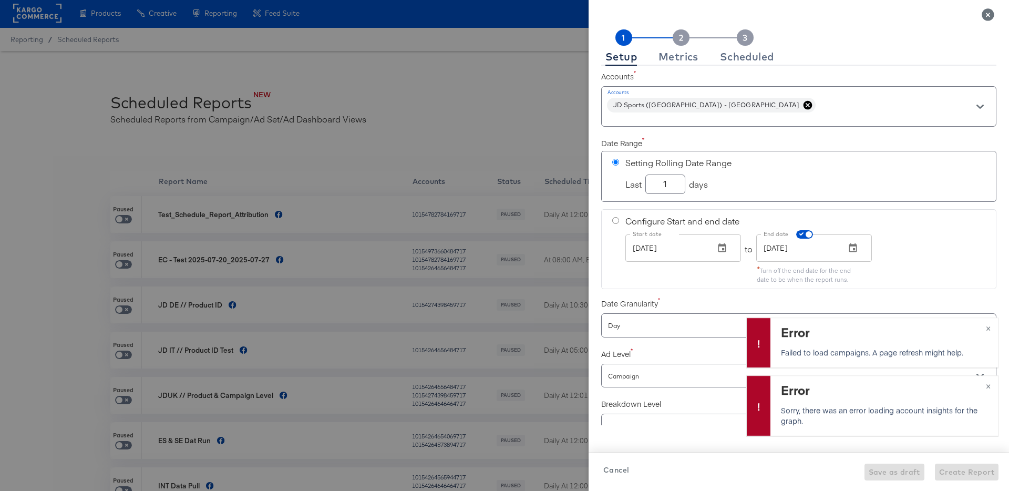
click at [672, 185] on input "1" at bounding box center [665, 180] width 39 height 18
checkbox input "true"
click at [671, 218] on span "Configure Start and end date" at bounding box center [682, 221] width 114 height 12
radio input "false"
radio input "true"
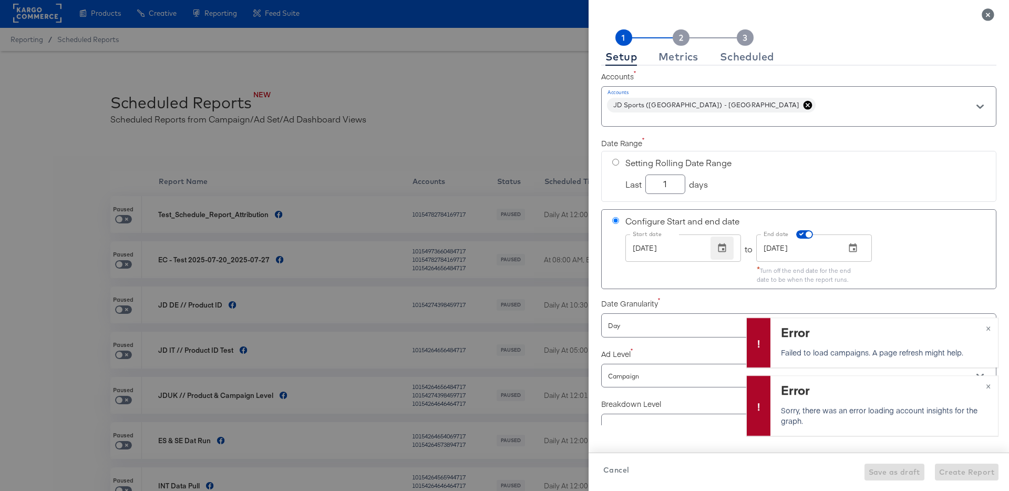
click at [724, 254] on button "button" at bounding box center [721, 247] width 23 height 23
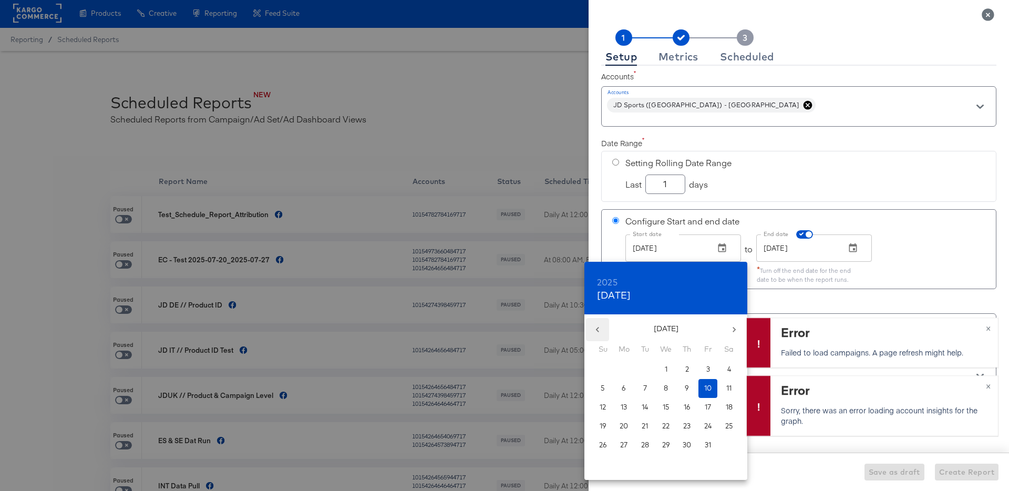
click at [595, 331] on icon "button" at bounding box center [597, 329] width 11 height 11
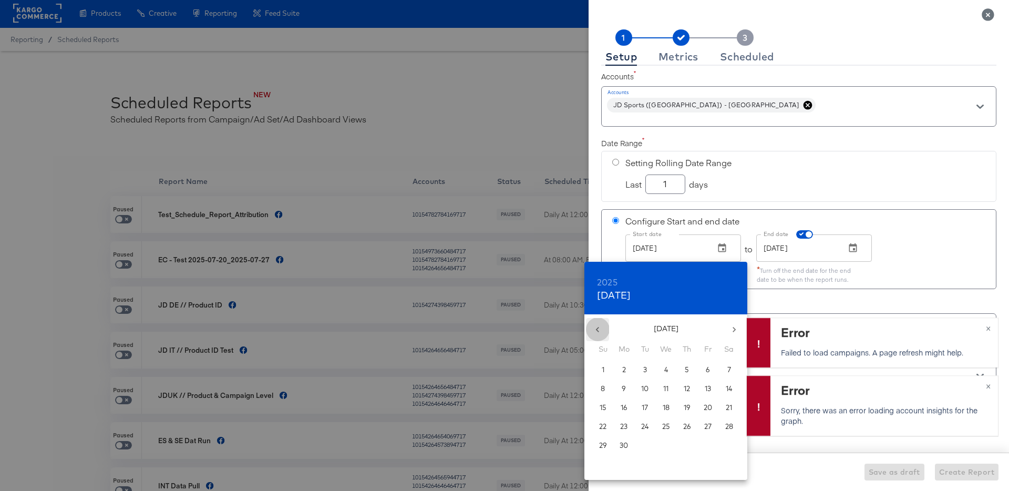
click at [595, 331] on icon "button" at bounding box center [597, 329] width 11 height 11
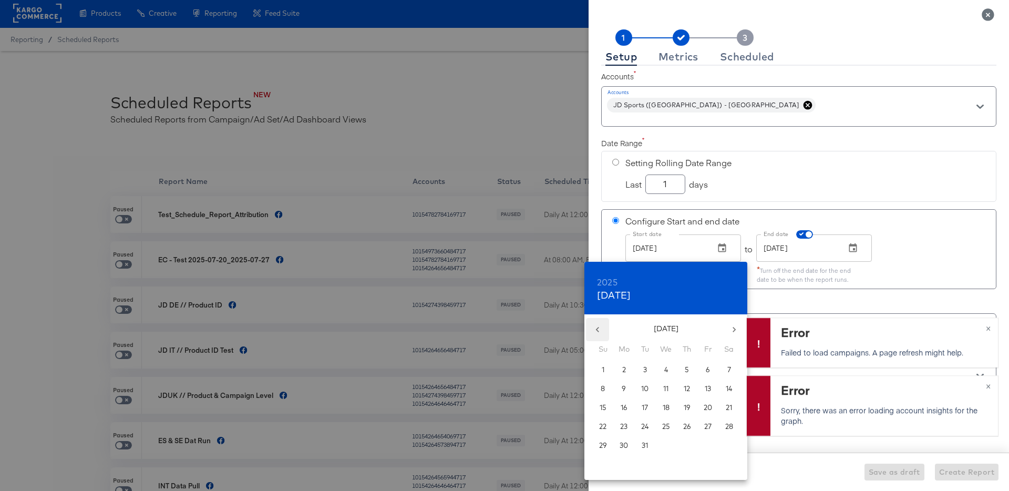
click at [595, 331] on icon "button" at bounding box center [597, 329] width 11 height 11
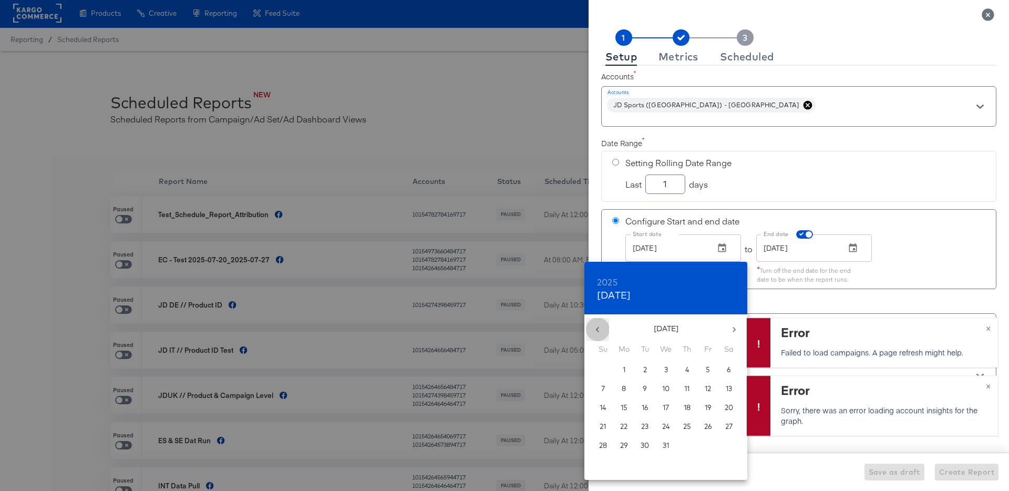
click at [595, 331] on icon "button" at bounding box center [597, 329] width 11 height 11
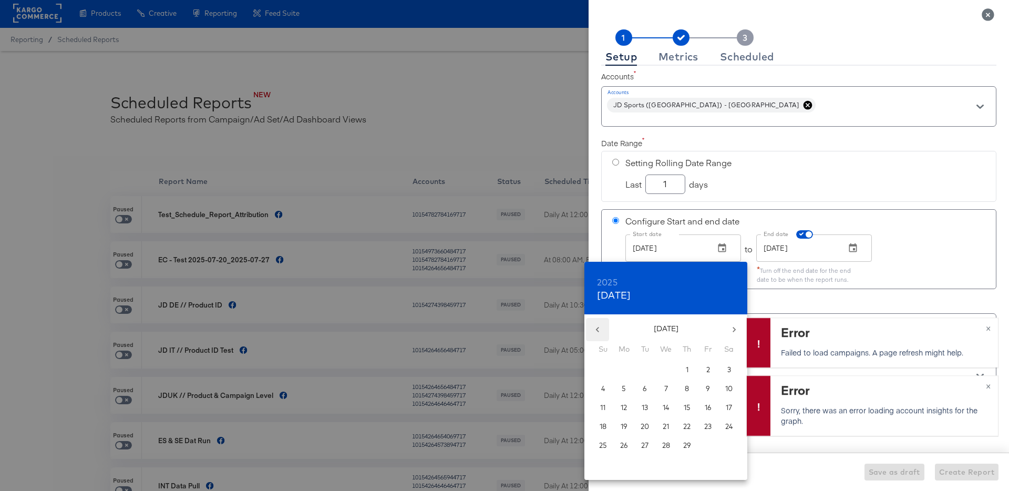
click at [595, 331] on icon "button" at bounding box center [597, 329] width 11 height 11
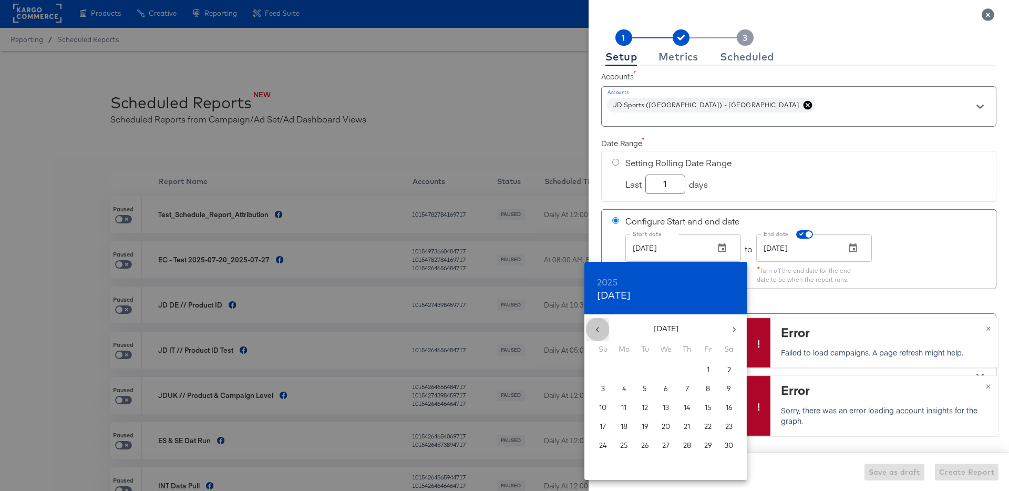
click at [595, 331] on icon "button" at bounding box center [597, 329] width 11 height 11
click at [731, 328] on icon "button" at bounding box center [734, 329] width 11 height 11
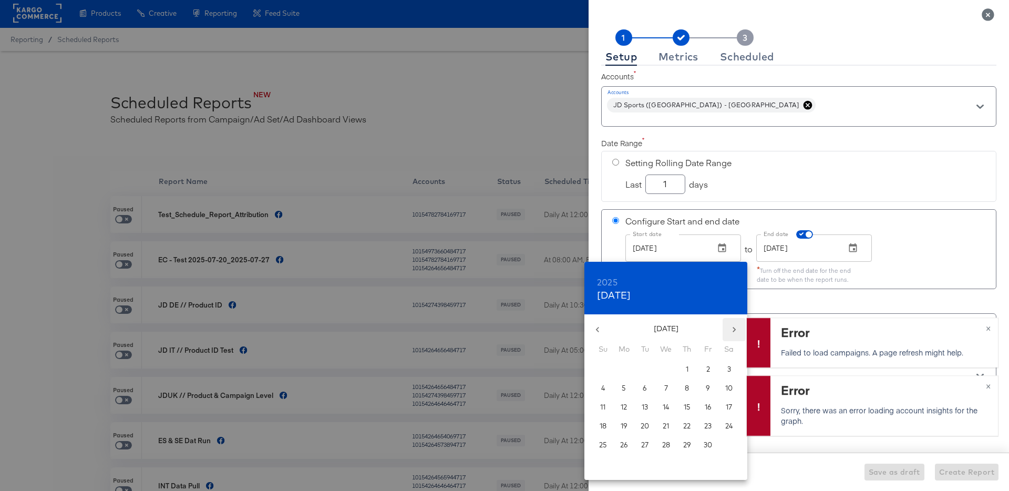
click at [731, 328] on icon "button" at bounding box center [734, 329] width 11 height 11
click at [725, 369] on span "1" at bounding box center [728, 369] width 19 height 10
checkbox input "true"
type input "Jul 01, 2023"
click at [736, 326] on icon "button" at bounding box center [734, 329] width 11 height 11
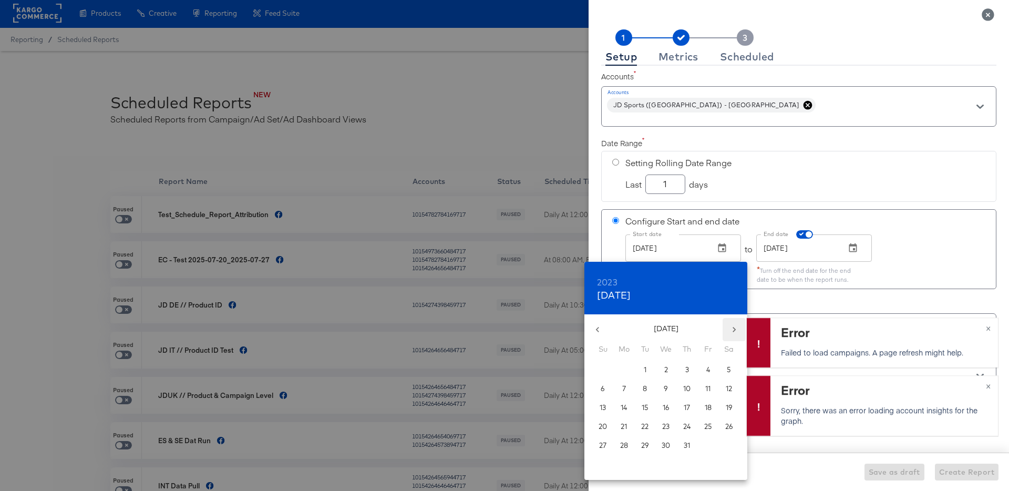
click at [736, 326] on icon "button" at bounding box center [734, 329] width 11 height 11
click at [852, 247] on div at bounding box center [504, 245] width 1009 height 491
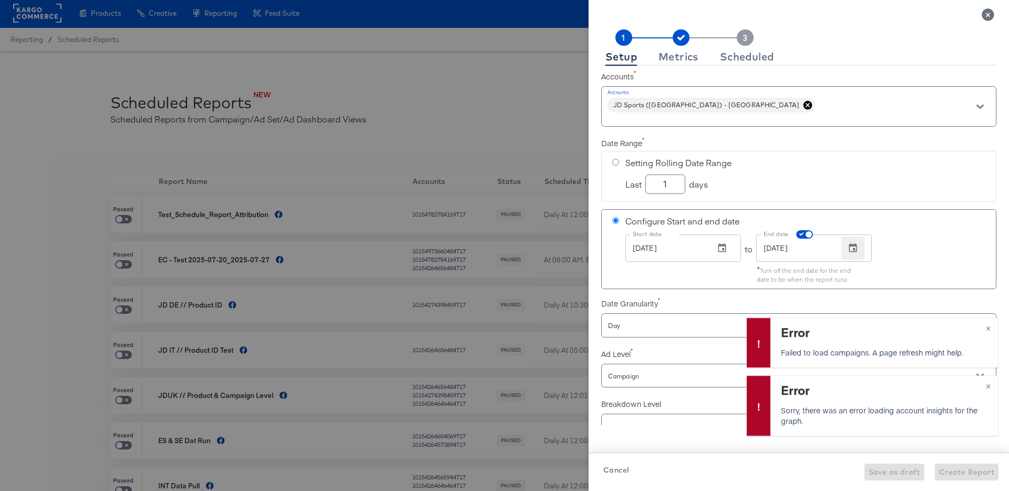
click at [853, 249] on icon "button" at bounding box center [853, 247] width 8 height 9
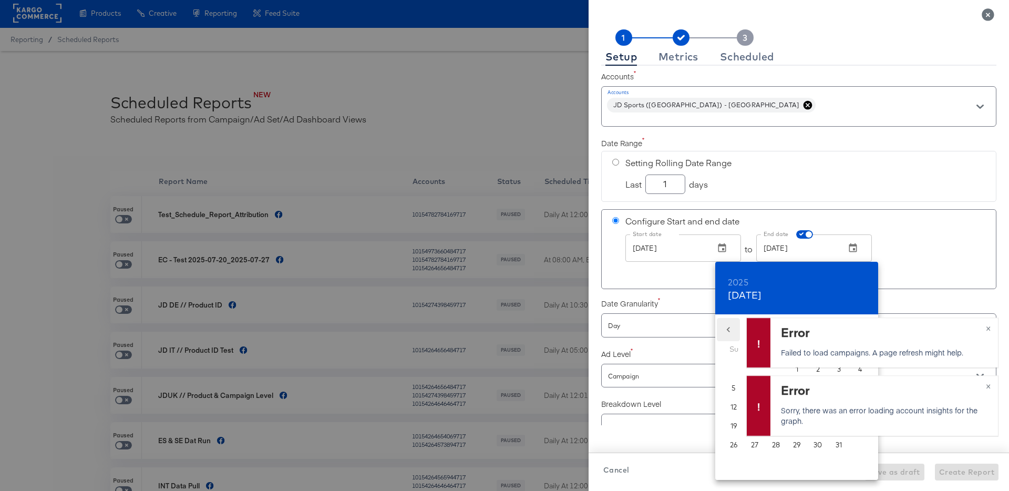
click at [730, 332] on icon "button" at bounding box center [728, 329] width 11 height 11
drag, startPoint x: 991, startPoint y: 386, endPoint x: 983, endPoint y: 405, distance: 20.0
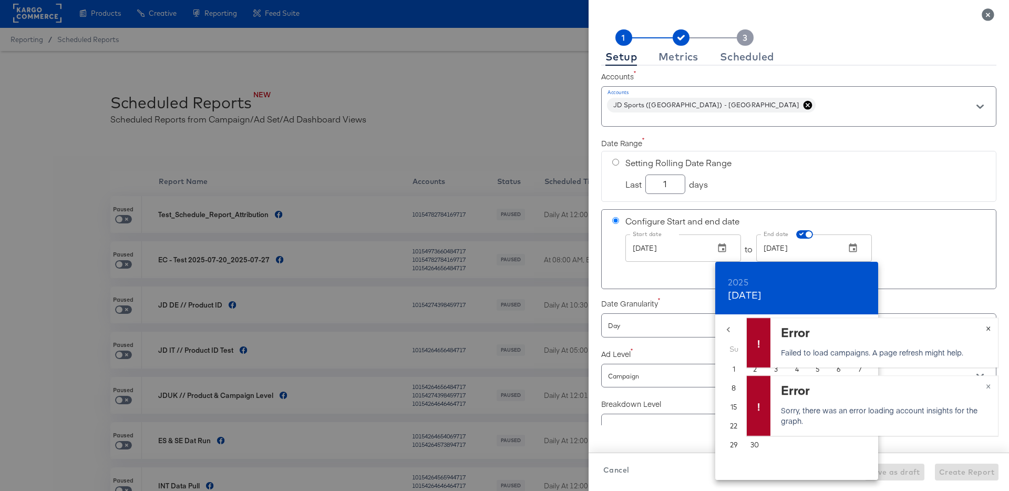
click at [990, 386] on button "×" at bounding box center [987, 385] width 19 height 19
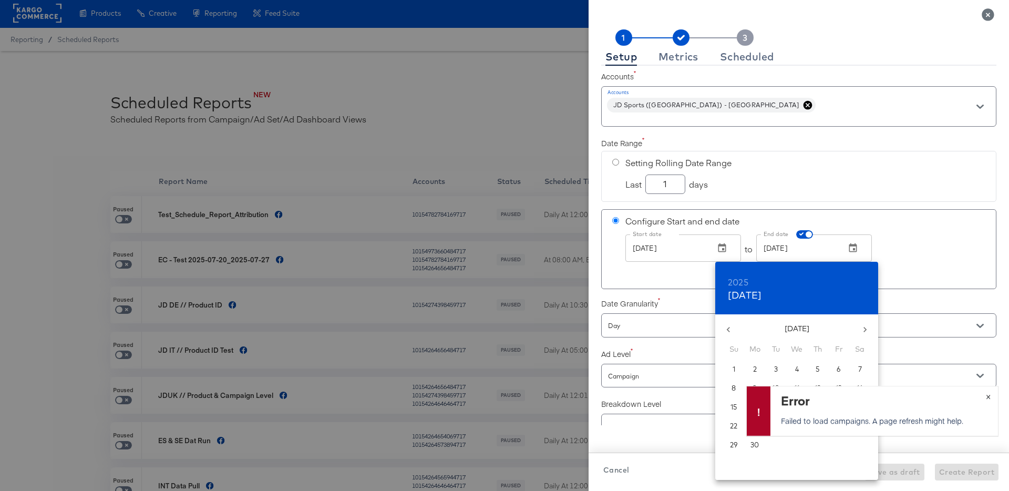
click at [987, 395] on span "×" at bounding box center [988, 395] width 5 height 12
click at [752, 443] on p "30" at bounding box center [754, 445] width 8 height 10
checkbox input "true"
type input "Jun 30, 2025"
click at [834, 198] on div at bounding box center [504, 245] width 1009 height 491
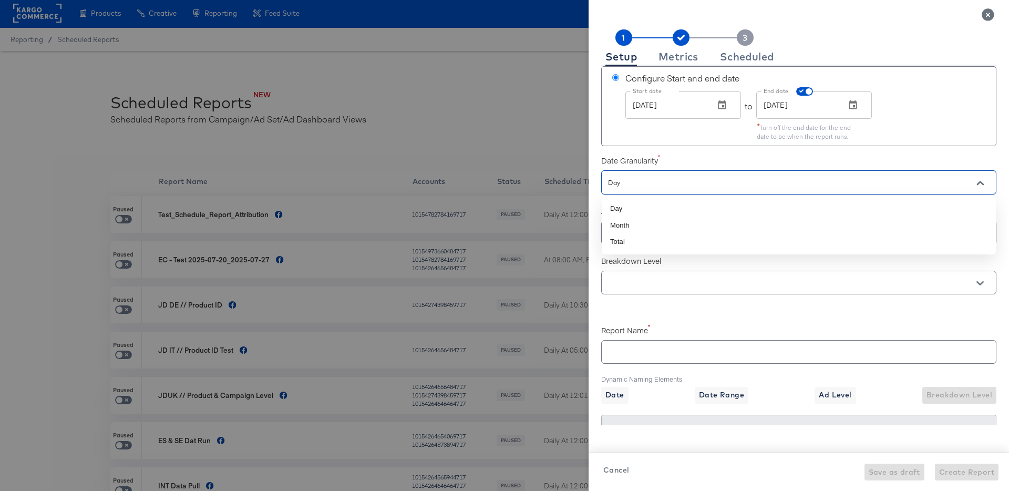
click at [807, 181] on input "Day" at bounding box center [784, 183] width 356 height 12
click at [741, 240] on li "Total" at bounding box center [799, 243] width 394 height 17
checkbox input "true"
type input "Total"
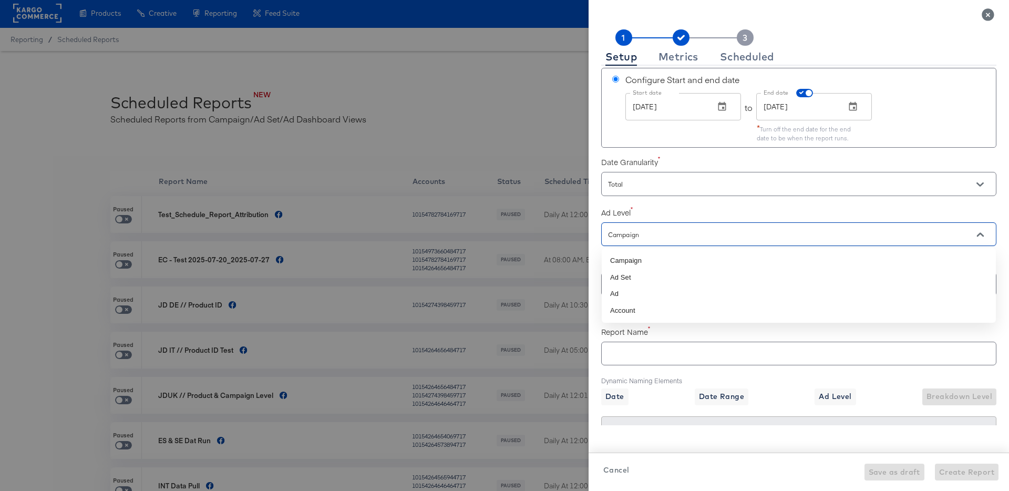
click at [740, 240] on input "Campaign" at bounding box center [784, 235] width 356 height 12
click at [711, 291] on li "Ad" at bounding box center [799, 293] width 394 height 17
checkbox input "true"
type input "Ad"
click at [717, 284] on input "text" at bounding box center [784, 284] width 356 height 12
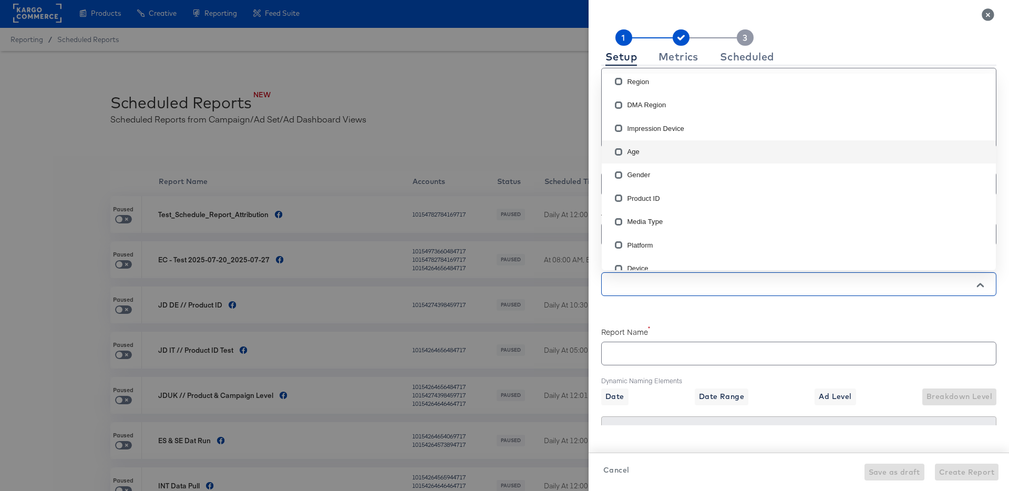
scroll to position [68, 0]
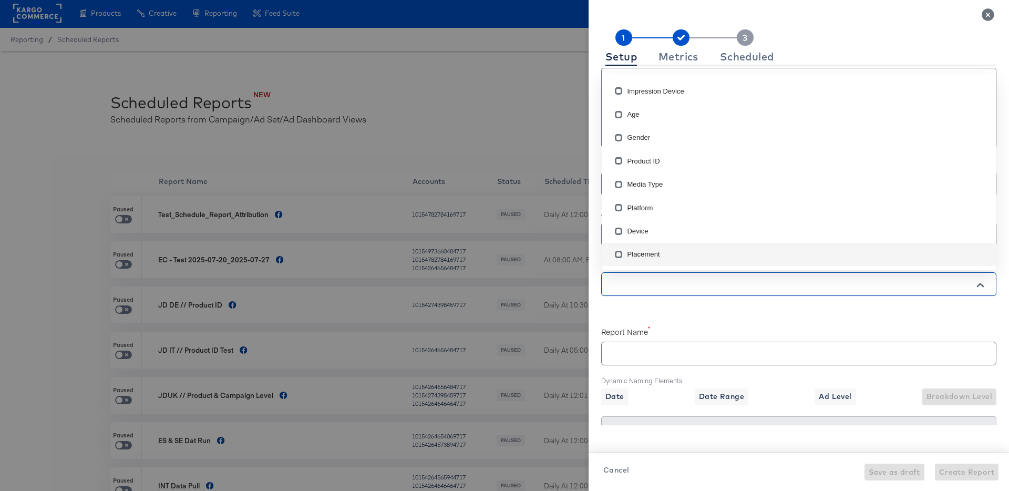
click at [657, 309] on div "Accounts Accounts JD Sports (UK) - SA Date Range Setting Rolling Date Range Las…" at bounding box center [798, 245] width 395 height 359
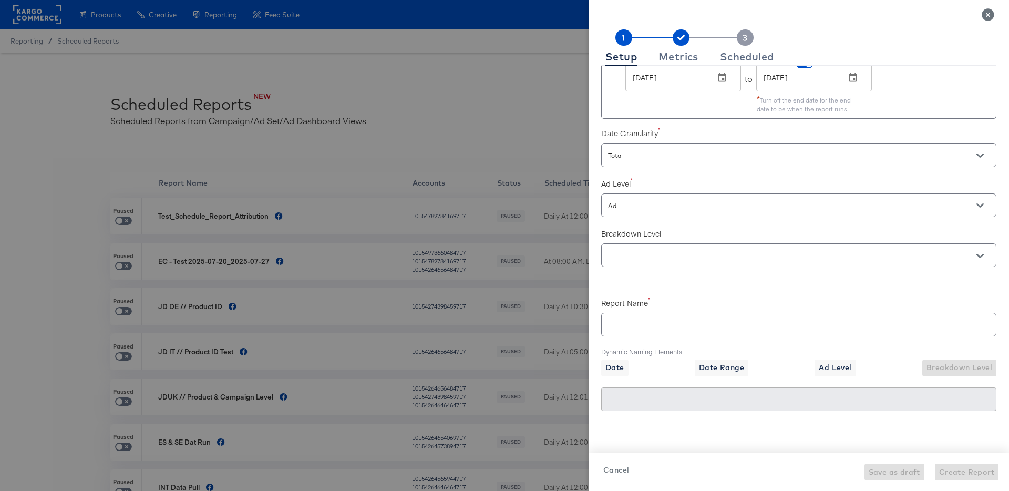
scroll to position [23, 0]
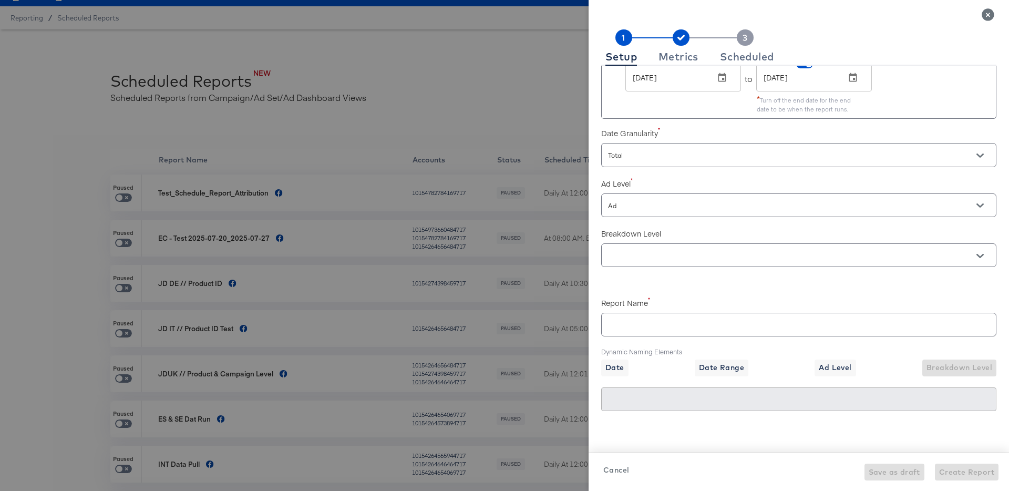
click at [639, 326] on input "text" at bounding box center [799, 320] width 394 height 23
checkbox input "true"
type input "K"
checkbox input "true"
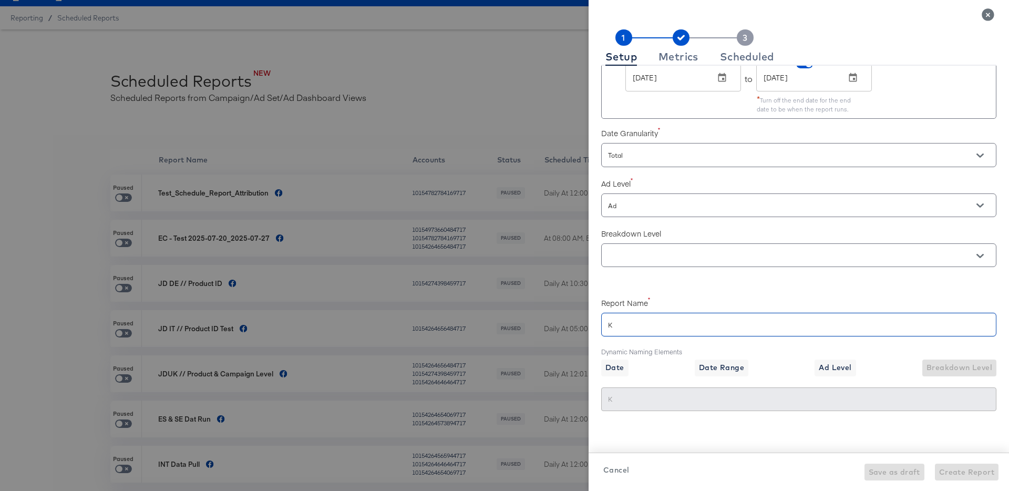
type input "Kl"
type input "Kla"
checkbox input "true"
type input "Kla"
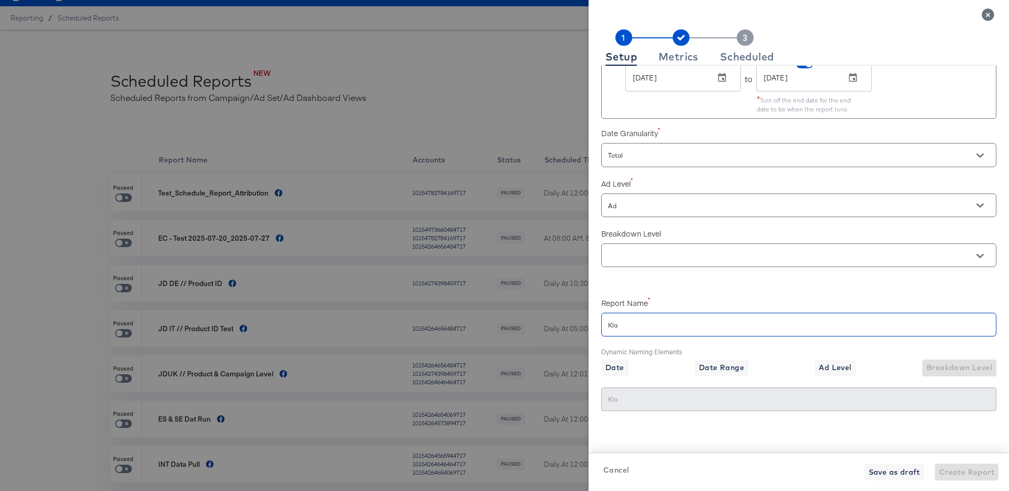
checkbox input "true"
type input "Klar"
checkbox input "true"
type input "Klarn"
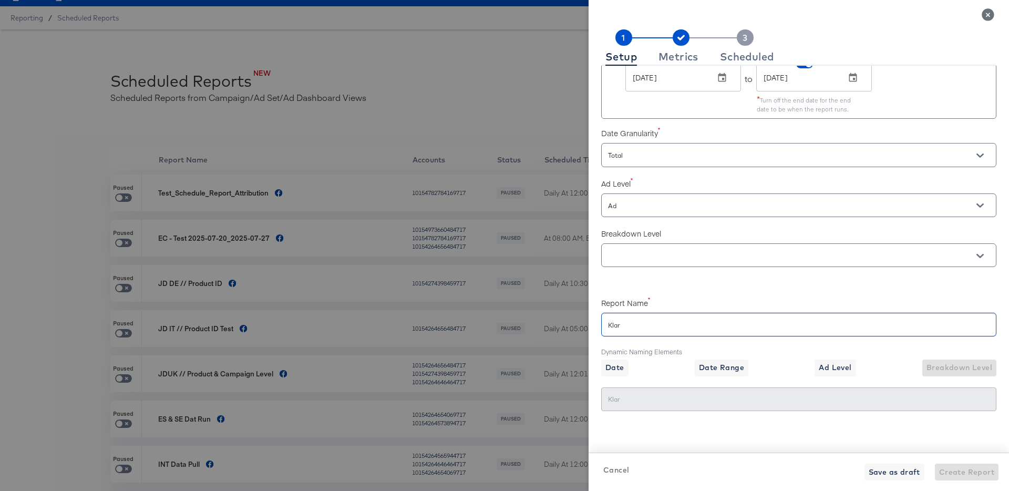
type input "Klarn"
checkbox input "true"
type input "Klarna"
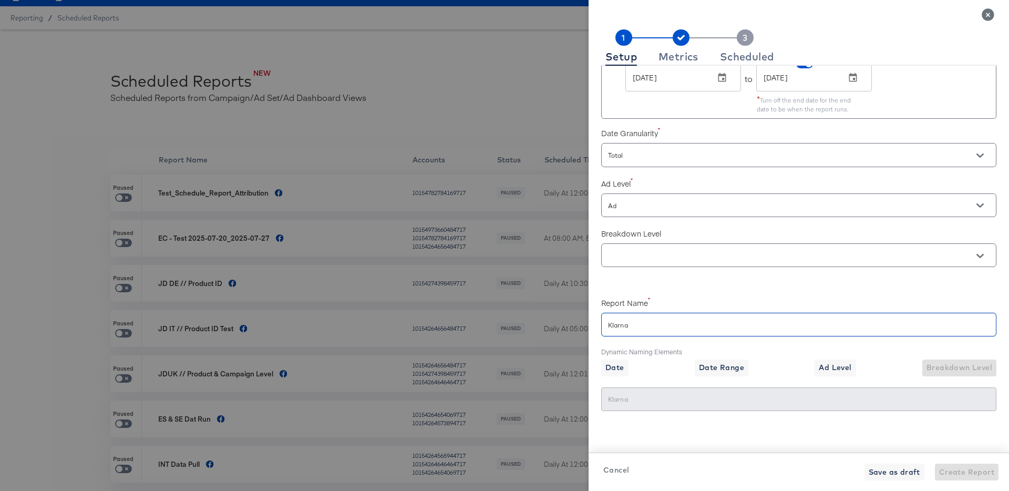
checkbox input "true"
type input "Klarna"
checkbox input "true"
type input "Klarna t"
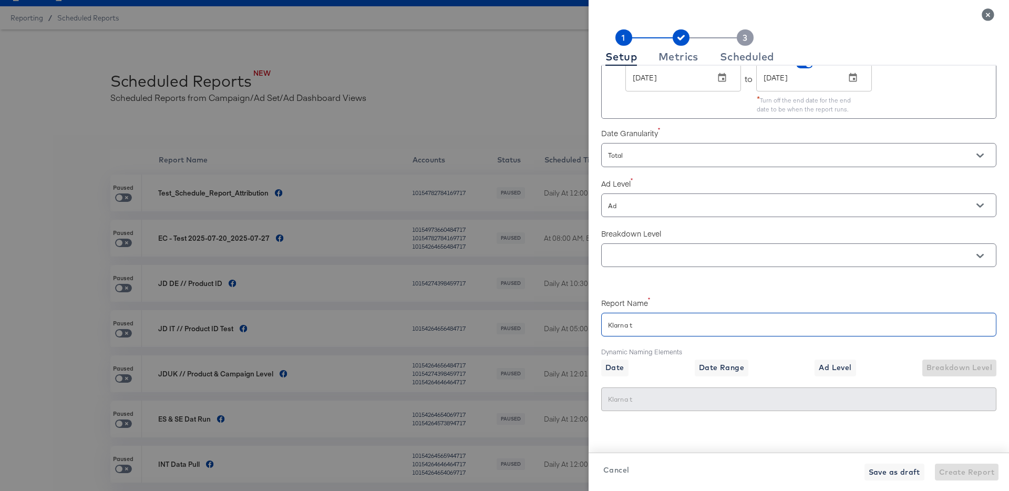
type input "Klarna te"
checkbox input "true"
type input "Klarna te"
checkbox input "true"
type input "Klarna tes"
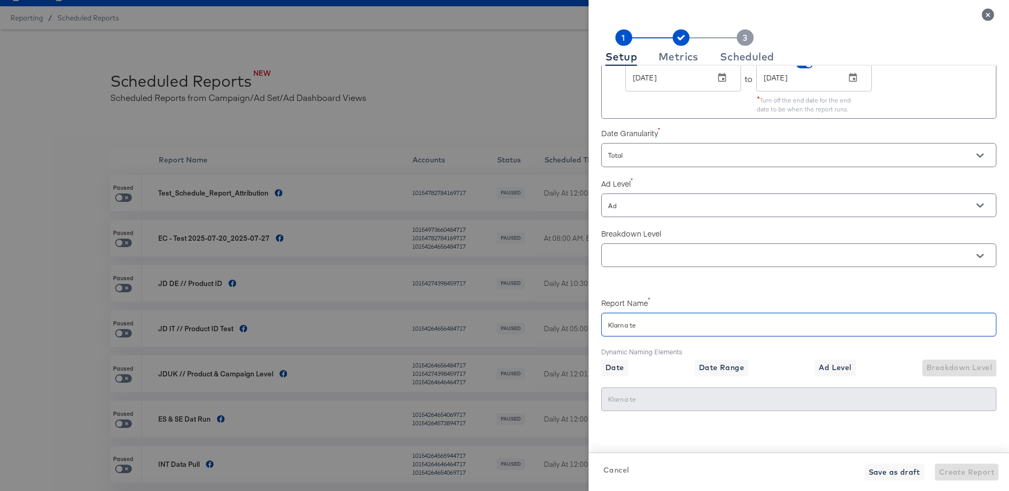
type input "Klarna tes"
type input "Klarna test"
checkbox input "true"
type input "Klarna test"
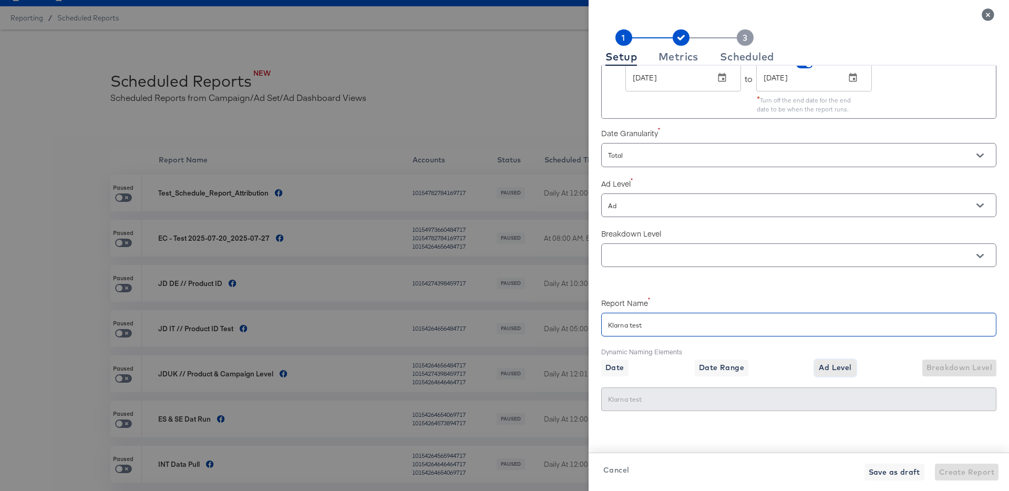
click at [844, 370] on span "Ad Level" at bounding box center [835, 367] width 33 height 13
checkbox input "true"
type input "Klarna test{{level}}"
type input "Klarna testAd"
click at [702, 328] on input "Klarna test{{level}}" at bounding box center [799, 320] width 394 height 23
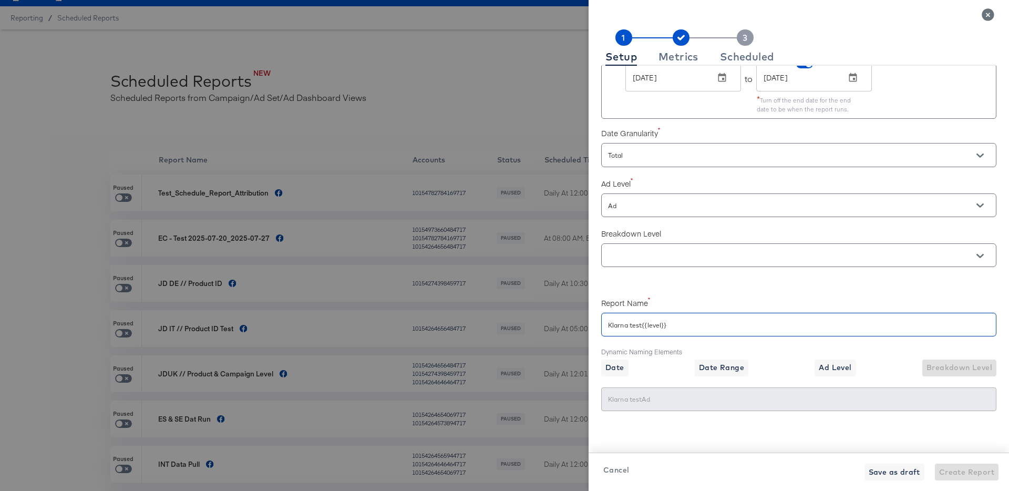
checkbox input "true"
type input "Klarna test{{level}"
checkbox input "true"
type input "Klarna test{{level"
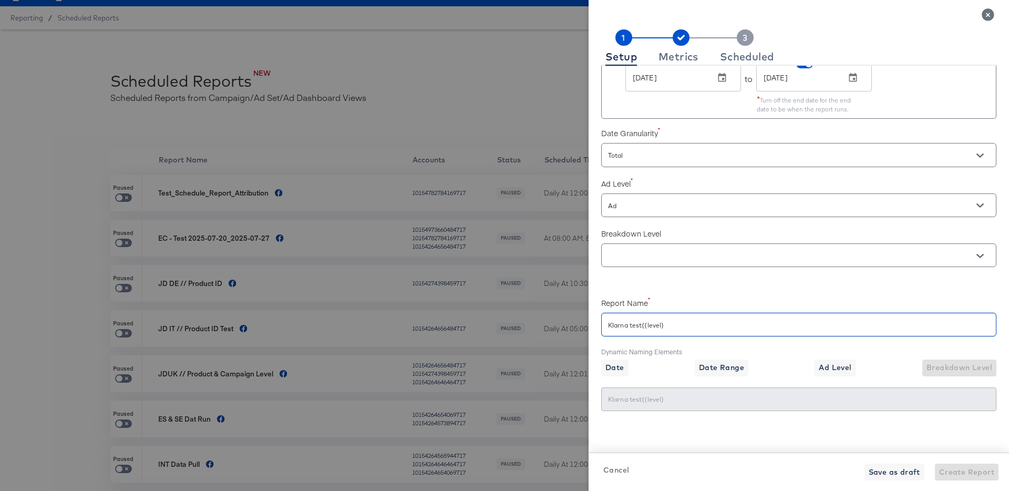
type input "Klarna test{{level"
type input "Klarna test{{leve"
checkbox input "true"
type input "Klarna test{{leve"
type input "Klarna test{{lev"
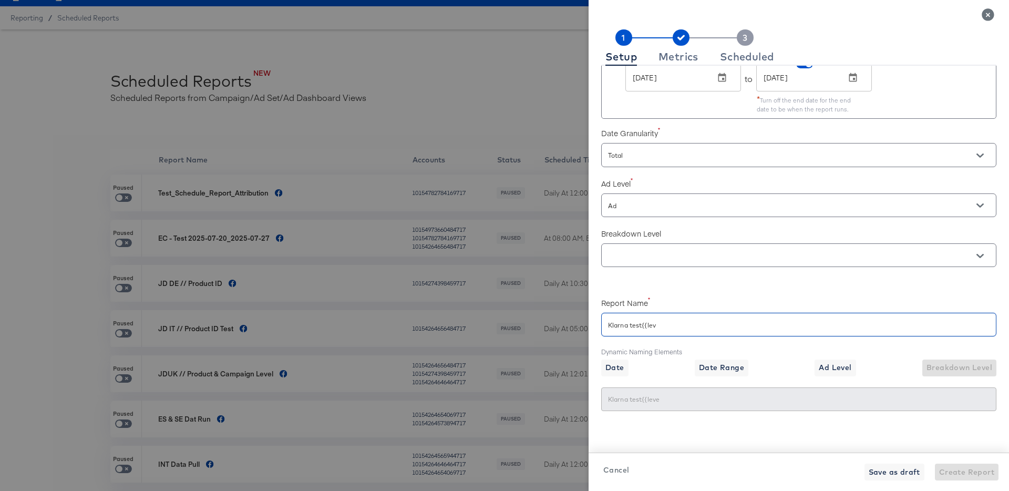
checkbox input "true"
type input "Klarna test{{lev"
checkbox input "true"
type input "Klarna test{{le"
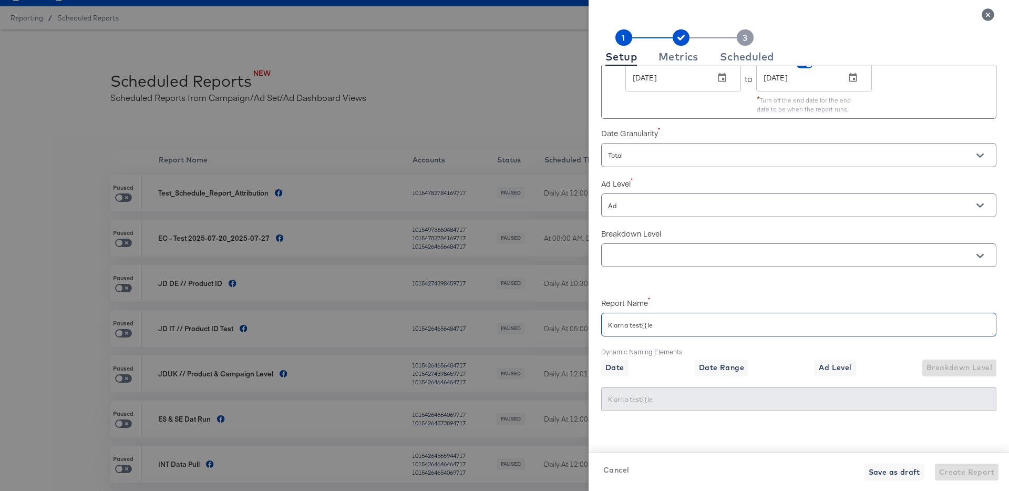
checkbox input "true"
type input "Klarna test{{l"
checkbox input "true"
type input "Klarna test{{"
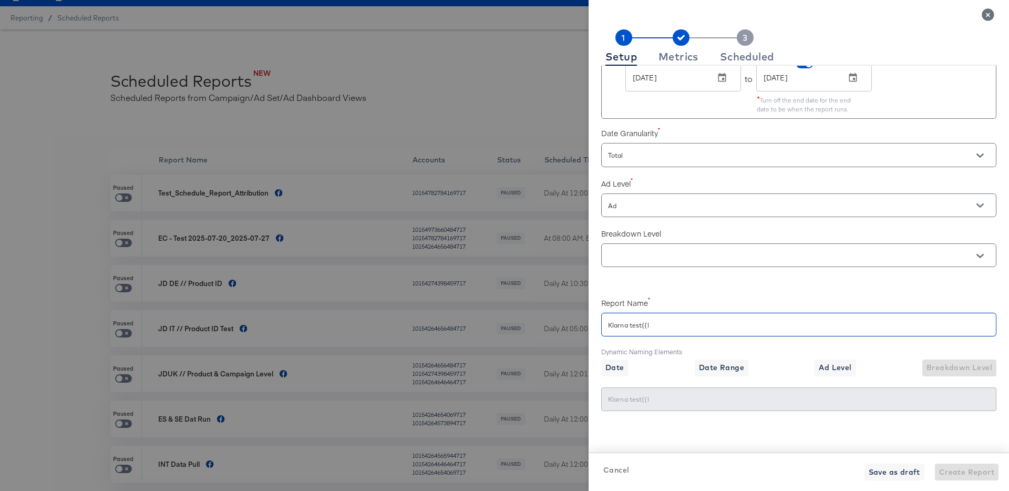
type input "Klarna test{{"
checkbox input "true"
type input "Klarna test{"
checkbox input "true"
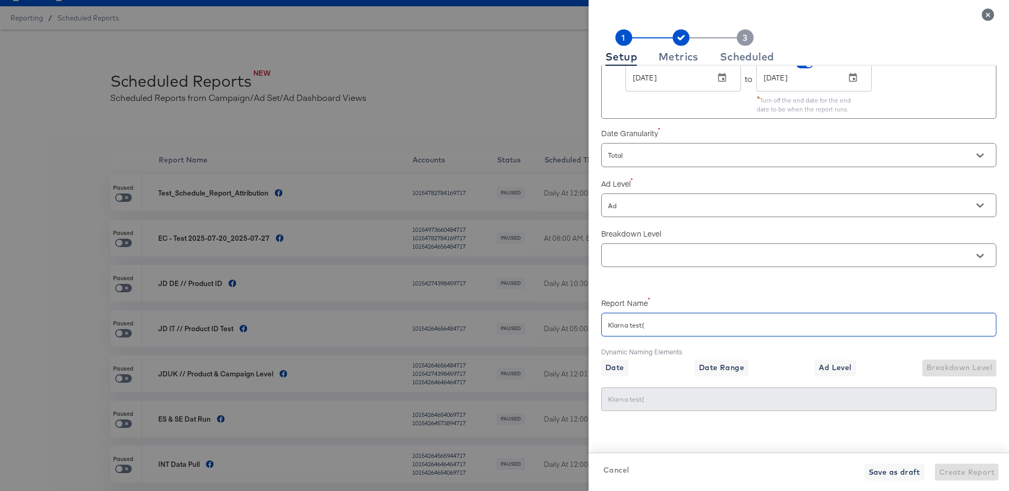
type input "Klarna test"
click at [667, 256] on input "text" at bounding box center [784, 256] width 356 height 12
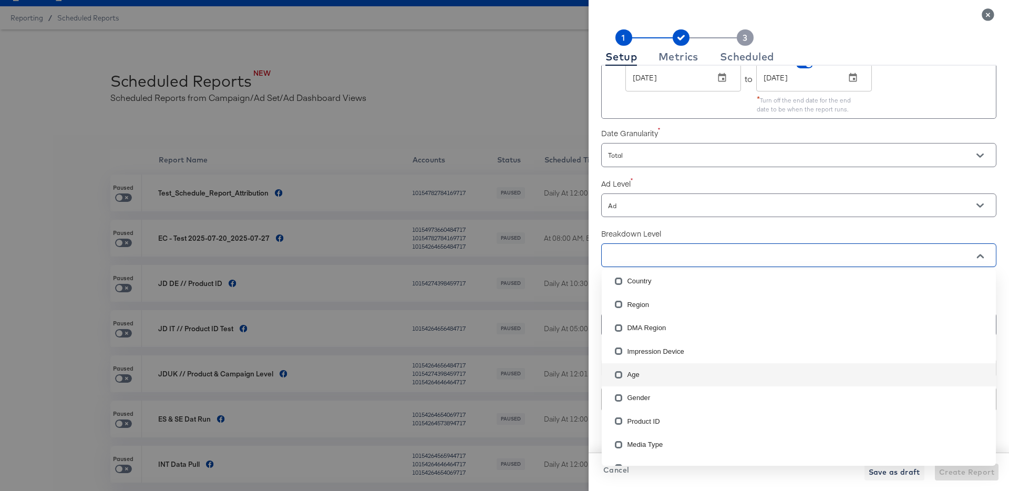
scroll to position [0, 0]
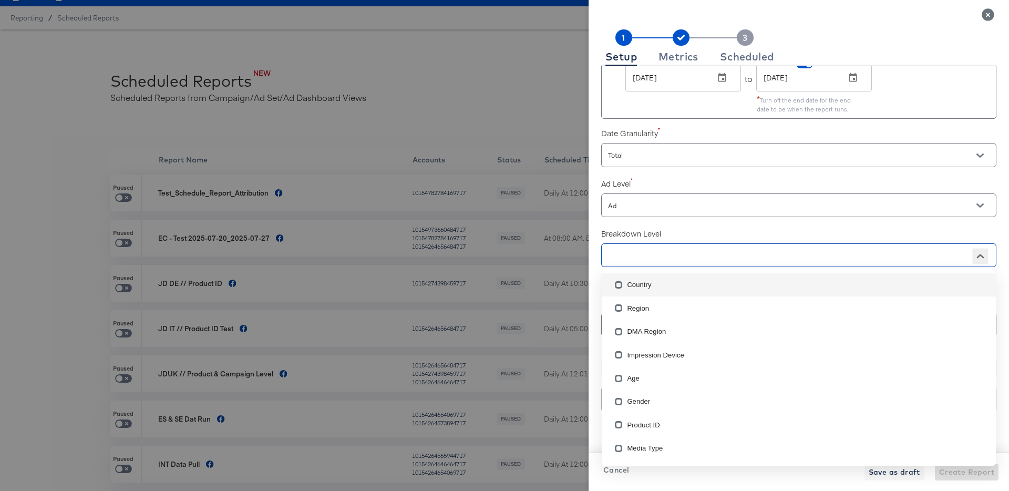
click at [977, 256] on icon "Close" at bounding box center [979, 256] width 7 height 4
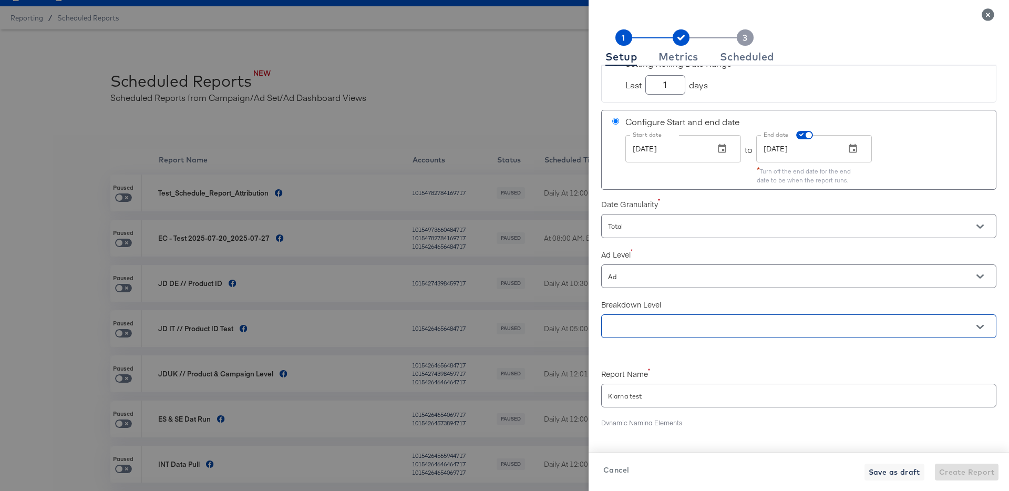
scroll to position [100, 0]
click at [854, 147] on icon "button" at bounding box center [852, 148] width 11 height 11
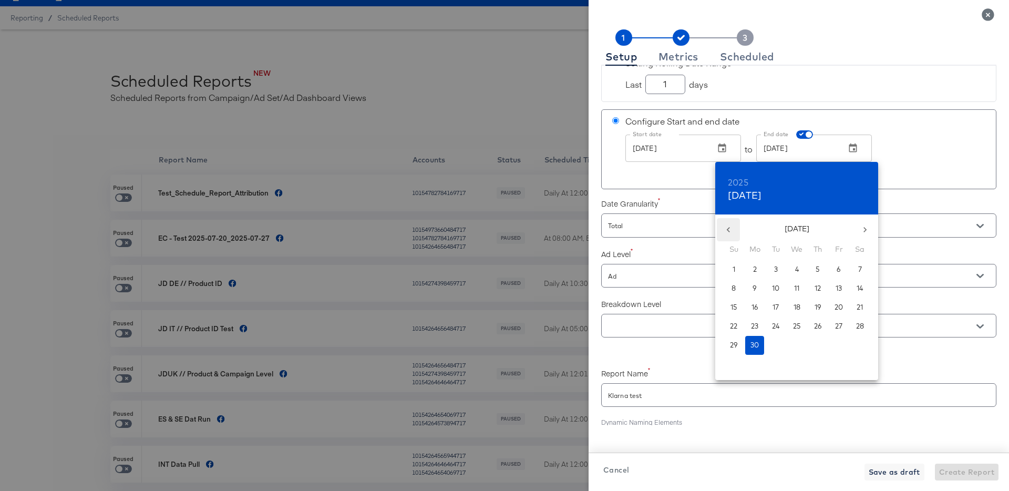
click at [726, 226] on icon "button" at bounding box center [728, 229] width 11 height 11
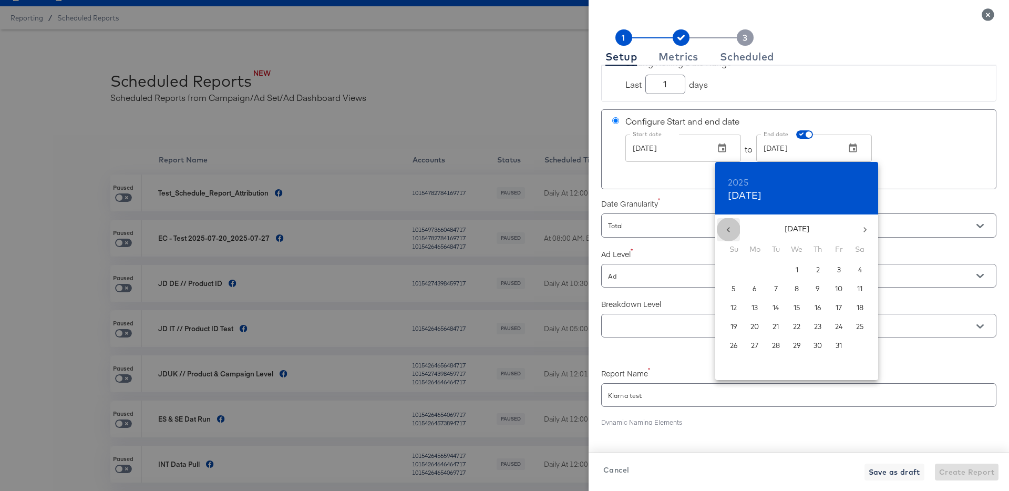
click at [726, 226] on icon "button" at bounding box center [728, 229] width 11 height 11
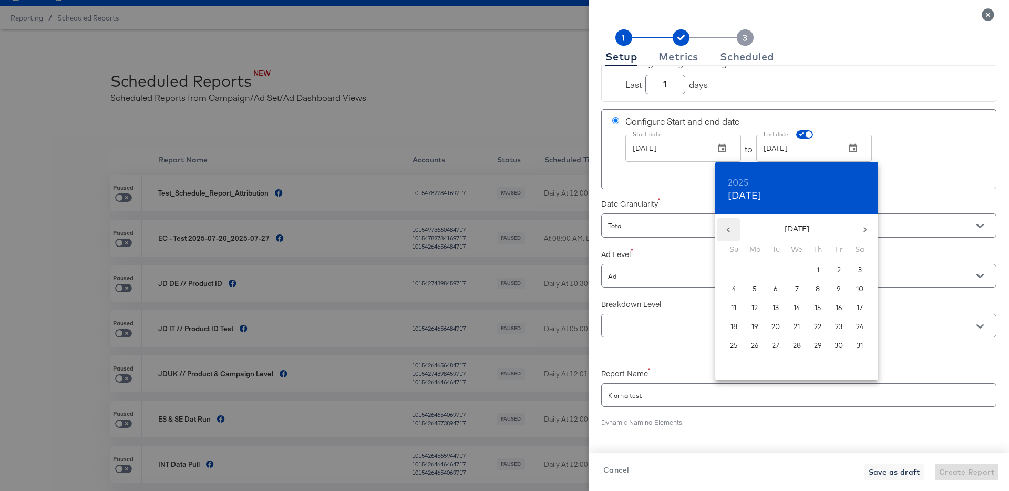
click at [726, 226] on icon "button" at bounding box center [728, 229] width 11 height 11
click at [872, 232] on button "button" at bounding box center [864, 229] width 23 height 23
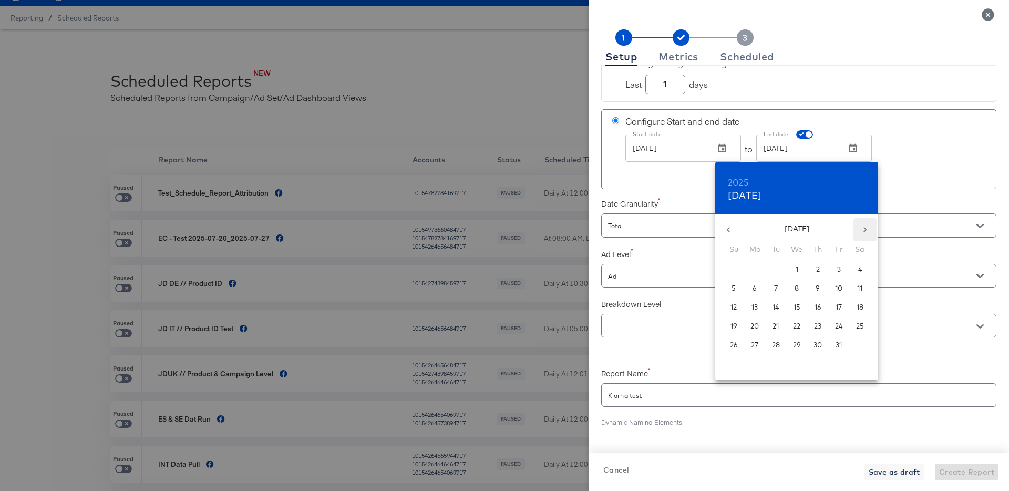
click at [872, 232] on button "button" at bounding box center [864, 229] width 23 height 23
click at [730, 365] on p "30" at bounding box center [733, 364] width 8 height 10
checkbox input "true"
type input "Jun 30, 2024"
click at [950, 158] on div at bounding box center [504, 245] width 1009 height 491
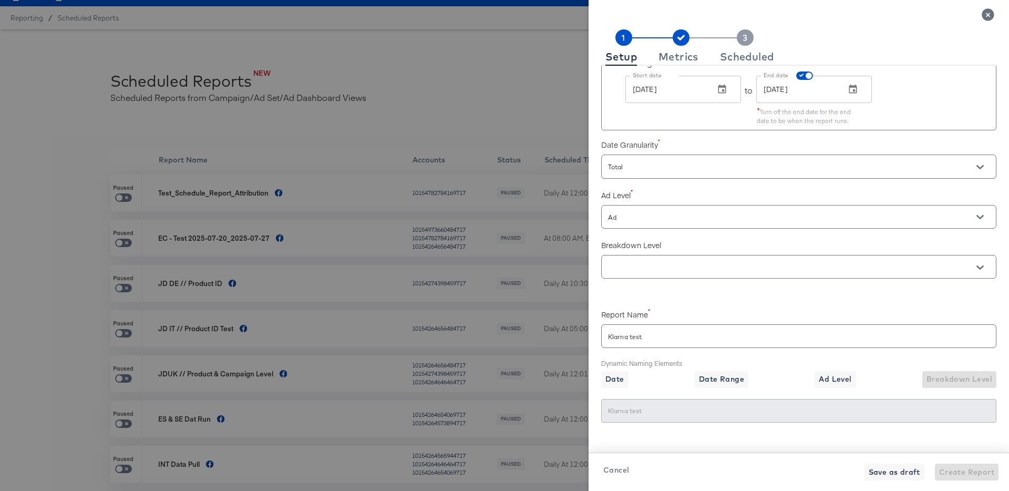
scroll to position [170, 0]
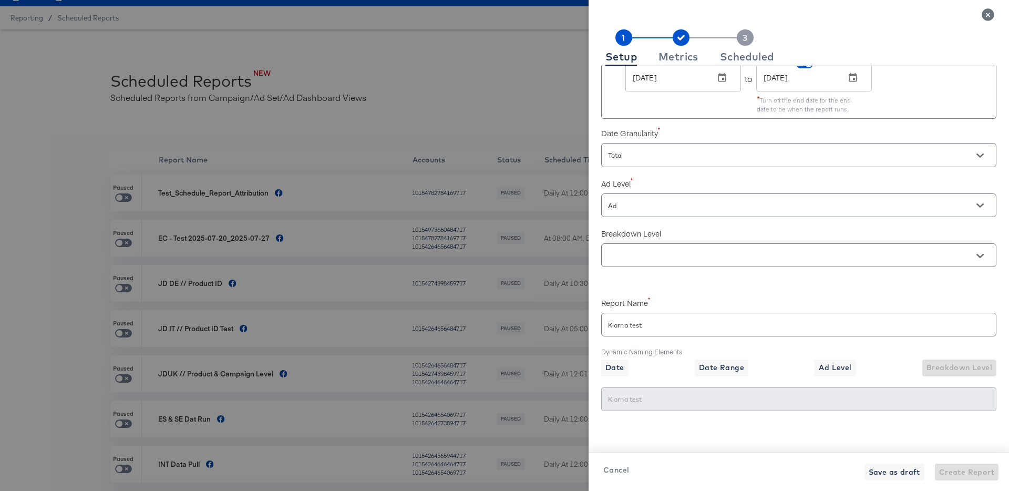
click at [769, 288] on div "Accounts Accounts JD Sports (UK) - SA Date Range Setting Rolling Date Range Las…" at bounding box center [798, 245] width 395 height 359
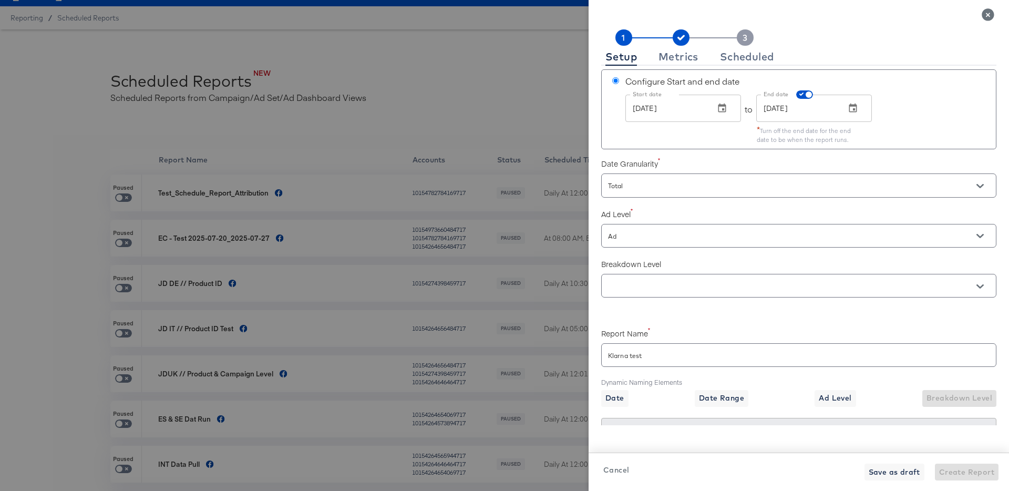
scroll to position [134, 0]
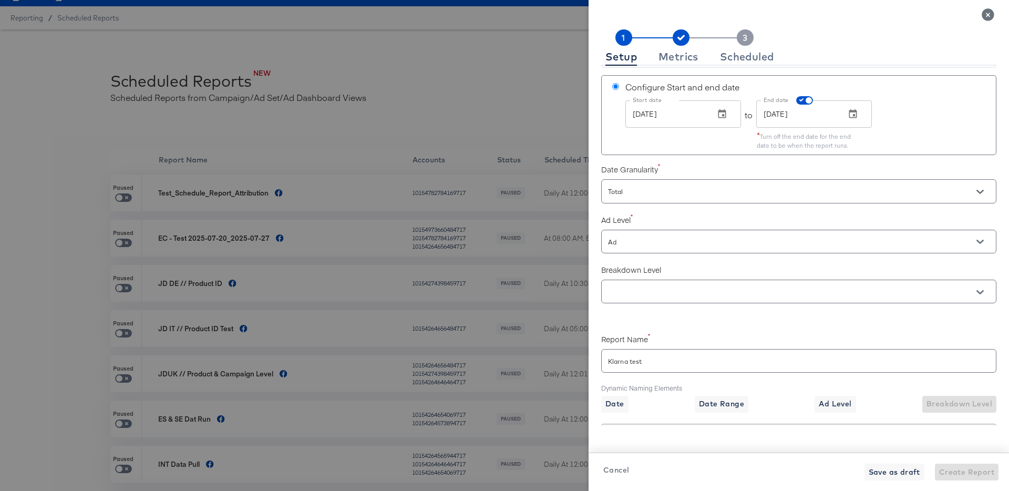
click at [769, 288] on input "text" at bounding box center [784, 292] width 356 height 12
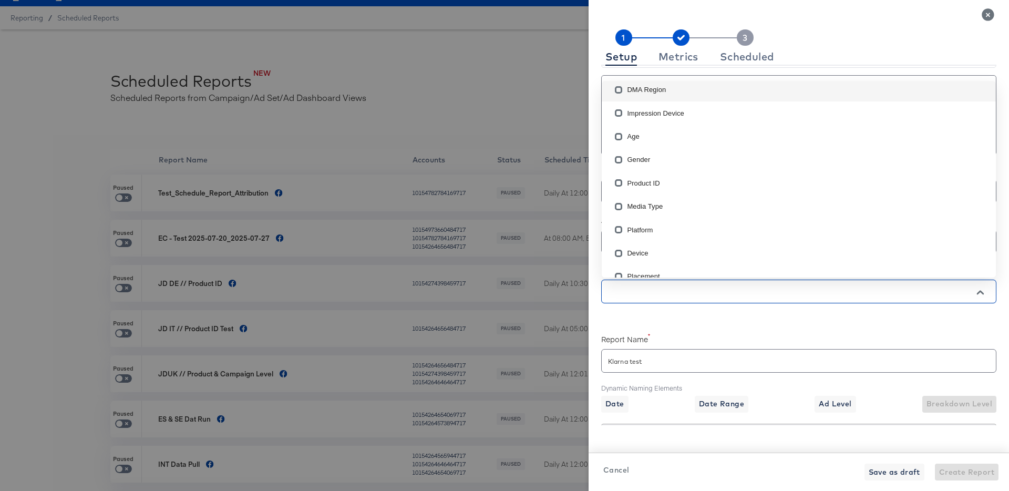
scroll to position [68, 0]
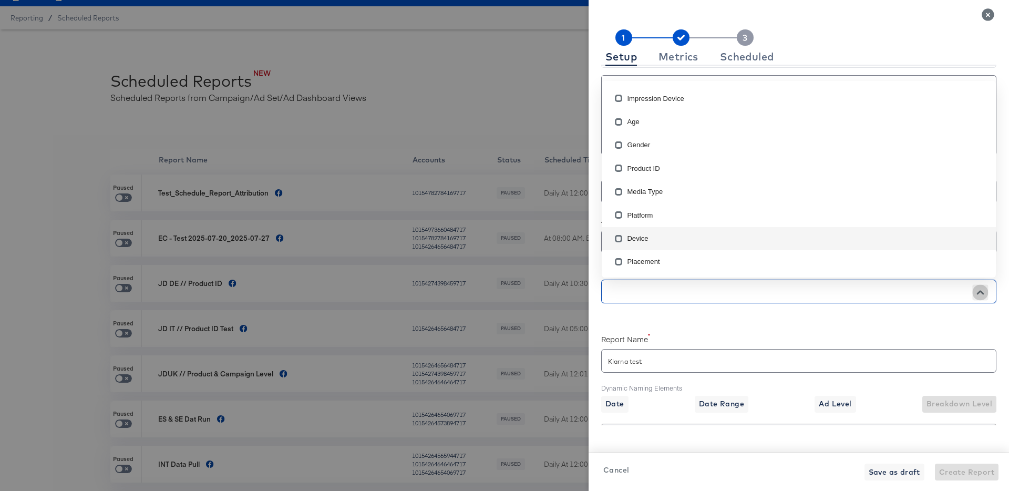
click at [981, 294] on icon "Close" at bounding box center [979, 291] width 7 height 7
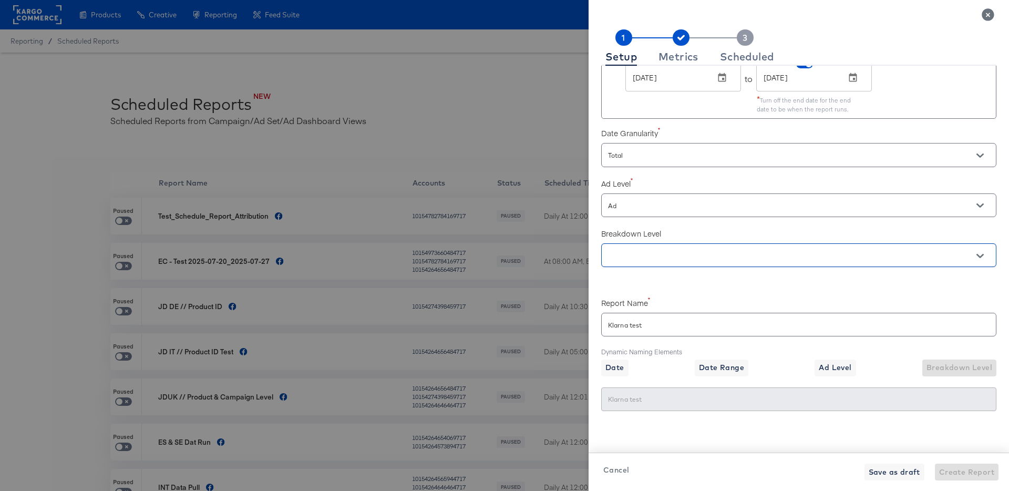
scroll to position [23, 0]
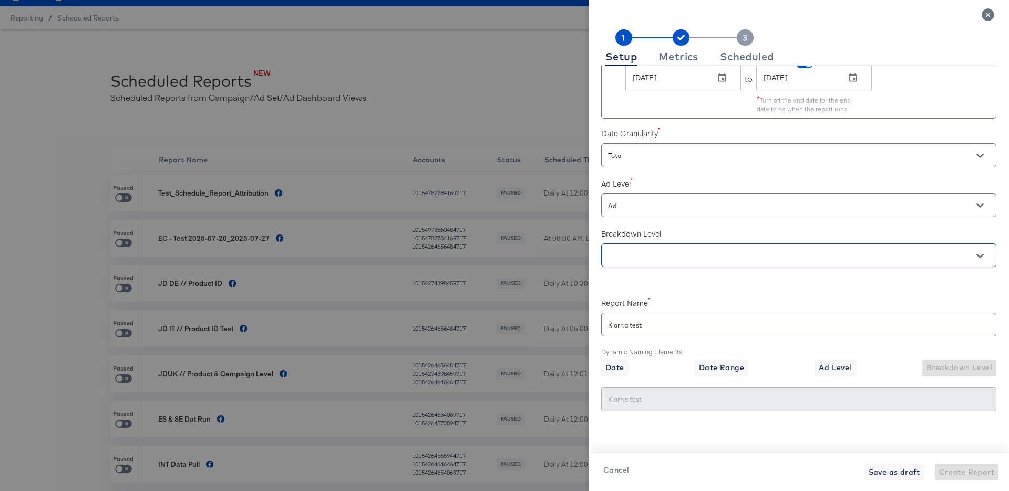
click at [665, 258] on input "text" at bounding box center [784, 256] width 356 height 12
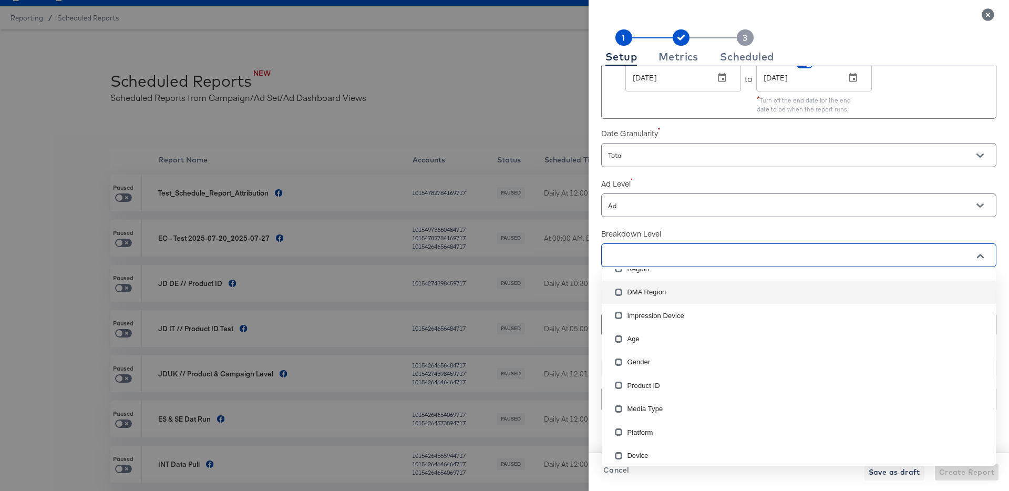
scroll to position [68, 0]
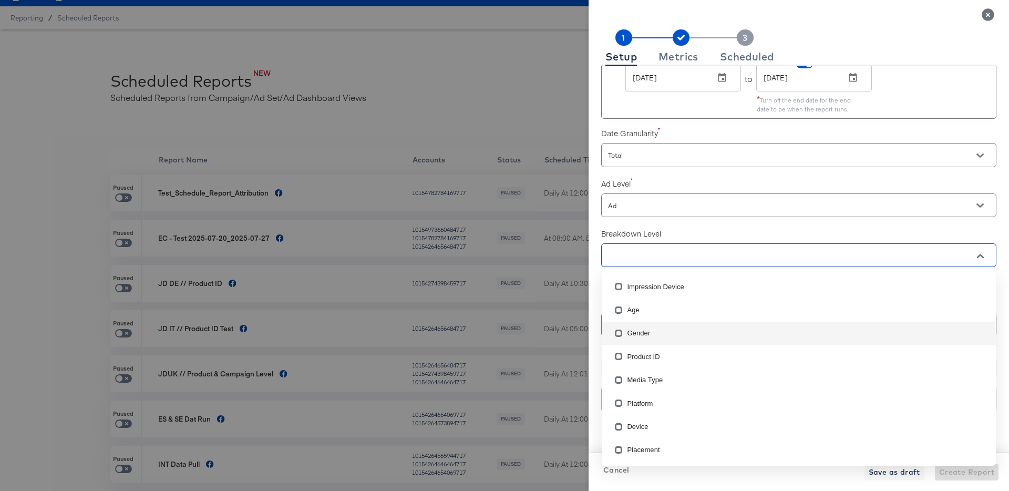
click at [673, 332] on li "Gender" at bounding box center [799, 333] width 394 height 23
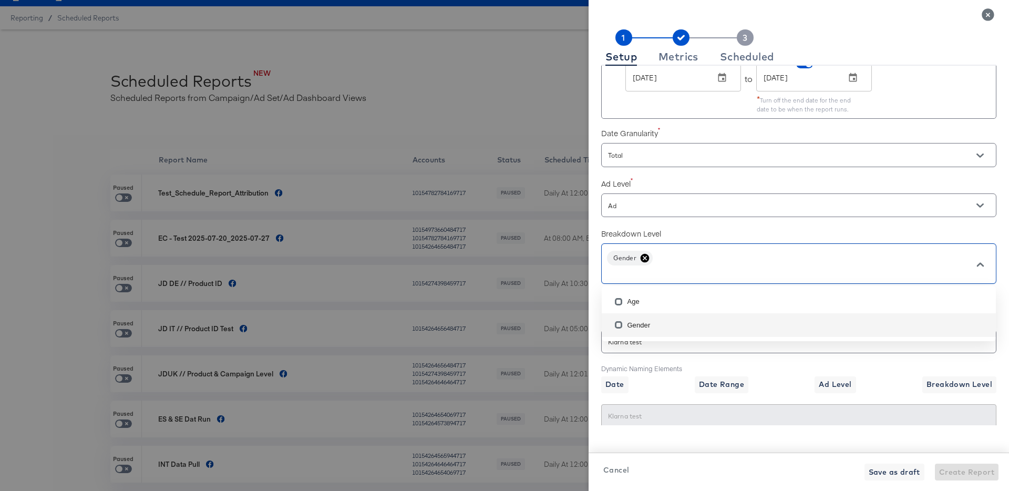
scroll to position [0, 0]
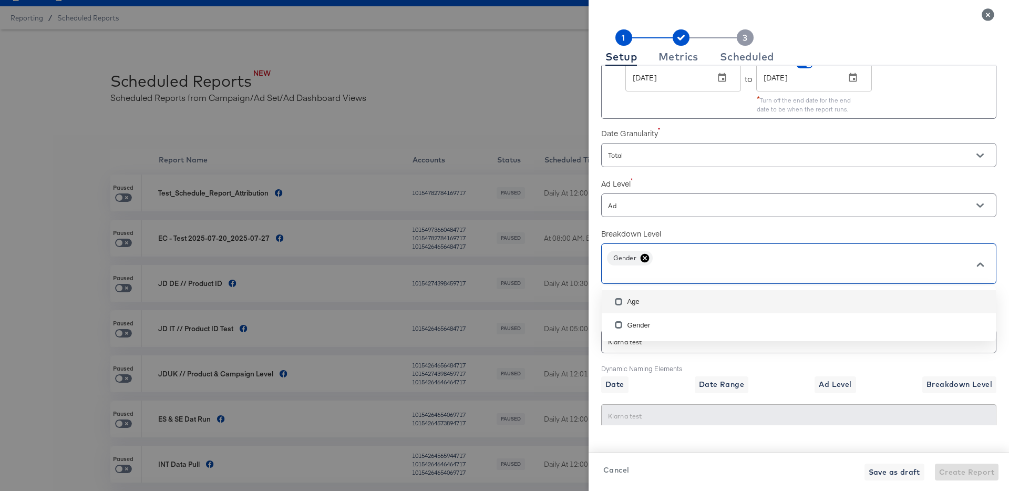
click at [983, 225] on div "Breakdown Level Gender" at bounding box center [798, 254] width 395 height 63
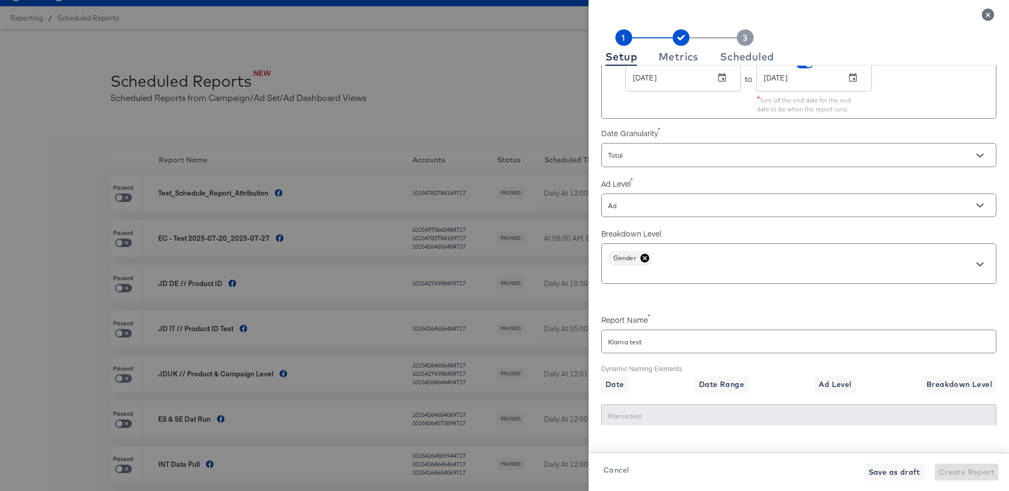
scroll to position [187, 0]
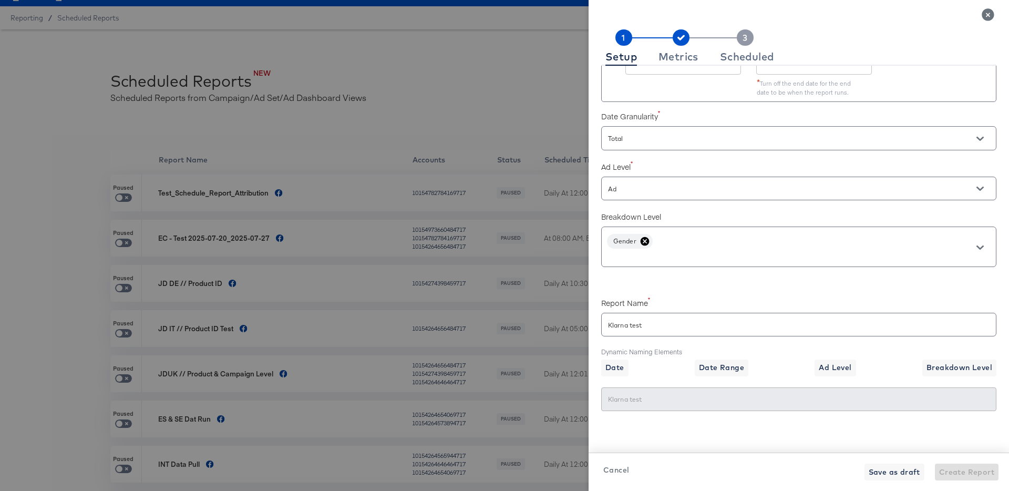
click at [703, 410] on div "Klarna test" at bounding box center [798, 399] width 395 height 24
click at [643, 242] on icon at bounding box center [644, 241] width 9 height 9
checkbox input "true"
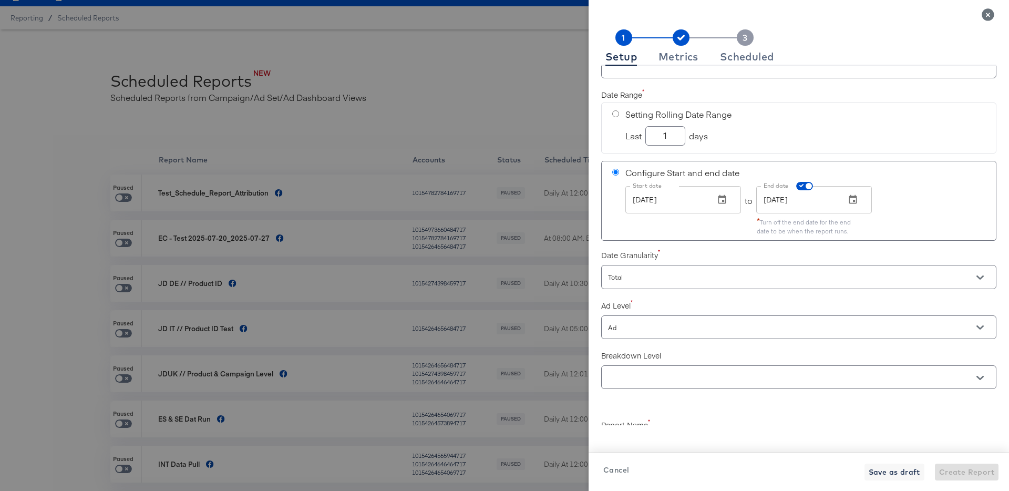
scroll to position [0, 0]
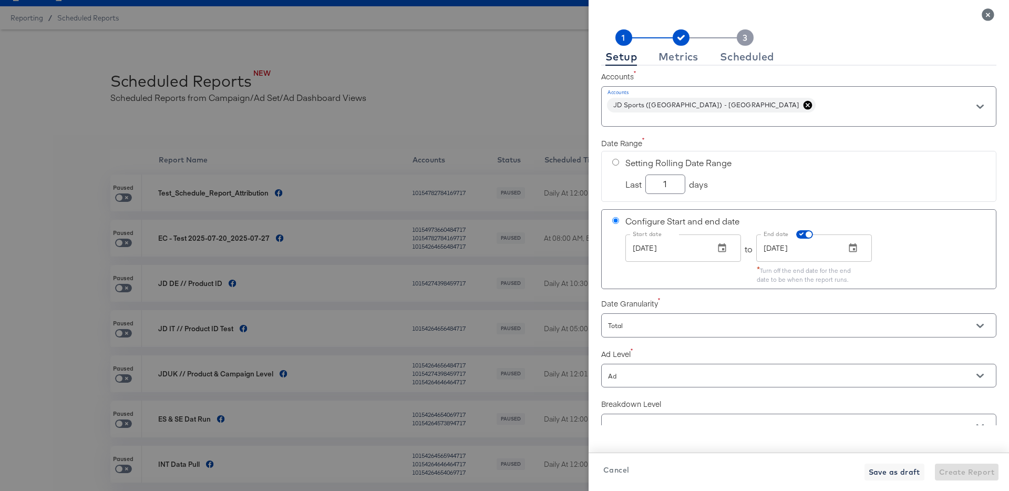
click at [794, 144] on label "Date Range" at bounding box center [798, 143] width 395 height 11
click at [679, 39] on icon at bounding box center [680, 37] width 7 height 5
click at [680, 57] on div "Metrics" at bounding box center [678, 57] width 40 height 8
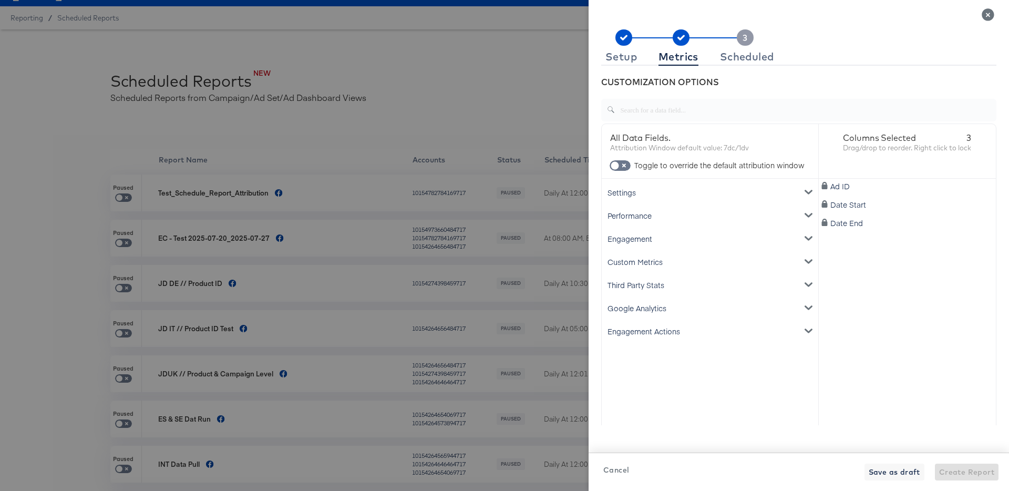
click at [805, 191] on icon "metrics-list" at bounding box center [807, 192] width 7 height 4
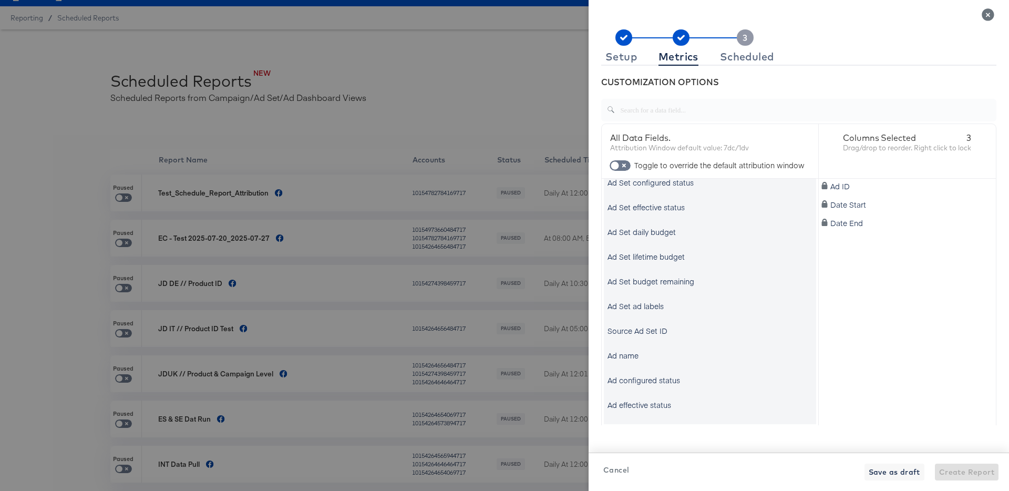
scroll to position [382, 0]
click at [630, 349] on div "Ad name" at bounding box center [622, 351] width 31 height 11
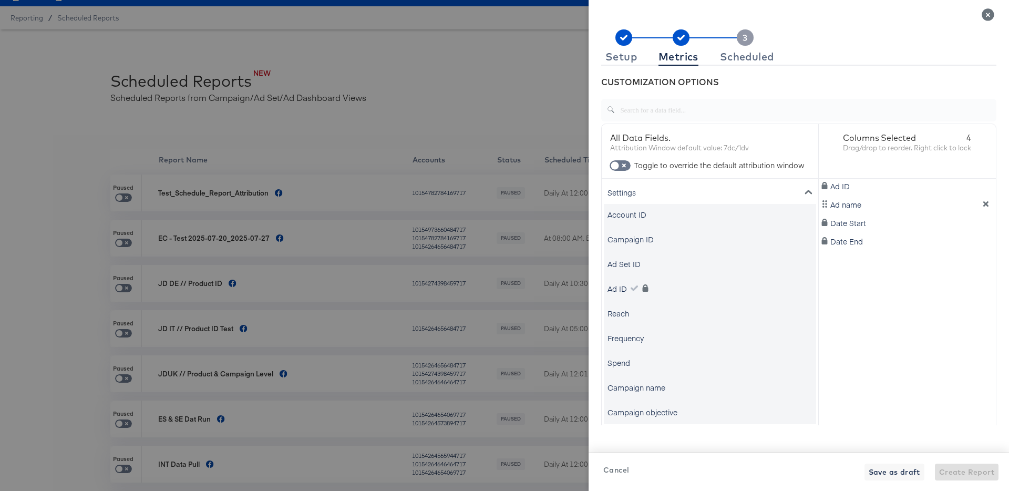
scroll to position [0, 0]
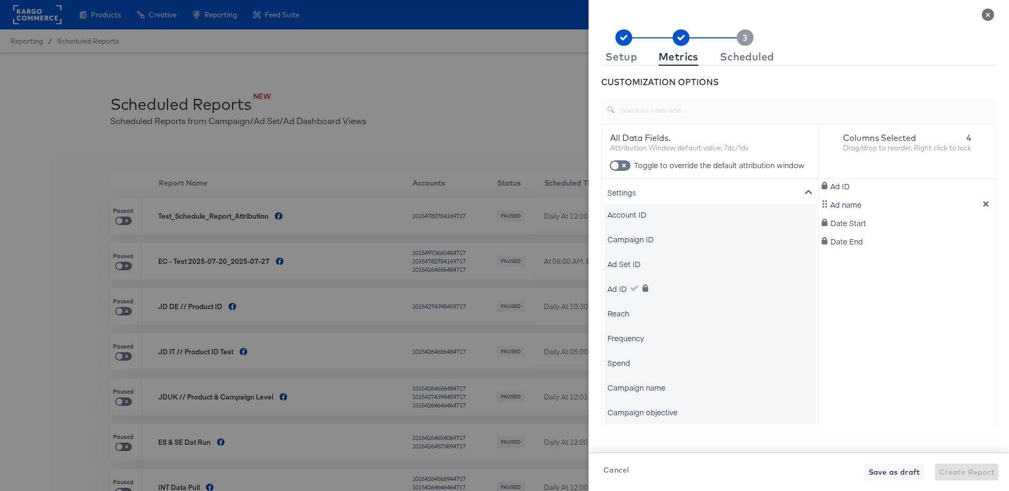
click at [666, 190] on div "Settings" at bounding box center [710, 192] width 212 height 23
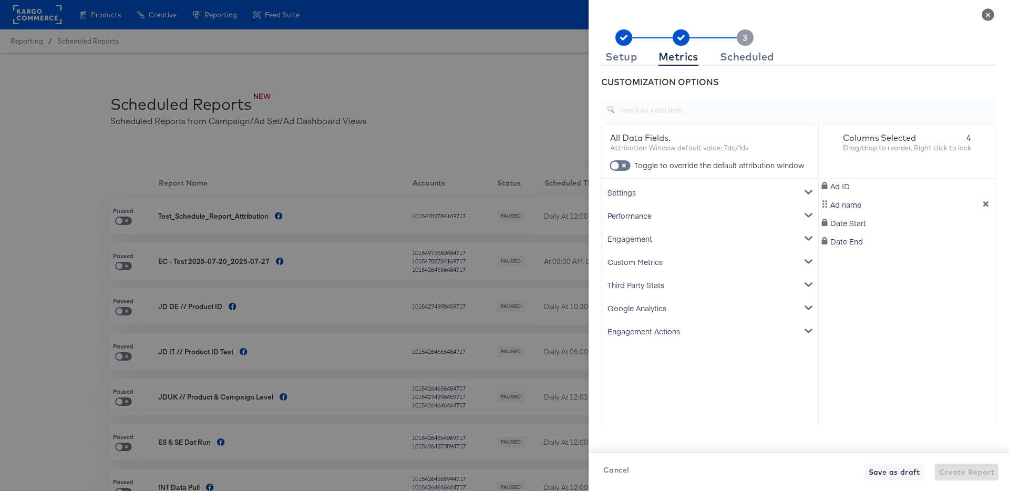
click at [679, 194] on div "Settings" at bounding box center [710, 192] width 212 height 23
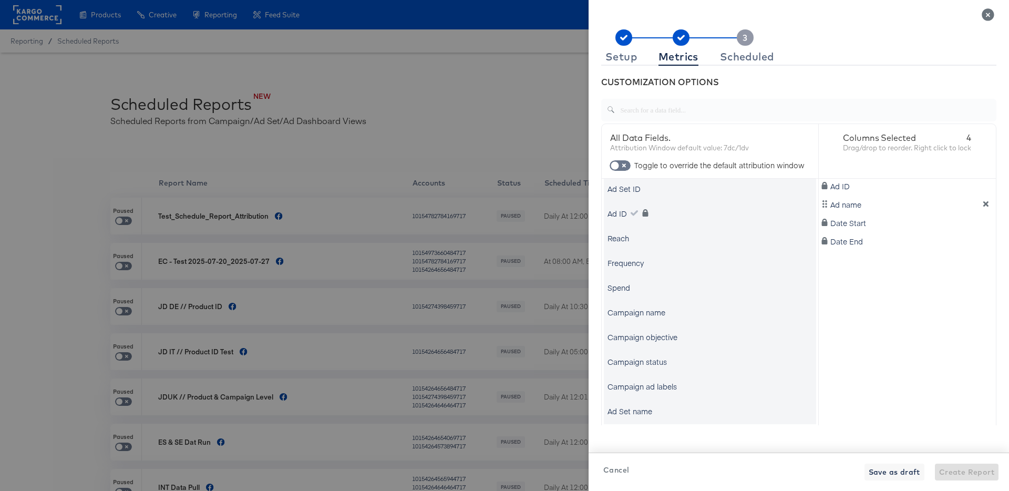
scroll to position [88, 0]
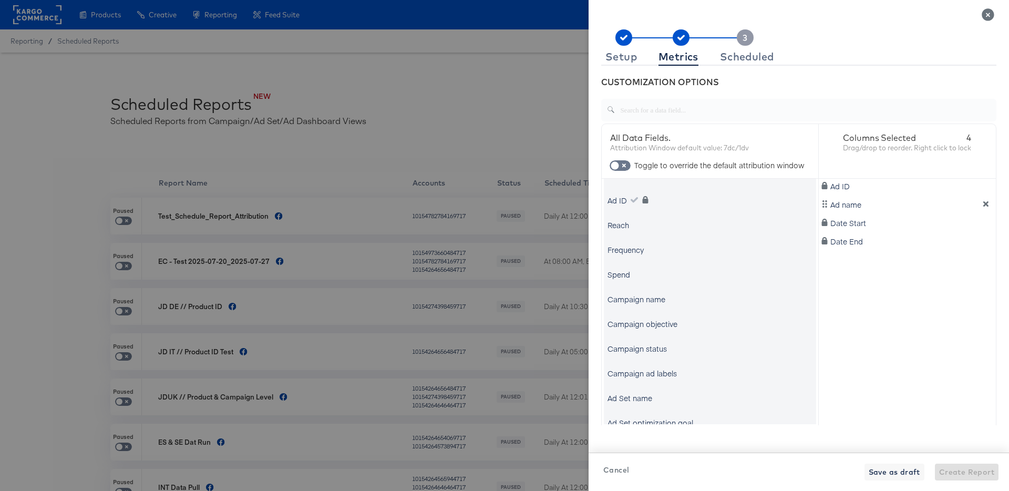
click at [650, 298] on div "Campaign name" at bounding box center [636, 299] width 58 height 11
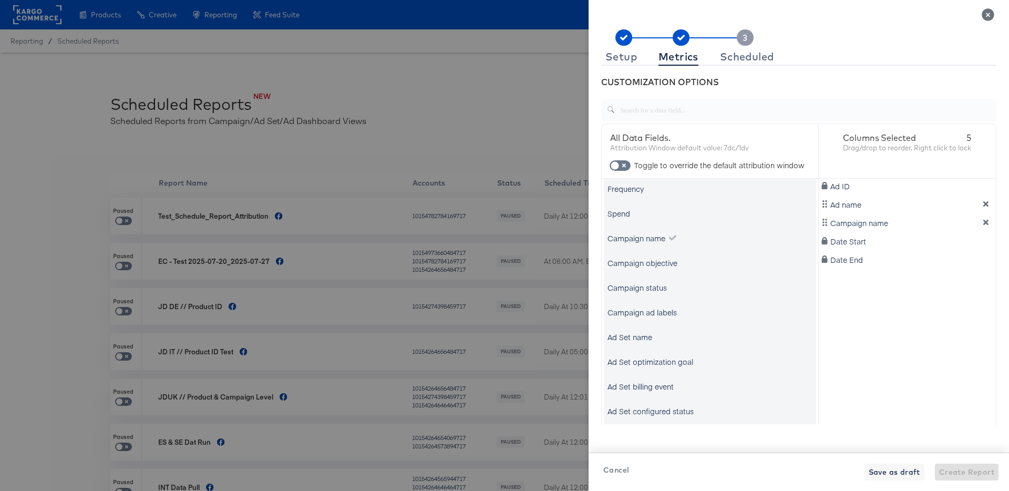
scroll to position [150, 0]
click at [644, 334] on div "Ad Set name" at bounding box center [629, 336] width 45 height 11
drag, startPoint x: 824, startPoint y: 207, endPoint x: 824, endPoint y: 251, distance: 44.1
click at [824, 251] on div "Ad ID Ad name Campaign name Ad Set name Date Start Date End" at bounding box center [908, 301] width 178 height 245
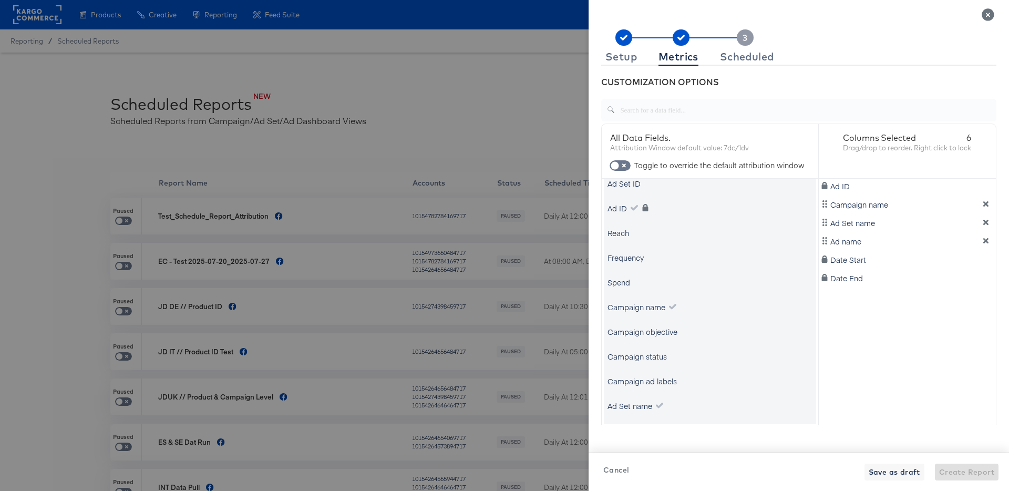
scroll to position [0, 0]
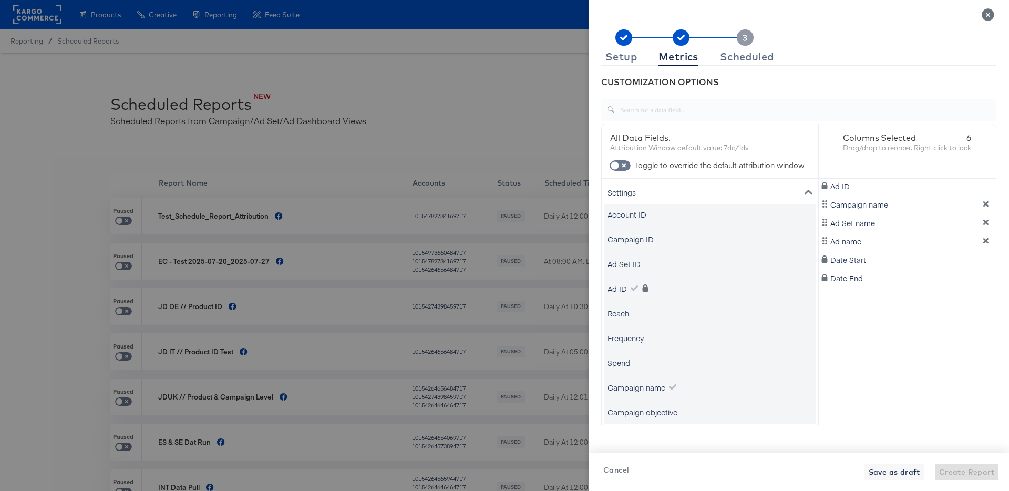
click at [808, 192] on icon "metrics-list" at bounding box center [807, 191] width 7 height 7
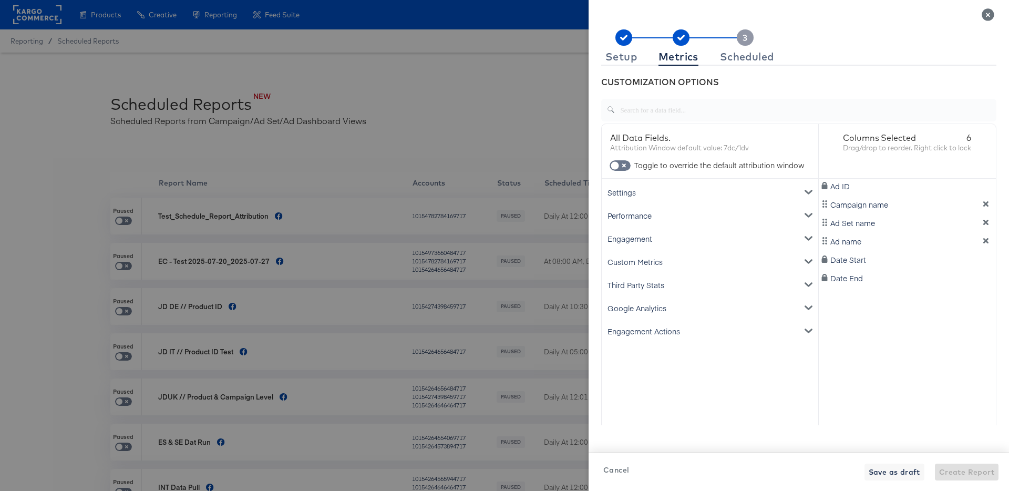
click at [805, 213] on icon "metrics-list" at bounding box center [807, 215] width 7 height 4
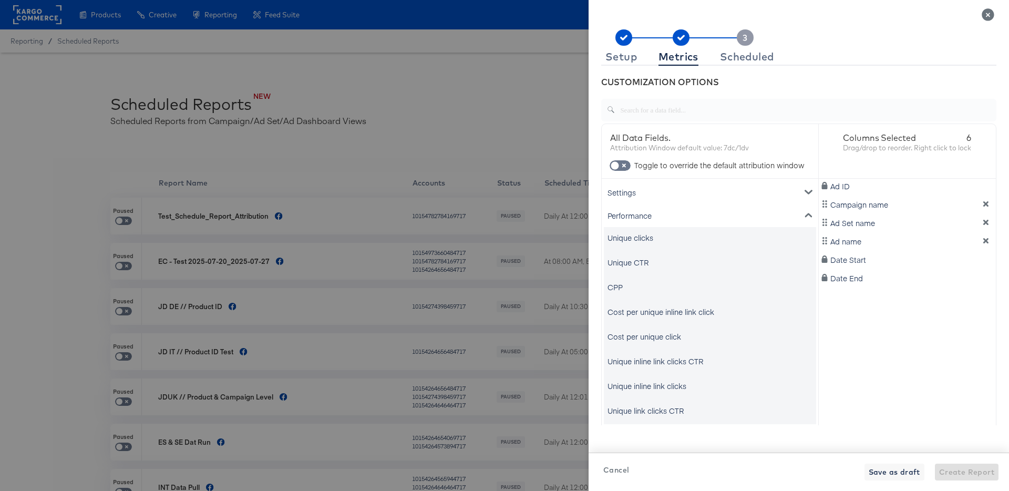
click at [805, 213] on icon "metrics-list" at bounding box center [807, 214] width 7 height 7
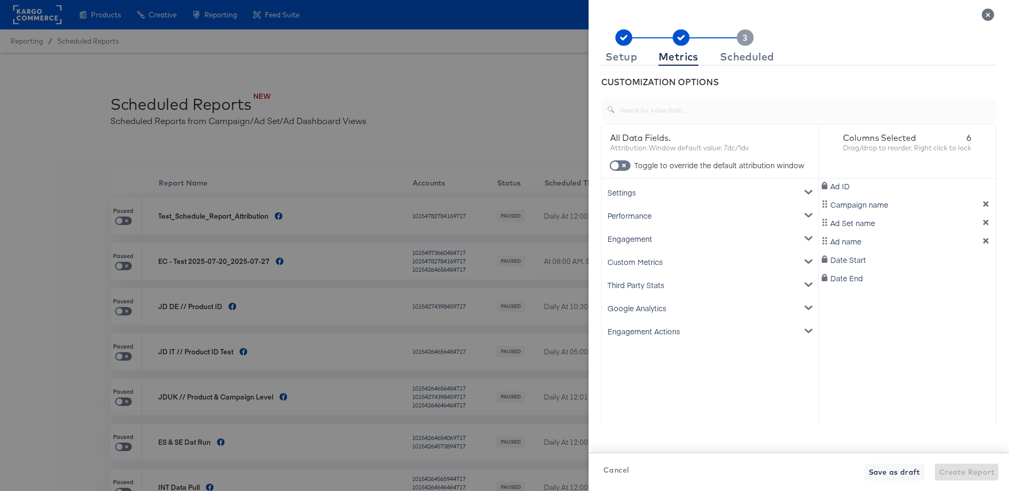
click at [810, 192] on icon "metrics-list" at bounding box center [807, 191] width 7 height 7
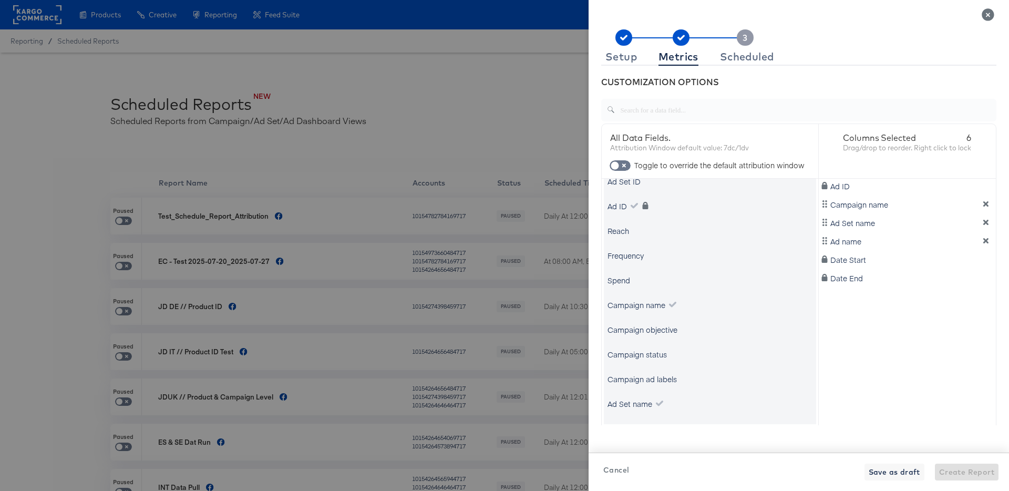
scroll to position [78, 0]
click at [615, 285] on div "Spend" at bounding box center [618, 284] width 23 height 11
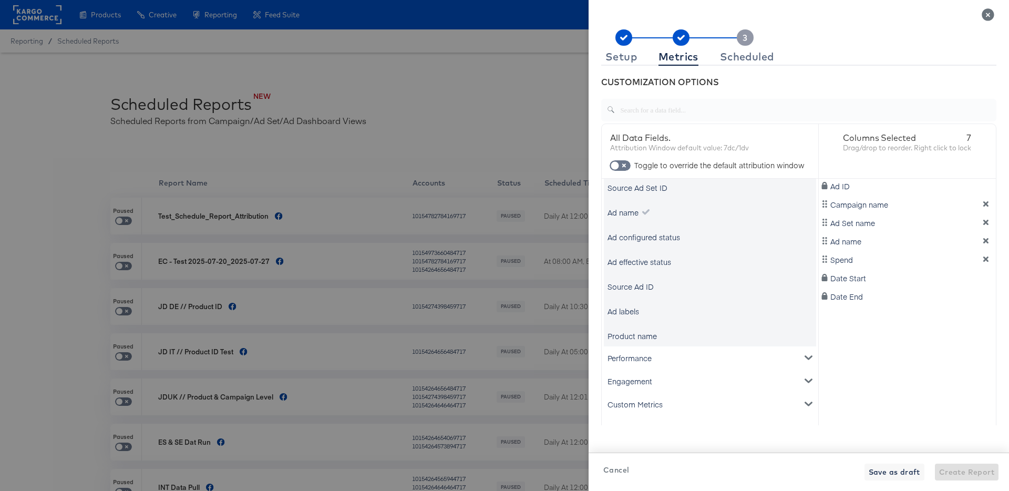
scroll to position [584, 0]
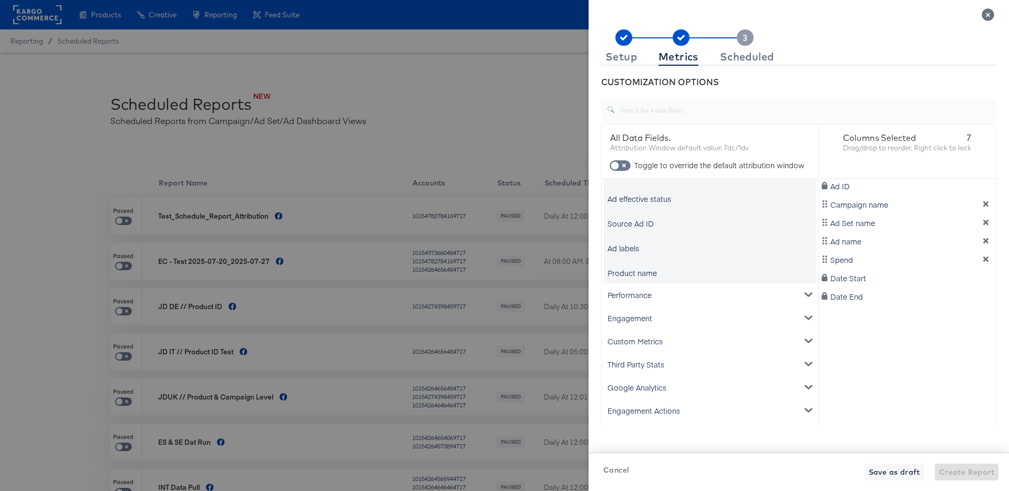
click at [667, 319] on div "Engagement" at bounding box center [710, 317] width 212 height 23
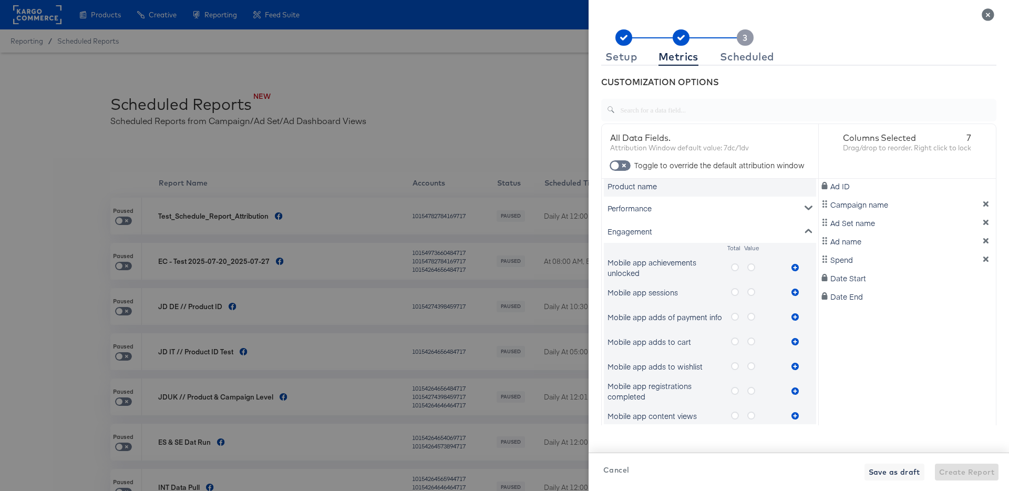
scroll to position [660, 0]
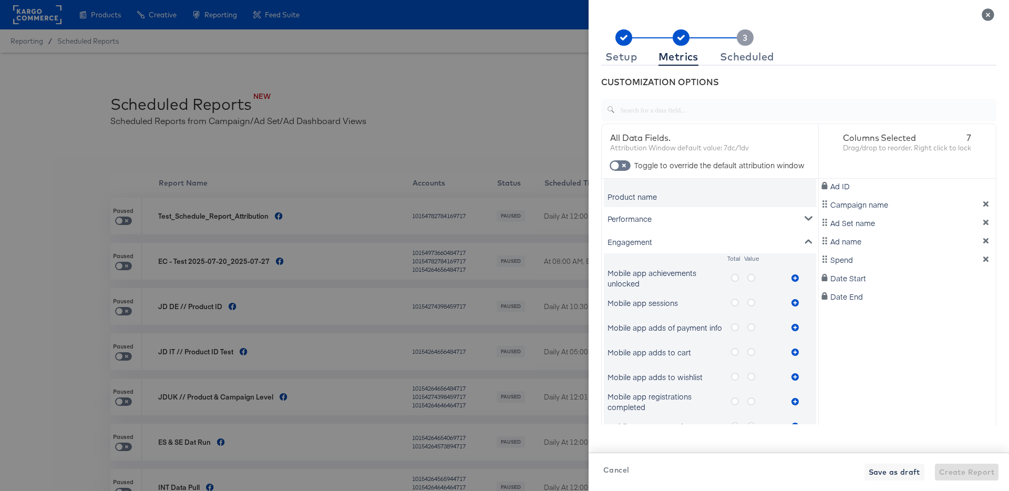
click at [807, 240] on icon "metrics-list" at bounding box center [807, 242] width 7 height 4
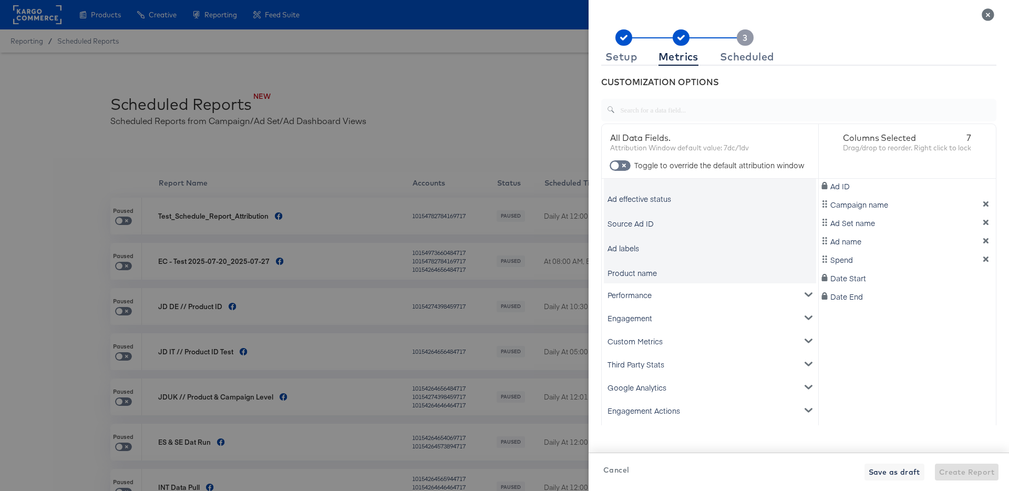
click at [712, 292] on div "Performance" at bounding box center [710, 294] width 212 height 23
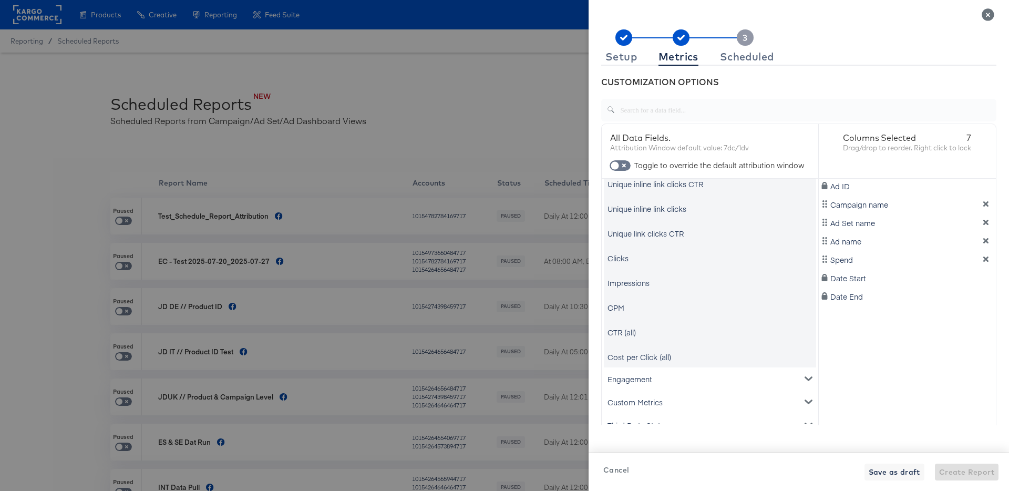
scroll to position [837, 0]
click at [644, 284] on div "Impressions" at bounding box center [628, 285] width 42 height 11
click at [624, 260] on div "Clicks" at bounding box center [617, 260] width 21 height 11
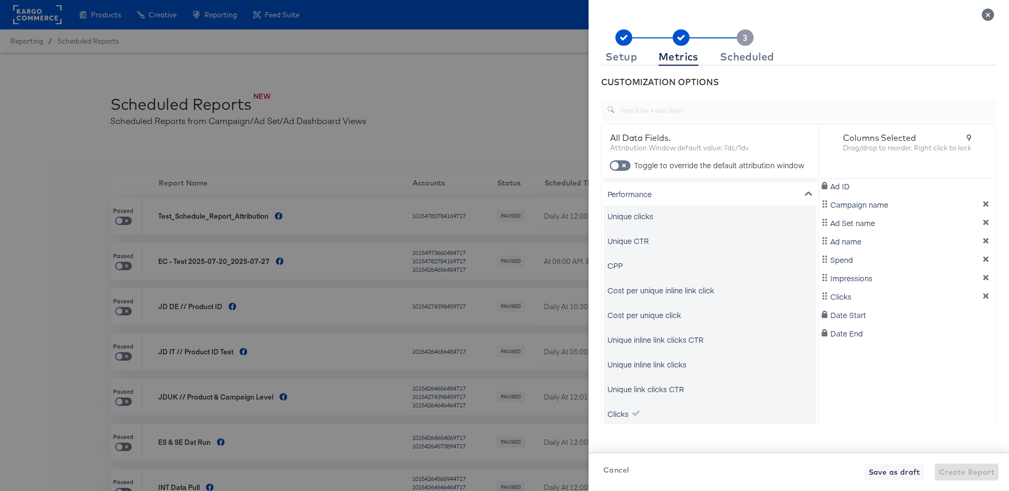
scroll to position [683, 0]
click at [648, 214] on div "Unique clicks" at bounding box center [630, 217] width 46 height 11
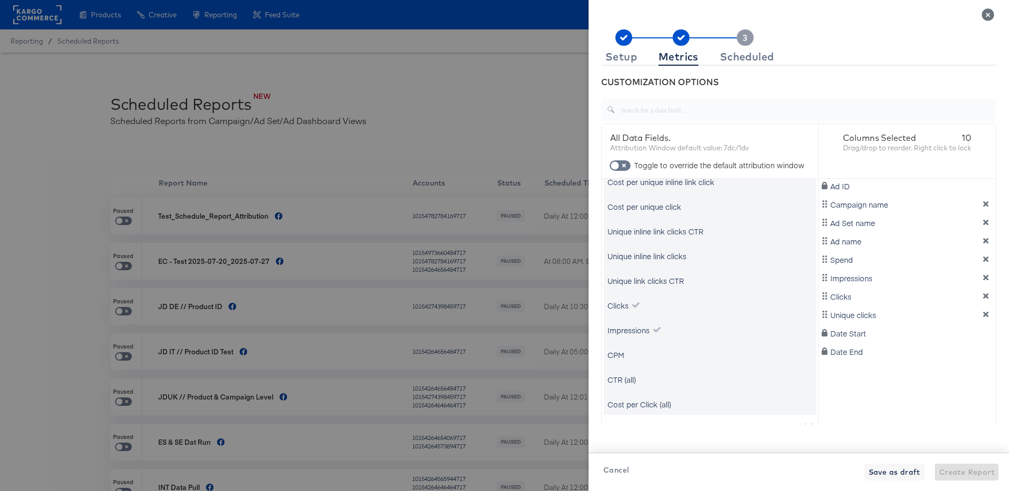
scroll to position [795, 0]
click at [635, 300] on icon "metrics-list" at bounding box center [635, 303] width 7 height 6
click at [988, 295] on icon "dimension-list" at bounding box center [985, 295] width 7 height 7
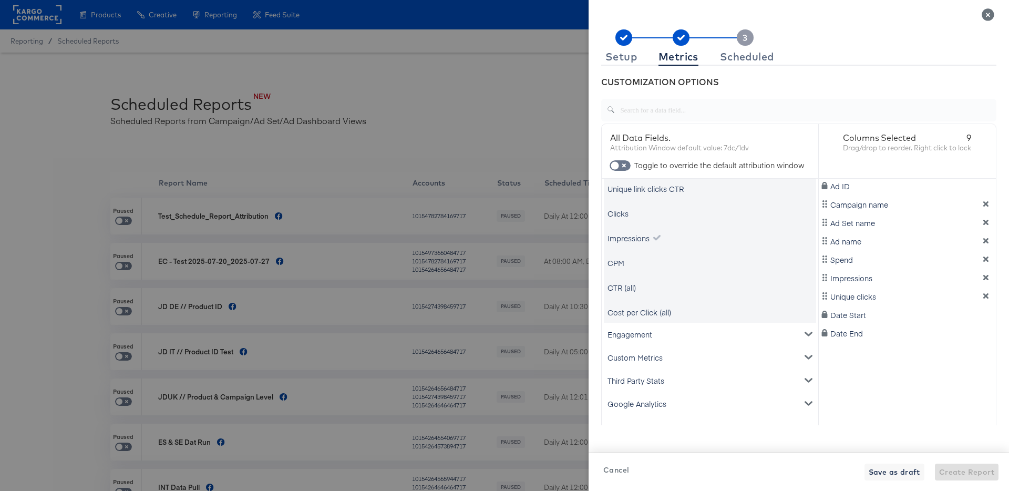
scroll to position [901, 0]
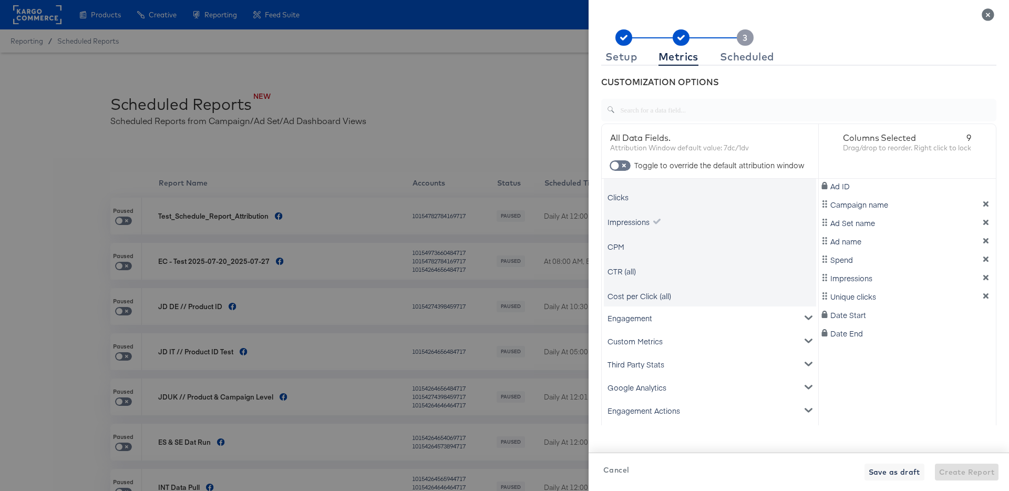
click at [666, 339] on div "Custom Metrics" at bounding box center [710, 340] width 212 height 23
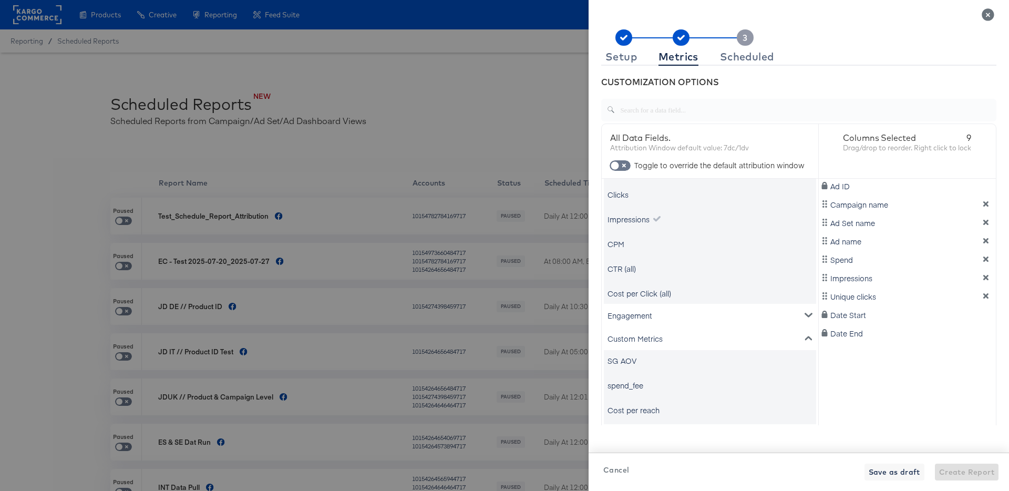
click at [666, 339] on div "Custom Metrics" at bounding box center [710, 338] width 212 height 23
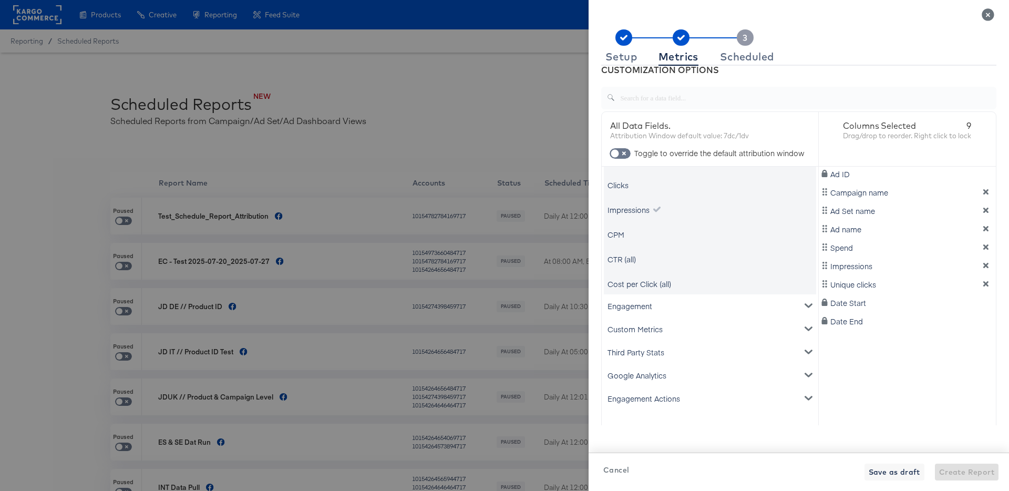
scroll to position [17, 0]
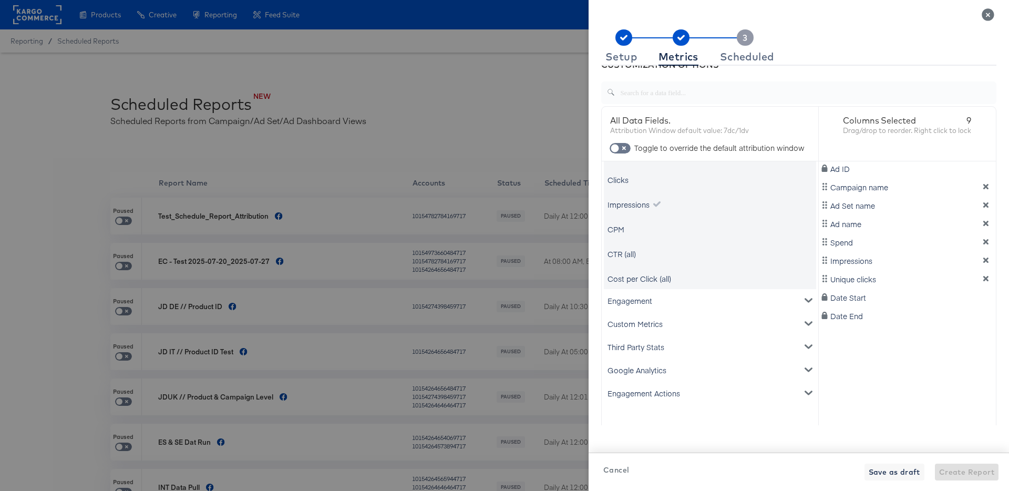
click at [675, 296] on div "Engagement" at bounding box center [710, 300] width 212 height 23
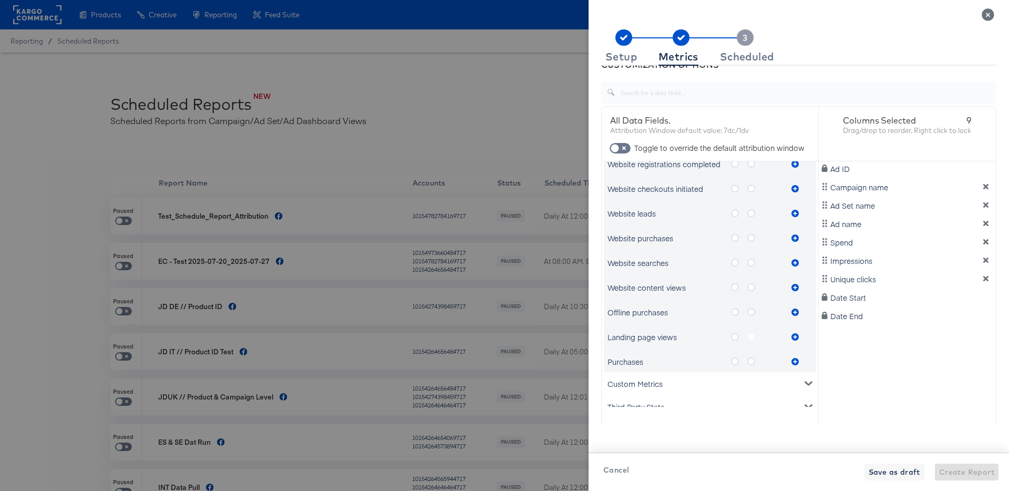
scroll to position [1583, 0]
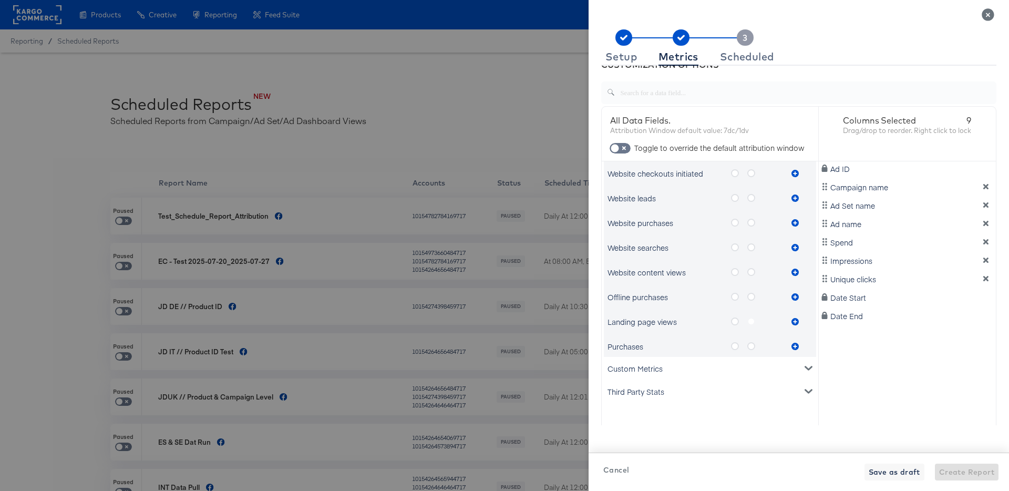
click at [795, 345] on div "metrics-list" at bounding box center [795, 346] width 16 height 21
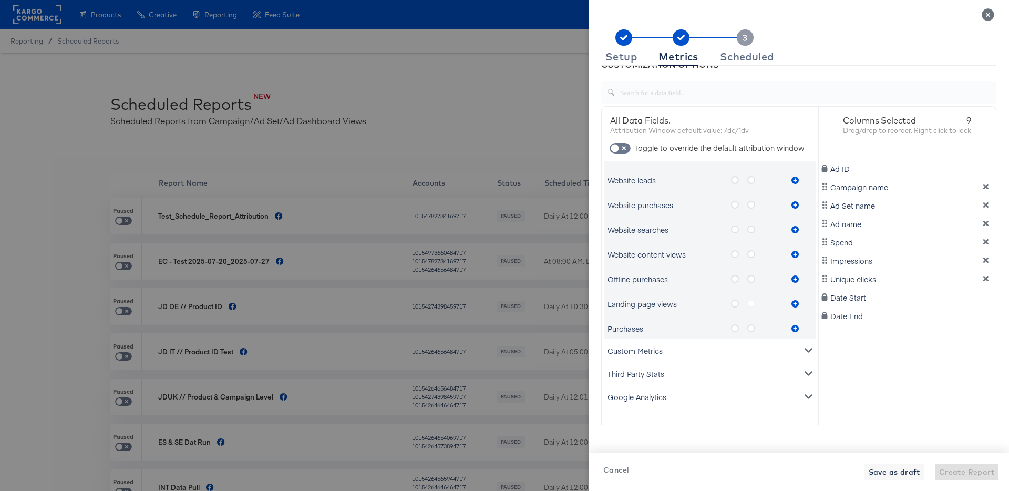
scroll to position [1613, 0]
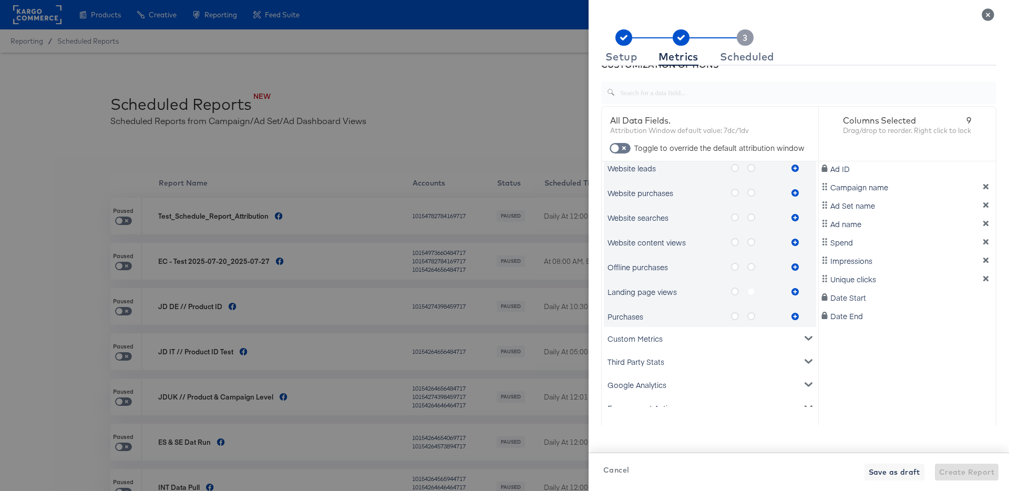
click at [735, 316] on icon "metrics-list" at bounding box center [735, 316] width 8 height 8
click at [0, 0] on input "metrics-list" at bounding box center [0, 0] width 0 height 0
click at [753, 315] on icon "metrics-list" at bounding box center [751, 316] width 8 height 8
click at [0, 0] on input "metrics-list" at bounding box center [0, 0] width 0 height 0
click at [734, 316] on icon "metrics-list" at bounding box center [735, 316] width 8 height 8
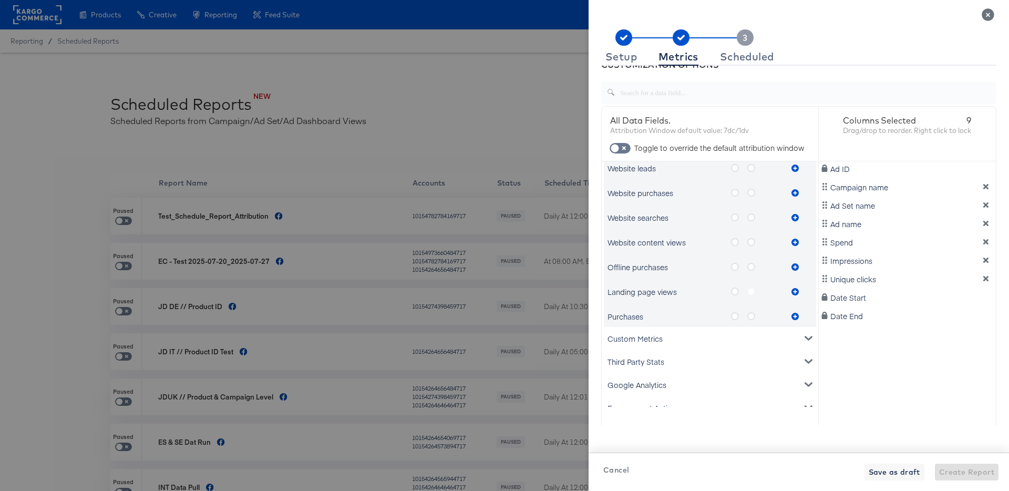
click at [0, 0] on input "metrics-list" at bounding box center [0, 0] width 0 height 0
click at [795, 315] on icon "metrics-list" at bounding box center [794, 316] width 7 height 7
click at [752, 316] on icon "metrics-list" at bounding box center [751, 316] width 8 height 8
click at [0, 0] on input "metrics-list" at bounding box center [0, 0] width 0 height 0
click at [794, 315] on icon "metrics-list" at bounding box center [794, 316] width 7 height 7
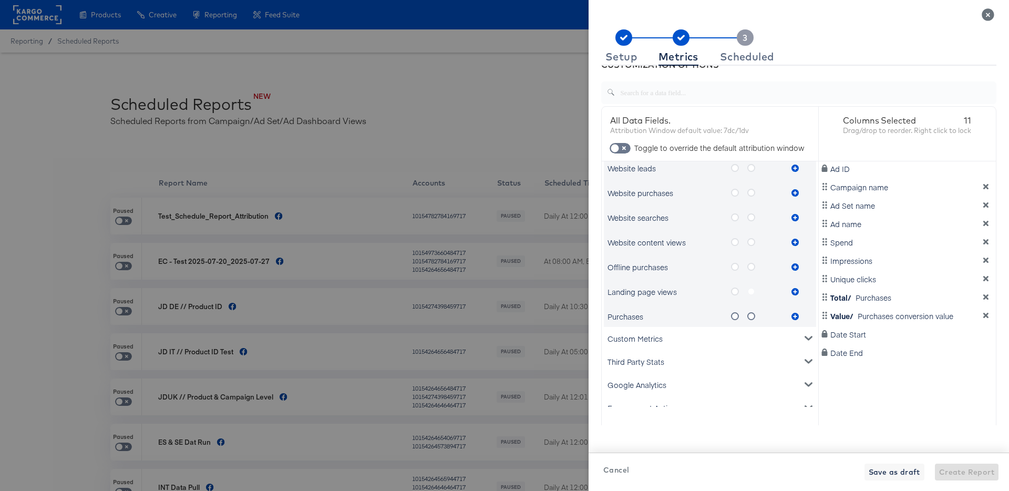
click at [748, 35] on rect at bounding box center [745, 37] width 17 height 16
click at [744, 56] on div "Scheduled" at bounding box center [747, 57] width 54 height 8
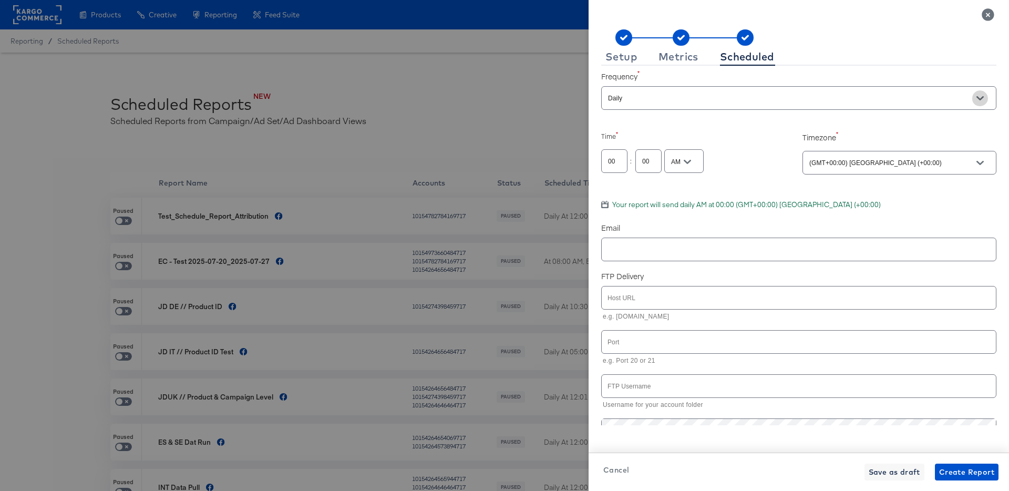
click at [976, 95] on icon "Open" at bounding box center [979, 98] width 7 height 7
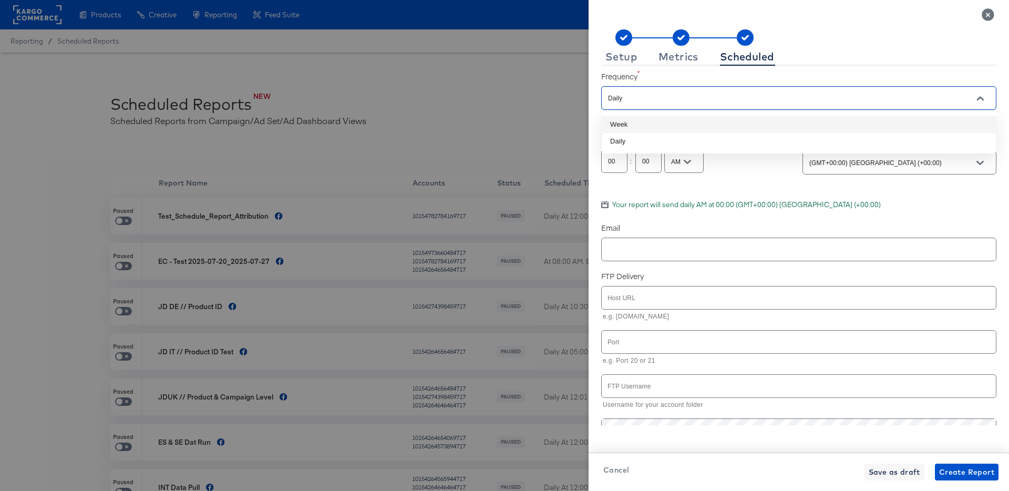
click at [686, 128] on li "Week" at bounding box center [799, 124] width 394 height 17
type input "Week"
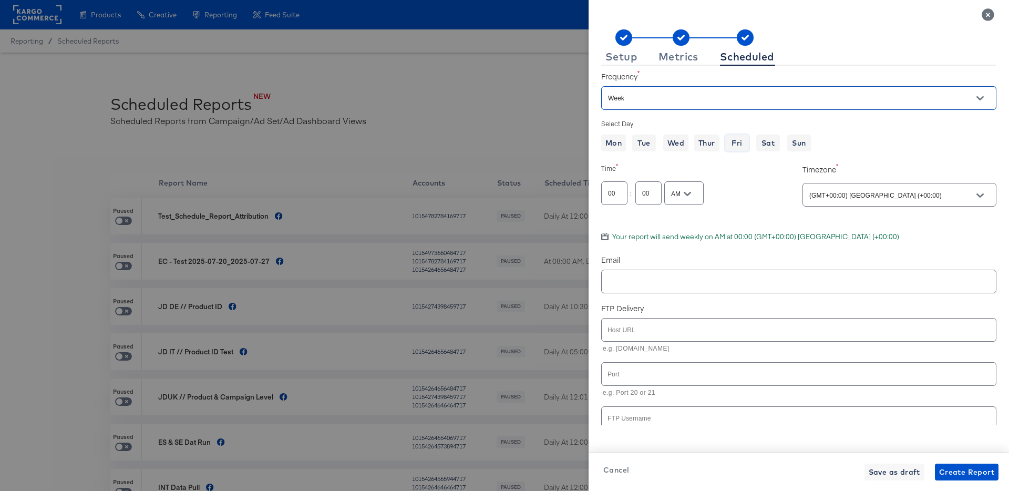
click at [736, 143] on span "Fri" at bounding box center [736, 143] width 15 height 13
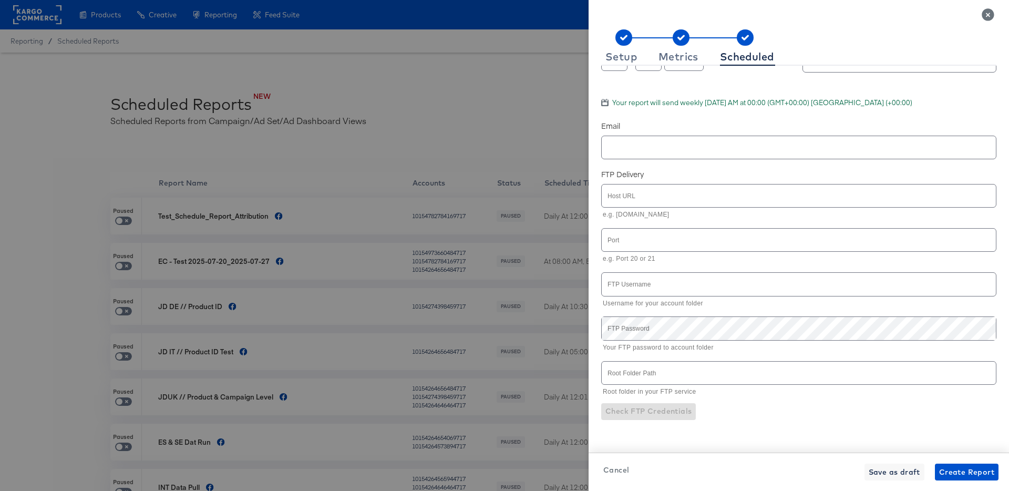
scroll to position [141, 0]
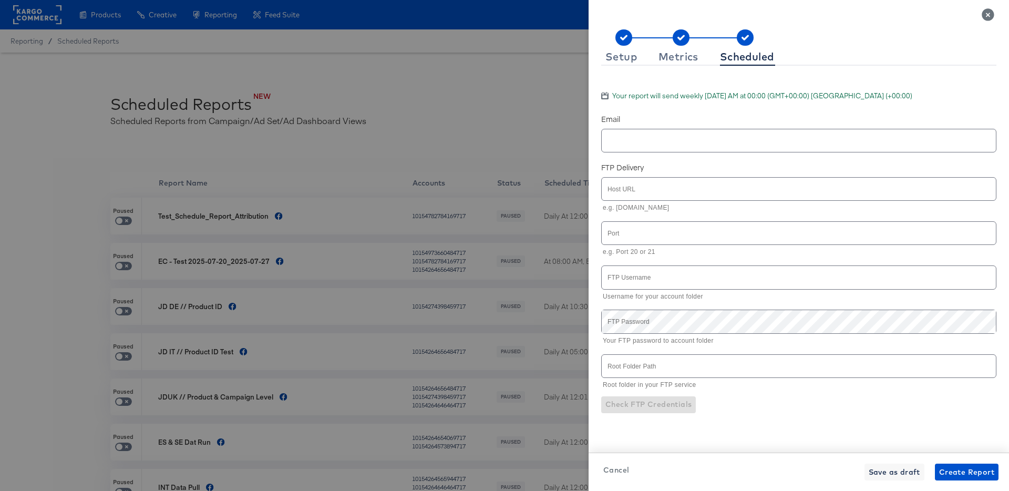
click at [725, 150] on div at bounding box center [798, 141] width 395 height 24
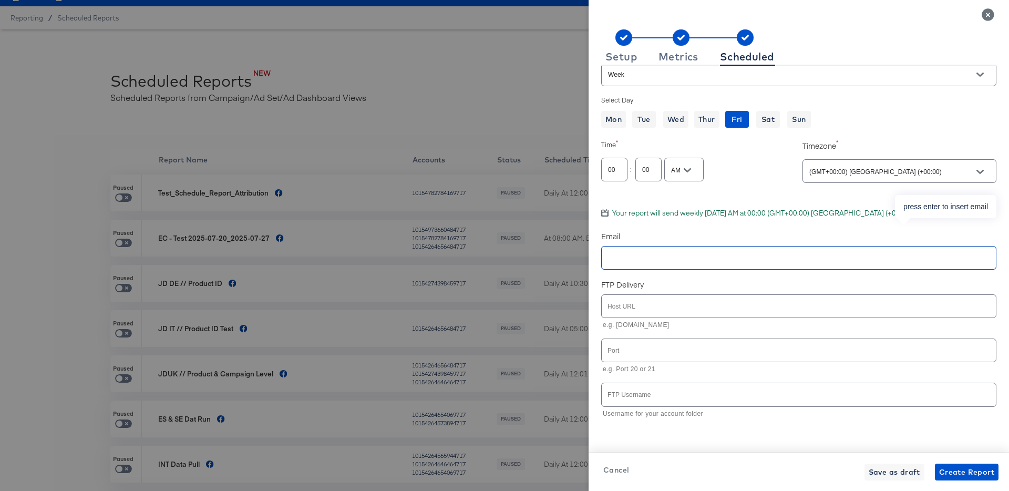
scroll to position [0, 0]
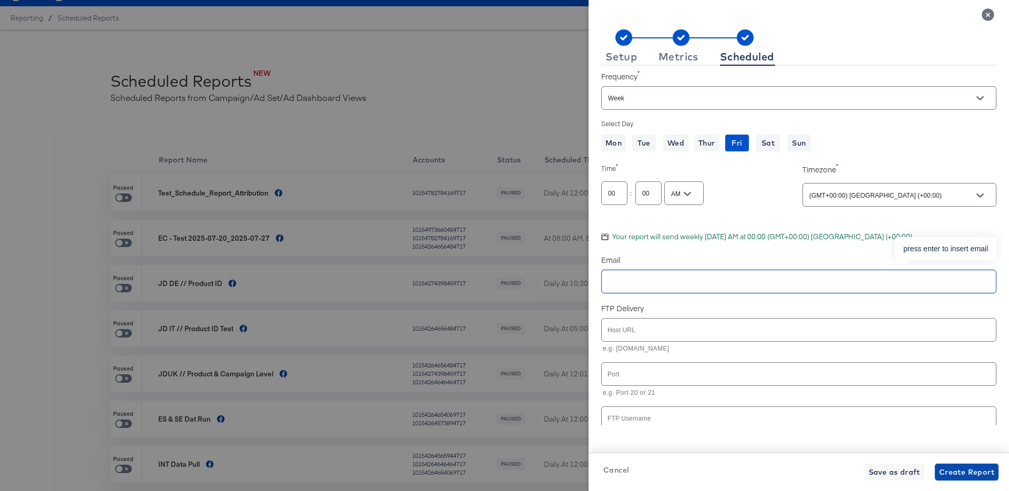
click at [960, 472] on span "Create Report" at bounding box center [966, 471] width 55 height 13
checkbox input "true"
checkbox input "false"
checkbox input "true"
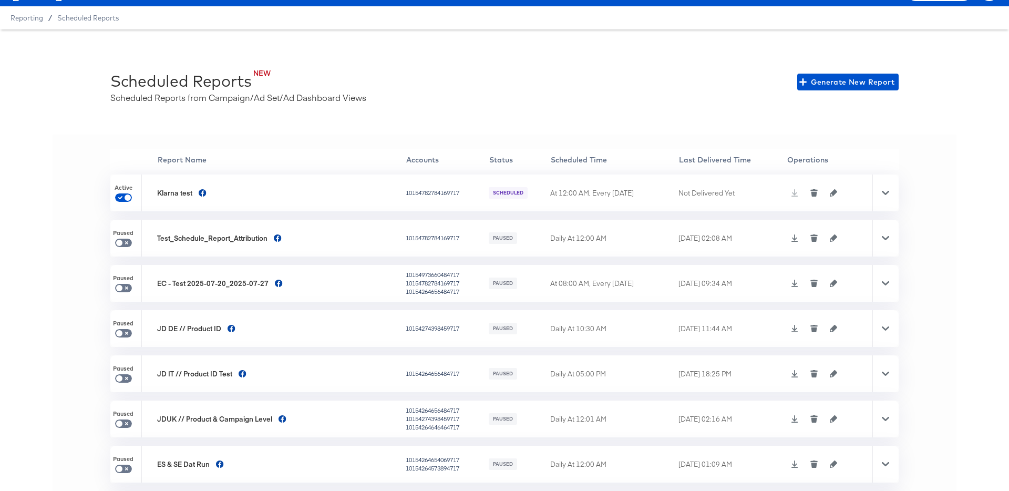
click at [931, 166] on div "'' Report Name Accounts Status Scheduled Time Last Delivered Time Operations Ac…" at bounding box center [505, 312] width 904 height 356
click at [127, 195] on input "checkbox" at bounding box center [127, 199] width 25 height 8
checkbox input "false"
click at [789, 192] on div at bounding box center [826, 192] width 85 height 7
click at [828, 192] on icon "button" at bounding box center [831, 192] width 7 height 7
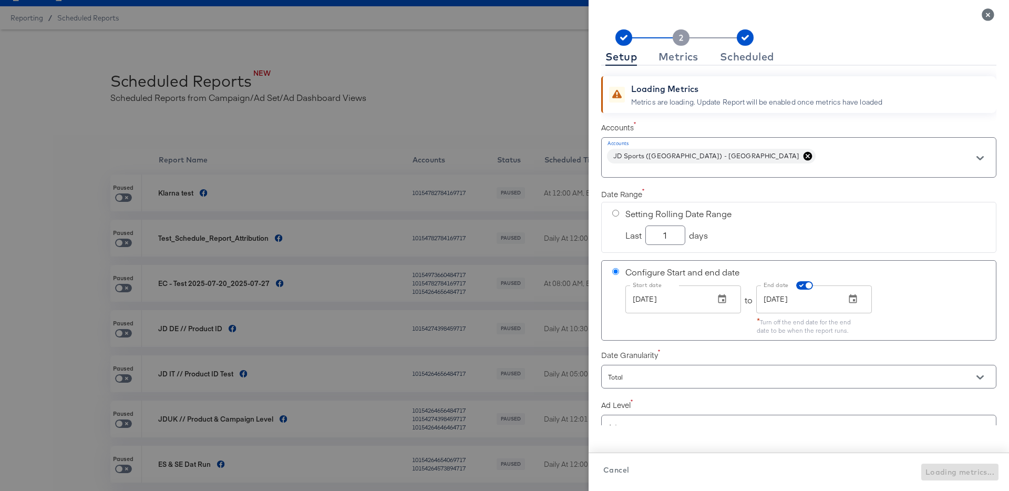
checkbox input "true"
click at [743, 60] on div "Scheduled" at bounding box center [747, 57] width 54 height 8
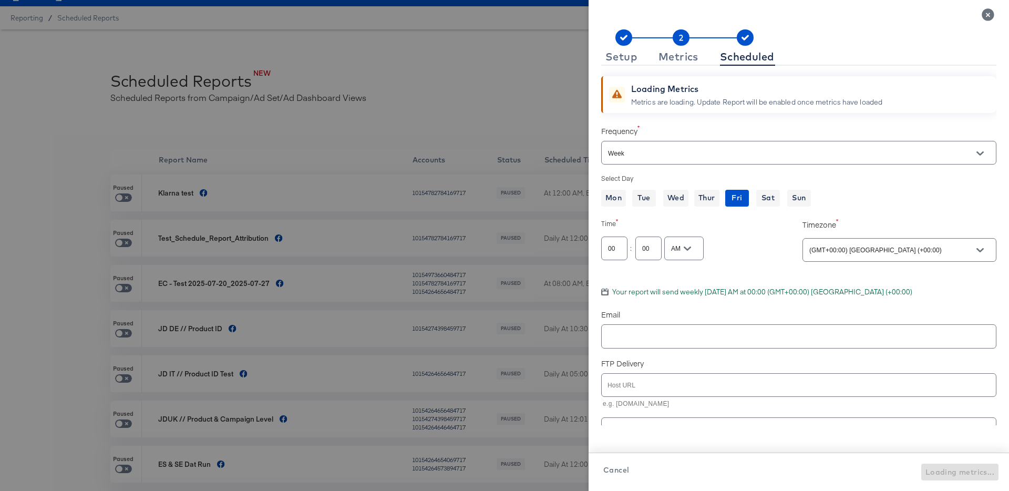
click at [609, 256] on div "00" at bounding box center [614, 248] width 26 height 24
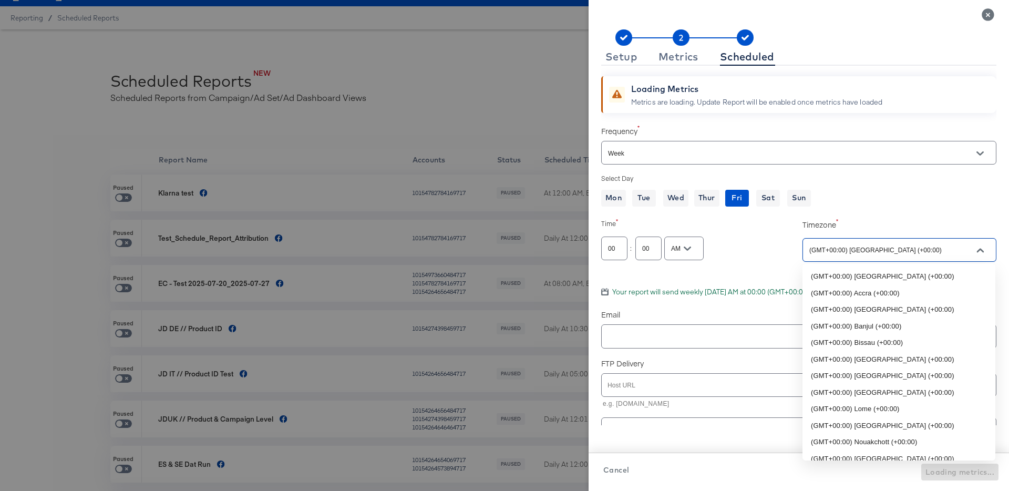
click at [848, 246] on input "(GMT+00:00) Abidjan (+00:00)" at bounding box center [884, 250] width 154 height 12
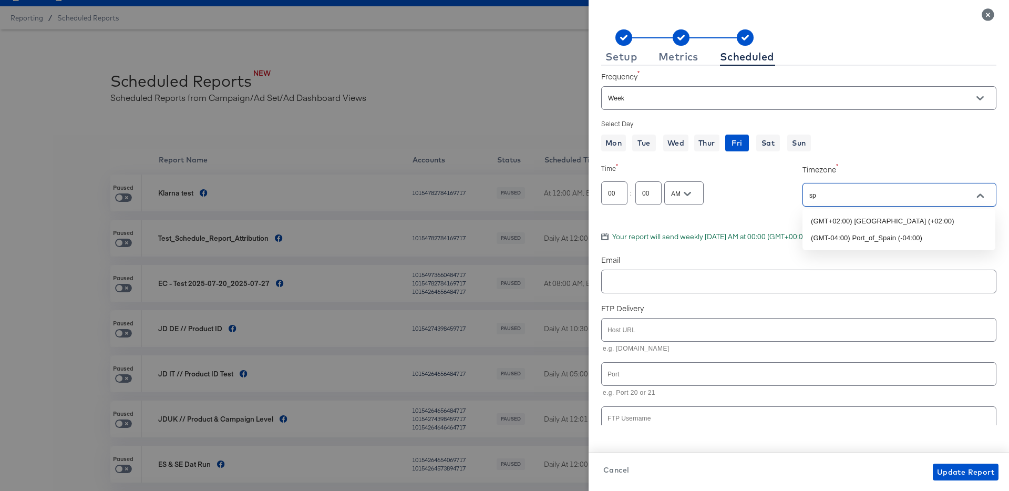
type input "s"
click at [868, 237] on li "(GMT+01:00) Madrid (+01:00)" at bounding box center [898, 238] width 193 height 17
type input "(GMT+01:00) Madrid (+01:00)"
click at [620, 193] on input "00" at bounding box center [614, 189] width 25 height 23
click at [692, 192] on button "Open" at bounding box center [687, 194] width 16 height 16
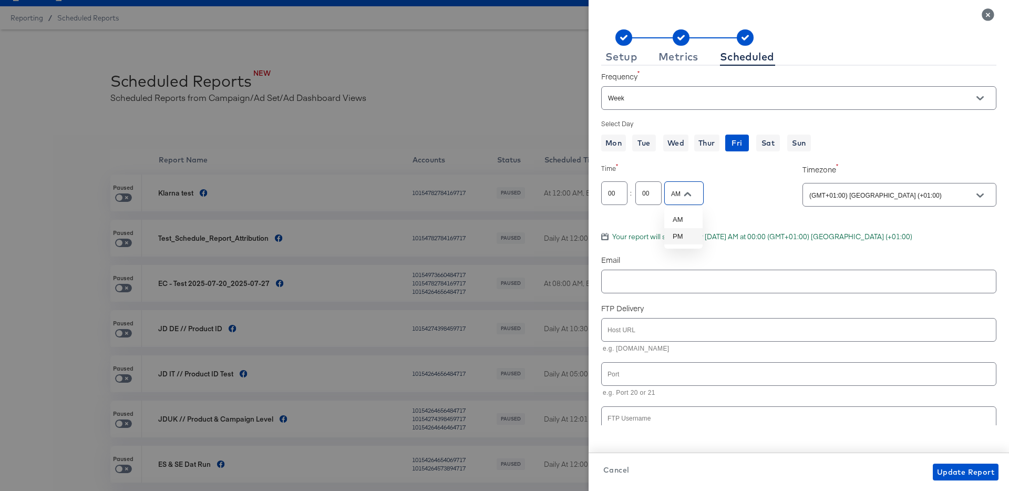
click at [681, 237] on li "PM" at bounding box center [683, 236] width 38 height 17
type input "PM"
click at [615, 194] on input "00" at bounding box center [614, 189] width 25 height 23
click at [646, 194] on input "00" at bounding box center [648, 189] width 25 height 23
drag, startPoint x: 618, startPoint y: 195, endPoint x: 650, endPoint y: 210, distance: 35.3
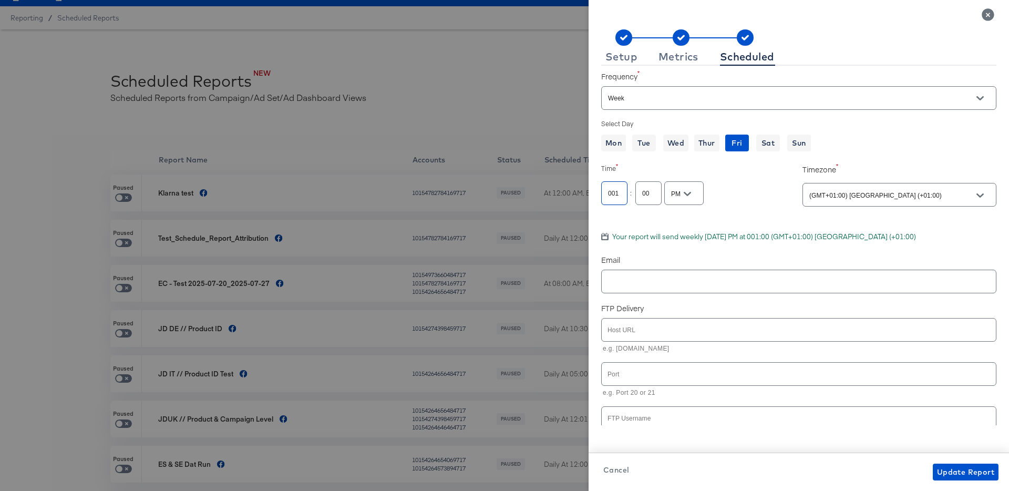
click at [620, 196] on input "001" at bounding box center [614, 189] width 25 height 23
type input "01"
click at [648, 193] on input "00" at bounding box center [648, 189] width 25 height 23
type input "20"
click at [975, 470] on span "Update Report" at bounding box center [965, 471] width 57 height 13
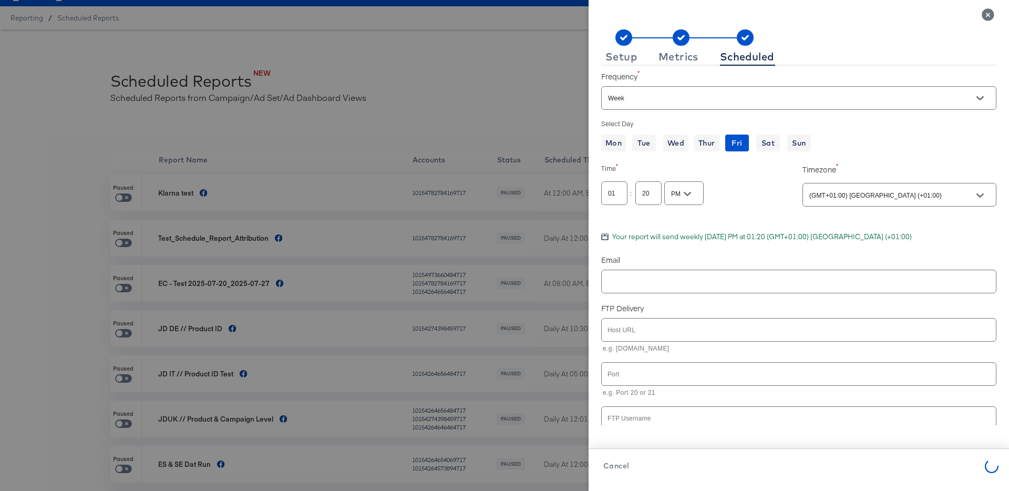
checkbox input "true"
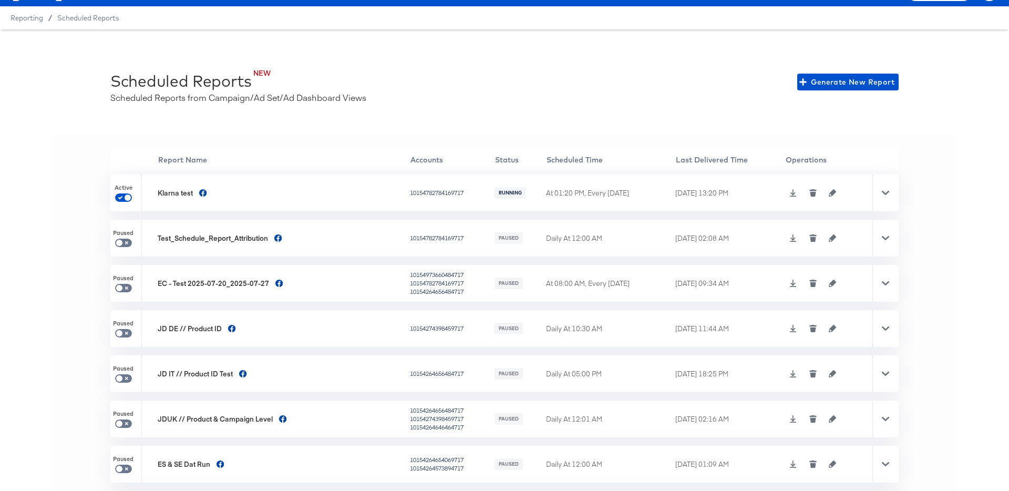
click at [790, 194] on icon at bounding box center [793, 192] width 7 height 7
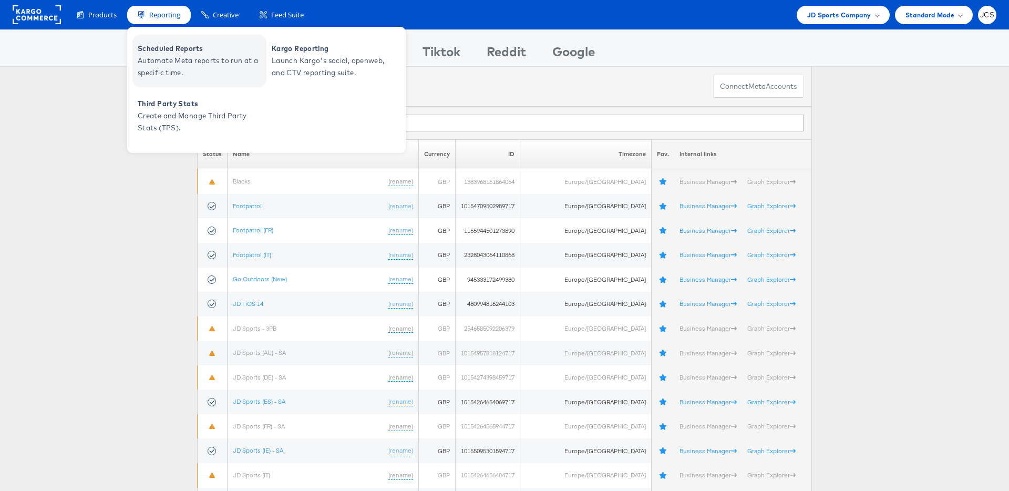
click at [167, 53] on span "Scheduled Reports" at bounding box center [201, 49] width 126 height 12
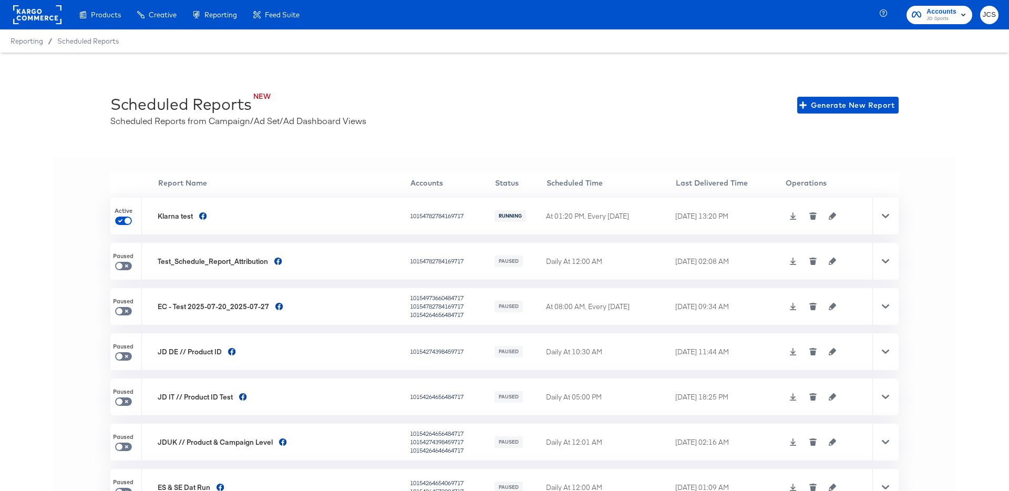
click at [496, 212] on div "RUNNING" at bounding box center [510, 216] width 32 height 12
click at [884, 213] on icon at bounding box center [885, 215] width 7 height 7
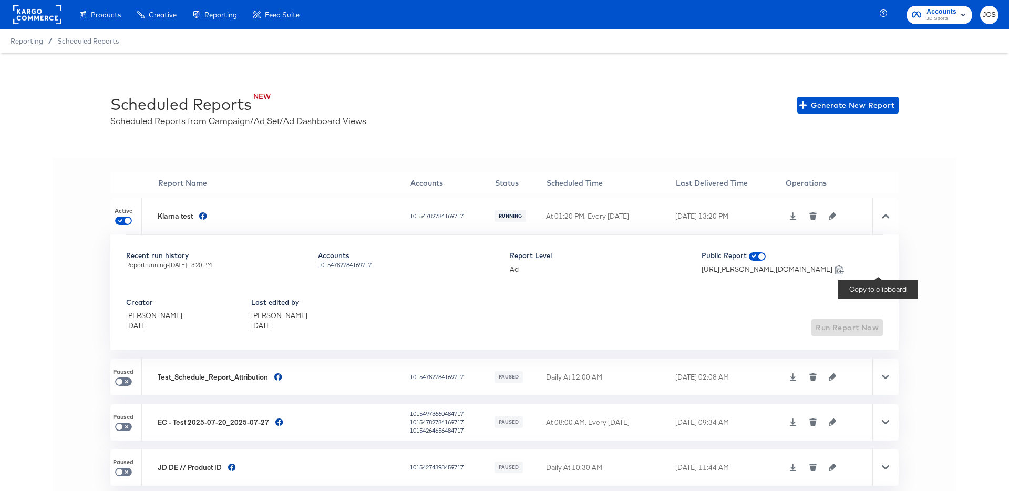
click at [844, 268] on icon at bounding box center [839, 269] width 10 height 10
click at [791, 215] on icon at bounding box center [792, 215] width 7 height 7
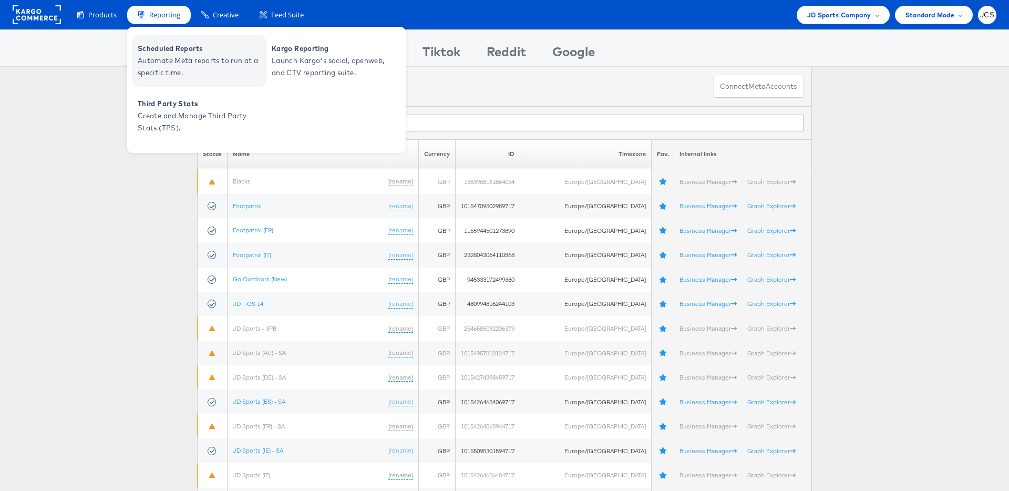
click at [216, 64] on span "Automate Meta reports to run at a specific time." at bounding box center [201, 67] width 126 height 24
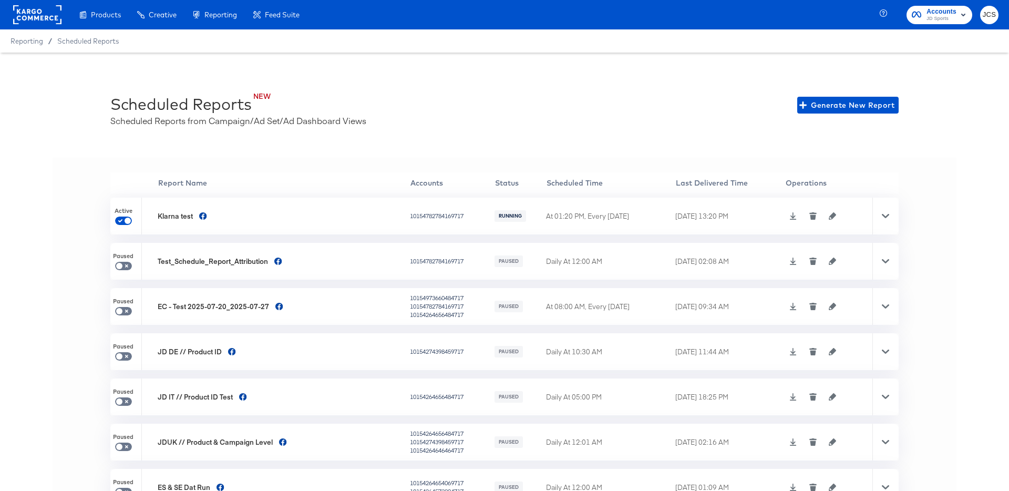
click at [830, 215] on icon "button" at bounding box center [832, 215] width 7 height 7
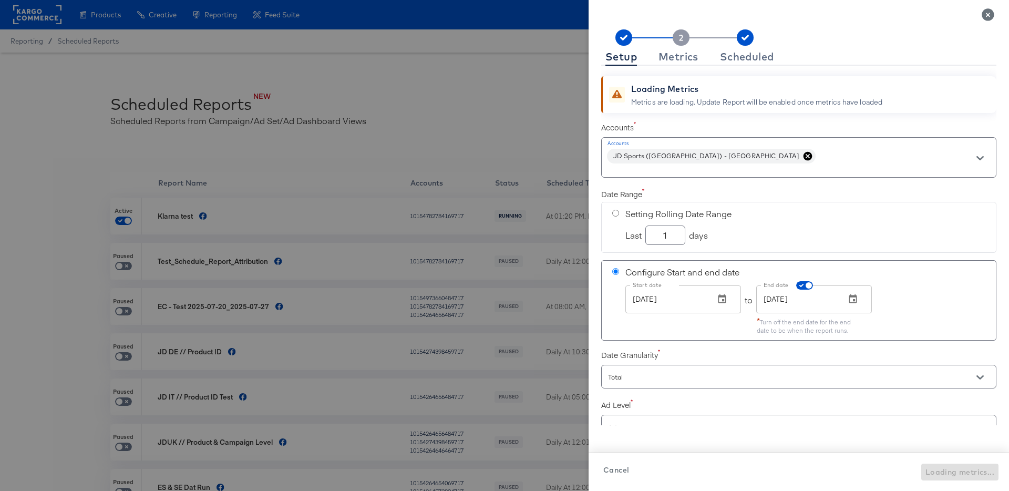
checkbox input "true"
click at [739, 55] on div "Scheduled" at bounding box center [747, 57] width 54 height 8
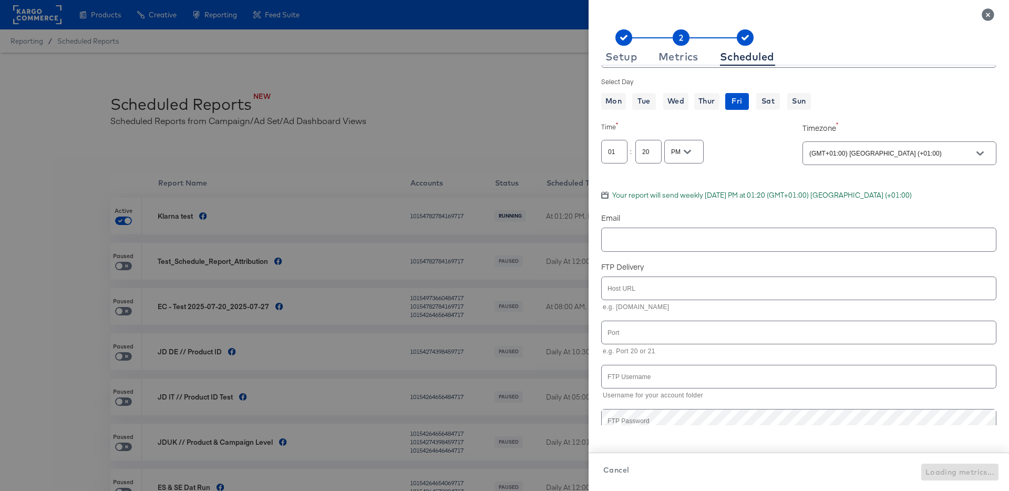
scroll to position [97, 0]
click at [655, 240] on input "text" at bounding box center [784, 239] width 356 height 12
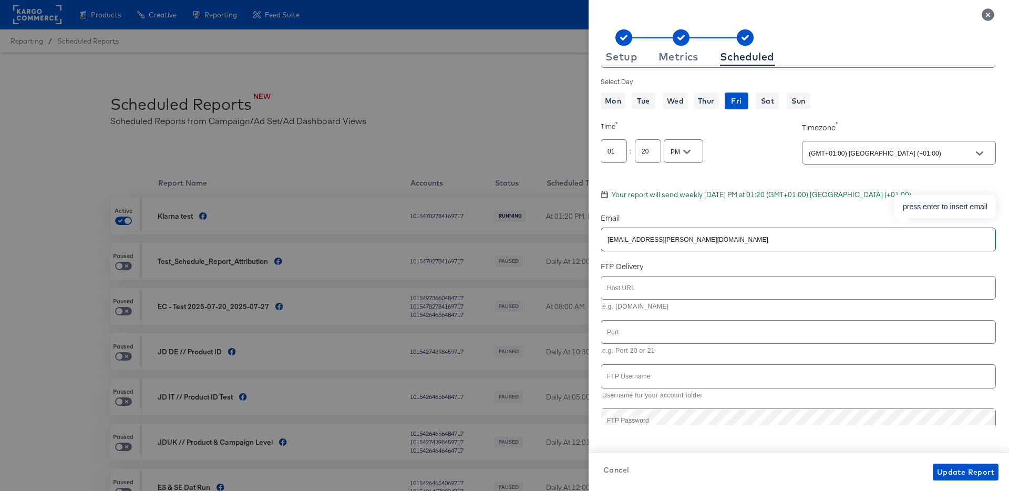
type input "[EMAIL_ADDRESS][PERSON_NAME][DOMAIN_NAME]"
click at [647, 153] on input "20" at bounding box center [647, 147] width 25 height 23
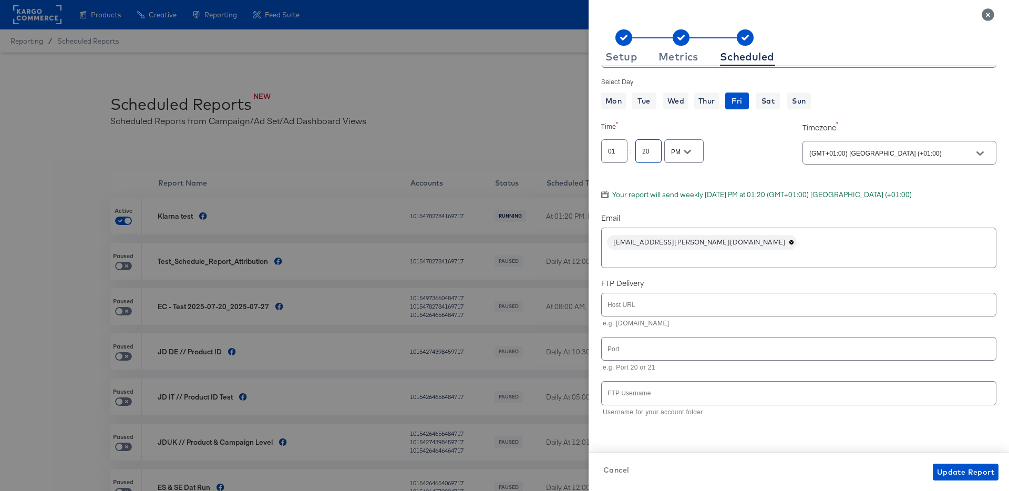
scroll to position [42, 0]
type input "23"
click at [897, 200] on div "Frequency Week Select Day Mon Tue Wed Thur Fri Sat Sun Time 01 : 23 PM Timezone…" at bounding box center [798, 245] width 395 height 359
click at [957, 465] on span "Update Report" at bounding box center [965, 471] width 57 height 13
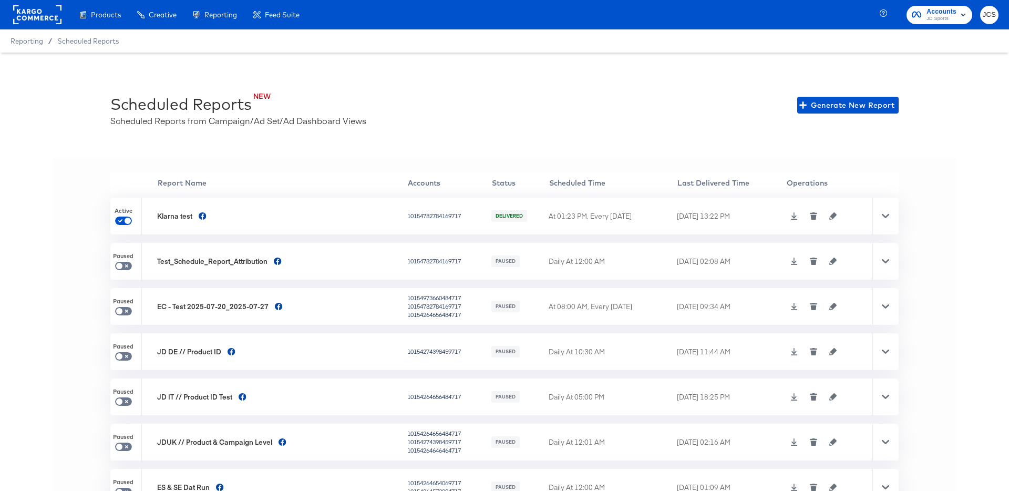
click at [791, 216] on icon at bounding box center [794, 215] width 7 height 7
click at [124, 222] on input "checkbox" at bounding box center [127, 223] width 25 height 8
checkbox input "false"
